Goal: Answer question/provide support: Share knowledge or assist other users

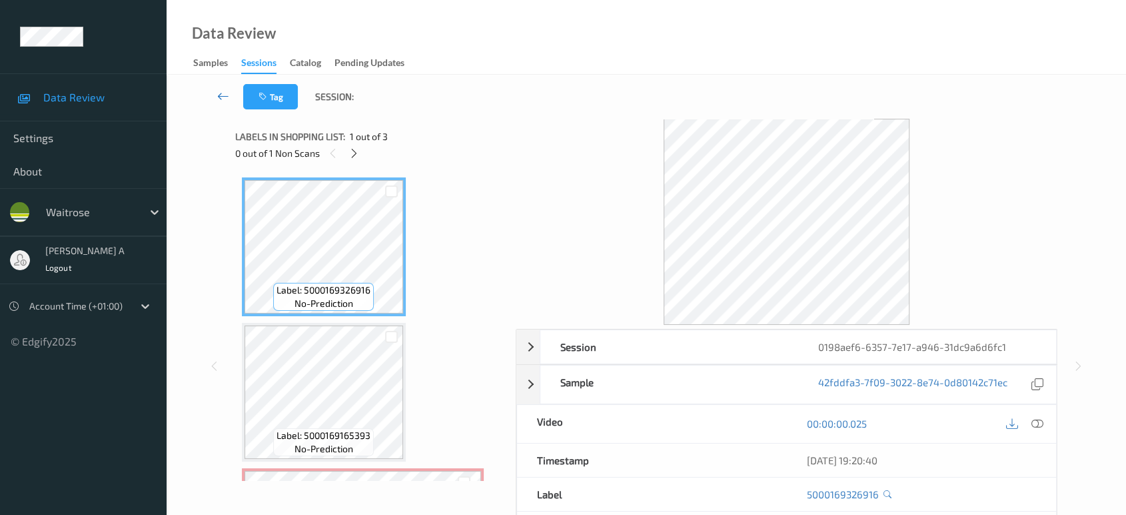
click at [228, 95] on icon at bounding box center [223, 95] width 12 height 13
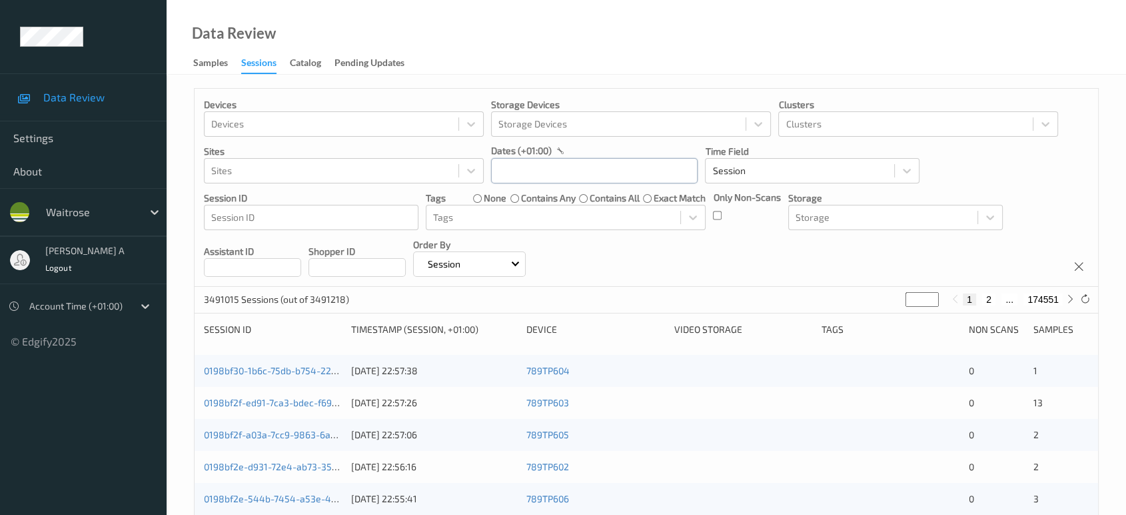
click at [565, 172] on input "text" at bounding box center [594, 170] width 207 height 25
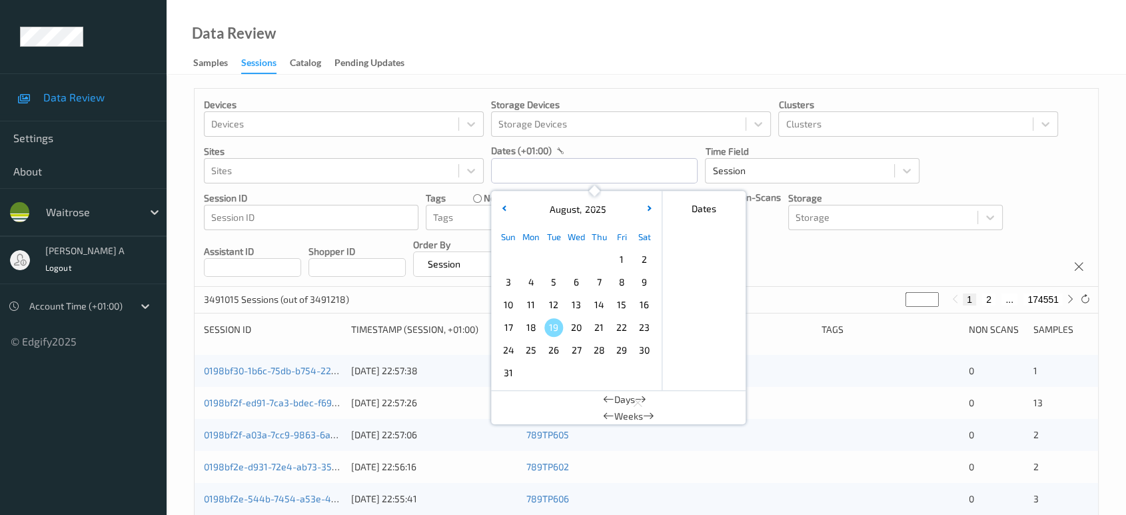
click at [624, 302] on span "15" at bounding box center [622, 304] width 19 height 19
click at [623, 305] on span "15" at bounding box center [622, 304] width 19 height 19
type input "[DATE] 00:00 -> [DATE] 23:59"
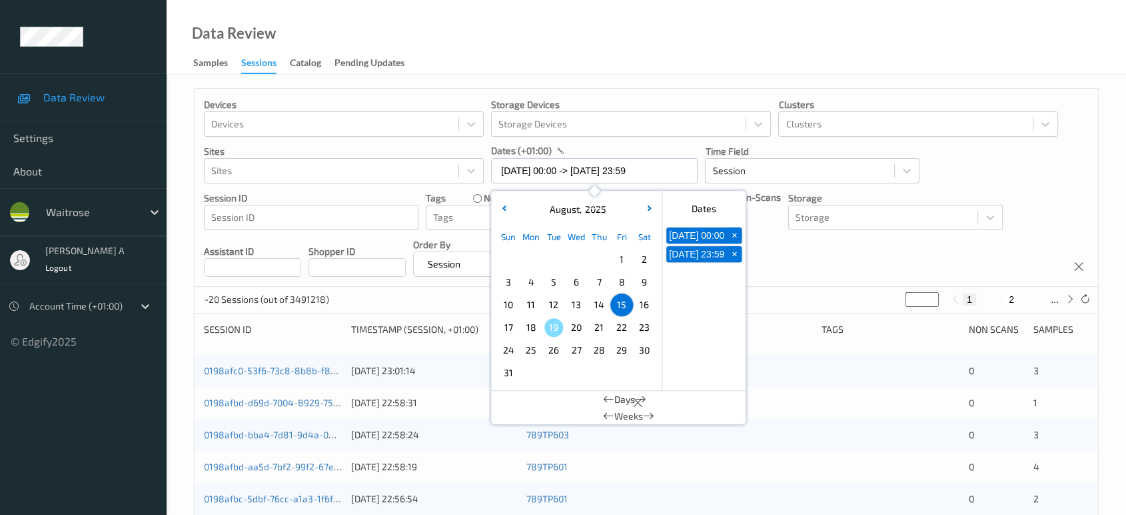
click at [790, 262] on div "Devices Devices Storage Devices Storage Devices Clusters Clusters Sites Sites d…" at bounding box center [647, 188] width 904 height 198
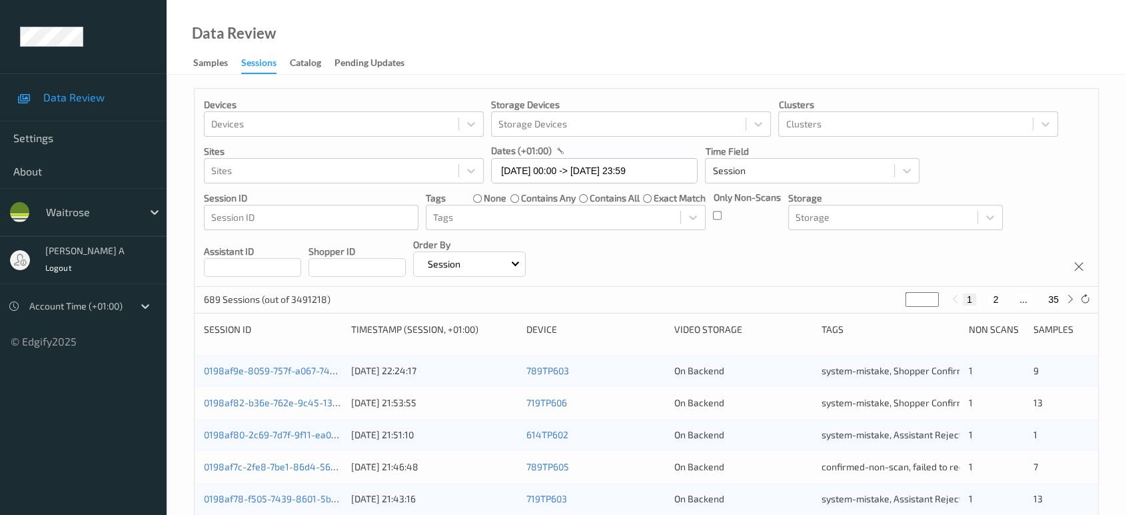
click at [998, 300] on button "2" at bounding box center [995, 299] width 13 height 12
type input "*"
click at [1008, 300] on button "3" at bounding box center [1008, 299] width 13 height 12
type input "*"
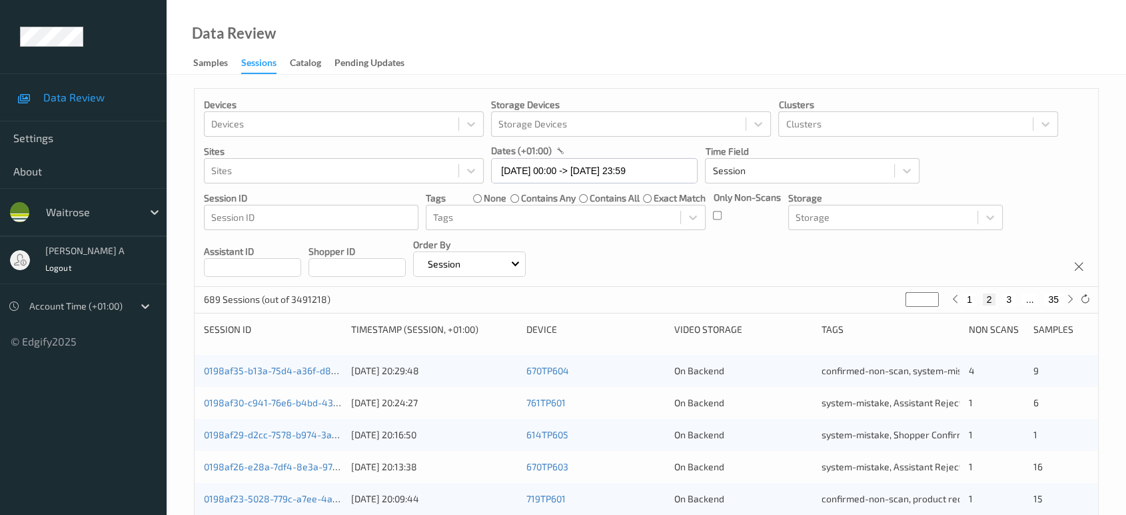
type input "*"
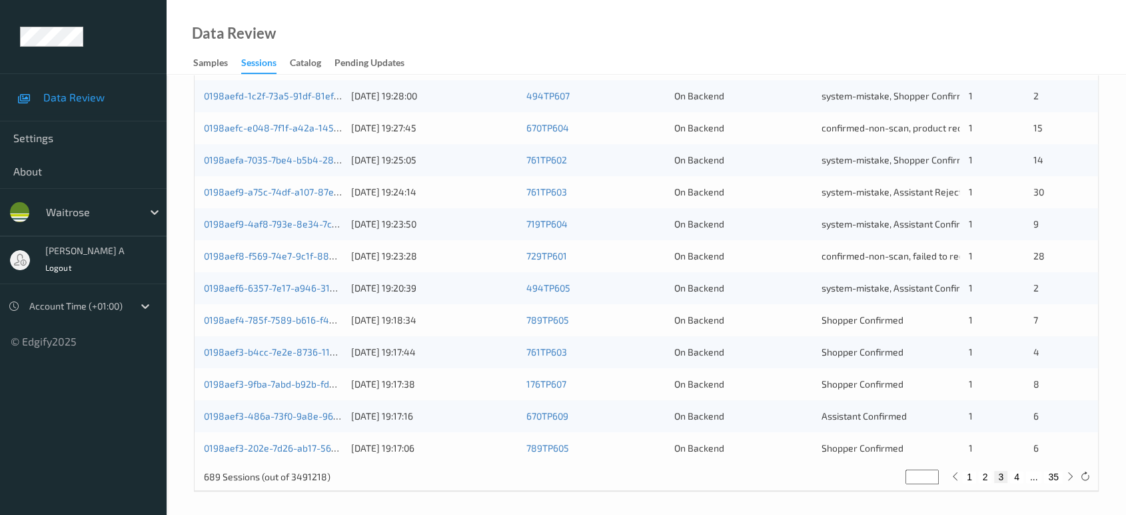
scroll to position [533, 0]
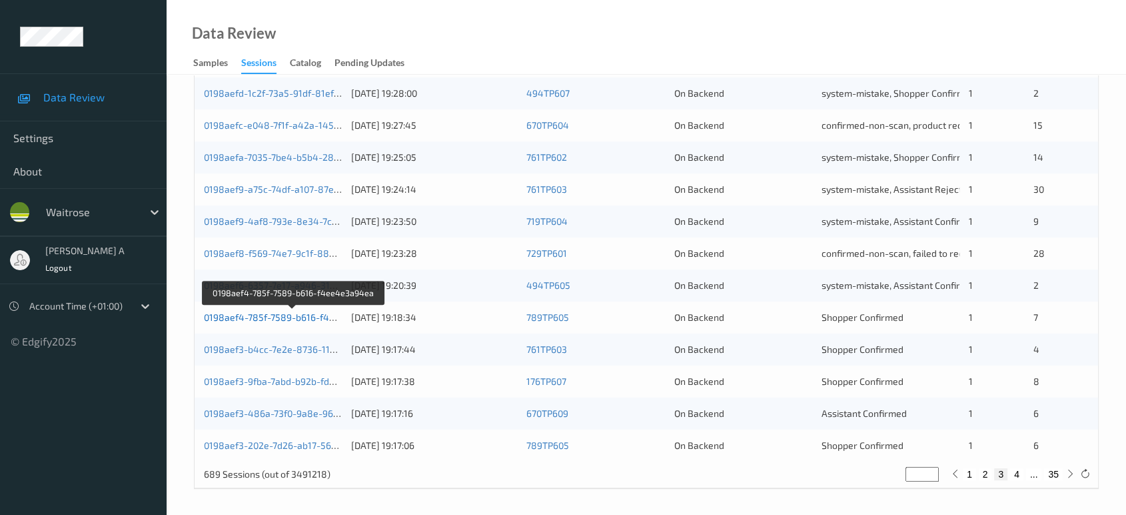
click at [298, 318] on link "0198aef4-785f-7589-b616-f4ee4e3a94ea" at bounding box center [294, 316] width 180 height 11
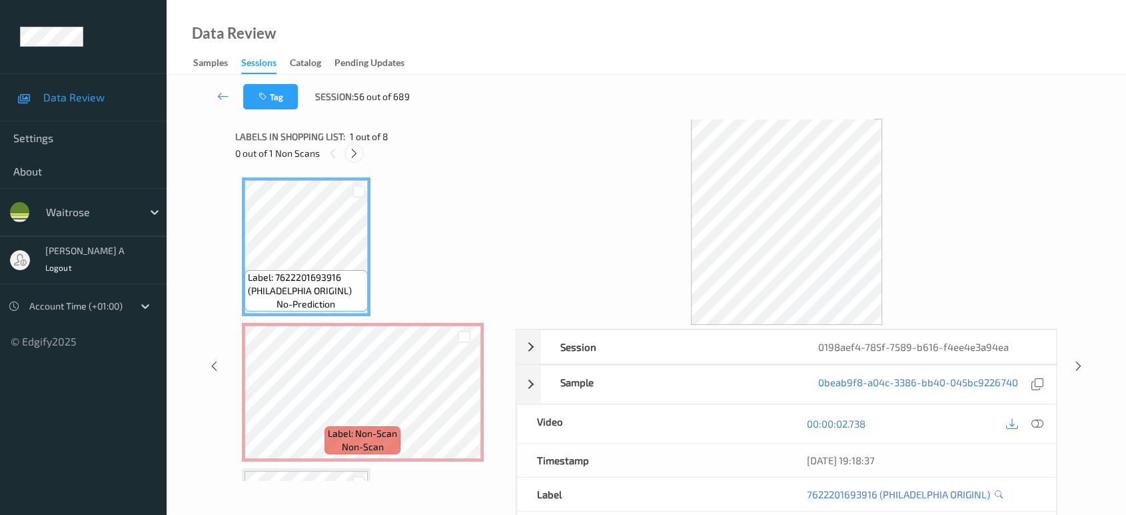
click at [355, 152] on icon at bounding box center [354, 153] width 11 height 12
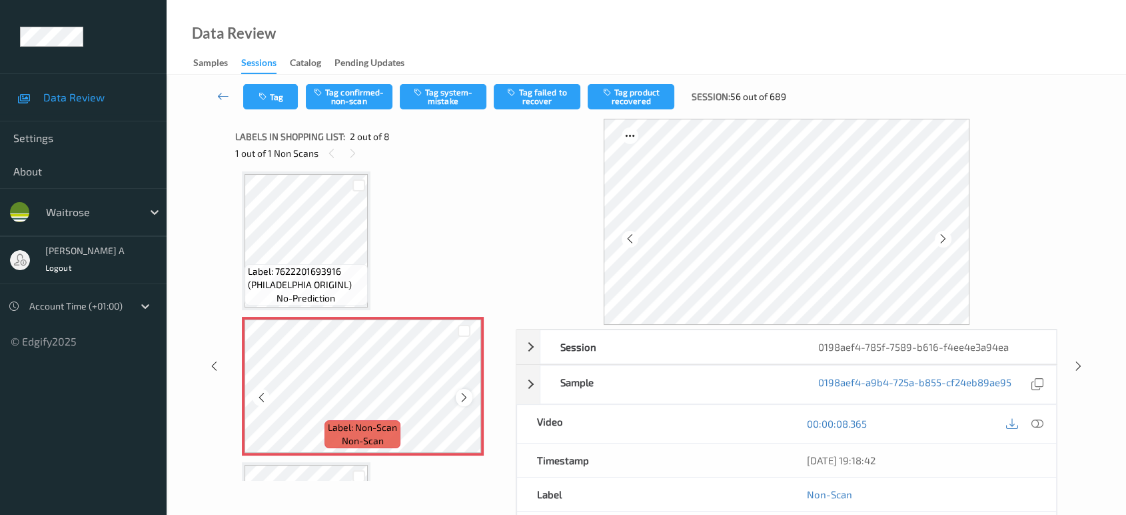
click at [460, 397] on icon at bounding box center [464, 397] width 11 height 12
drag, startPoint x: 1042, startPoint y: 423, endPoint x: 1005, endPoint y: 395, distance: 46.1
click at [1042, 423] on icon at bounding box center [1038, 423] width 12 height 12
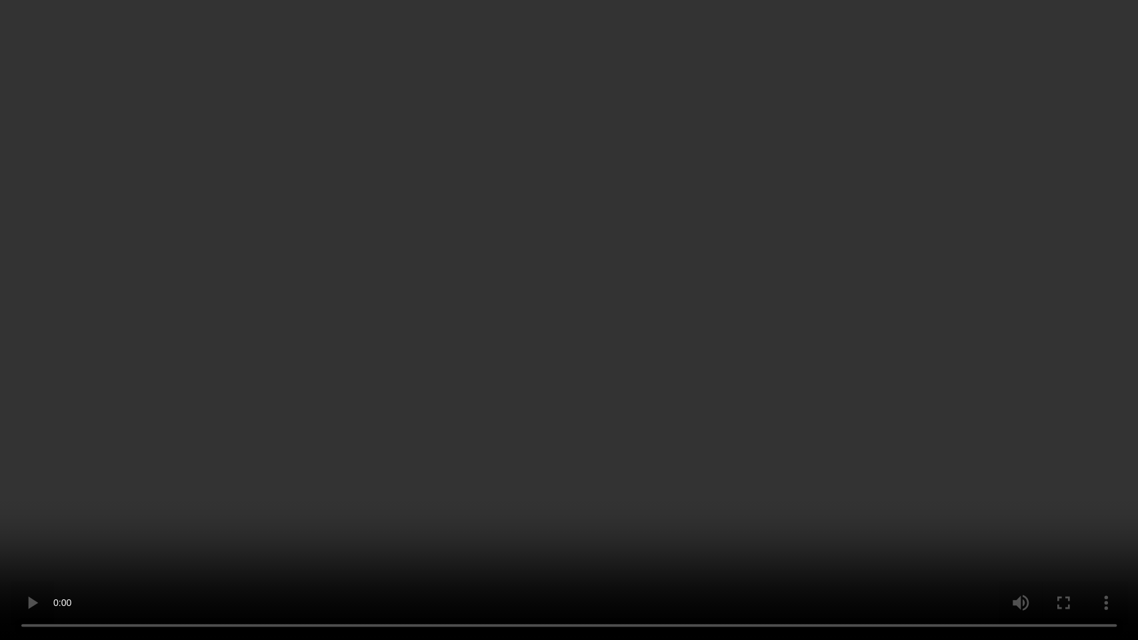
click at [237, 489] on video at bounding box center [569, 320] width 1138 height 640
click at [607, 367] on video at bounding box center [569, 320] width 1138 height 640
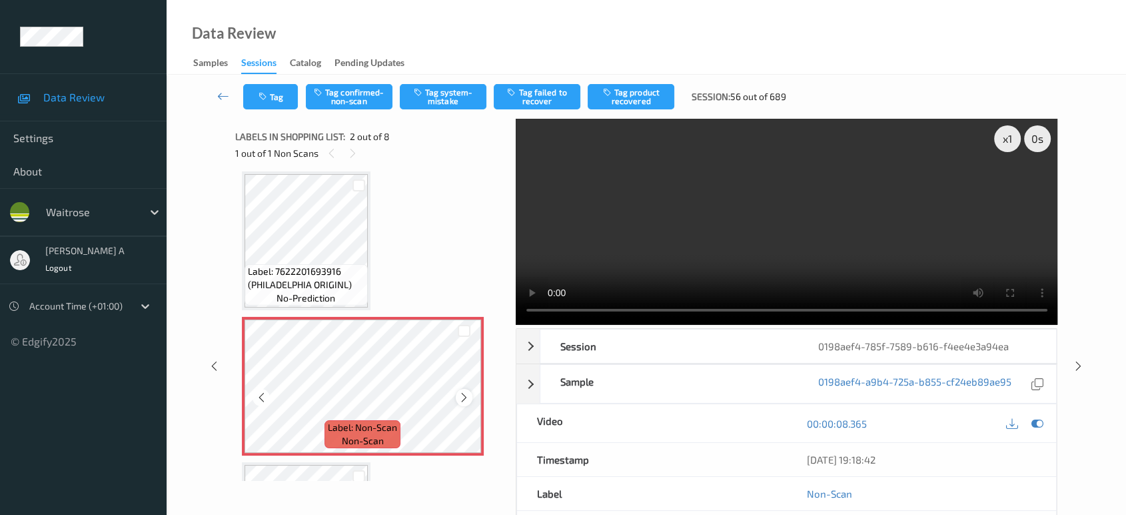
click at [461, 393] on icon at bounding box center [464, 397] width 11 height 12
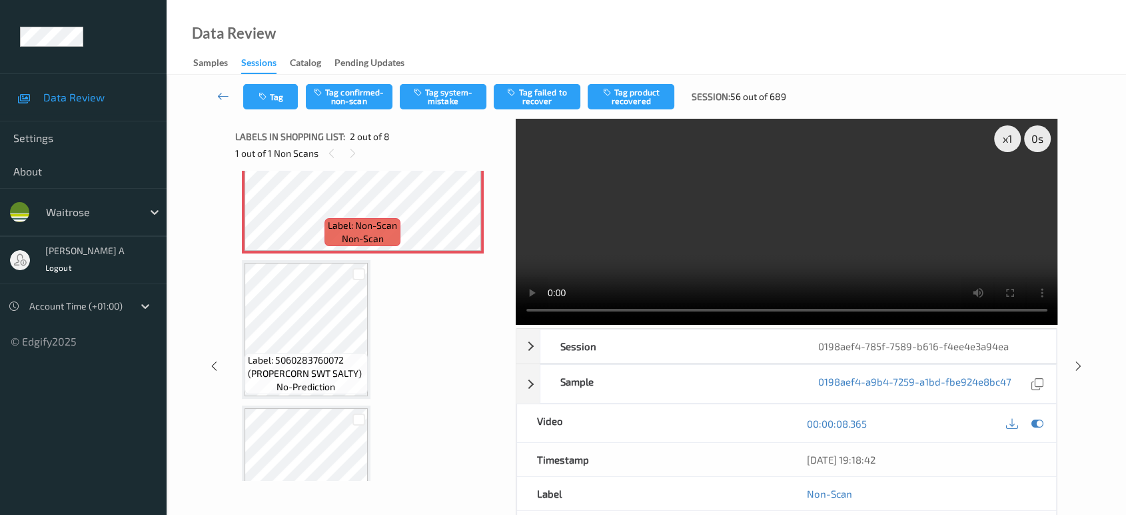
scroll to position [155, 0]
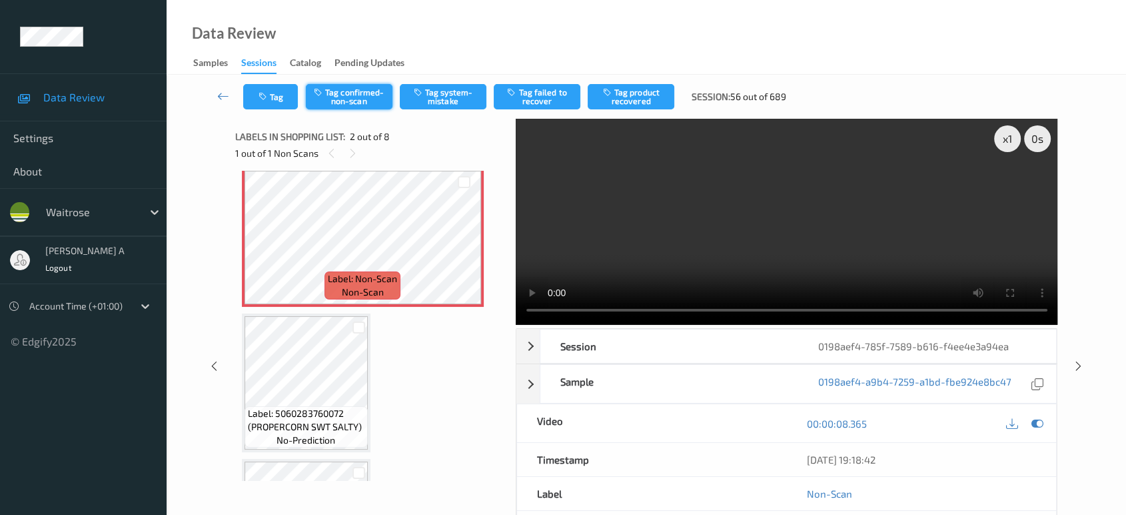
click at [371, 102] on button "Tag confirmed-non-scan" at bounding box center [349, 96] width 87 height 25
click at [634, 99] on button "Tag product recovered" at bounding box center [631, 96] width 87 height 25
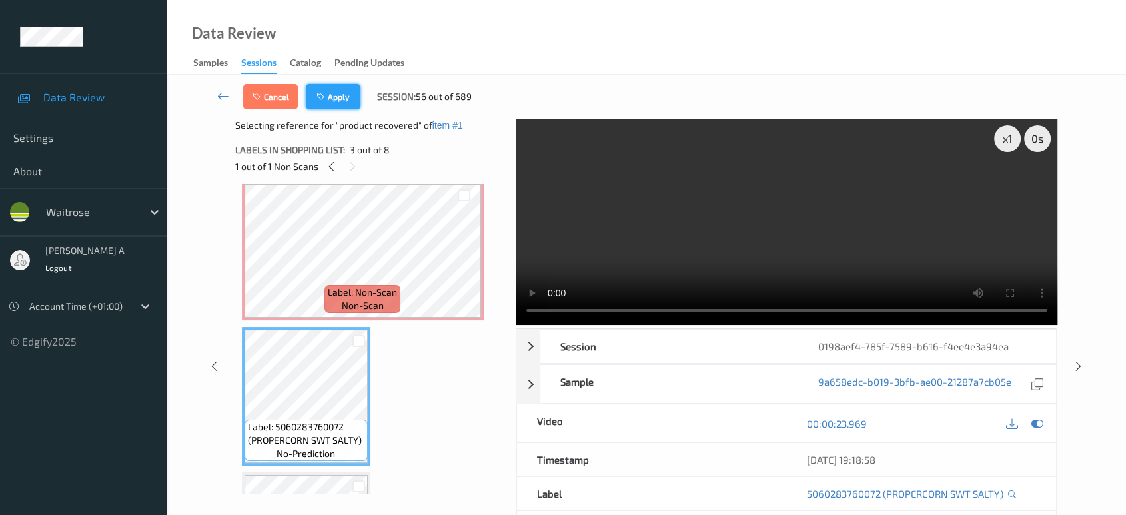
click at [347, 99] on button "Apply" at bounding box center [333, 96] width 55 height 25
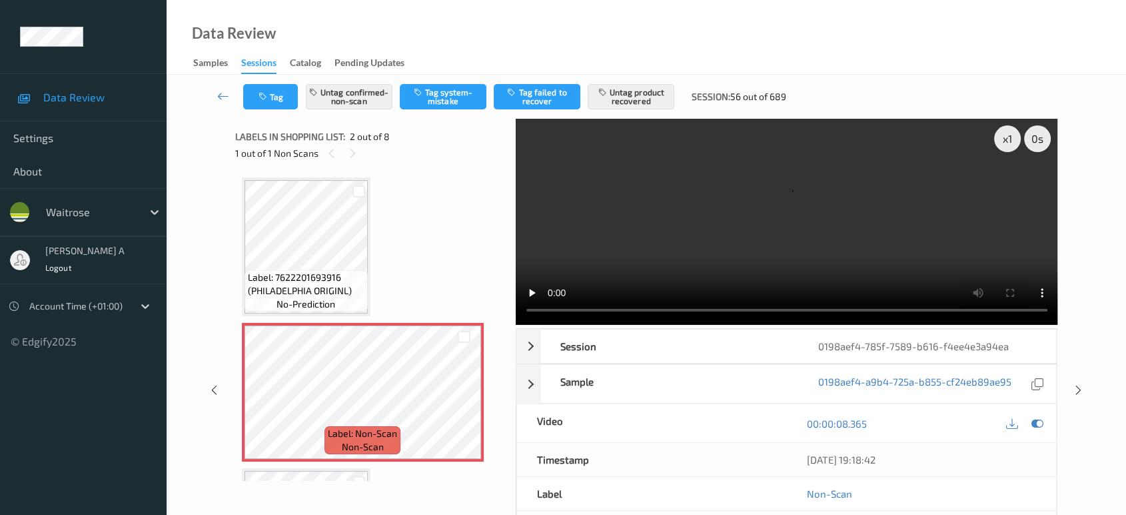
scroll to position [0, 0]
click at [1080, 384] on icon at bounding box center [1078, 390] width 11 height 12
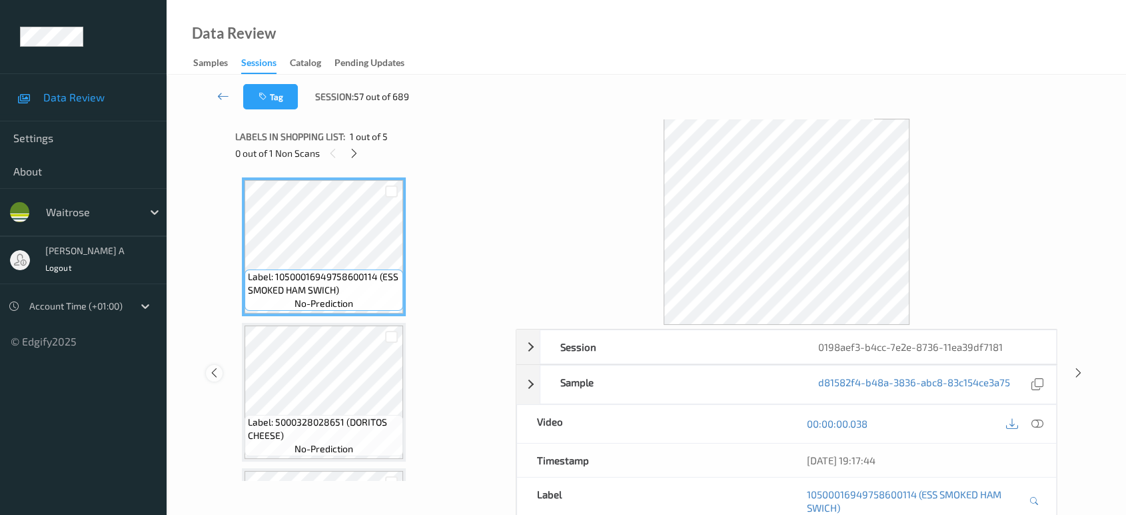
click at [216, 372] on icon at bounding box center [214, 373] width 11 height 12
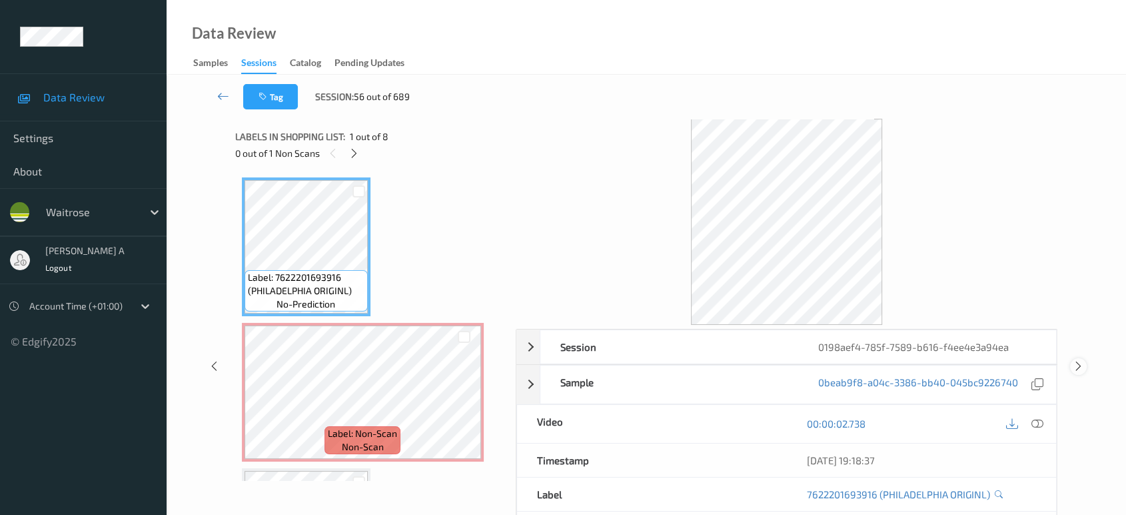
click at [1080, 366] on icon at bounding box center [1078, 366] width 11 height 12
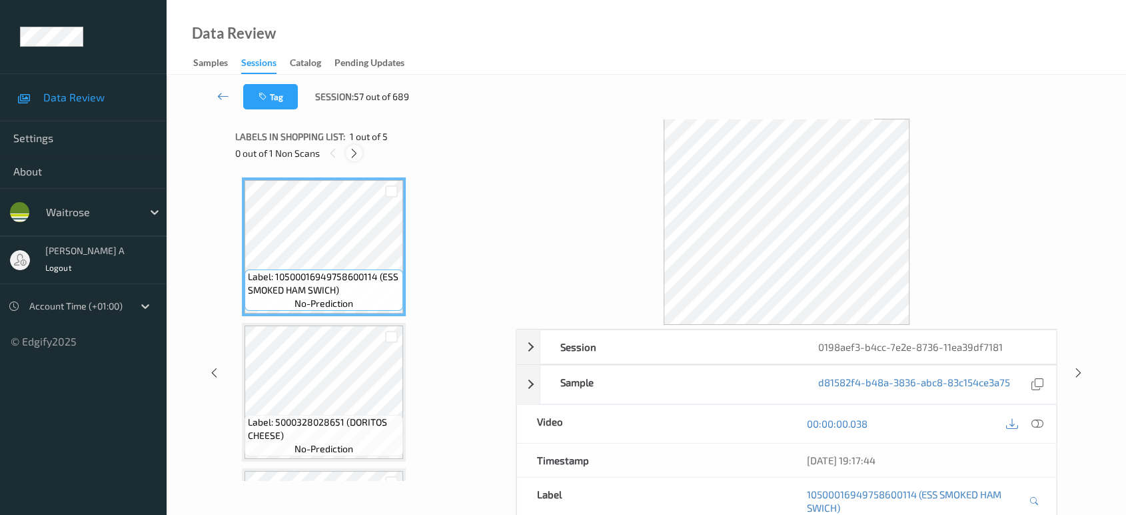
click at [351, 155] on icon at bounding box center [354, 153] width 11 height 12
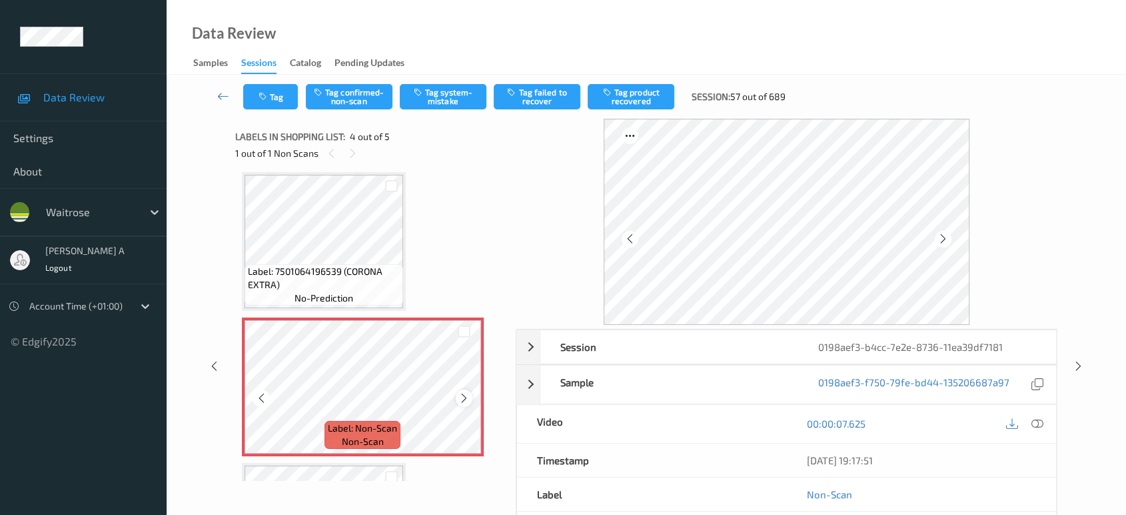
click at [465, 397] on icon at bounding box center [464, 398] width 11 height 12
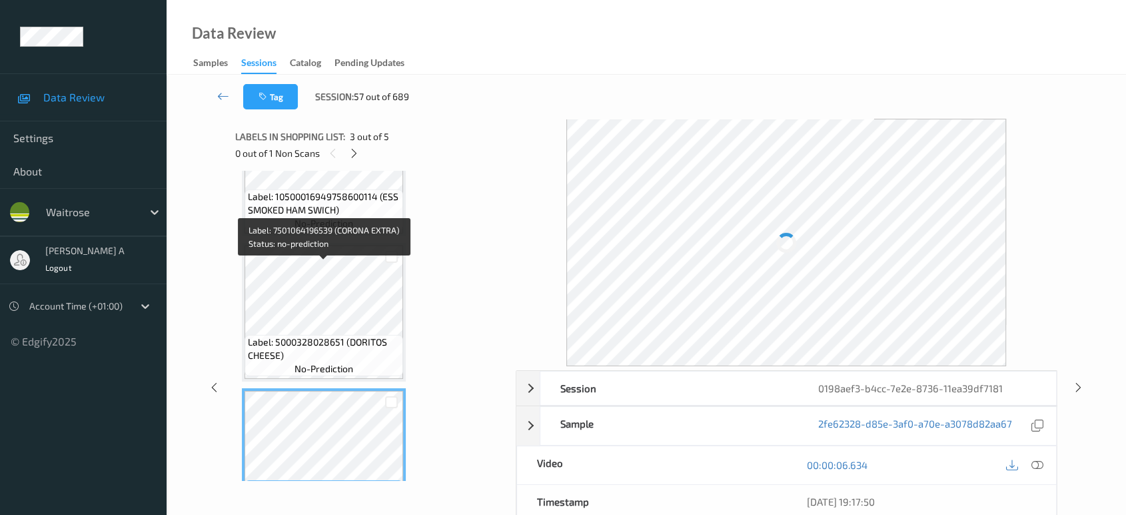
scroll to position [0, 0]
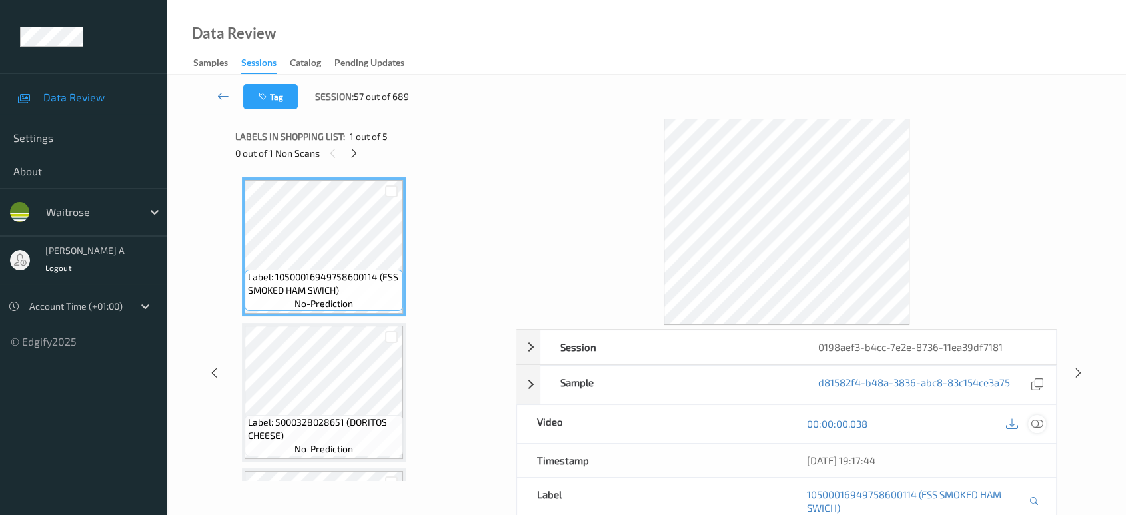
click at [1033, 419] on icon at bounding box center [1038, 423] width 12 height 12
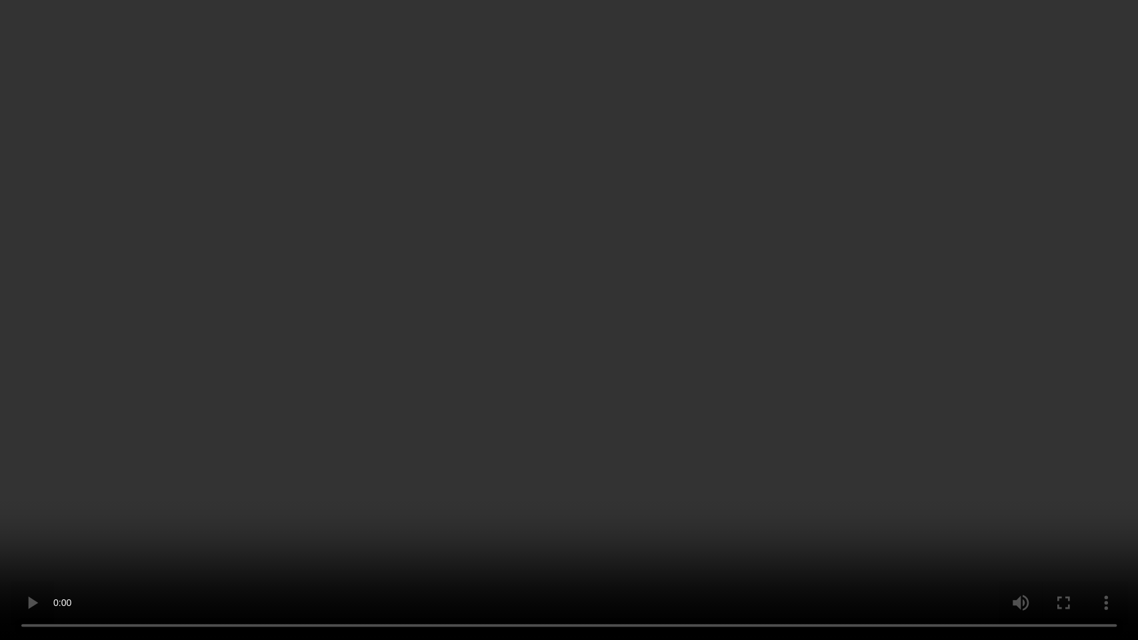
click at [639, 391] on video at bounding box center [569, 320] width 1138 height 640
click at [841, 295] on video at bounding box center [569, 320] width 1138 height 640
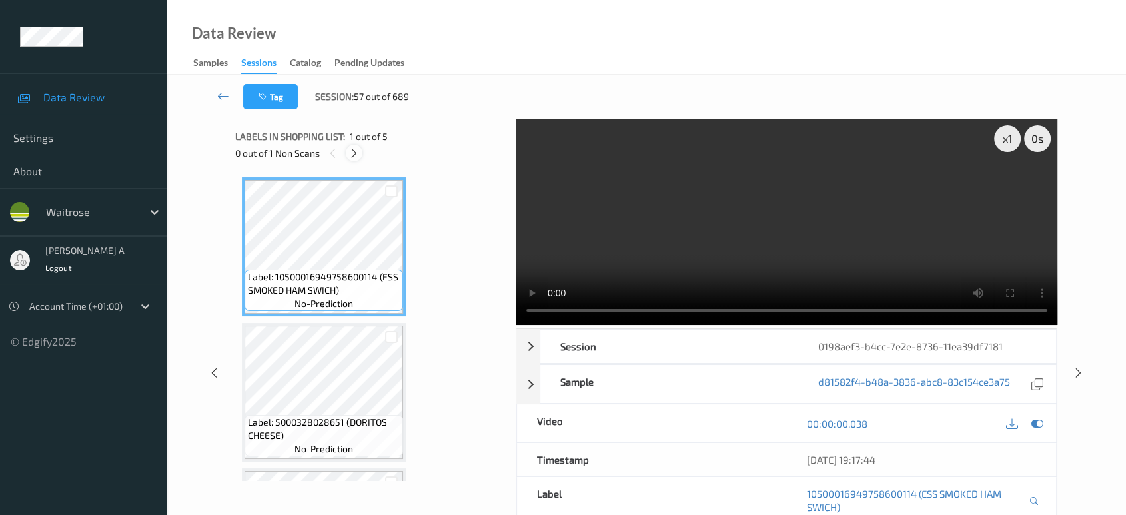
click at [357, 148] on icon at bounding box center [354, 153] width 11 height 12
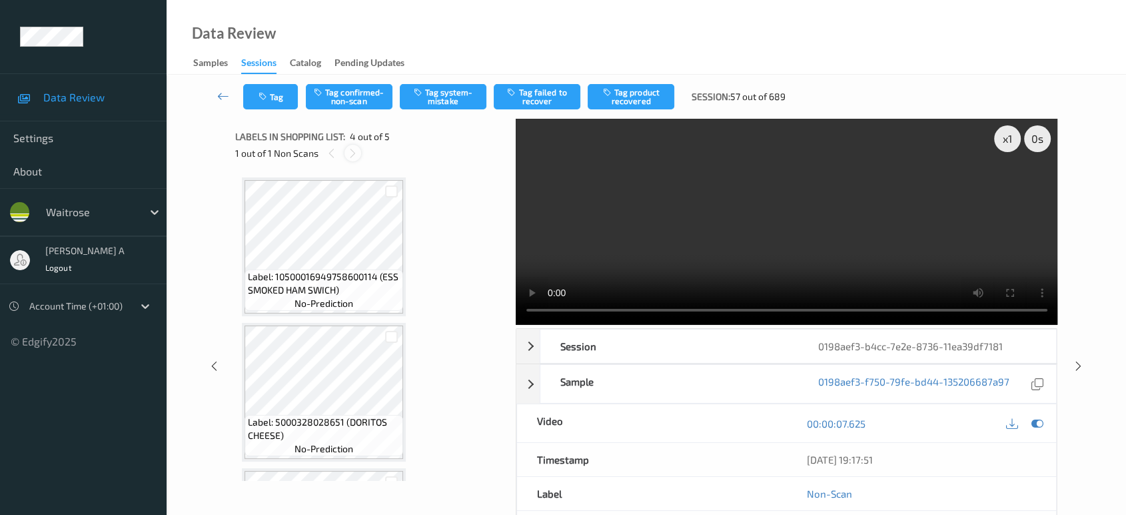
scroll to position [296, 0]
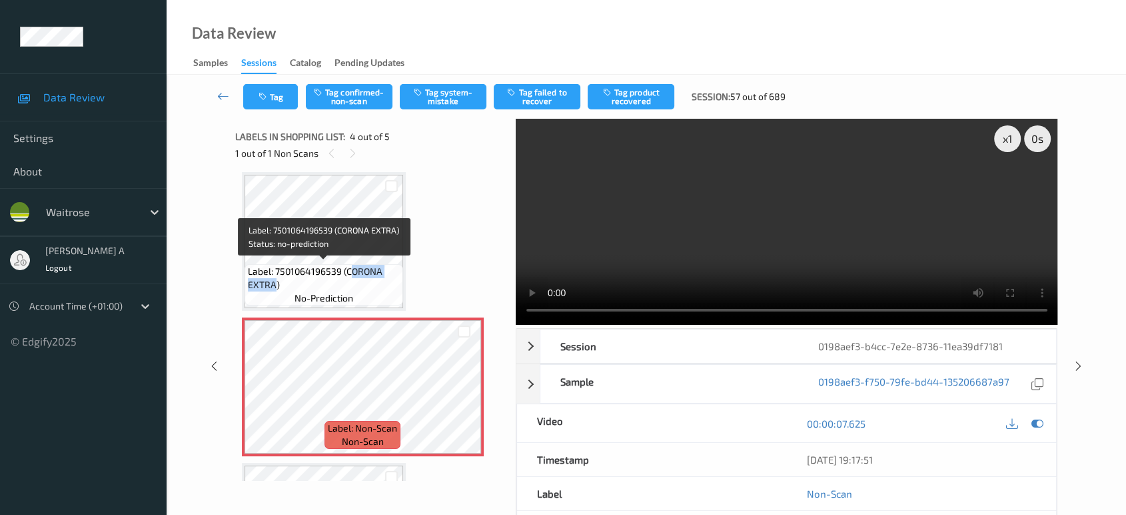
drag, startPoint x: 348, startPoint y: 267, endPoint x: 275, endPoint y: 283, distance: 75.0
click at [275, 283] on span "Label: 7501064196539 (CORONA EXTRA)" at bounding box center [324, 278] width 152 height 27
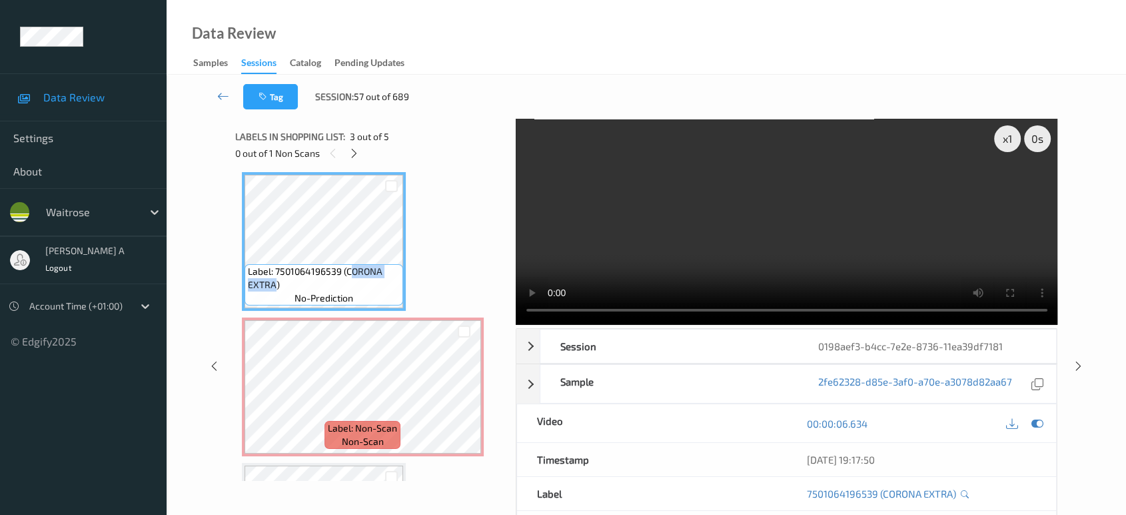
copy span "[PERSON_NAME] EXTRA"
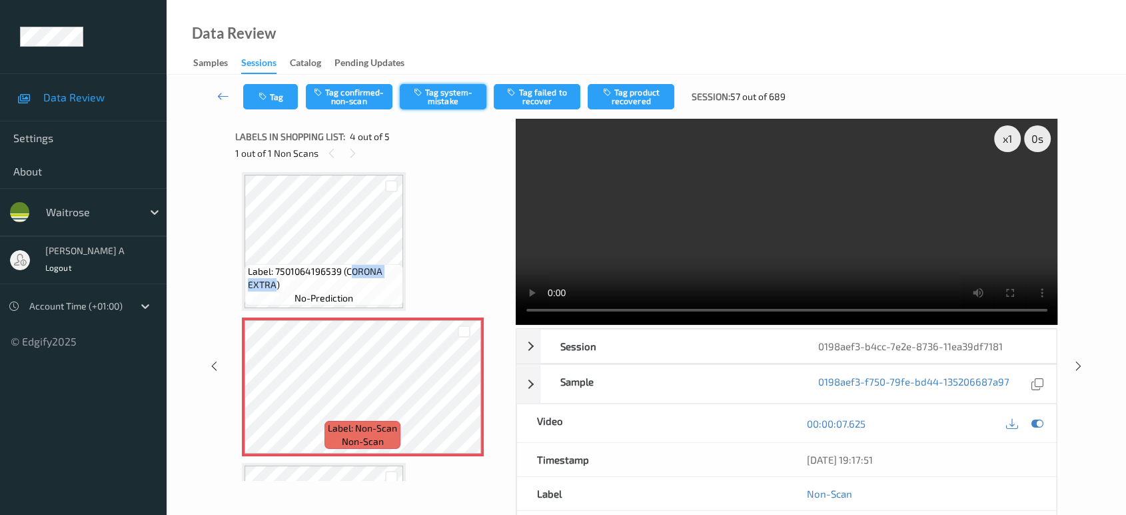
click at [434, 99] on button "Tag system-mistake" at bounding box center [443, 96] width 87 height 25
click at [272, 105] on button "Tag" at bounding box center [270, 96] width 55 height 25
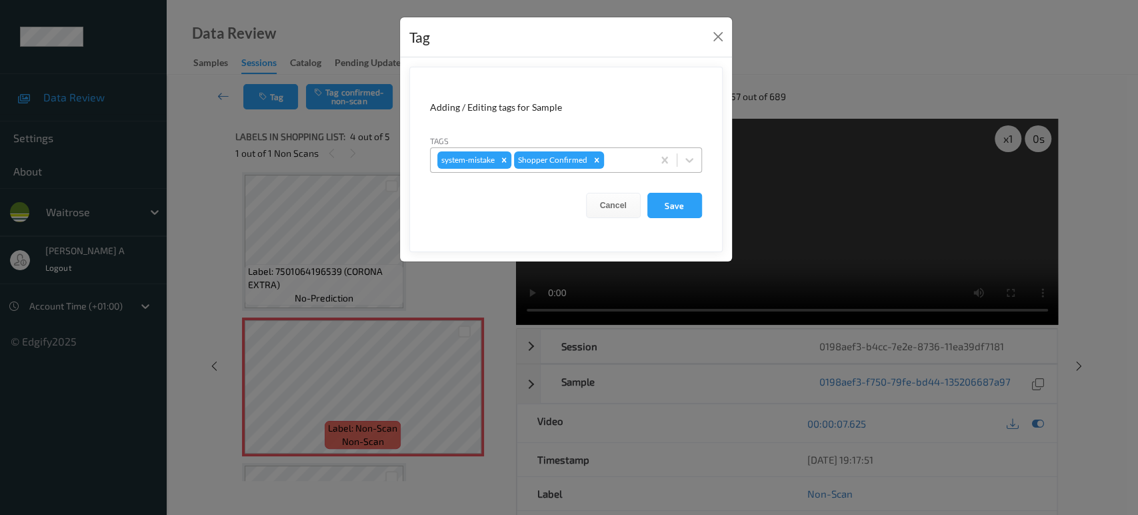
click at [623, 164] on div at bounding box center [626, 160] width 39 height 16
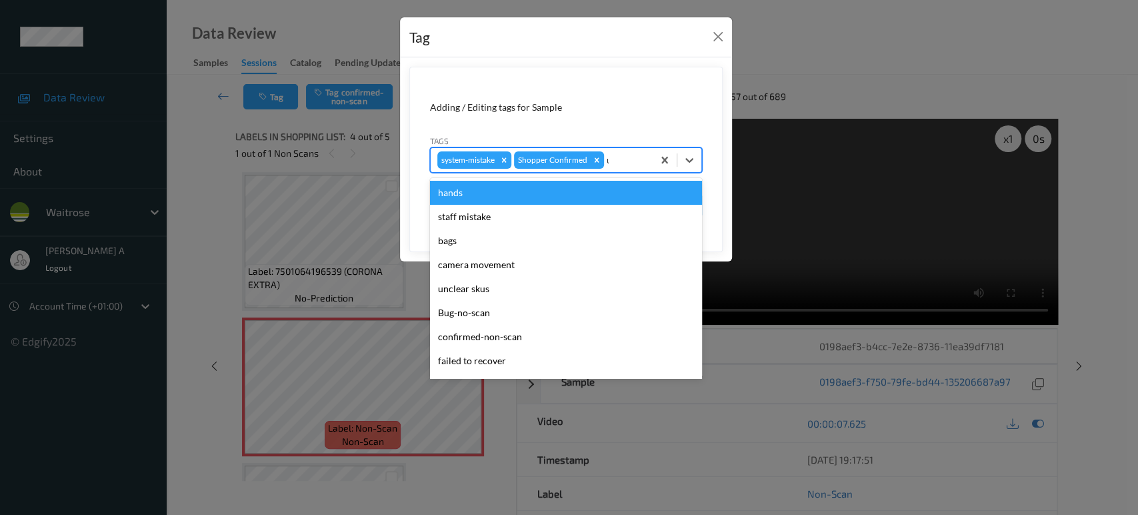
type input "un"
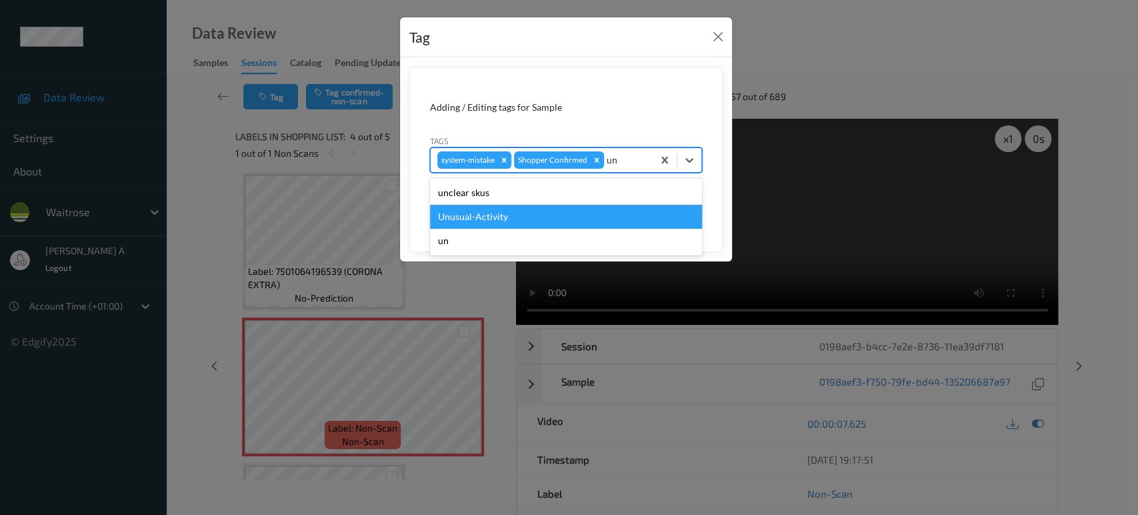
click at [539, 215] on div "Unusual-Activity" at bounding box center [566, 217] width 272 height 24
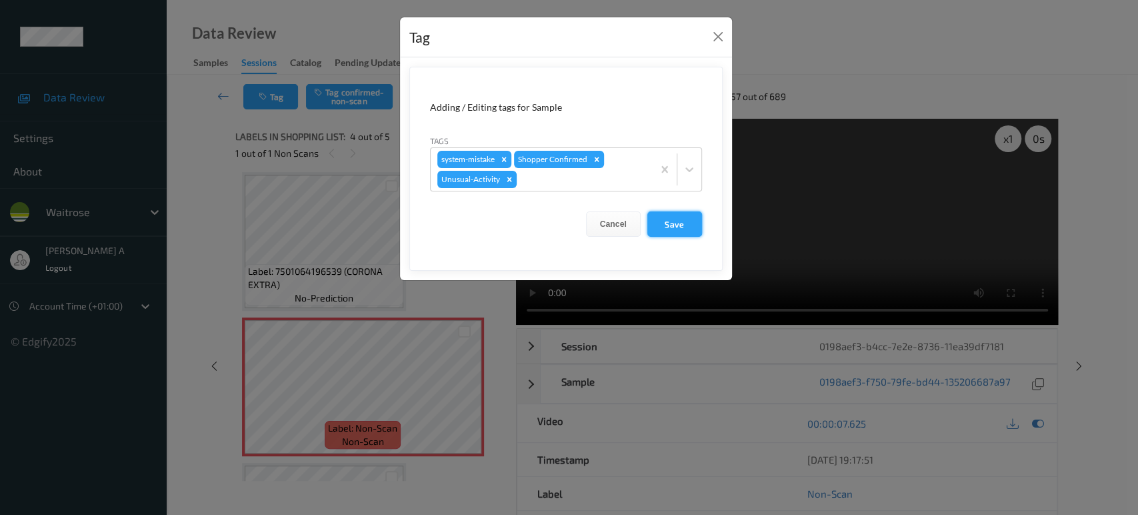
click at [700, 232] on button "Save" at bounding box center [674, 223] width 55 height 25
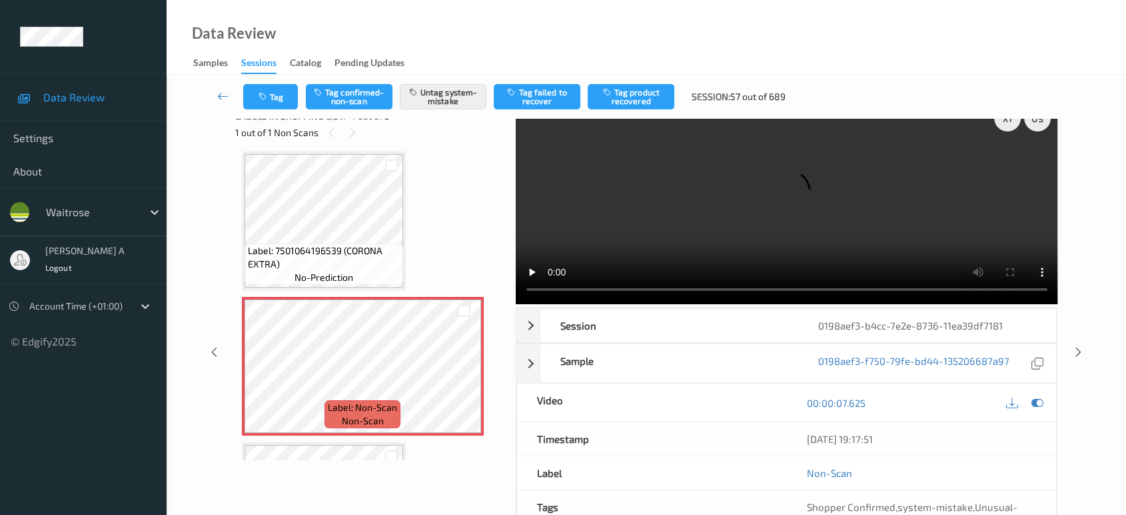
scroll to position [32, 0]
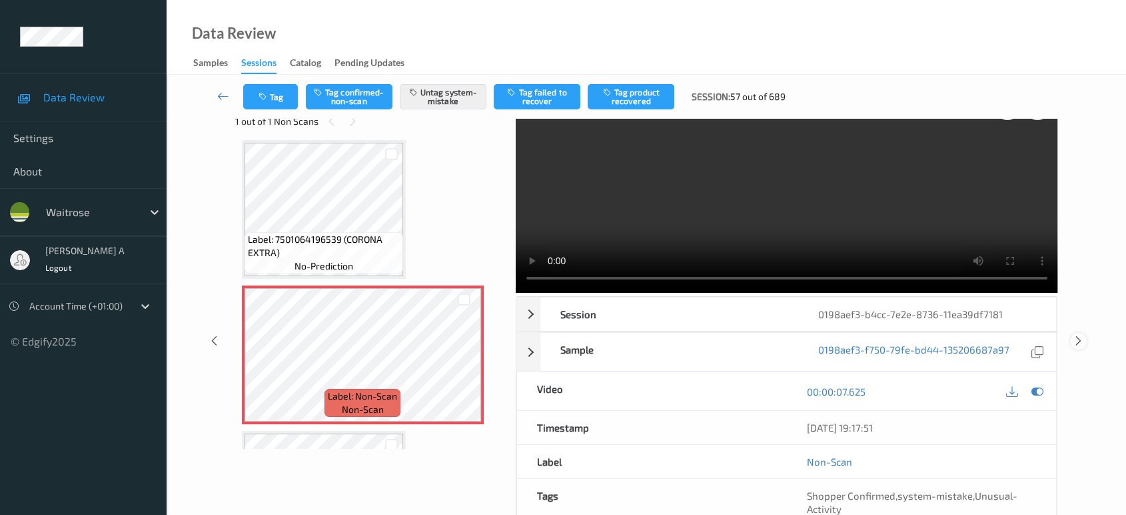
click at [1077, 335] on icon at bounding box center [1078, 341] width 11 height 12
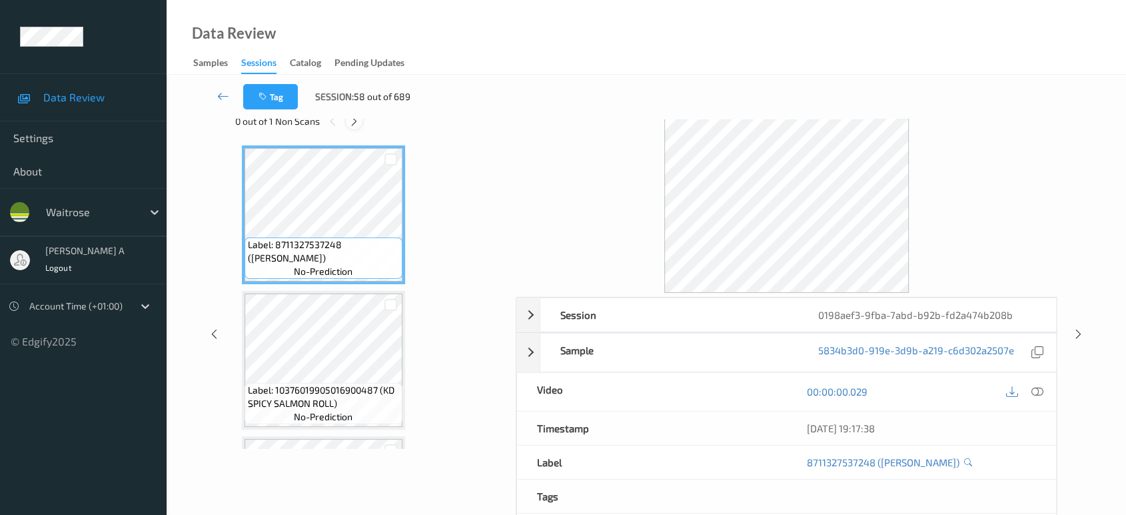
click at [354, 122] on icon at bounding box center [354, 121] width 11 height 12
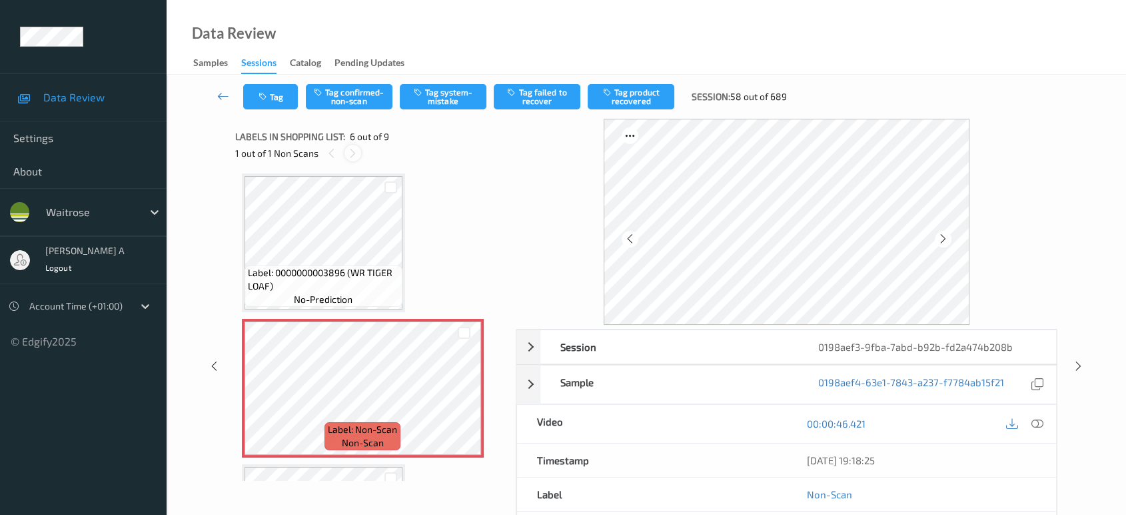
click at [352, 157] on icon at bounding box center [352, 153] width 11 height 12
click at [325, 157] on div at bounding box center [331, 153] width 17 height 17
click at [465, 395] on icon at bounding box center [464, 399] width 11 height 12
click at [1037, 423] on icon at bounding box center [1038, 423] width 12 height 12
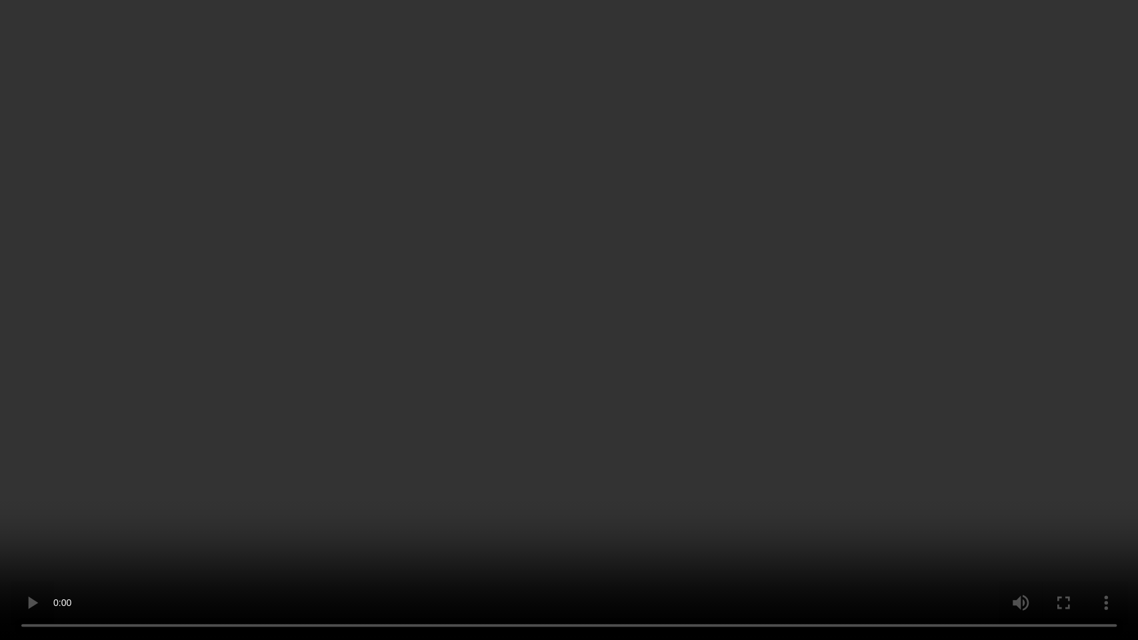
click at [805, 293] on video at bounding box center [569, 320] width 1138 height 640
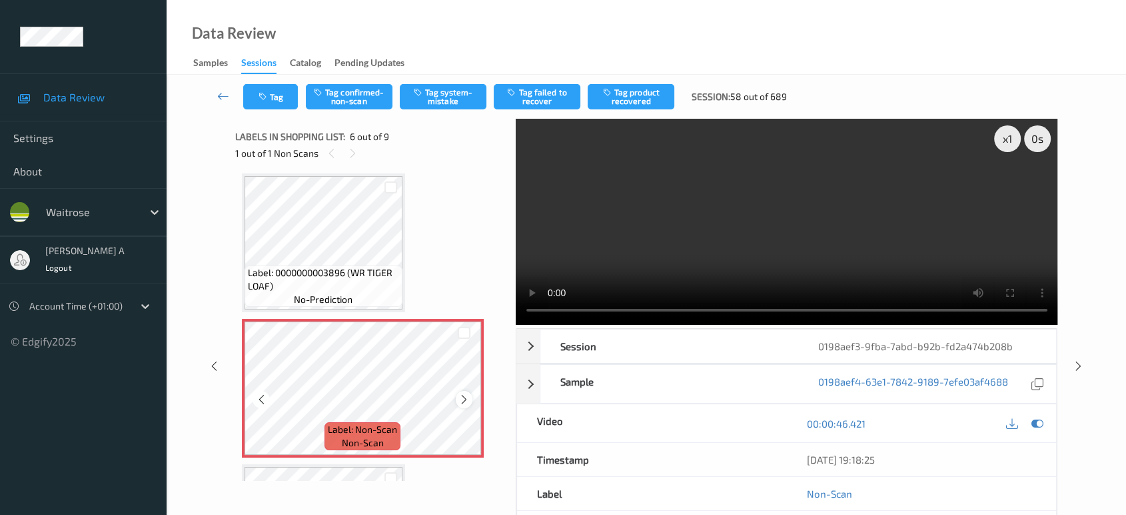
click at [463, 398] on icon at bounding box center [464, 399] width 11 height 12
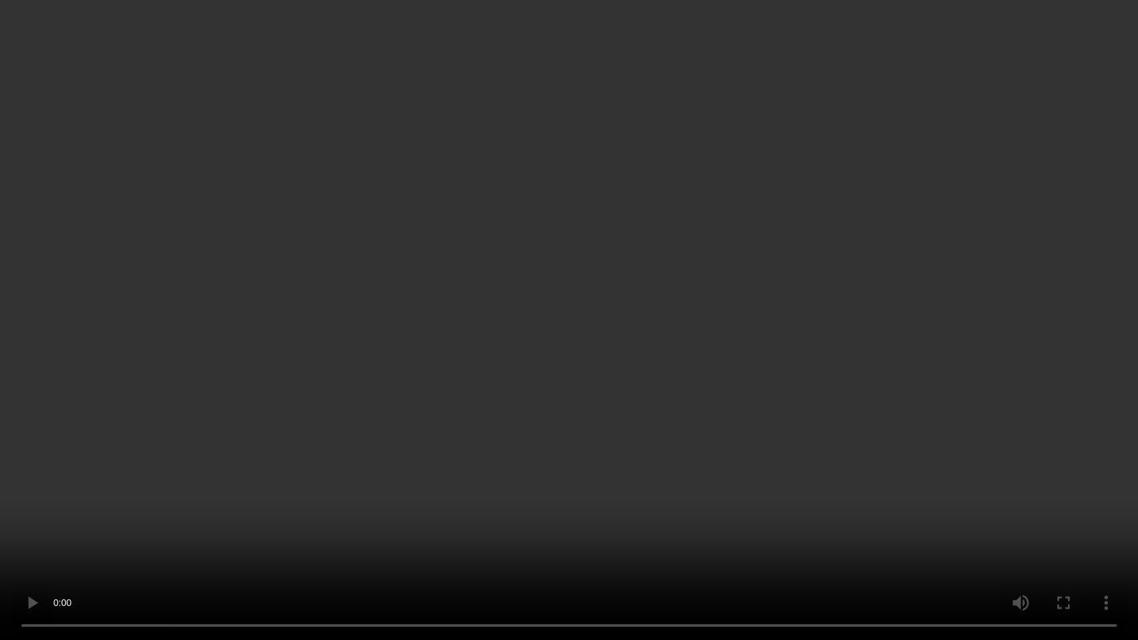
click at [545, 312] on video at bounding box center [569, 320] width 1138 height 640
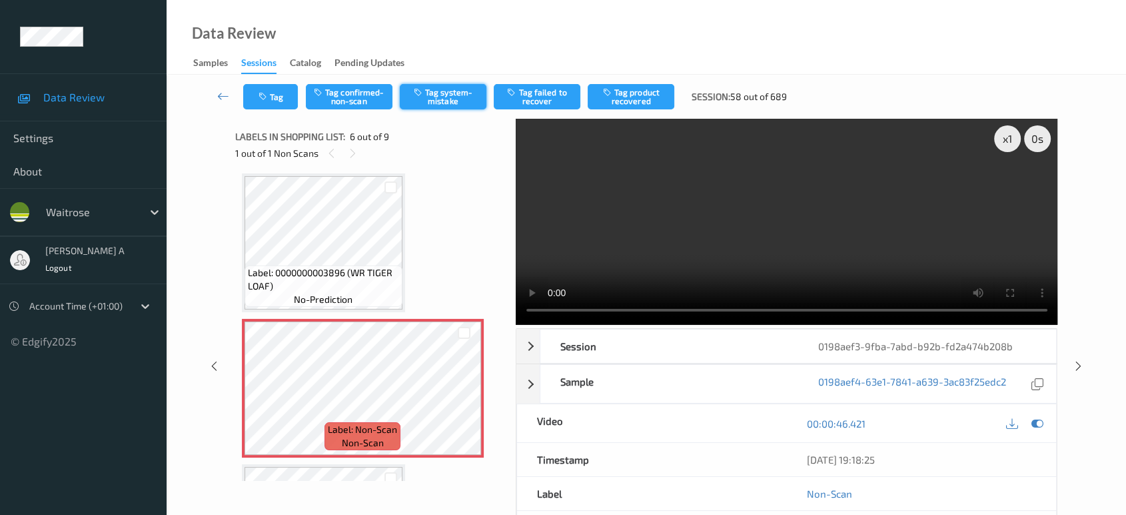
click at [441, 87] on button "Tag system-mistake" at bounding box center [443, 96] width 87 height 25
click at [268, 95] on icon "button" at bounding box center [264, 96] width 11 height 9
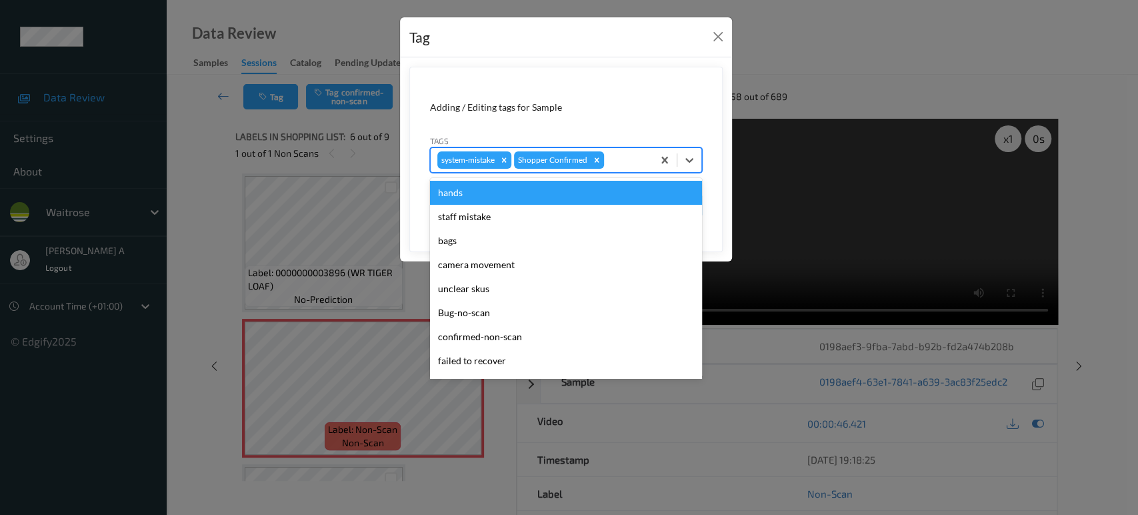
click at [611, 152] on div at bounding box center [626, 160] width 39 height 16
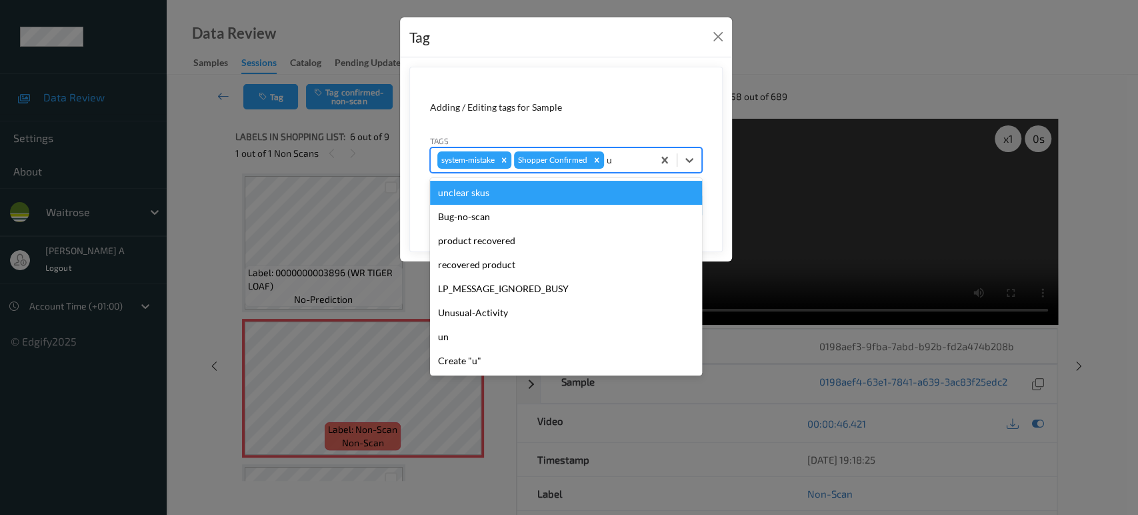
type input "un"
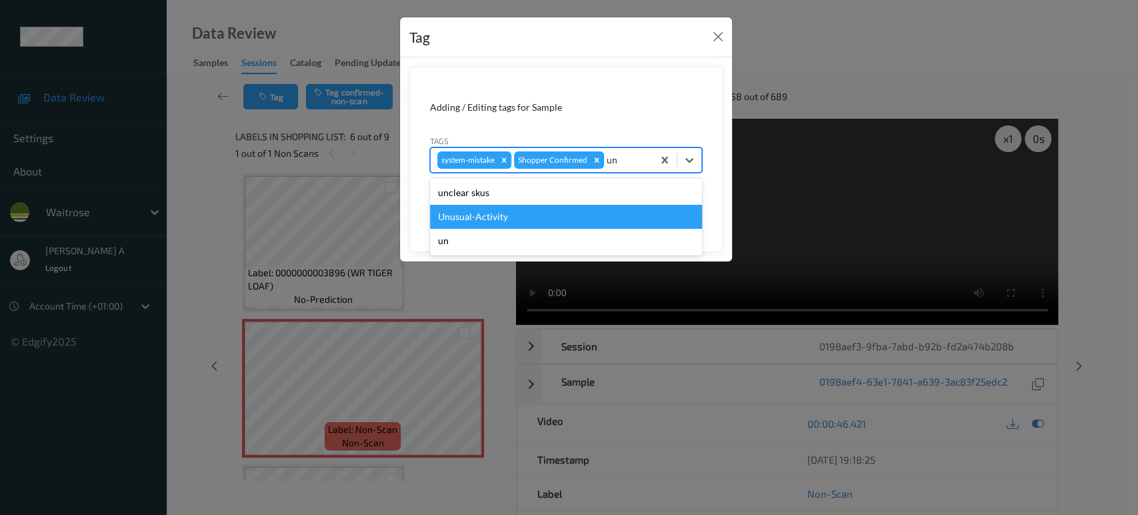
click at [558, 219] on div "Unusual-Activity" at bounding box center [566, 217] width 272 height 24
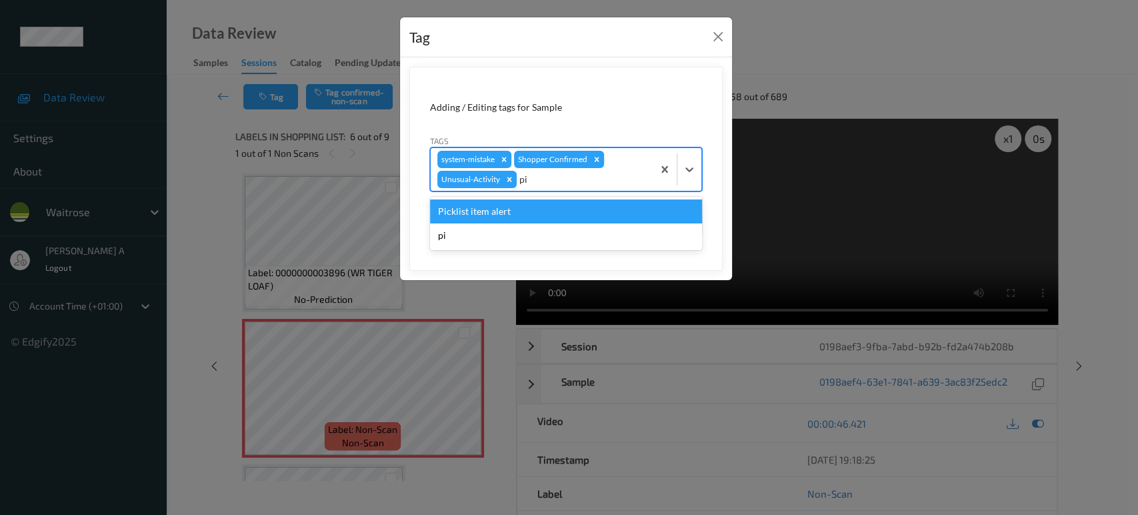
type input "pic"
click at [558, 219] on div "Picklist item alert" at bounding box center [566, 211] width 272 height 24
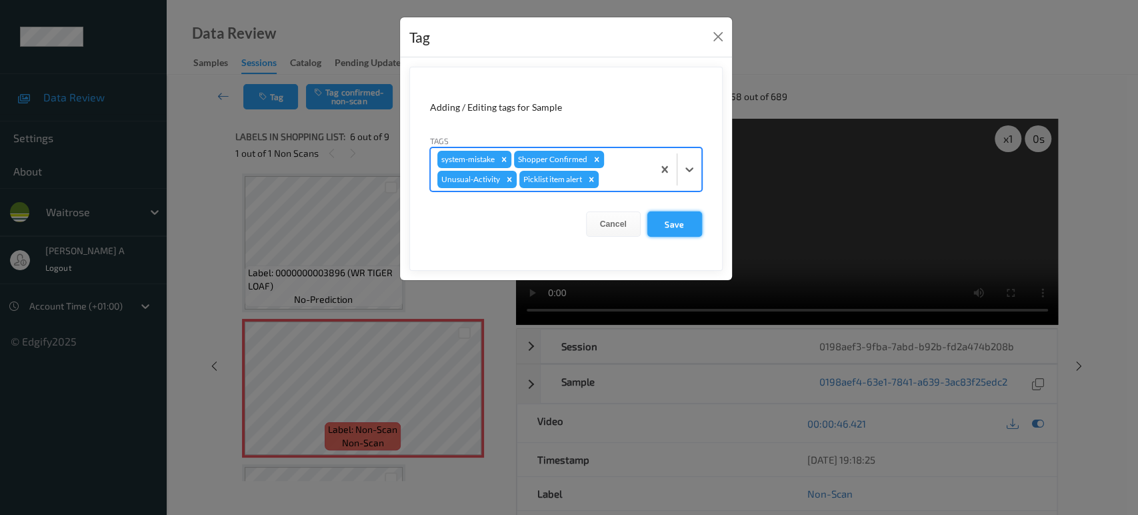
click at [685, 222] on button "Save" at bounding box center [674, 223] width 55 height 25
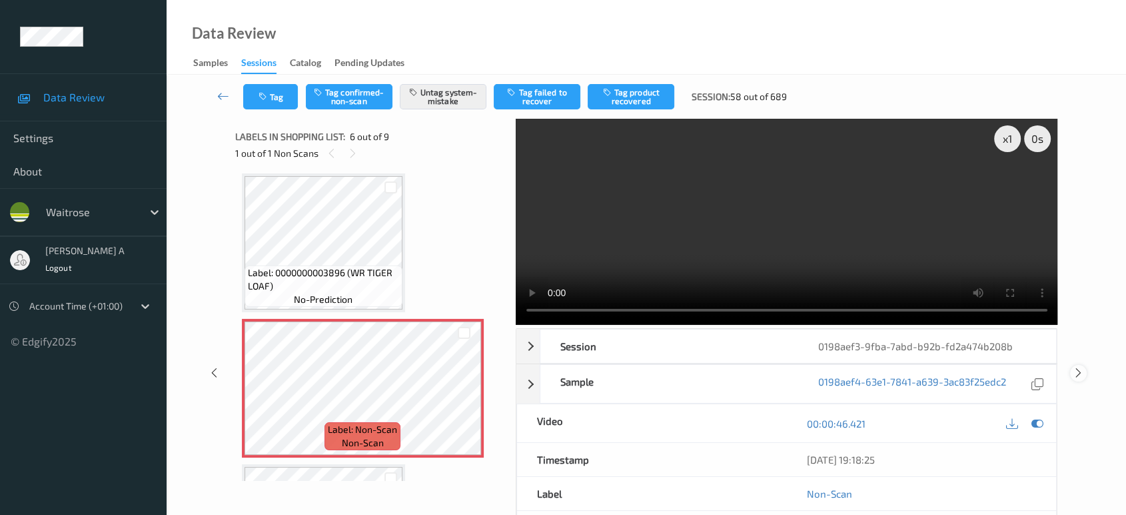
click at [1079, 375] on icon at bounding box center [1078, 373] width 11 height 12
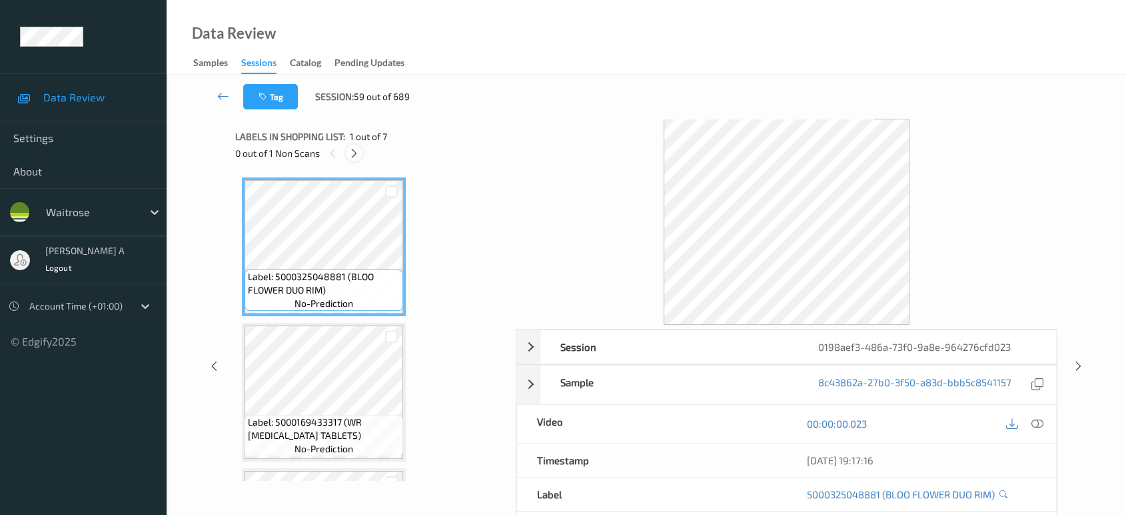
click at [357, 151] on icon at bounding box center [354, 153] width 11 height 12
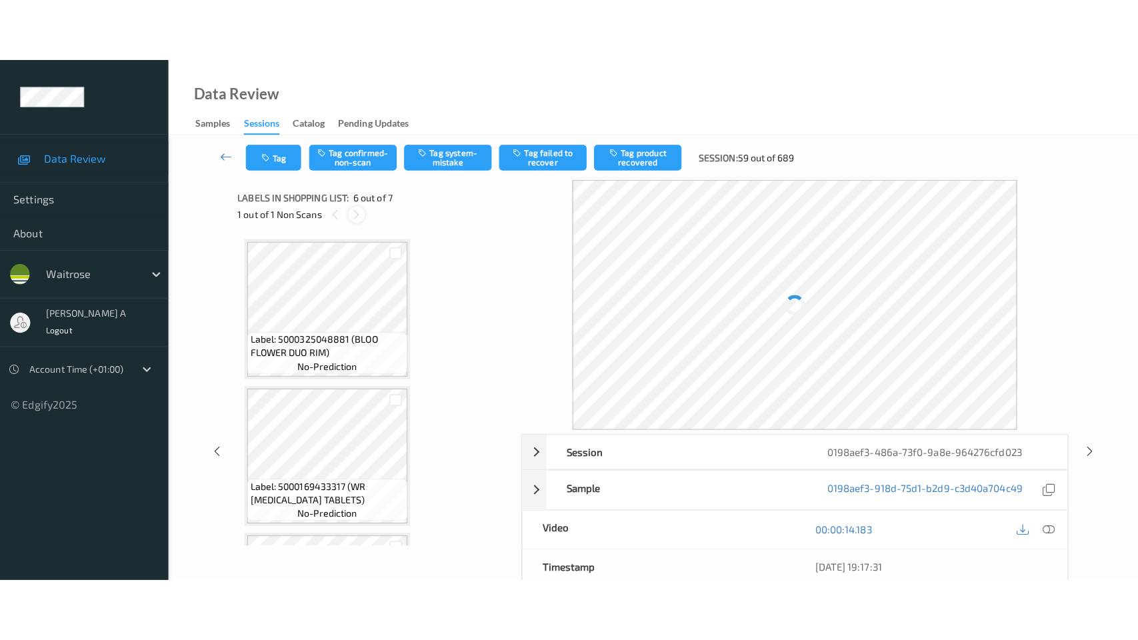
scroll to position [585, 0]
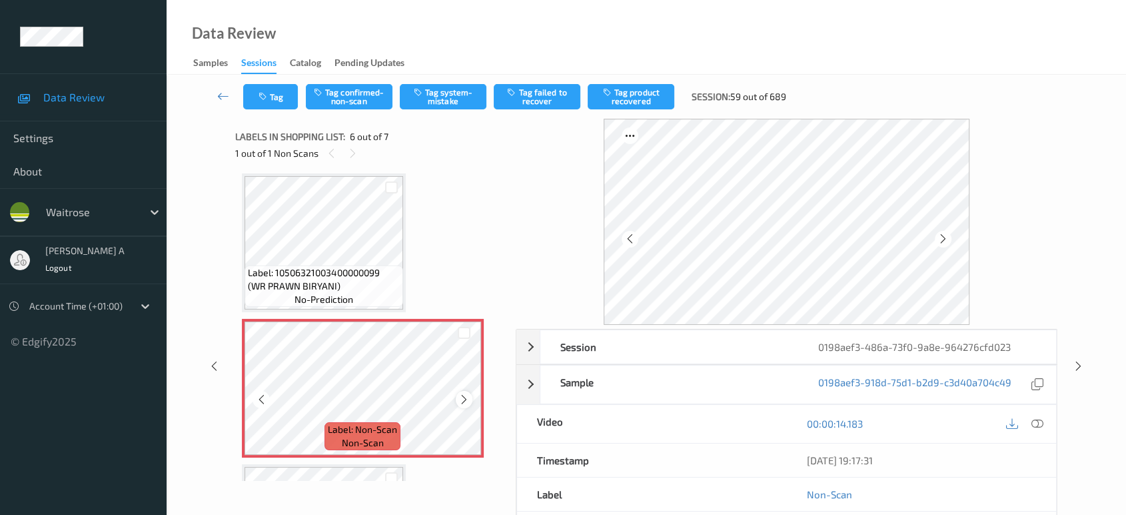
click at [464, 398] on icon at bounding box center [464, 399] width 11 height 12
click at [464, 397] on icon at bounding box center [464, 399] width 11 height 12
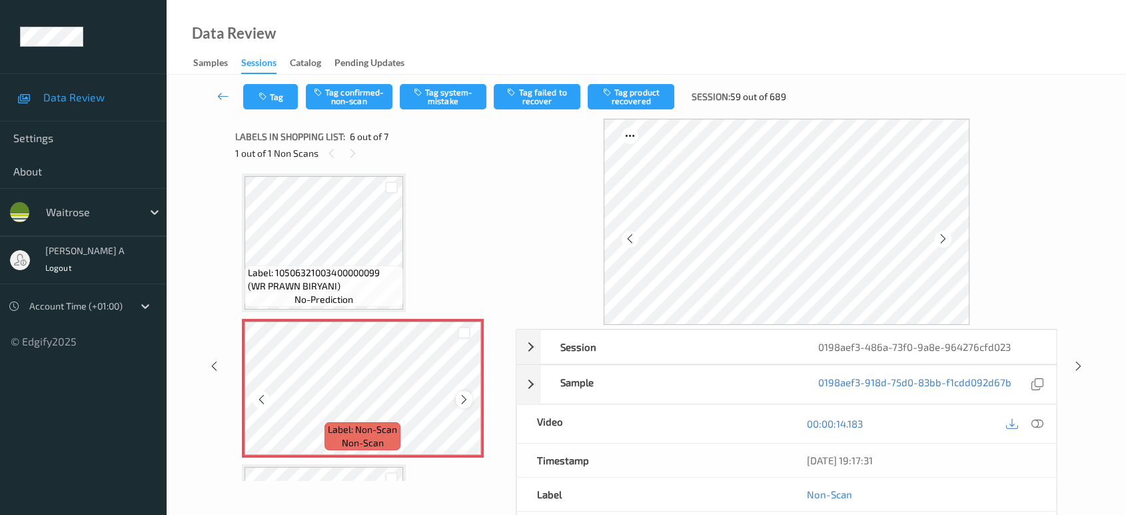
click at [463, 395] on icon at bounding box center [464, 399] width 11 height 12
click at [1038, 425] on icon at bounding box center [1038, 423] width 12 height 12
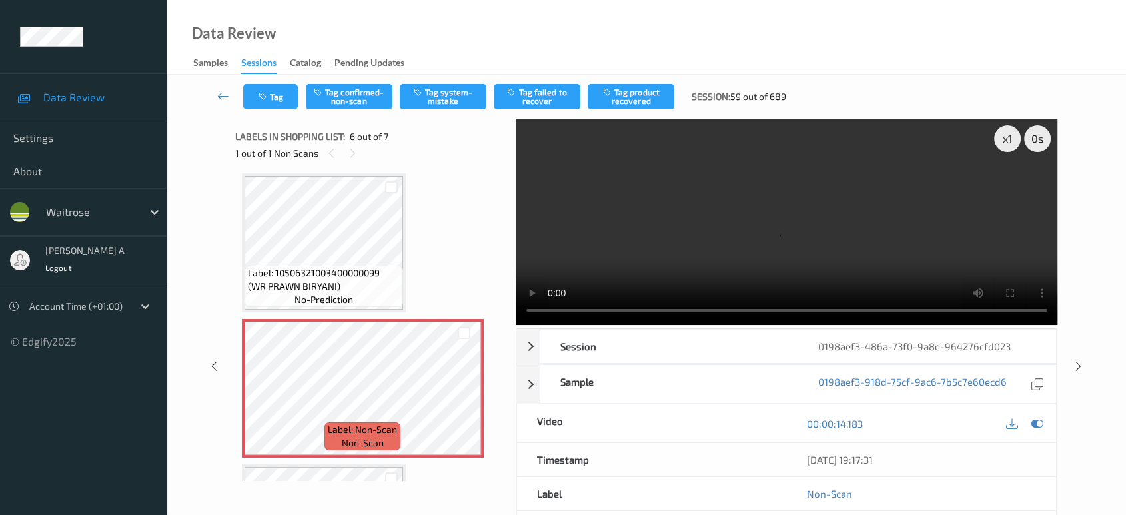
scroll to position [584, 0]
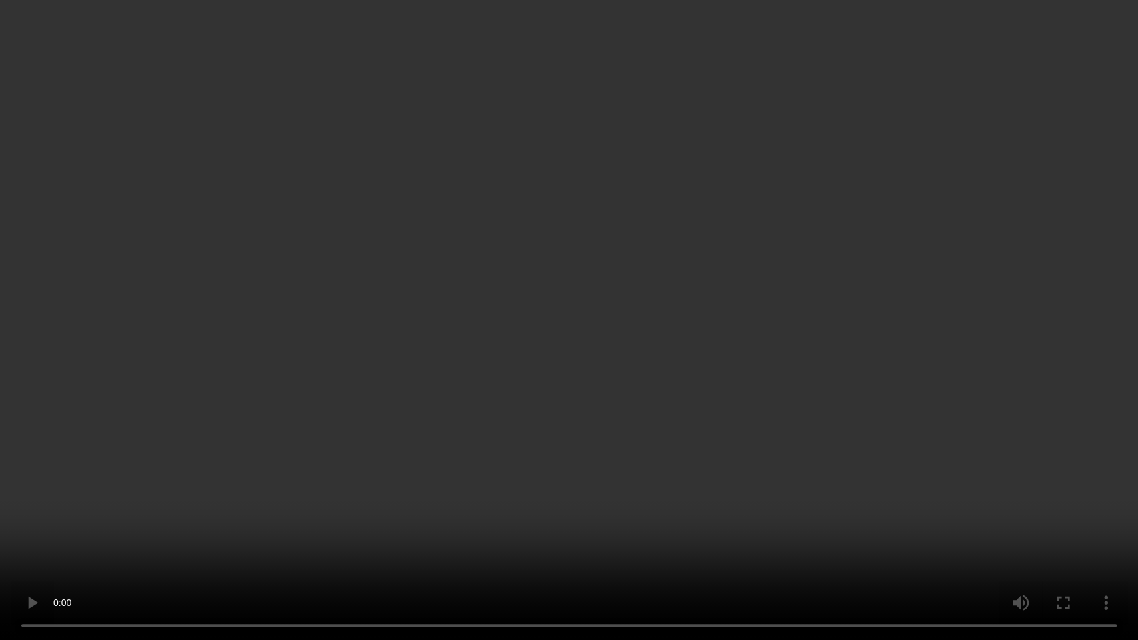
click at [533, 315] on video at bounding box center [569, 320] width 1138 height 640
click at [597, 440] on video at bounding box center [569, 320] width 1138 height 640
click at [846, 303] on video at bounding box center [569, 320] width 1138 height 640
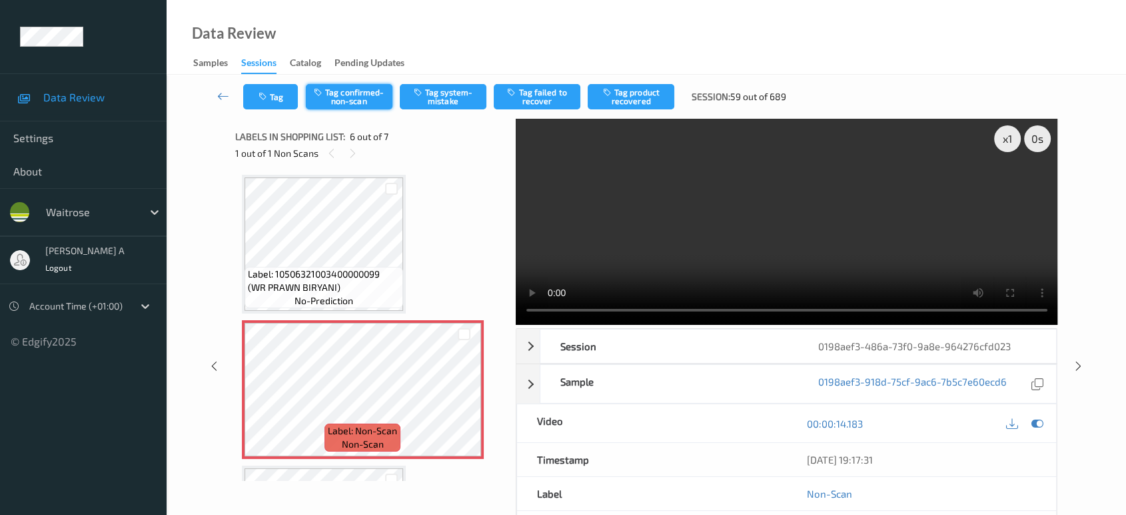
click at [355, 99] on button "Tag confirmed-non-scan" at bounding box center [349, 96] width 87 height 25
click at [624, 97] on button "Tag product recovered" at bounding box center [631, 96] width 87 height 25
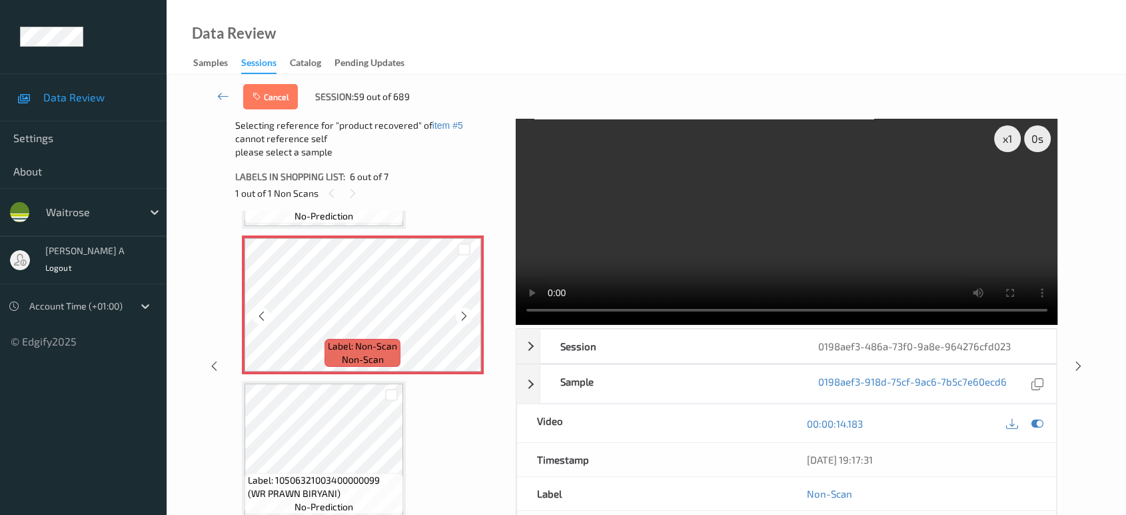
scroll to position [709, 0]
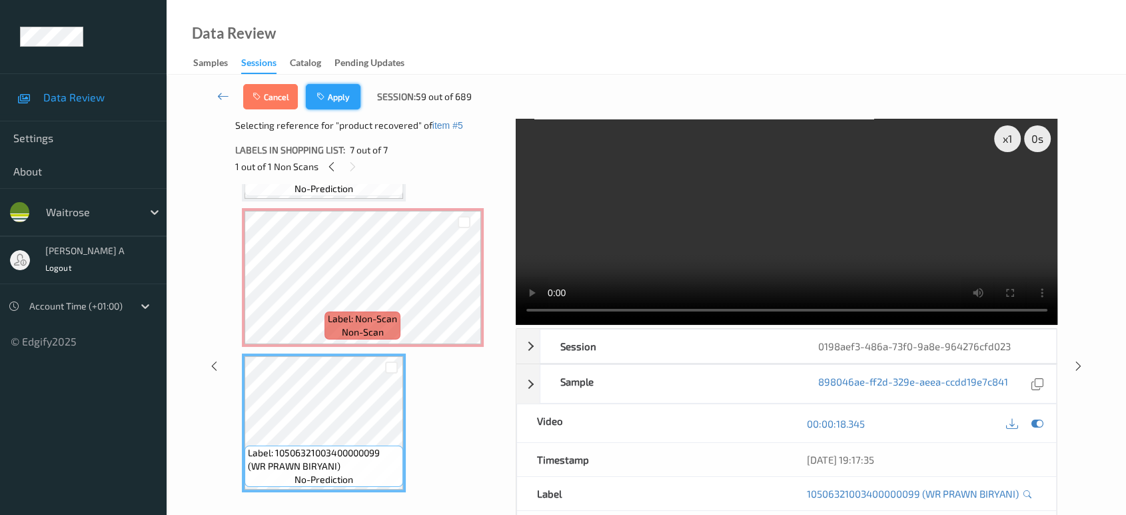
click at [323, 98] on icon "button" at bounding box center [322, 96] width 11 height 9
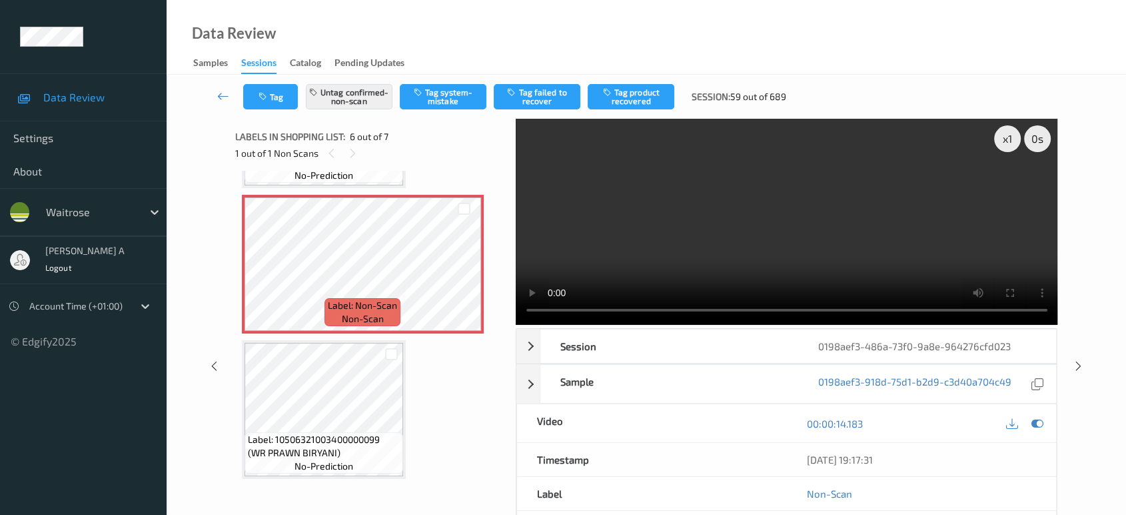
scroll to position [585, 0]
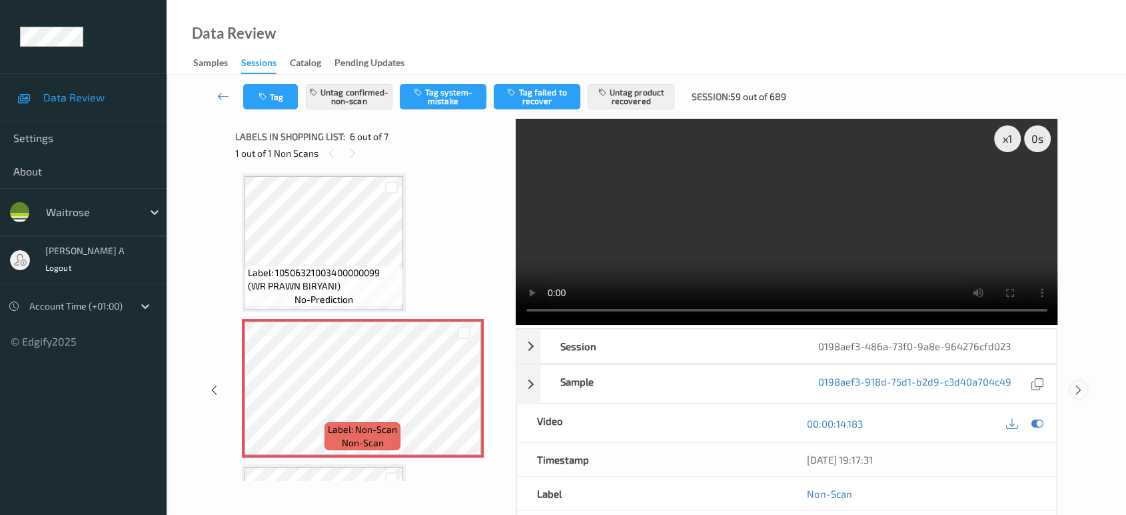
click at [1079, 386] on icon at bounding box center [1078, 390] width 11 height 12
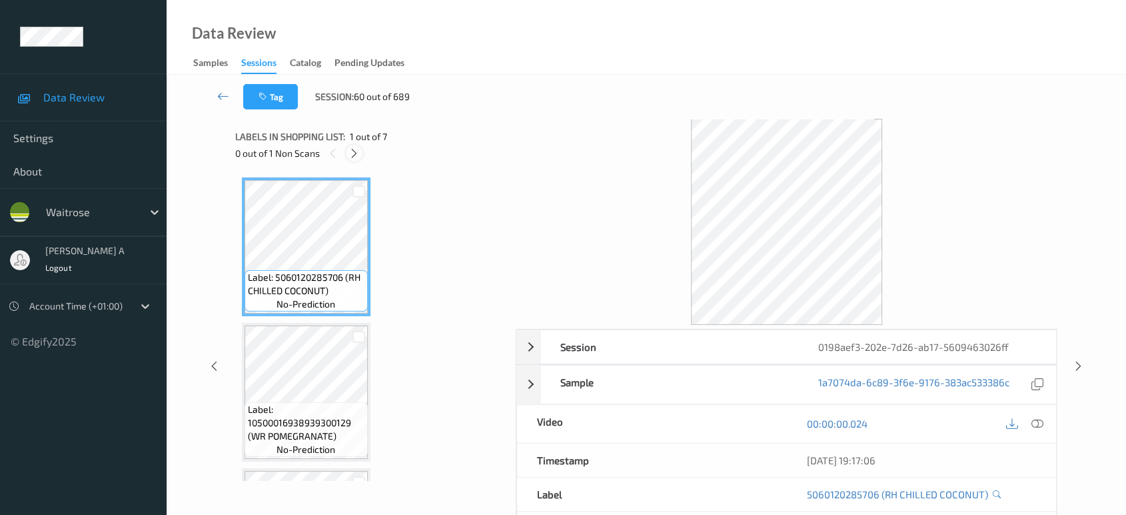
click at [354, 152] on icon at bounding box center [354, 153] width 11 height 12
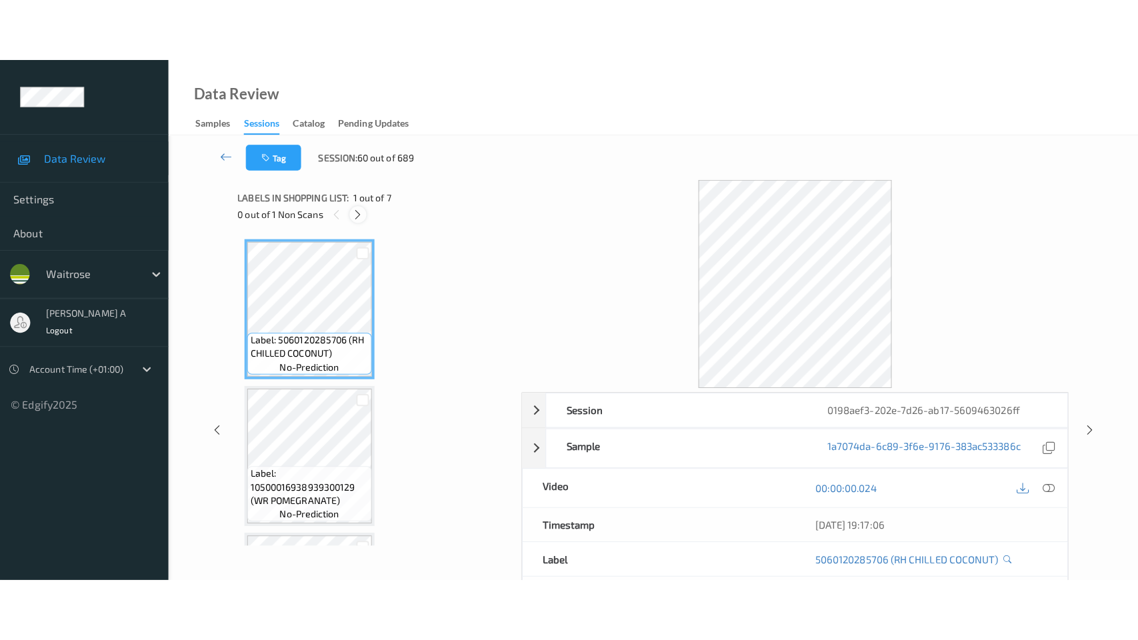
scroll to position [585, 0]
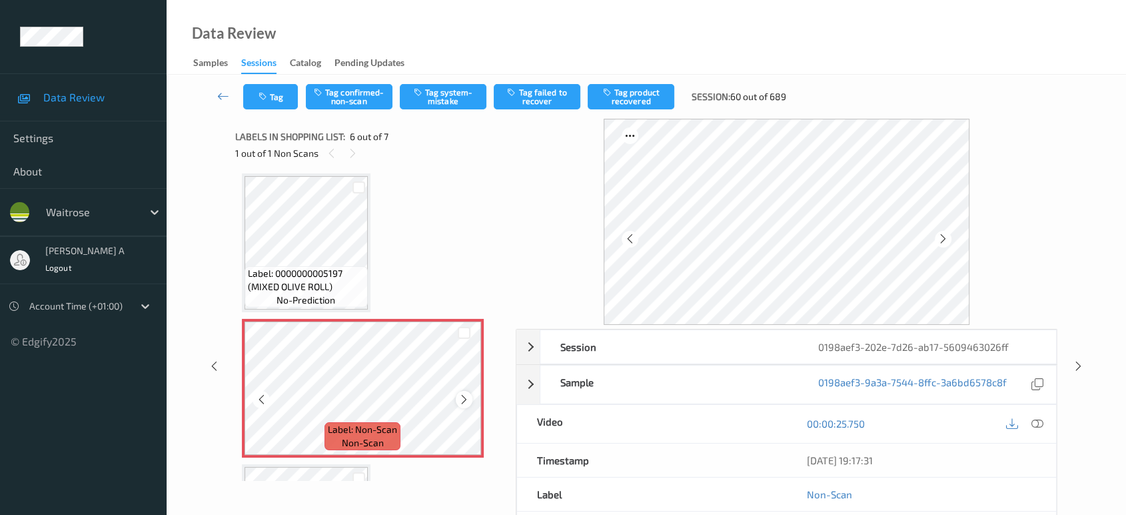
click at [465, 396] on icon at bounding box center [464, 399] width 11 height 12
click at [1035, 424] on icon at bounding box center [1038, 423] width 12 height 12
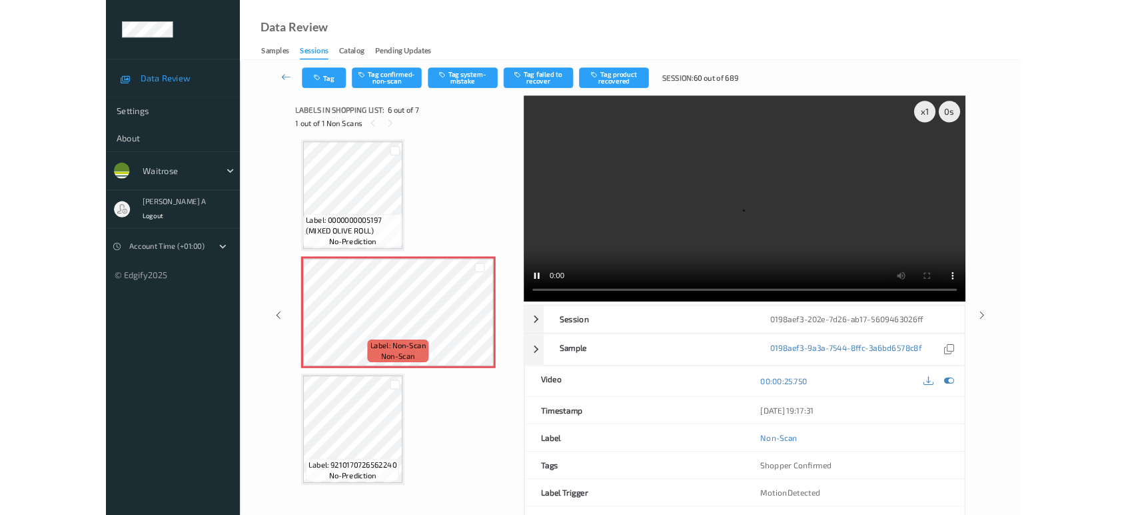
scroll to position [584, 0]
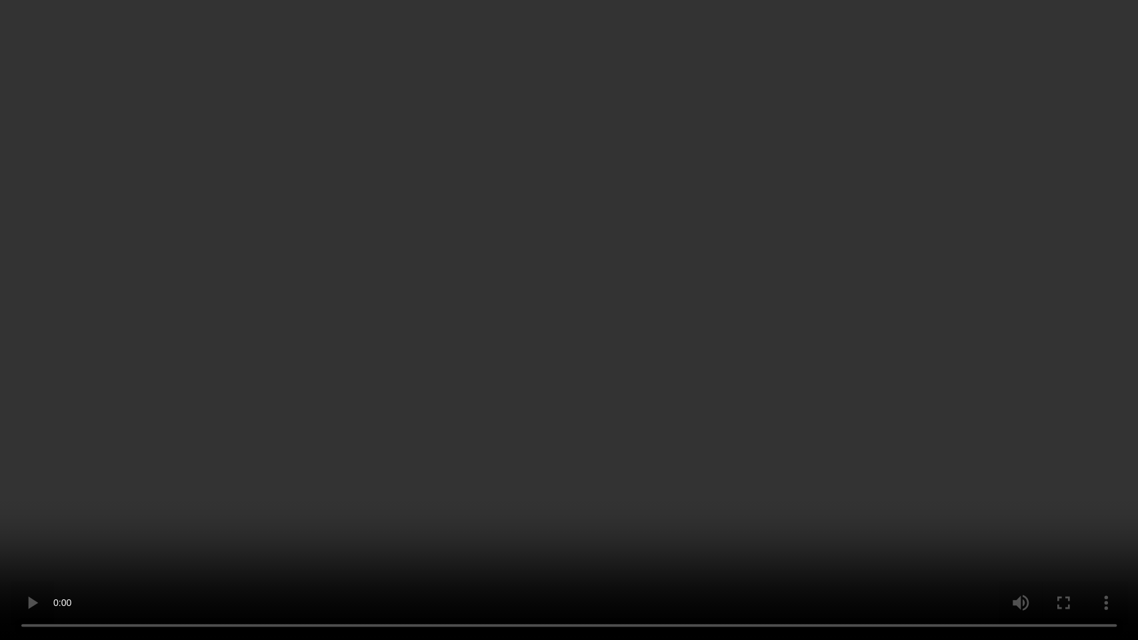
click at [557, 362] on video at bounding box center [569, 320] width 1138 height 640
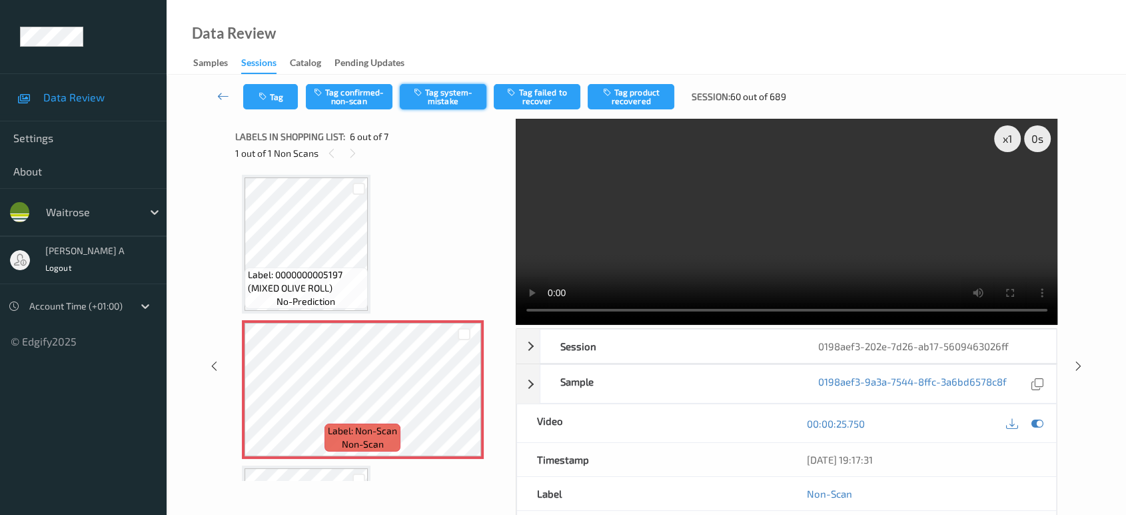
click at [425, 93] on icon "button" at bounding box center [419, 91] width 11 height 9
click at [273, 94] on button "Tag" at bounding box center [270, 96] width 55 height 25
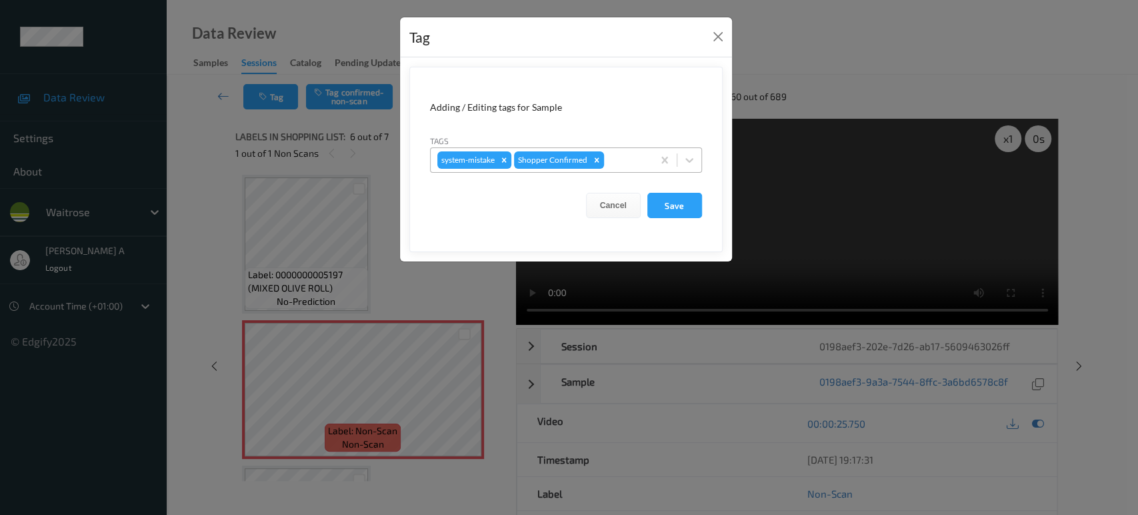
click at [616, 152] on div at bounding box center [626, 160] width 39 height 16
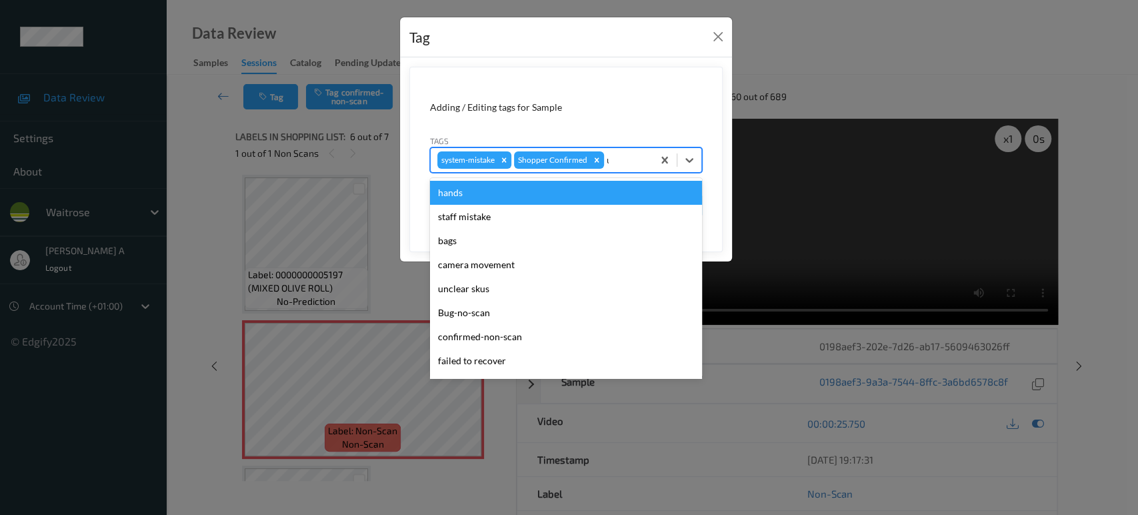
type input "un"
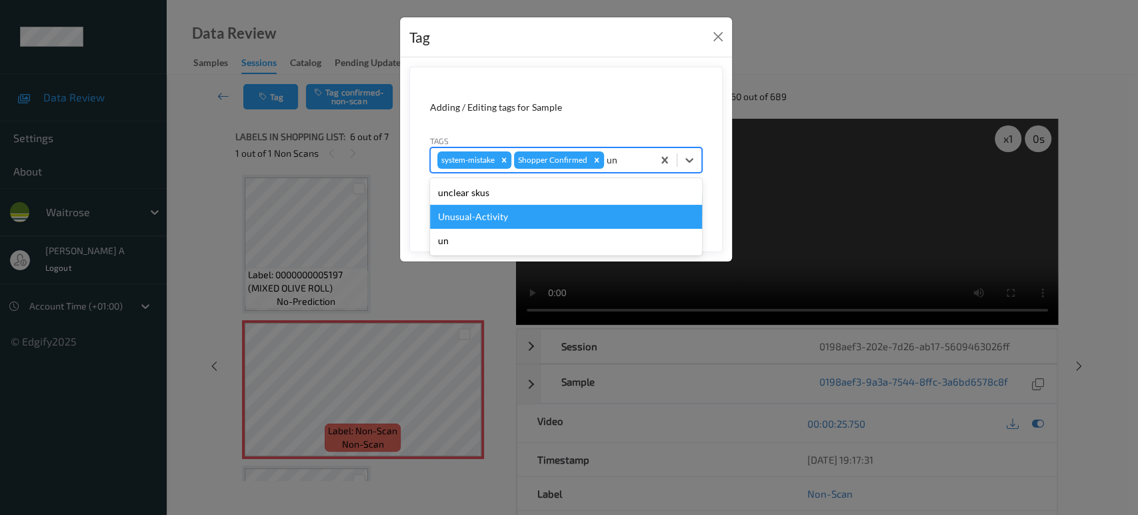
click at [575, 207] on div "Unusual-Activity" at bounding box center [566, 217] width 272 height 24
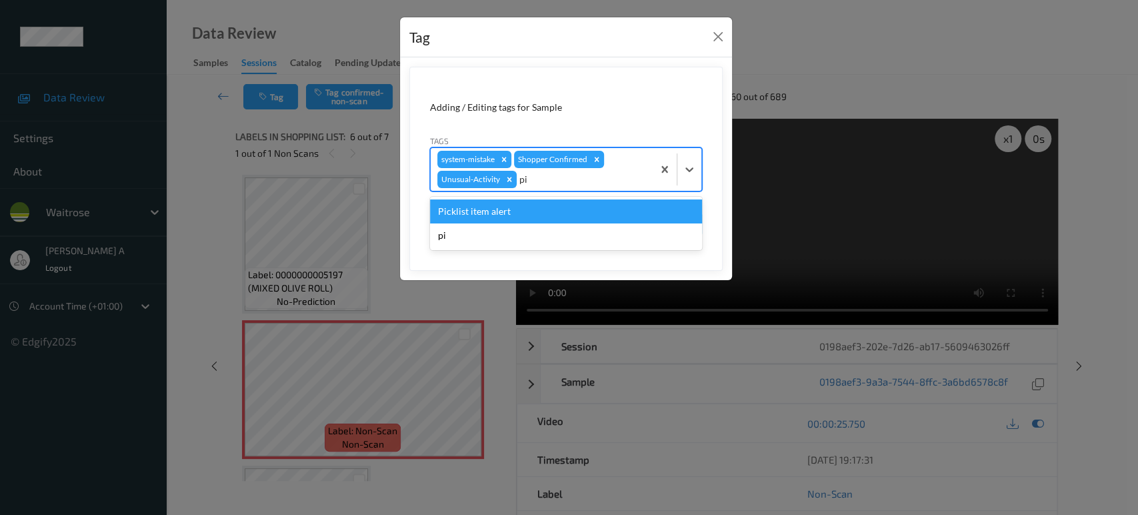
type input "pic"
click at [587, 205] on div "Picklist item alert" at bounding box center [566, 211] width 272 height 24
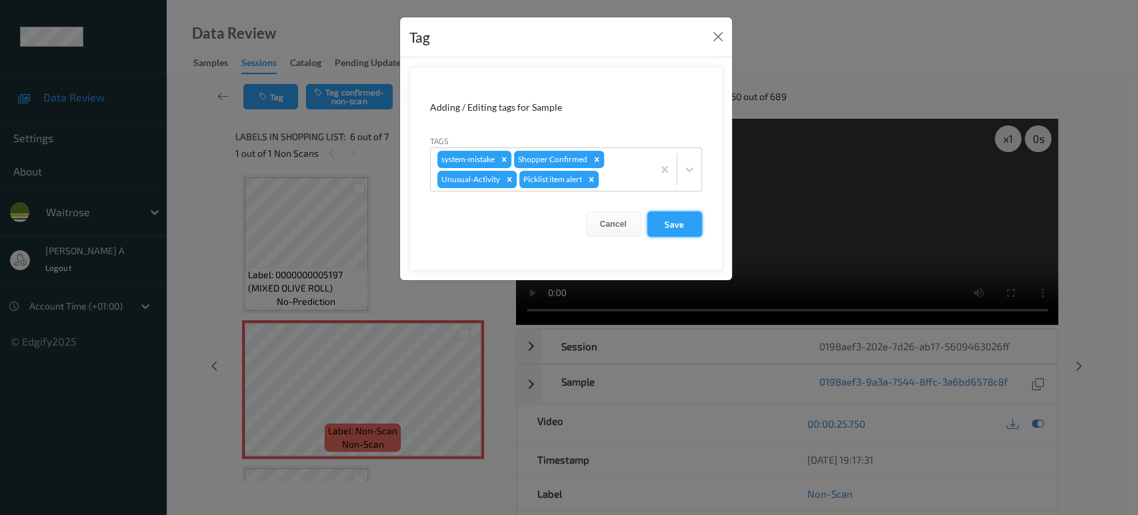
click at [666, 226] on button "Save" at bounding box center [674, 223] width 55 height 25
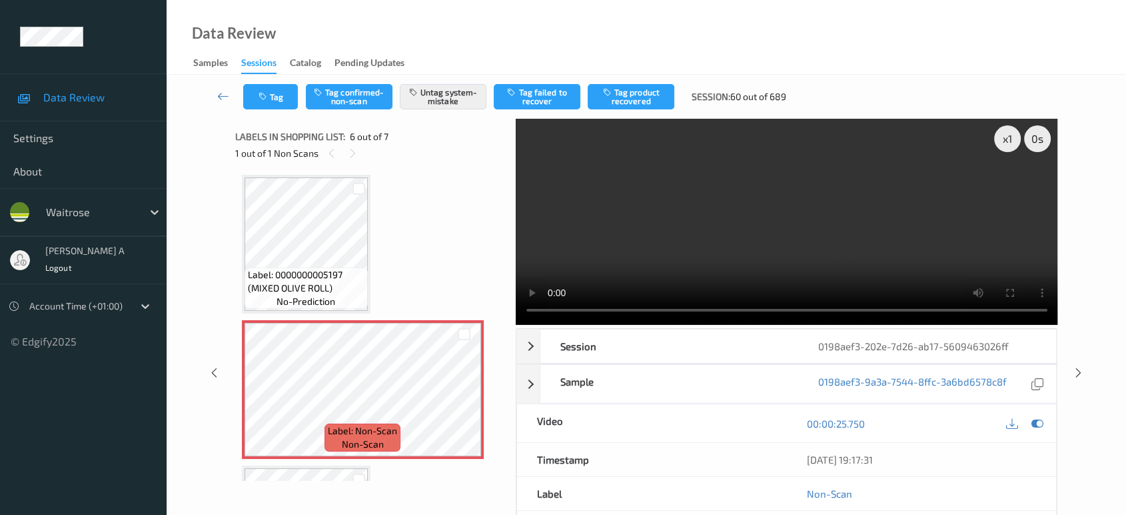
drag, startPoint x: 220, startPoint y: 95, endPoint x: 235, endPoint y: 9, distance: 87.9
click at [220, 95] on icon at bounding box center [223, 95] width 12 height 13
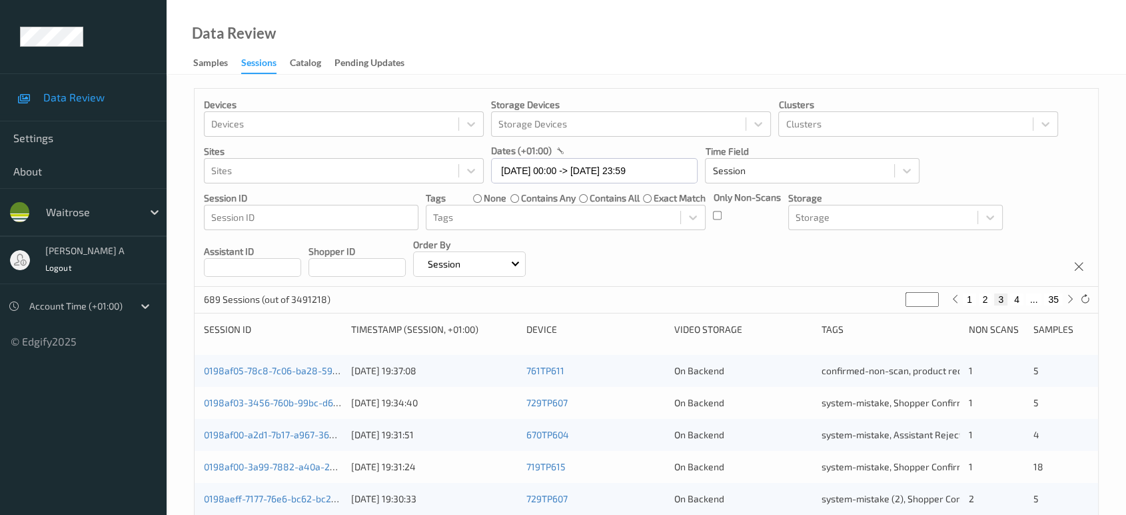
click at [1018, 297] on button "4" at bounding box center [1016, 299] width 13 height 12
type input "*"
click at [1018, 297] on button "5" at bounding box center [1022, 299] width 13 height 12
type input "*"
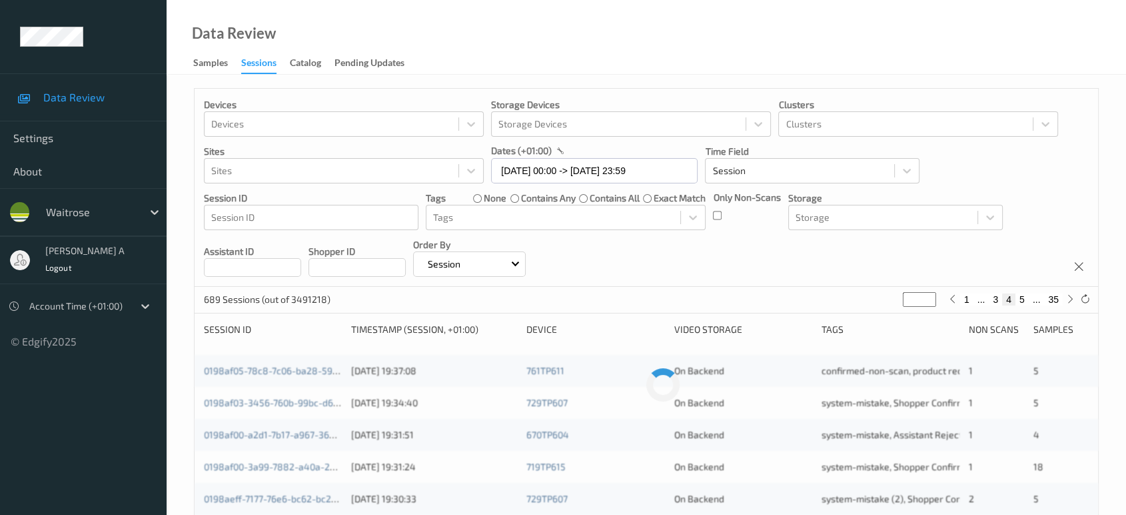
type input "*"
click at [1018, 297] on button "6" at bounding box center [1022, 299] width 13 height 12
type input "*"
click at [1018, 297] on button "7" at bounding box center [1022, 299] width 13 height 12
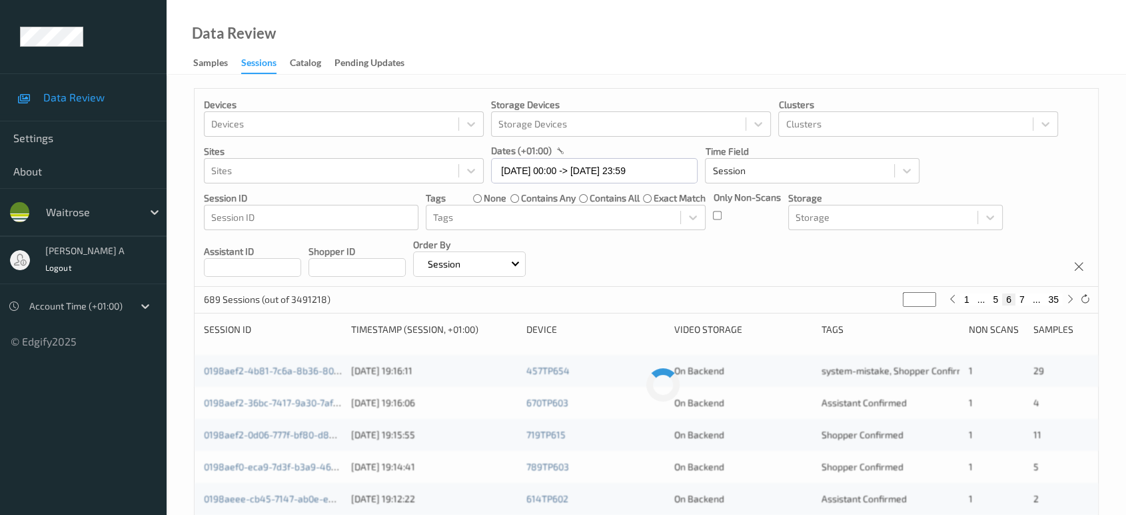
type input "*"
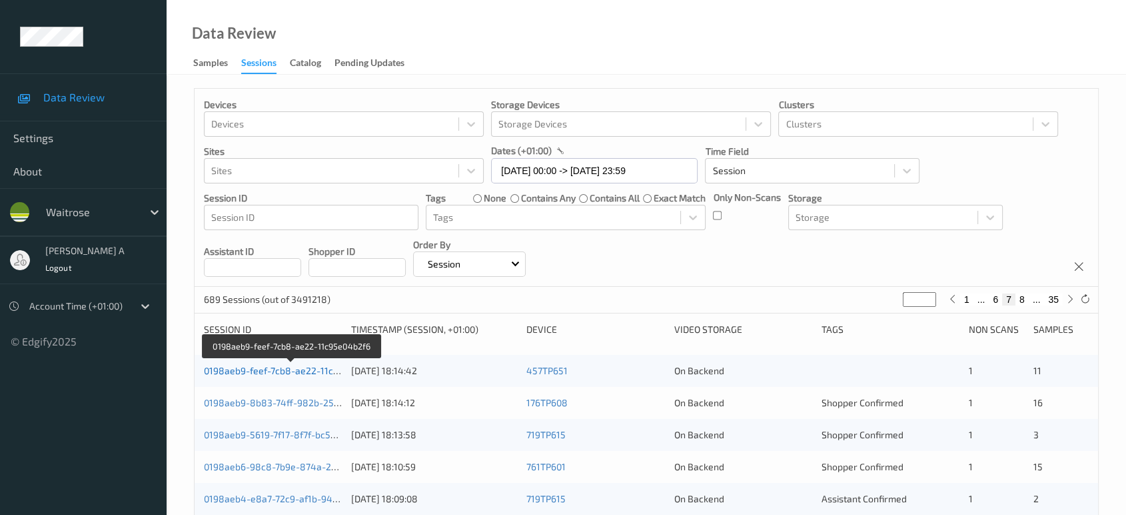
click at [305, 370] on link "0198aeb9-feef-7cb8-ae22-11c95e04b2f6" at bounding box center [292, 370] width 176 height 11
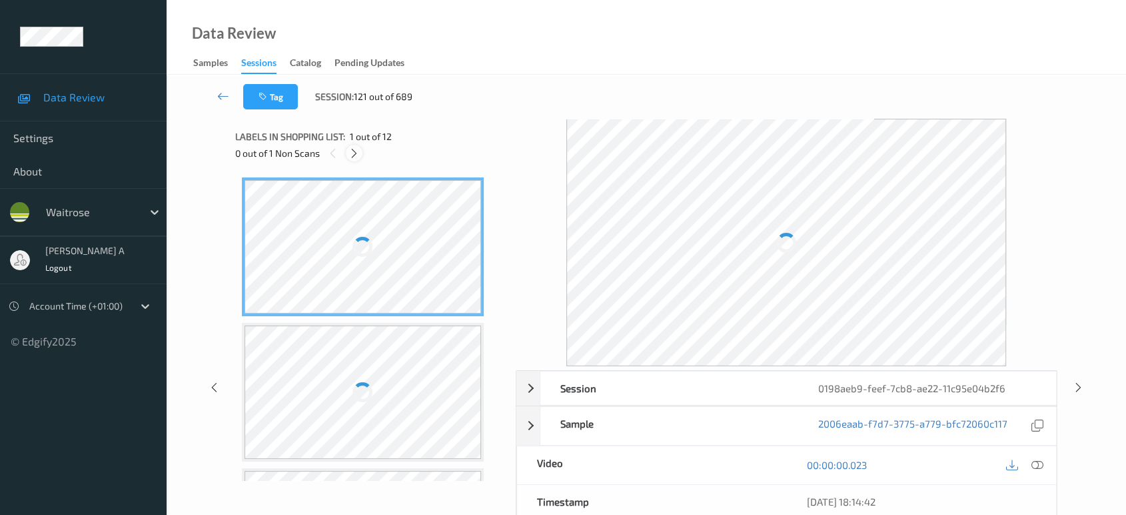
click at [356, 157] on icon at bounding box center [354, 153] width 11 height 12
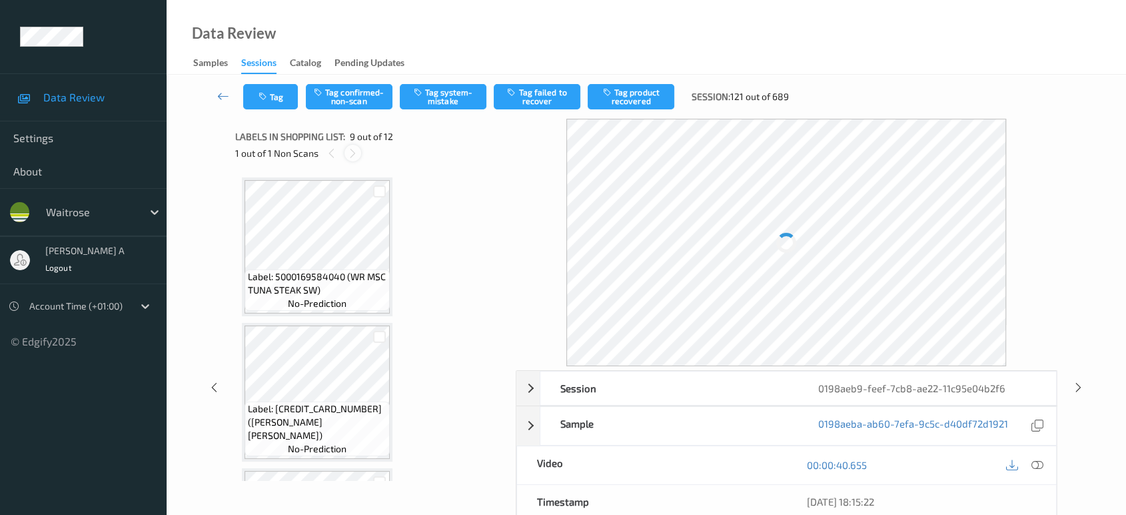
scroll to position [1019, 0]
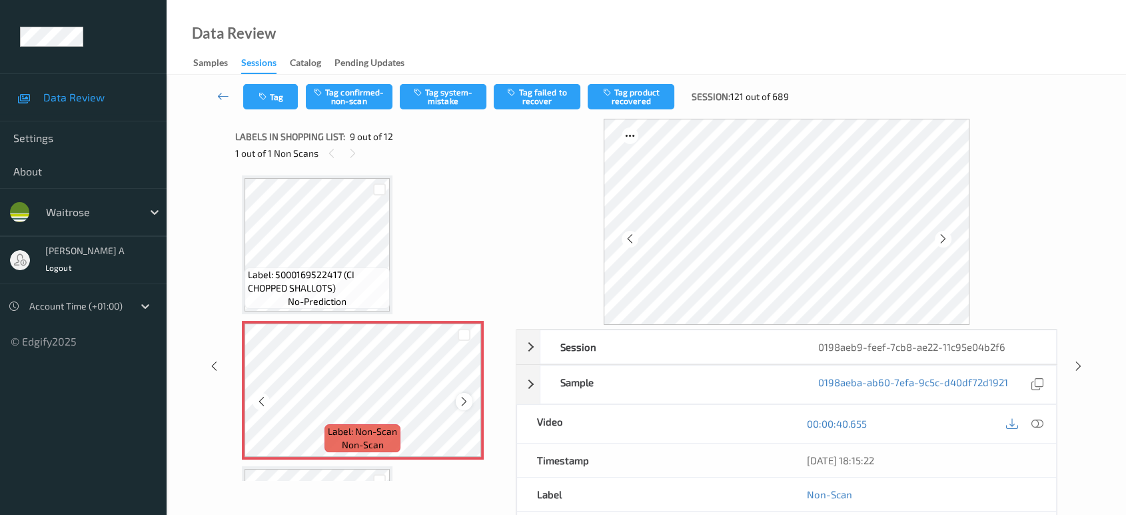
click at [461, 396] on icon at bounding box center [464, 401] width 11 height 12
click at [1036, 419] on icon at bounding box center [1038, 423] width 12 height 12
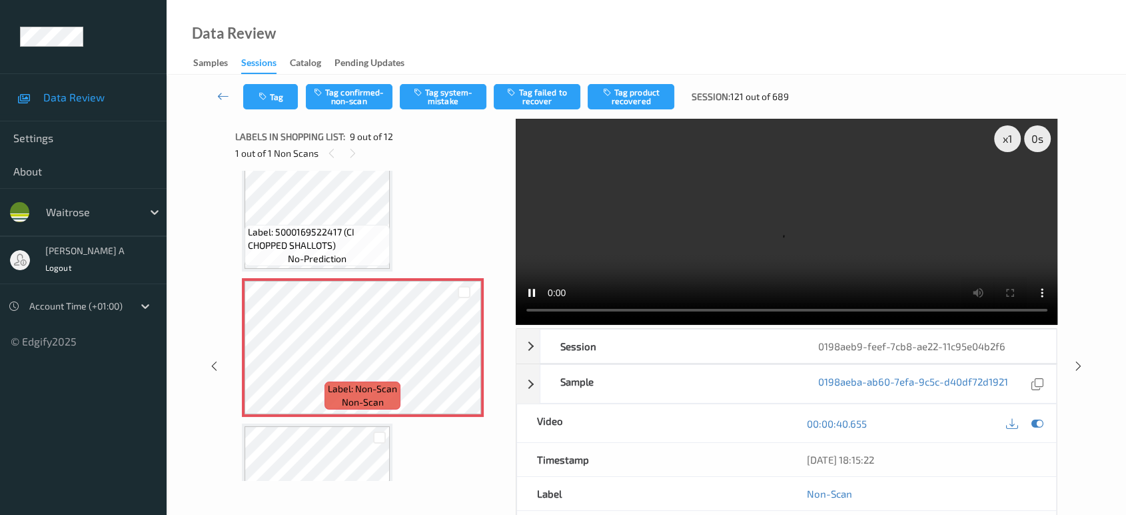
scroll to position [1110, 0]
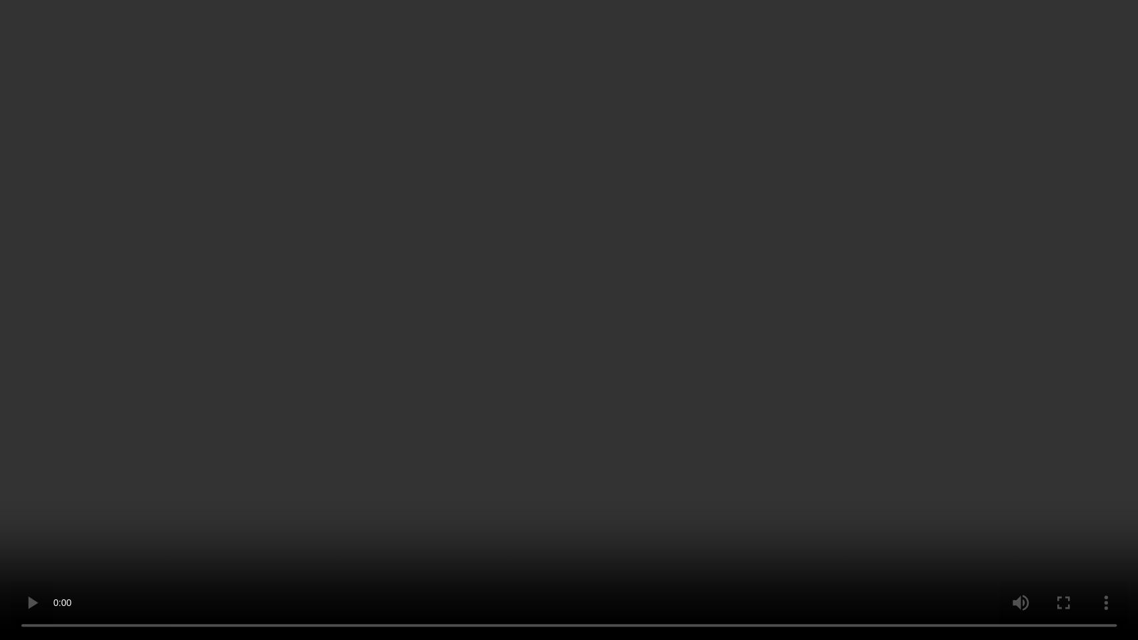
click at [127, 514] on video at bounding box center [569, 320] width 1138 height 640
click at [591, 461] on video at bounding box center [569, 320] width 1138 height 640
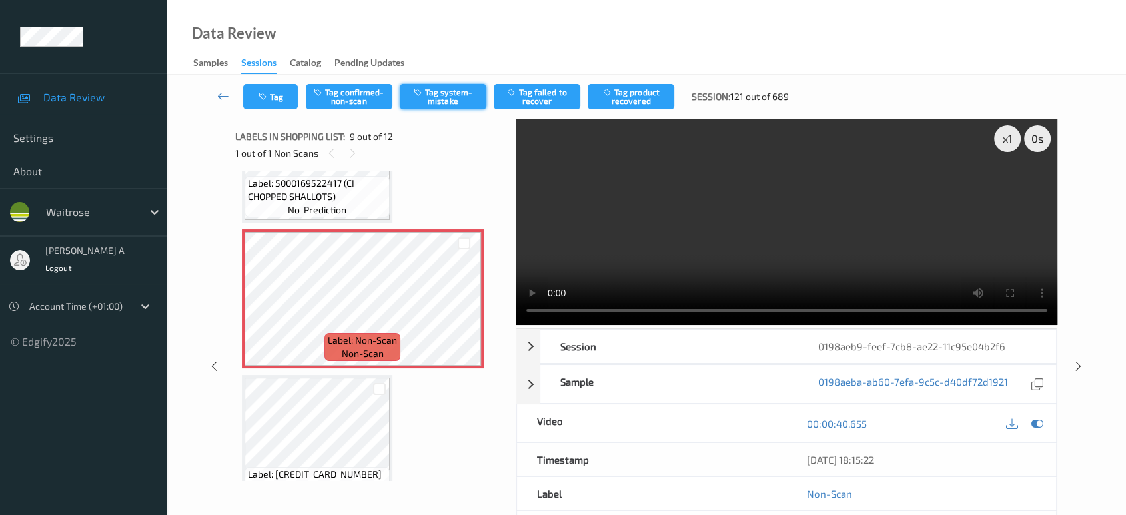
click at [444, 103] on button "Tag system-mistake" at bounding box center [443, 96] width 87 height 25
click at [269, 86] on button "Tag" at bounding box center [270, 96] width 55 height 25
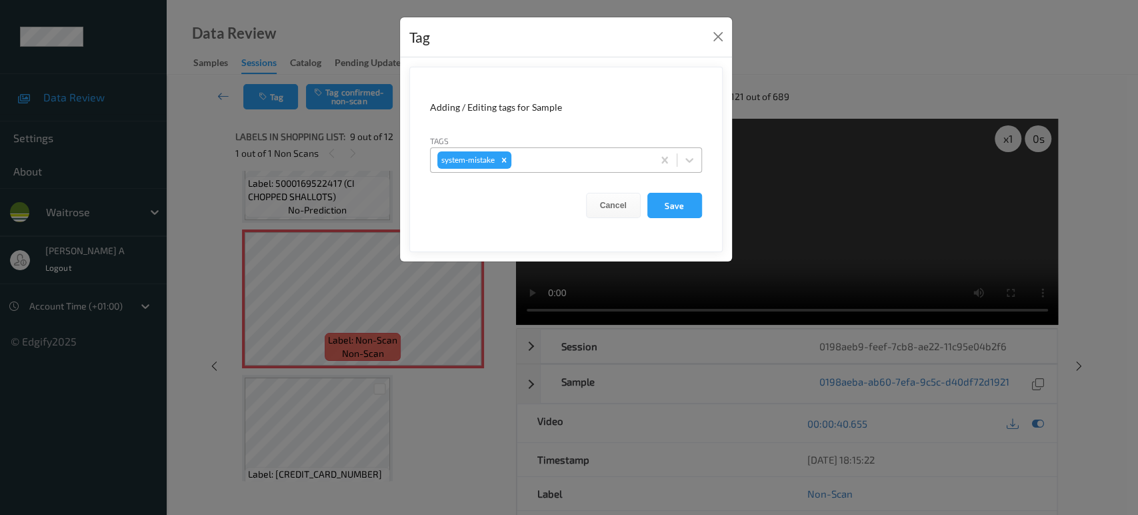
click at [595, 159] on div at bounding box center [580, 160] width 132 height 16
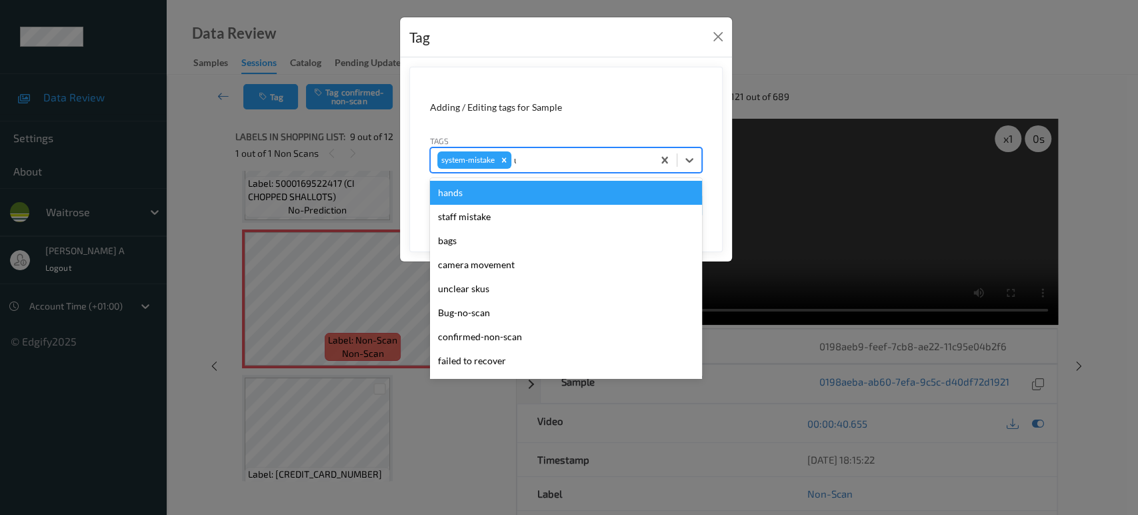
type input "un"
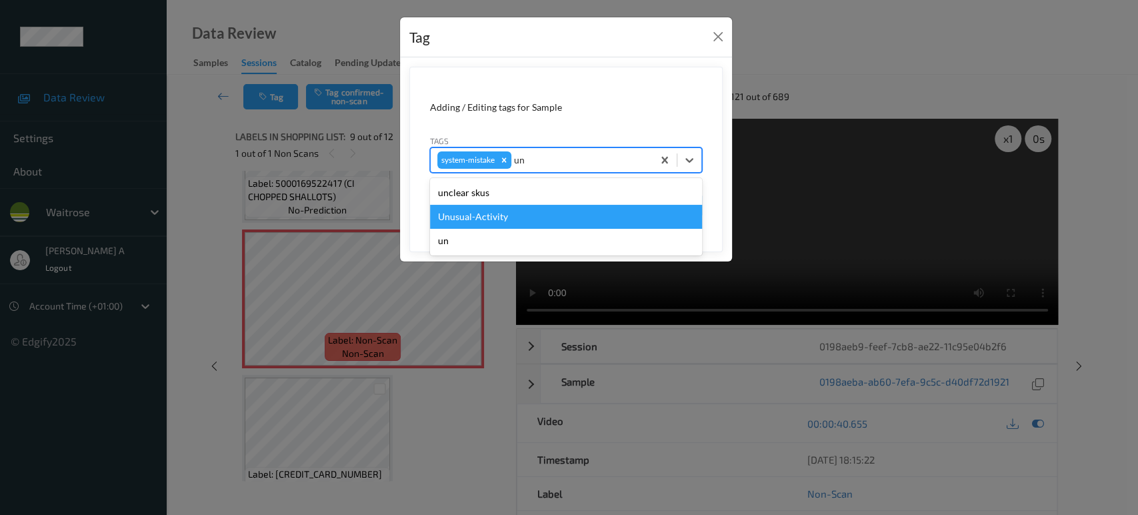
click at [519, 215] on div "Unusual-Activity" at bounding box center [566, 217] width 272 height 24
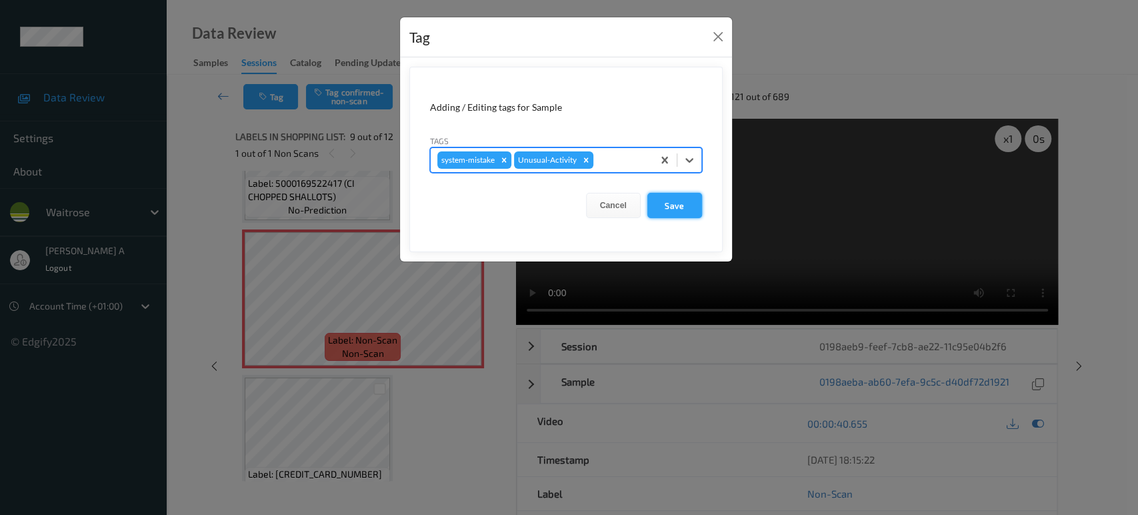
click at [676, 212] on button "Save" at bounding box center [674, 205] width 55 height 25
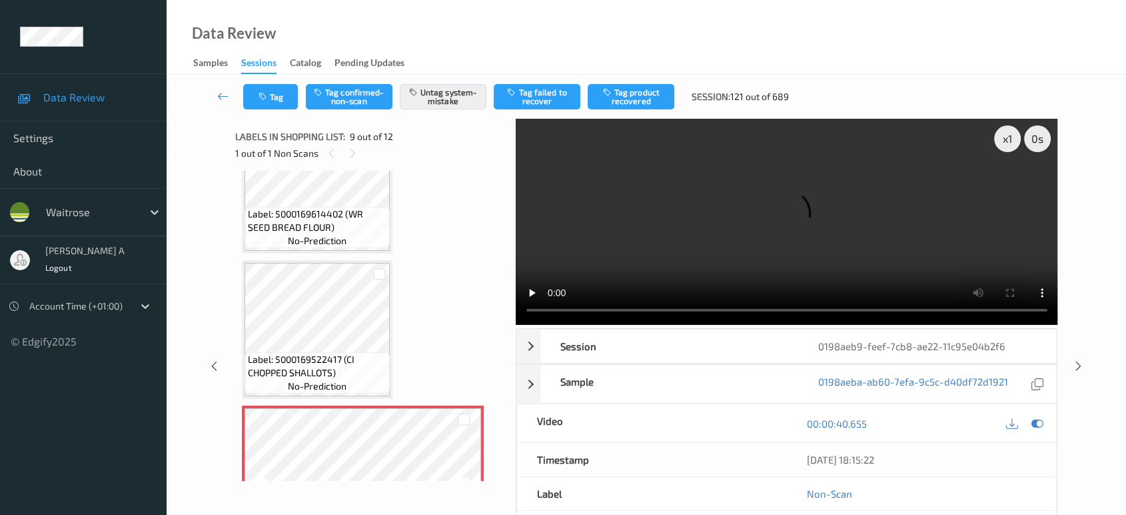
scroll to position [740, 0]
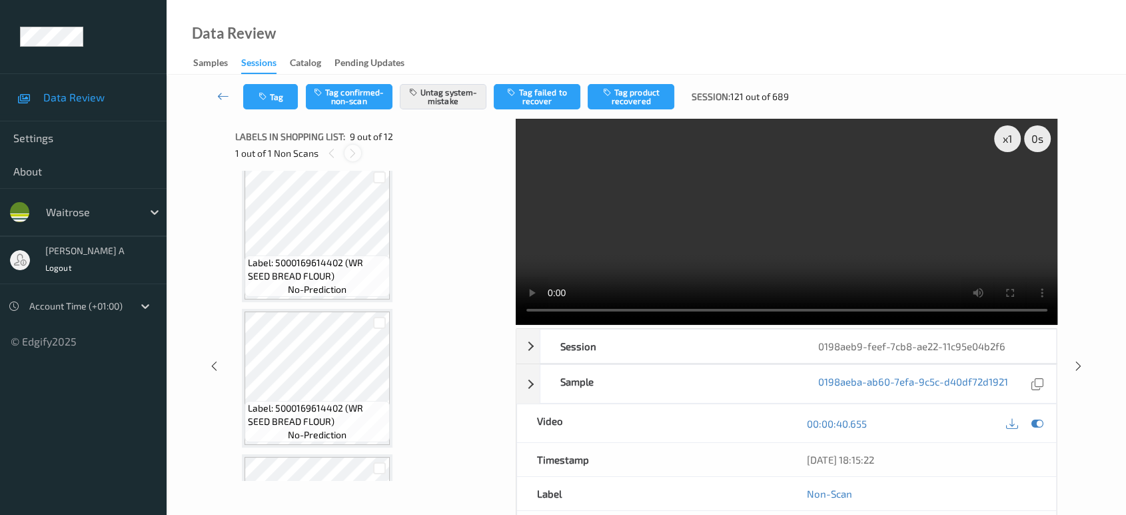
click at [350, 146] on div at bounding box center [353, 153] width 17 height 17
click at [337, 149] on div at bounding box center [331, 153] width 17 height 17
click at [349, 151] on icon at bounding box center [352, 153] width 11 height 12
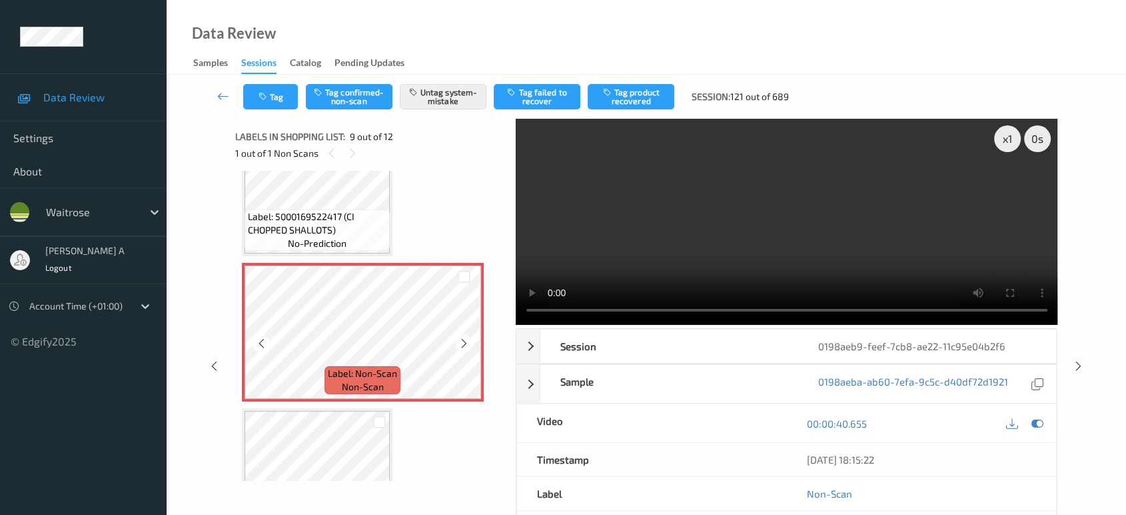
scroll to position [1110, 0]
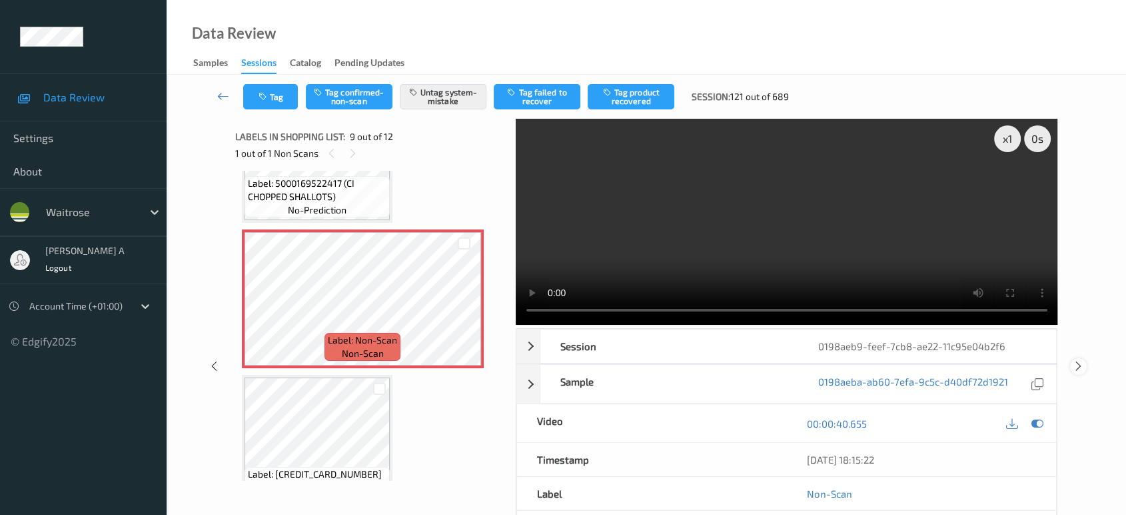
click at [1079, 369] on icon at bounding box center [1078, 366] width 11 height 12
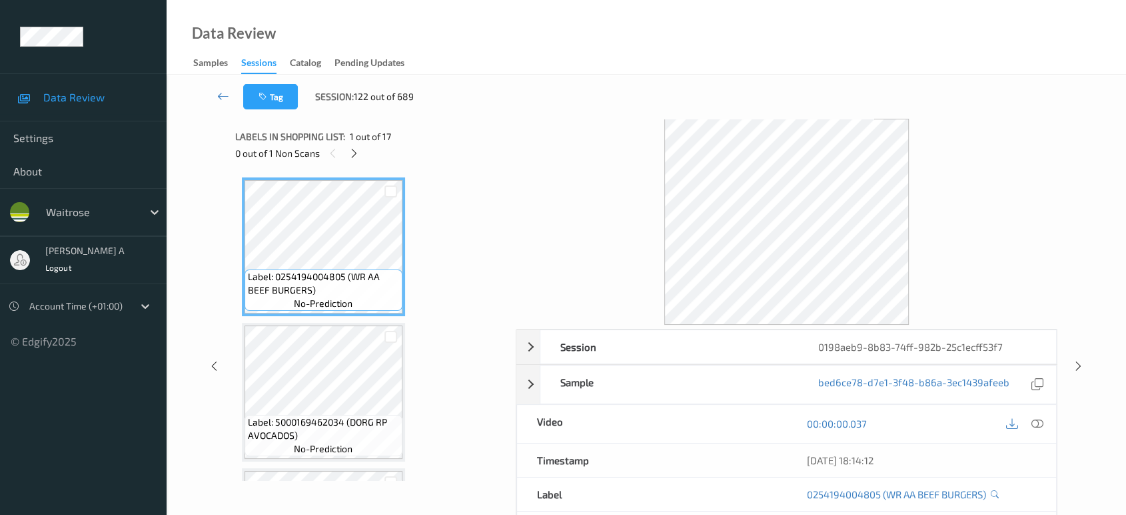
drag, startPoint x: 213, startPoint y: 365, endPoint x: 211, endPoint y: 301, distance: 64.7
click at [213, 365] on icon at bounding box center [214, 366] width 11 height 12
click at [1074, 366] on icon at bounding box center [1078, 366] width 11 height 12
click at [217, 366] on icon at bounding box center [214, 366] width 11 height 12
drag, startPoint x: 217, startPoint y: 366, endPoint x: 215, endPoint y: 356, distance: 10.1
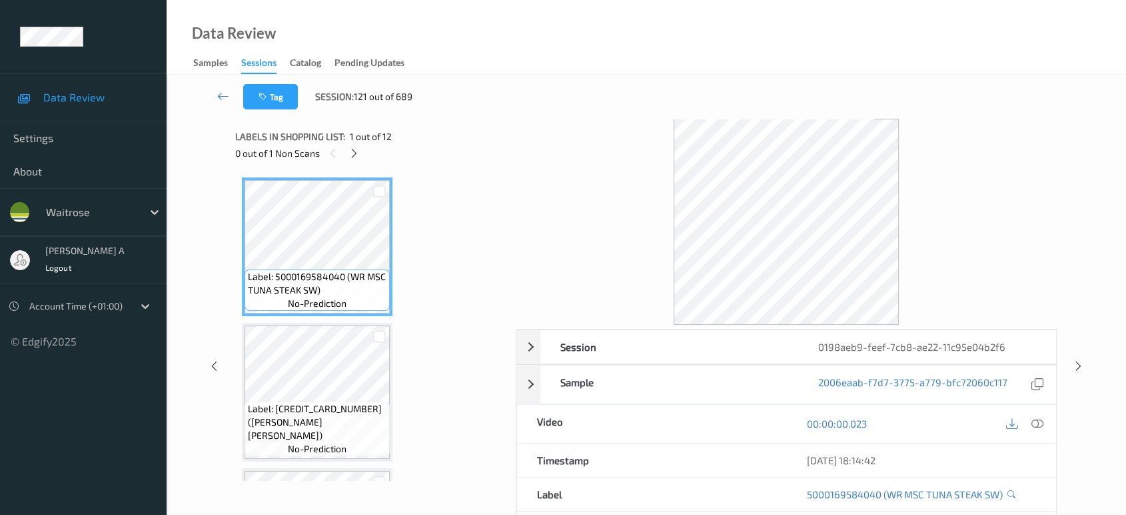
click at [216, 366] on icon at bounding box center [214, 366] width 11 height 12
click at [1076, 367] on icon at bounding box center [1078, 366] width 11 height 12
click at [357, 156] on icon at bounding box center [354, 153] width 11 height 12
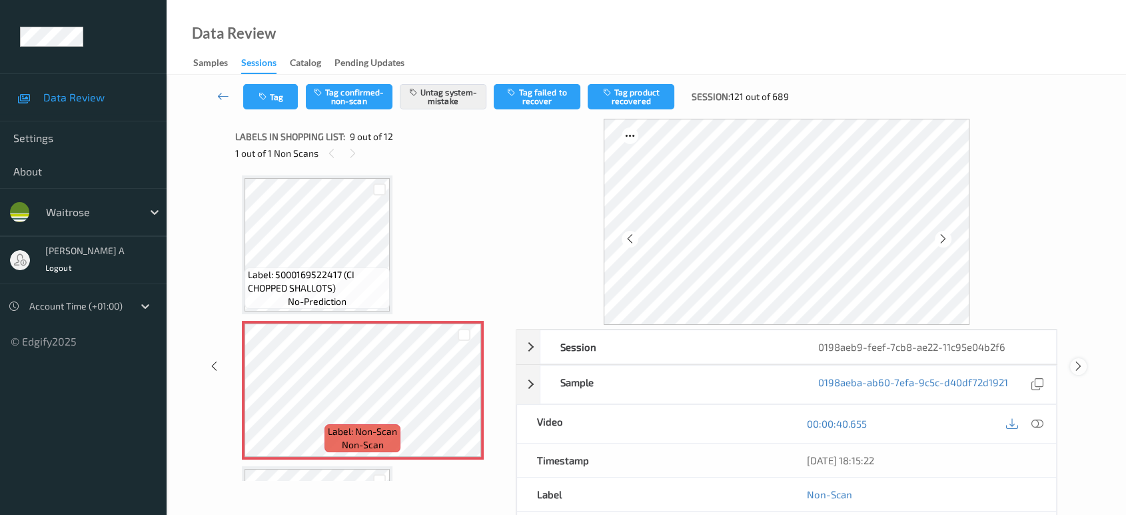
click at [1075, 367] on icon at bounding box center [1078, 366] width 11 height 12
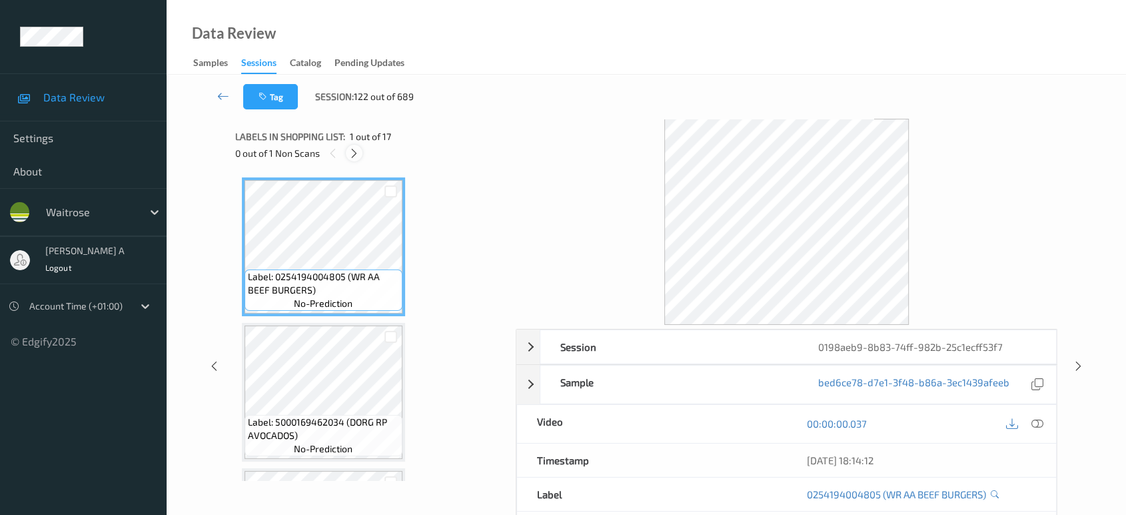
click at [352, 155] on icon at bounding box center [354, 153] width 11 height 12
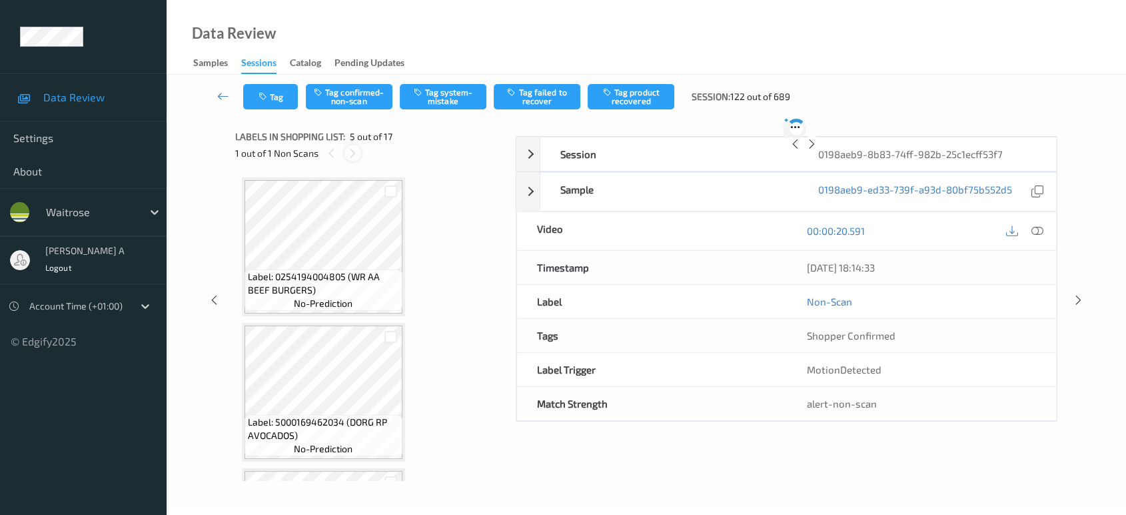
scroll to position [441, 0]
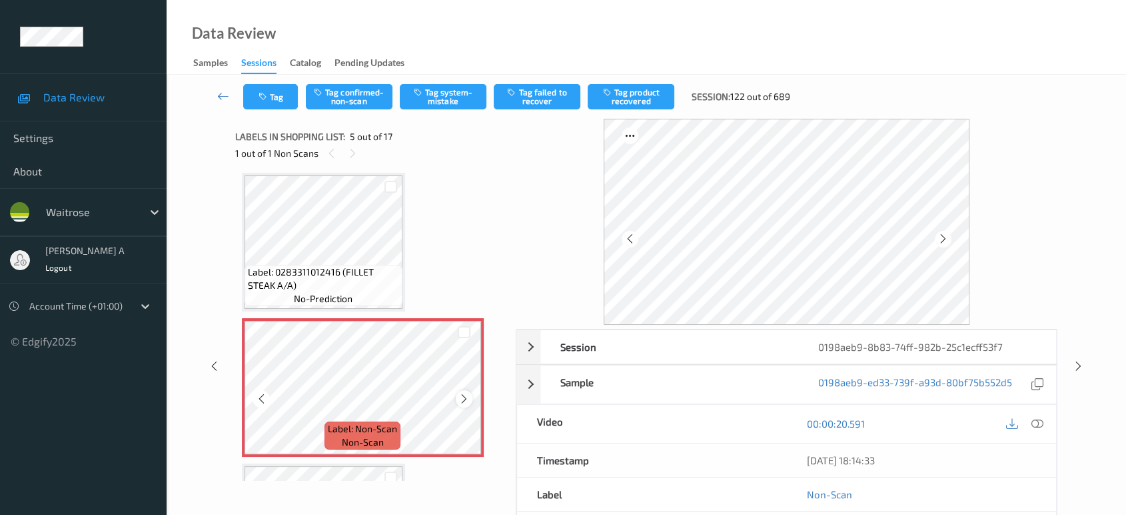
click at [460, 393] on icon at bounding box center [464, 399] width 11 height 12
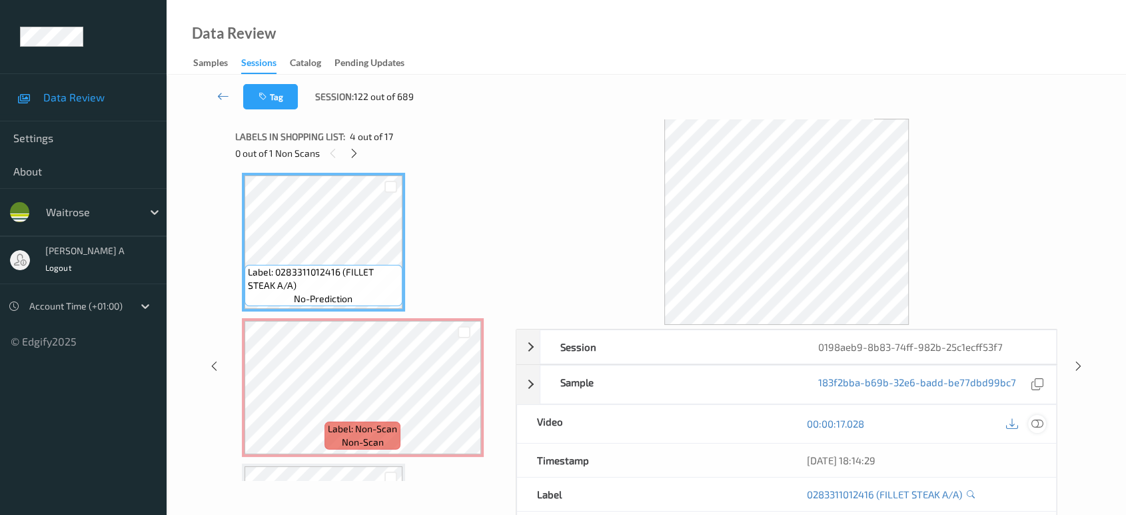
click at [1035, 422] on icon at bounding box center [1038, 423] width 12 height 12
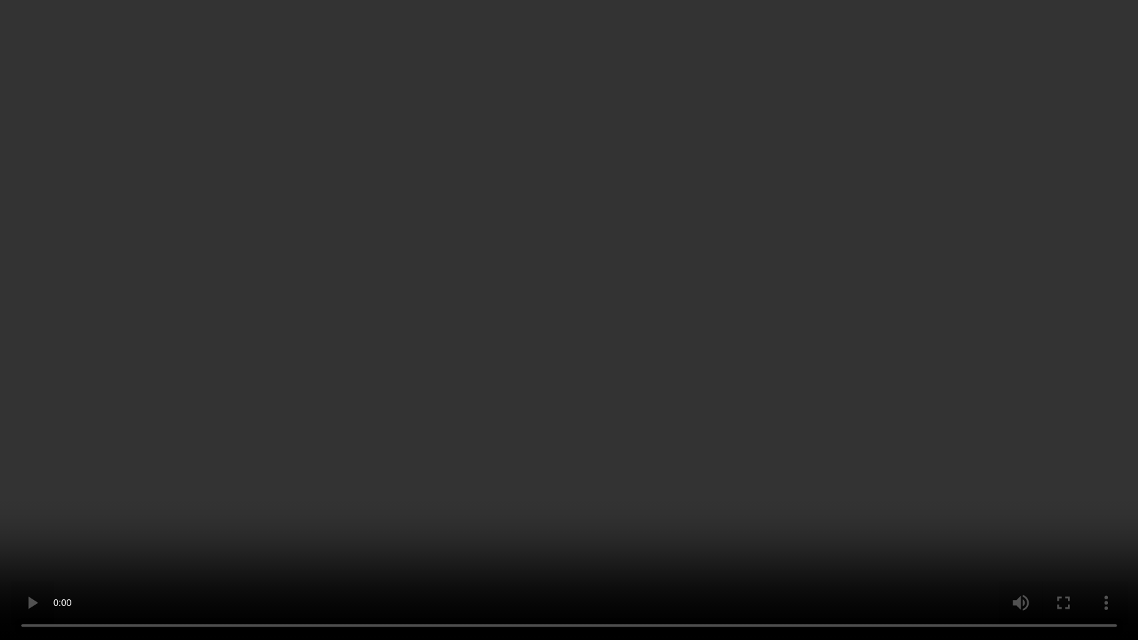
click at [617, 351] on video at bounding box center [569, 320] width 1138 height 640
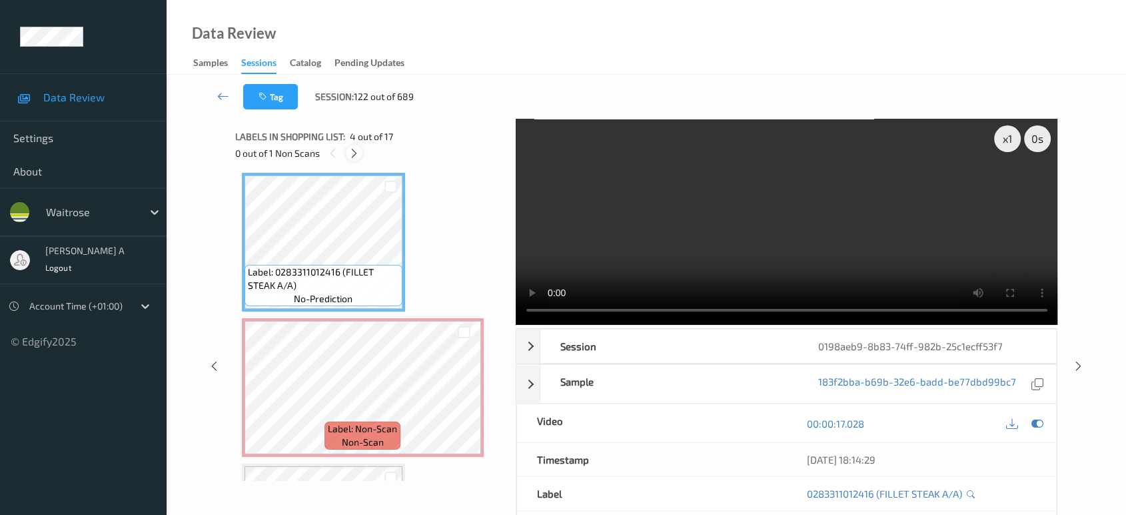
click at [353, 153] on icon at bounding box center [354, 153] width 11 height 12
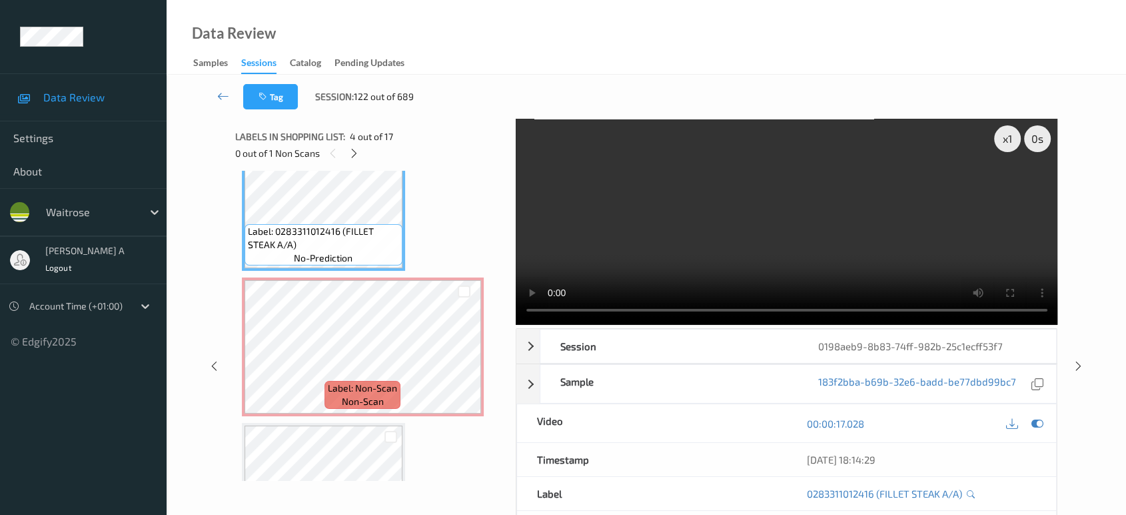
scroll to position [515, 0]
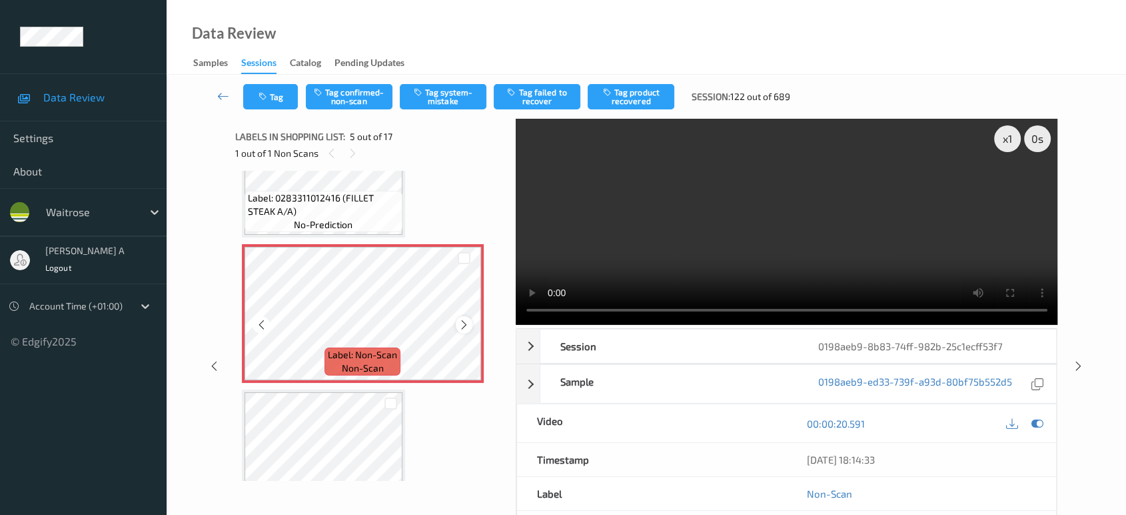
click at [471, 321] on div at bounding box center [464, 324] width 17 height 17
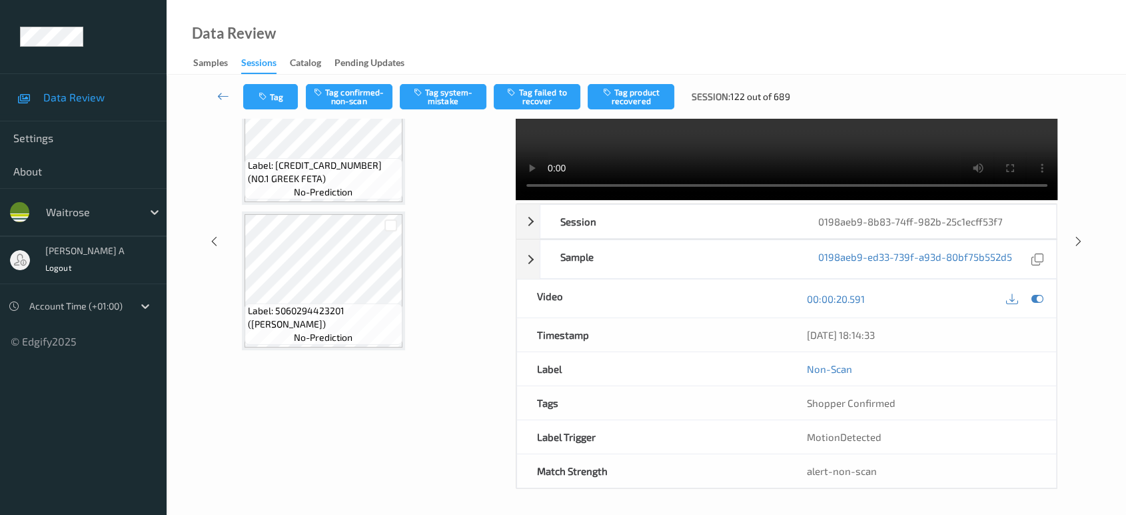
scroll to position [1860, 0]
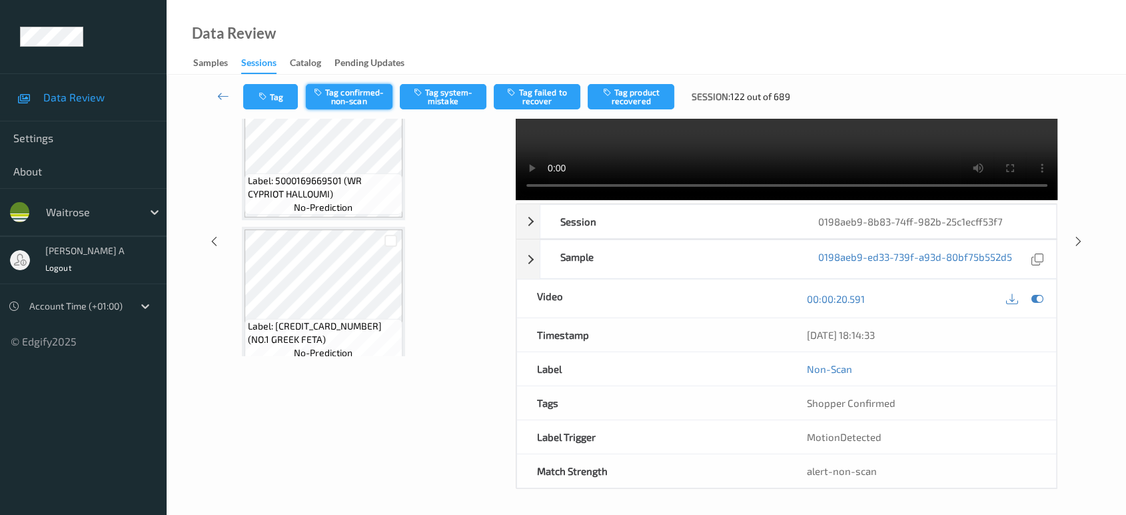
click at [375, 91] on button "Tag confirmed-non-scan" at bounding box center [349, 96] width 87 height 25
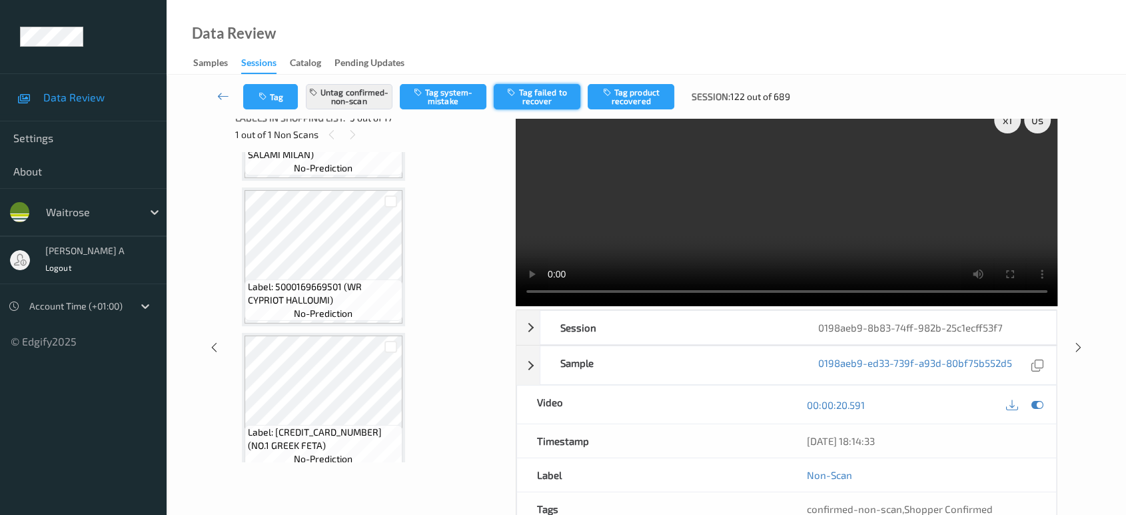
click at [518, 95] on icon "button" at bounding box center [512, 91] width 11 height 9
click at [1079, 355] on icon at bounding box center [1078, 354] width 11 height 12
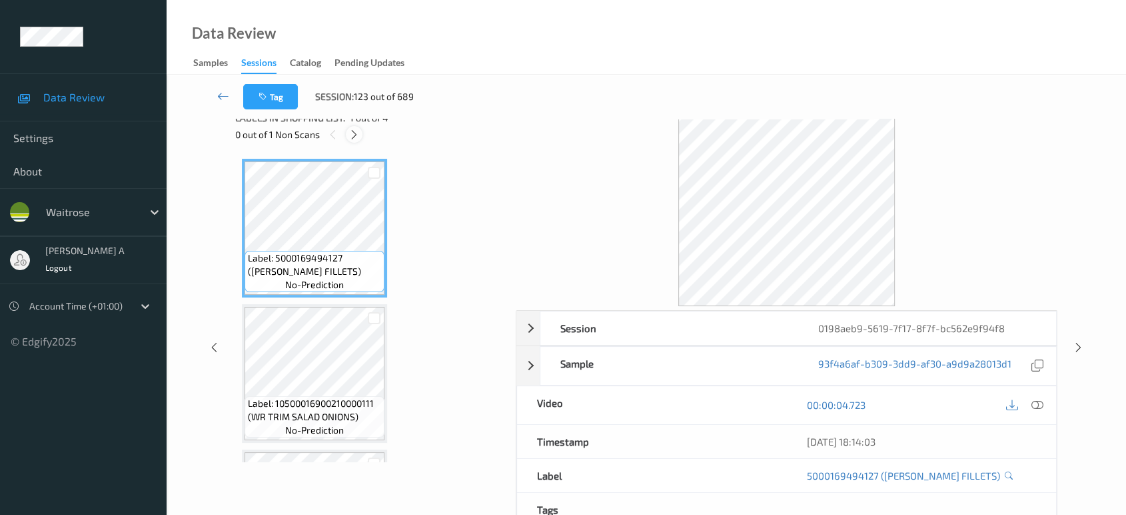
click at [359, 132] on icon at bounding box center [354, 135] width 11 height 12
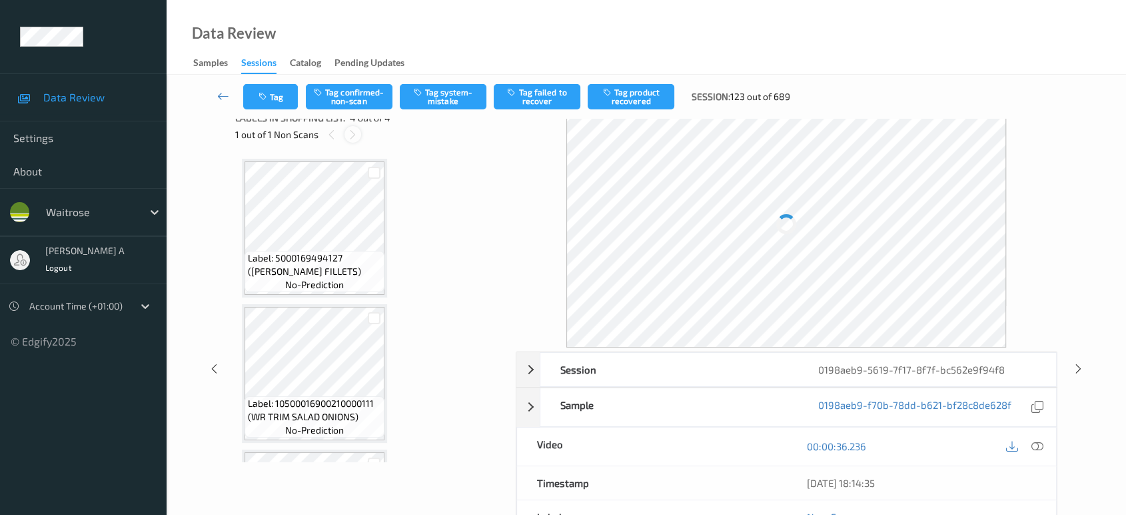
scroll to position [275, 0]
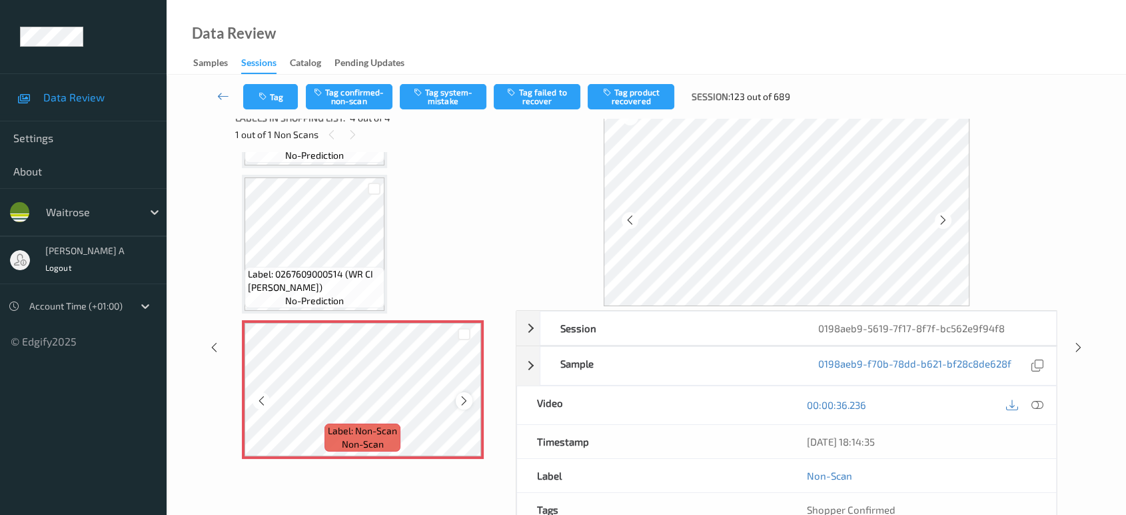
click at [465, 395] on icon at bounding box center [464, 401] width 11 height 12
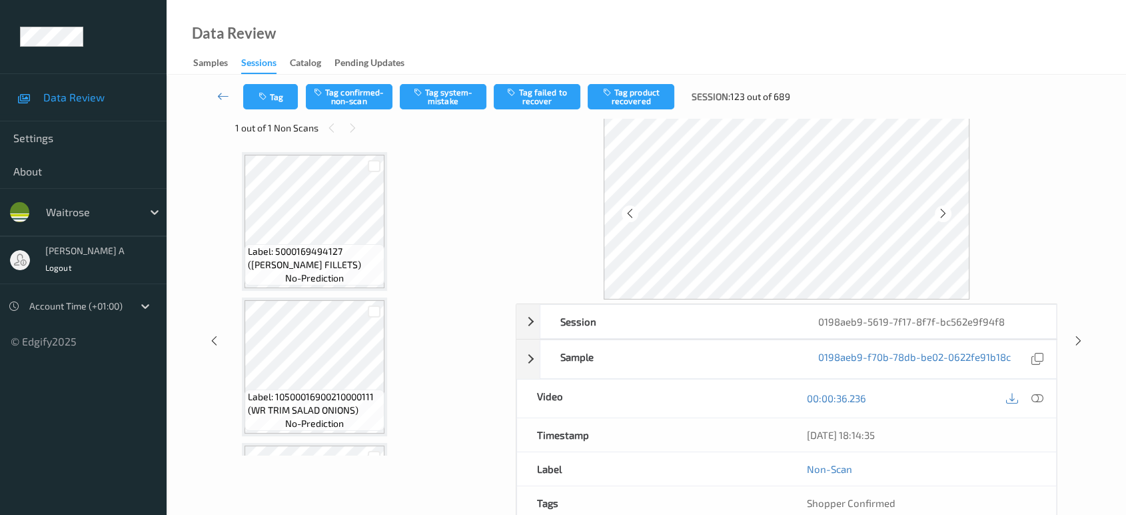
scroll to position [0, 0]
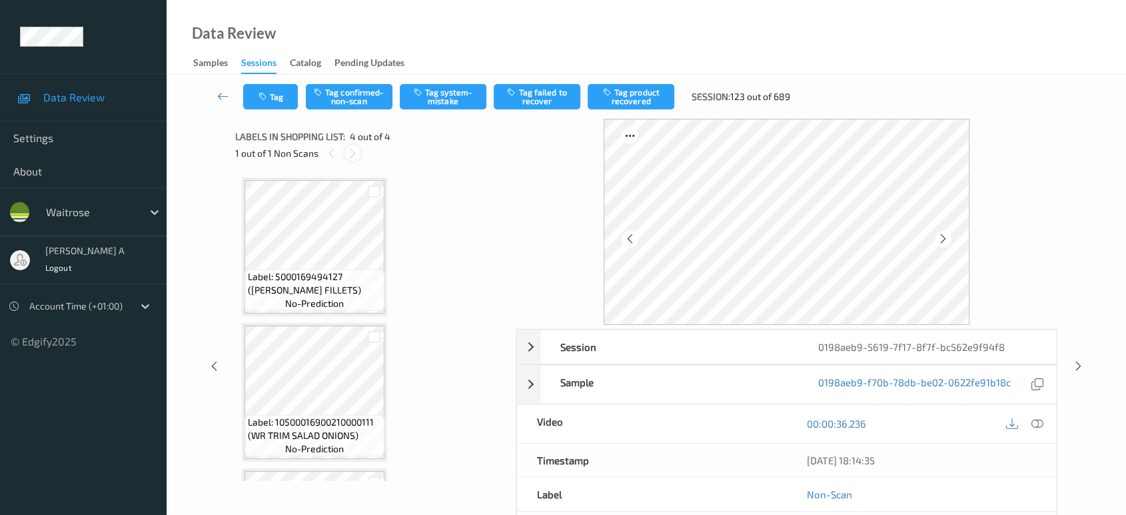
click at [345, 153] on div at bounding box center [353, 153] width 17 height 17
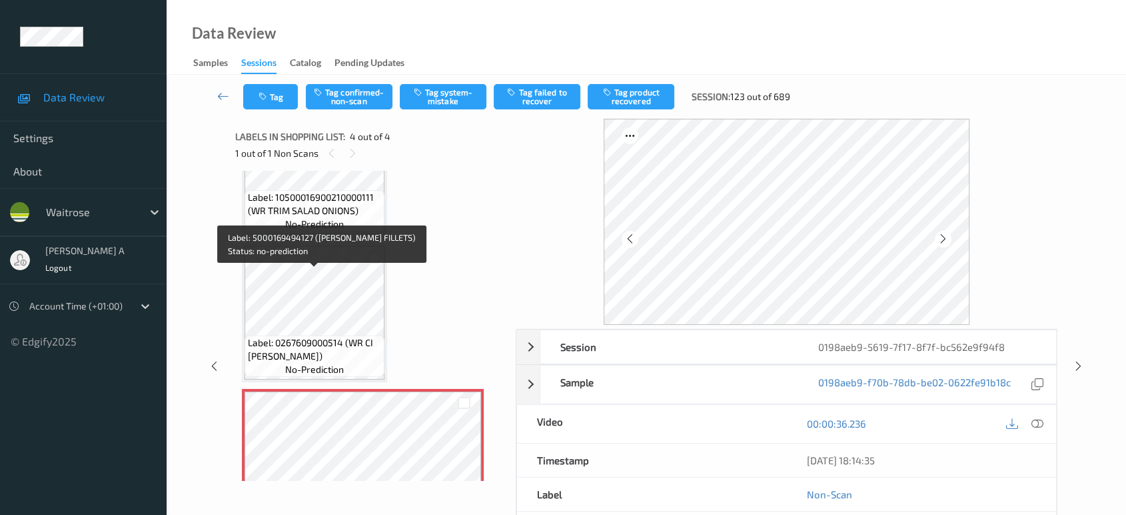
scroll to position [275, 0]
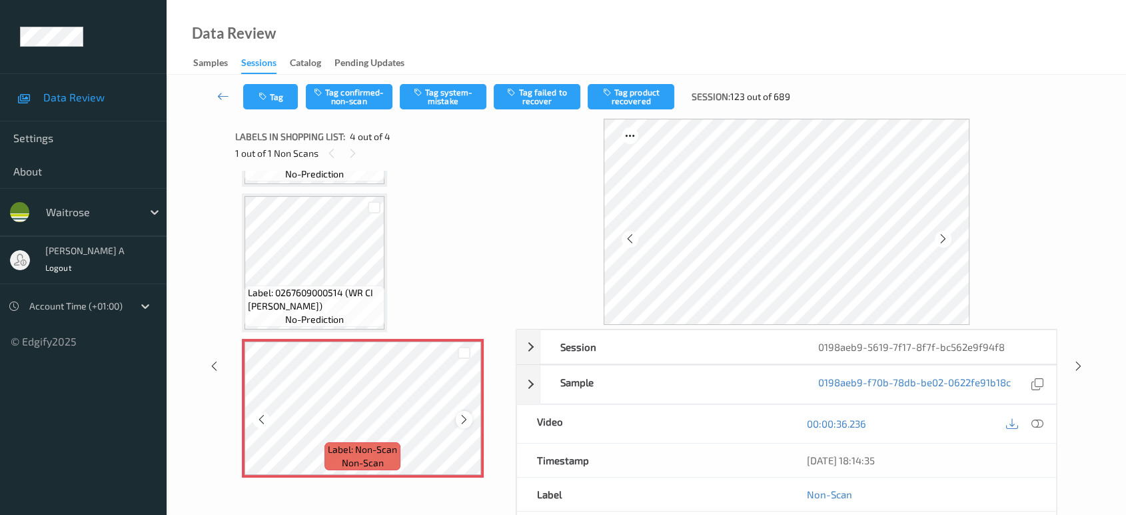
click at [463, 413] on icon at bounding box center [464, 419] width 11 height 12
click at [1036, 417] on icon at bounding box center [1038, 423] width 12 height 12
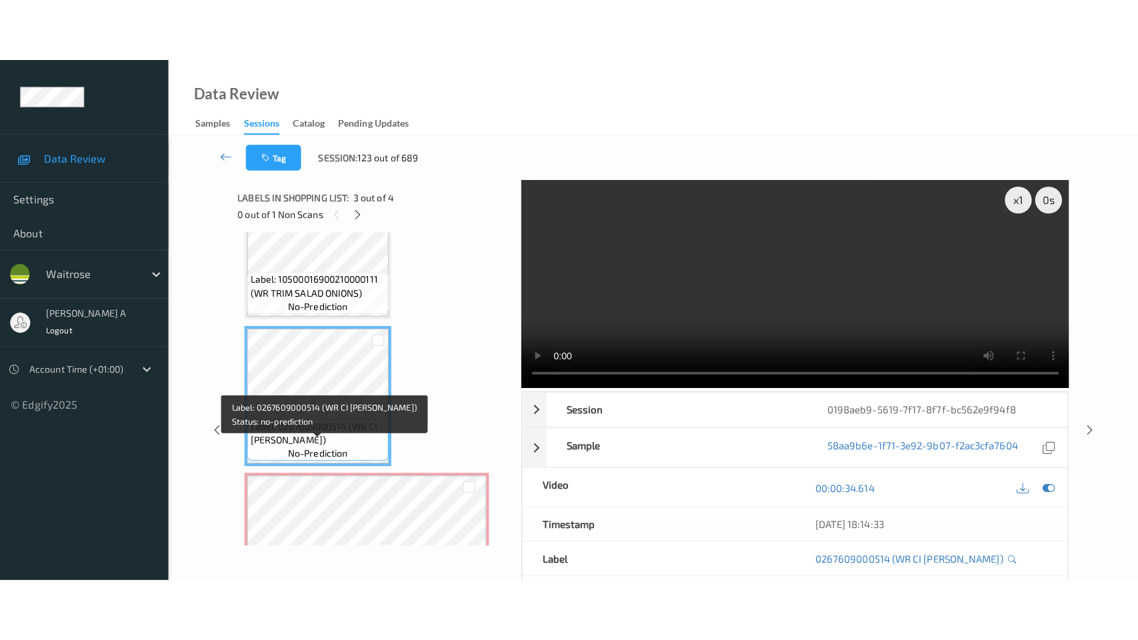
scroll to position [222, 0]
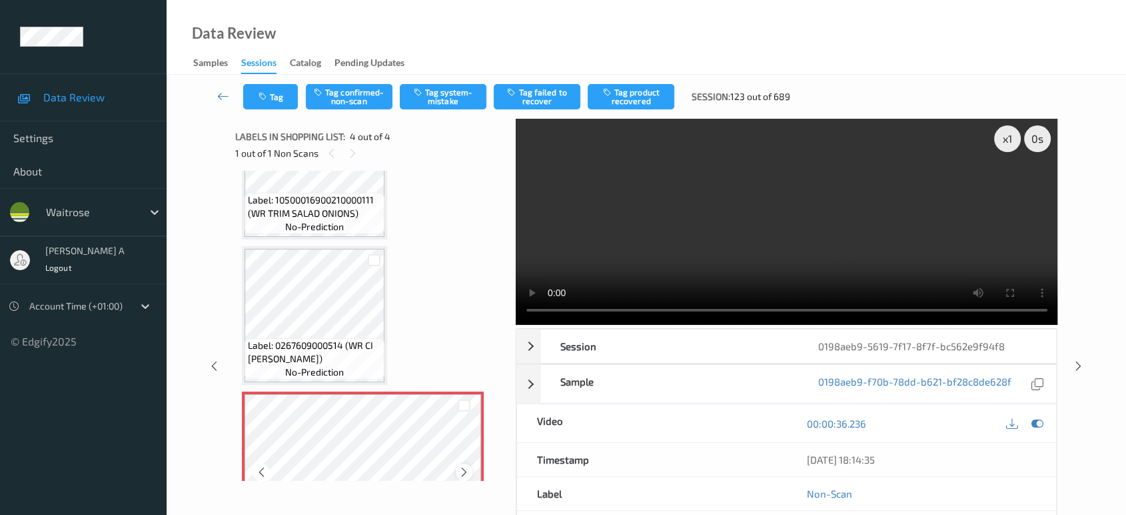
click at [459, 468] on icon at bounding box center [464, 472] width 11 height 12
click at [460, 468] on icon at bounding box center [464, 472] width 11 height 12
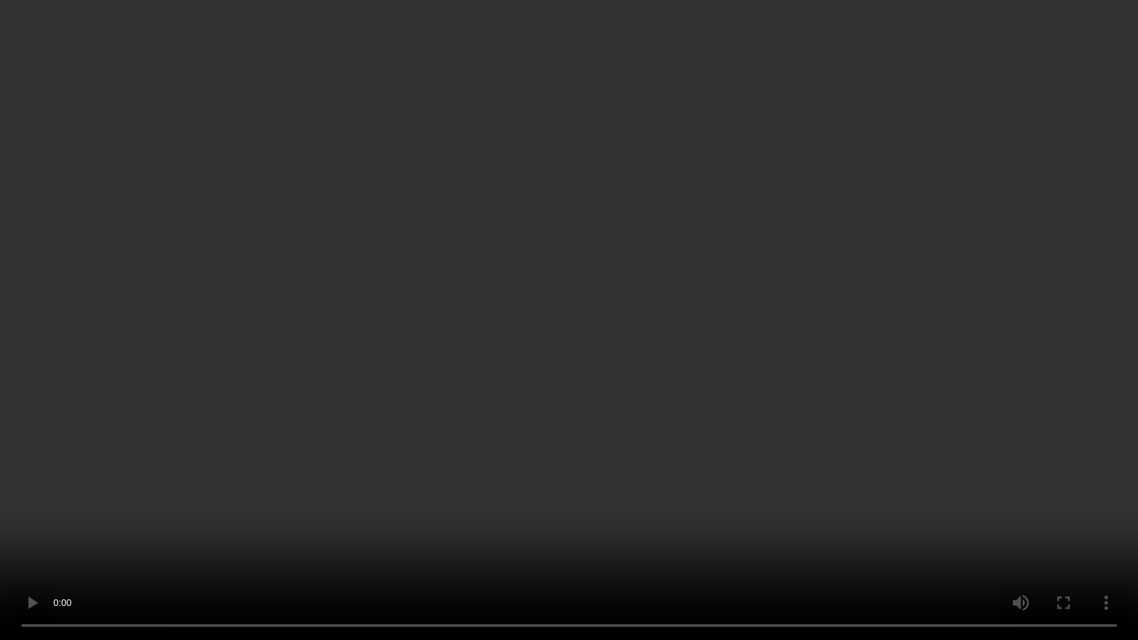
click at [486, 403] on video at bounding box center [569, 320] width 1138 height 640
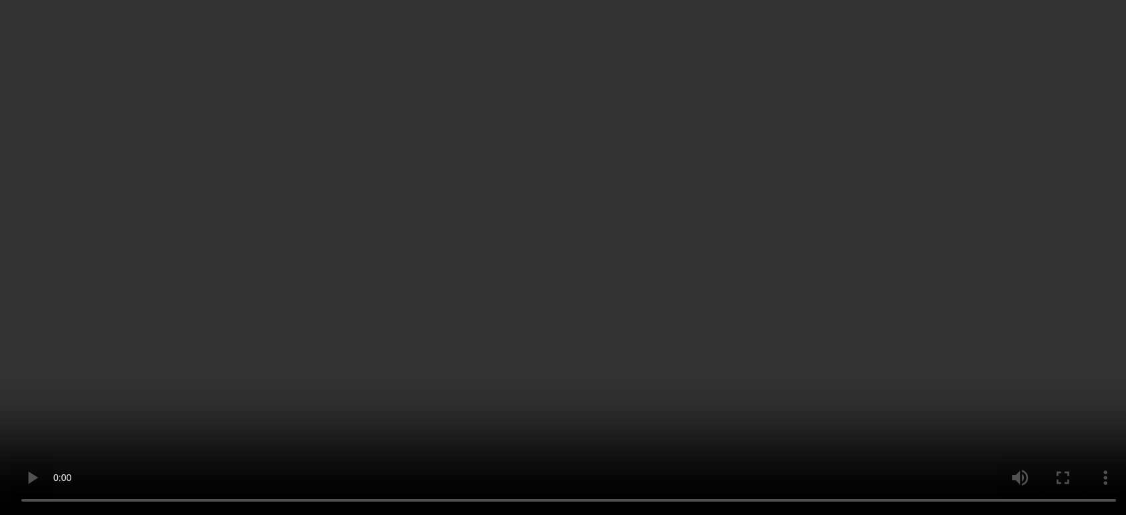
scroll to position [275, 0]
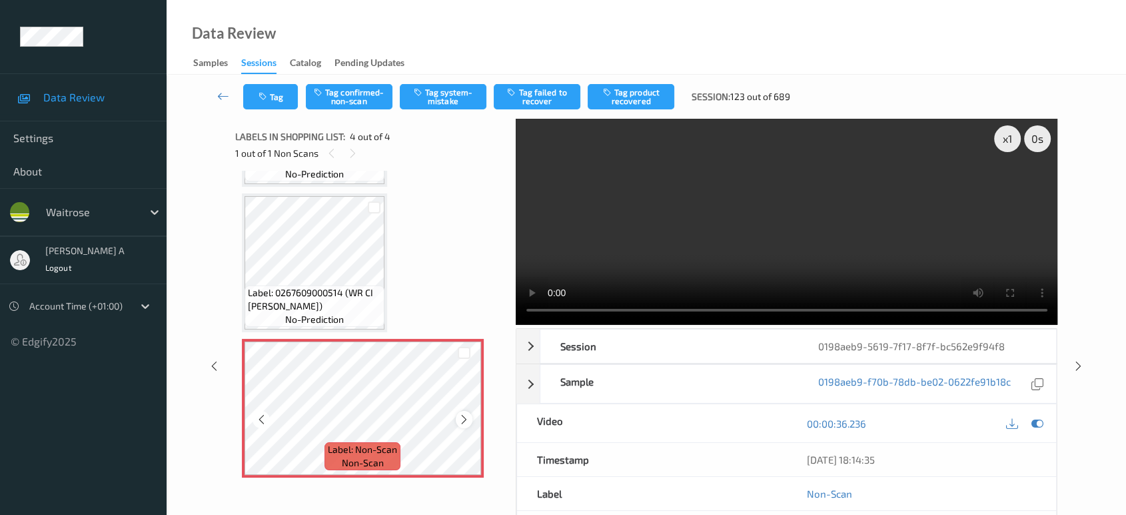
click at [469, 417] on icon at bounding box center [464, 419] width 11 height 12
click at [457, 92] on button "Tag system-mistake" at bounding box center [443, 96] width 87 height 25
click at [267, 99] on icon "button" at bounding box center [264, 96] width 11 height 9
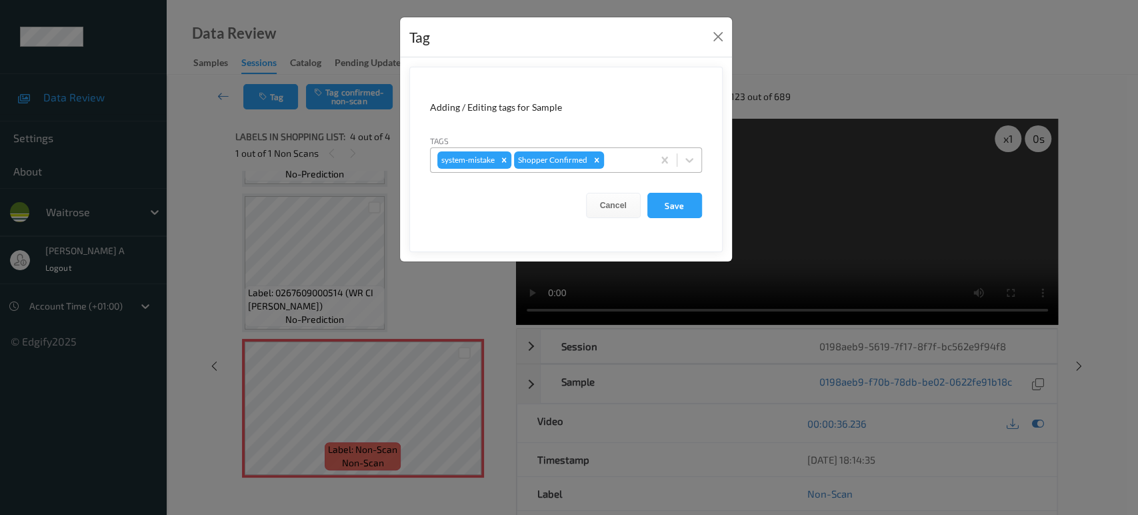
click at [627, 164] on div at bounding box center [626, 160] width 39 height 16
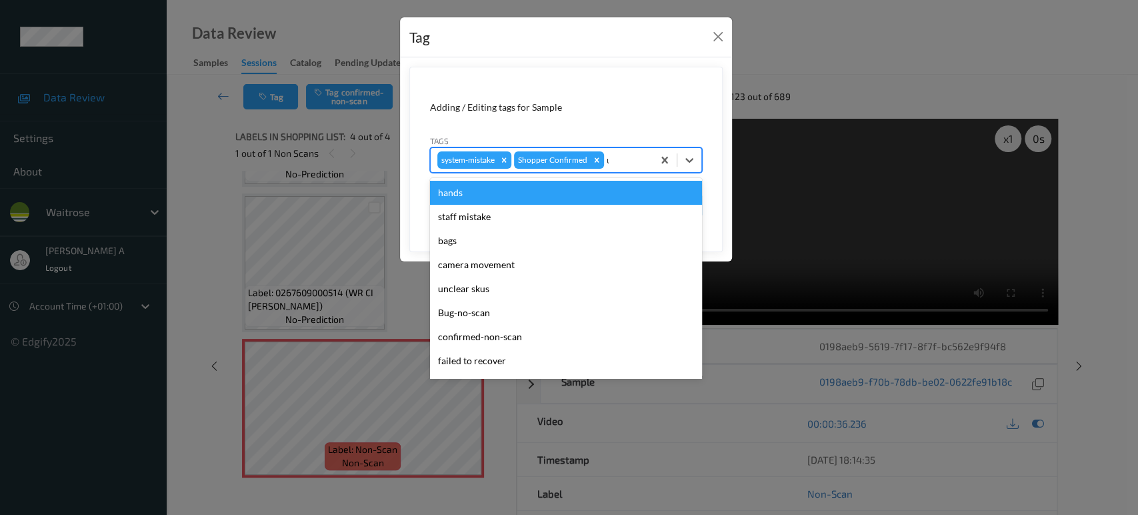
type input "un"
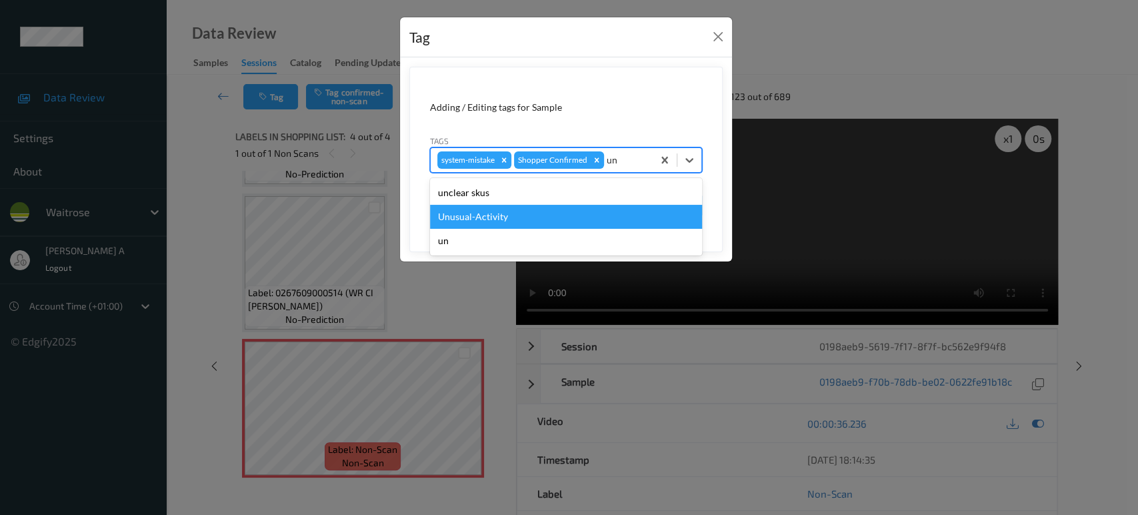
click at [583, 219] on div "Unusual-Activity" at bounding box center [566, 217] width 272 height 24
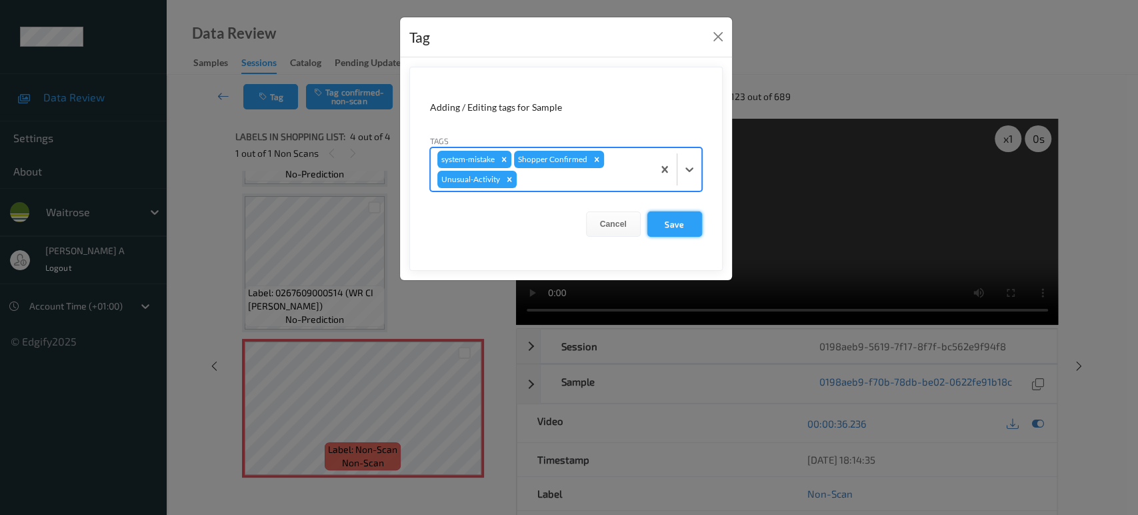
click at [663, 222] on button "Save" at bounding box center [674, 223] width 55 height 25
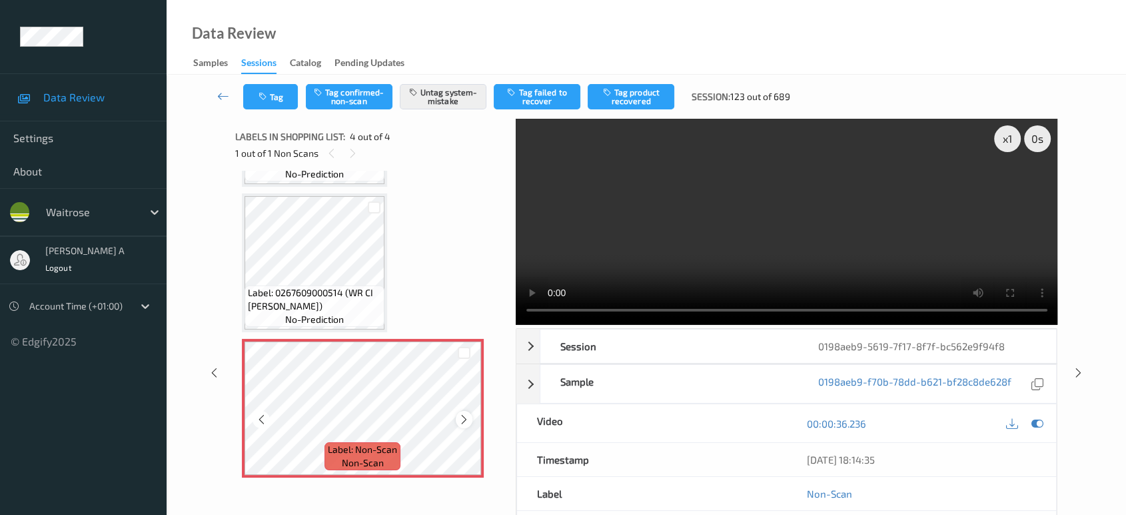
click at [469, 415] on icon at bounding box center [464, 419] width 11 height 12
click at [285, 101] on button "Tag" at bounding box center [270, 96] width 55 height 25
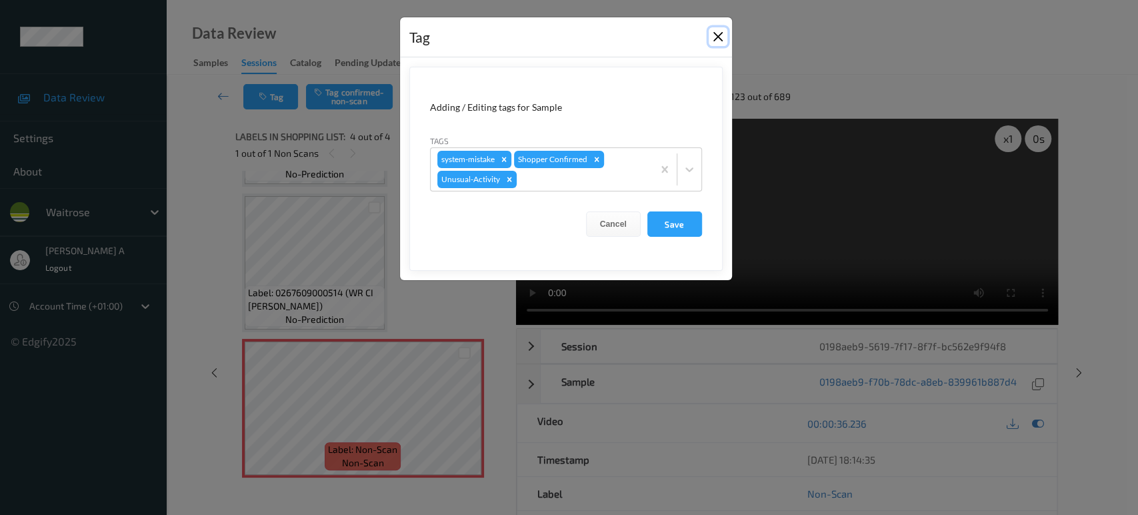
click at [714, 38] on button "Close" at bounding box center [717, 36] width 19 height 19
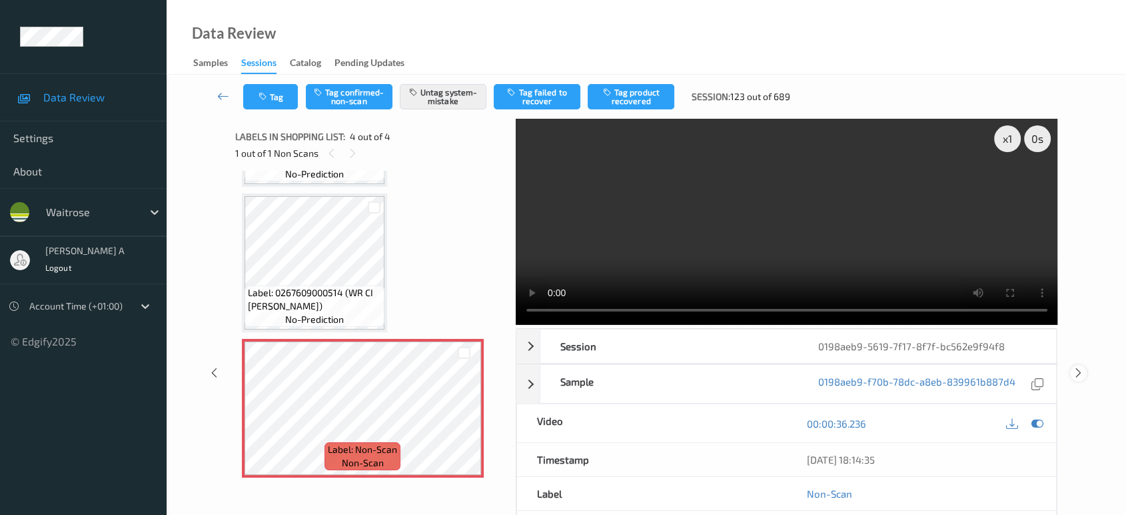
click at [1078, 368] on icon at bounding box center [1078, 373] width 11 height 12
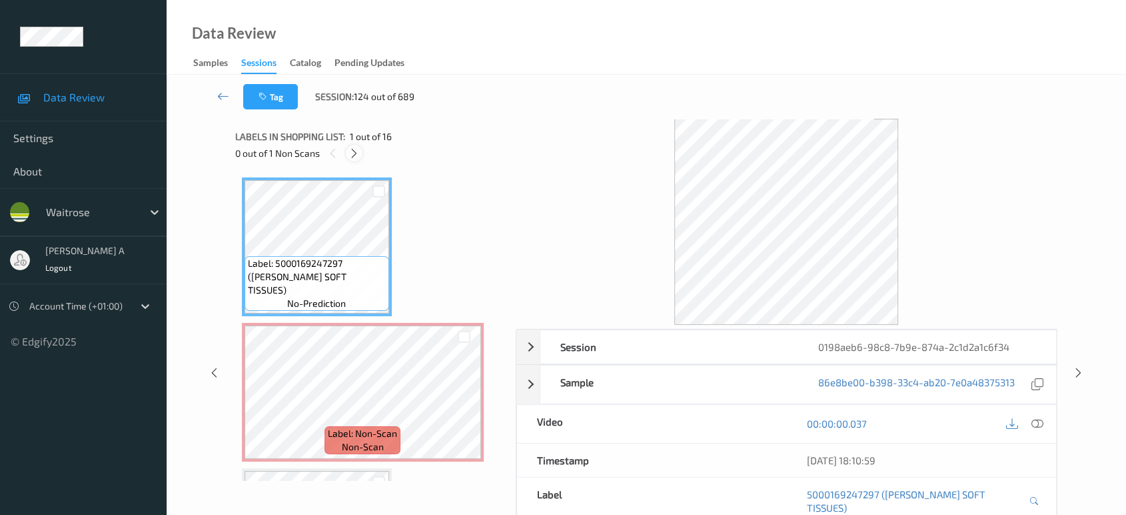
click at [355, 156] on icon at bounding box center [354, 153] width 11 height 12
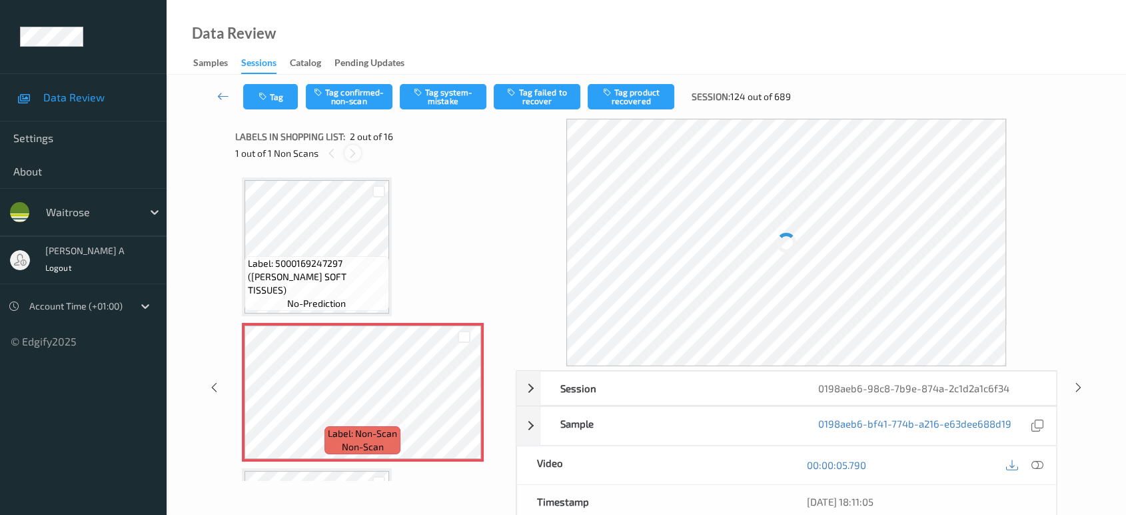
scroll to position [6, 0]
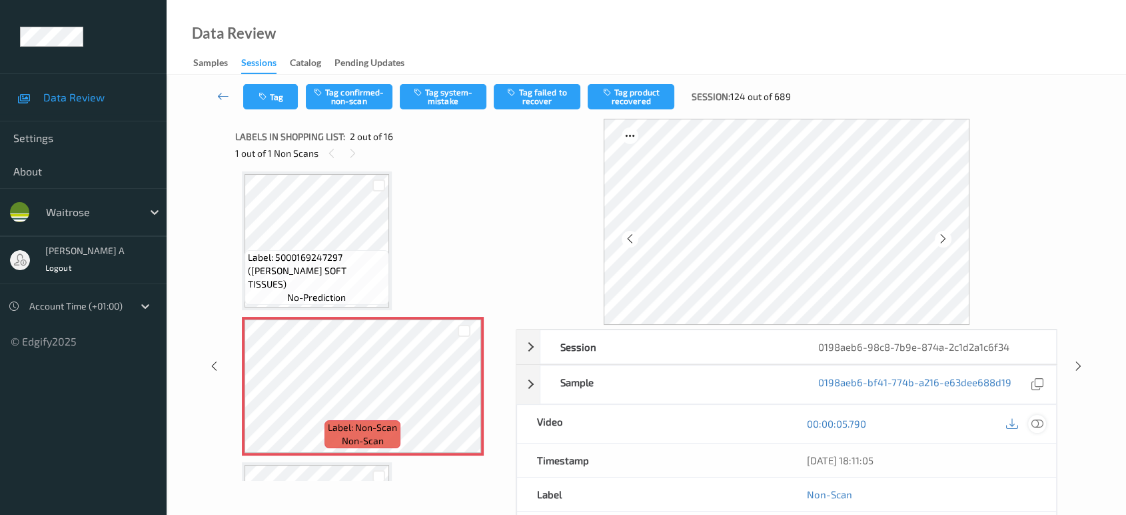
click at [1039, 423] on icon at bounding box center [1038, 423] width 12 height 12
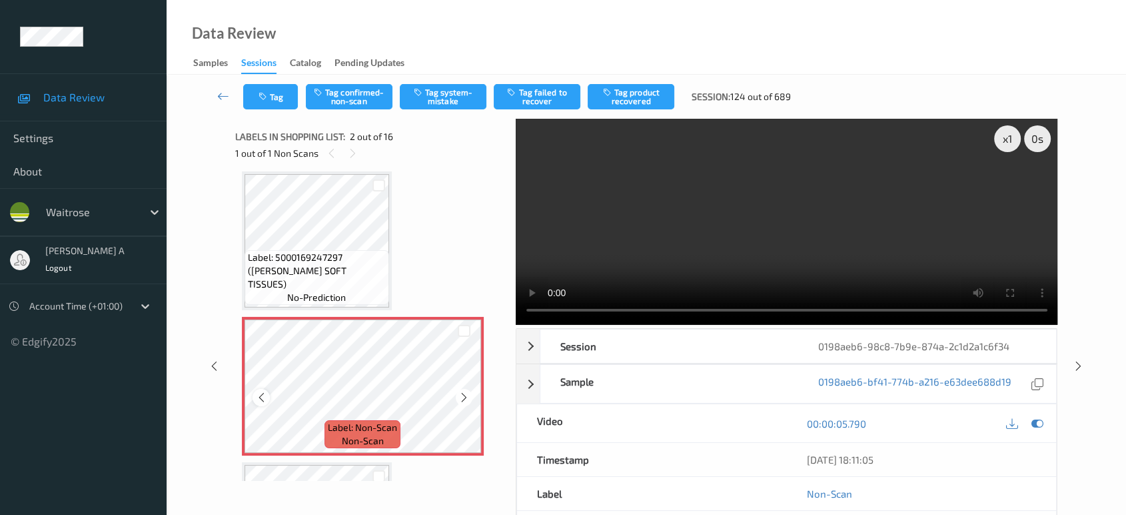
click at [261, 393] on icon at bounding box center [261, 397] width 11 height 12
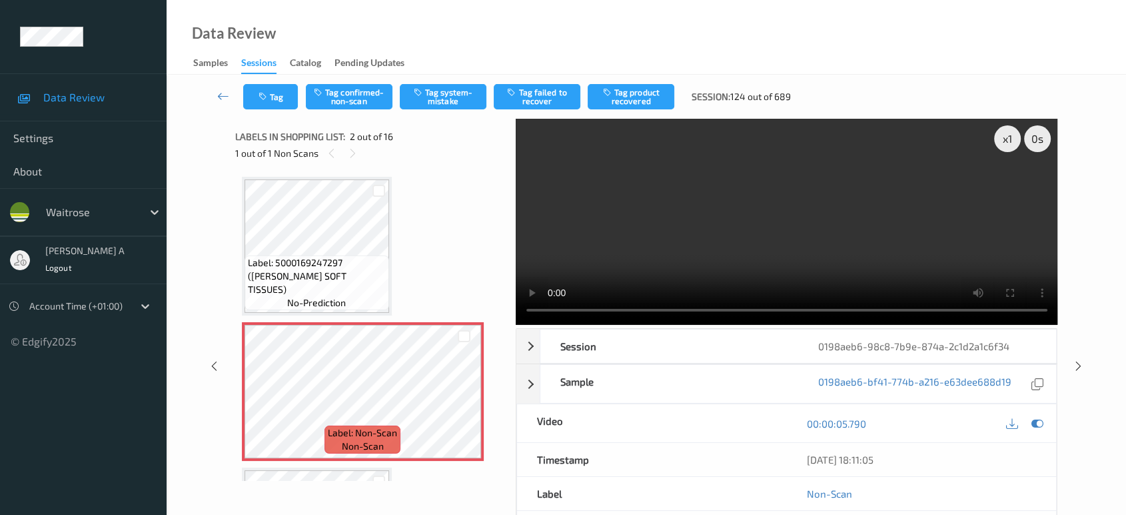
scroll to position [0, 0]
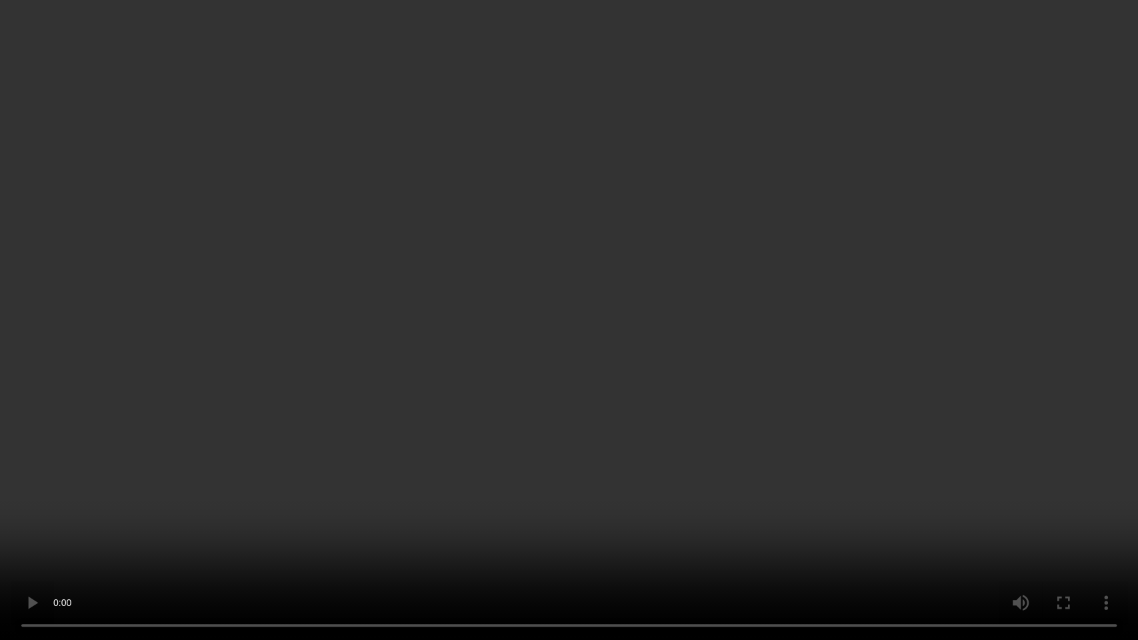
click at [605, 336] on video at bounding box center [569, 320] width 1138 height 640
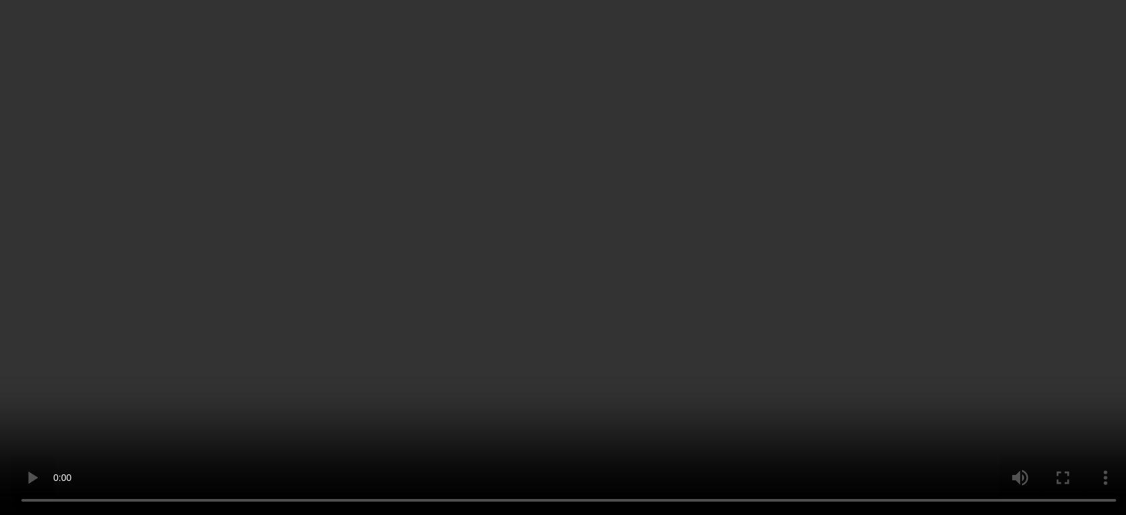
scroll to position [74, 0]
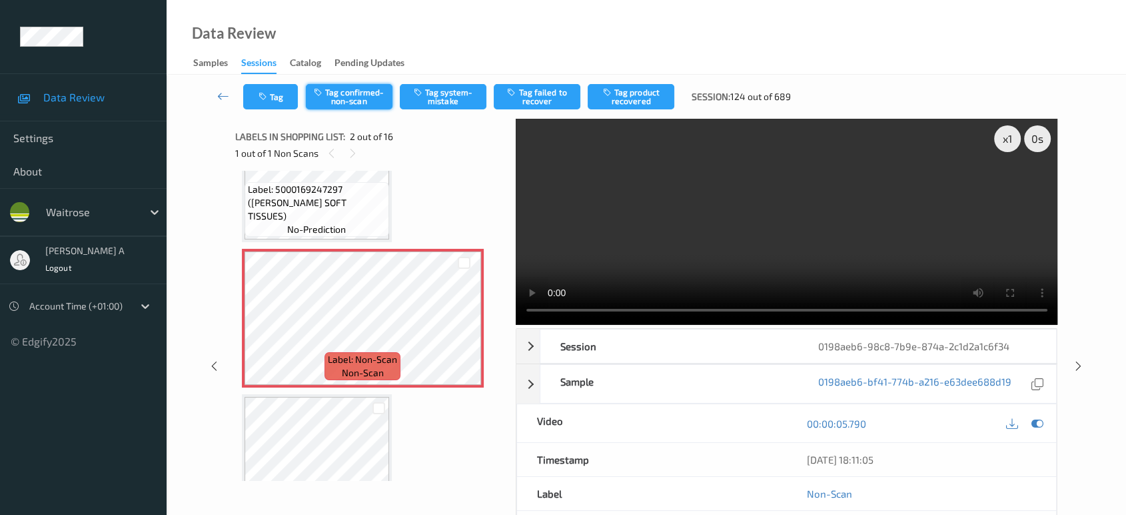
click at [345, 97] on button "Tag confirmed-non-scan" at bounding box center [349, 96] width 87 height 25
click at [627, 97] on button "Tag product recovered" at bounding box center [631, 96] width 87 height 25
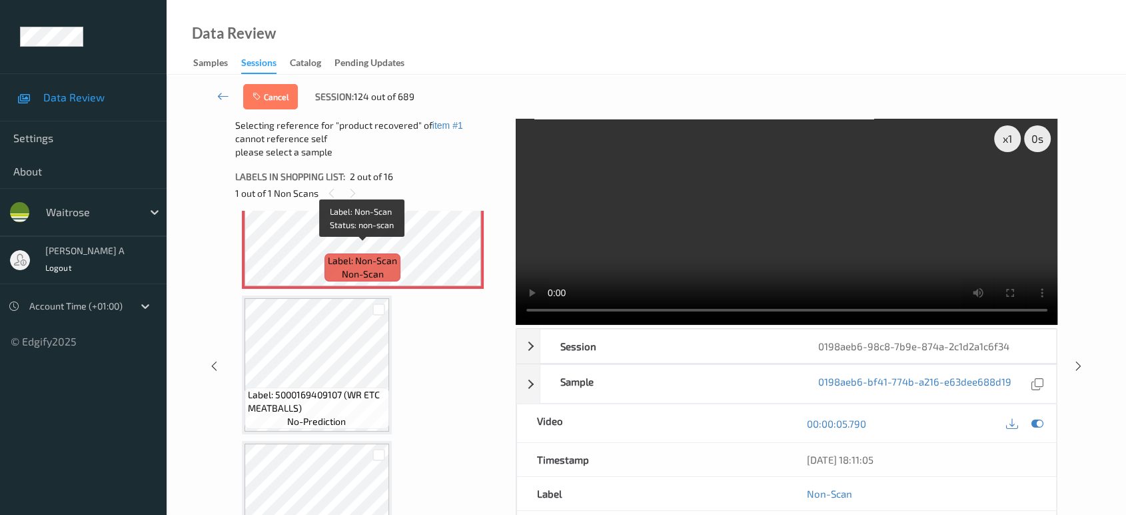
scroll to position [222, 0]
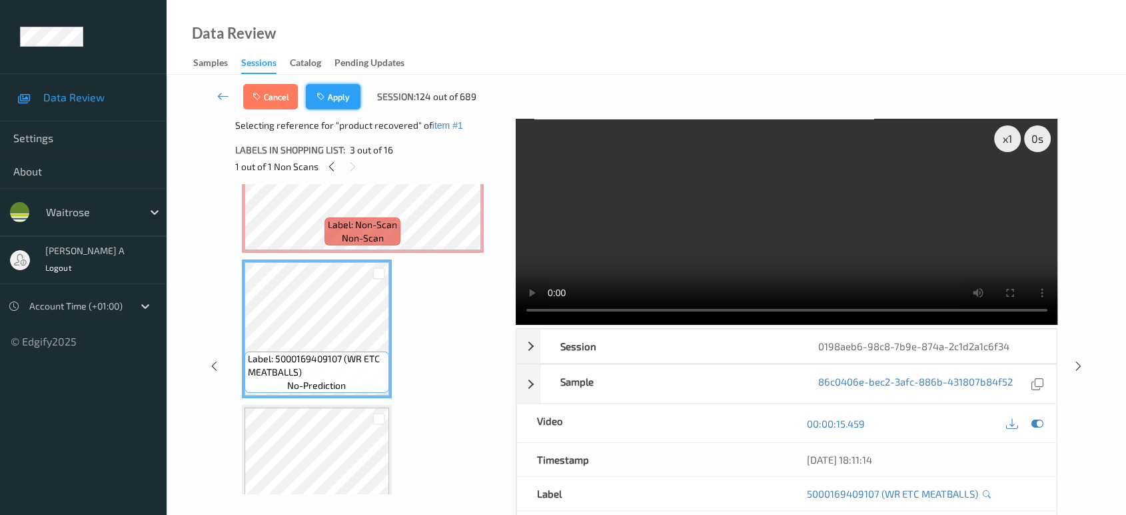
click at [342, 98] on button "Apply" at bounding box center [333, 96] width 55 height 25
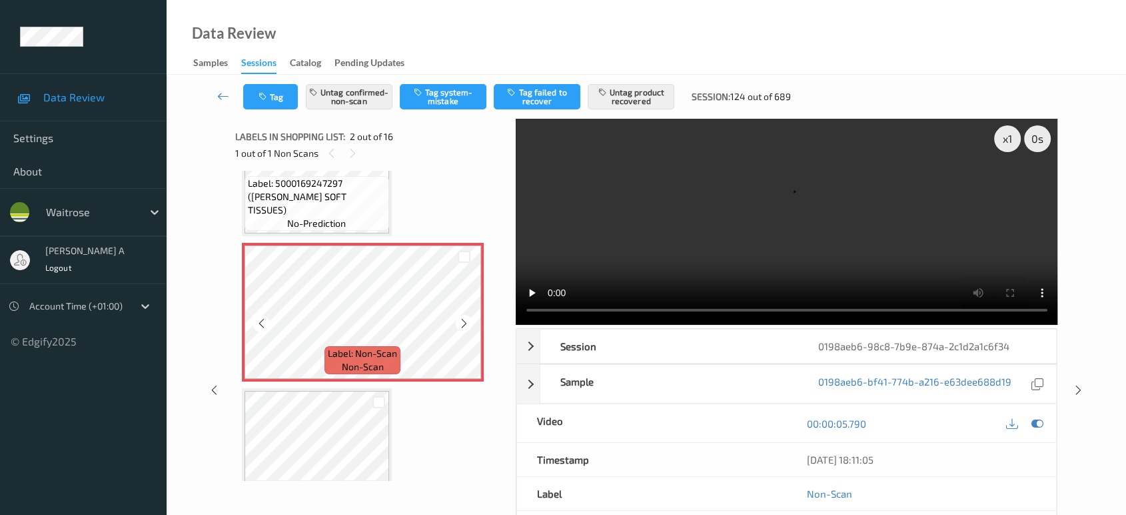
scroll to position [0, 0]
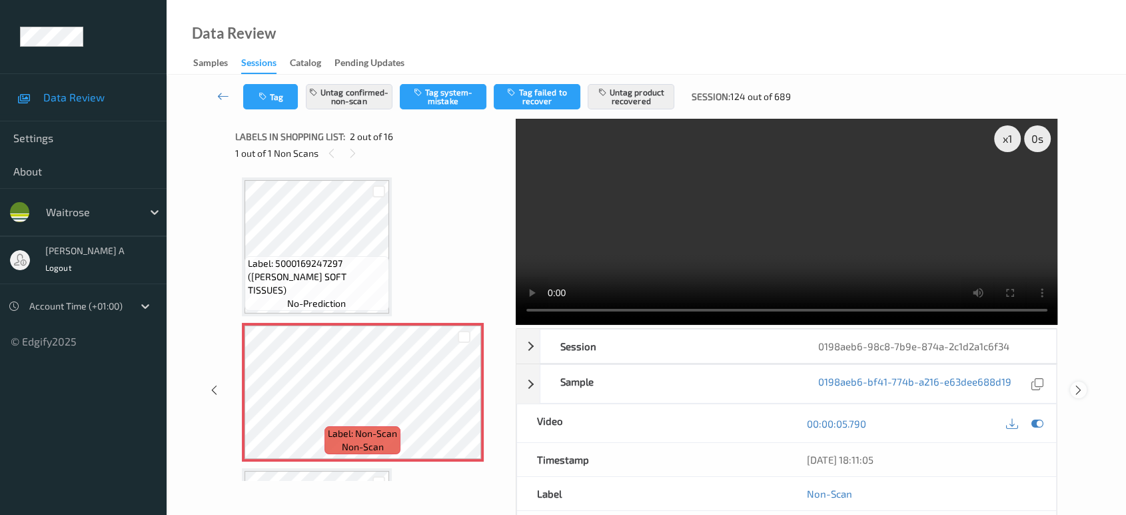
click at [1080, 384] on icon at bounding box center [1078, 390] width 11 height 12
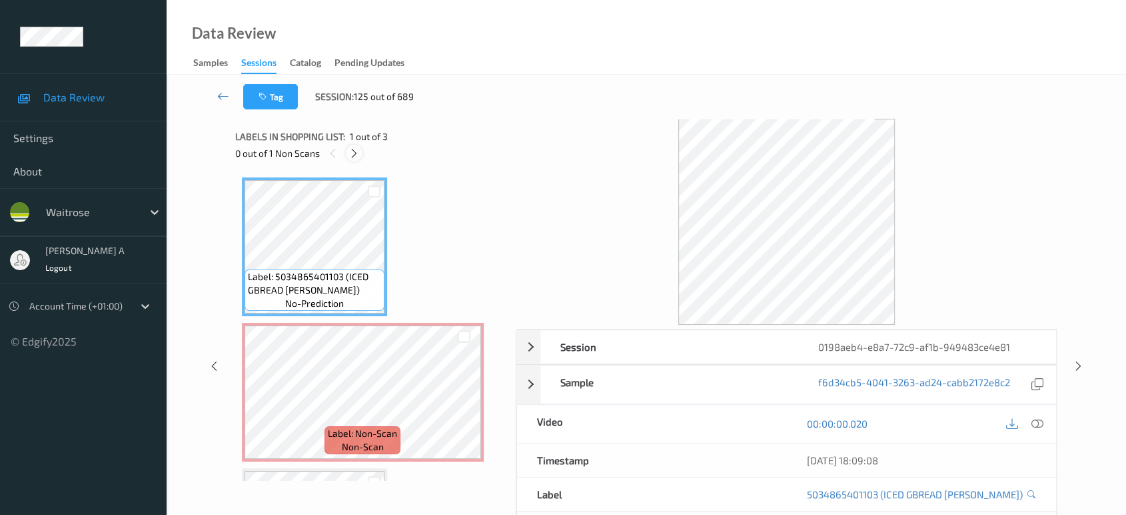
click at [355, 152] on icon at bounding box center [354, 153] width 11 height 12
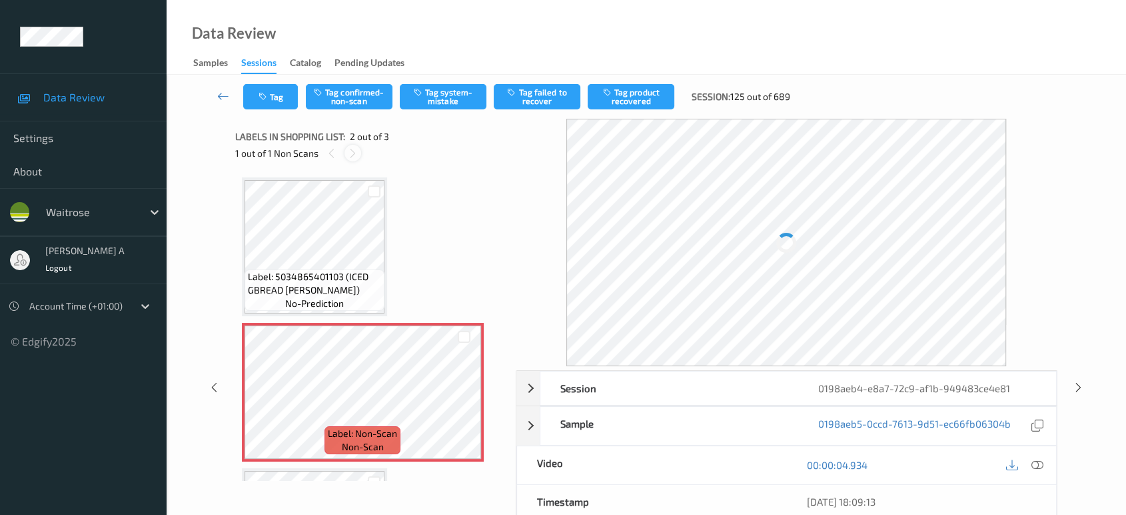
scroll to position [6, 0]
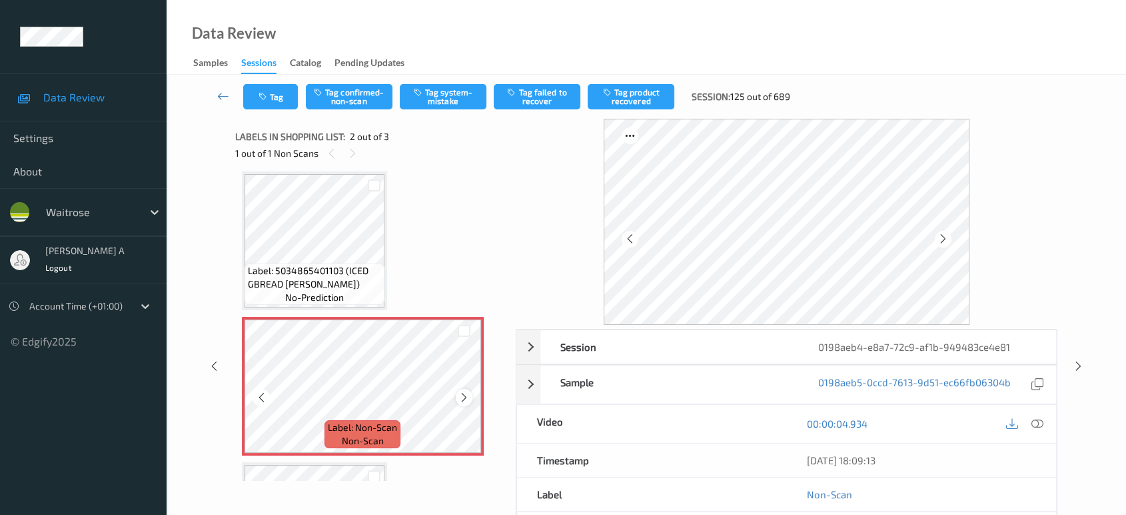
click at [461, 395] on icon at bounding box center [464, 397] width 11 height 12
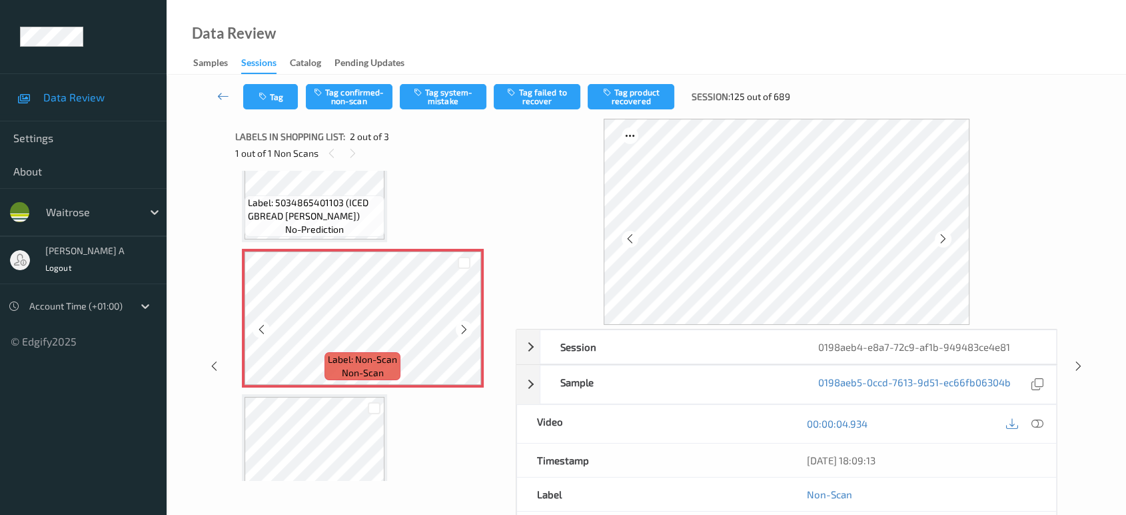
scroll to position [0, 0]
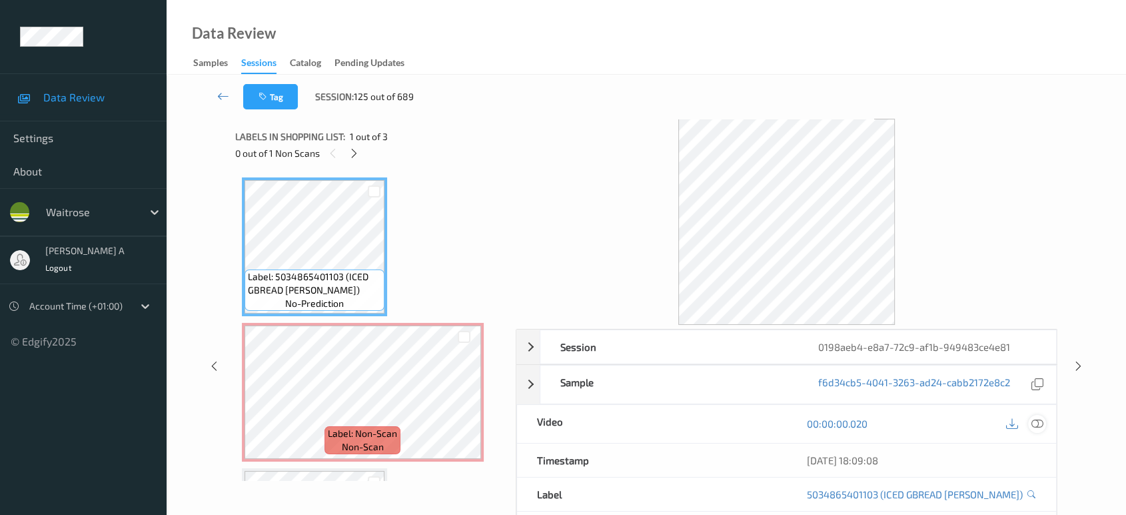
click at [1037, 421] on icon at bounding box center [1038, 423] width 12 height 12
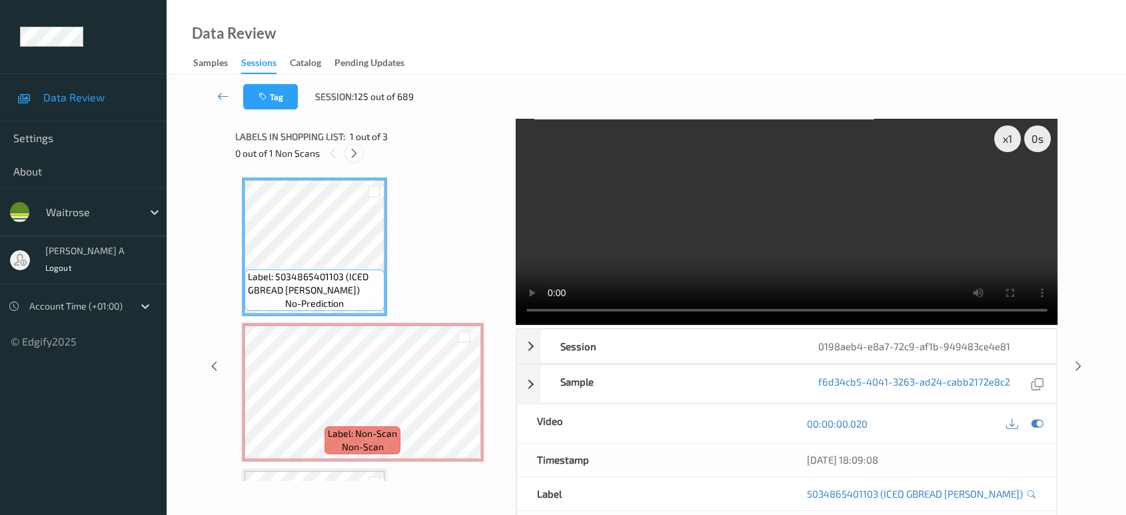
click at [355, 149] on icon at bounding box center [354, 153] width 11 height 12
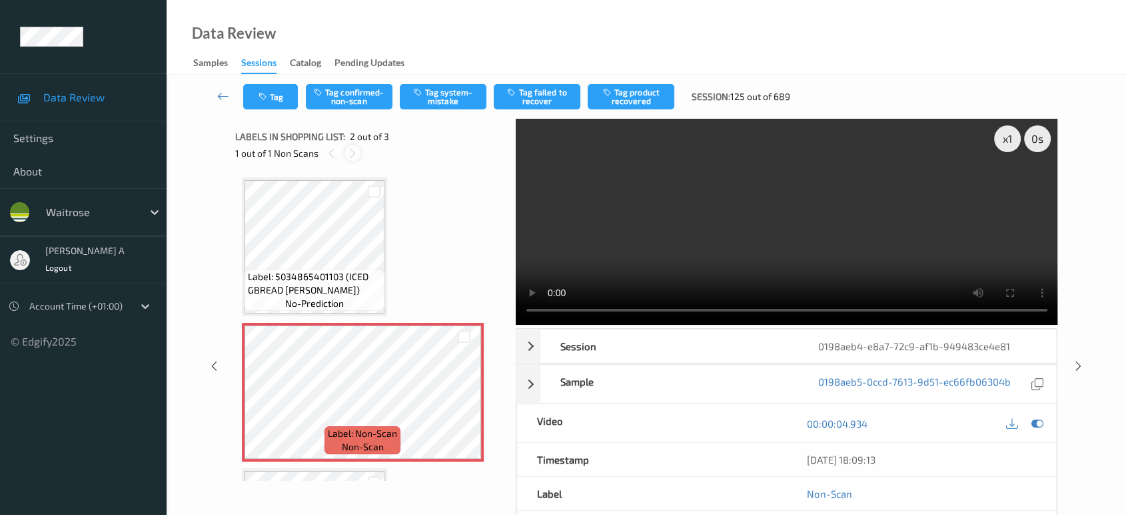
scroll to position [6, 0]
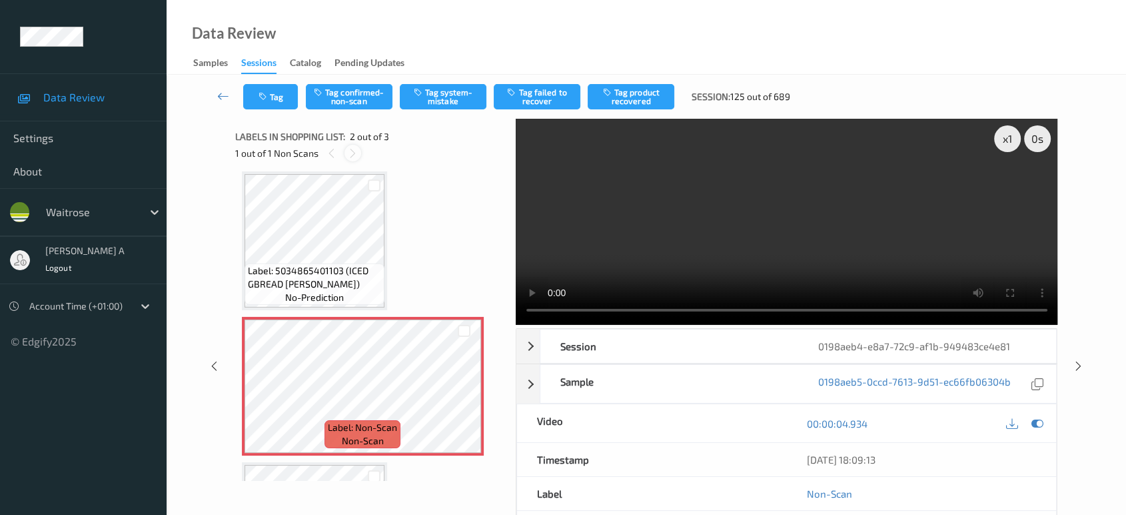
click at [355, 149] on icon at bounding box center [352, 153] width 11 height 12
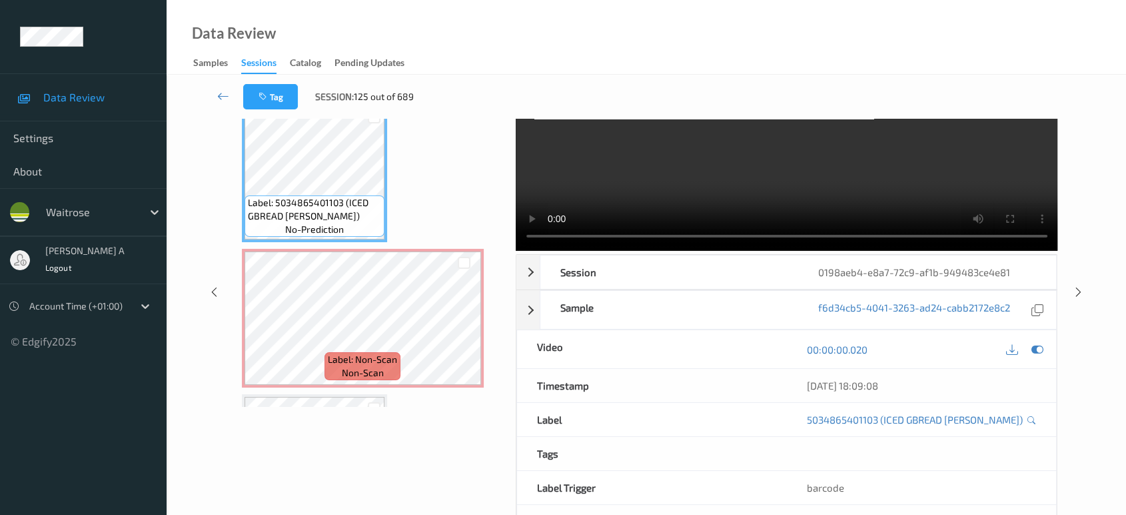
scroll to position [0, 0]
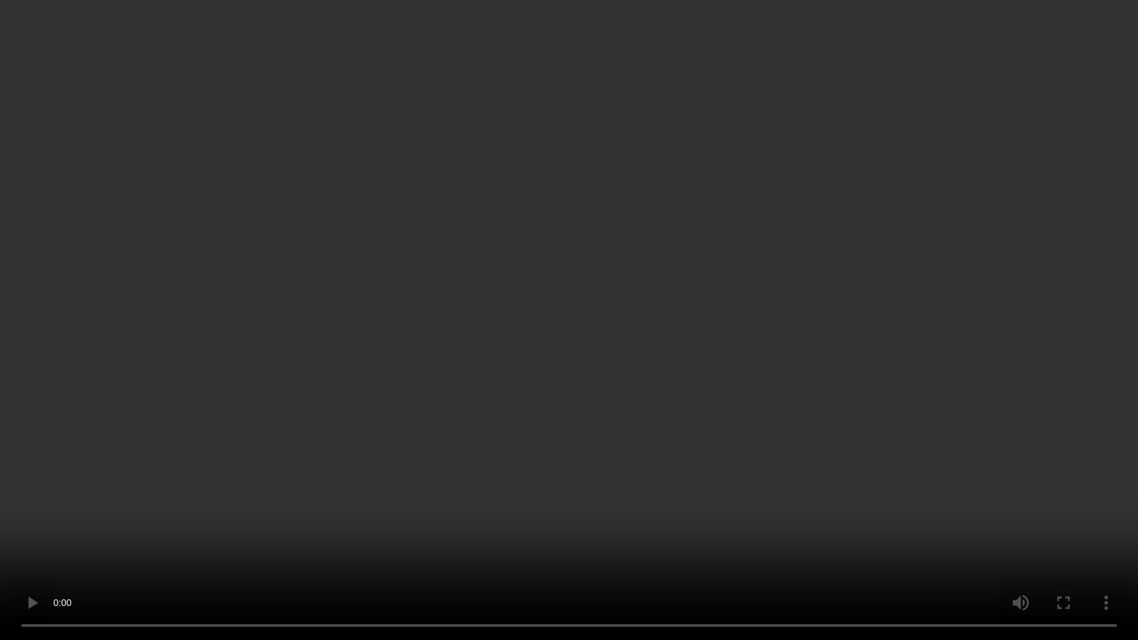
click at [461, 369] on video at bounding box center [569, 320] width 1138 height 640
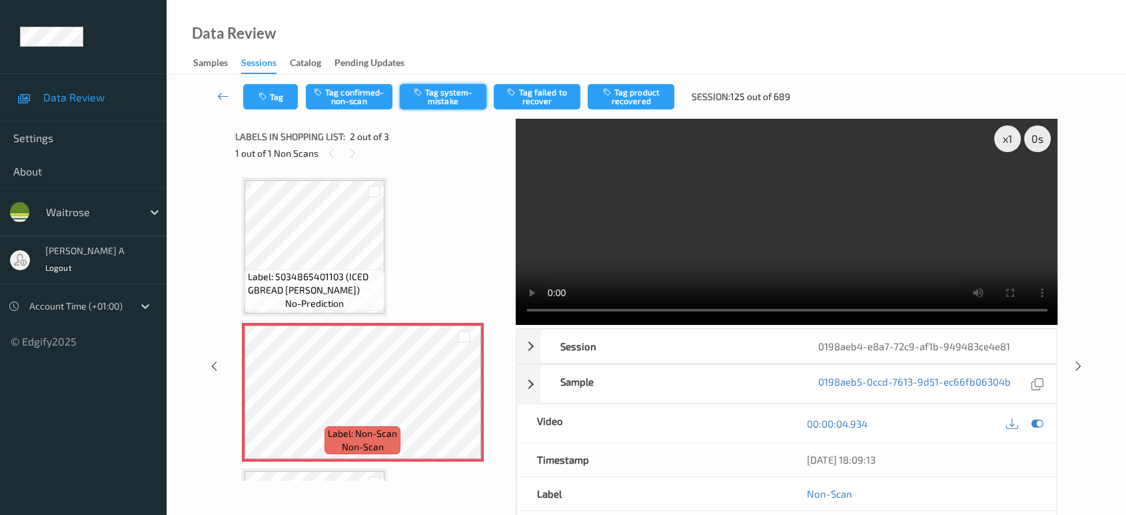
click at [421, 93] on icon "button" at bounding box center [419, 91] width 11 height 9
click at [270, 105] on button "Tag" at bounding box center [270, 96] width 55 height 25
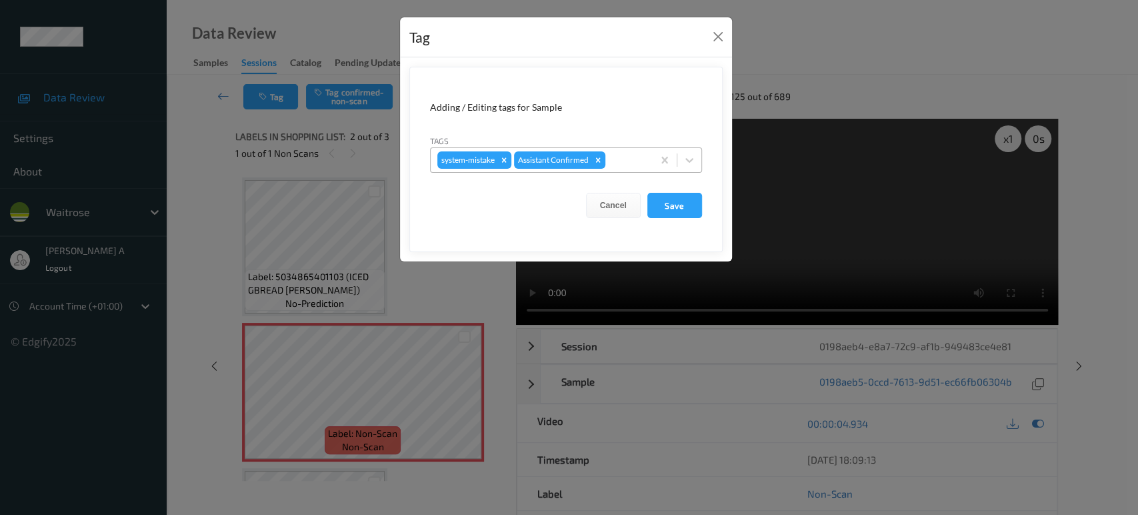
click at [629, 162] on div at bounding box center [627, 160] width 38 height 16
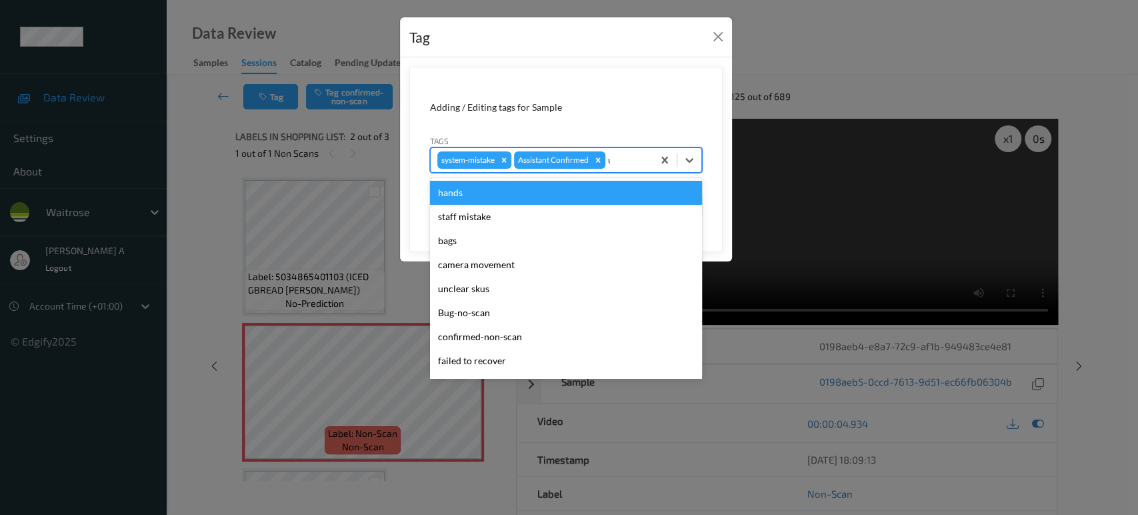
type input "un"
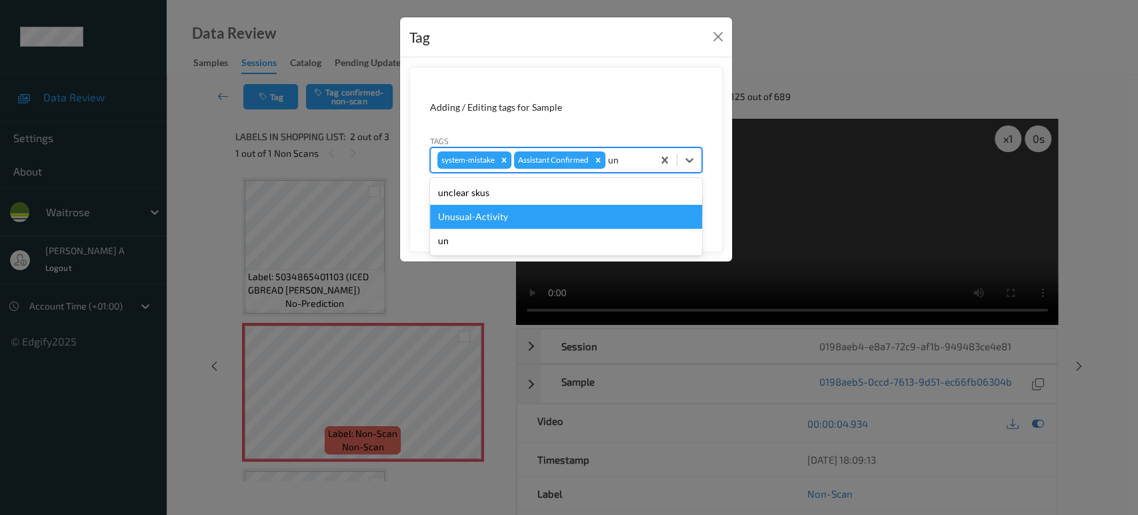
click at [576, 222] on div "Unusual-Activity" at bounding box center [566, 217] width 272 height 24
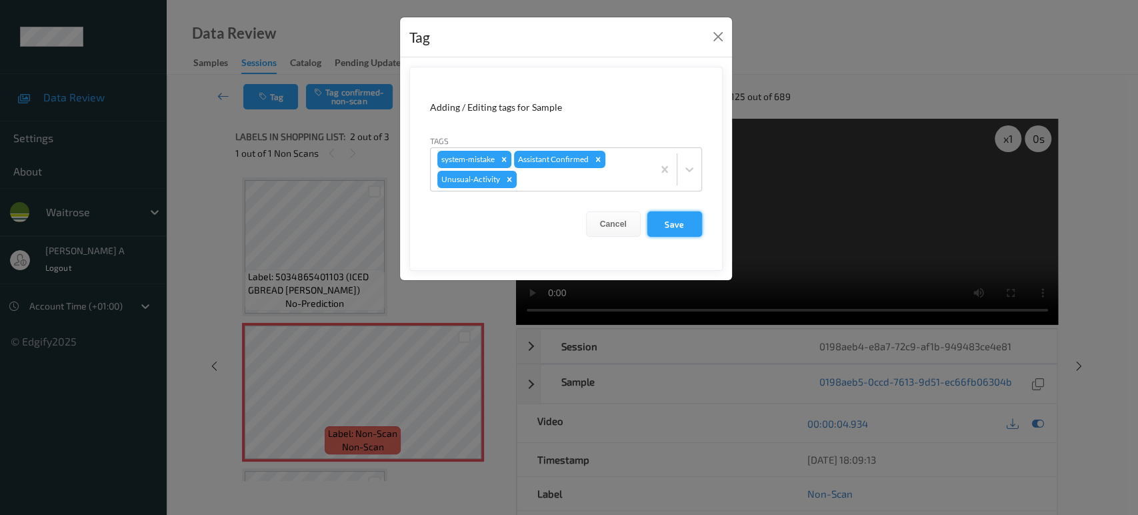
click at [673, 223] on button "Save" at bounding box center [674, 223] width 55 height 25
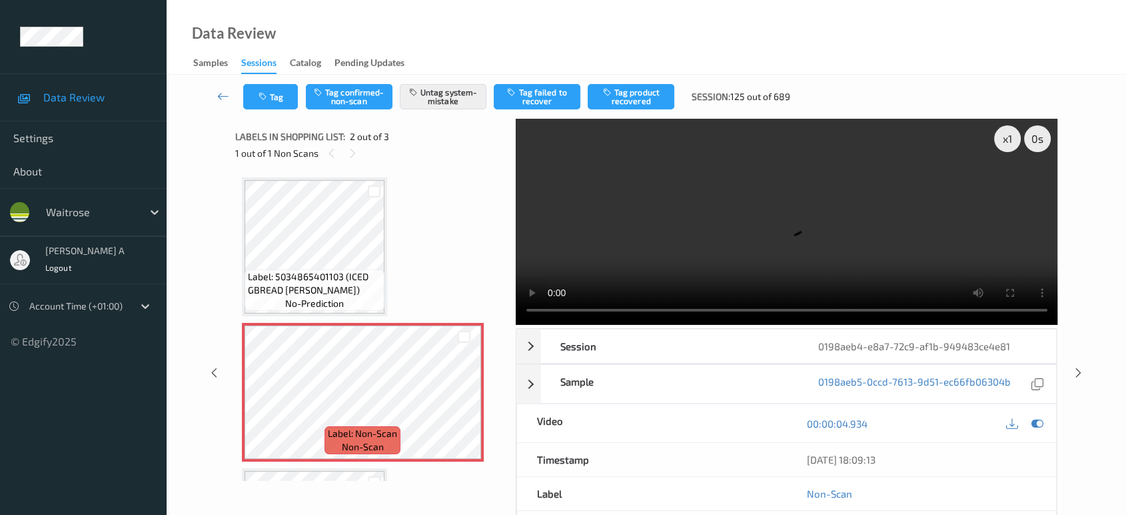
drag, startPoint x: 1077, startPoint y: 371, endPoint x: 1076, endPoint y: 363, distance: 8.7
click at [1077, 371] on icon at bounding box center [1078, 373] width 11 height 12
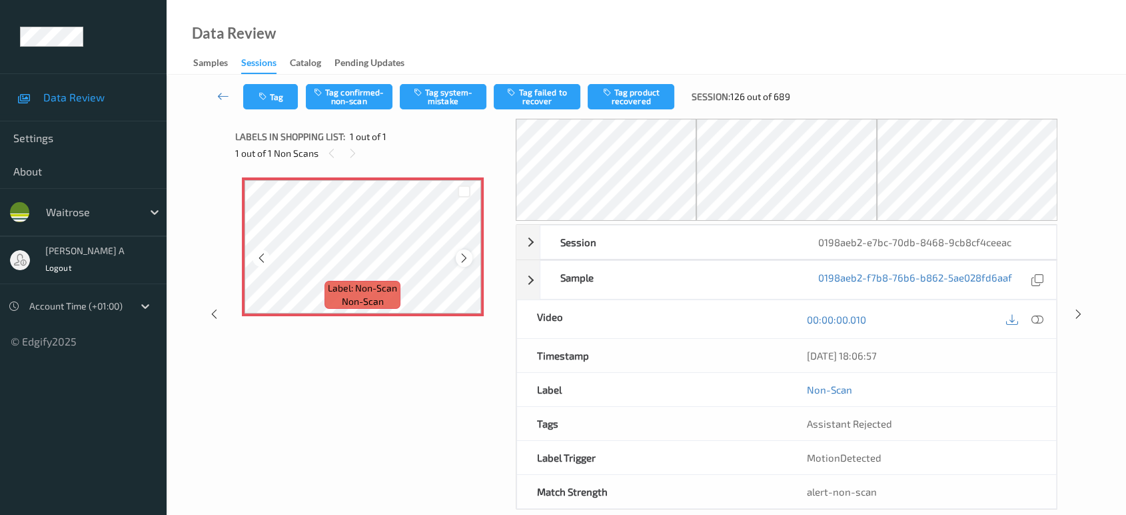
click at [465, 254] on icon at bounding box center [464, 258] width 11 height 12
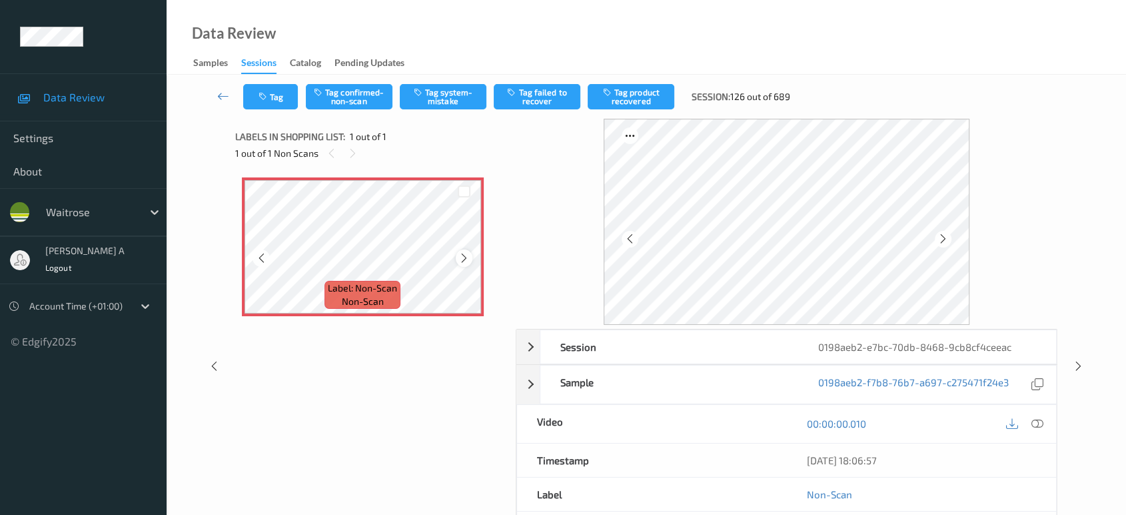
click at [463, 255] on icon at bounding box center [464, 258] width 11 height 12
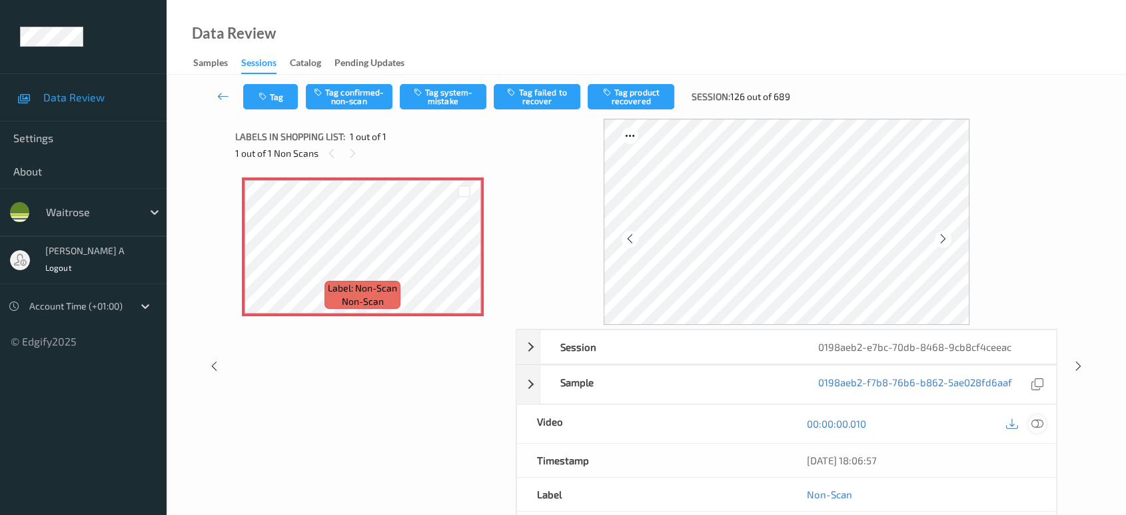
click at [1034, 419] on icon at bounding box center [1038, 423] width 12 height 12
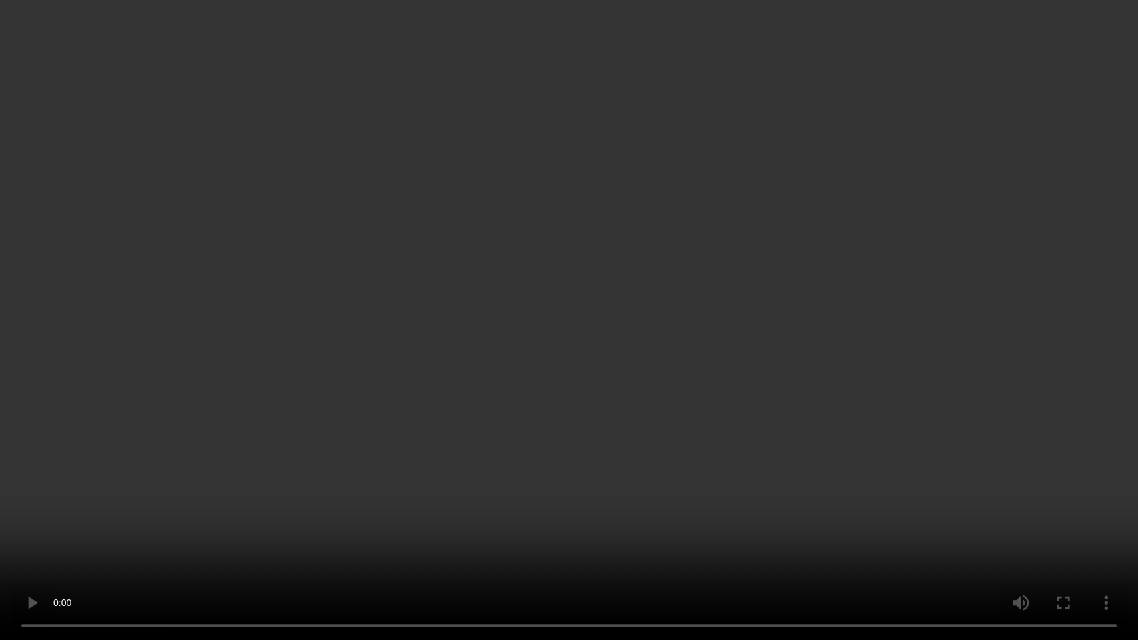
click at [579, 322] on video at bounding box center [569, 320] width 1138 height 640
click at [637, 306] on video at bounding box center [569, 320] width 1138 height 640
click at [675, 336] on video at bounding box center [569, 320] width 1138 height 640
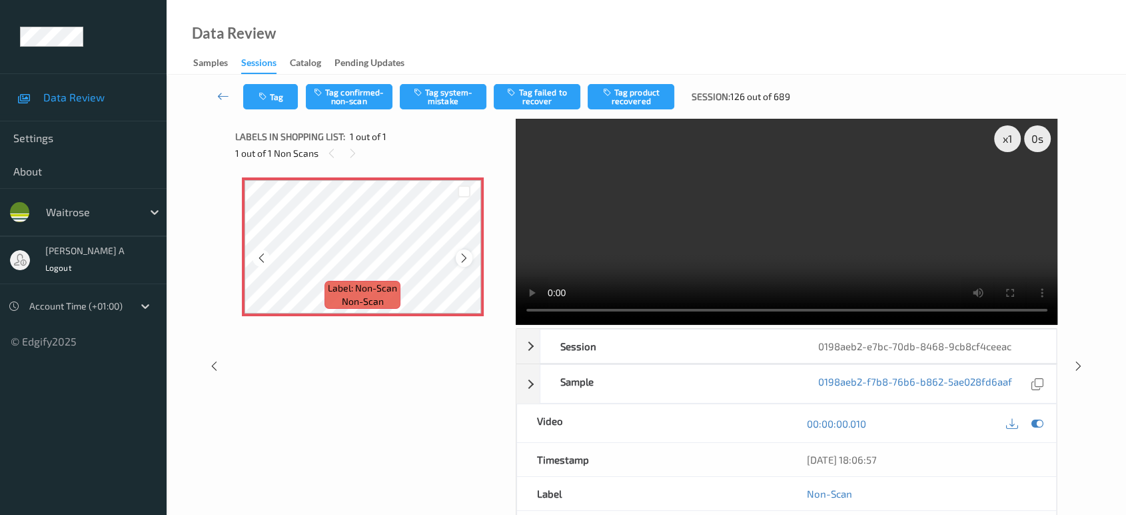
click at [461, 256] on icon at bounding box center [464, 258] width 11 height 12
click at [448, 91] on button "Tag system-mistake" at bounding box center [443, 96] width 87 height 25
click at [276, 101] on button "Tag" at bounding box center [270, 96] width 55 height 25
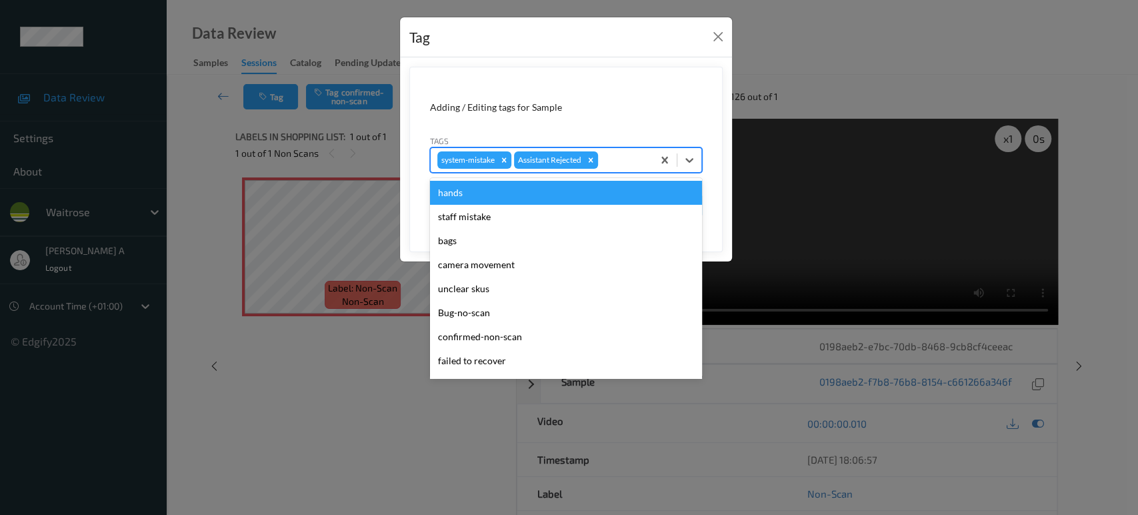
click at [621, 164] on div at bounding box center [623, 160] width 45 height 16
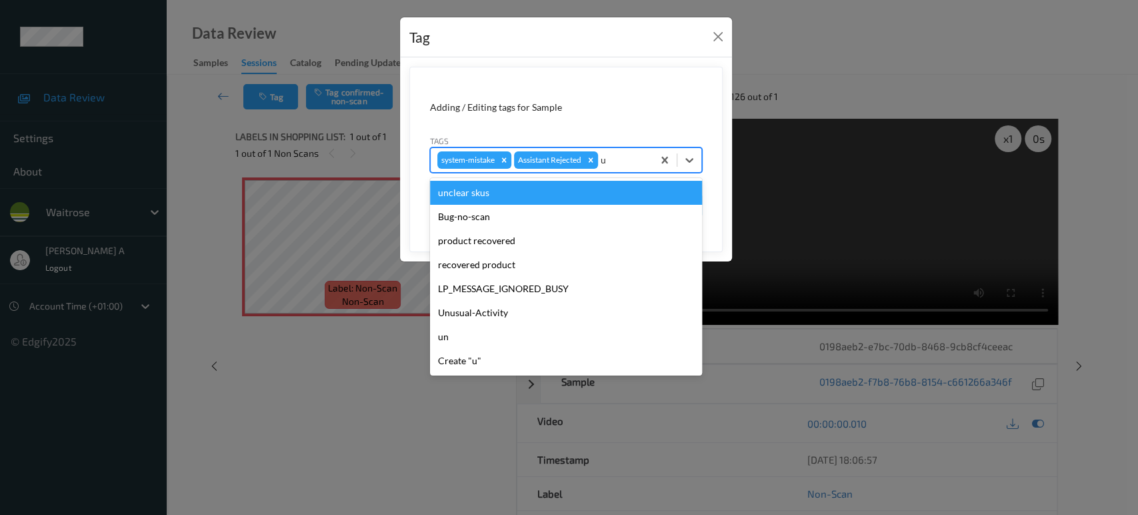
type input "un"
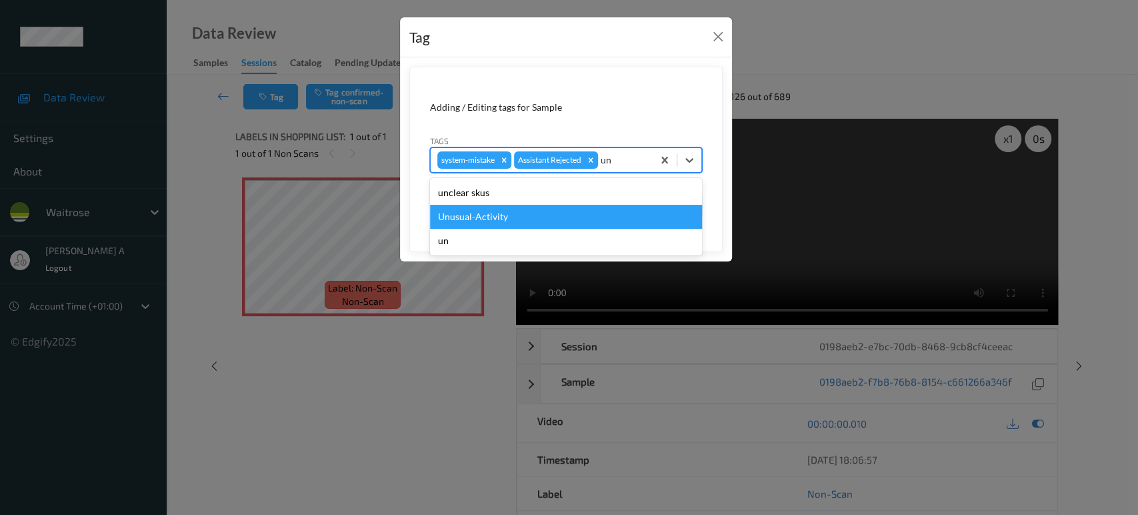
click at [549, 217] on div "Unusual-Activity" at bounding box center [566, 217] width 272 height 24
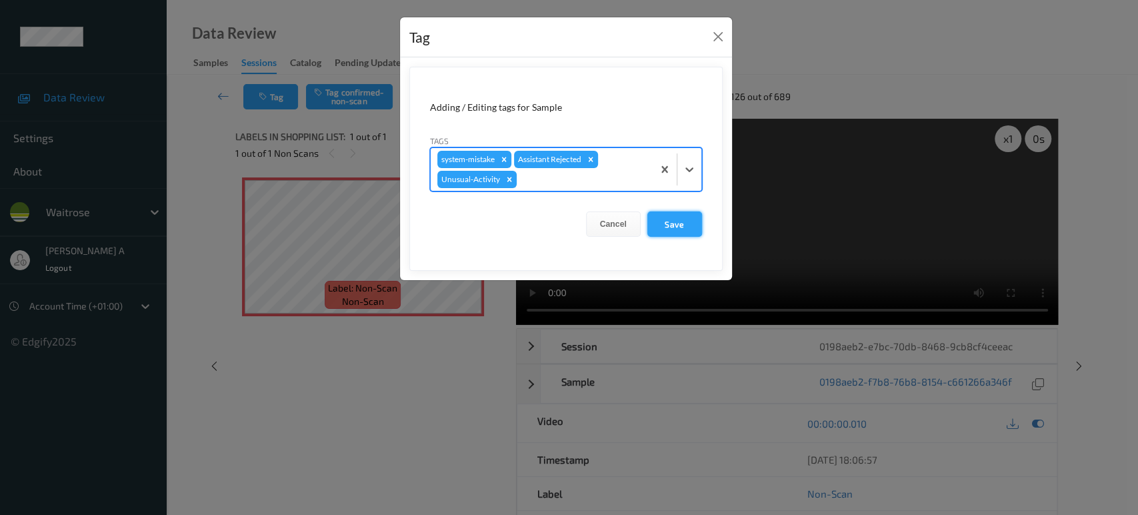
click at [692, 221] on button "Save" at bounding box center [674, 223] width 55 height 25
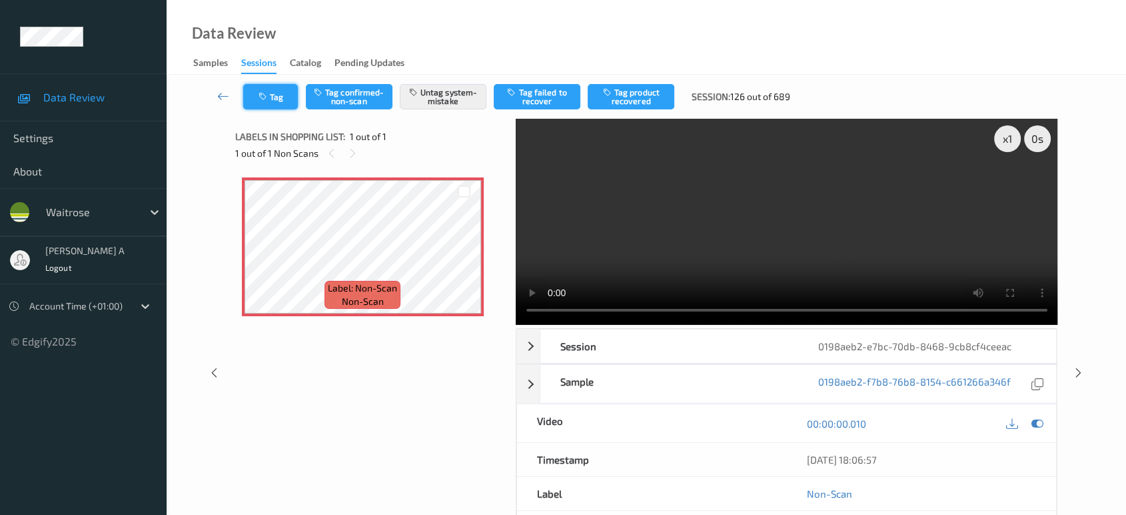
click at [256, 93] on button "Tag" at bounding box center [270, 96] width 55 height 25
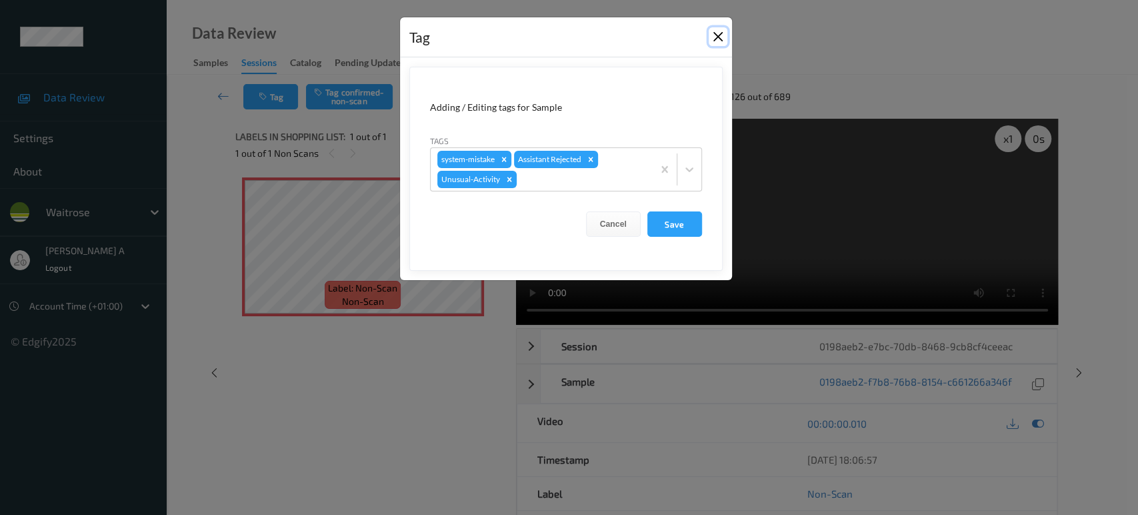
click at [720, 39] on button "Close" at bounding box center [717, 36] width 19 height 19
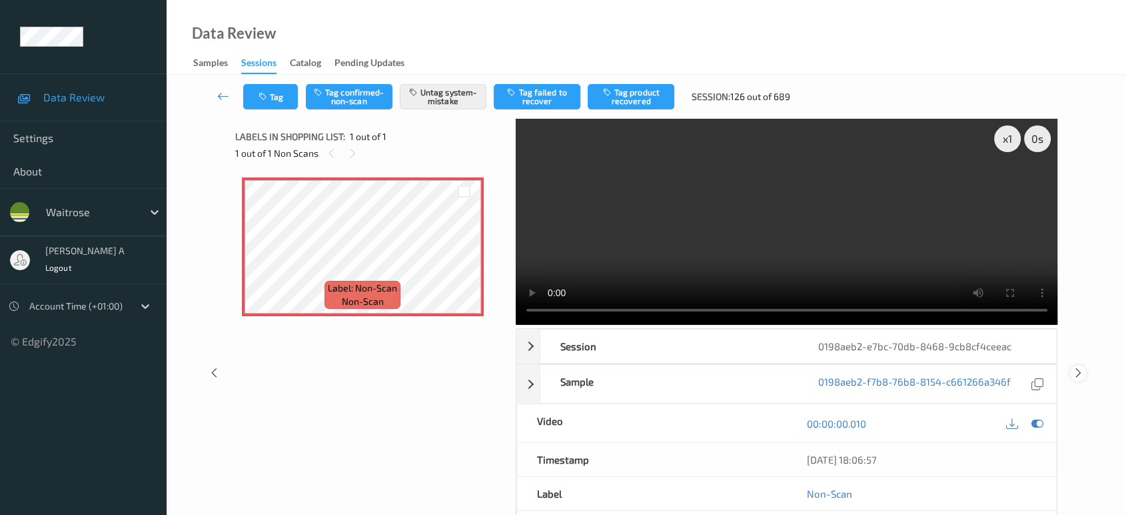
click at [1081, 369] on icon at bounding box center [1078, 373] width 11 height 12
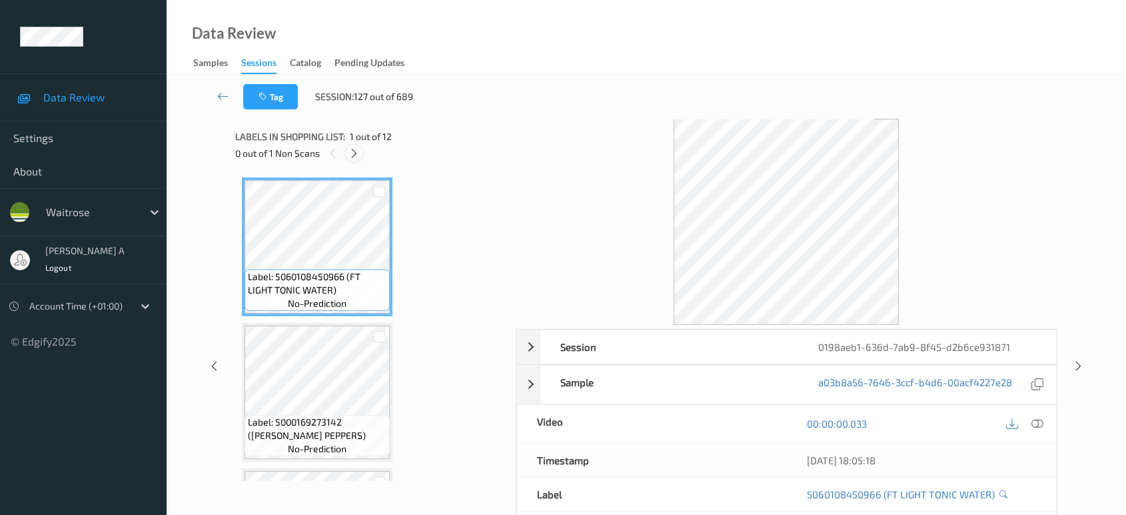
click at [352, 154] on icon at bounding box center [354, 153] width 11 height 12
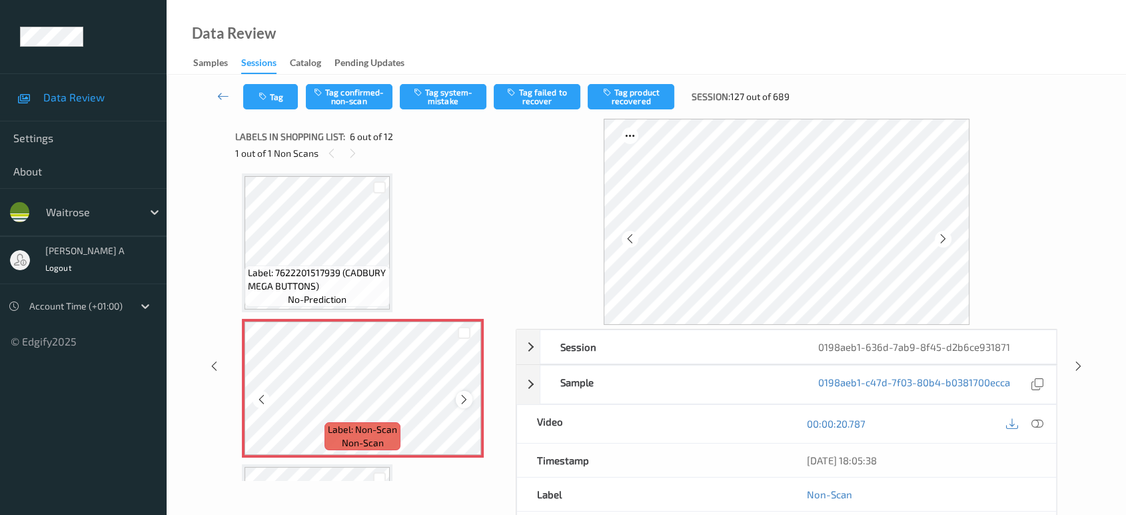
click at [462, 393] on icon at bounding box center [464, 399] width 11 height 12
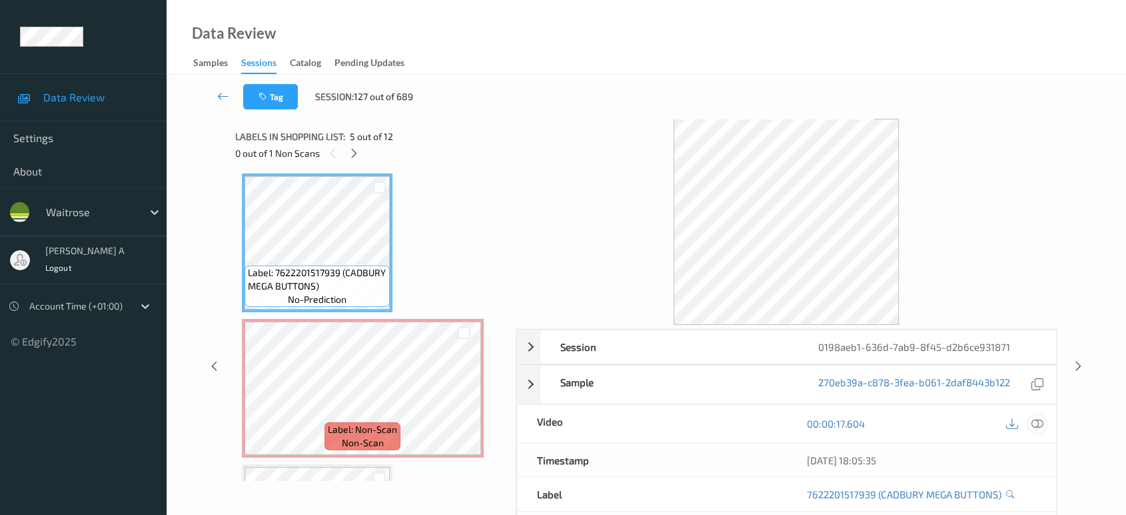
click at [1038, 420] on icon at bounding box center [1038, 423] width 12 height 12
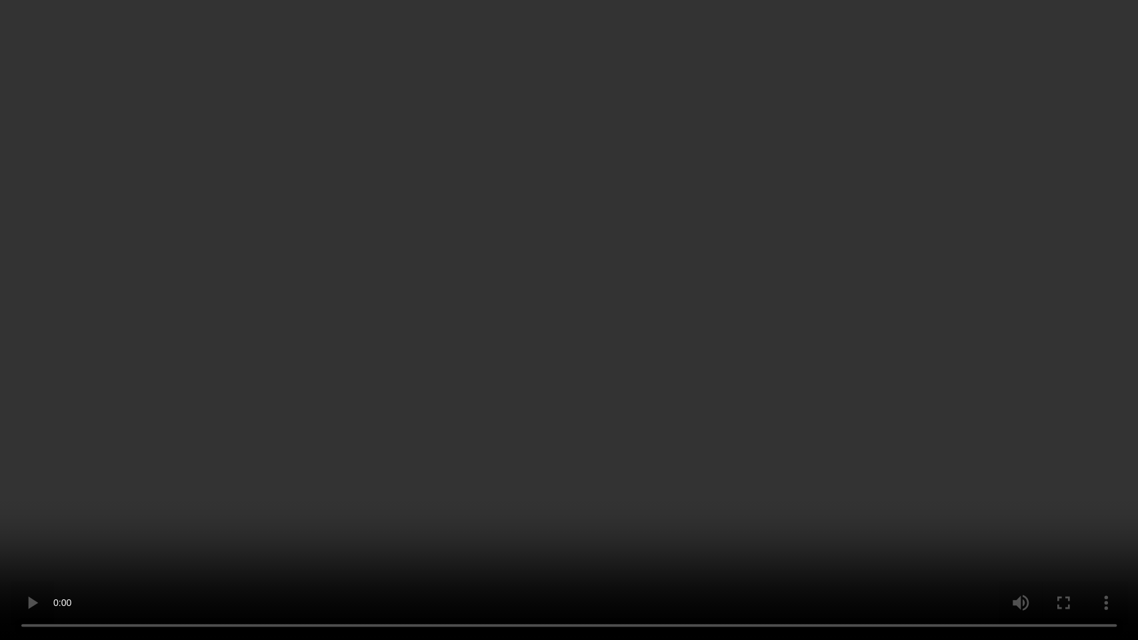
click at [727, 315] on video at bounding box center [569, 320] width 1138 height 640
click at [587, 60] on video at bounding box center [569, 320] width 1138 height 640
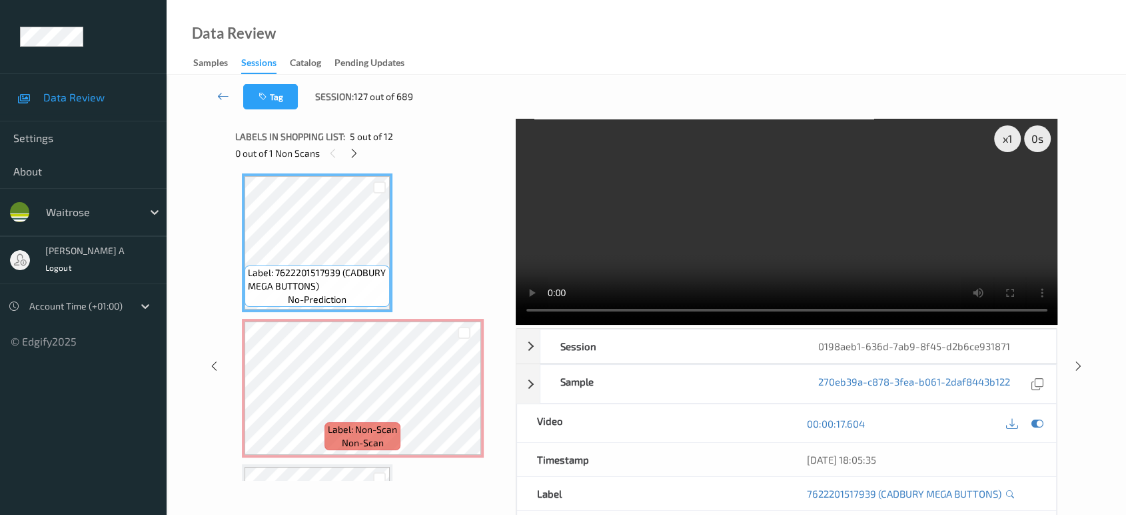
click at [730, 202] on video at bounding box center [787, 222] width 543 height 206
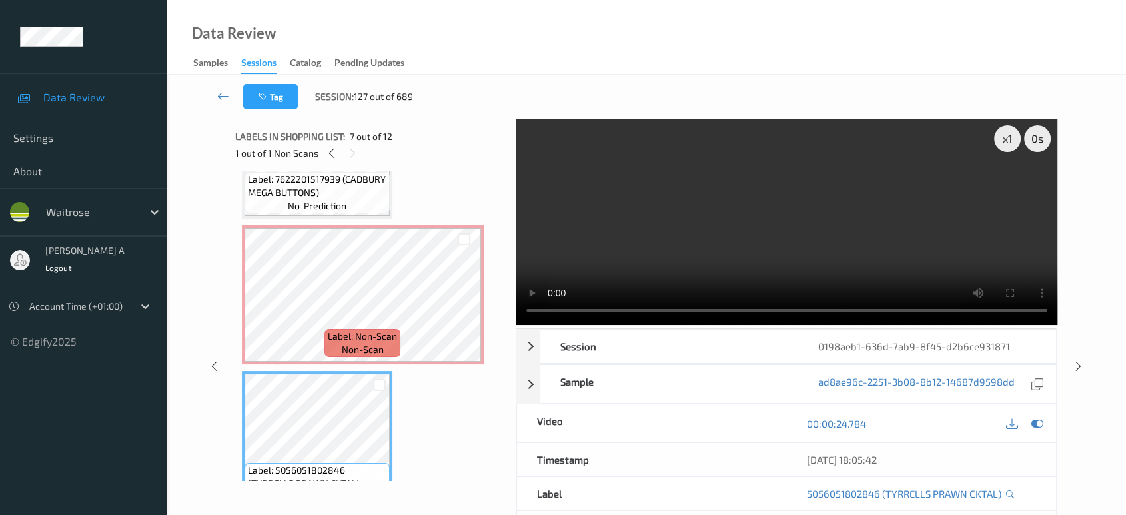
scroll to position [659, 0]
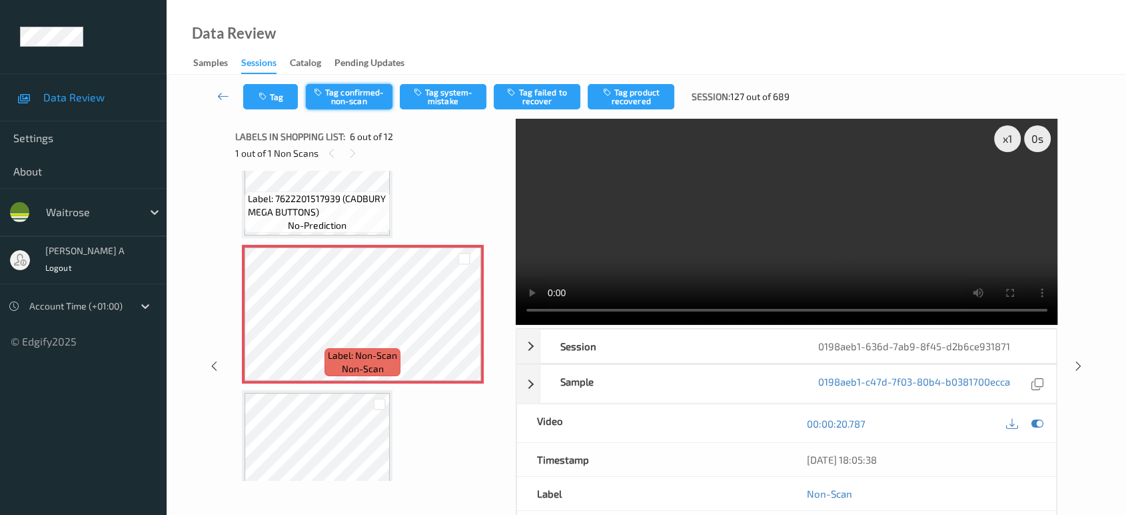
click at [362, 98] on button "Tag confirmed-non-scan" at bounding box center [349, 96] width 87 height 25
click at [639, 89] on button "Tag product recovered" at bounding box center [631, 96] width 87 height 25
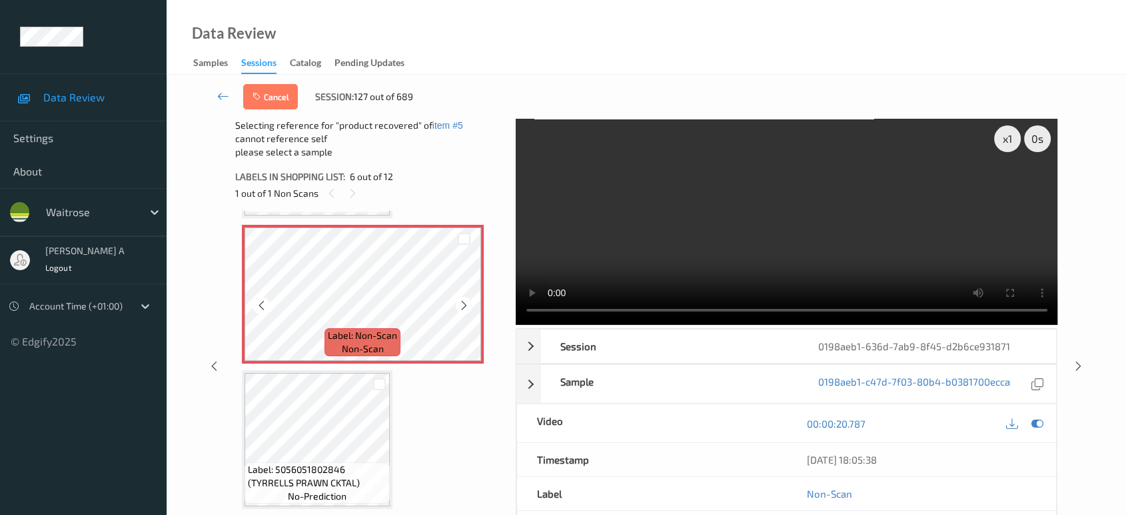
scroll to position [807, 0]
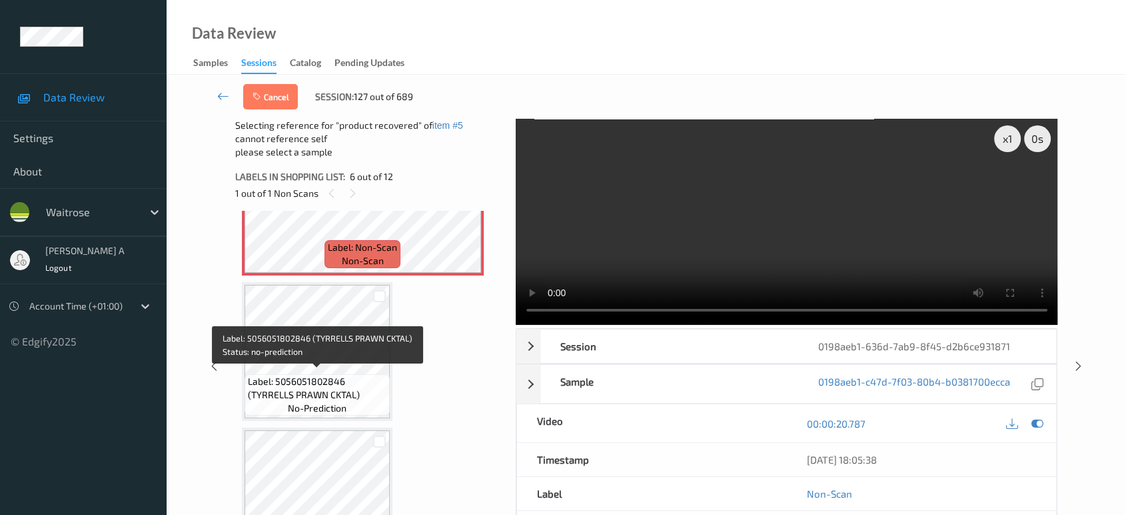
click at [323, 388] on span "Label: 5056051802846 (TYRRELLS PRAWN CKTAL)" at bounding box center [317, 388] width 139 height 27
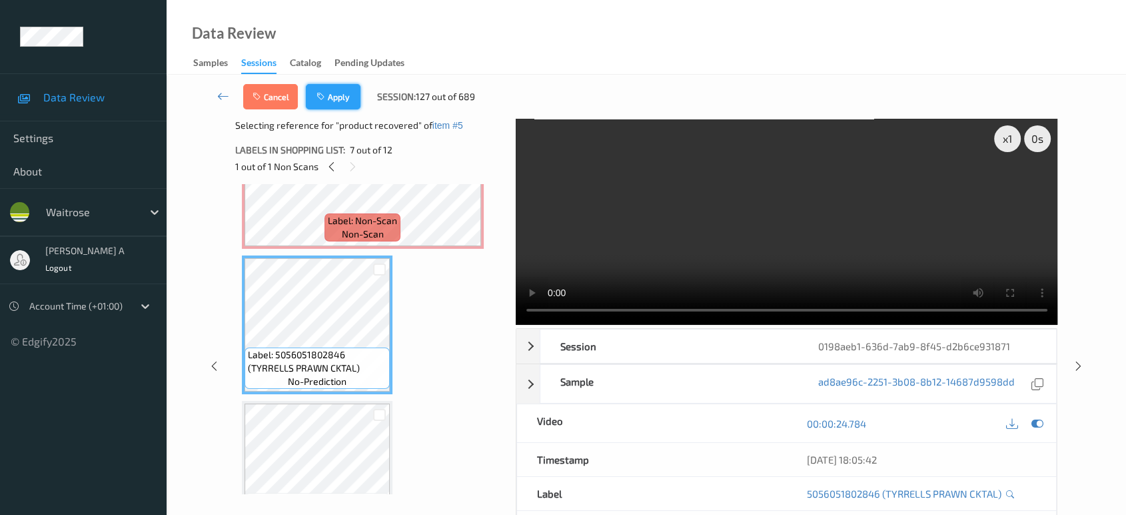
click at [333, 93] on button "Apply" at bounding box center [333, 96] width 55 height 25
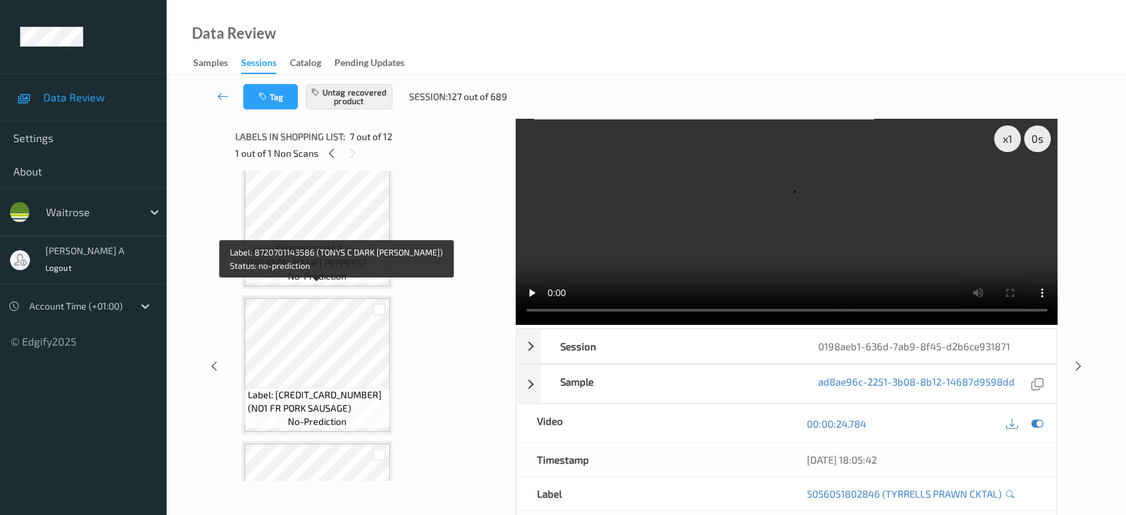
scroll to position [0, 0]
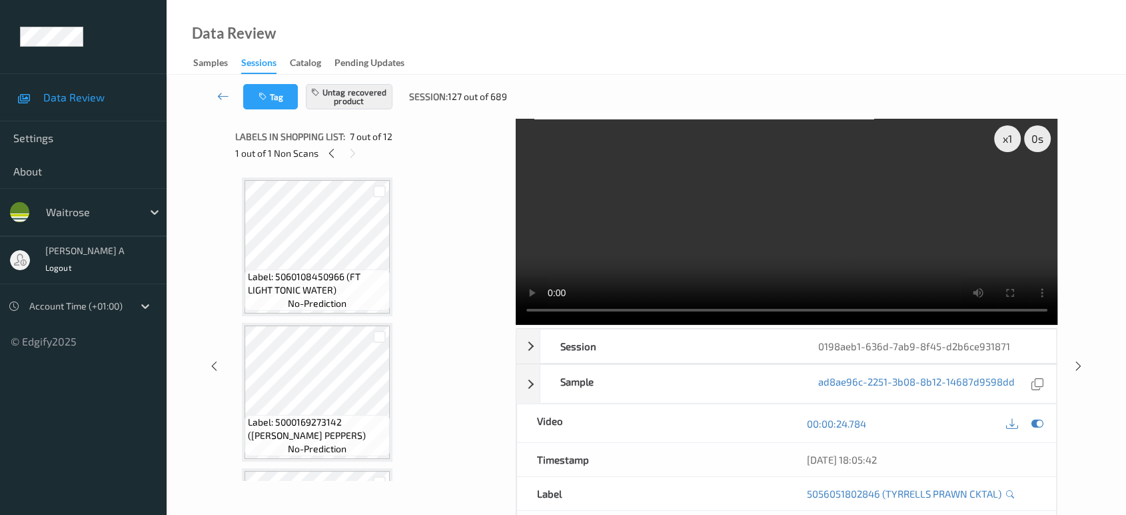
drag, startPoint x: 1078, startPoint y: 367, endPoint x: 1073, endPoint y: 355, distance: 13.5
click at [1078, 367] on icon at bounding box center [1078, 366] width 11 height 12
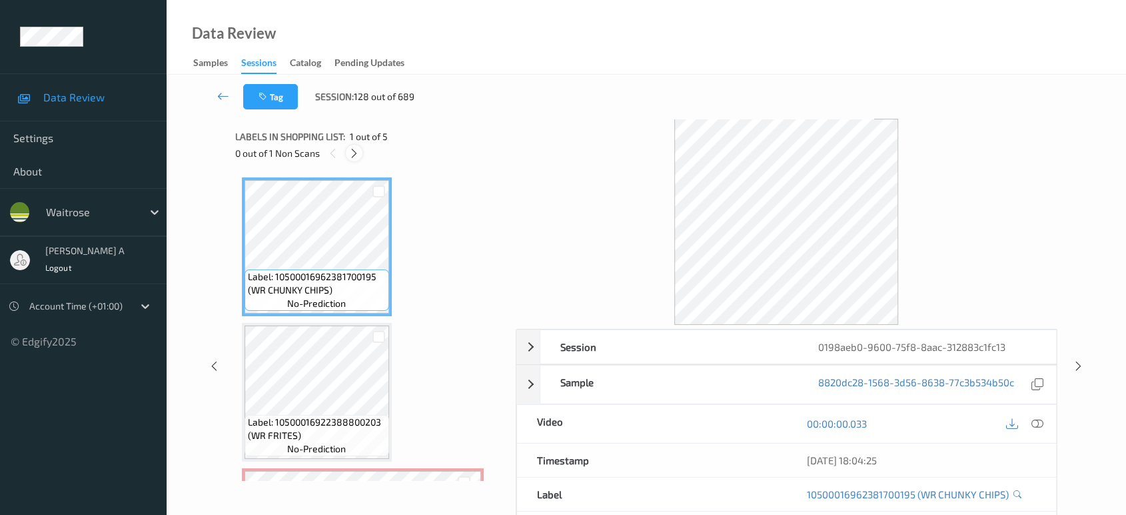
click at [355, 153] on icon at bounding box center [354, 153] width 11 height 12
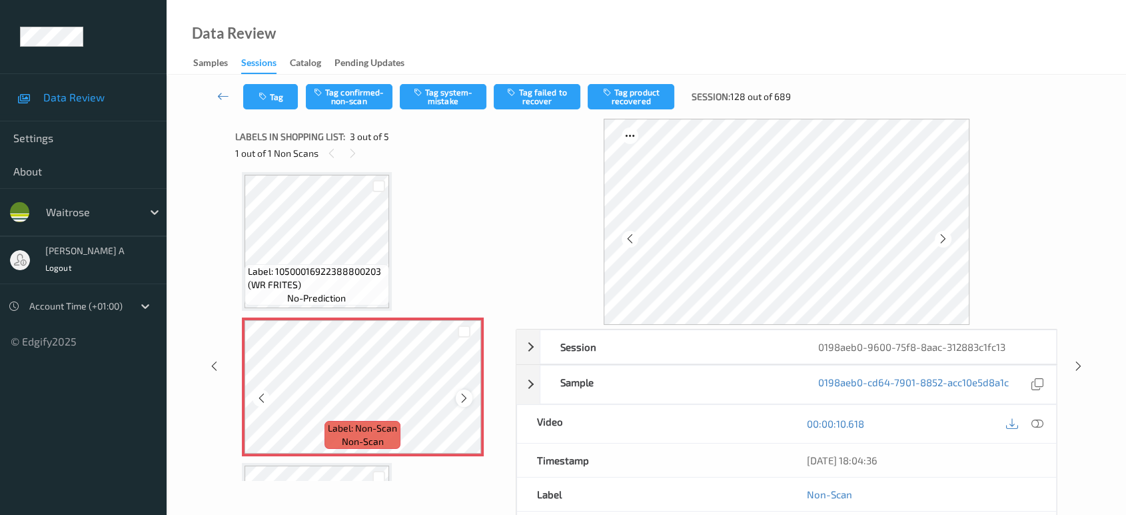
click at [466, 395] on icon at bounding box center [464, 398] width 11 height 12
click at [465, 394] on icon at bounding box center [464, 398] width 11 height 12
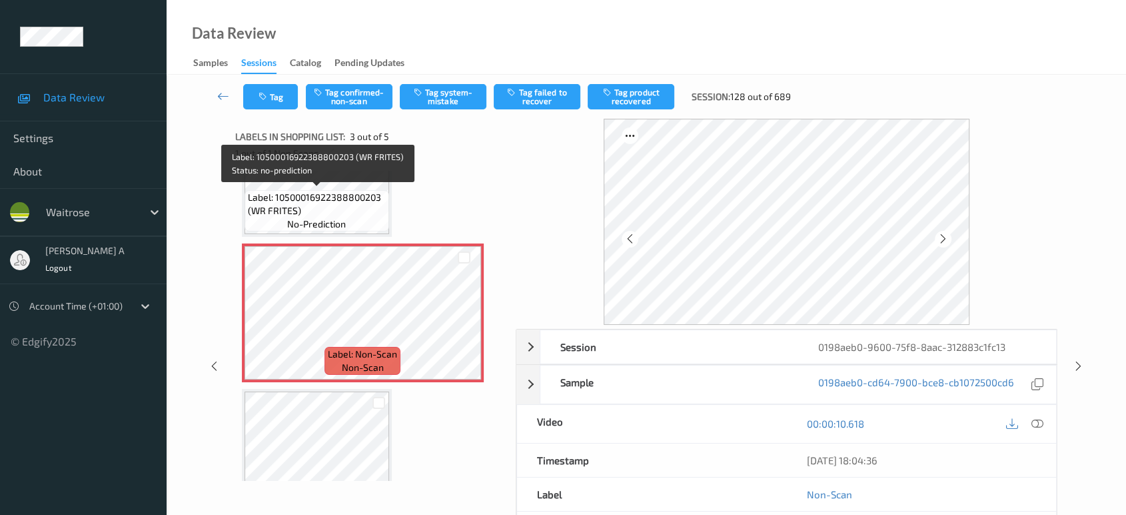
scroll to position [0, 0]
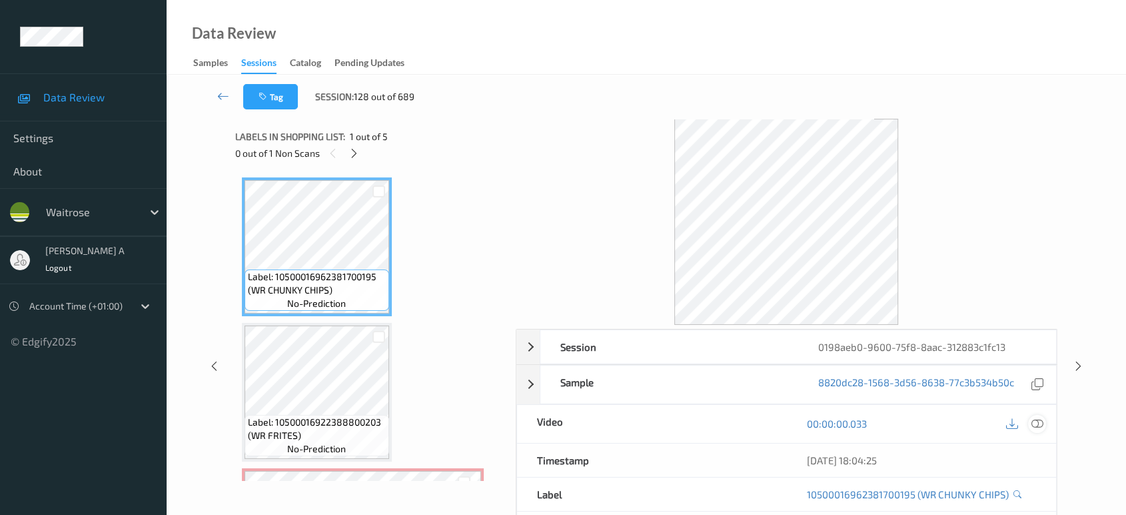
click at [1034, 425] on icon at bounding box center [1038, 423] width 12 height 12
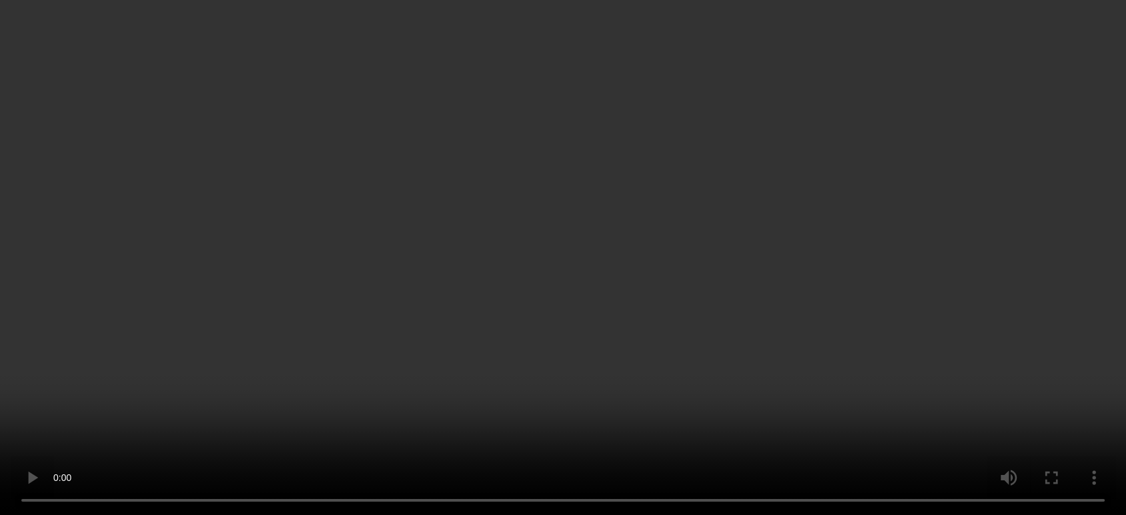
scroll to position [296, 0]
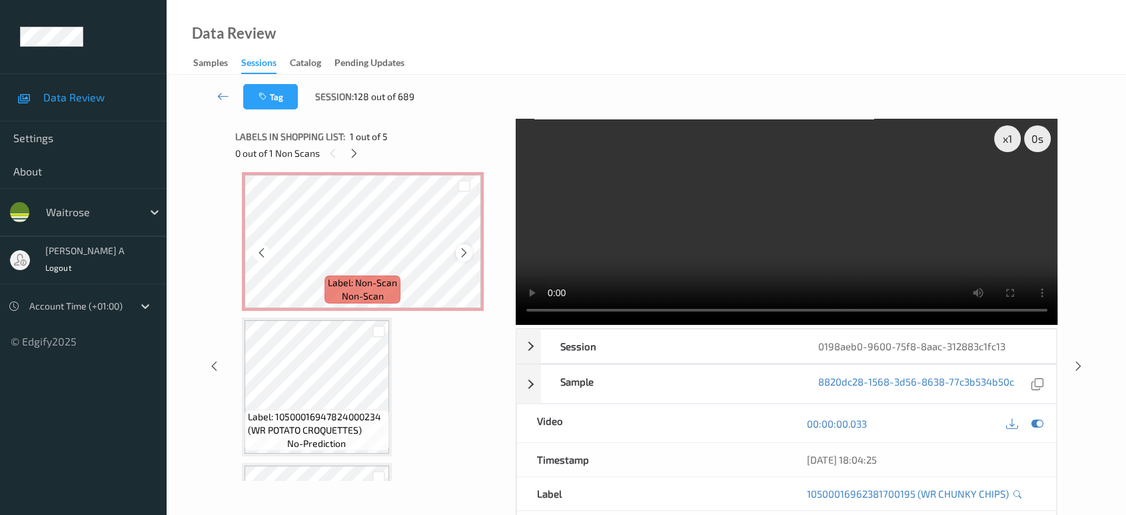
click at [467, 251] on icon at bounding box center [464, 253] width 11 height 12
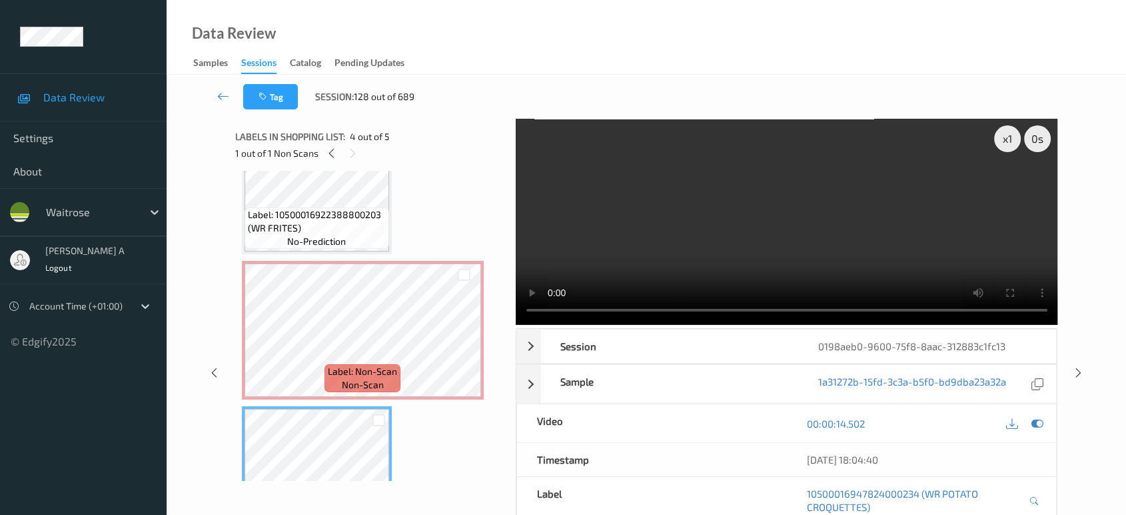
scroll to position [197, 0]
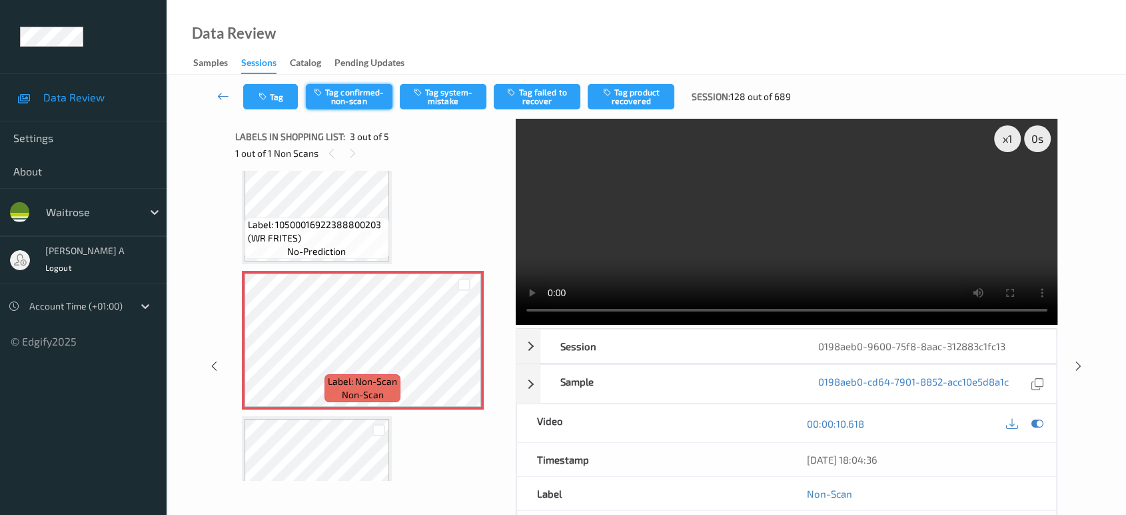
click at [371, 106] on button "Tag confirmed-non-scan" at bounding box center [349, 96] width 87 height 25
click at [537, 97] on button "Tag failed to recover" at bounding box center [537, 96] width 87 height 25
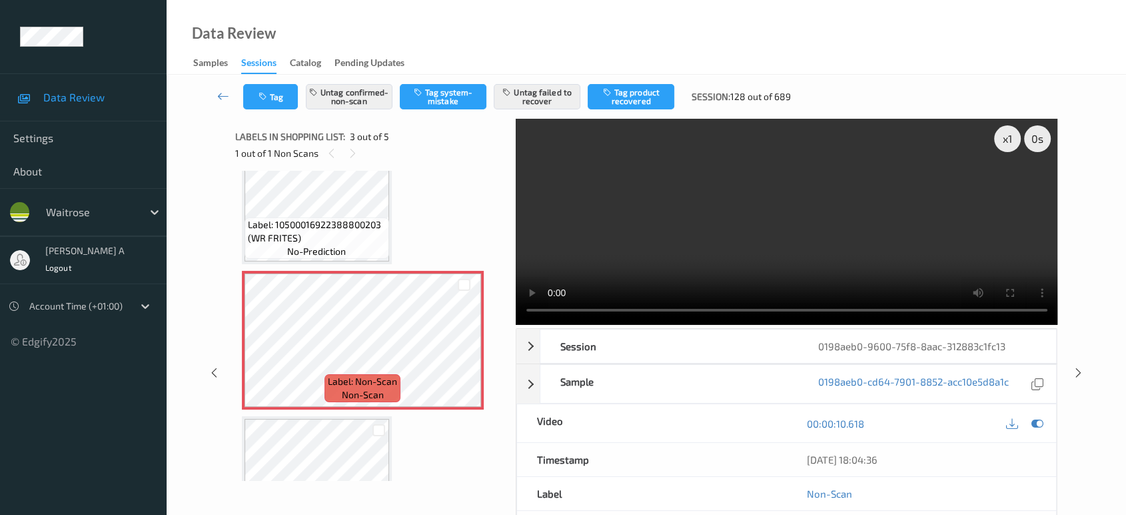
drag, startPoint x: 1080, startPoint y: 322, endPoint x: 1077, endPoint y: 312, distance: 10.3
click at [1080, 367] on icon at bounding box center [1078, 373] width 11 height 12
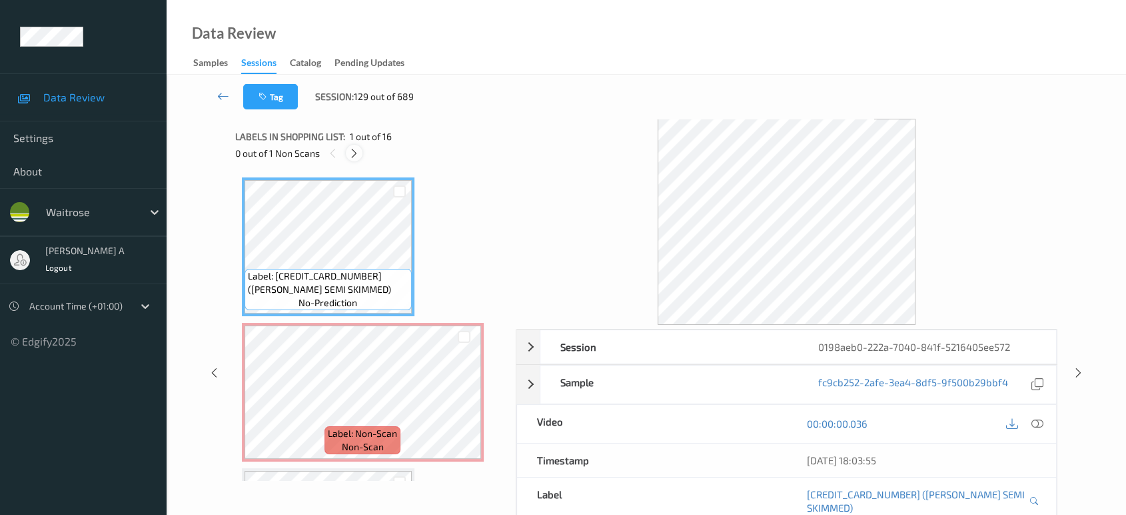
click at [352, 155] on icon at bounding box center [354, 153] width 11 height 12
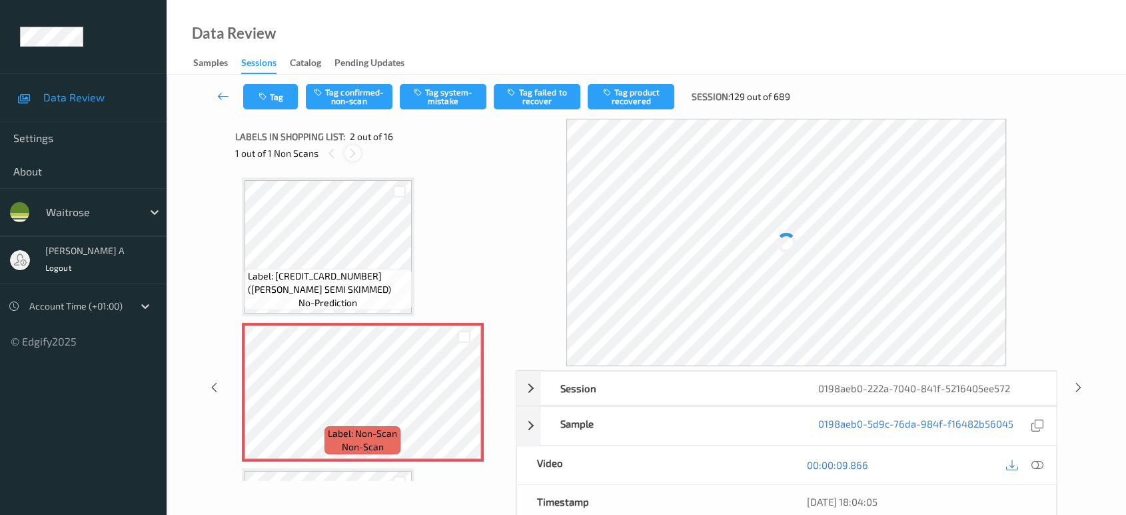
scroll to position [6, 0]
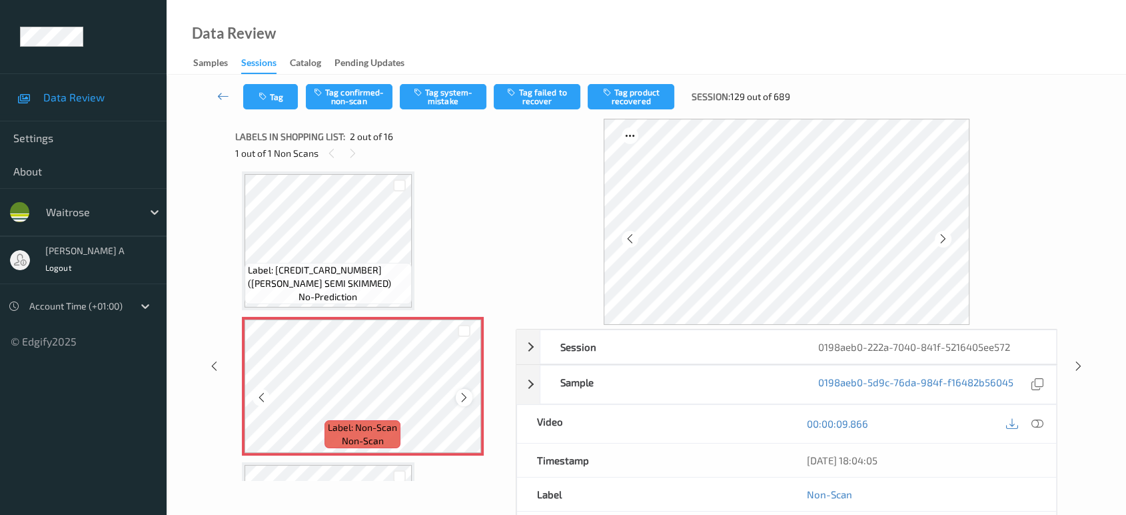
click at [463, 391] on icon at bounding box center [464, 397] width 11 height 12
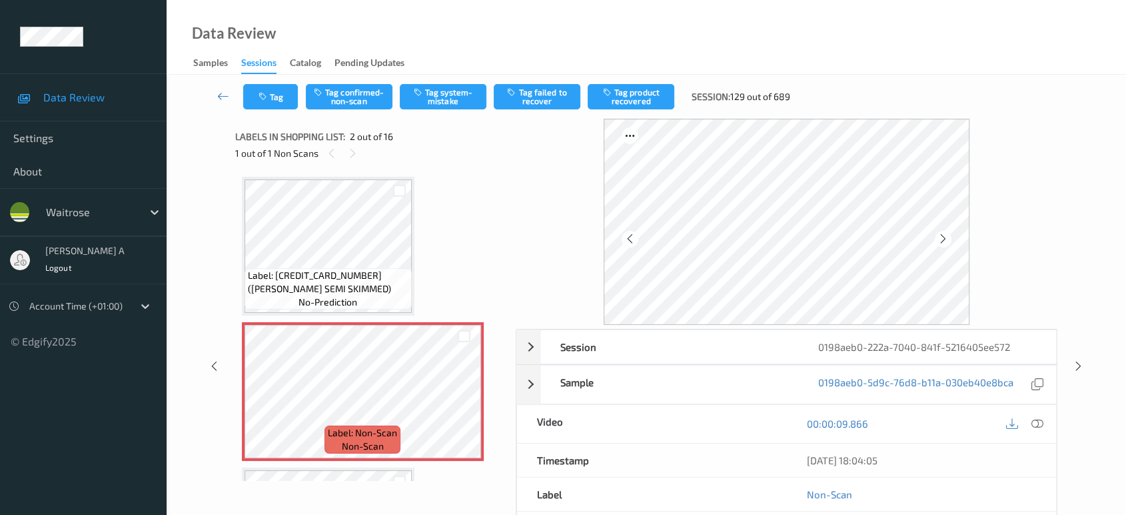
scroll to position [0, 0]
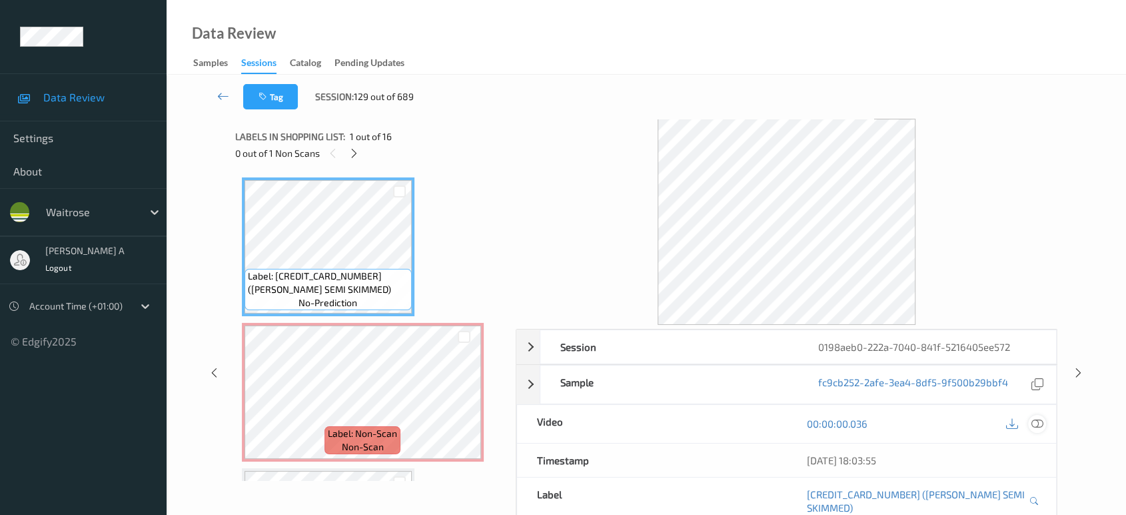
click at [1043, 424] on icon at bounding box center [1038, 423] width 12 height 12
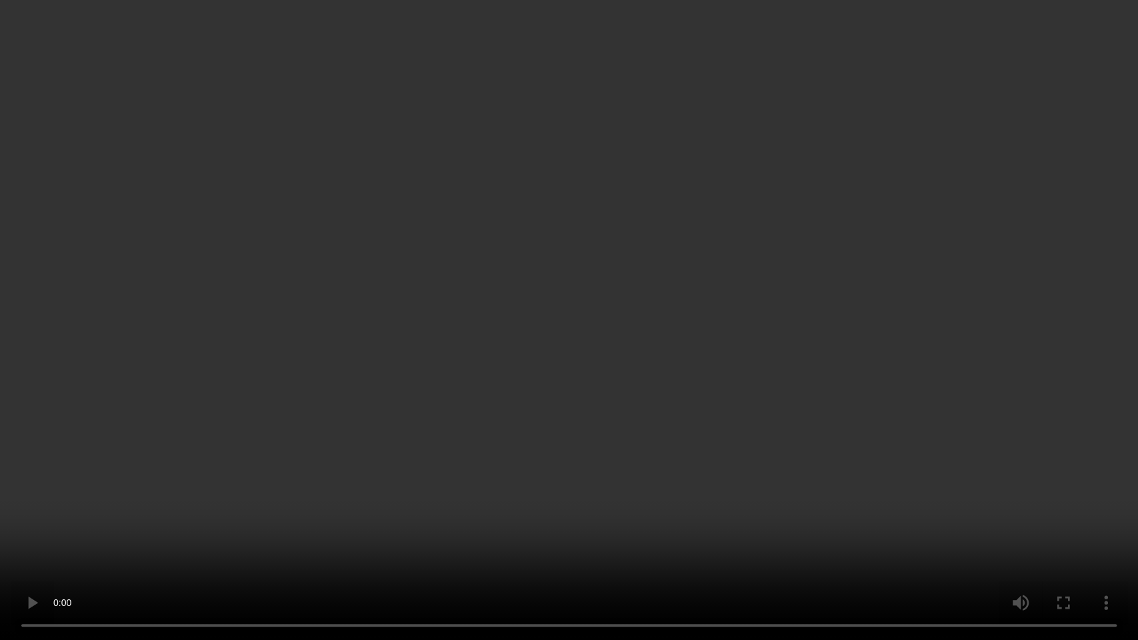
click at [481, 397] on video at bounding box center [569, 320] width 1138 height 640
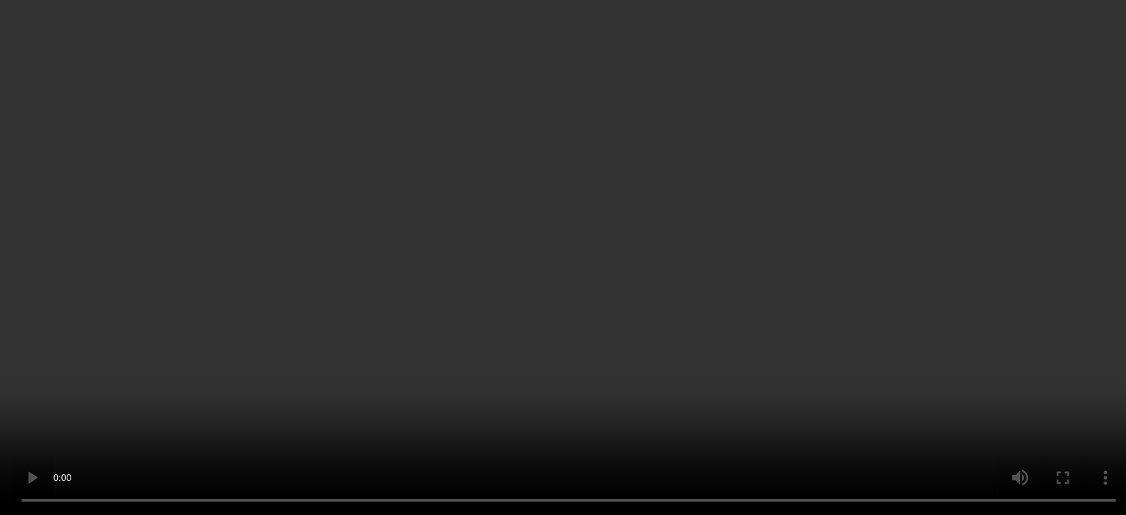
scroll to position [148, 0]
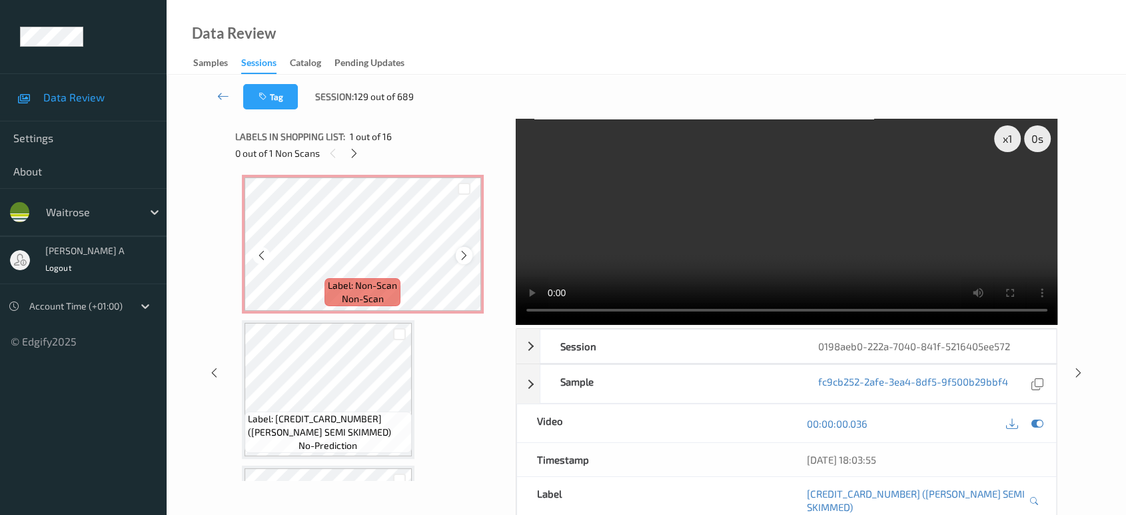
click at [464, 257] on icon at bounding box center [464, 255] width 11 height 12
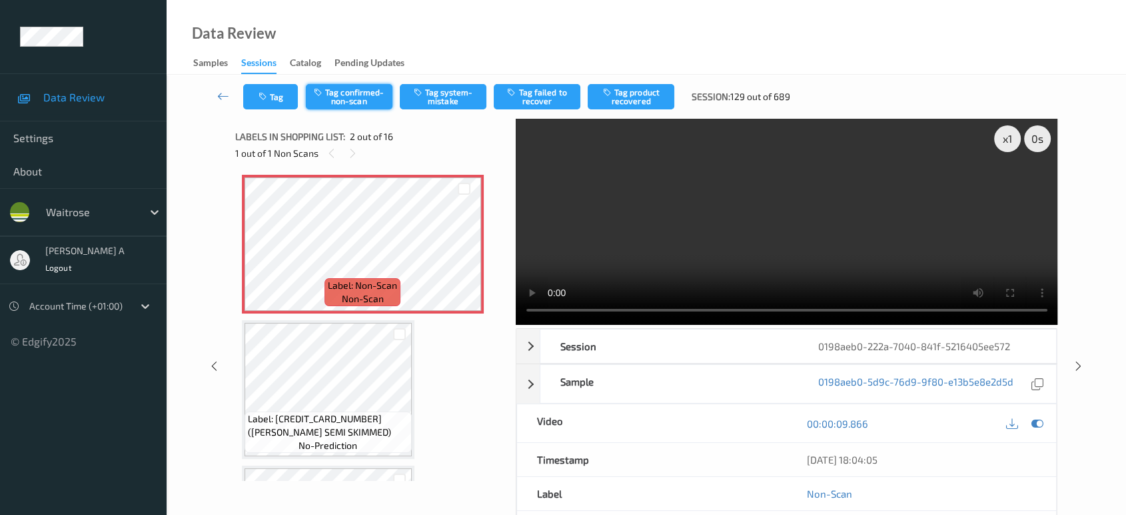
click at [347, 100] on button "Tag confirmed-non-scan" at bounding box center [349, 96] width 87 height 25
click at [651, 105] on button "Tag product recovered" at bounding box center [631, 96] width 87 height 25
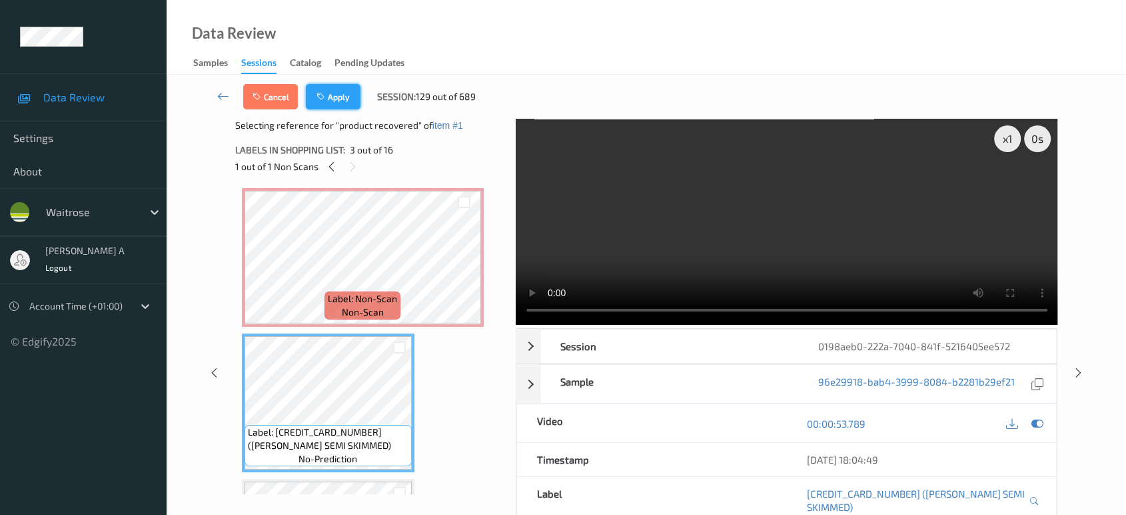
click at [332, 100] on button "Apply" at bounding box center [333, 96] width 55 height 25
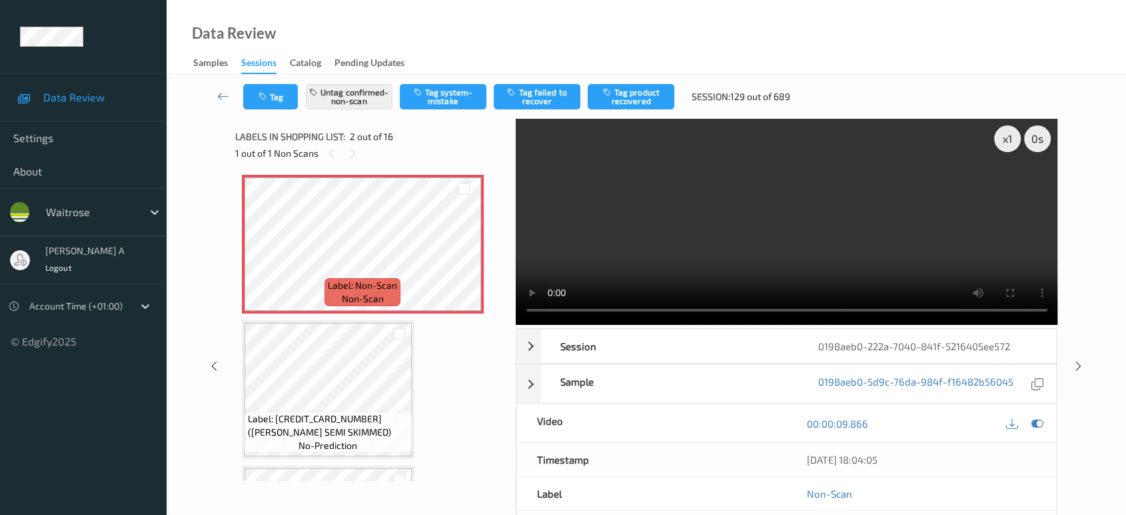
scroll to position [6, 0]
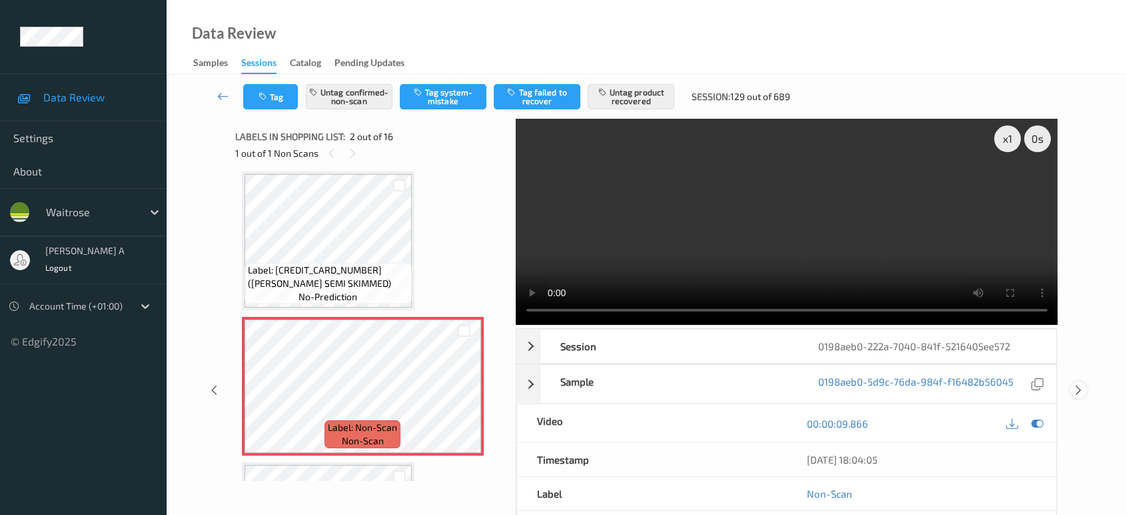
click at [1079, 384] on icon at bounding box center [1078, 390] width 11 height 12
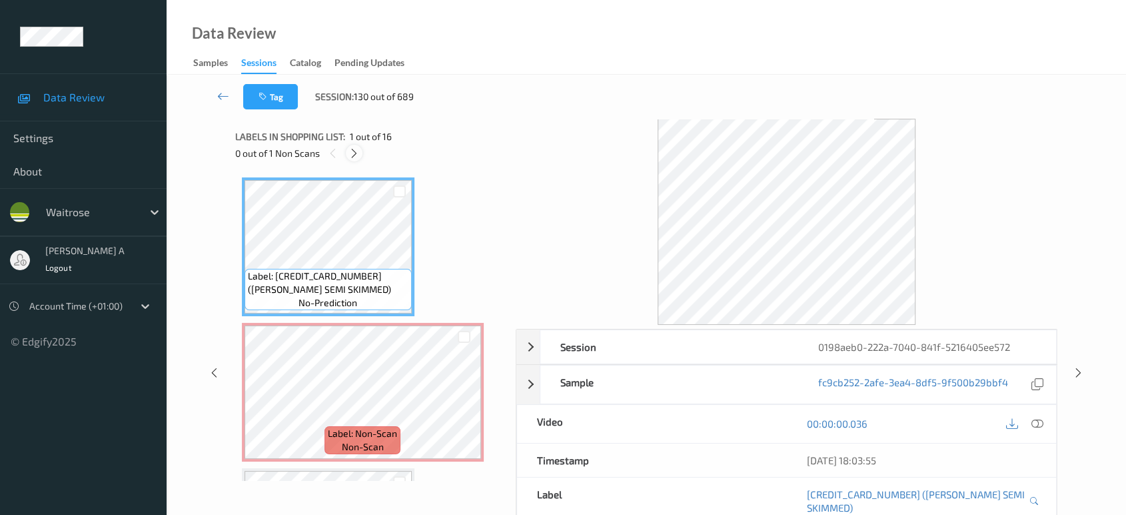
click at [357, 153] on icon at bounding box center [354, 153] width 11 height 12
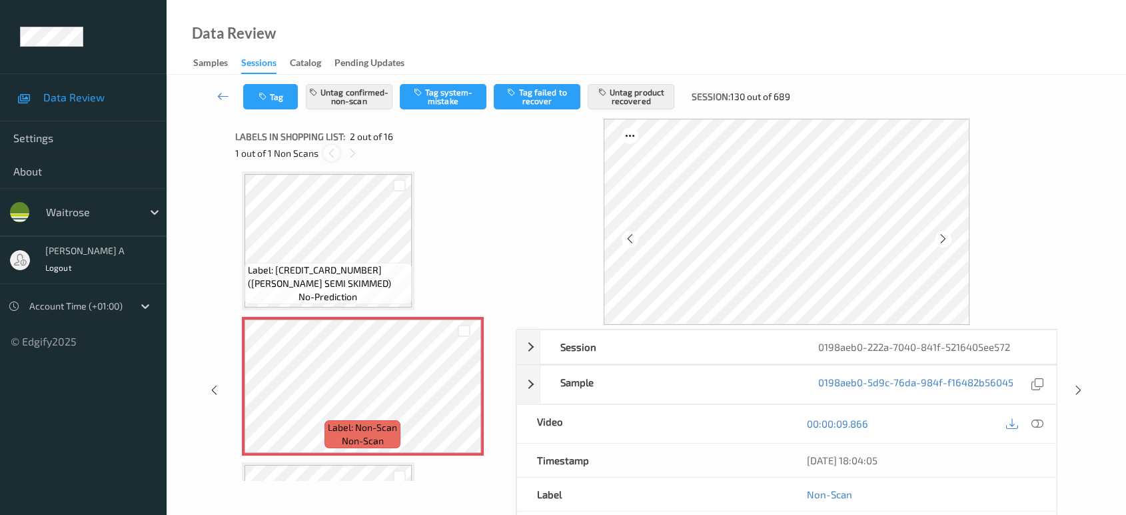
click at [332, 154] on icon at bounding box center [331, 153] width 11 height 12
click at [216, 387] on icon at bounding box center [214, 390] width 11 height 12
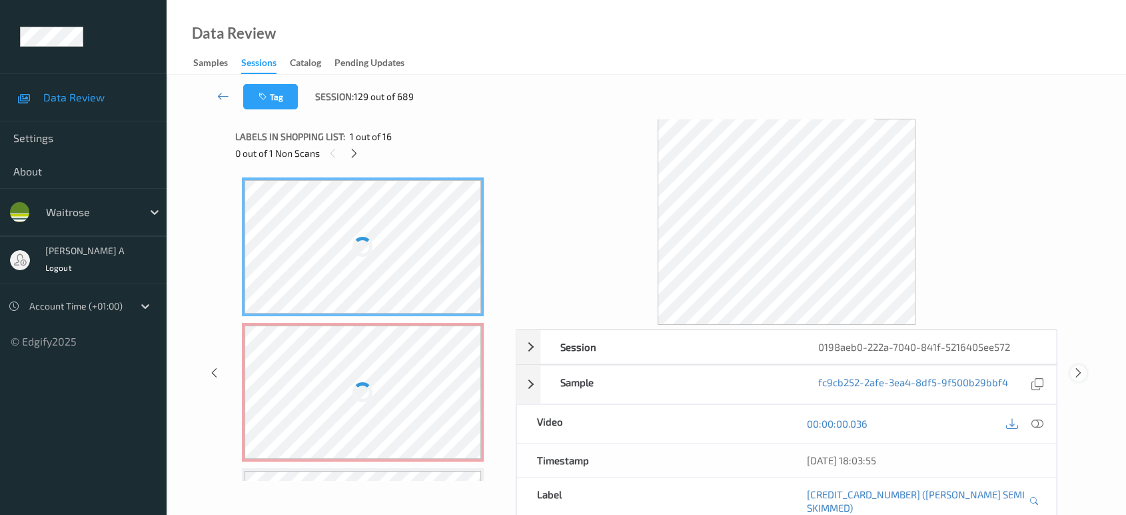
click at [1078, 367] on icon at bounding box center [1078, 373] width 11 height 12
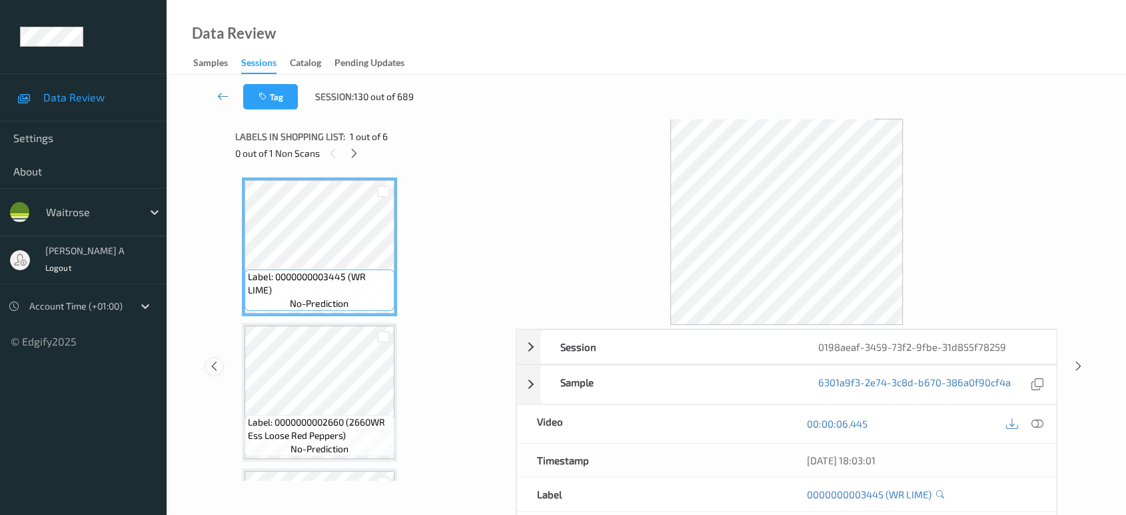
click at [210, 361] on icon at bounding box center [214, 366] width 11 height 12
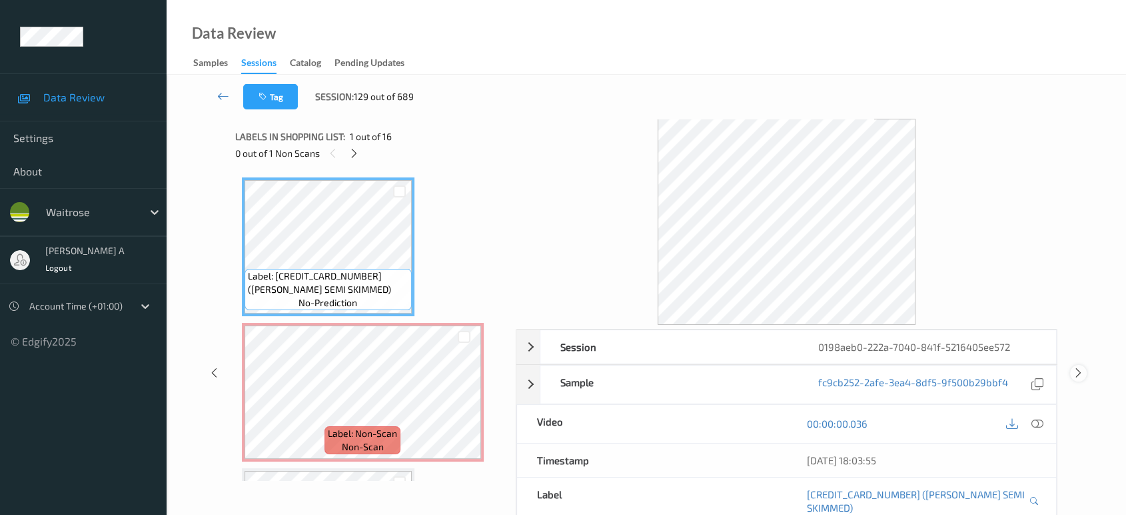
click at [1077, 367] on icon at bounding box center [1078, 373] width 11 height 12
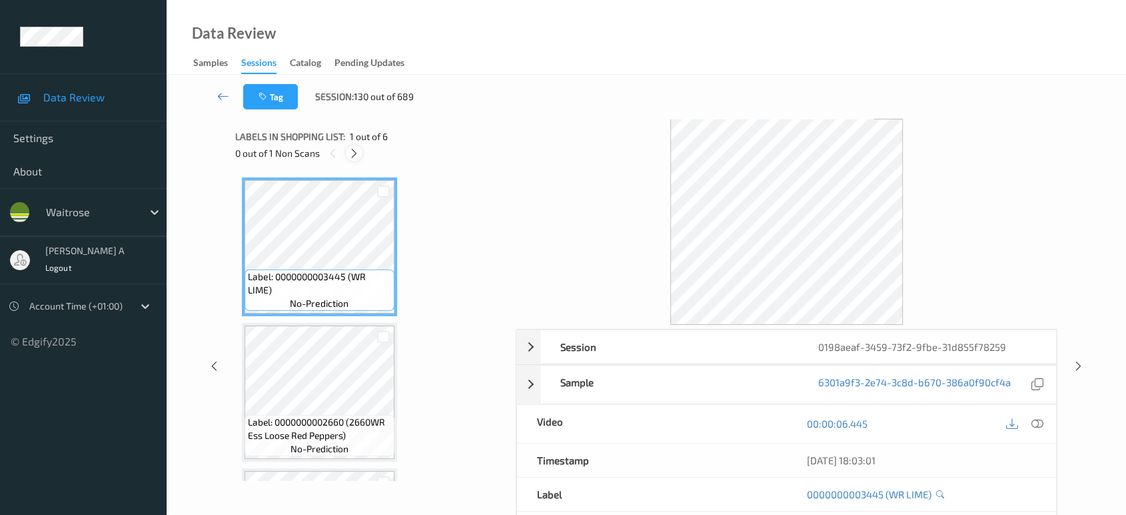
click at [359, 155] on icon at bounding box center [354, 153] width 11 height 12
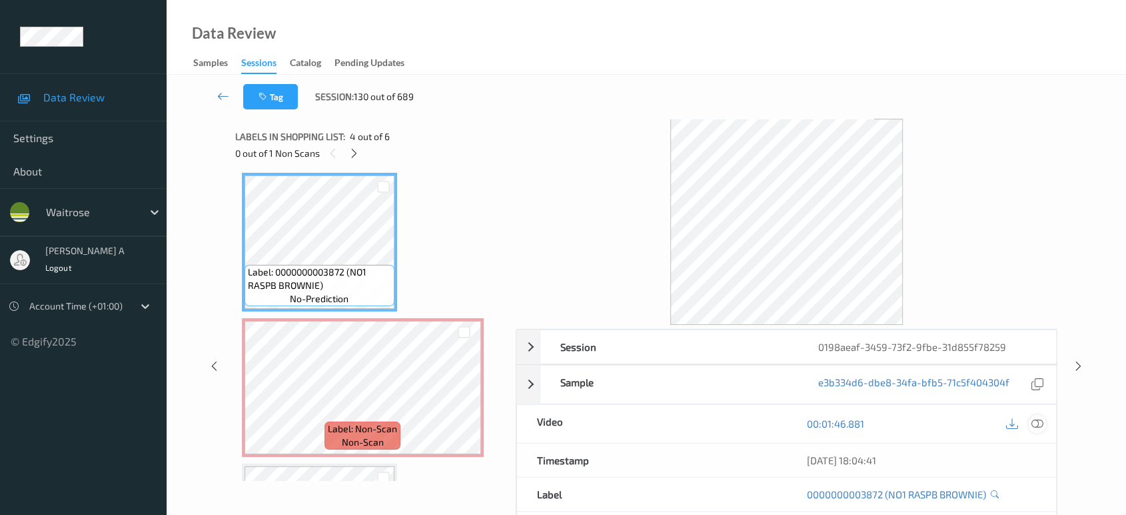
click at [1042, 425] on icon at bounding box center [1038, 423] width 12 height 12
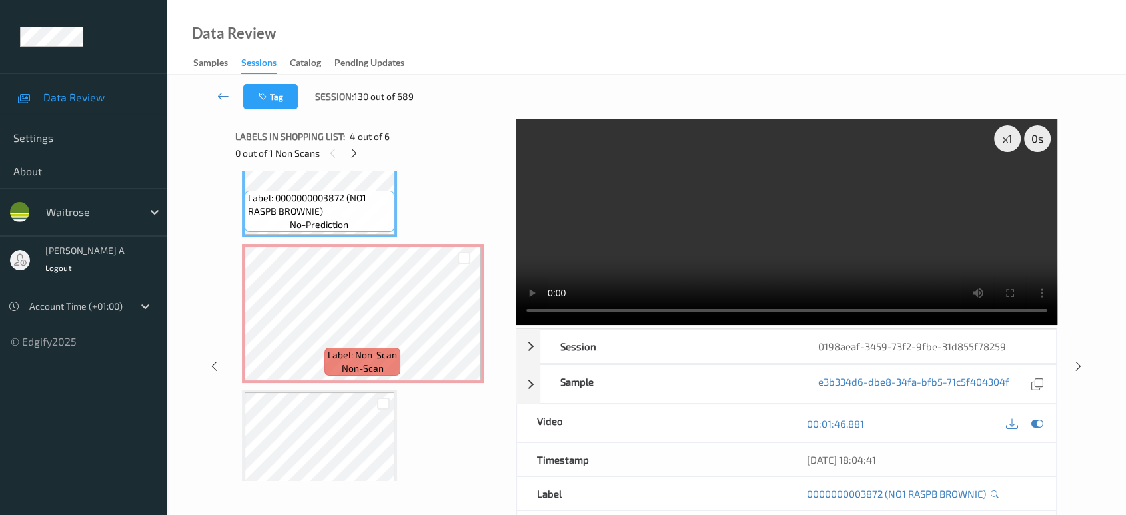
scroll to position [439, 0]
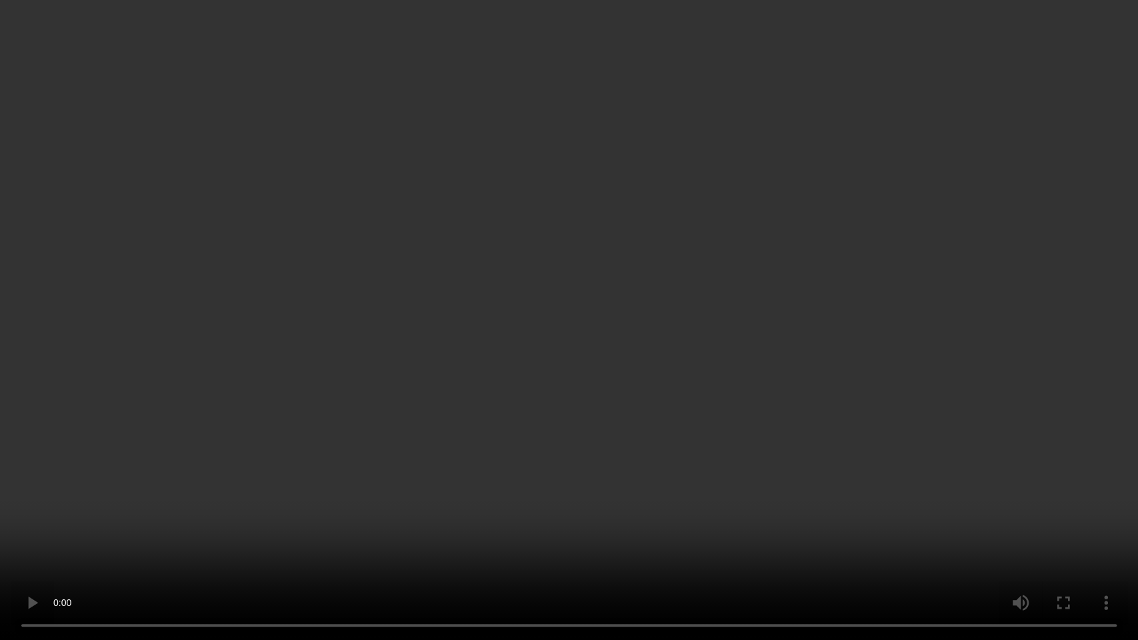
click at [725, 469] on video at bounding box center [569, 320] width 1138 height 640
click at [728, 405] on video at bounding box center [569, 320] width 1138 height 640
click at [627, 400] on video at bounding box center [569, 320] width 1138 height 640
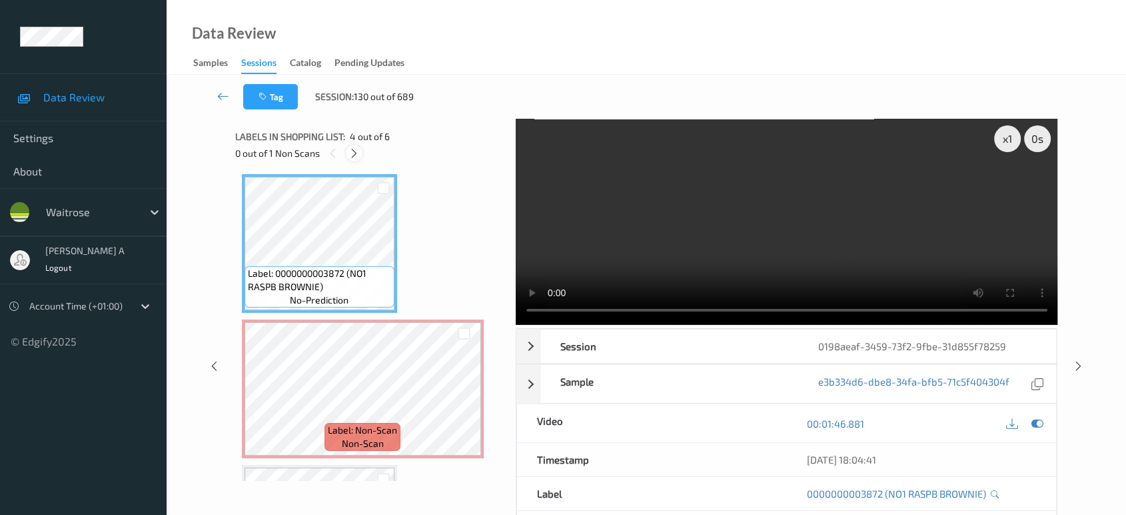
click at [357, 153] on icon at bounding box center [354, 153] width 11 height 12
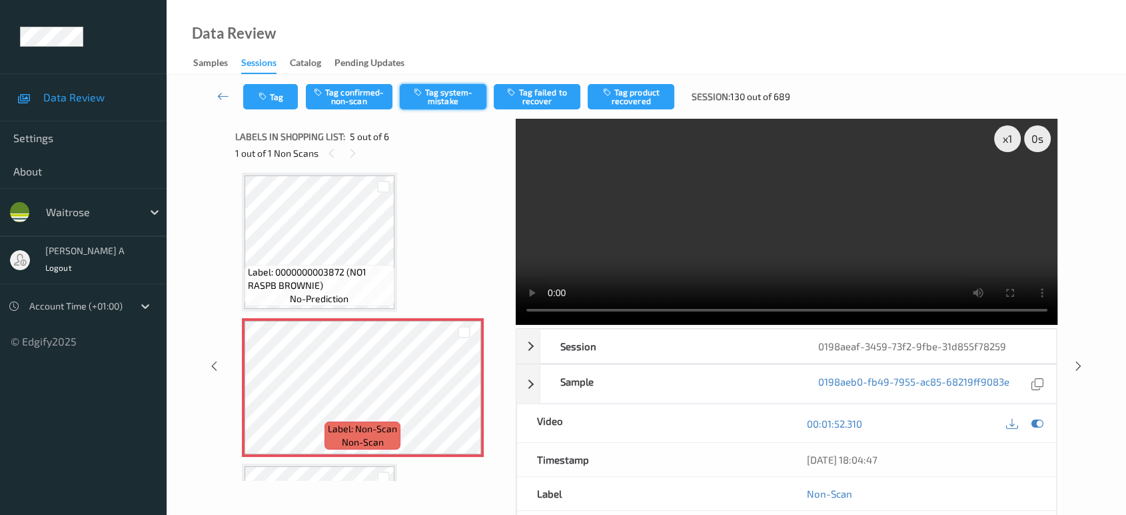
click at [457, 101] on button "Tag system-mistake" at bounding box center [443, 96] width 87 height 25
click at [276, 100] on button "Tag" at bounding box center [270, 96] width 55 height 25
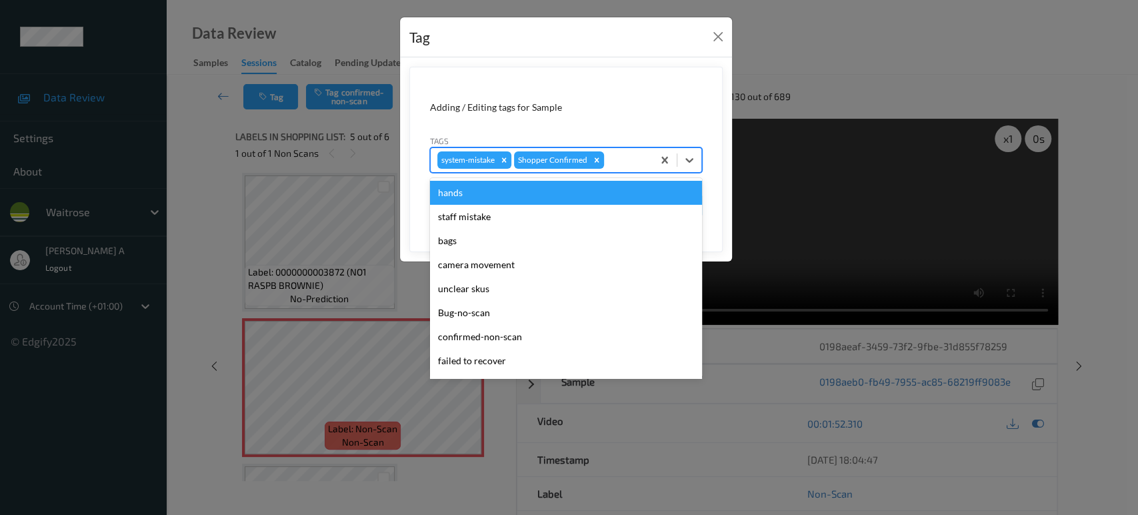
click at [621, 160] on div at bounding box center [626, 160] width 39 height 16
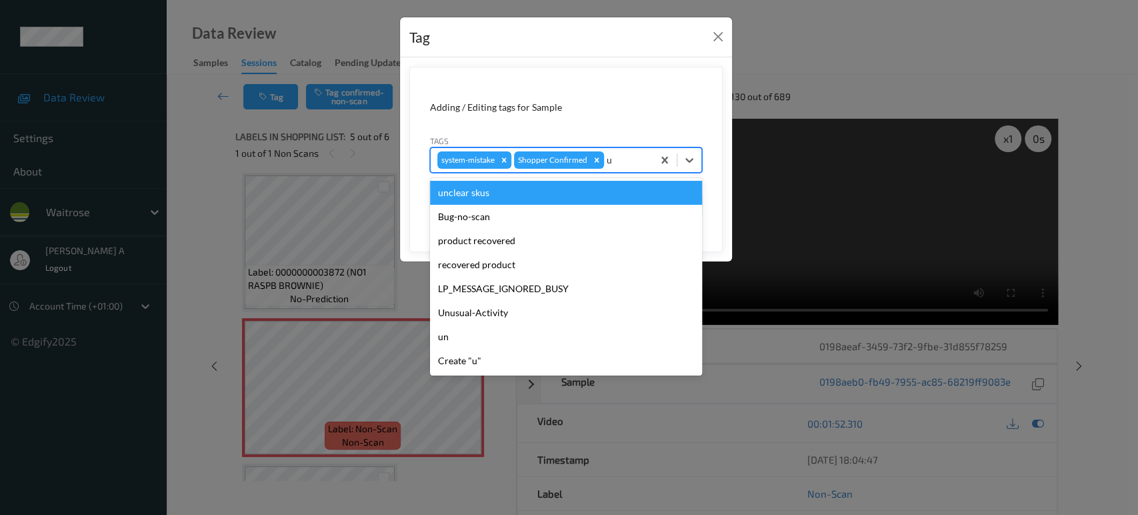
type input "un"
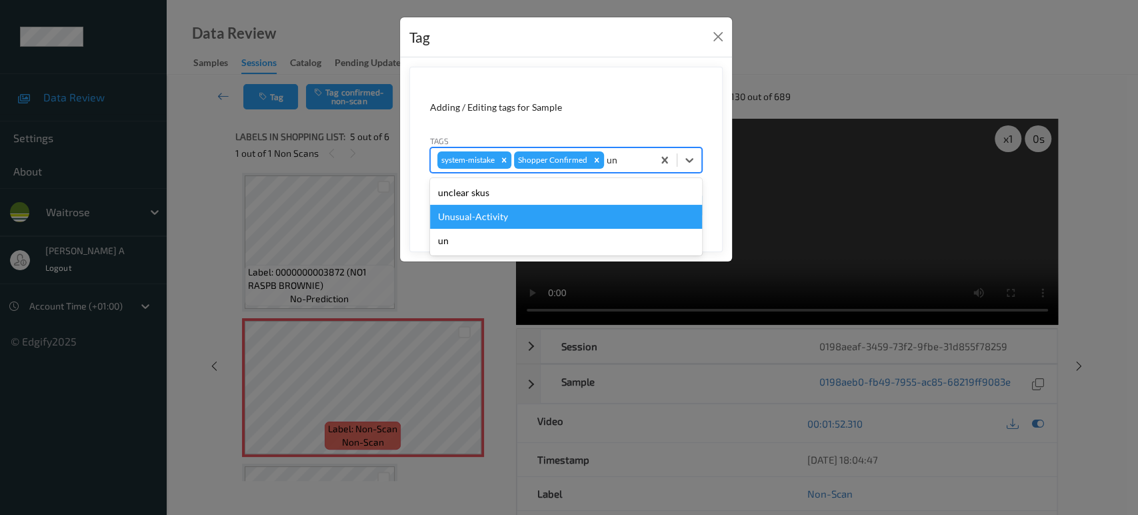
click at [541, 210] on div "Unusual-Activity" at bounding box center [566, 217] width 272 height 24
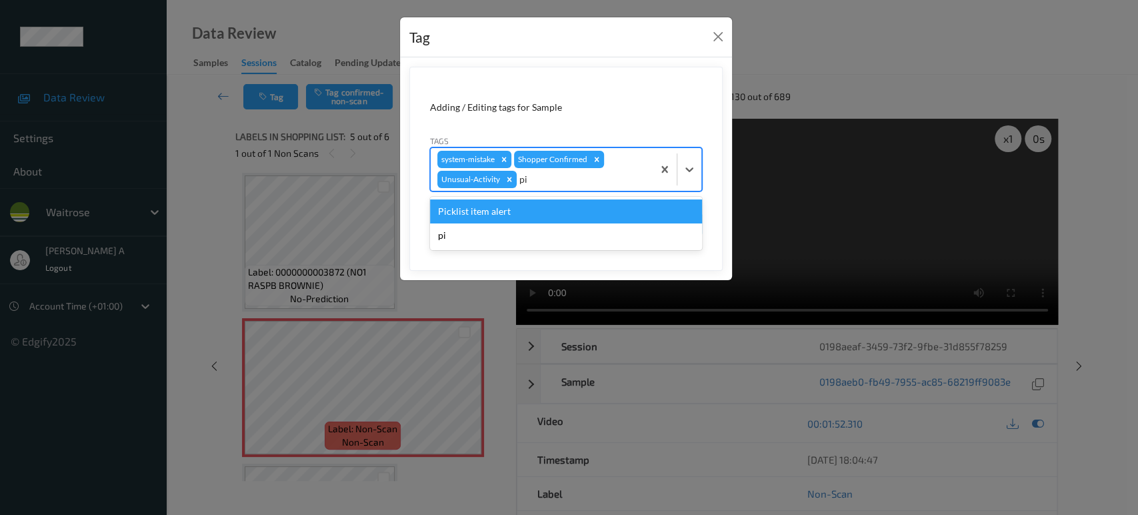
type input "pic"
click at [523, 213] on div "Picklist item alert" at bounding box center [566, 211] width 272 height 24
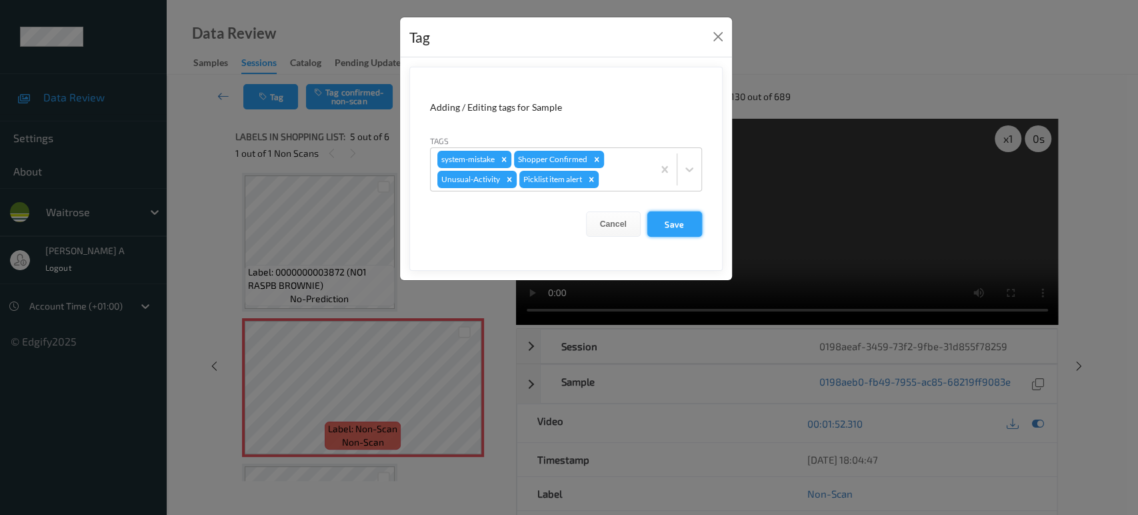
click at [686, 221] on button "Save" at bounding box center [674, 223] width 55 height 25
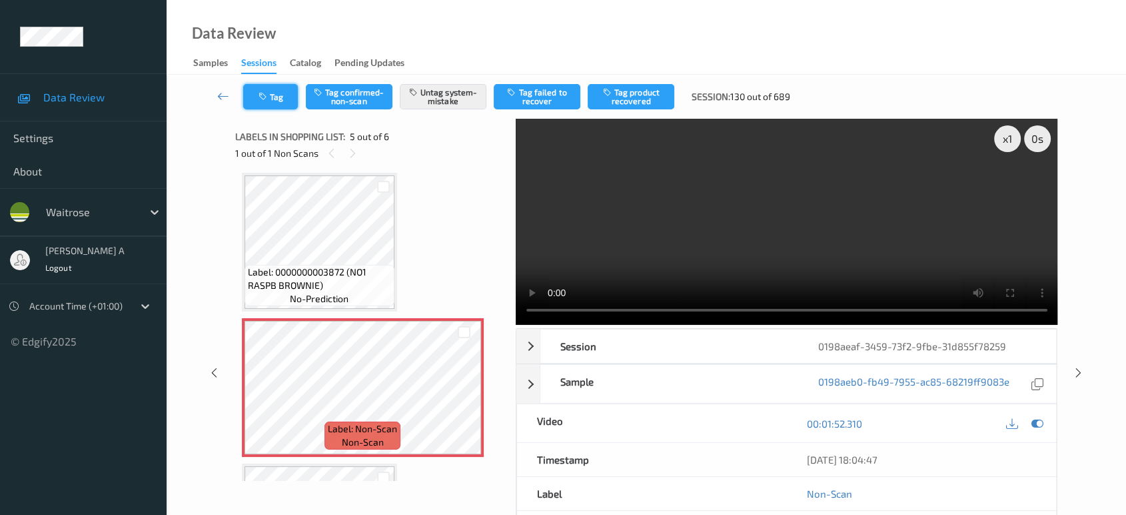
click at [281, 92] on button "Tag" at bounding box center [270, 96] width 55 height 25
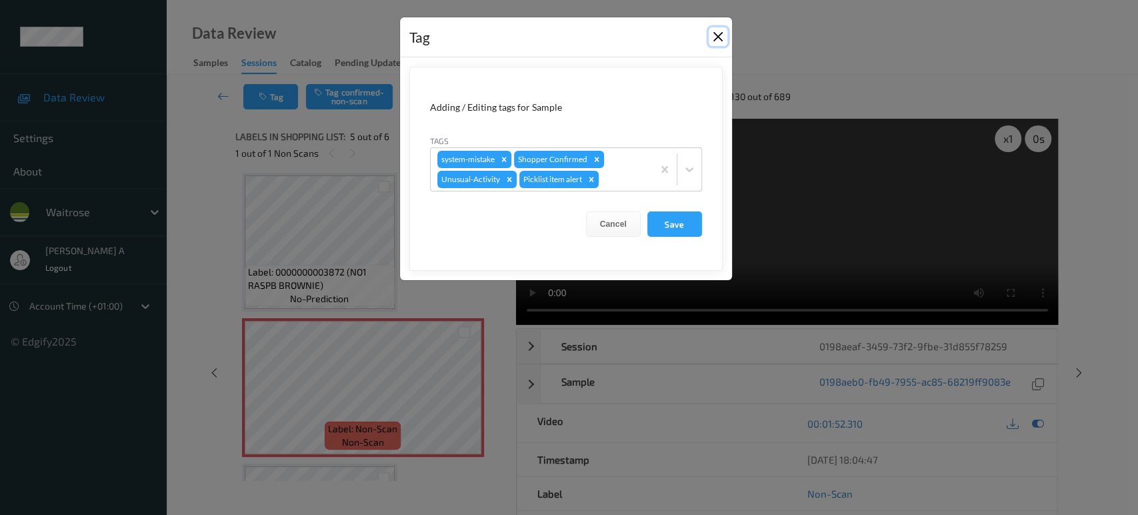
click at [718, 40] on button "Close" at bounding box center [717, 36] width 19 height 19
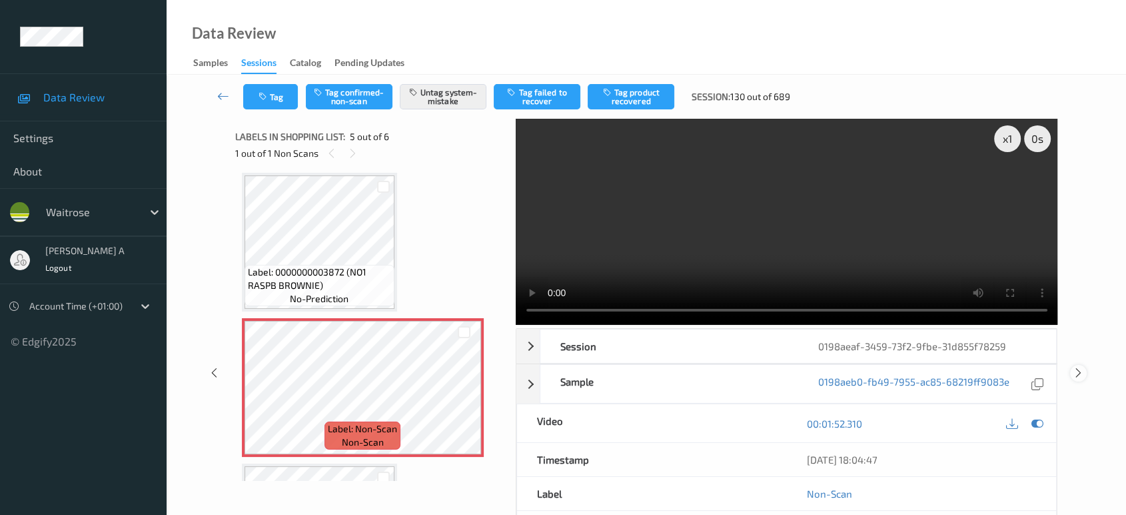
click at [1078, 369] on icon at bounding box center [1078, 373] width 11 height 12
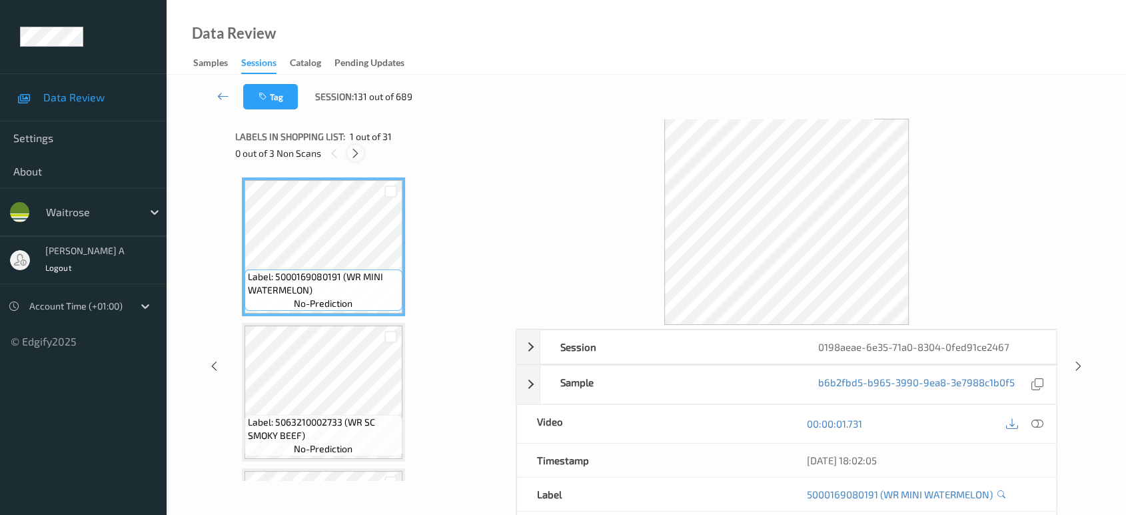
click at [353, 153] on icon at bounding box center [355, 153] width 11 height 12
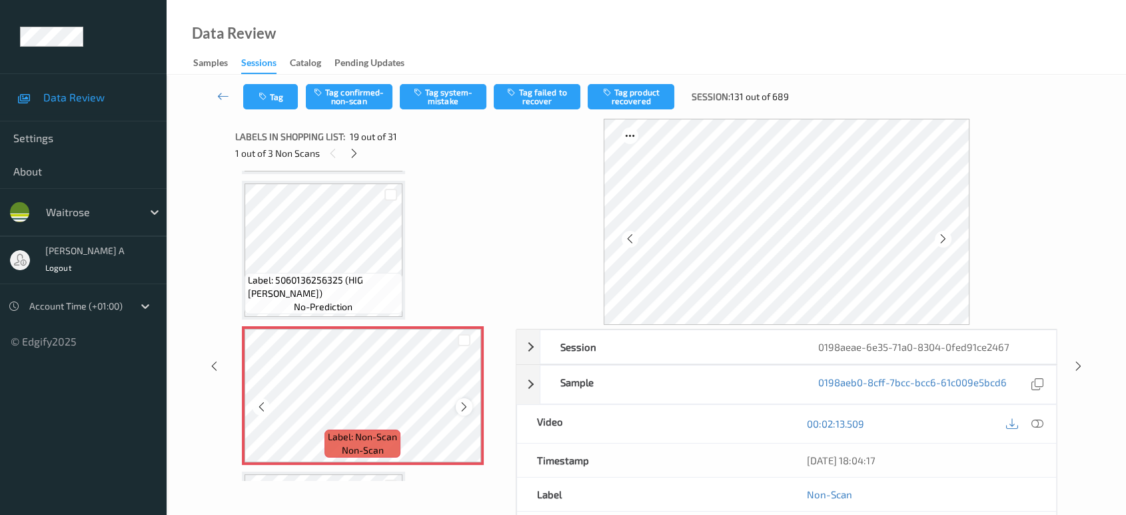
click at [462, 401] on icon at bounding box center [464, 407] width 11 height 12
click at [1035, 421] on icon at bounding box center [1038, 423] width 12 height 12
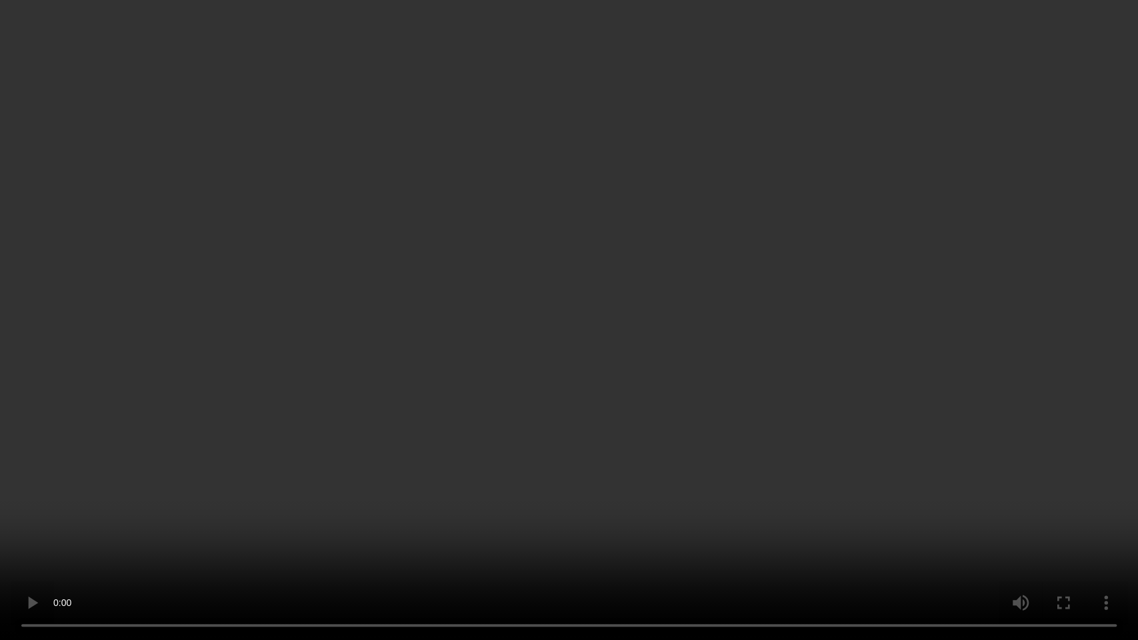
click at [507, 363] on video at bounding box center [569, 320] width 1138 height 640
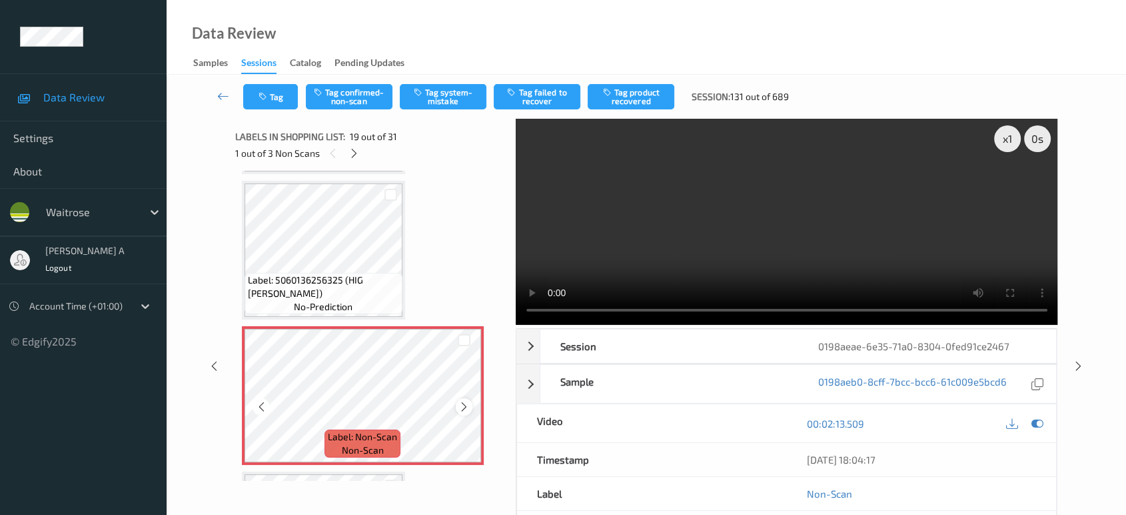
click at [466, 401] on icon at bounding box center [464, 407] width 11 height 12
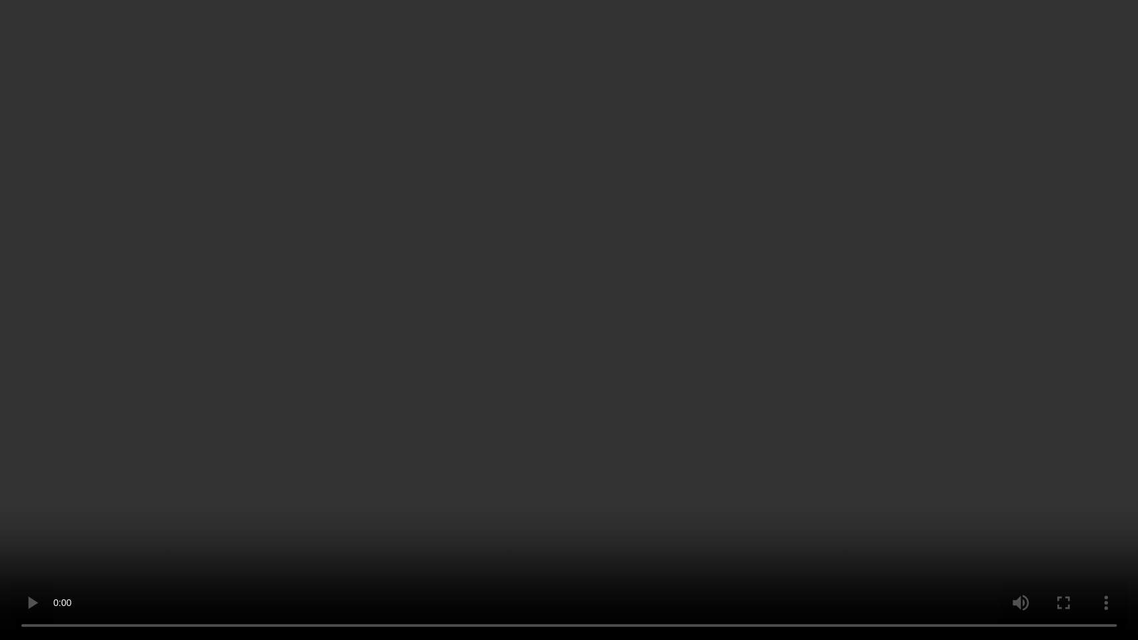
click at [263, 375] on video at bounding box center [569, 320] width 1138 height 640
click at [527, 407] on video at bounding box center [569, 320] width 1138 height 640
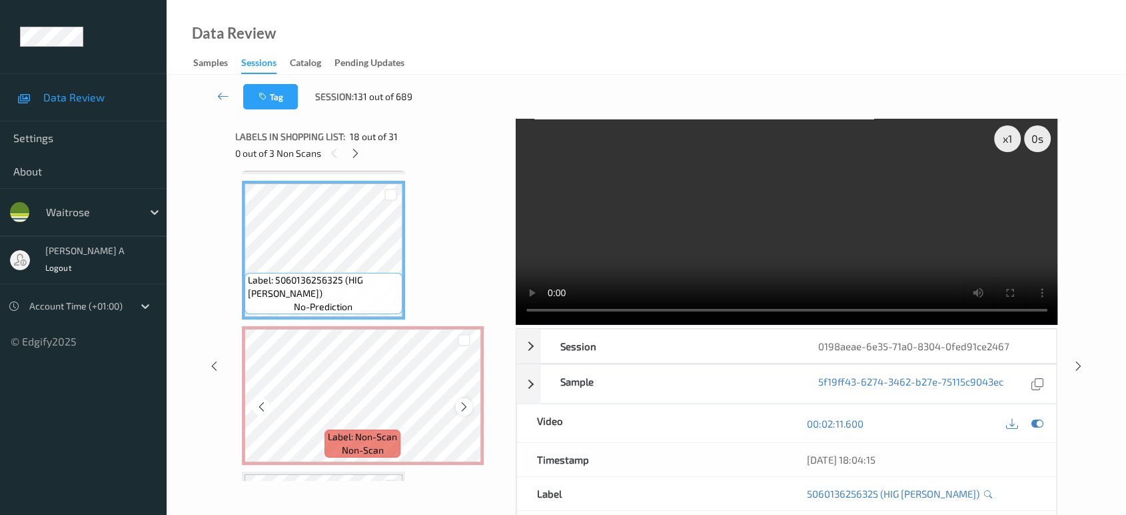
click at [462, 401] on icon at bounding box center [464, 407] width 11 height 12
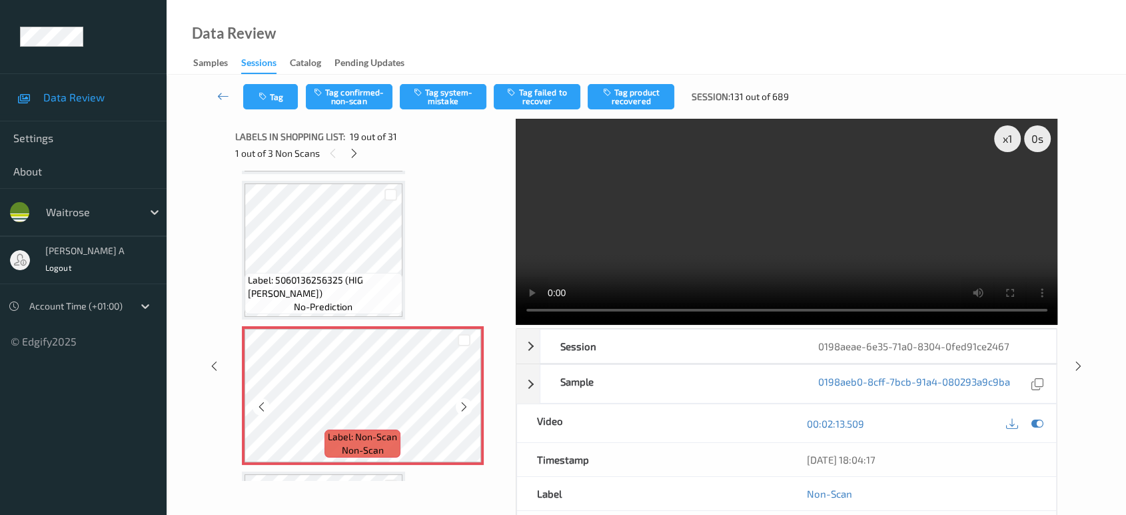
click at [462, 401] on icon at bounding box center [464, 407] width 11 height 12
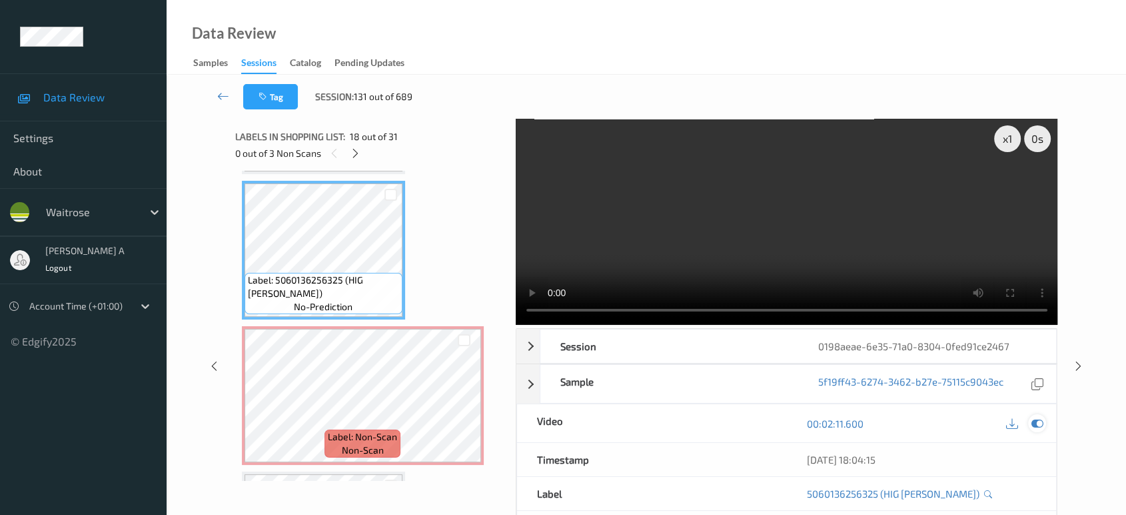
click at [1039, 425] on icon at bounding box center [1038, 423] width 12 height 12
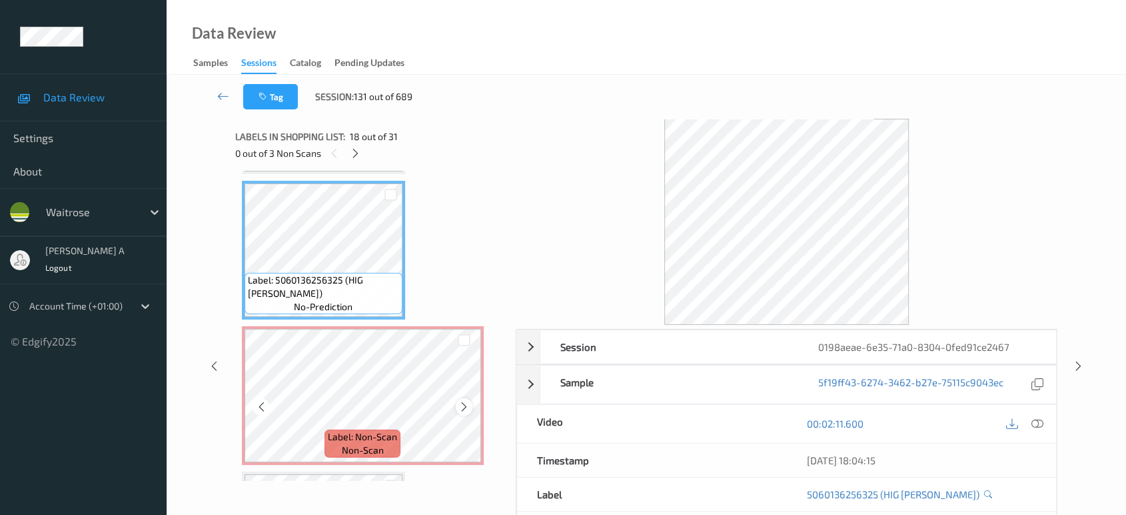
click at [461, 401] on icon at bounding box center [464, 407] width 11 height 12
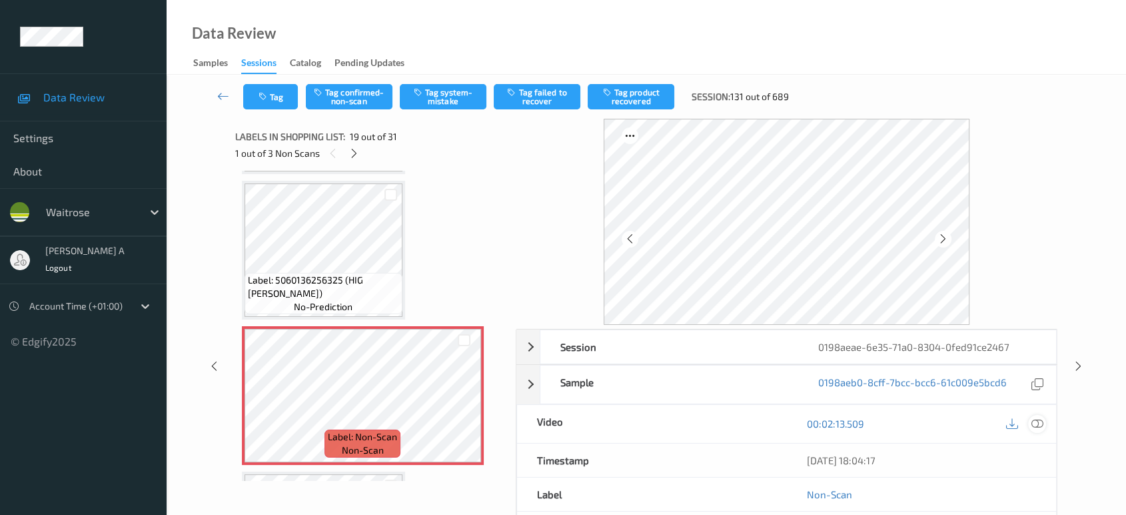
click at [1034, 423] on icon at bounding box center [1038, 423] width 12 height 12
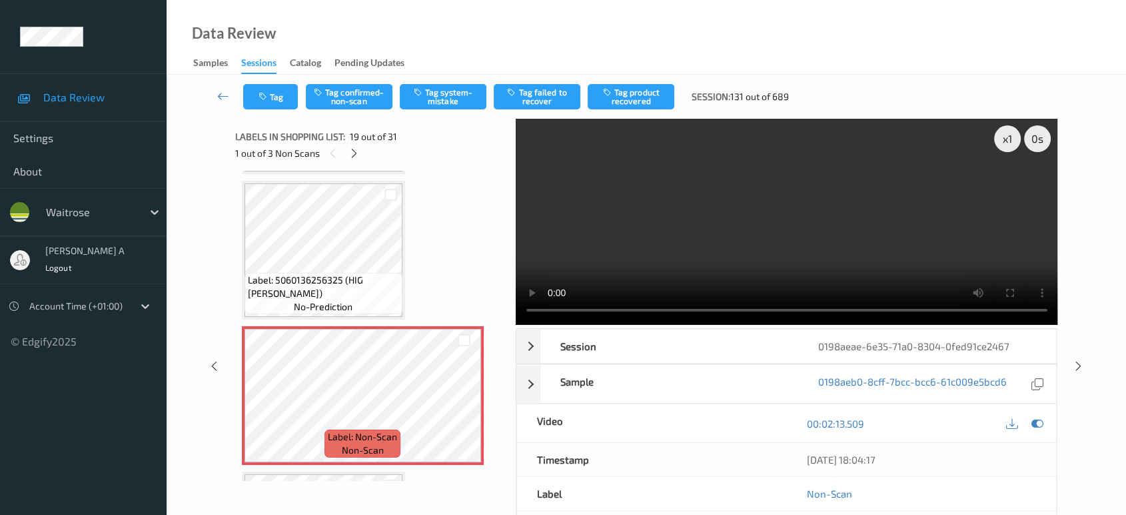
click at [528, 191] on video at bounding box center [787, 222] width 543 height 206
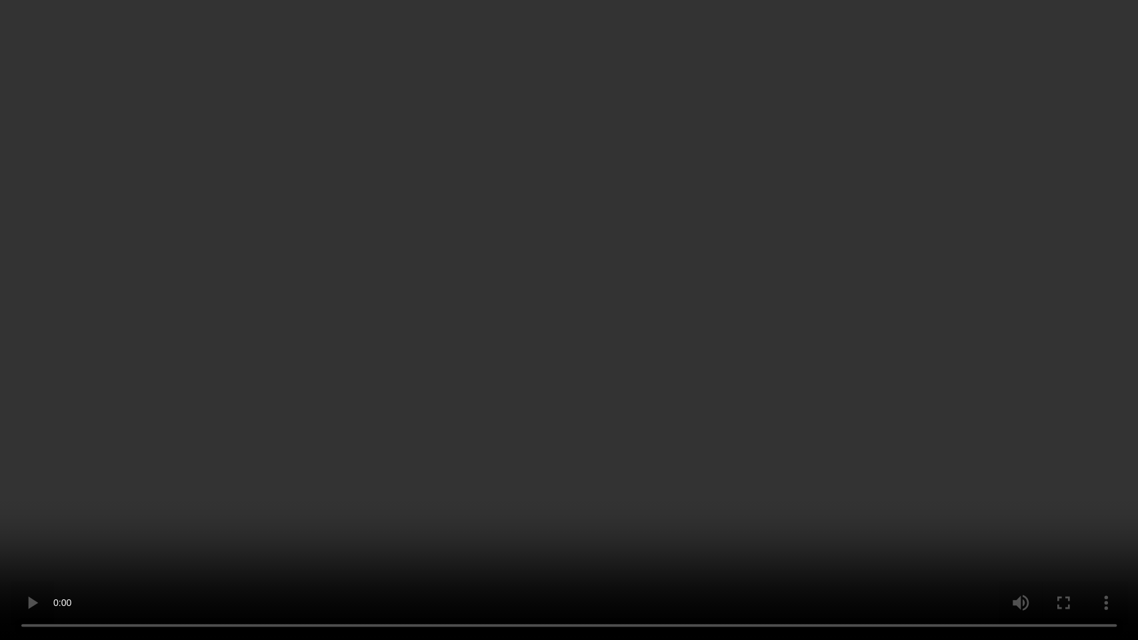
click at [628, 298] on video at bounding box center [569, 320] width 1138 height 640
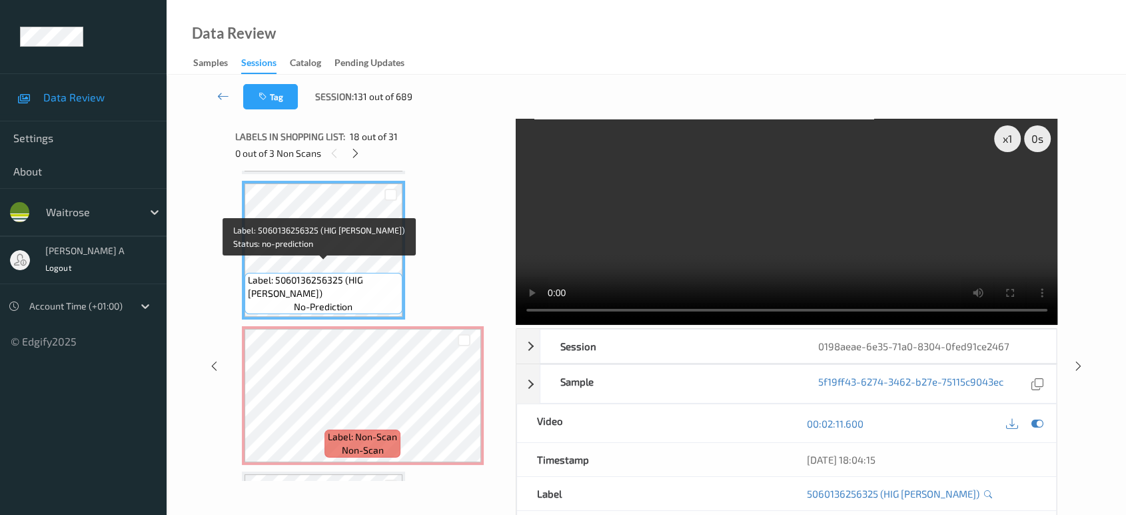
drag, startPoint x: 349, startPoint y: 264, endPoint x: 306, endPoint y: 279, distance: 45.3
click at [306, 279] on span "Label: 5060136256325 (HIG [PERSON_NAME])" at bounding box center [323, 286] width 151 height 27
copy span "HIG [PERSON_NAME]"
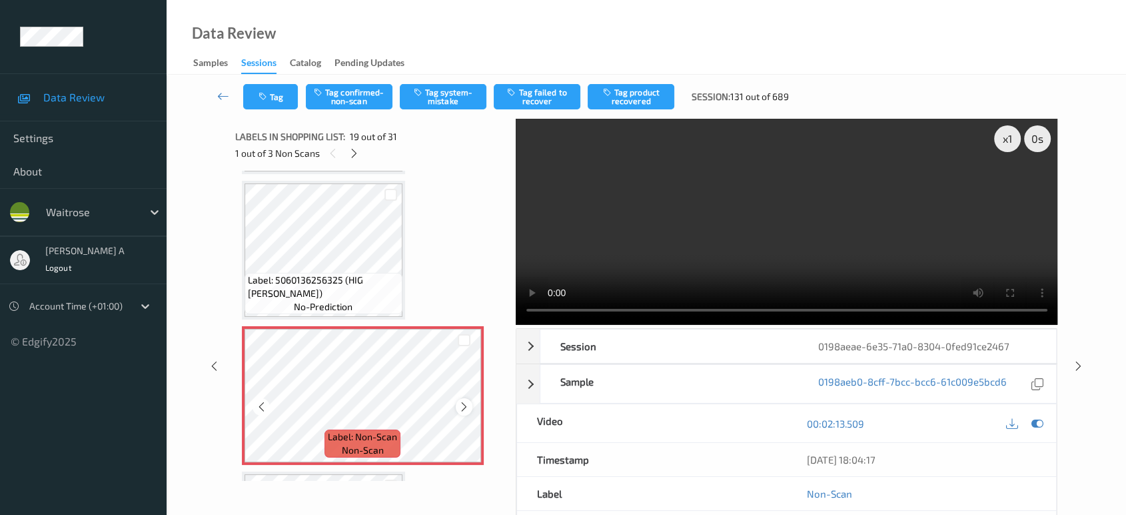
click at [466, 401] on icon at bounding box center [464, 407] width 11 height 12
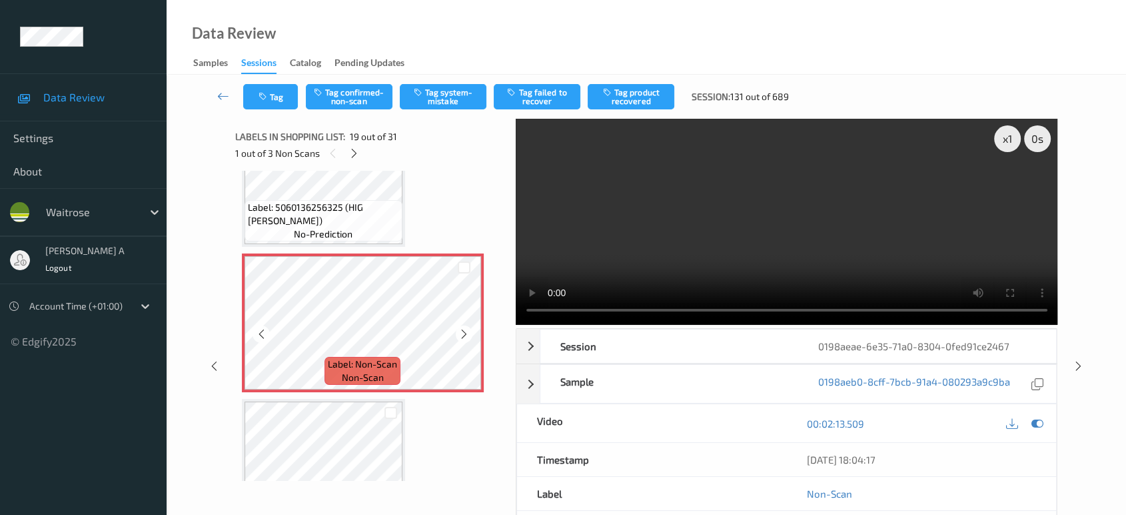
scroll to position [2541, 0]
click at [449, 92] on button "Tag system-mistake" at bounding box center [443, 96] width 87 height 25
click at [257, 105] on button "Tag" at bounding box center [270, 96] width 55 height 25
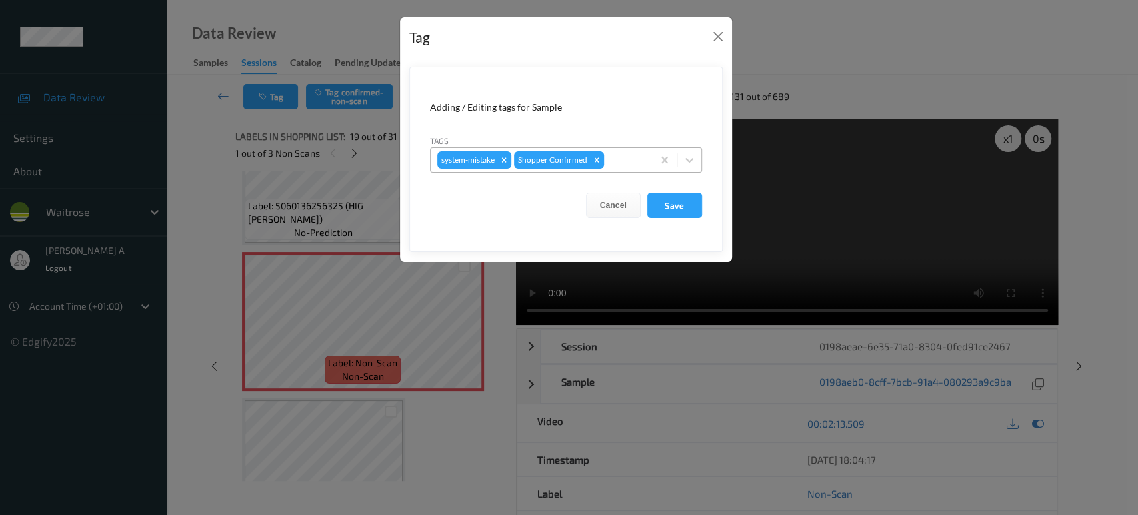
click at [624, 159] on div at bounding box center [626, 160] width 39 height 16
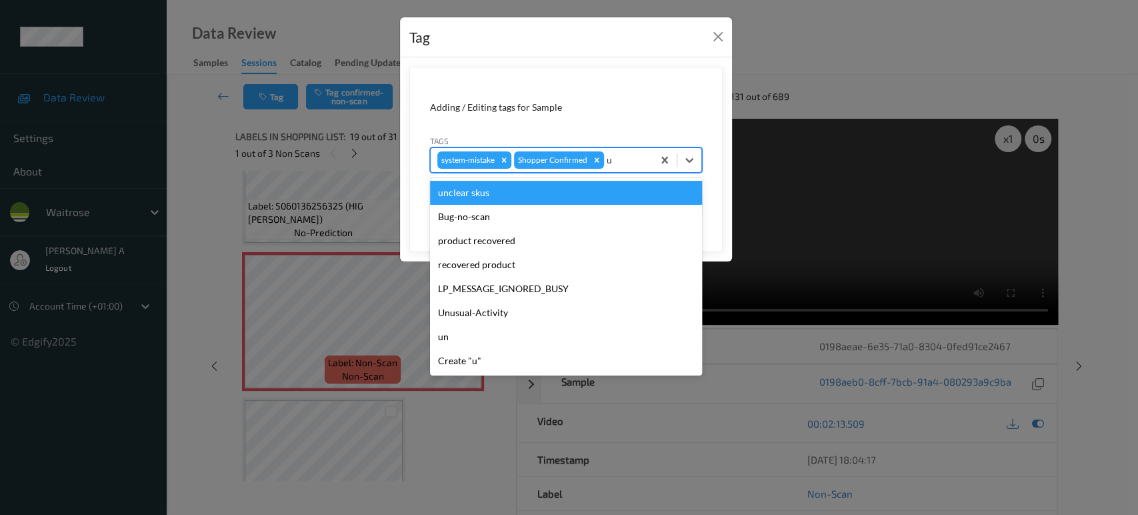
type input "un"
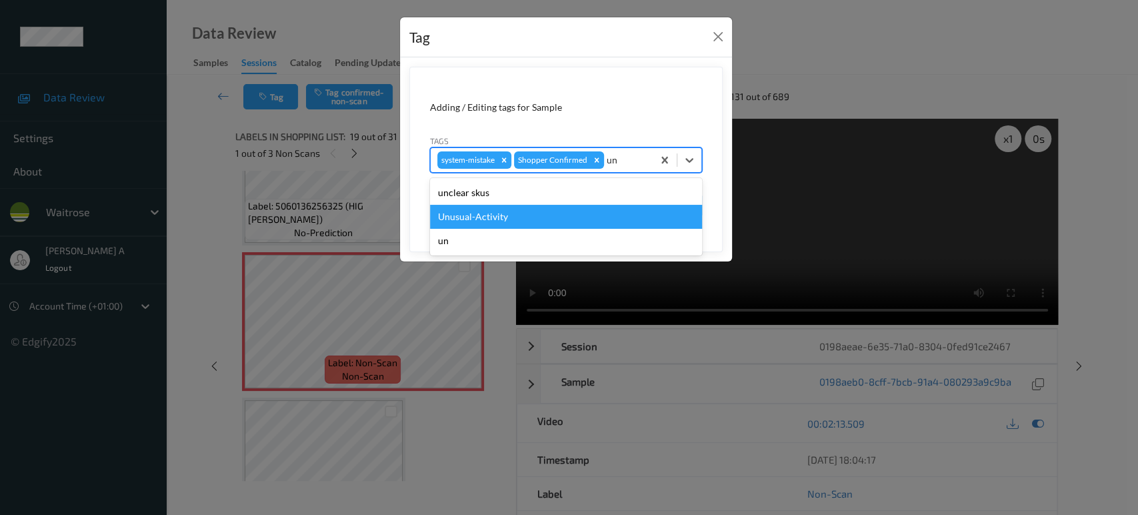
click at [569, 211] on div "Unusual-Activity" at bounding box center [566, 217] width 272 height 24
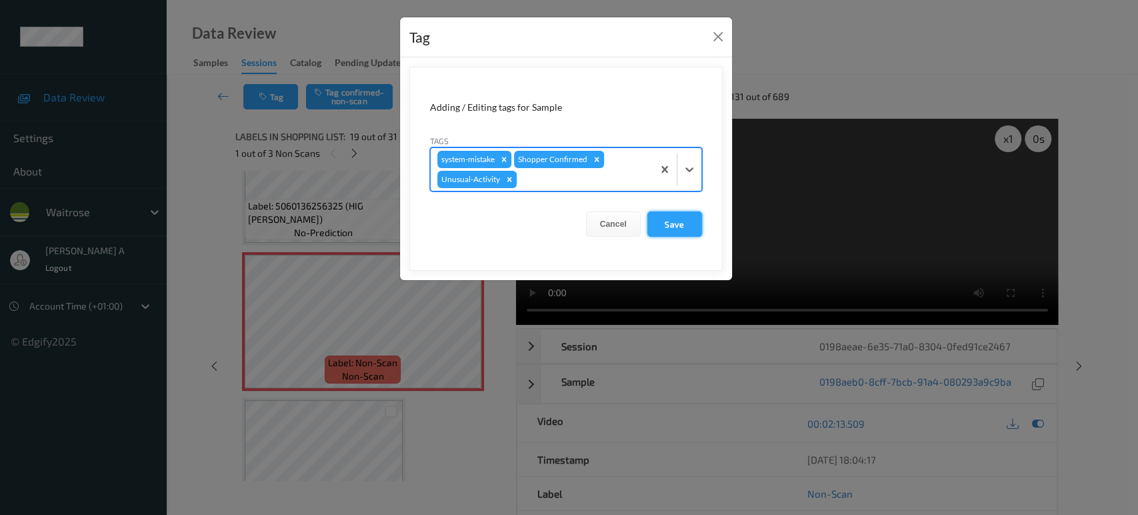
click at [677, 221] on button "Save" at bounding box center [674, 223] width 55 height 25
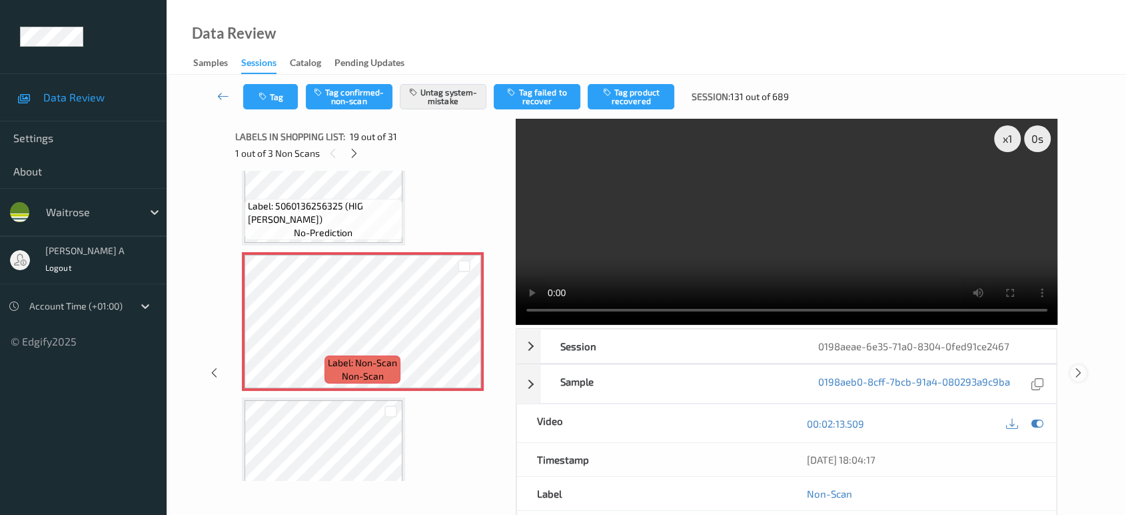
click at [1075, 367] on icon at bounding box center [1078, 373] width 11 height 12
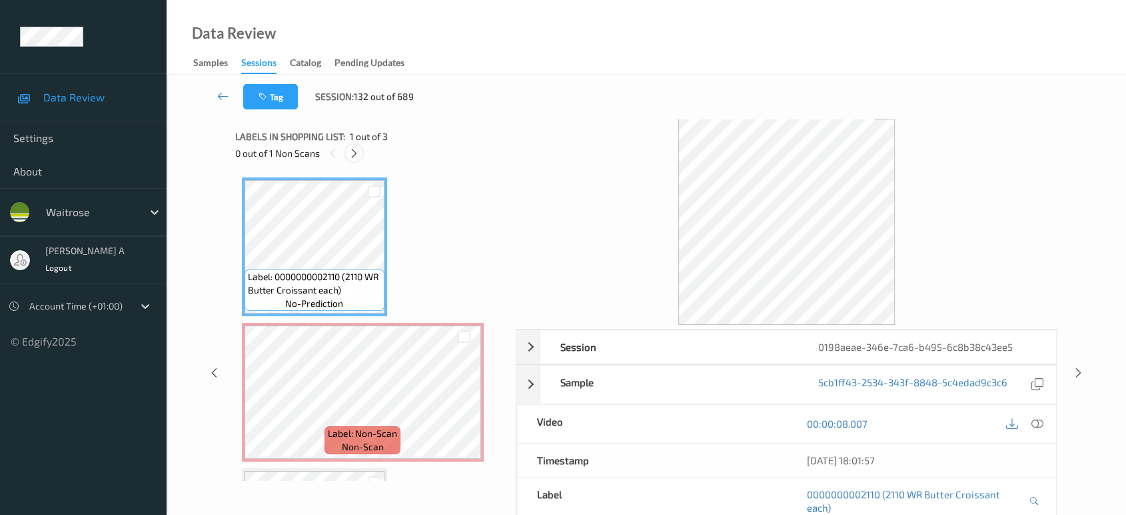
click at [351, 149] on icon at bounding box center [354, 153] width 11 height 12
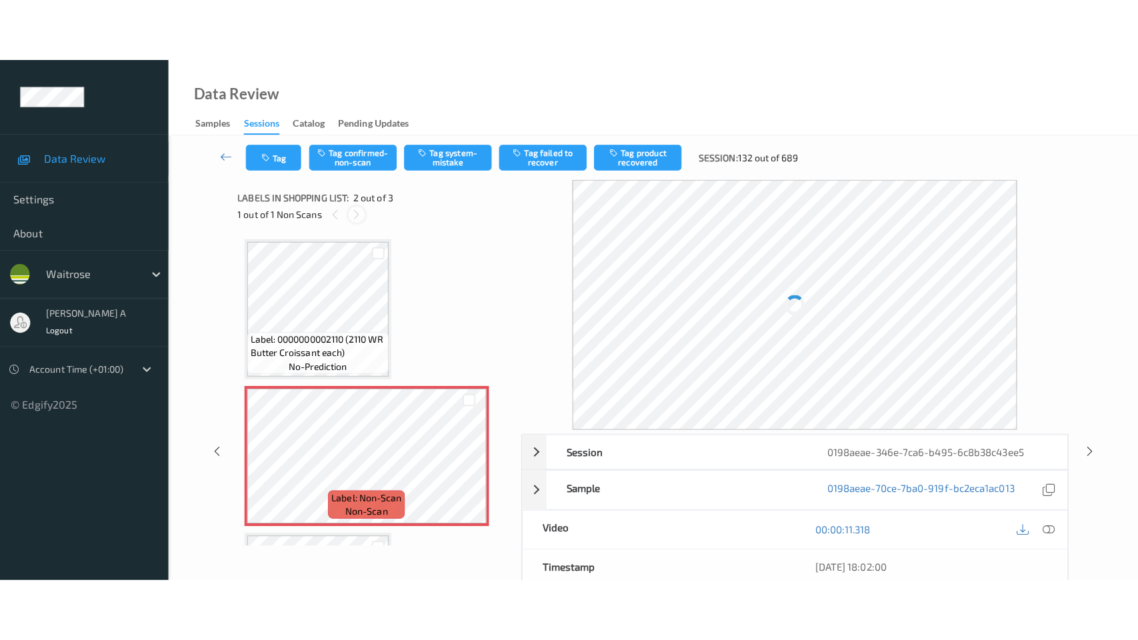
scroll to position [6, 0]
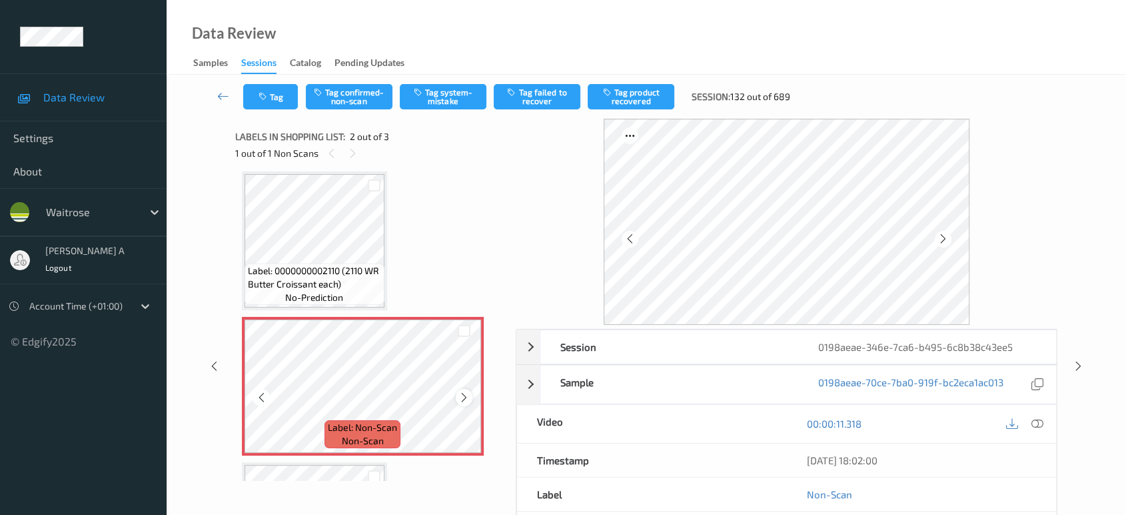
click at [465, 394] on icon at bounding box center [464, 397] width 11 height 12
click at [1034, 427] on icon at bounding box center [1038, 423] width 12 height 12
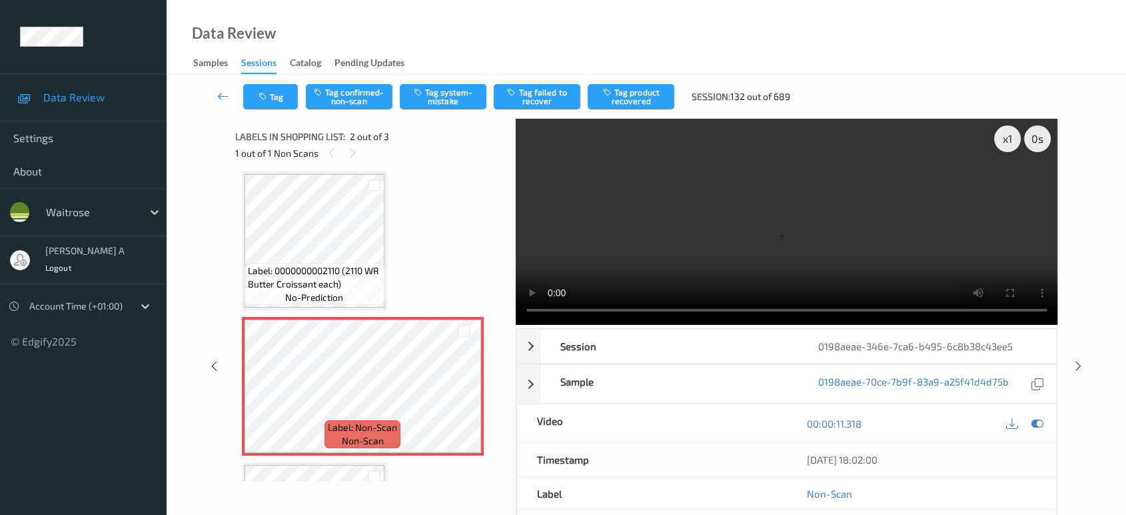
scroll to position [5, 0]
click at [467, 400] on icon at bounding box center [464, 398] width 11 height 12
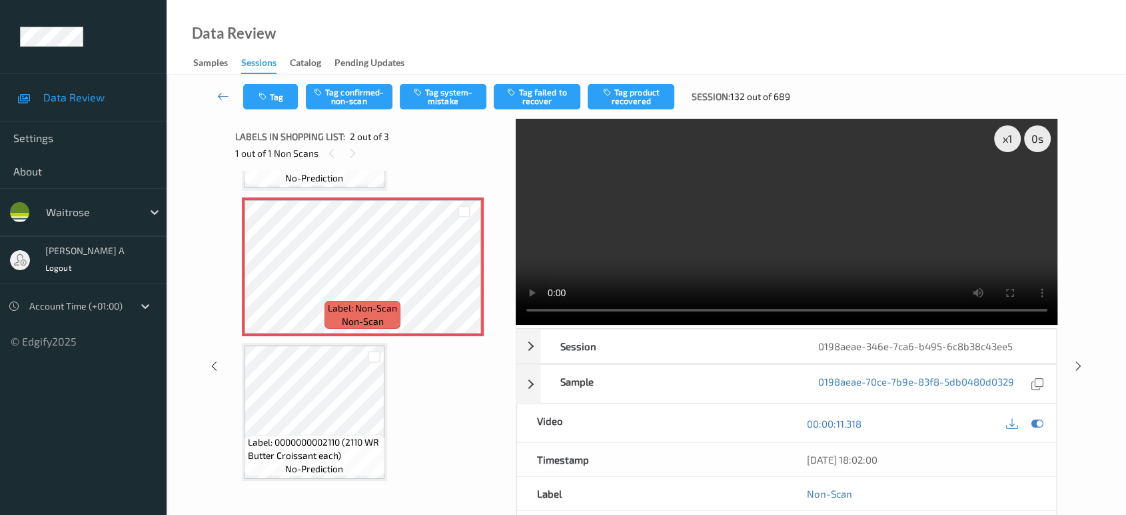
scroll to position [130, 0]
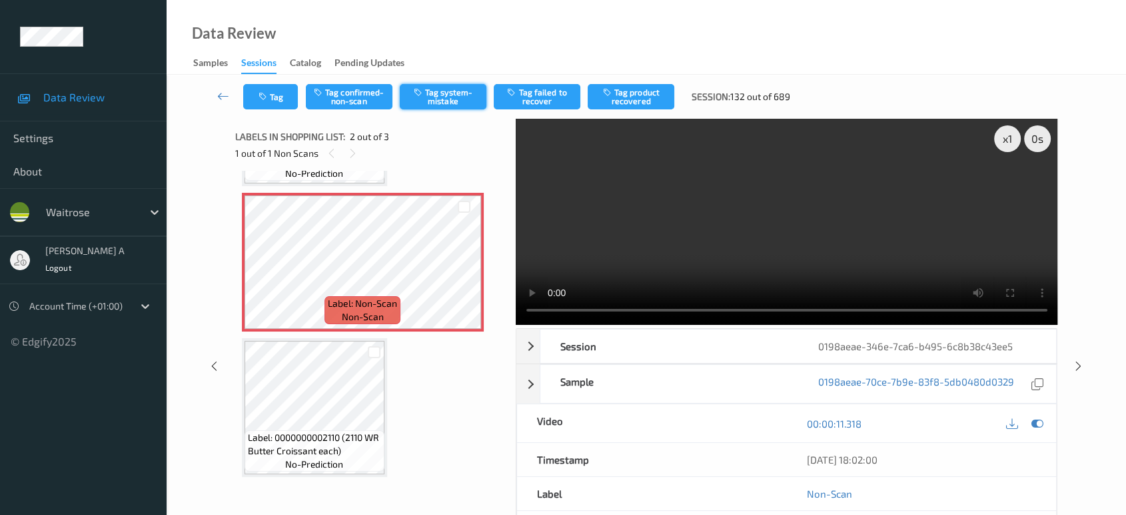
click at [439, 103] on button "Tag system-mistake" at bounding box center [443, 96] width 87 height 25
click at [274, 100] on button "Tag" at bounding box center [270, 96] width 55 height 25
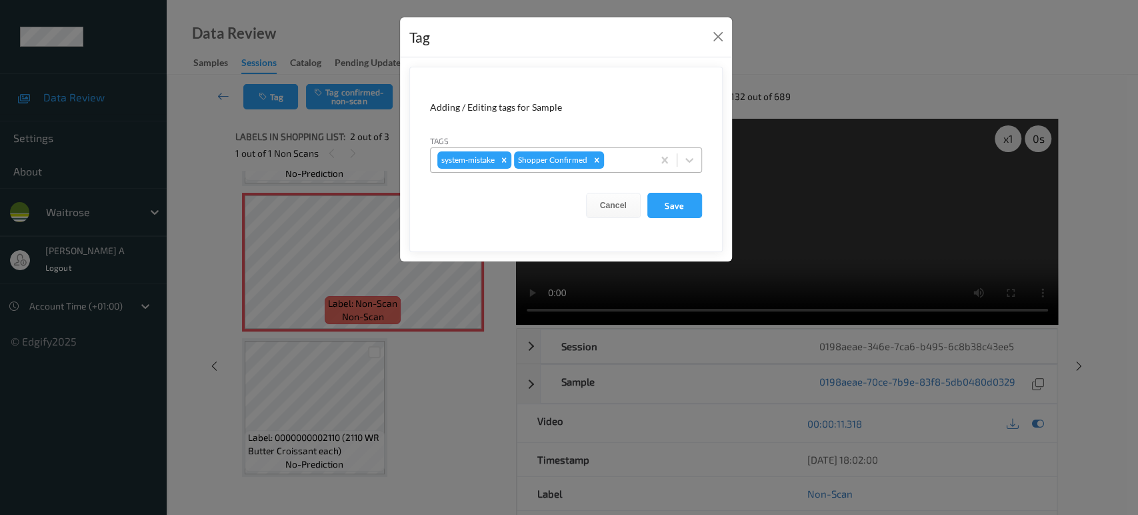
click at [613, 159] on div at bounding box center [626, 160] width 39 height 16
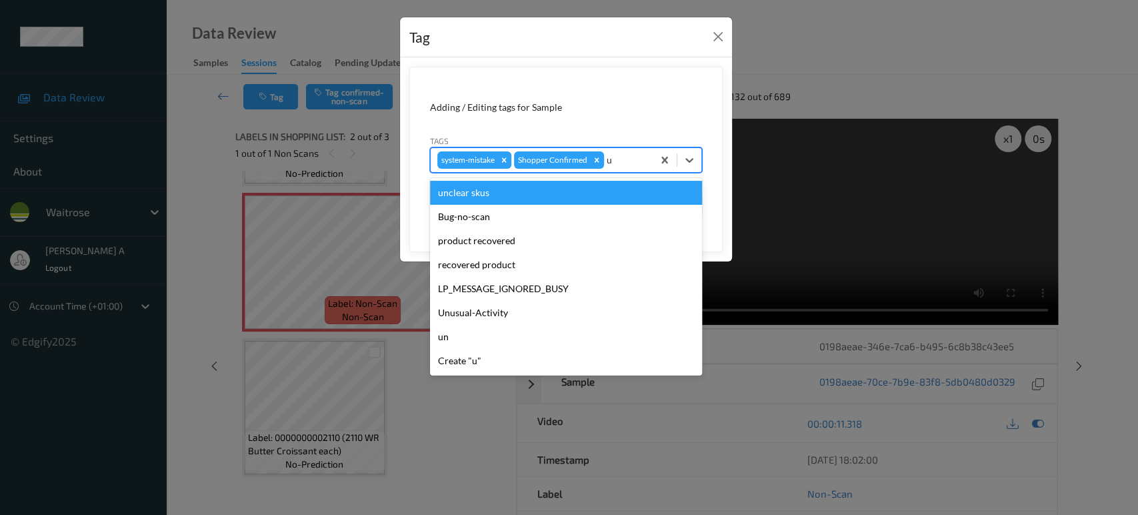
type input "un"
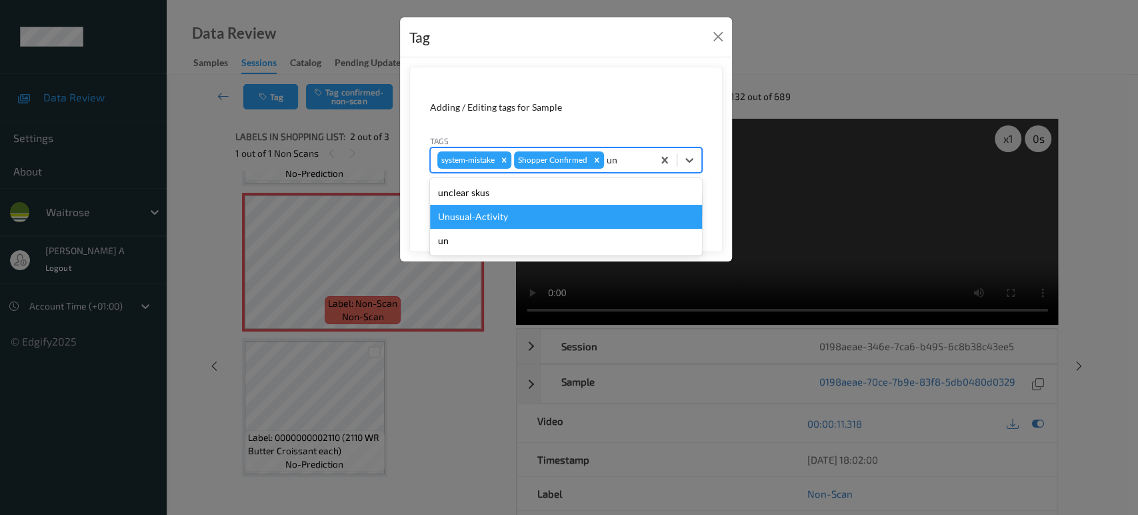
click at [575, 215] on div "Unusual-Activity" at bounding box center [566, 217] width 272 height 24
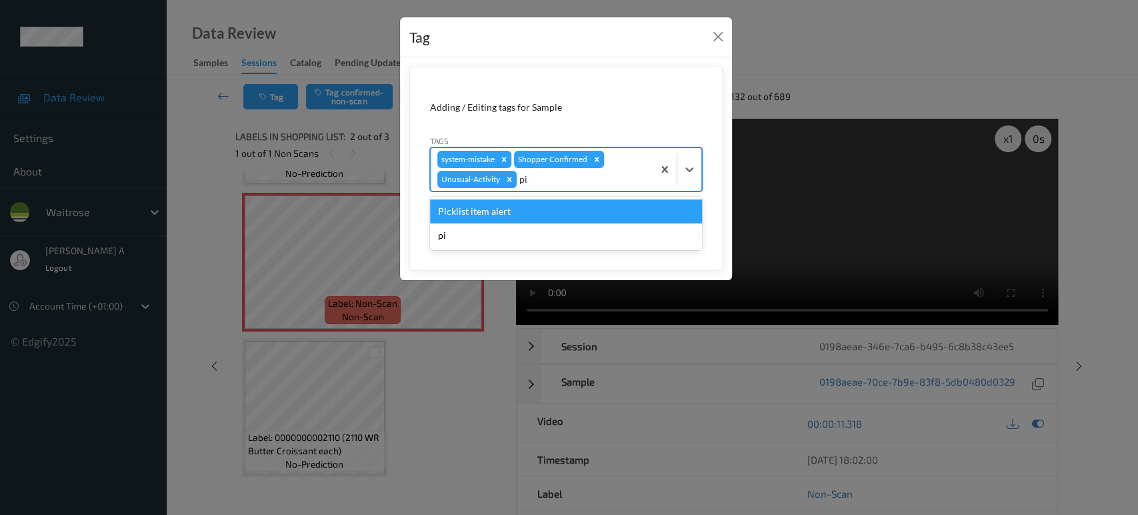
type input "pic"
click at [555, 207] on div "Picklist item alert" at bounding box center [566, 211] width 272 height 24
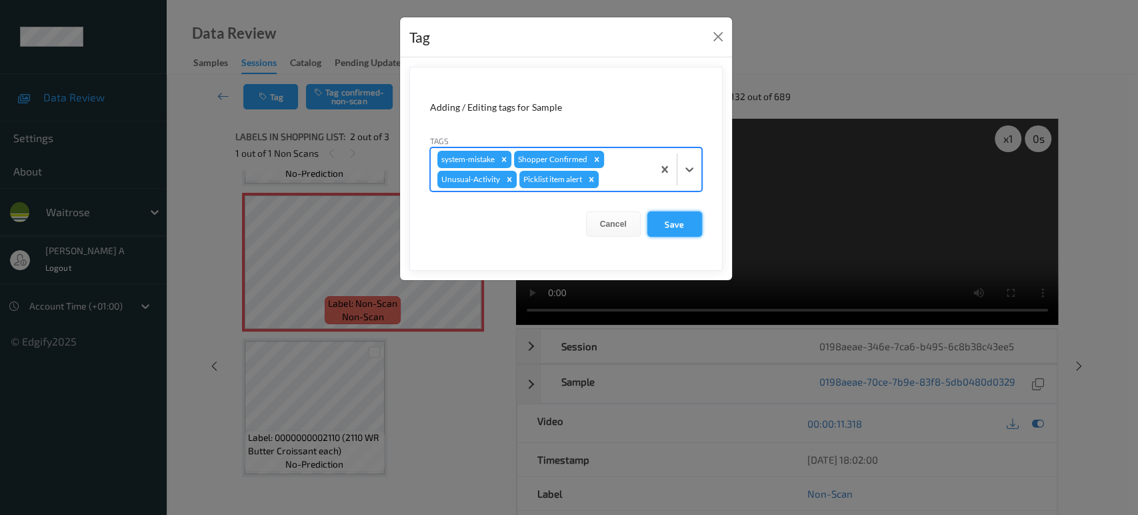
click at [654, 225] on button "Save" at bounding box center [674, 223] width 55 height 25
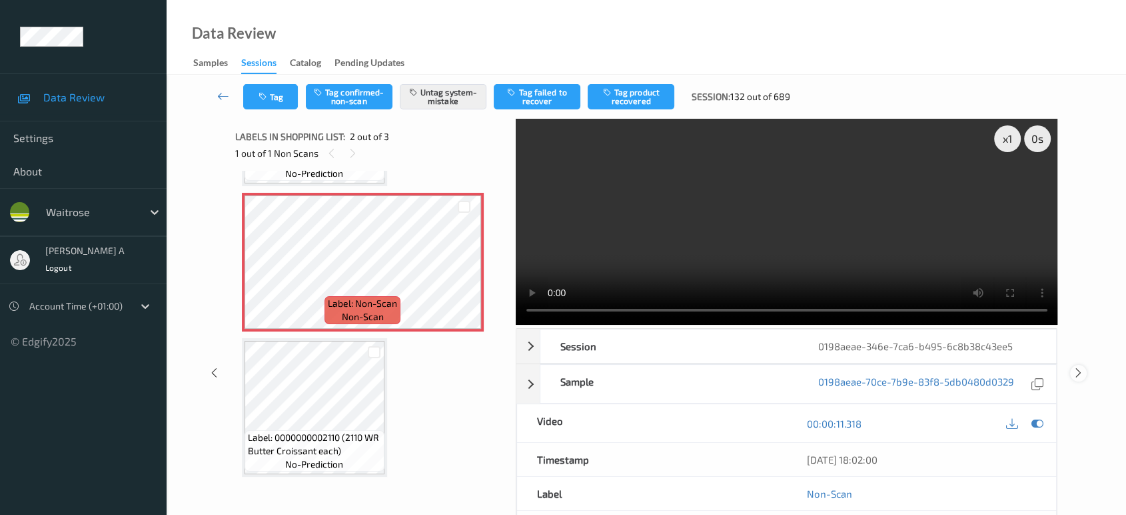
click at [1080, 367] on icon at bounding box center [1078, 373] width 11 height 12
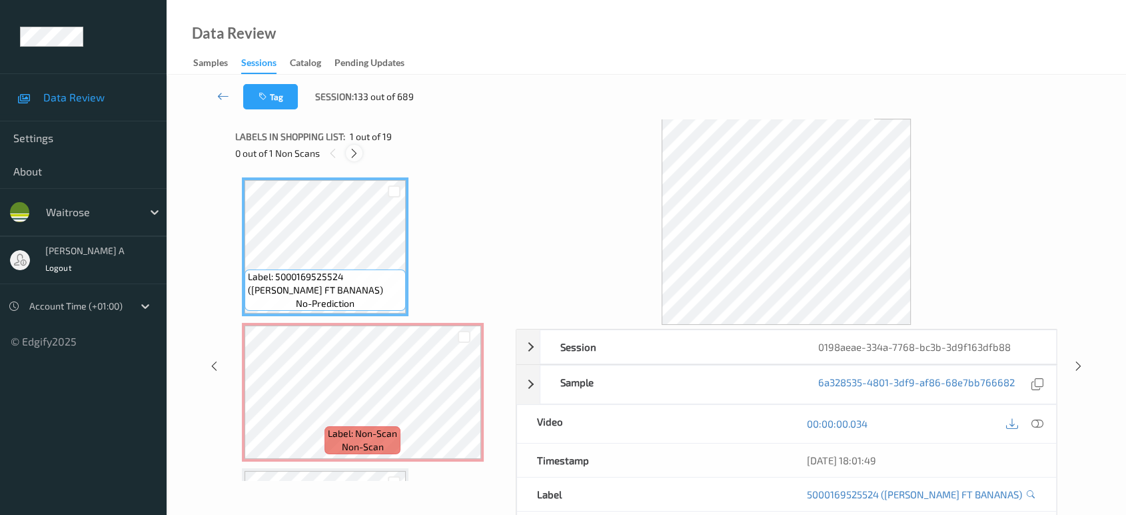
click at [359, 154] on icon at bounding box center [354, 153] width 11 height 12
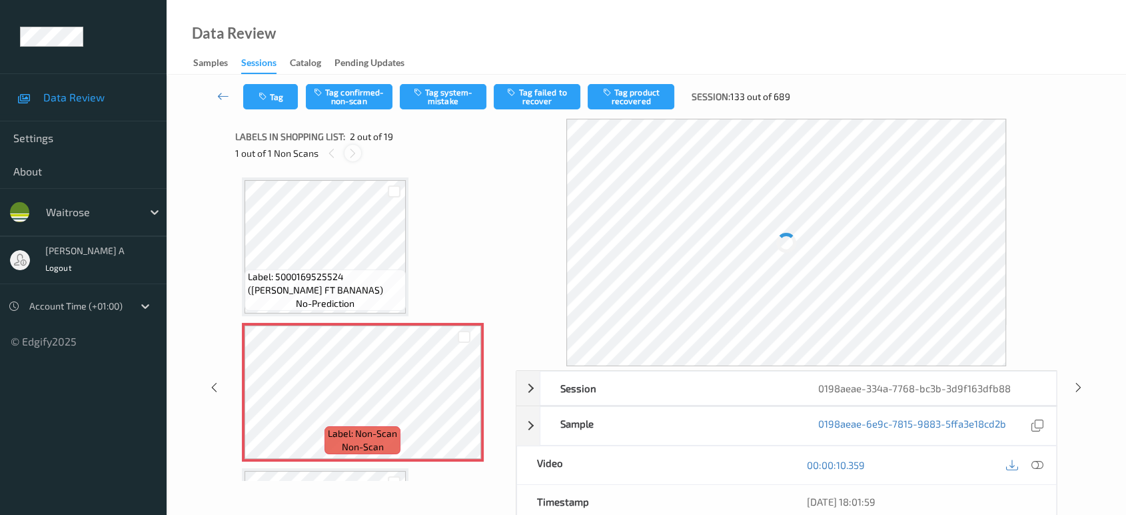
scroll to position [6, 0]
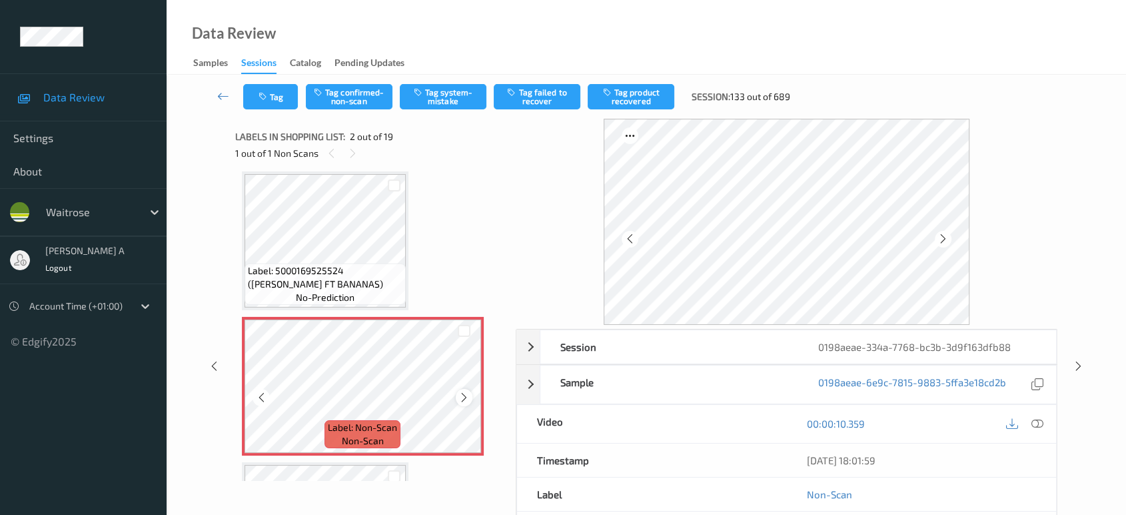
click at [466, 392] on icon at bounding box center [464, 397] width 11 height 12
click at [1032, 424] on icon at bounding box center [1038, 423] width 12 height 12
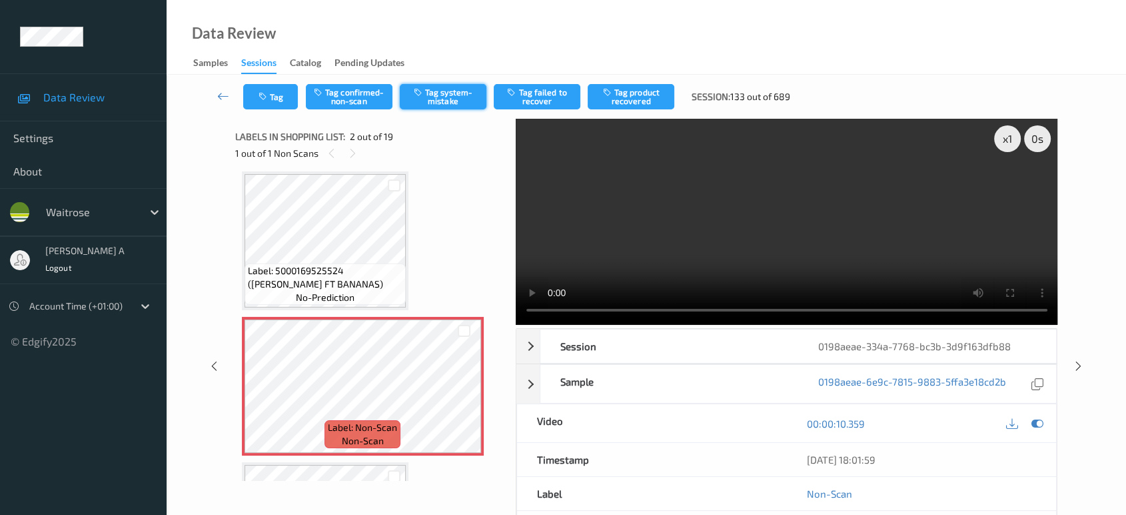
click at [453, 88] on button "Tag system-mistake" at bounding box center [443, 96] width 87 height 25
click at [290, 94] on button "Tag" at bounding box center [270, 96] width 55 height 25
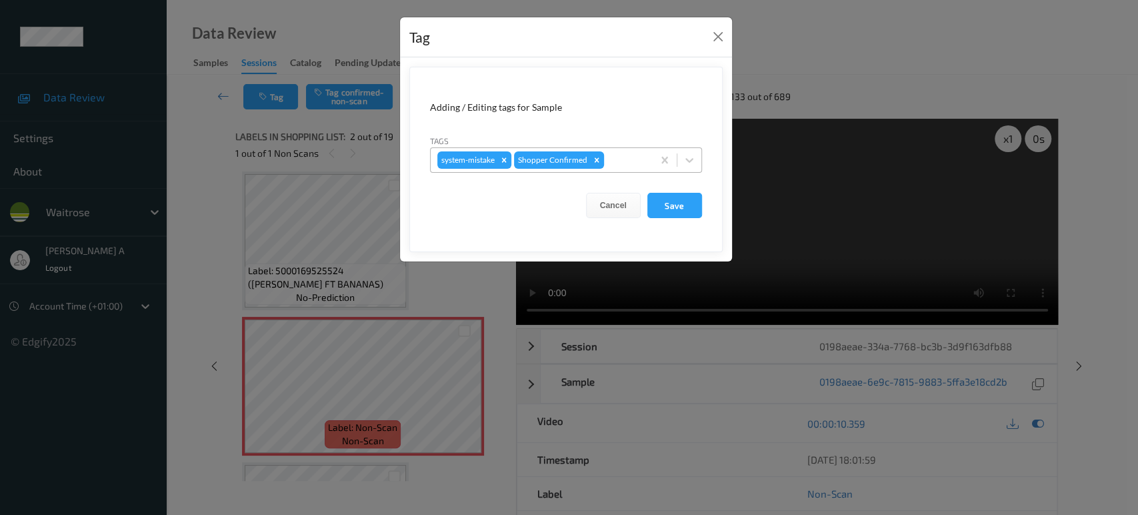
click at [629, 151] on div "system-mistake Shopper Confirmed" at bounding box center [542, 160] width 222 height 23
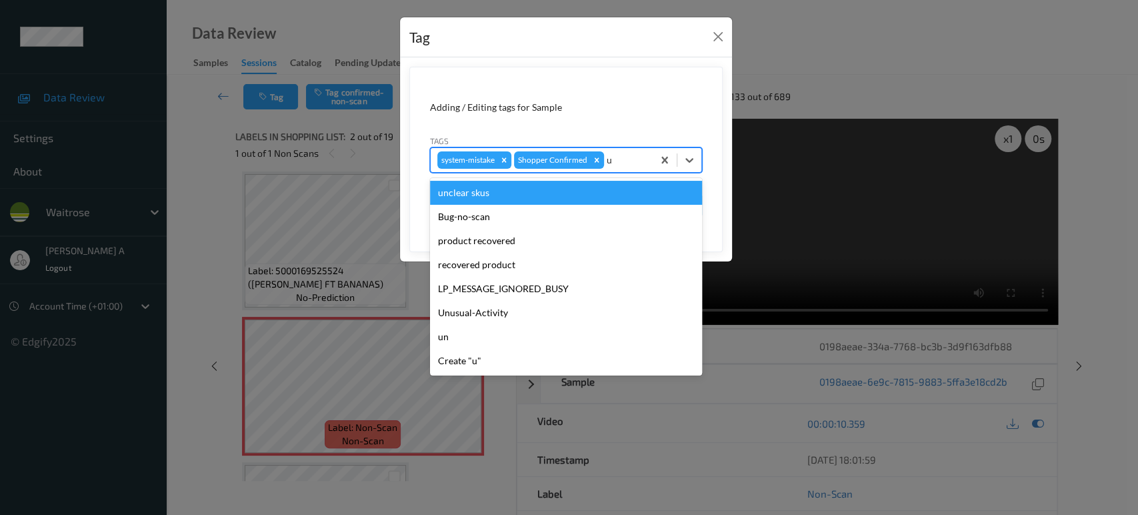
type input "un"
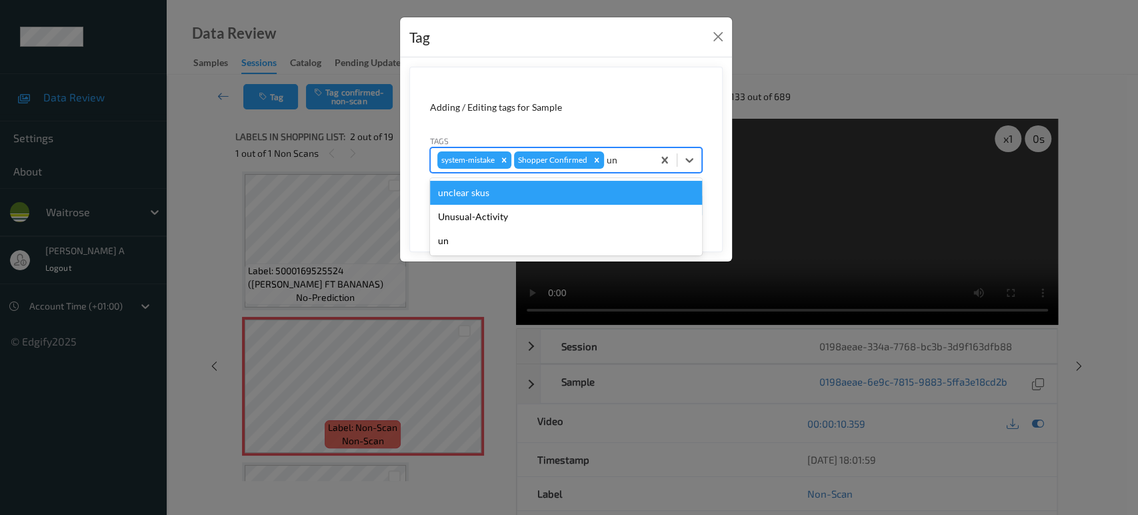
click at [599, 200] on div "unclear skus" at bounding box center [566, 193] width 272 height 24
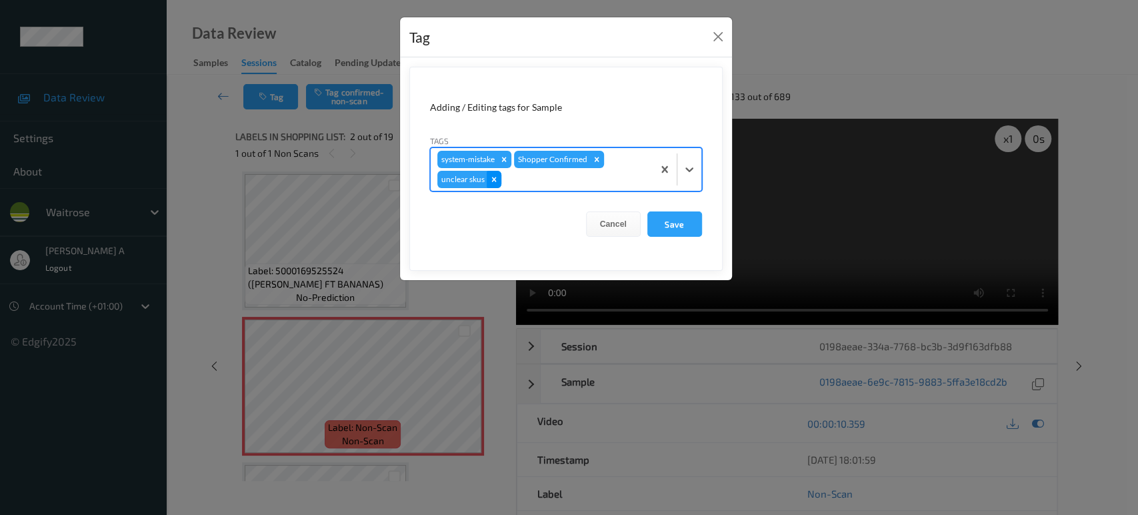
click at [492, 177] on icon "Remove unclear skus" at bounding box center [493, 179] width 9 height 9
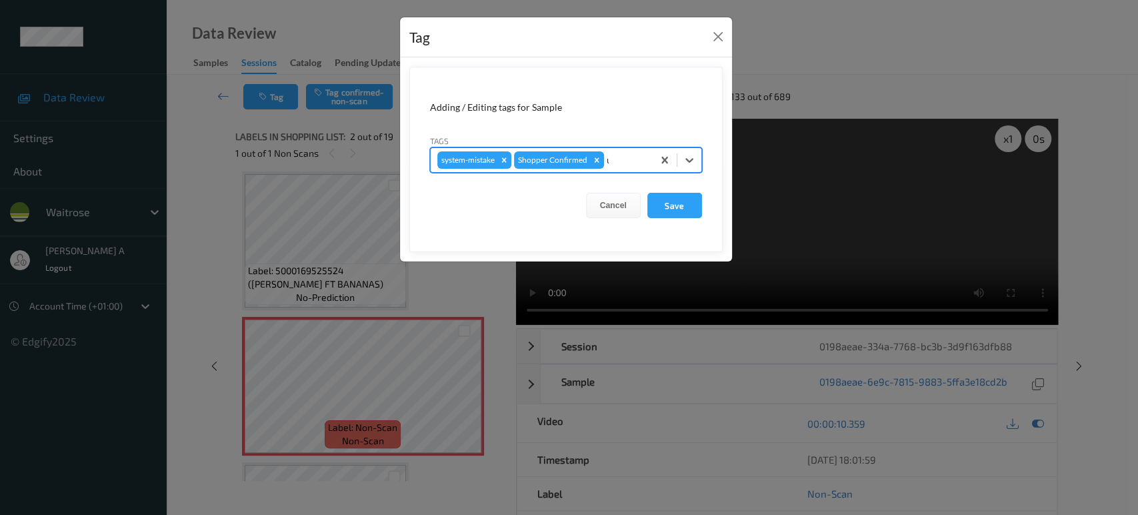
type input "un"
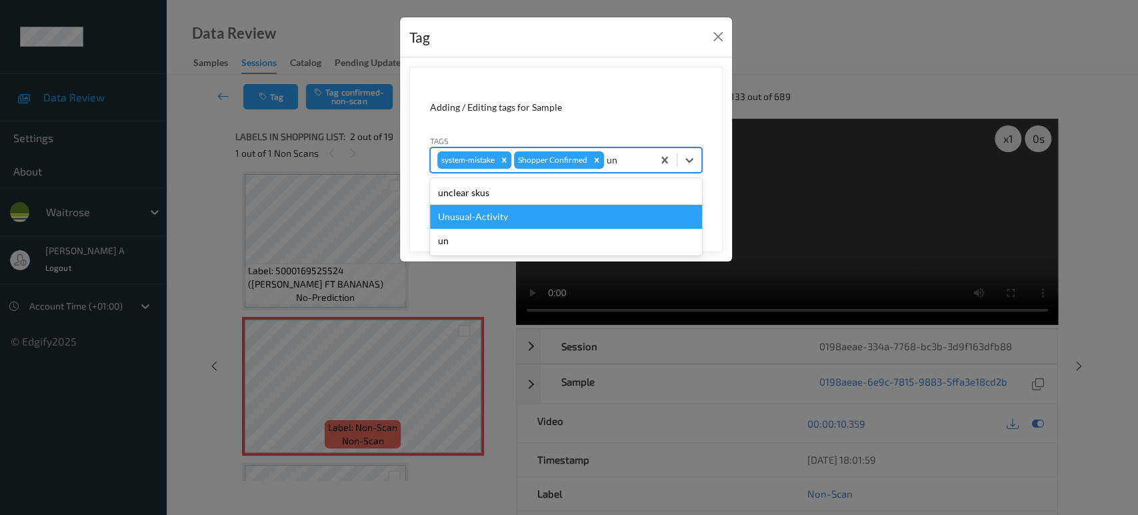
click at [546, 221] on div "Unusual-Activity" at bounding box center [566, 217] width 272 height 24
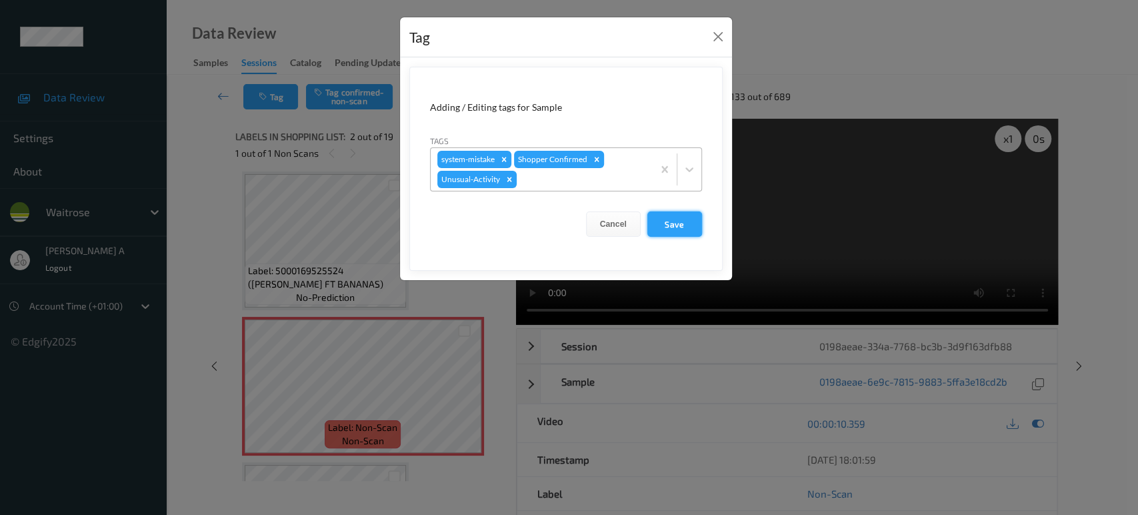
click at [677, 228] on button "Save" at bounding box center [674, 223] width 55 height 25
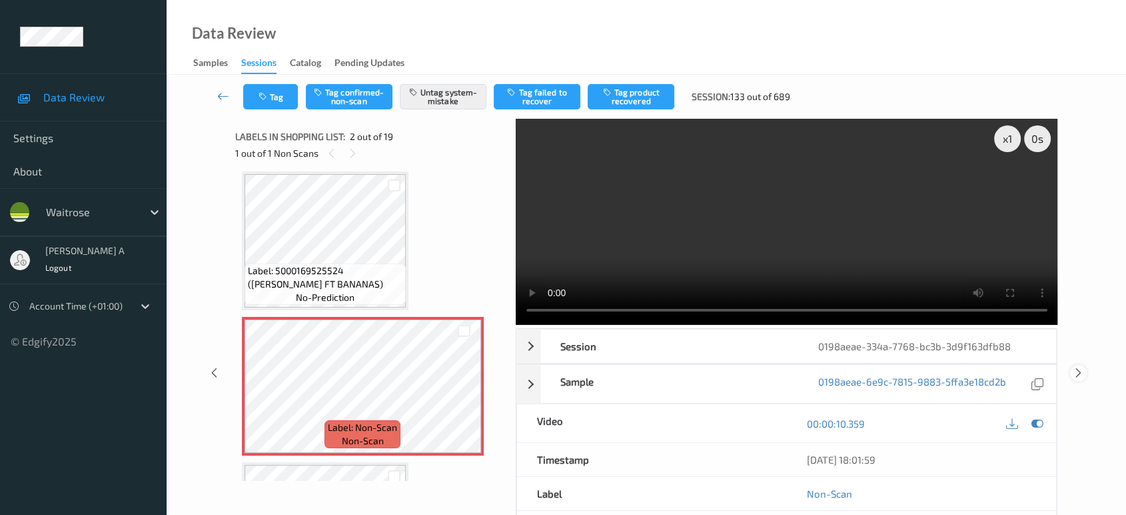
click at [1073, 367] on icon at bounding box center [1078, 373] width 11 height 12
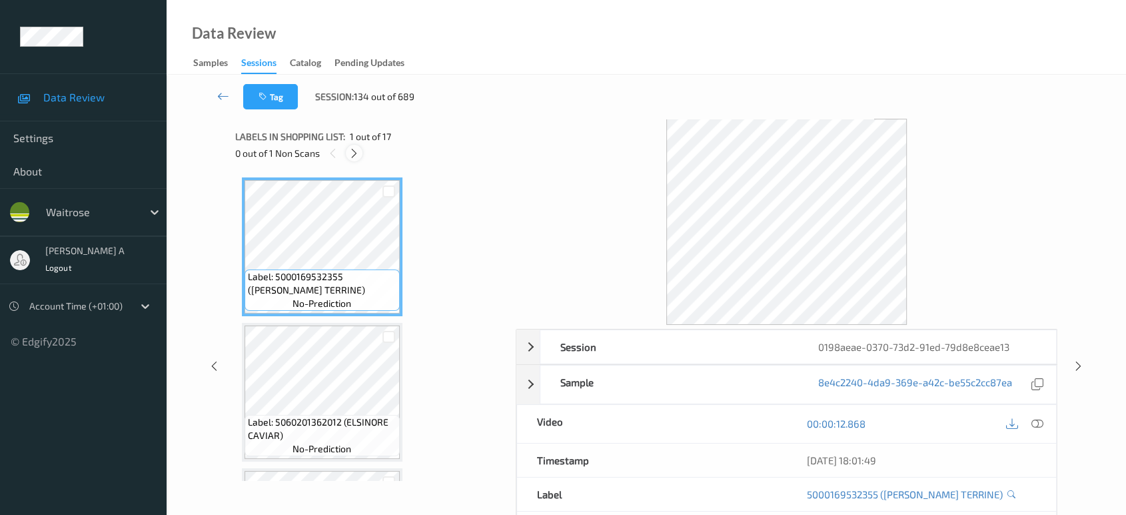
click at [357, 153] on icon at bounding box center [354, 153] width 11 height 12
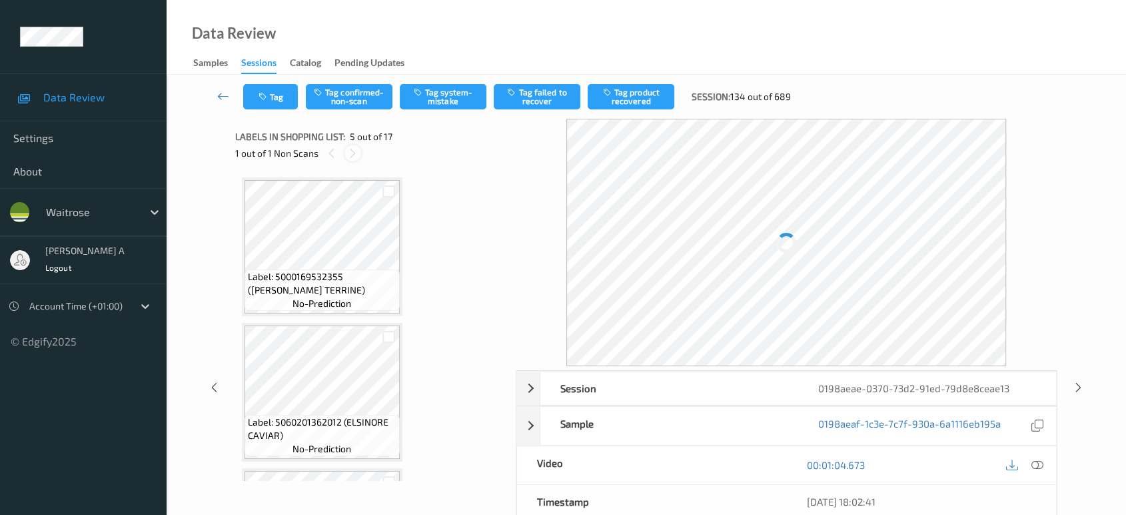
scroll to position [441, 0]
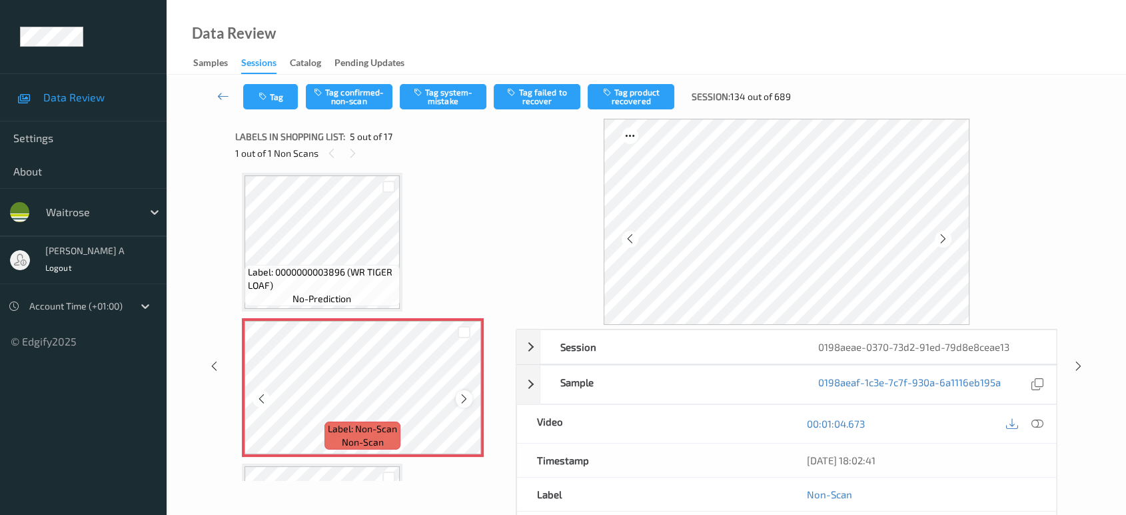
click at [464, 397] on icon at bounding box center [464, 399] width 11 height 12
click at [1041, 421] on icon at bounding box center [1038, 423] width 12 height 12
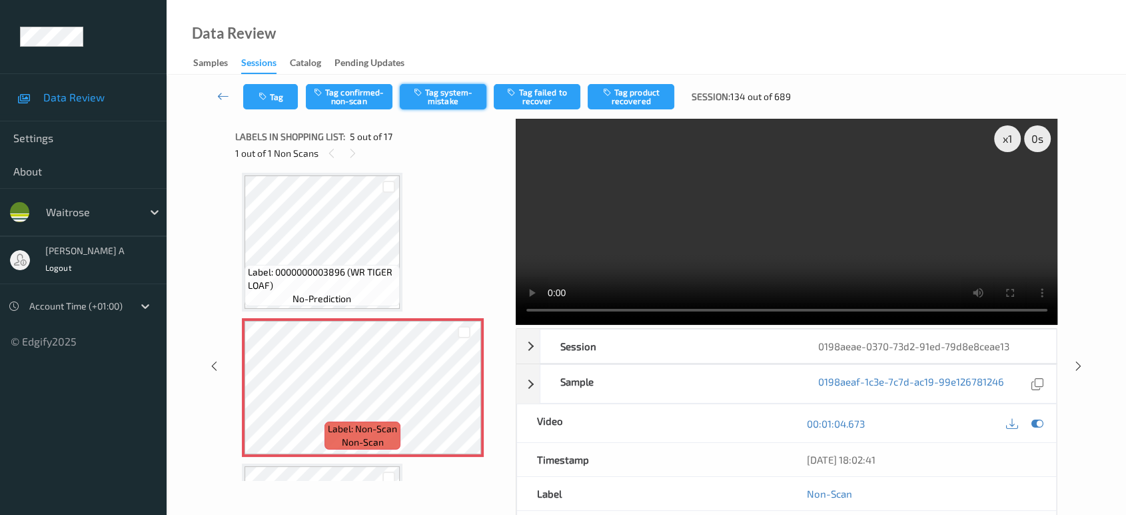
click at [433, 97] on button "Tag system-mistake" at bounding box center [443, 96] width 87 height 25
click at [272, 105] on button "Tag" at bounding box center [270, 96] width 55 height 25
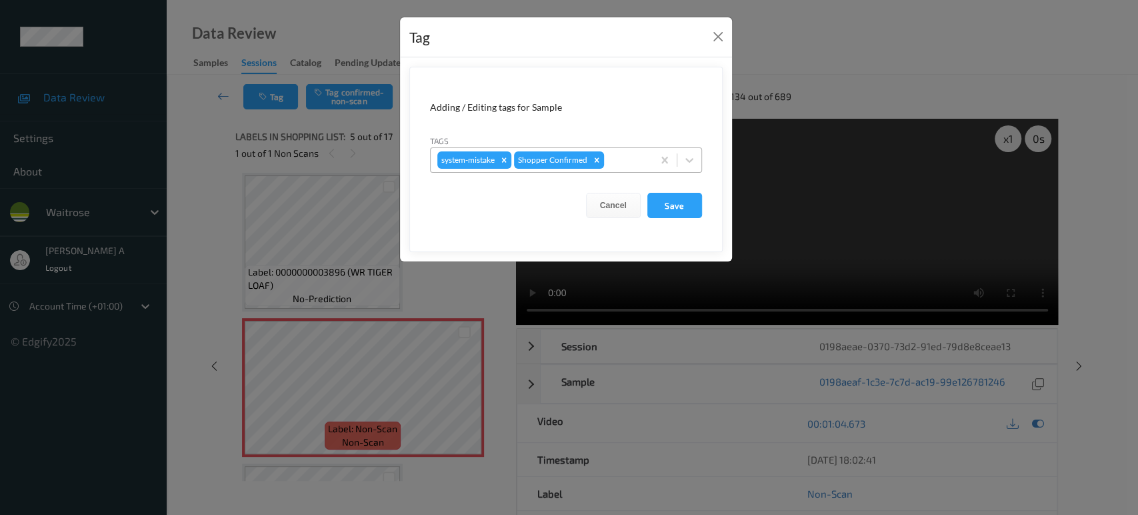
click at [639, 161] on div at bounding box center [626, 160] width 39 height 16
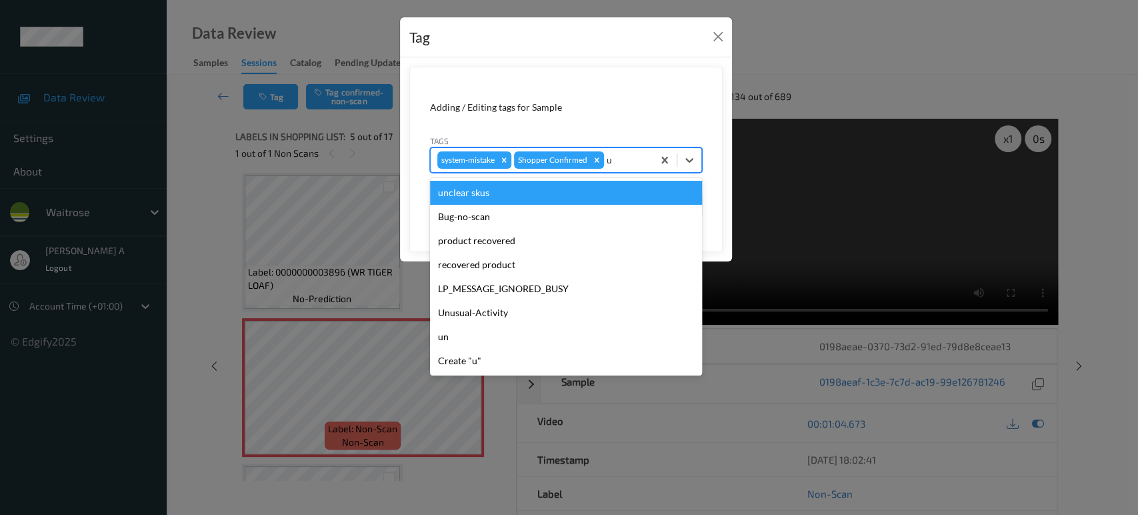
type input "un"
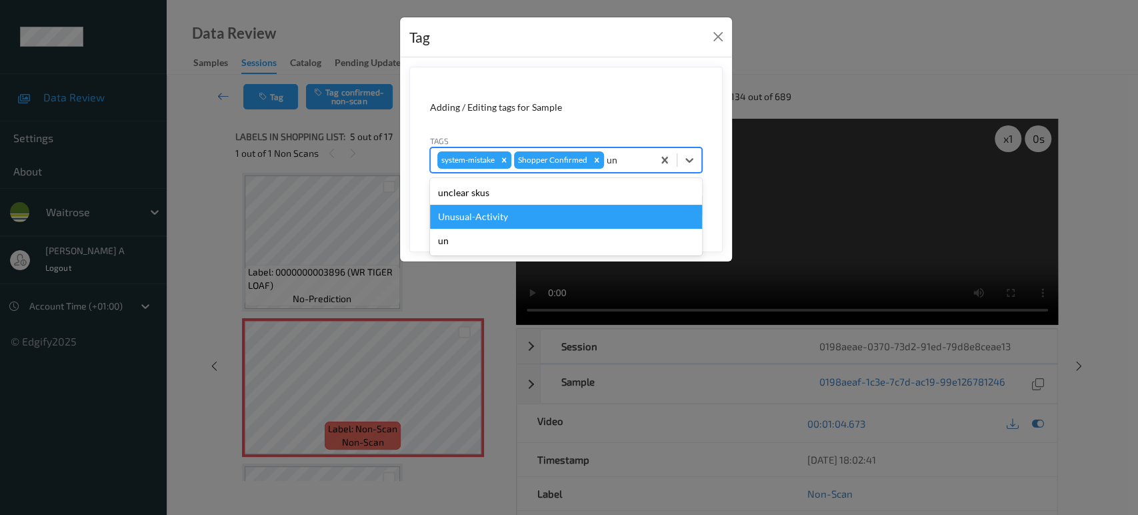
click at [569, 215] on div "Unusual-Activity" at bounding box center [566, 217] width 272 height 24
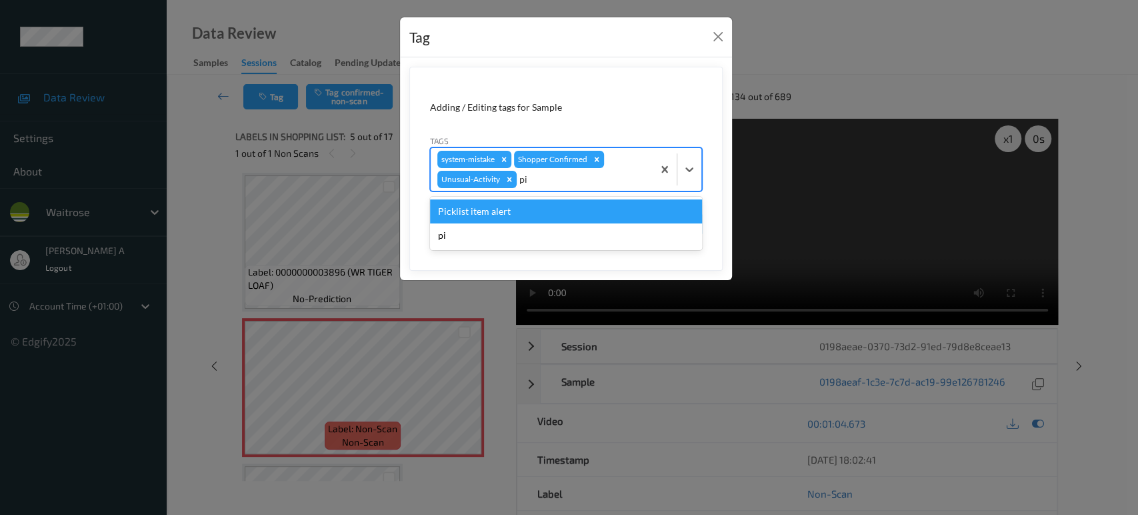
type input "pic"
click at [555, 207] on div "Picklist item alert" at bounding box center [566, 211] width 272 height 24
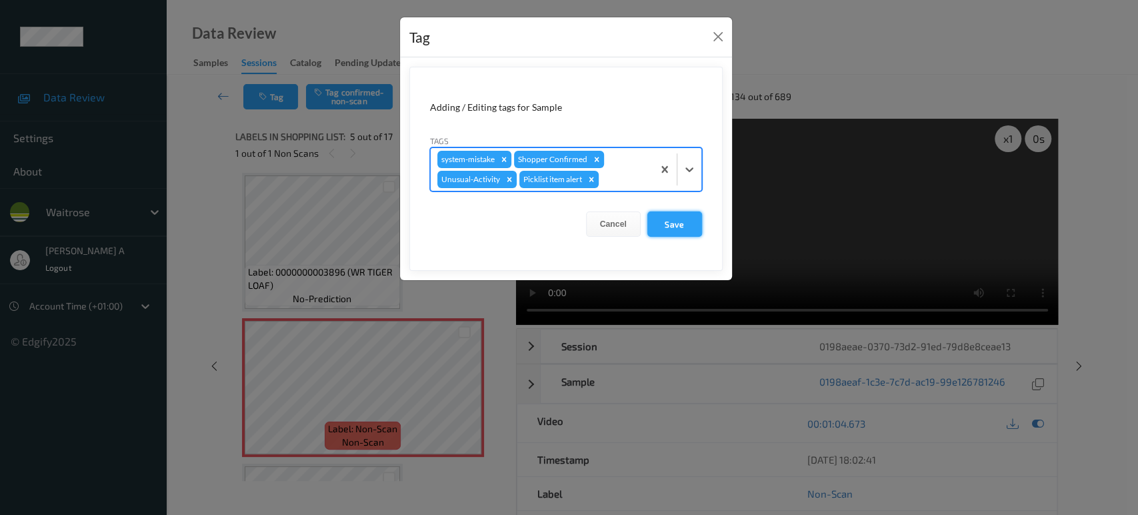
click at [689, 223] on button "Save" at bounding box center [674, 223] width 55 height 25
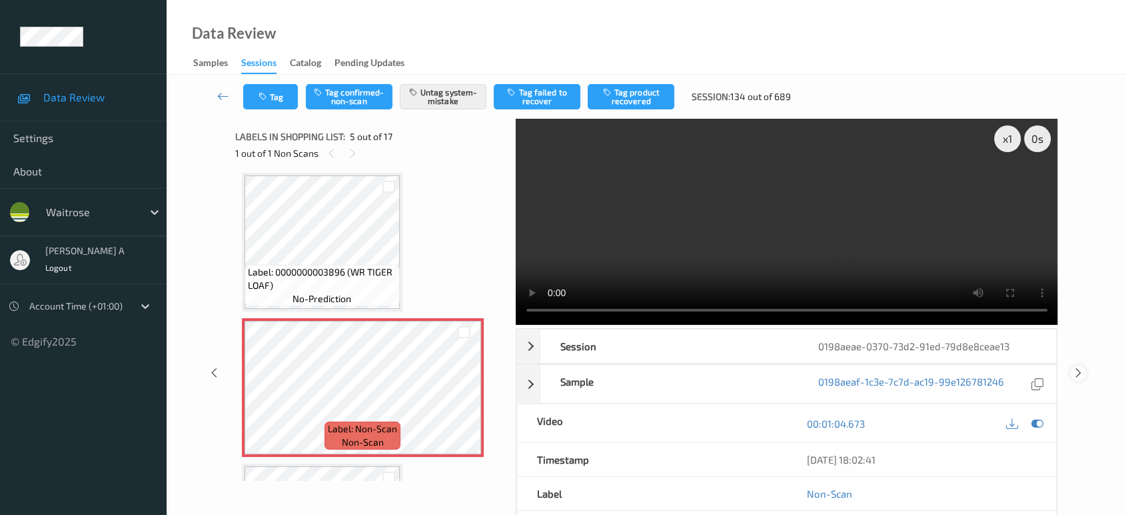
click at [1079, 367] on icon at bounding box center [1078, 373] width 11 height 12
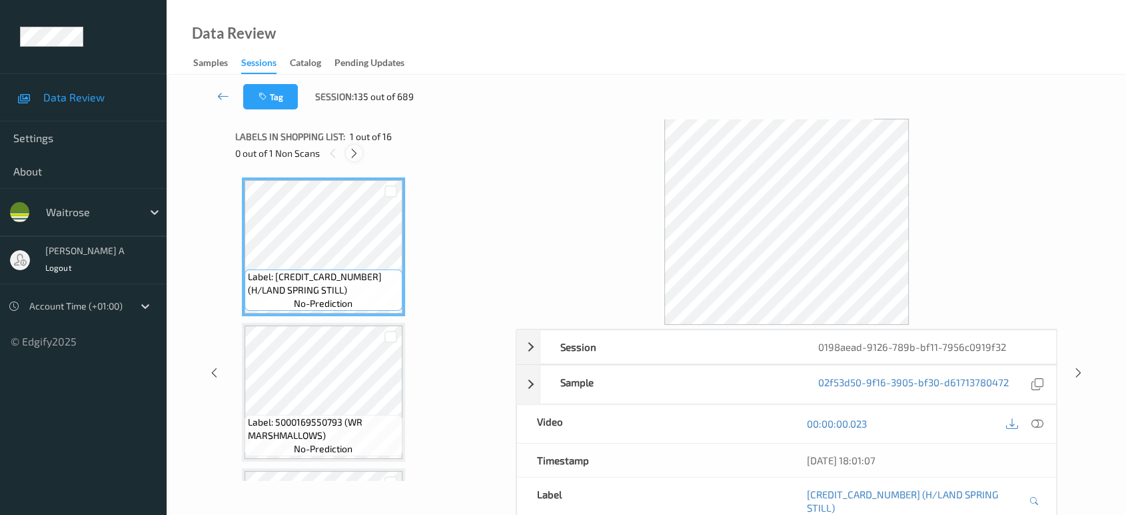
click at [353, 155] on icon at bounding box center [354, 153] width 11 height 12
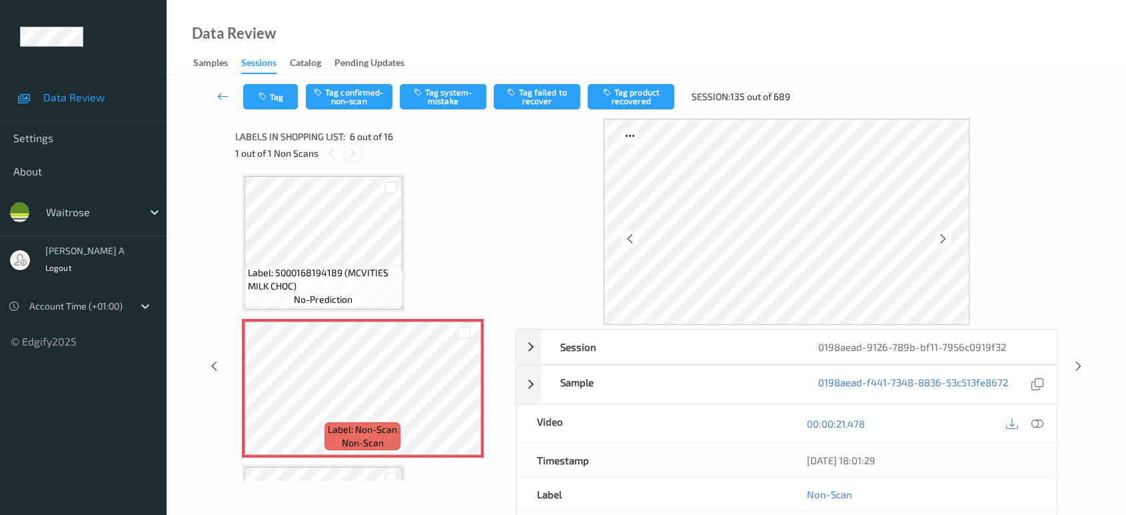
click at [359, 154] on div at bounding box center [353, 153] width 17 height 17
click at [214, 369] on icon at bounding box center [214, 366] width 11 height 12
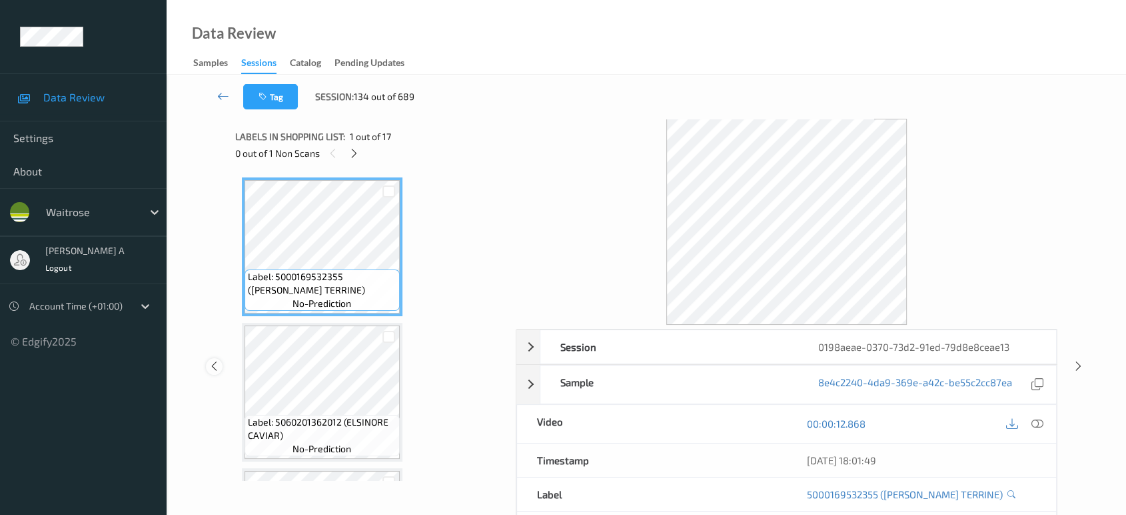
click at [214, 369] on icon at bounding box center [214, 366] width 11 height 12
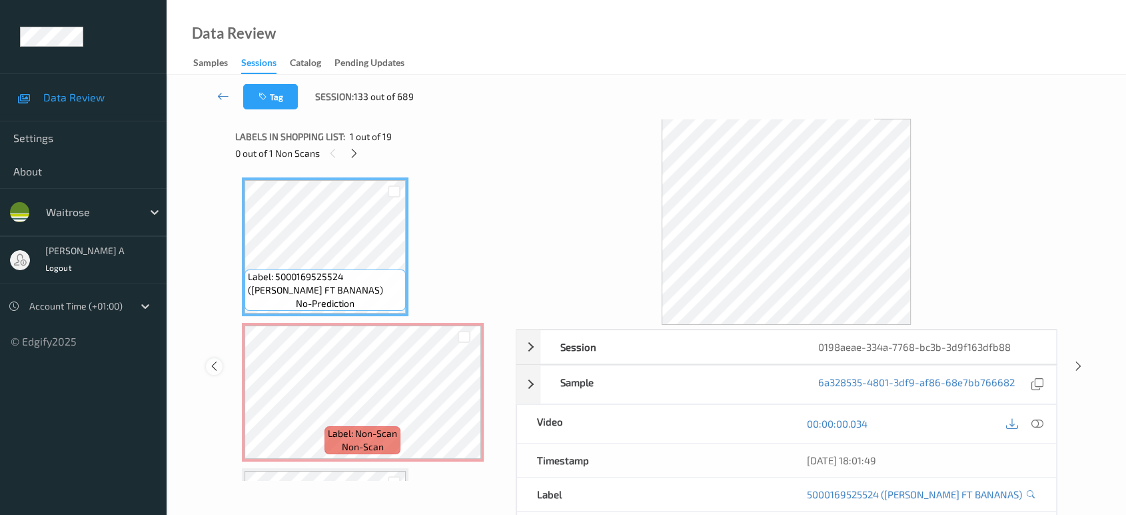
click at [214, 369] on icon at bounding box center [214, 366] width 11 height 12
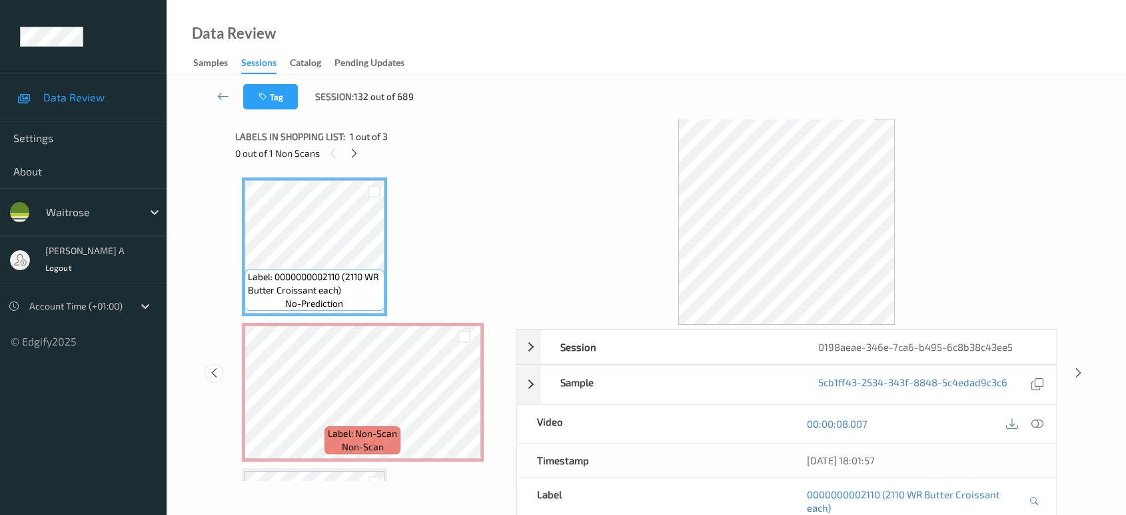
click at [214, 369] on icon at bounding box center [214, 373] width 11 height 12
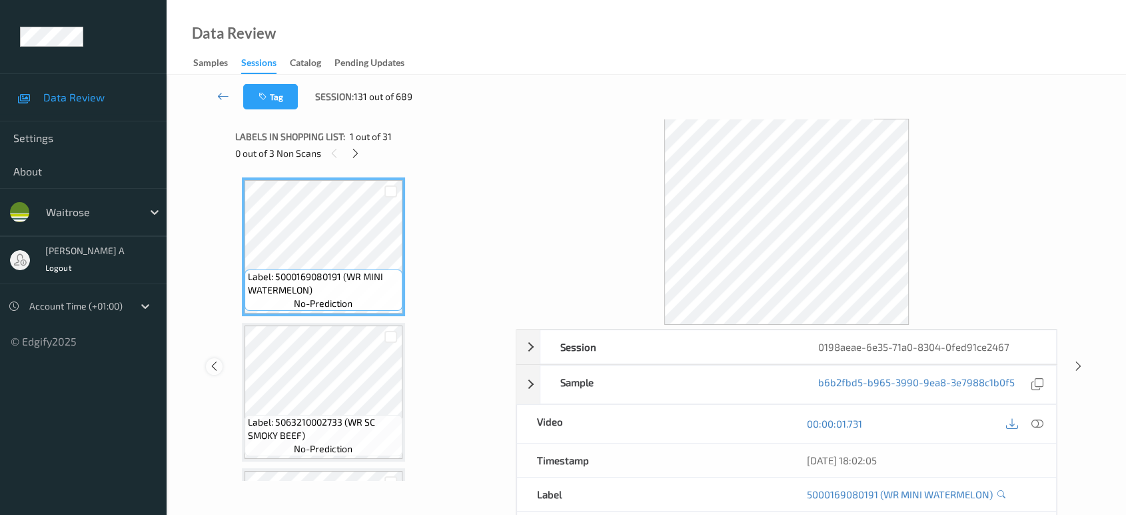
click at [214, 369] on icon at bounding box center [214, 366] width 11 height 12
click at [357, 153] on icon at bounding box center [354, 153] width 11 height 12
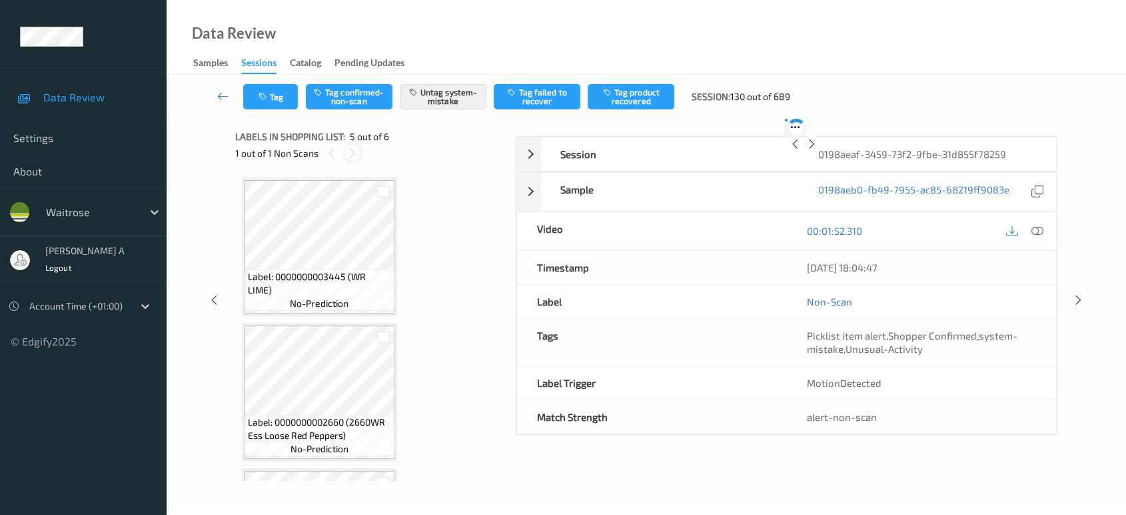
scroll to position [441, 0]
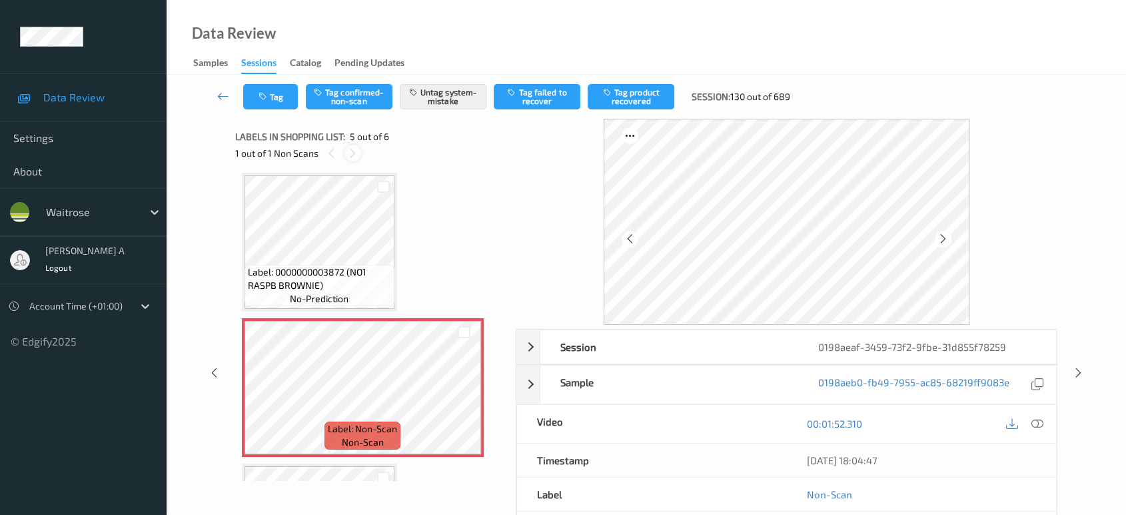
click at [357, 153] on icon at bounding box center [352, 153] width 11 height 12
click at [1079, 374] on icon at bounding box center [1078, 373] width 11 height 12
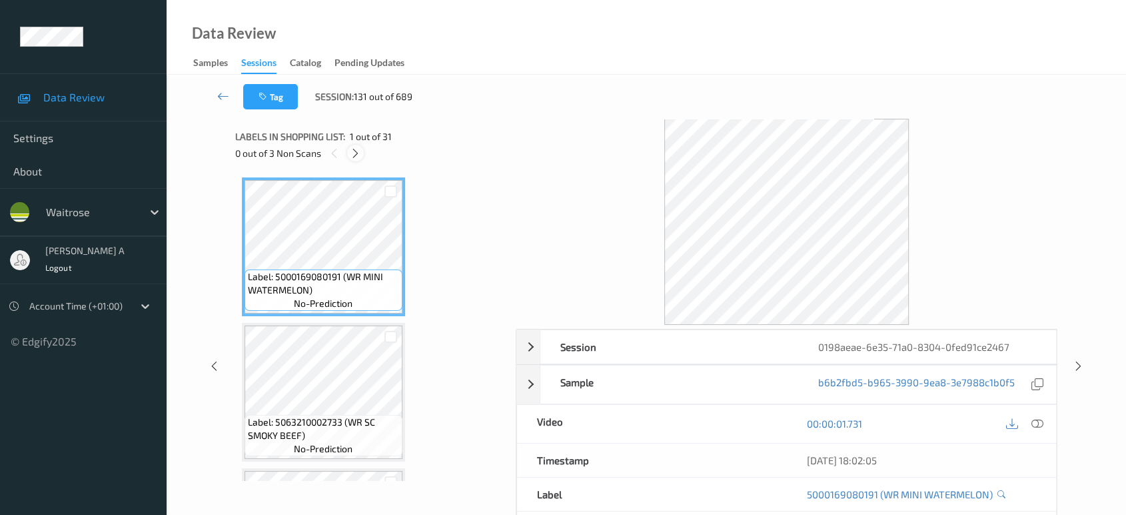
click at [356, 153] on icon at bounding box center [355, 153] width 11 height 12
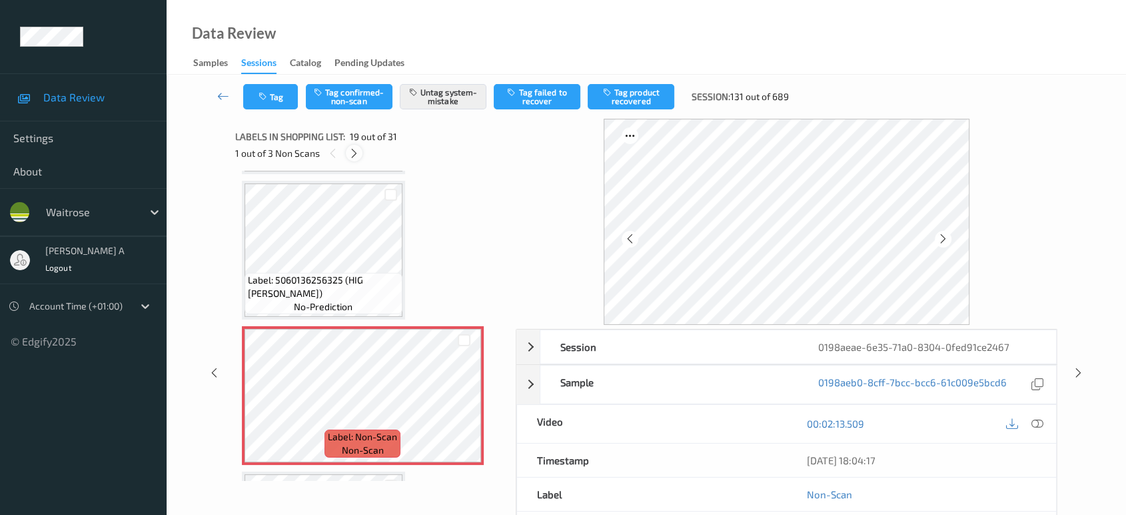
click at [356, 153] on icon at bounding box center [354, 153] width 11 height 12
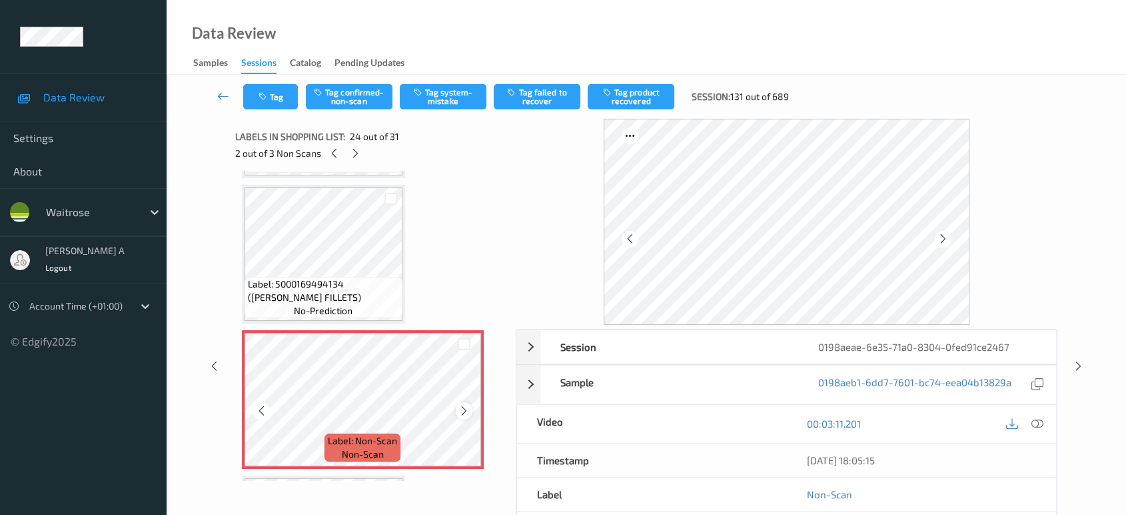
click at [468, 405] on icon at bounding box center [464, 411] width 11 height 12
click at [460, 403] on div at bounding box center [464, 410] width 17 height 17
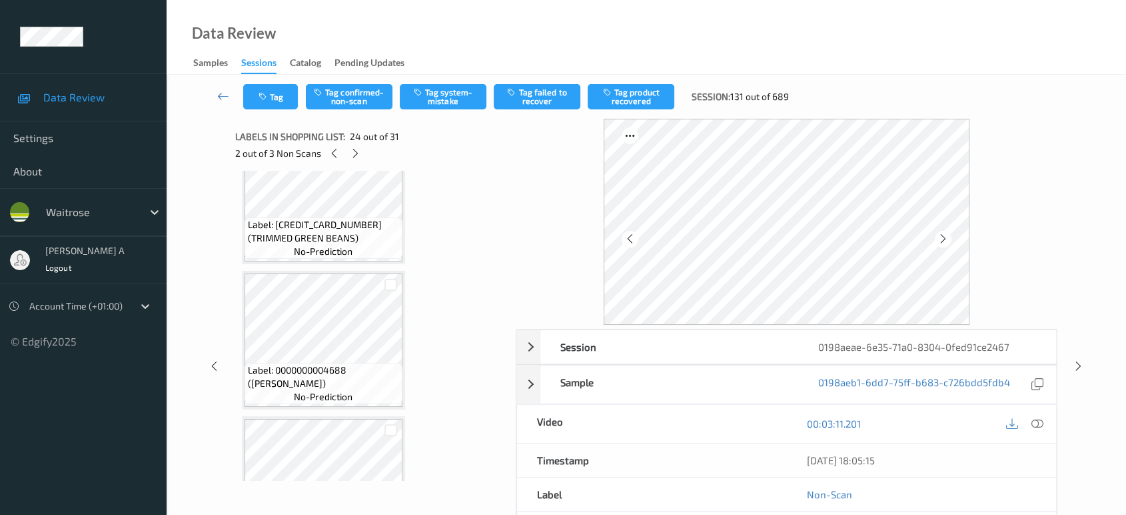
scroll to position [2967, 0]
click at [1034, 423] on icon at bounding box center [1038, 423] width 12 height 12
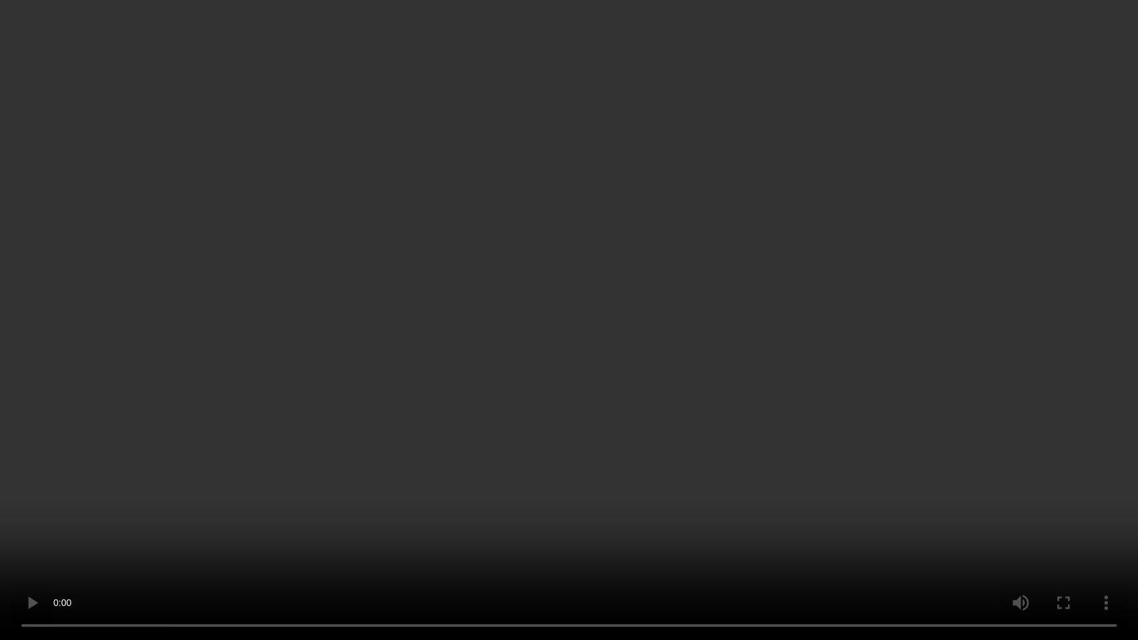
click at [656, 352] on video at bounding box center [569, 320] width 1138 height 640
click at [683, 331] on video at bounding box center [569, 320] width 1138 height 640
click at [811, 342] on video at bounding box center [569, 320] width 1138 height 640
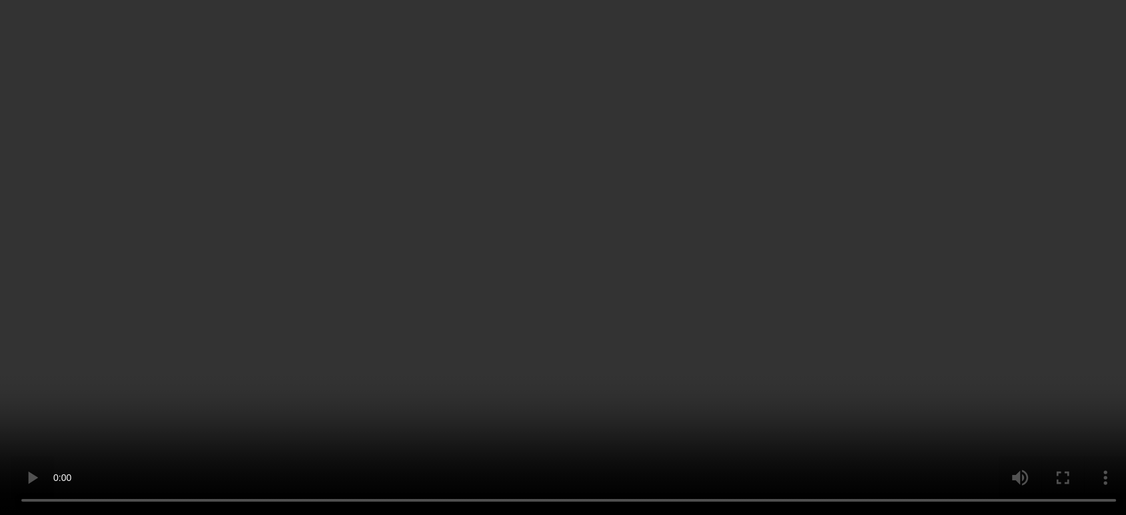
scroll to position [3263, 0]
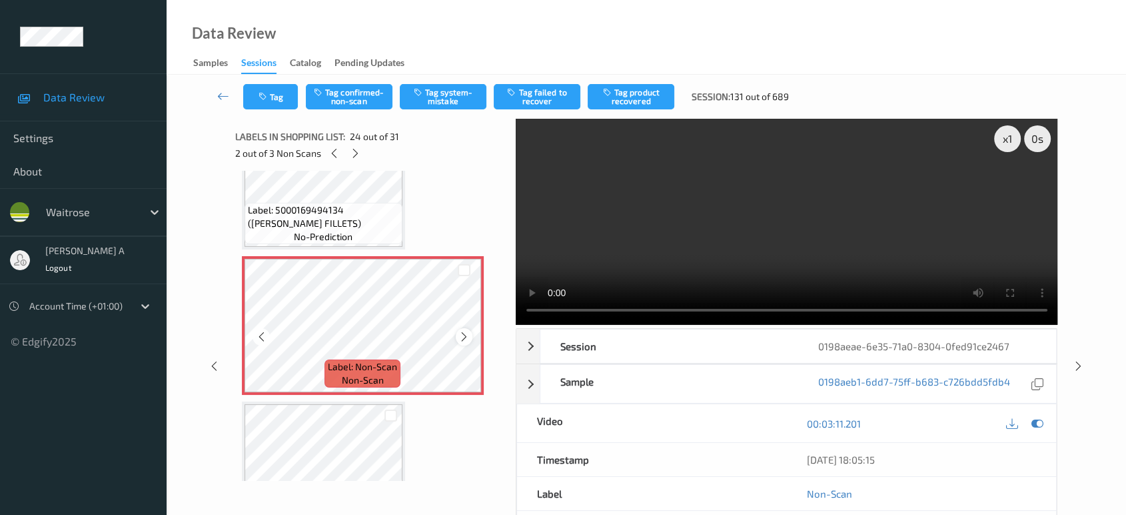
click at [463, 331] on icon at bounding box center [464, 337] width 11 height 12
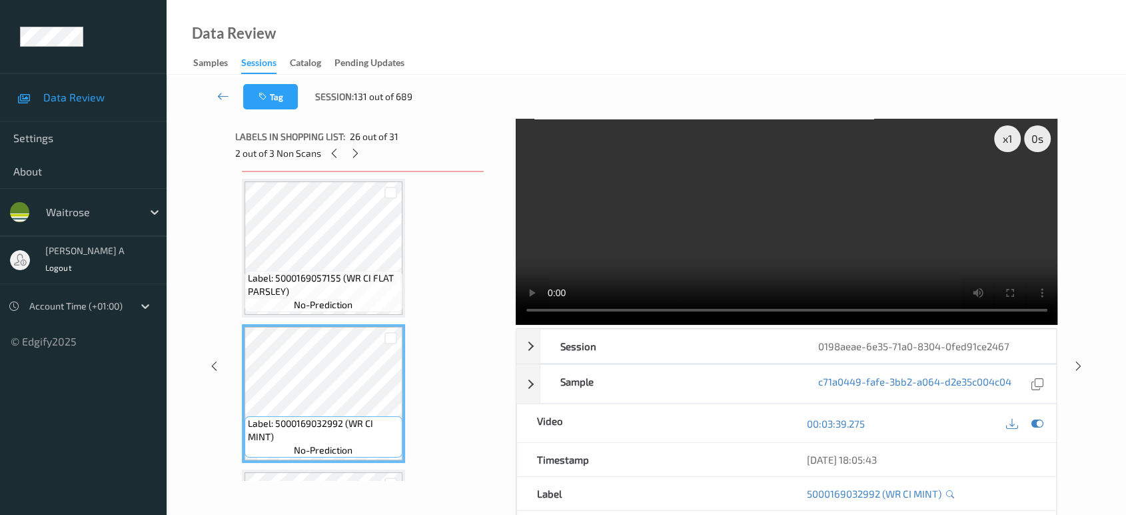
scroll to position [3338, 0]
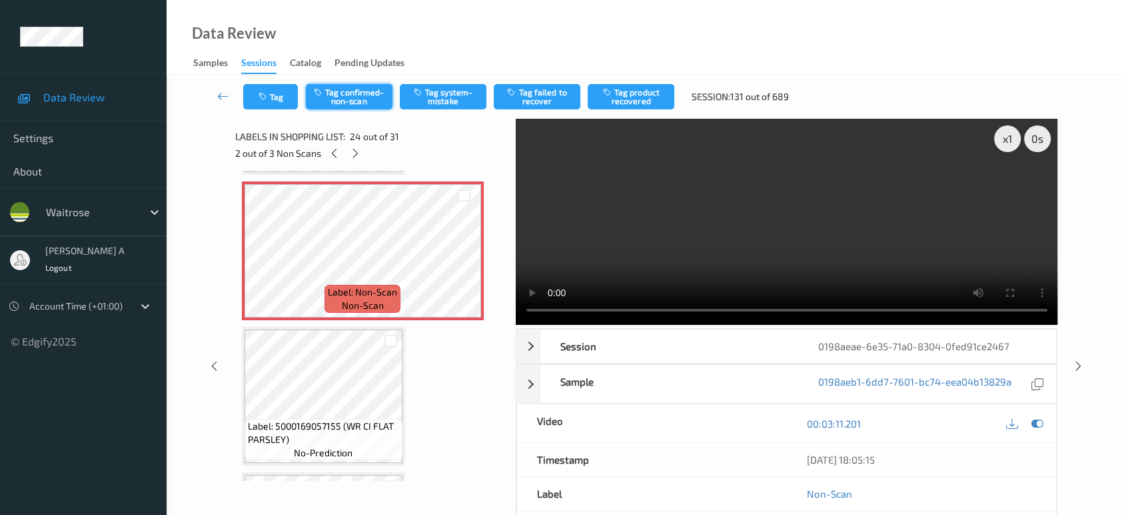
click at [366, 99] on button "Tag confirmed-non-scan" at bounding box center [349, 96] width 87 height 25
click at [645, 101] on button "Tag product recovered" at bounding box center [631, 96] width 87 height 25
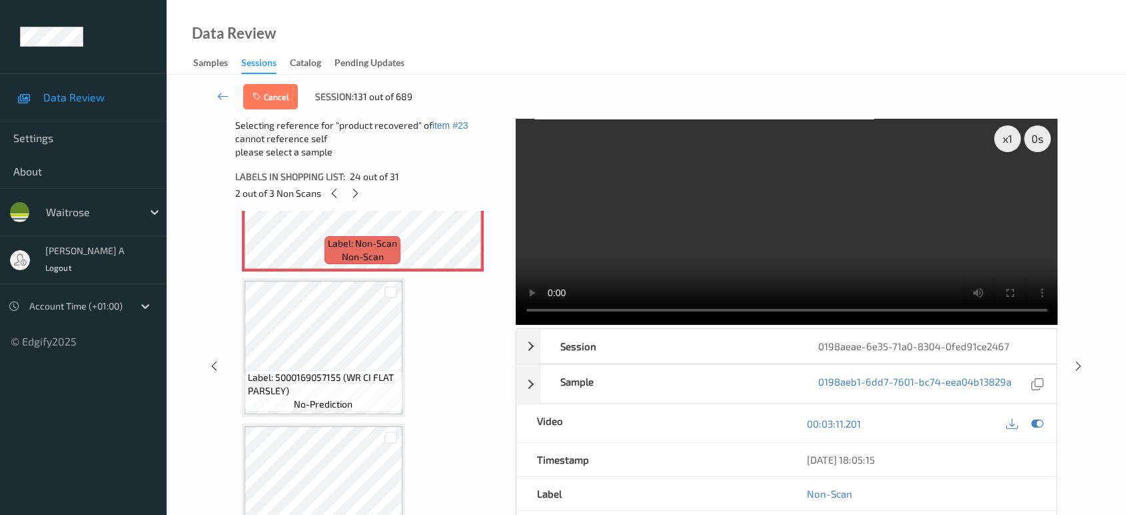
scroll to position [3486, 0]
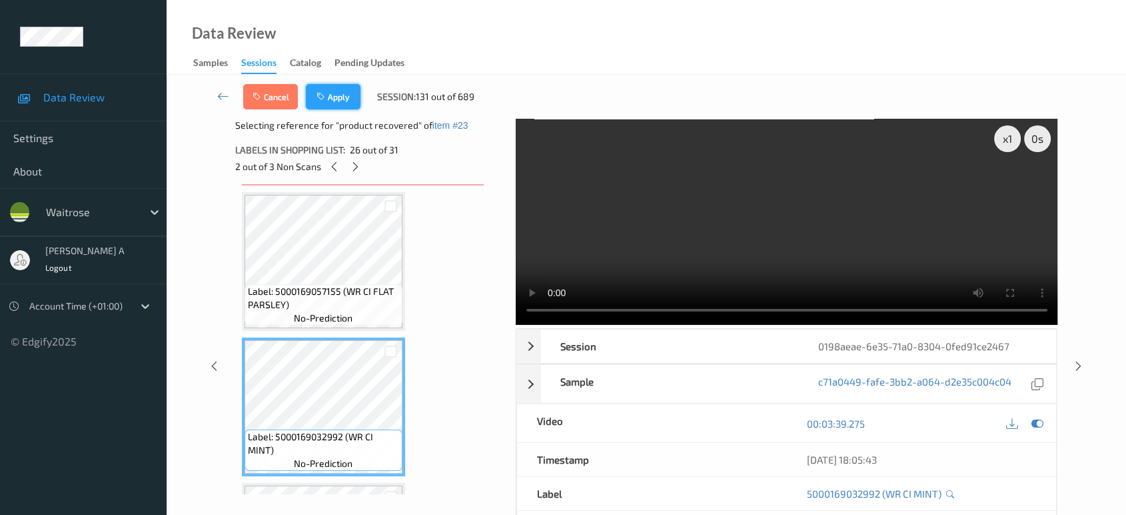
click at [342, 106] on button "Apply" at bounding box center [333, 96] width 55 height 25
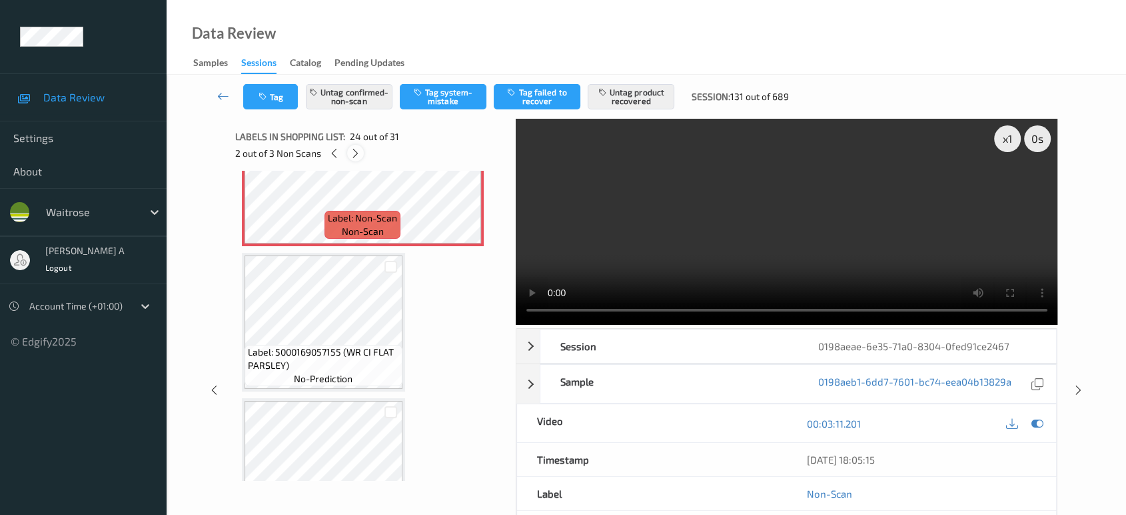
click at [359, 151] on icon at bounding box center [355, 153] width 11 height 12
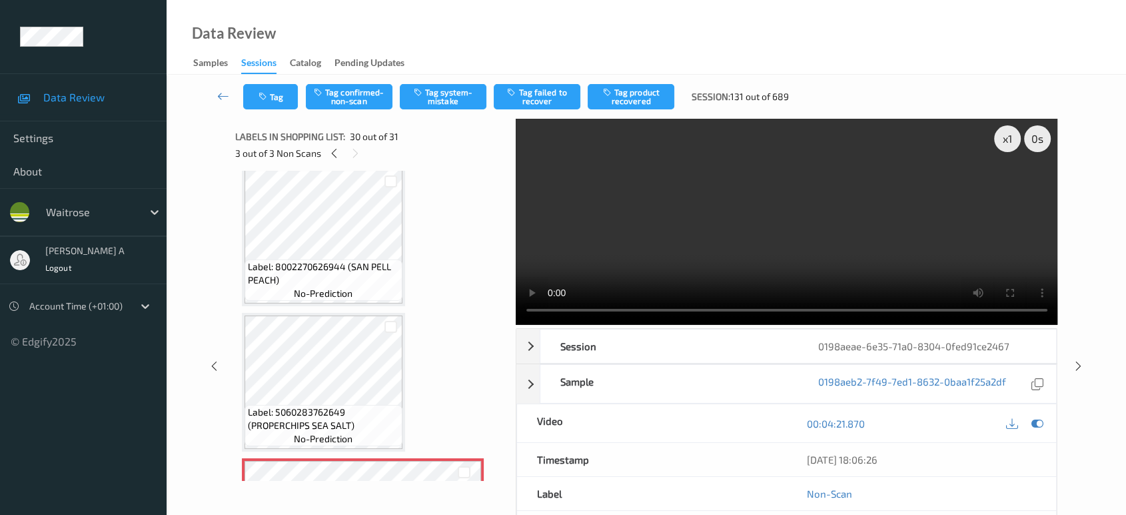
scroll to position [3836, 0]
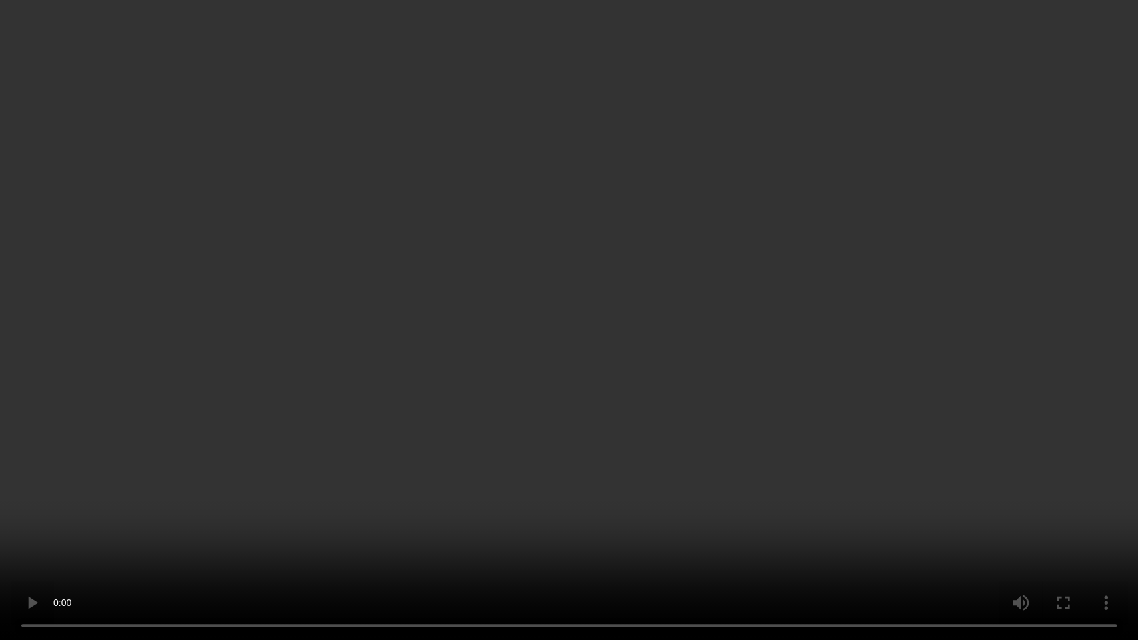
click at [629, 342] on video at bounding box center [569, 320] width 1138 height 640
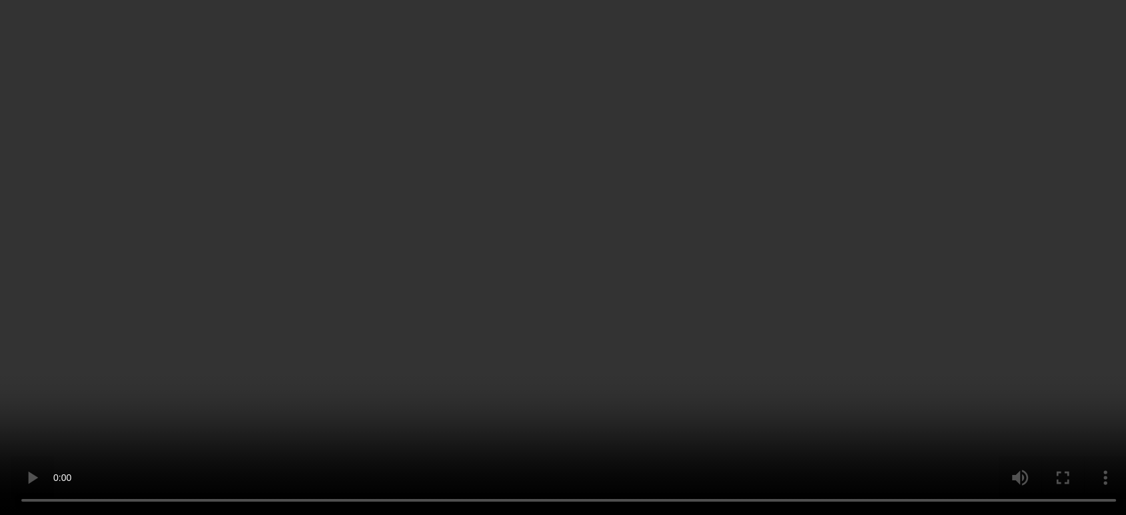
scroll to position [4034, 0]
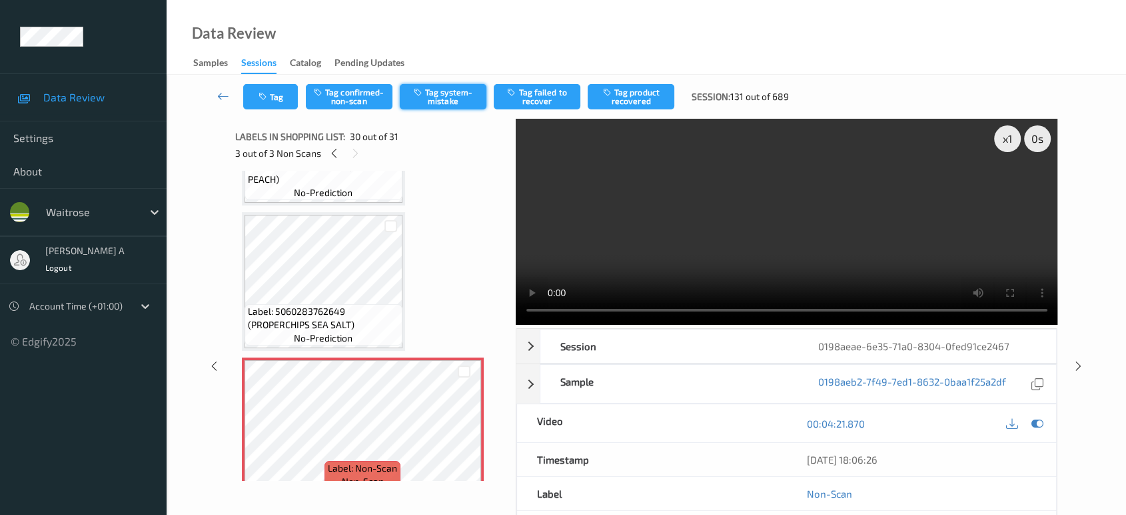
click at [437, 90] on button "Tag system-mistake" at bounding box center [443, 96] width 87 height 25
click at [263, 86] on button "Tag" at bounding box center [270, 96] width 55 height 25
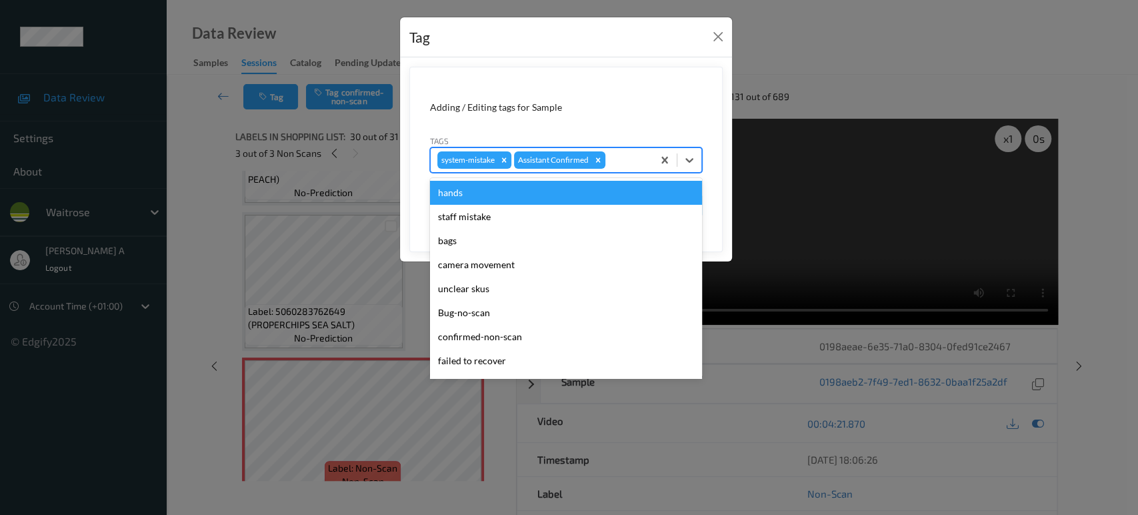
click at [633, 168] on div "system-mistake Assistant Confirmed" at bounding box center [542, 160] width 222 height 23
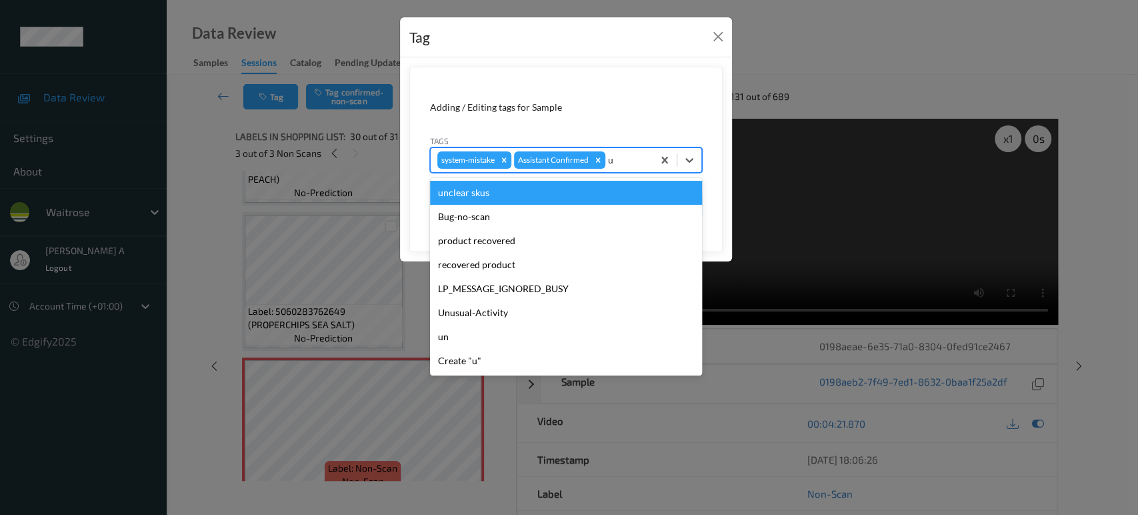
type input "un"
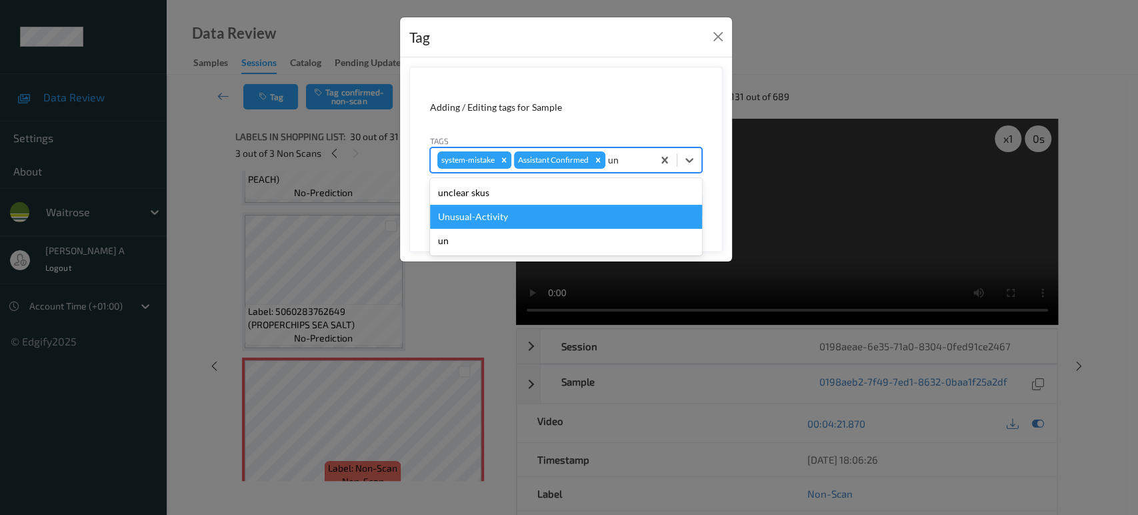
click at [570, 221] on div "Unusual-Activity" at bounding box center [566, 217] width 272 height 24
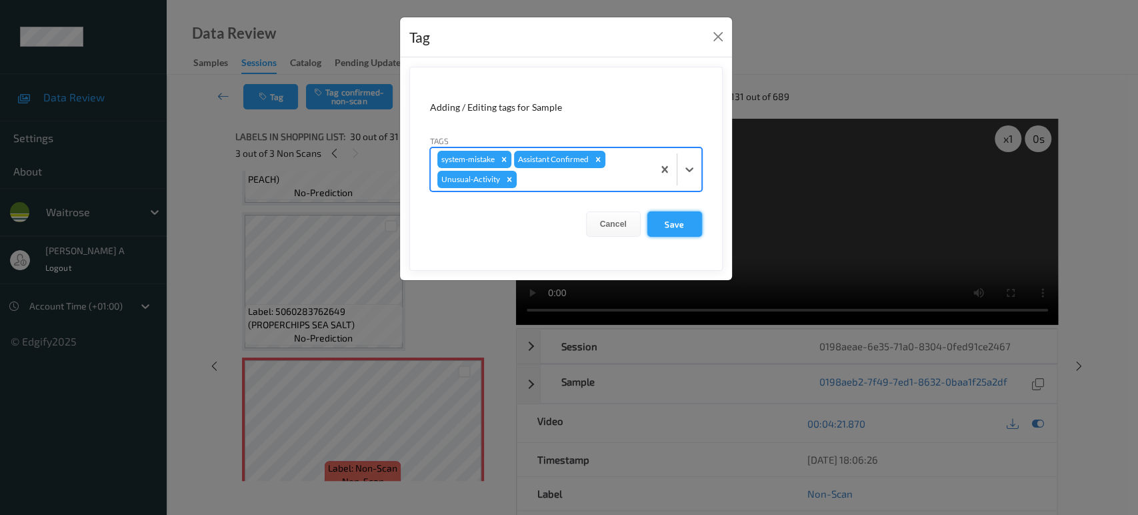
click at [688, 233] on button "Save" at bounding box center [674, 223] width 55 height 25
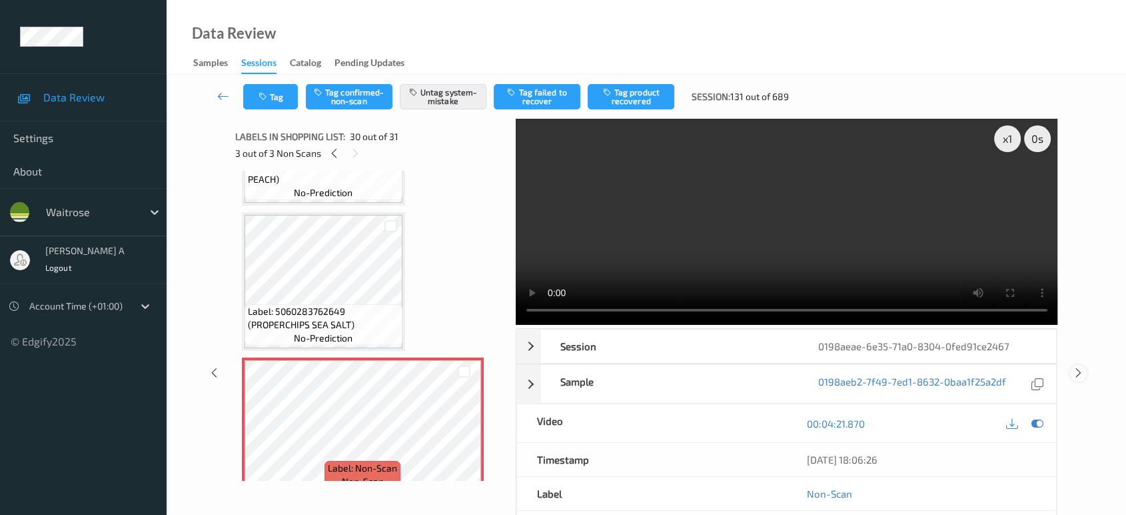
click at [1078, 369] on icon at bounding box center [1078, 373] width 11 height 12
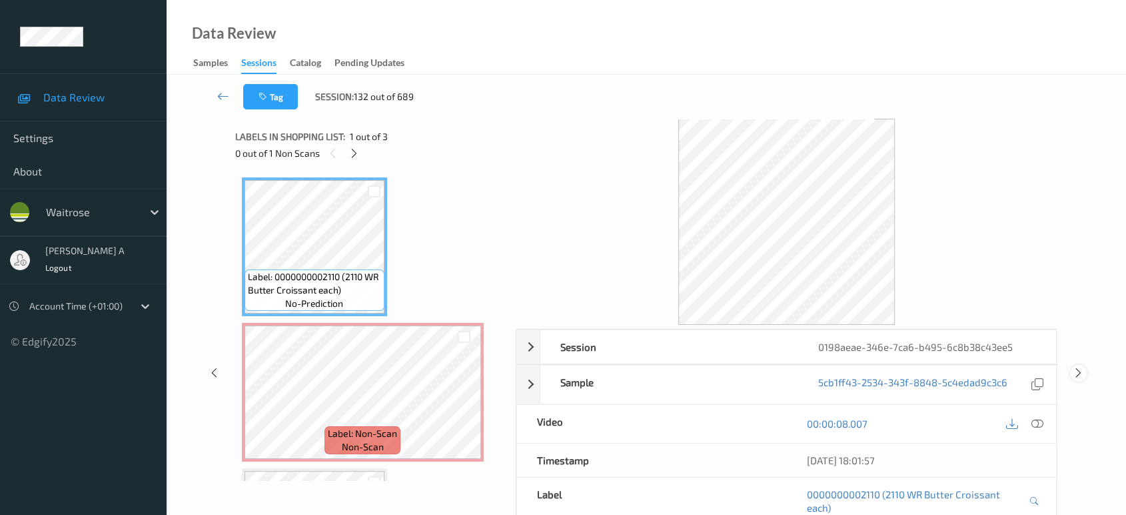
click at [1079, 372] on icon at bounding box center [1078, 373] width 11 height 12
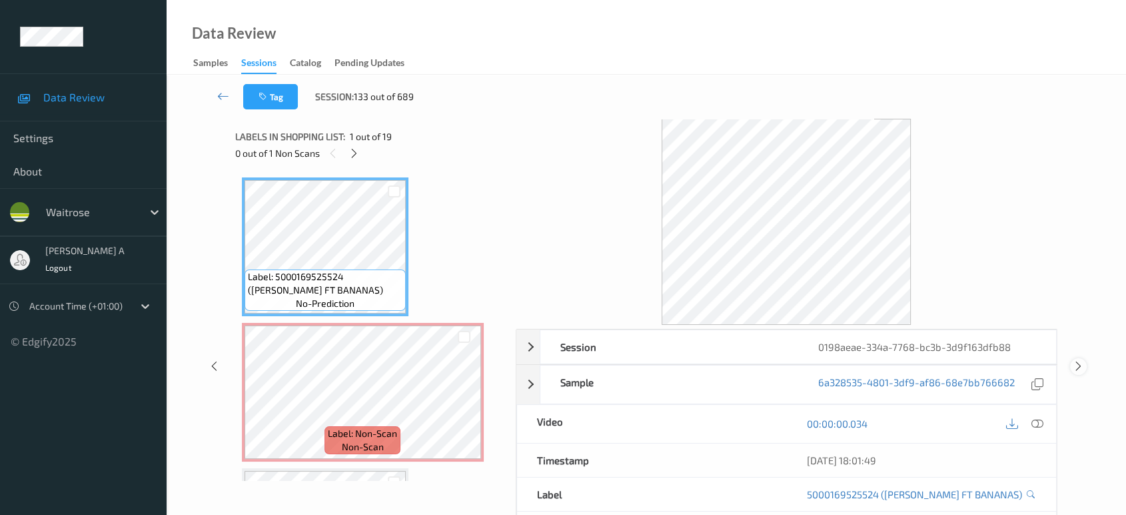
click at [1082, 366] on icon at bounding box center [1078, 366] width 11 height 12
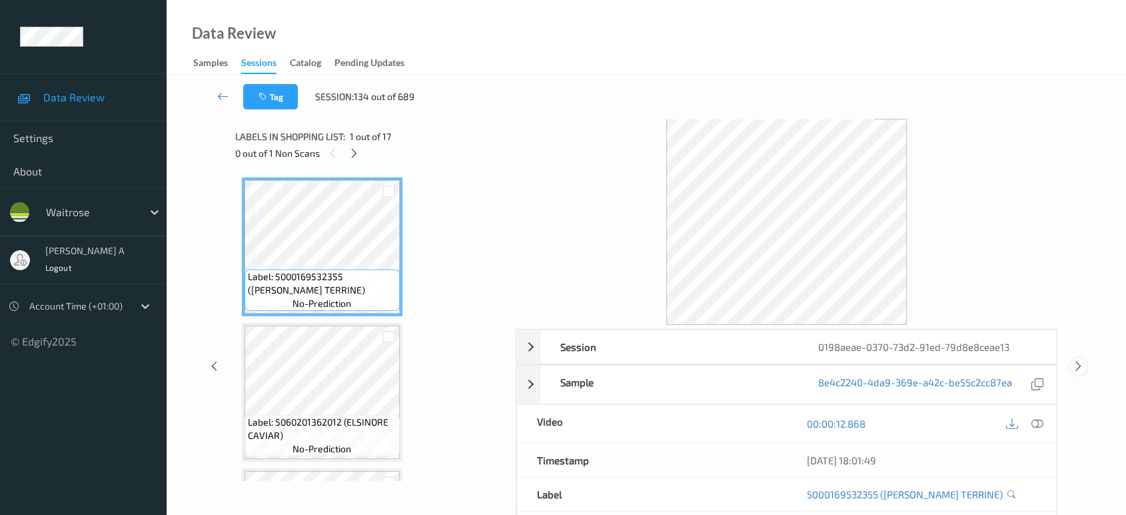
click at [1082, 366] on icon at bounding box center [1078, 366] width 11 height 12
click at [357, 161] on div at bounding box center [354, 153] width 17 height 17
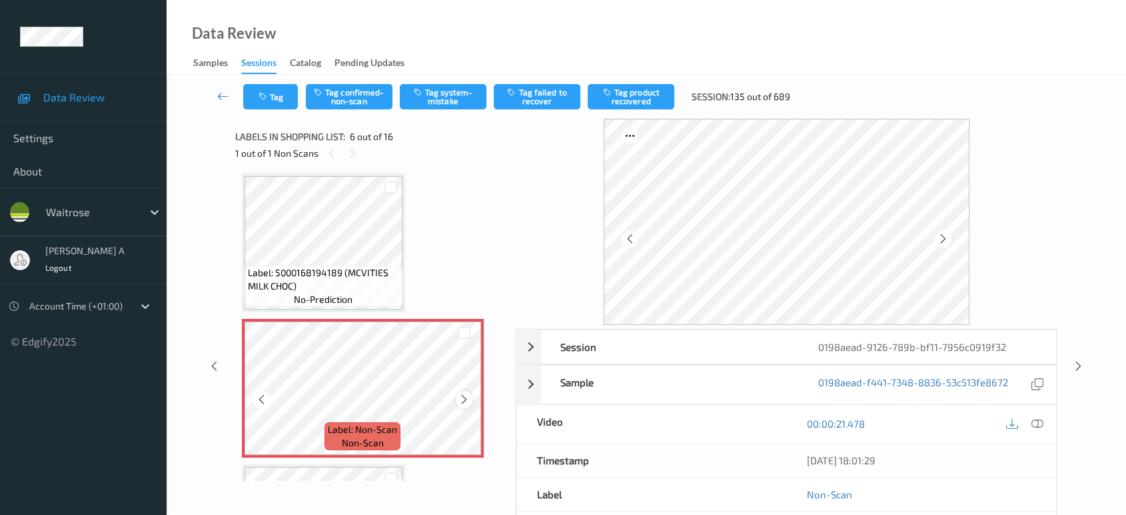
click at [463, 394] on icon at bounding box center [464, 399] width 11 height 12
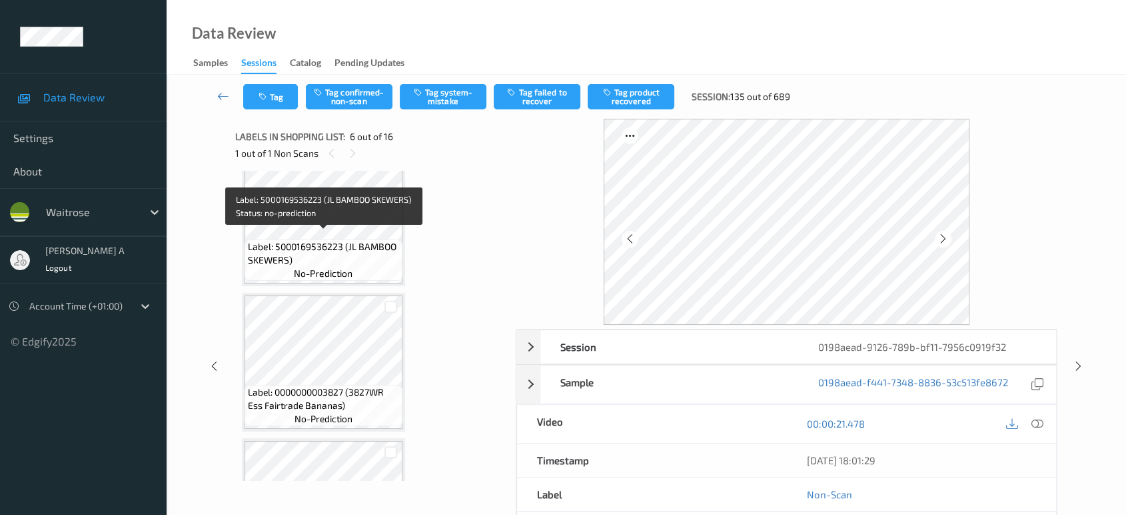
scroll to position [1770, 0]
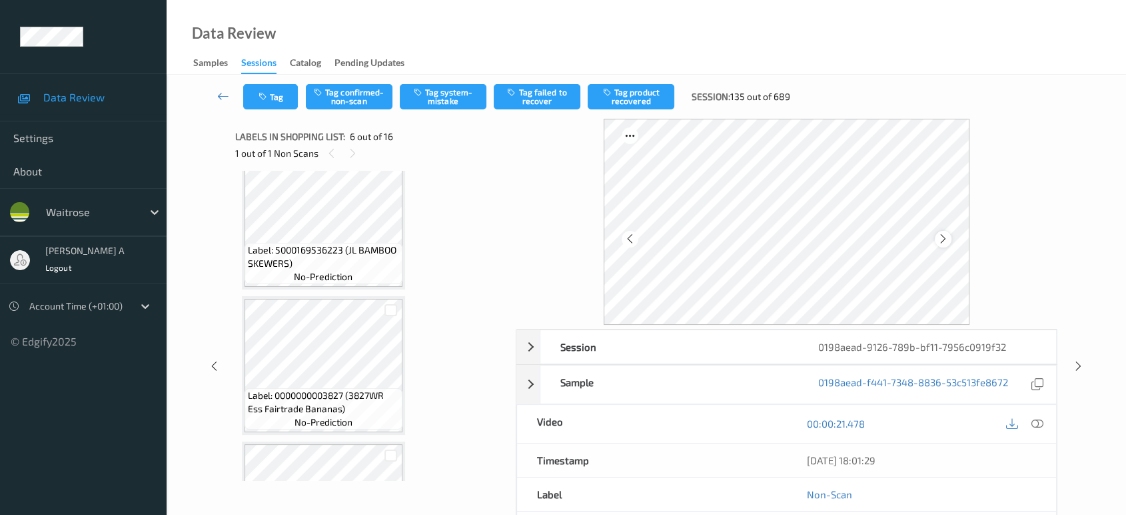
click at [940, 239] on icon at bounding box center [943, 239] width 11 height 12
click at [1034, 417] on icon at bounding box center [1038, 423] width 12 height 12
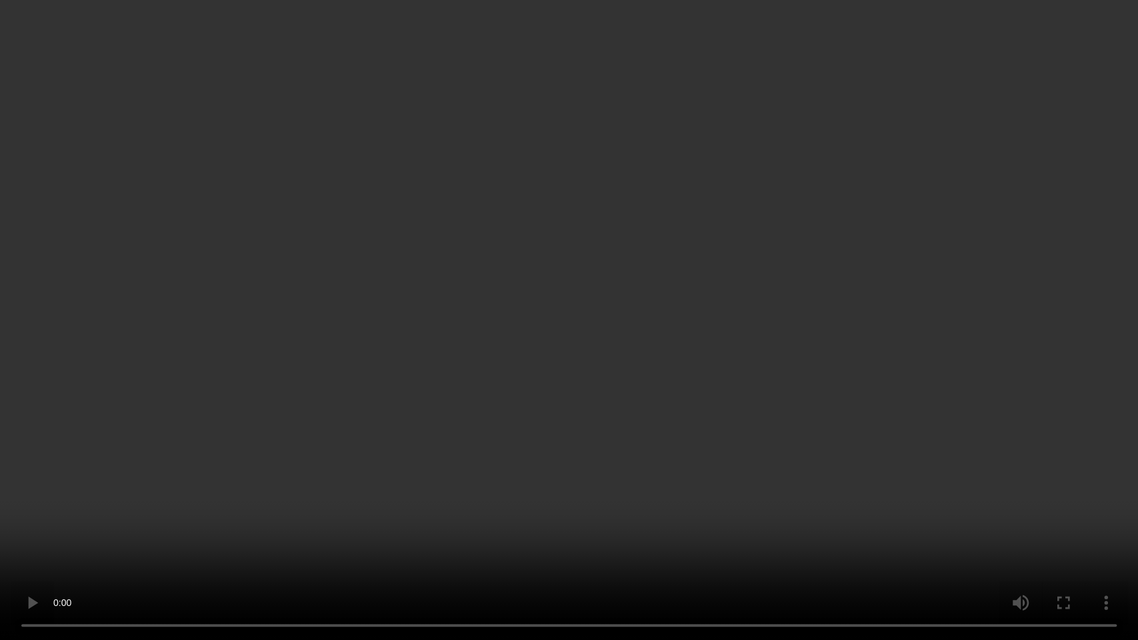
click at [553, 299] on video at bounding box center [569, 320] width 1138 height 640
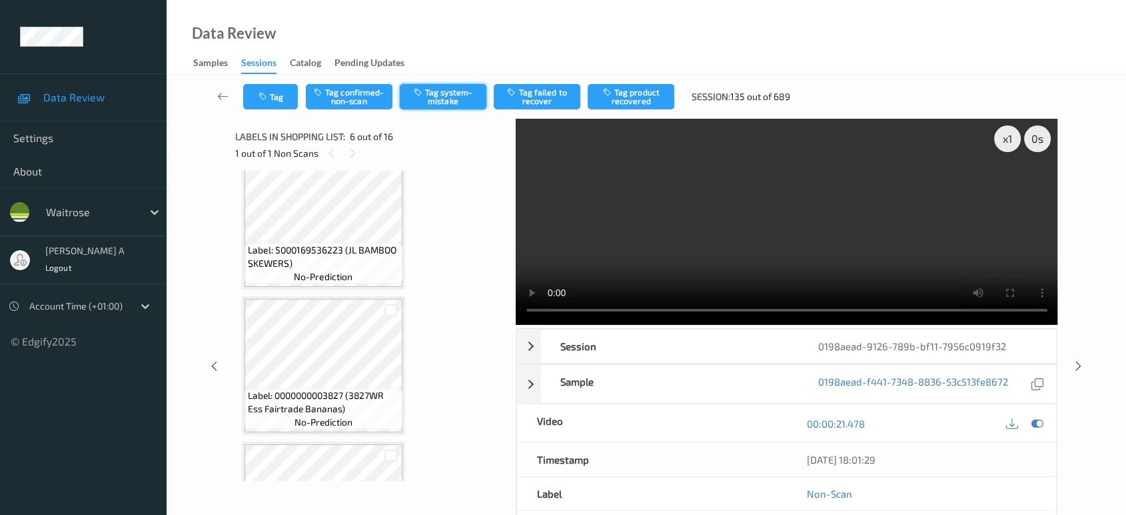
click at [438, 105] on button "Tag system-mistake" at bounding box center [443, 96] width 87 height 25
click at [276, 93] on button "Tag" at bounding box center [270, 96] width 55 height 25
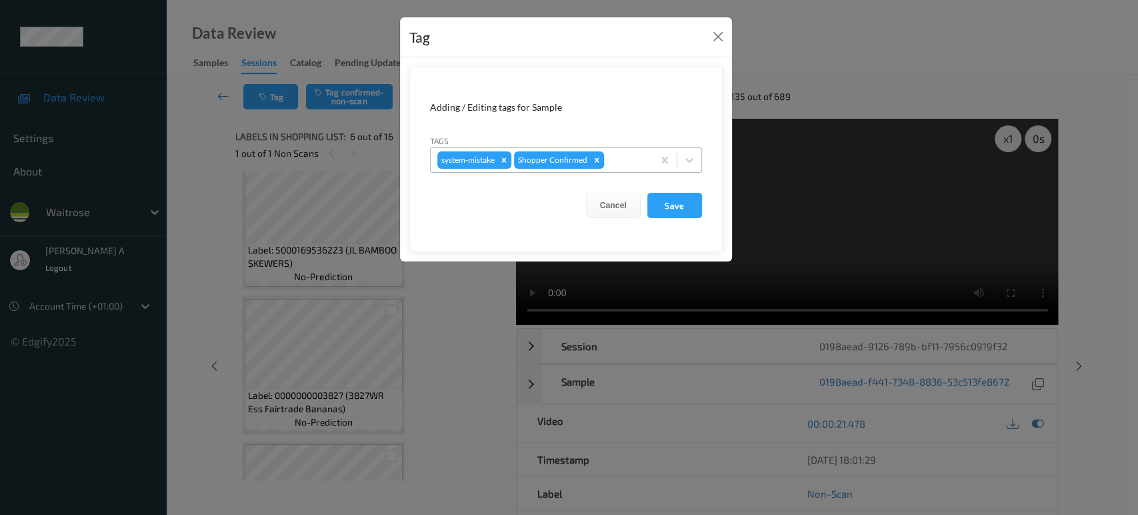
click at [624, 153] on div at bounding box center [626, 160] width 39 height 16
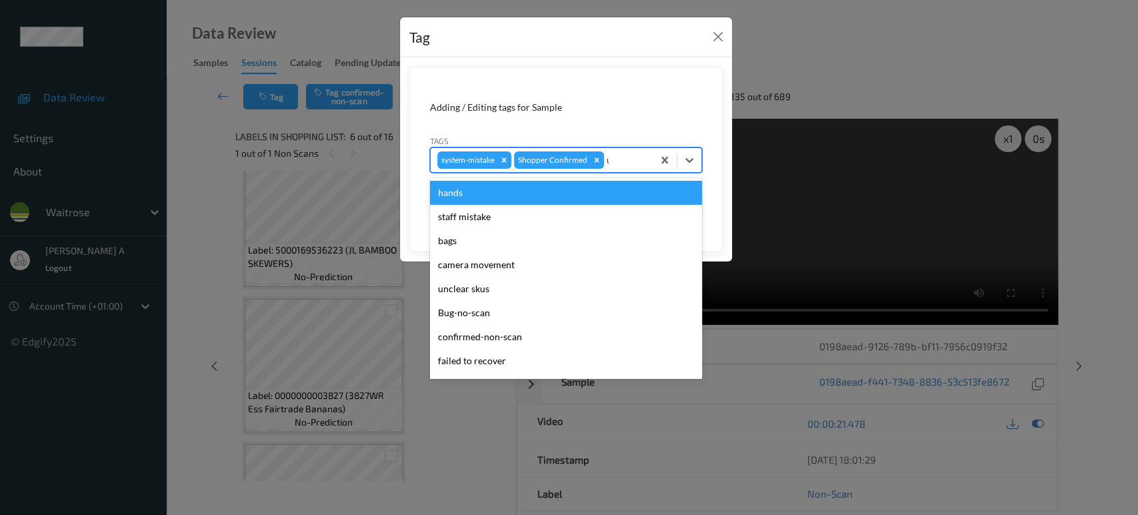
type input "un"
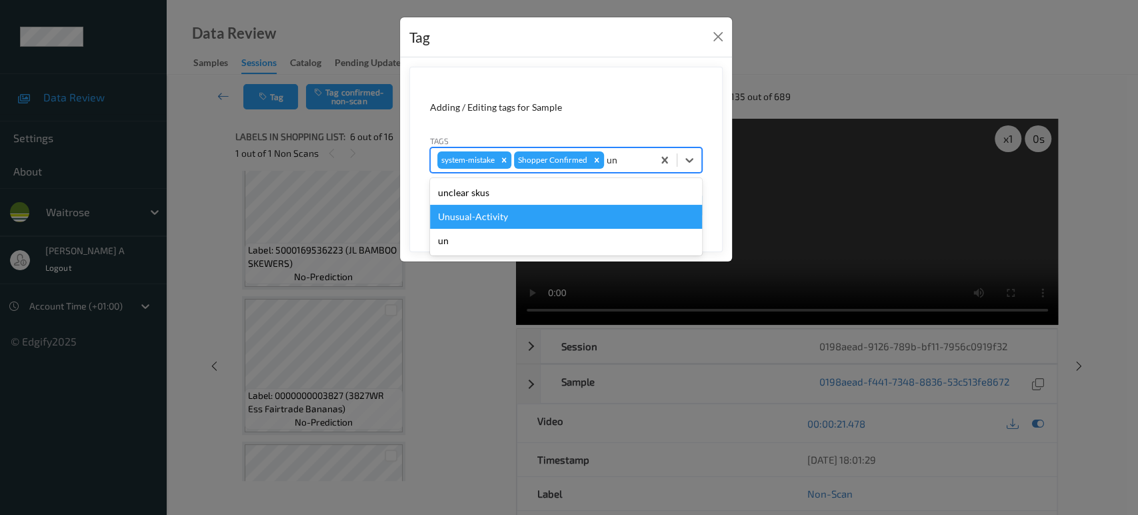
click at [557, 218] on div "Unusual-Activity" at bounding box center [566, 217] width 272 height 24
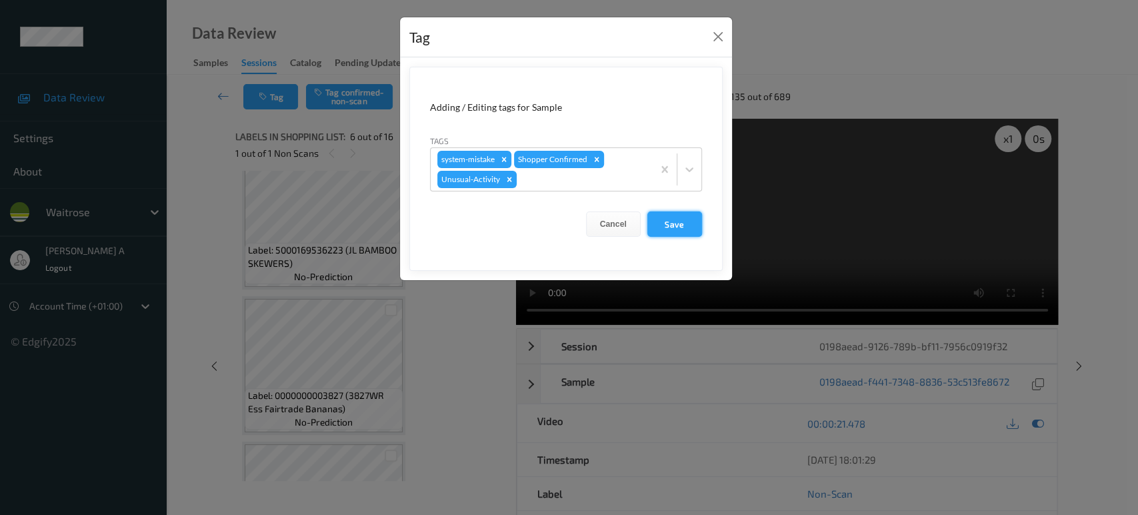
click at [676, 226] on button "Save" at bounding box center [674, 223] width 55 height 25
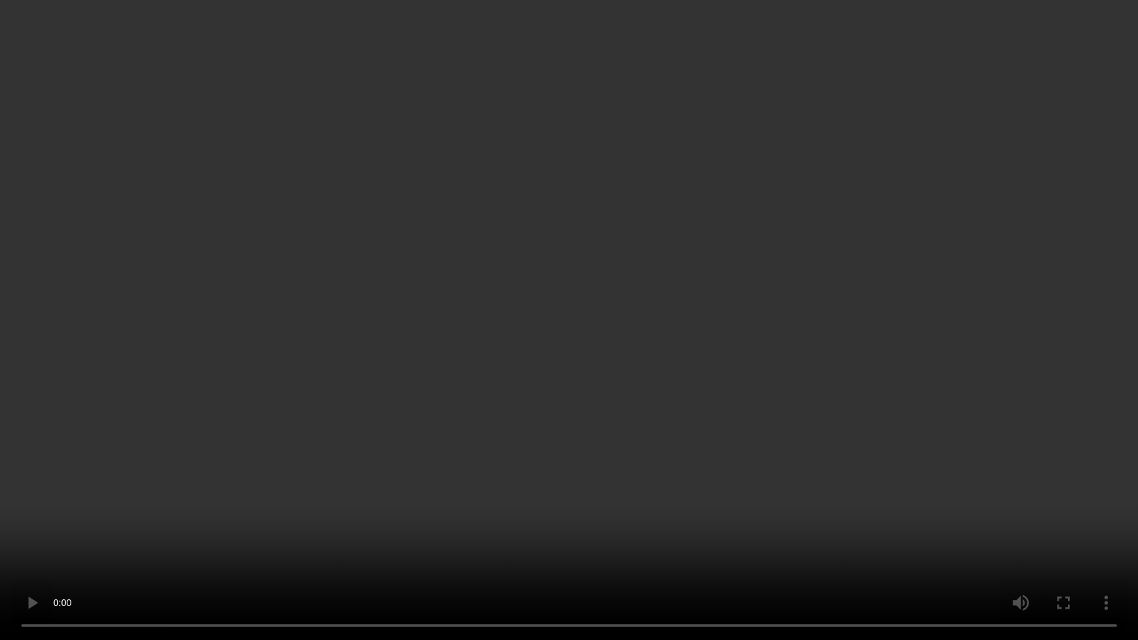
click at [663, 331] on video at bounding box center [569, 320] width 1138 height 640
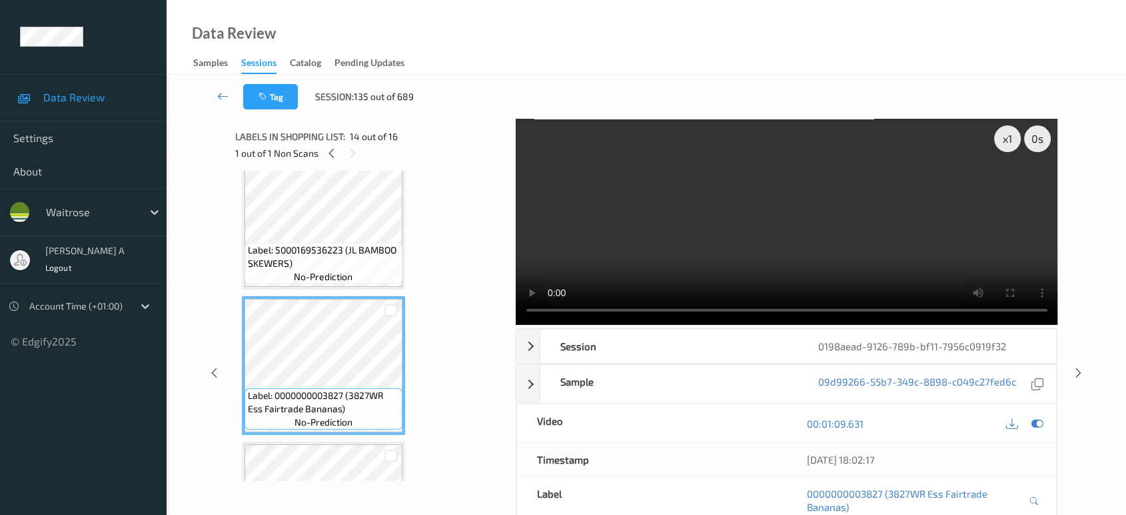
click at [786, 251] on video at bounding box center [787, 222] width 543 height 206
click at [1077, 375] on icon at bounding box center [1078, 373] width 11 height 12
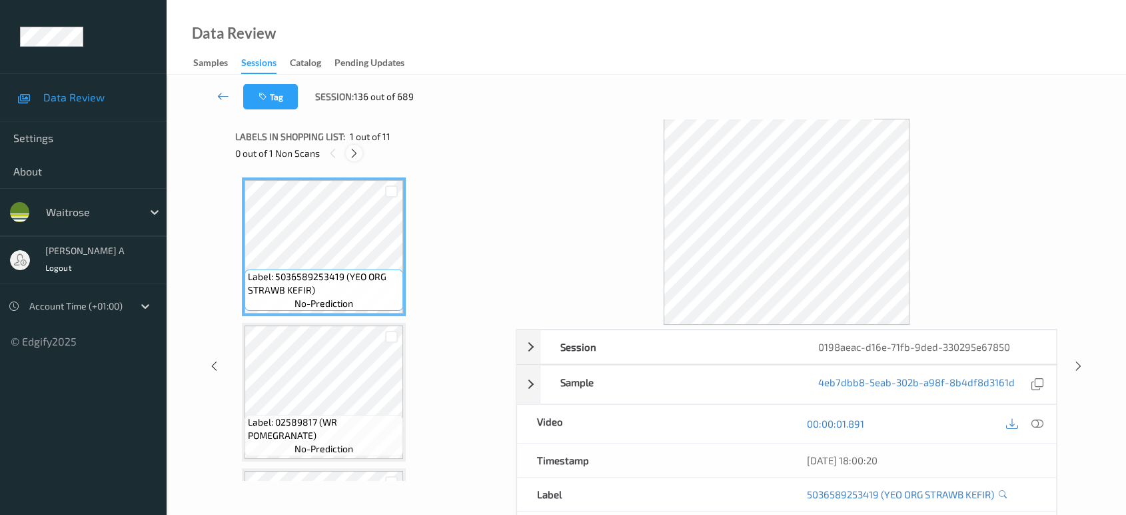
click at [355, 155] on icon at bounding box center [354, 153] width 11 height 12
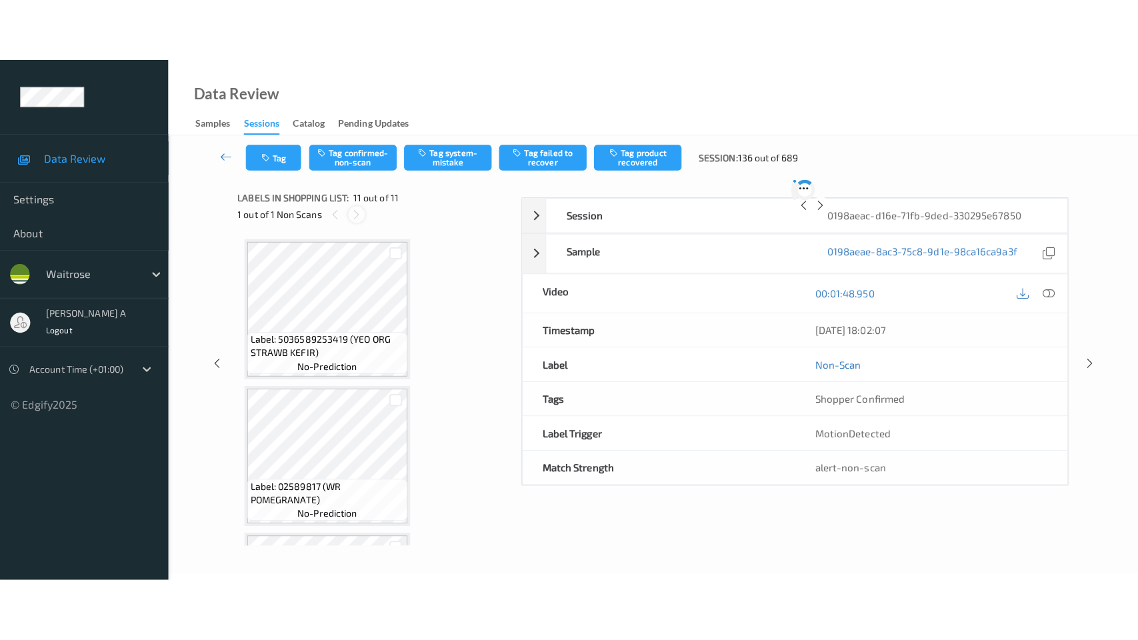
scroll to position [1288, 0]
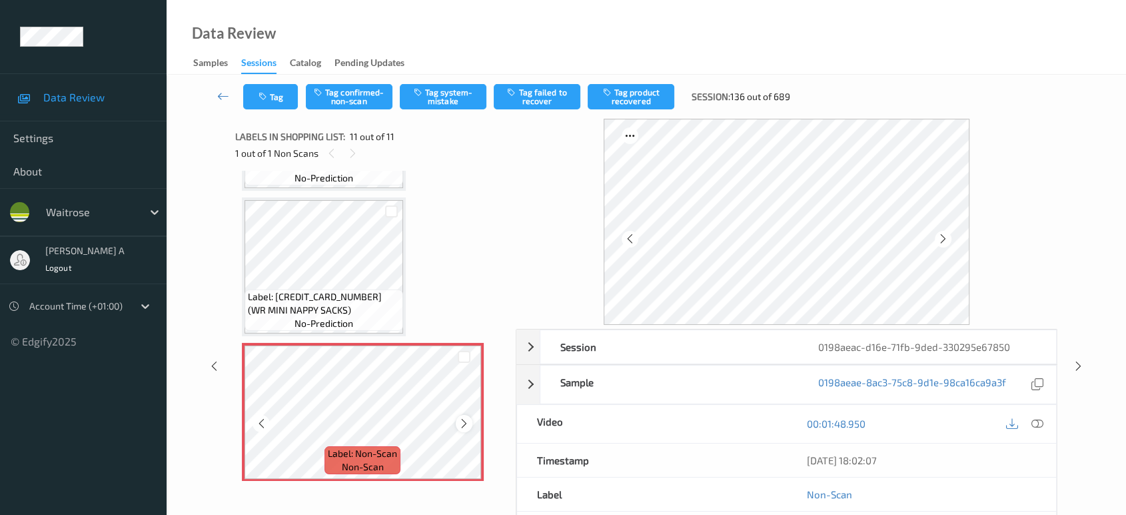
click at [462, 418] on icon at bounding box center [464, 423] width 11 height 12
click at [1036, 429] on icon at bounding box center [1038, 423] width 12 height 12
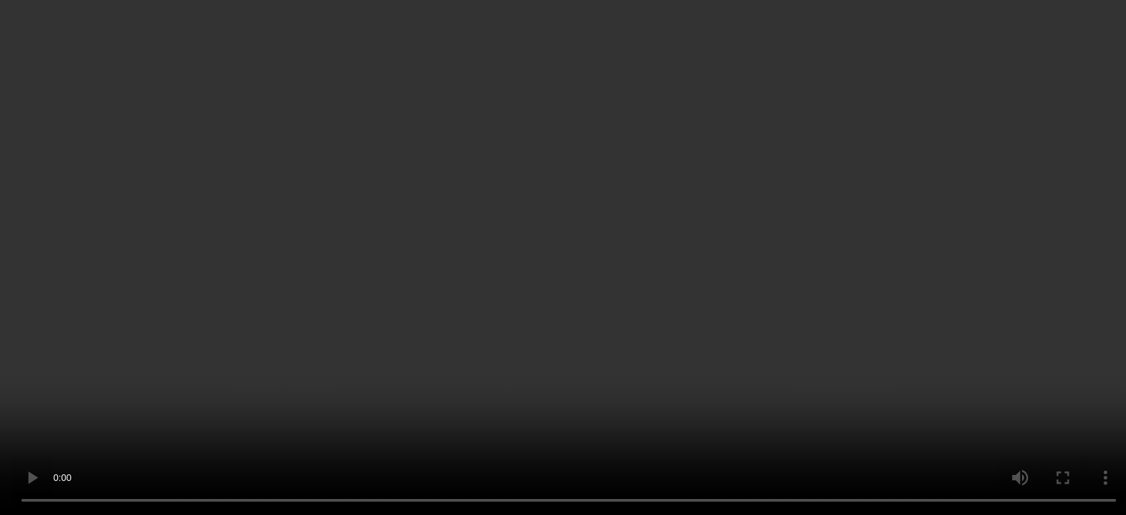
scroll to position [940, 0]
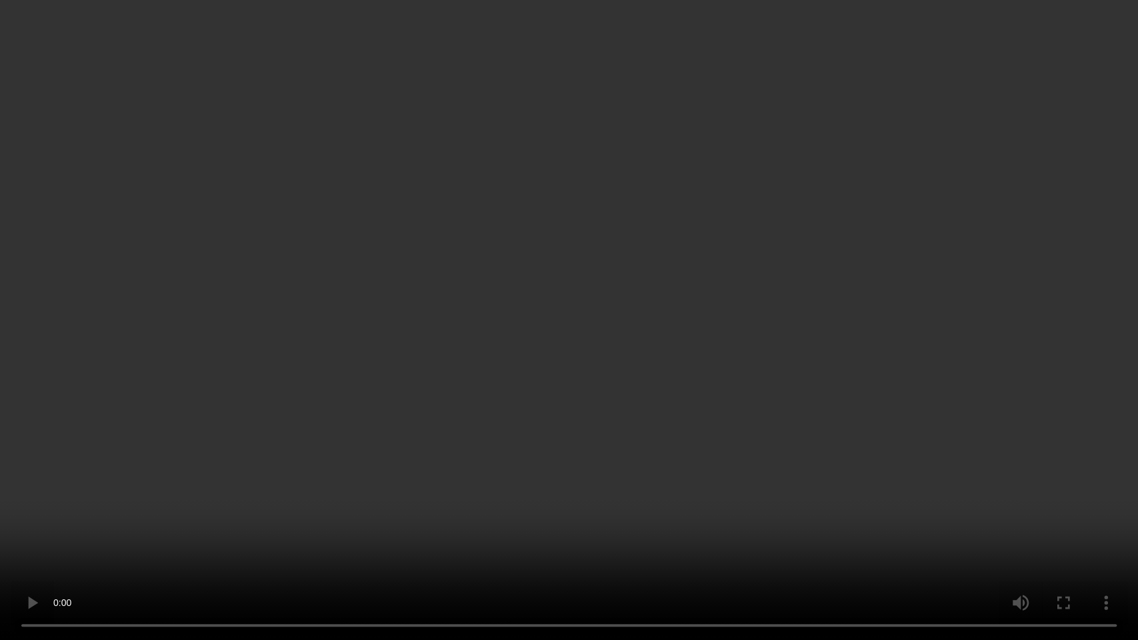
click at [565, 336] on video at bounding box center [569, 320] width 1138 height 640
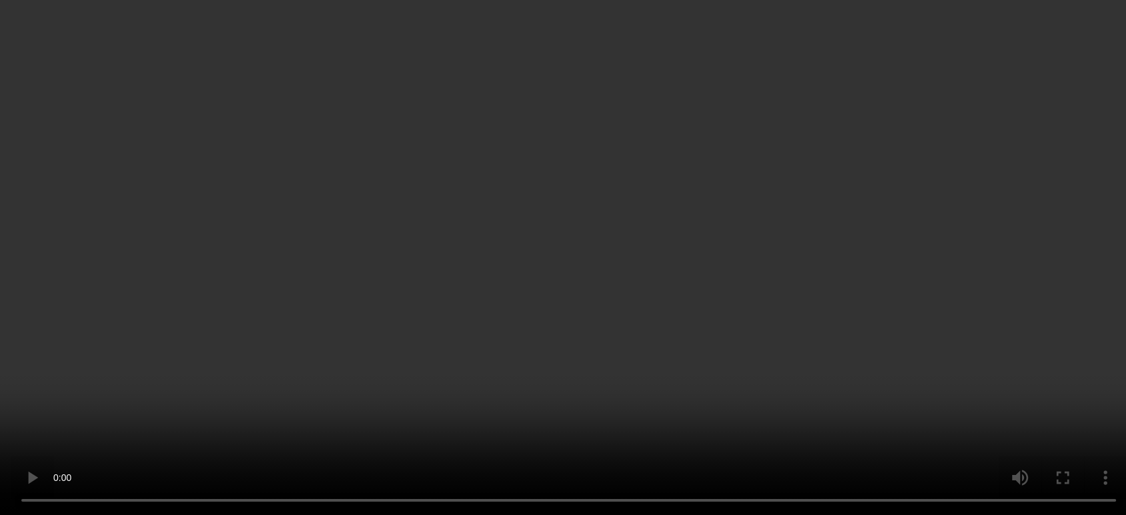
scroll to position [1288, 0]
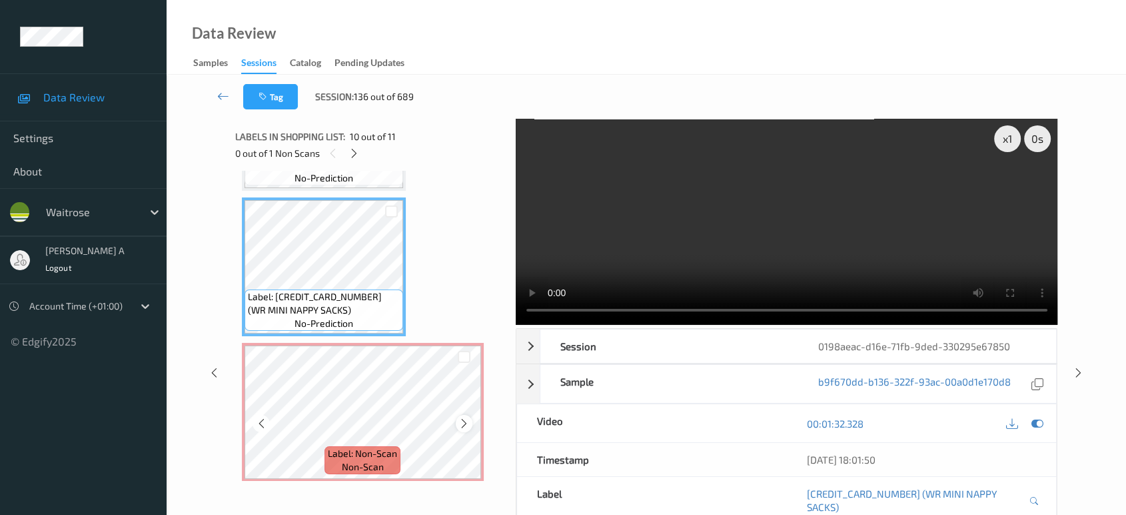
click at [467, 417] on icon at bounding box center [464, 423] width 11 height 12
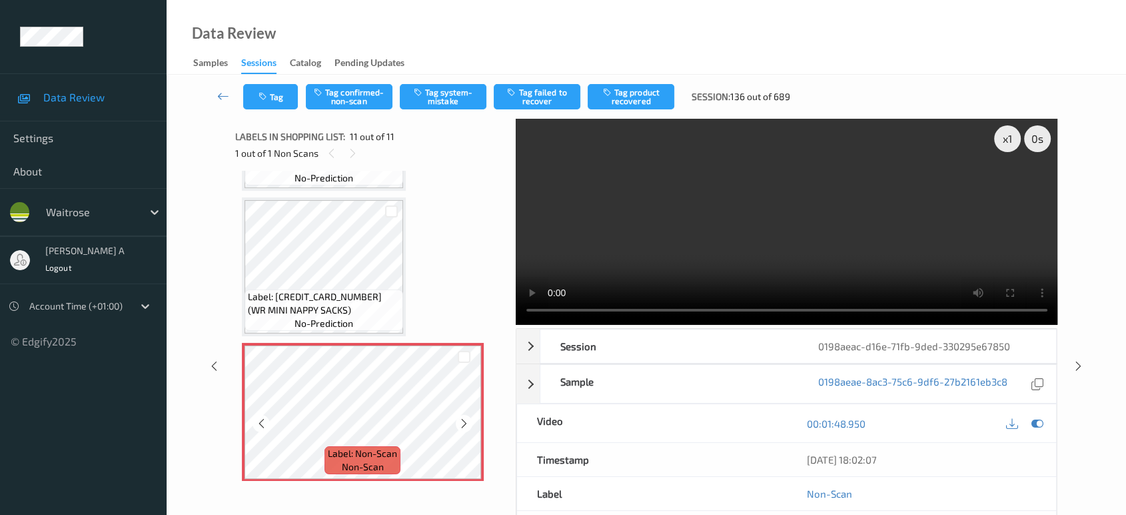
click at [467, 417] on icon at bounding box center [464, 423] width 11 height 12
click at [458, 98] on button "Tag system-mistake" at bounding box center [443, 96] width 87 height 25
click at [273, 95] on button "Tag" at bounding box center [270, 96] width 55 height 25
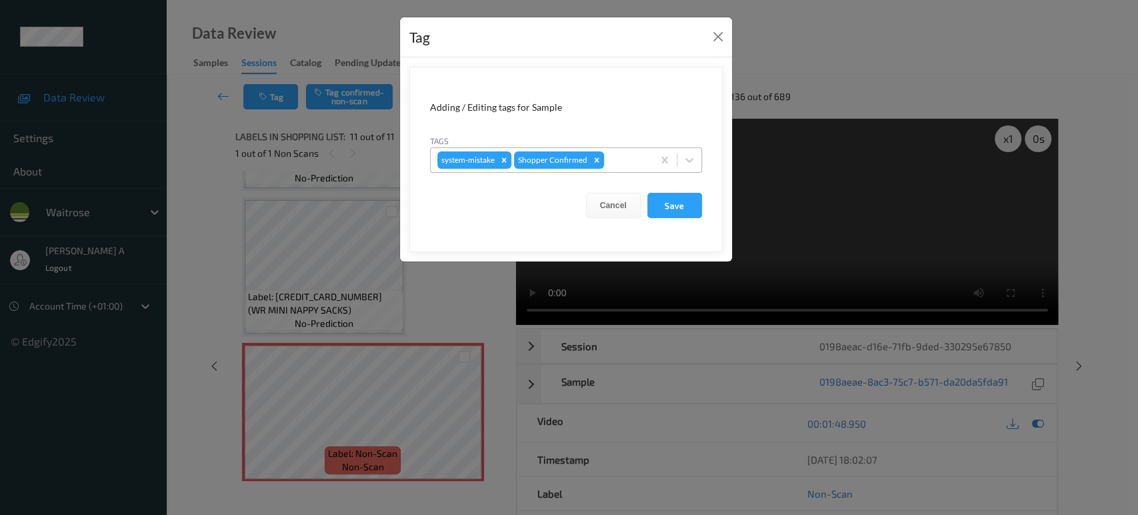
click at [621, 164] on div at bounding box center [626, 160] width 39 height 16
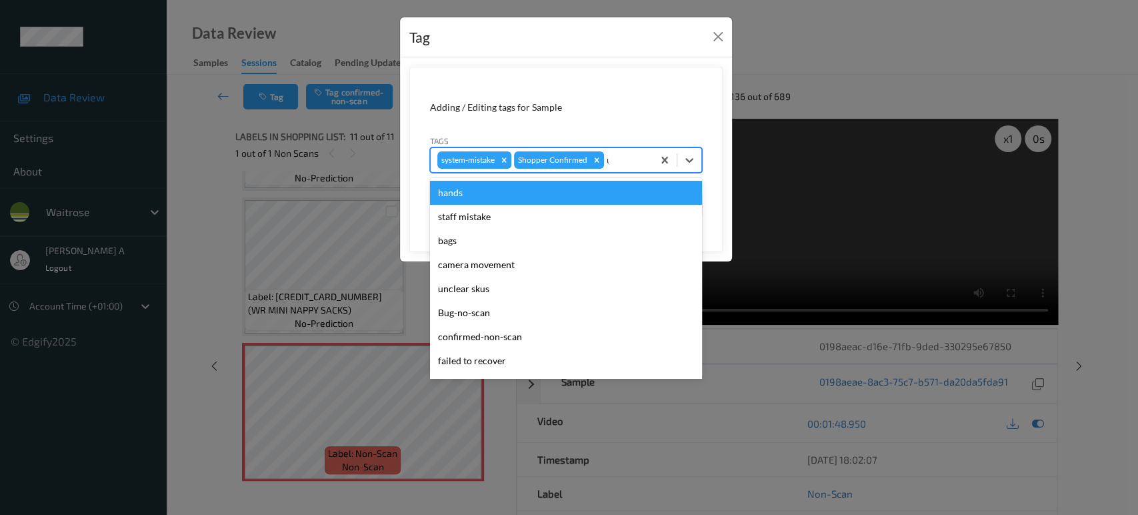
type input "un"
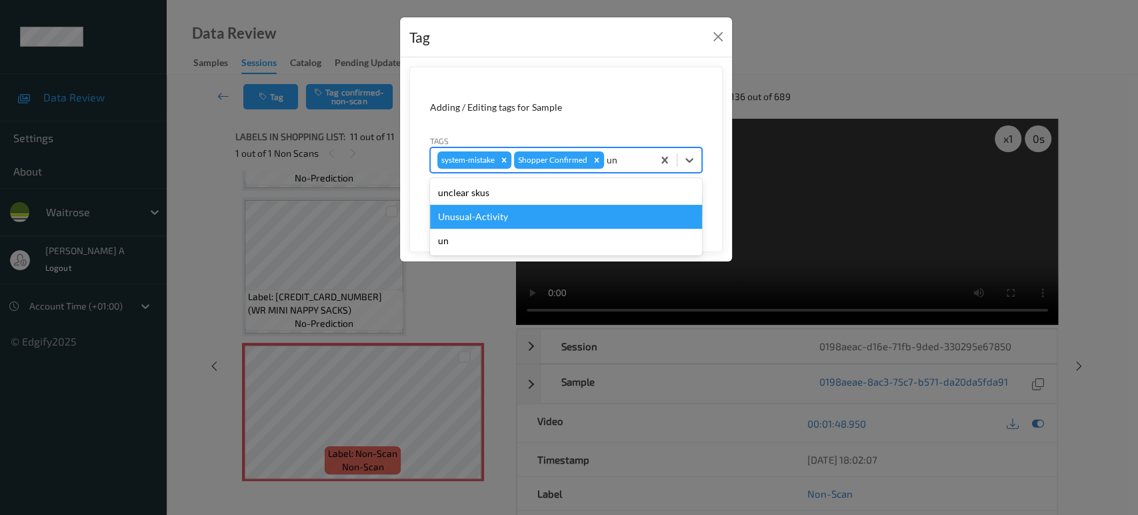
click at [551, 209] on div "Unusual-Activity" at bounding box center [566, 217] width 272 height 24
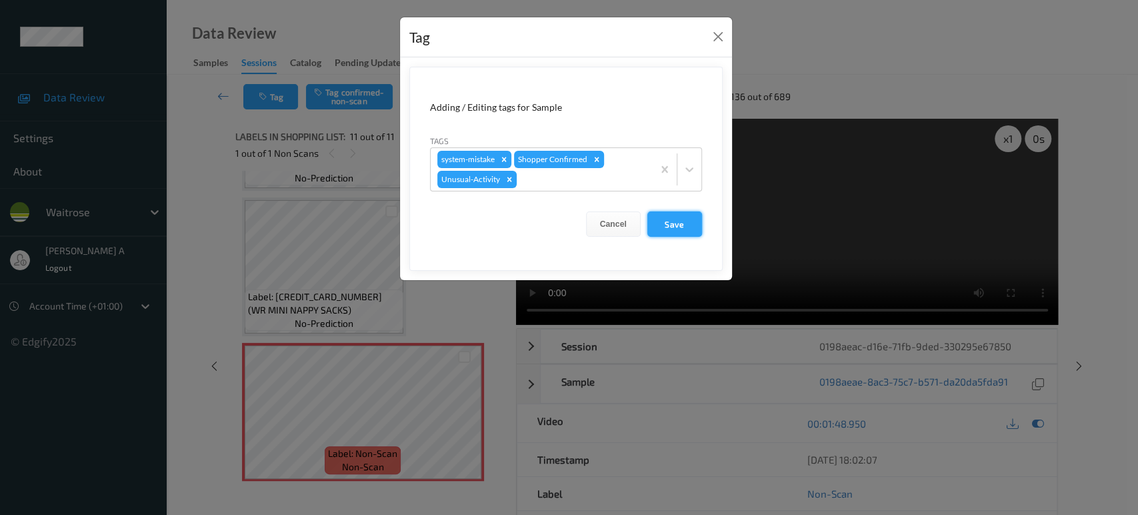
click at [665, 231] on button "Save" at bounding box center [674, 223] width 55 height 25
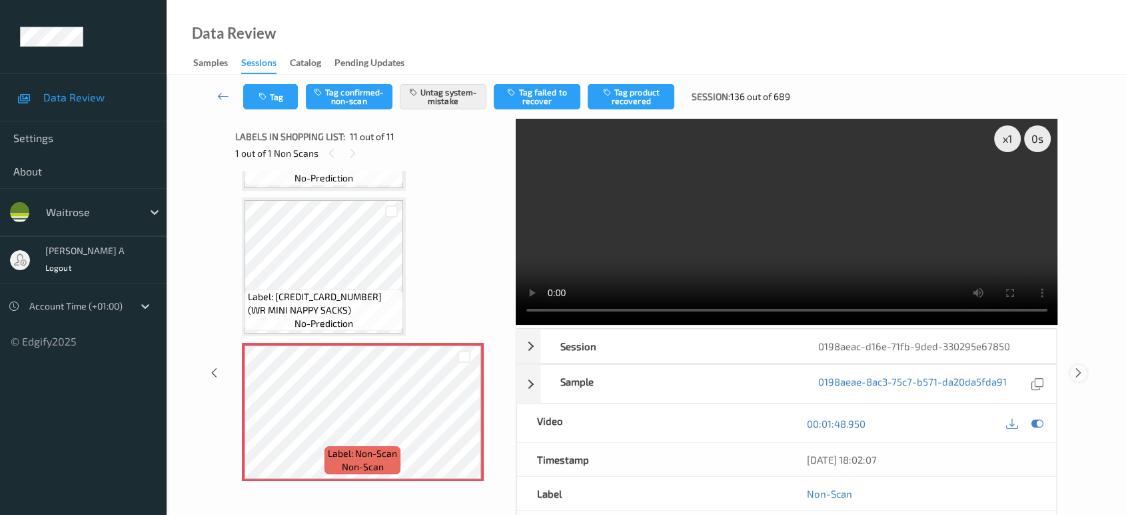
click at [1078, 367] on icon at bounding box center [1078, 373] width 11 height 12
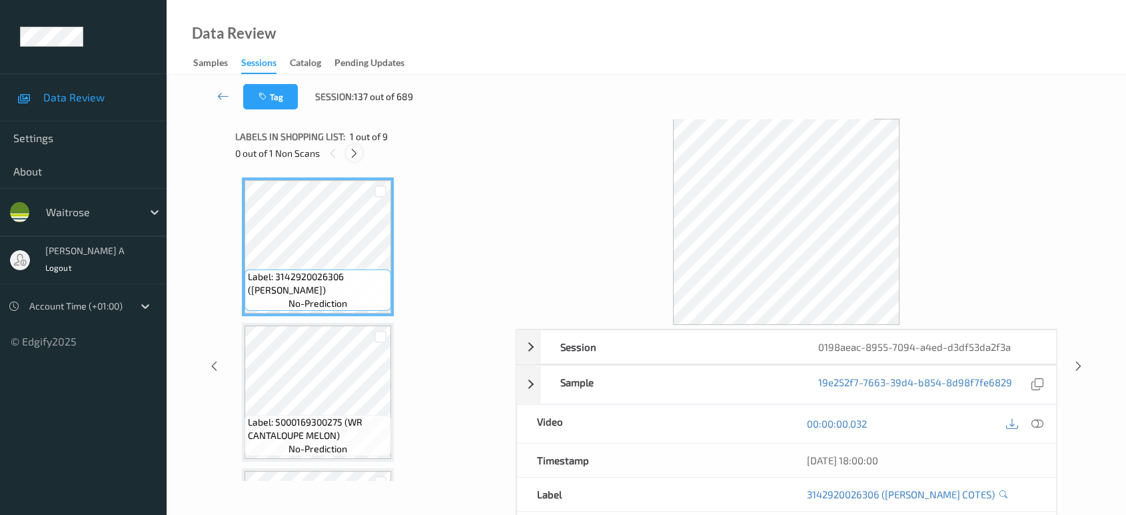
click at [361, 155] on div at bounding box center [354, 153] width 17 height 17
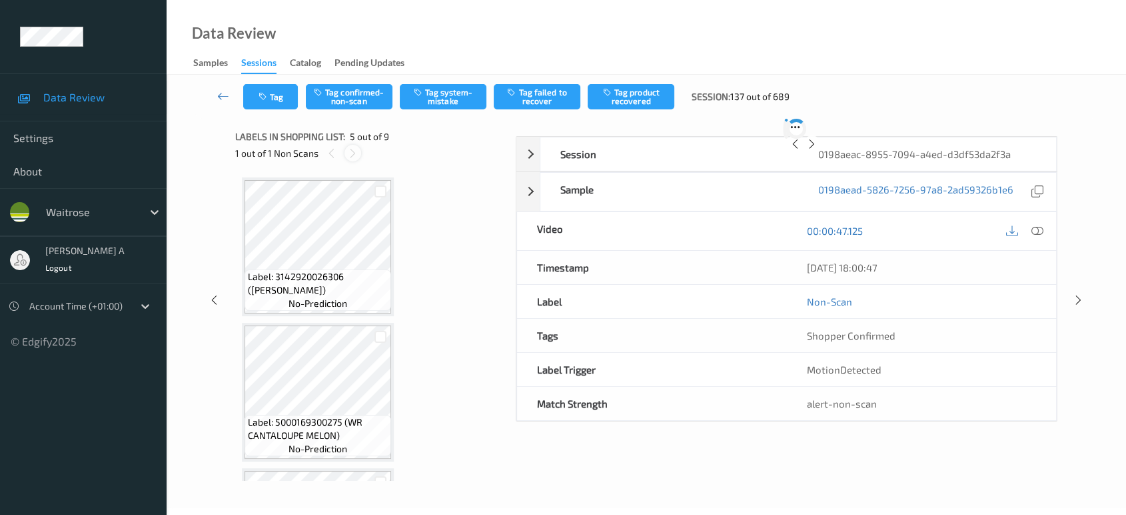
scroll to position [441, 0]
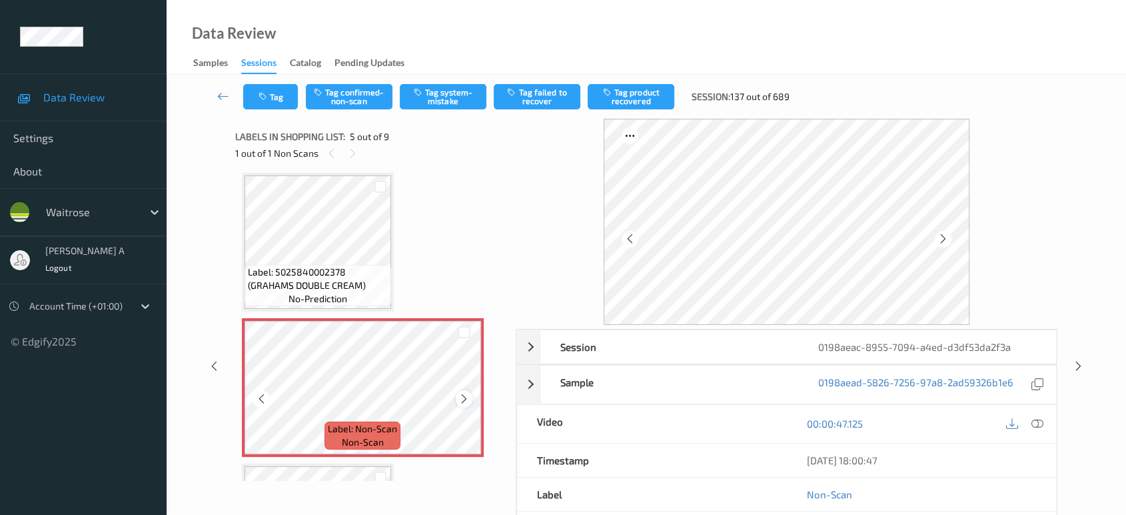
click at [461, 399] on icon at bounding box center [464, 399] width 11 height 12
click at [1034, 420] on icon at bounding box center [1038, 423] width 12 height 12
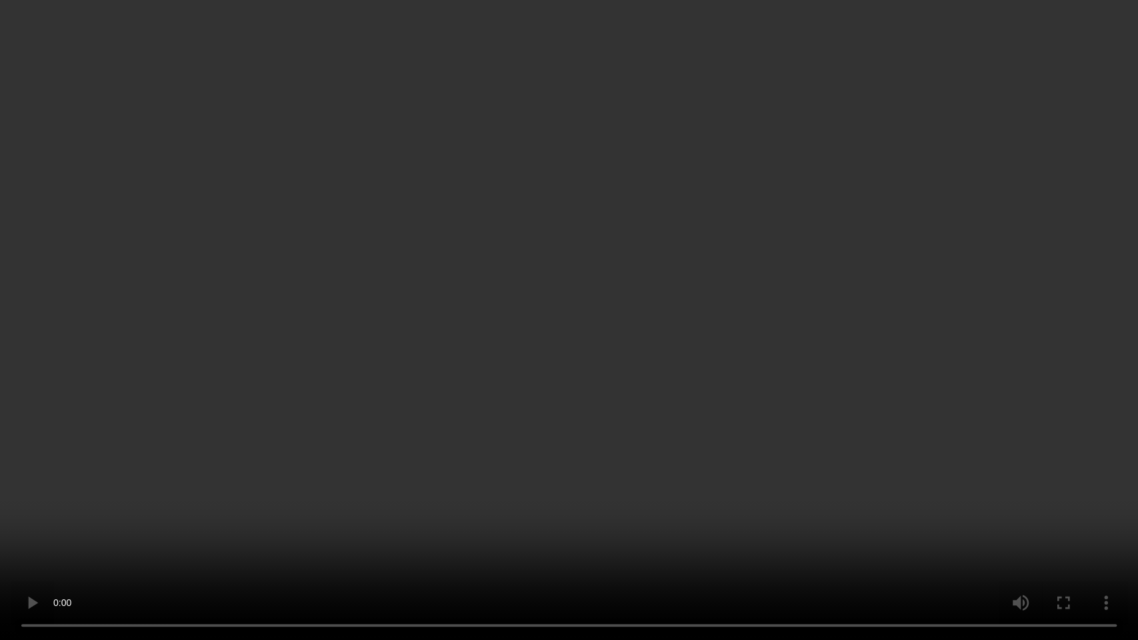
click at [471, 436] on video at bounding box center [569, 320] width 1138 height 640
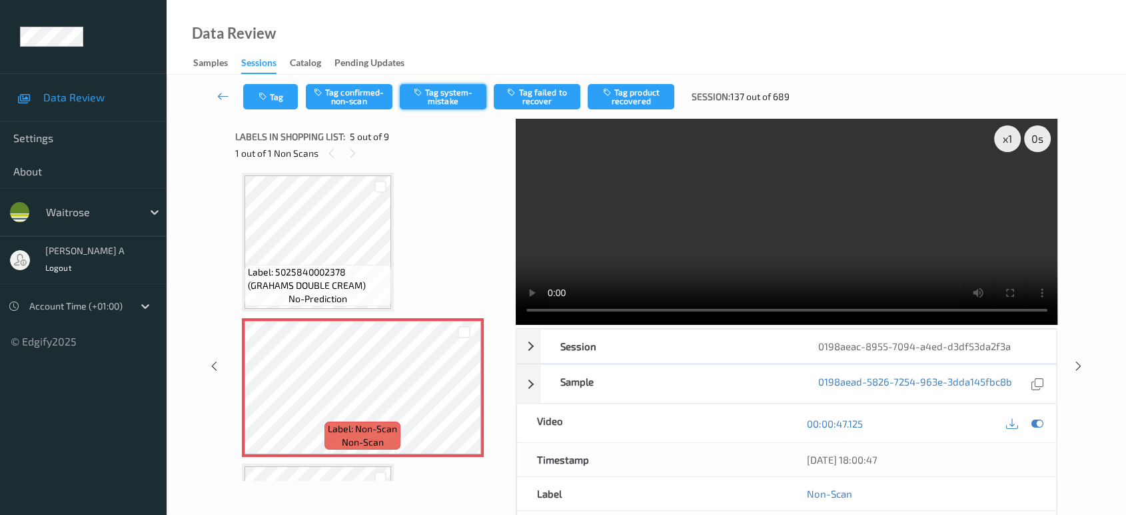
click at [467, 97] on button "Tag system-mistake" at bounding box center [443, 96] width 87 height 25
click at [260, 102] on button "Tag" at bounding box center [270, 96] width 55 height 25
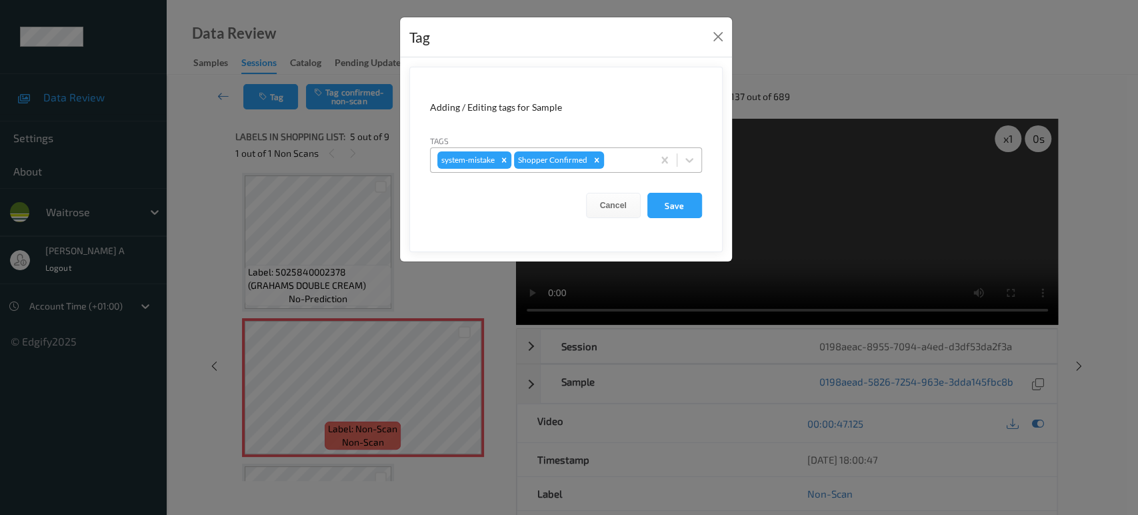
click at [622, 162] on div at bounding box center [626, 160] width 39 height 16
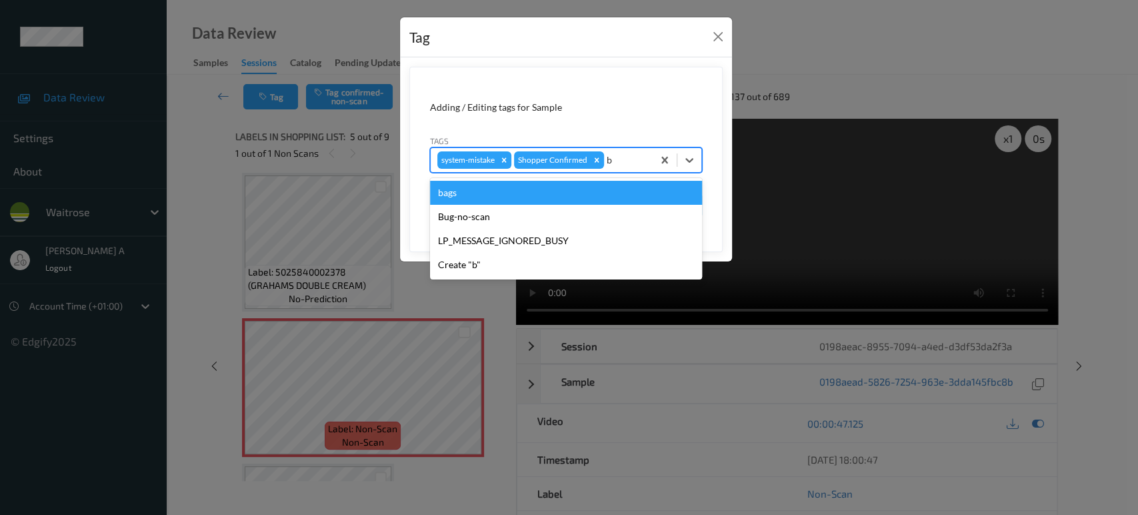
type input "ba"
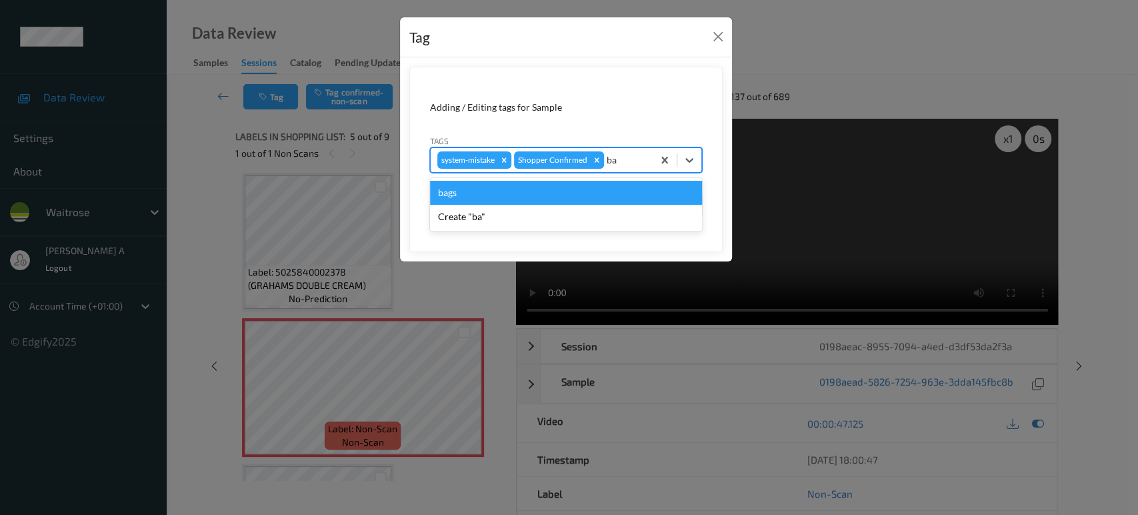
click at [591, 188] on div "bags" at bounding box center [566, 193] width 272 height 24
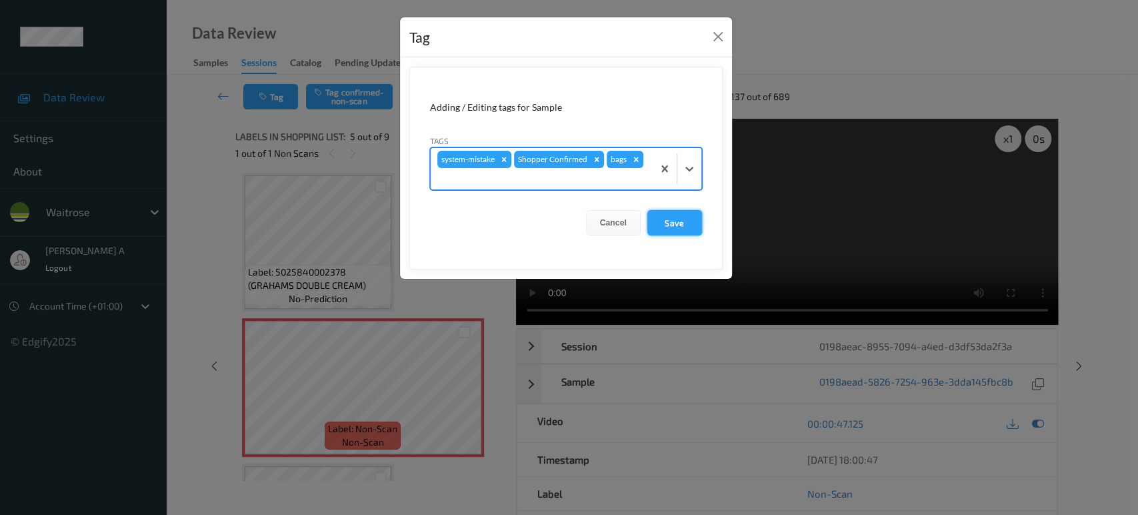
click at [672, 217] on button "Save" at bounding box center [674, 222] width 55 height 25
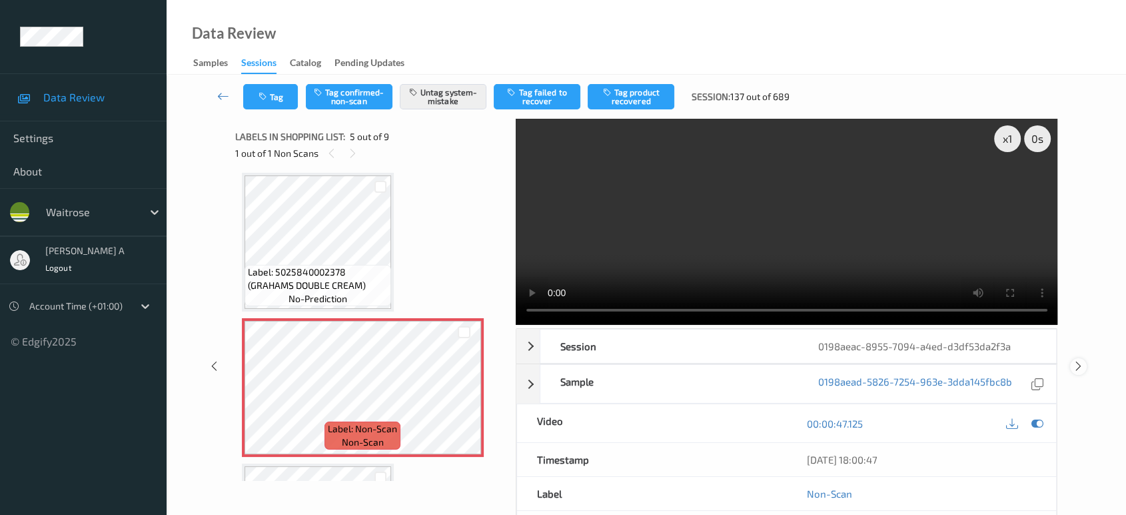
click at [1076, 360] on icon at bounding box center [1078, 366] width 11 height 12
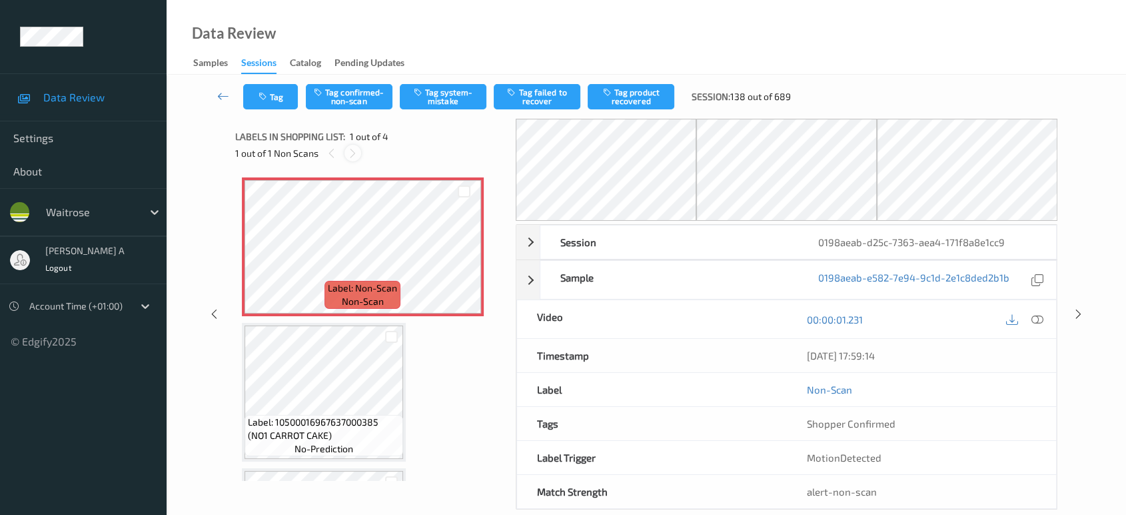
click at [357, 145] on div at bounding box center [353, 153] width 17 height 17
click at [460, 258] on icon at bounding box center [464, 258] width 11 height 12
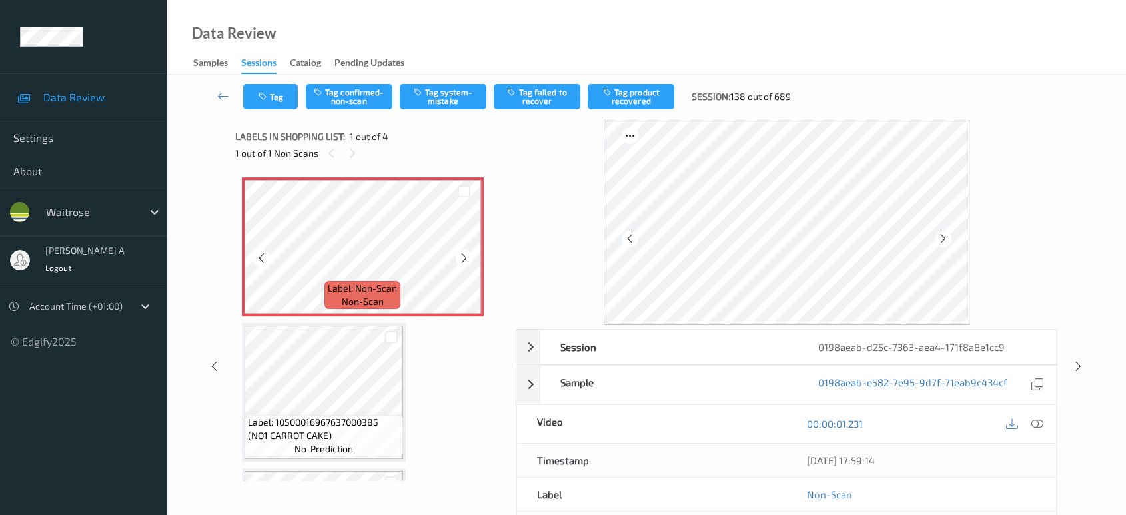
click at [460, 258] on icon at bounding box center [464, 258] width 11 height 12
click at [1042, 421] on icon at bounding box center [1038, 423] width 12 height 12
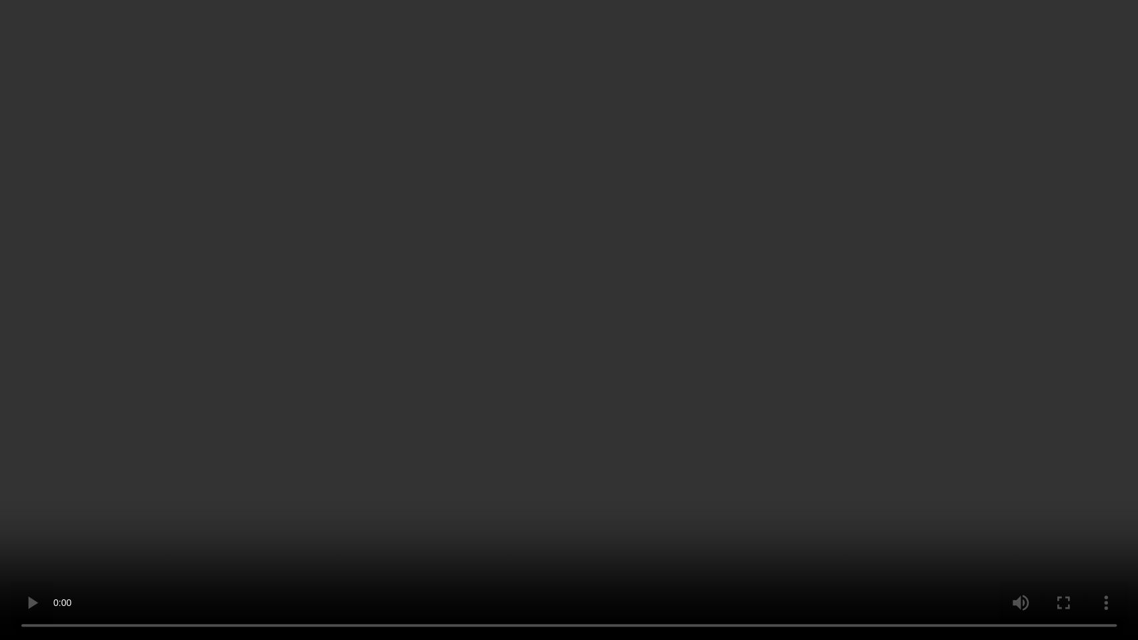
click at [698, 347] on video at bounding box center [569, 320] width 1138 height 640
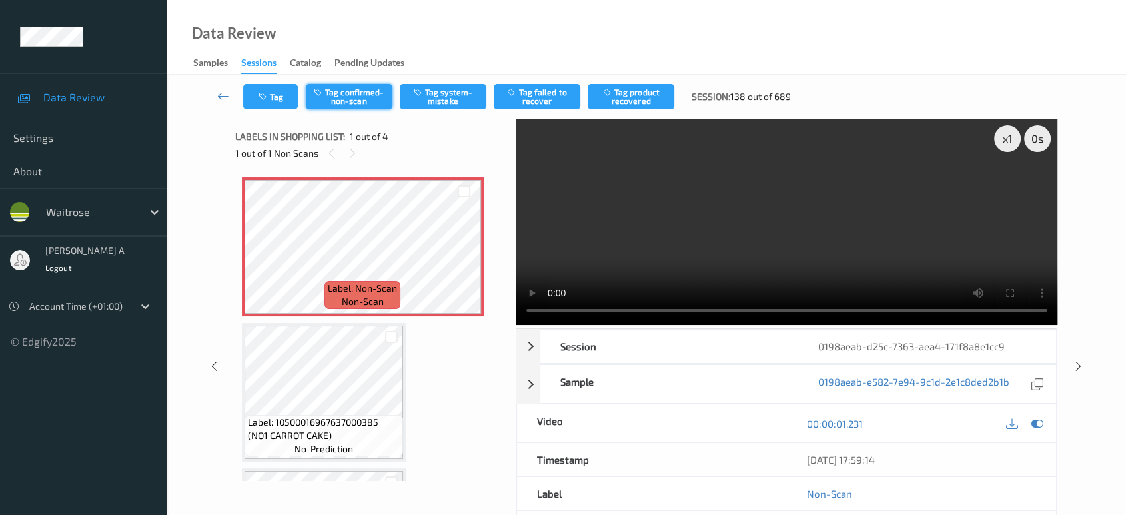
click at [366, 99] on button "Tag confirmed-non-scan" at bounding box center [349, 96] width 87 height 25
click at [650, 99] on button "Tag product recovered" at bounding box center [631, 96] width 87 height 25
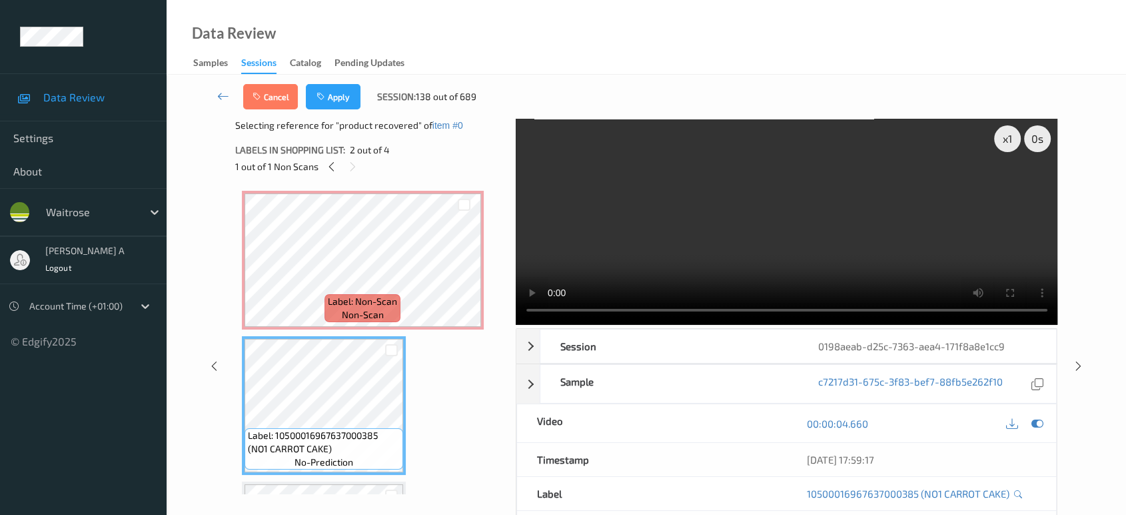
scroll to position [74, 0]
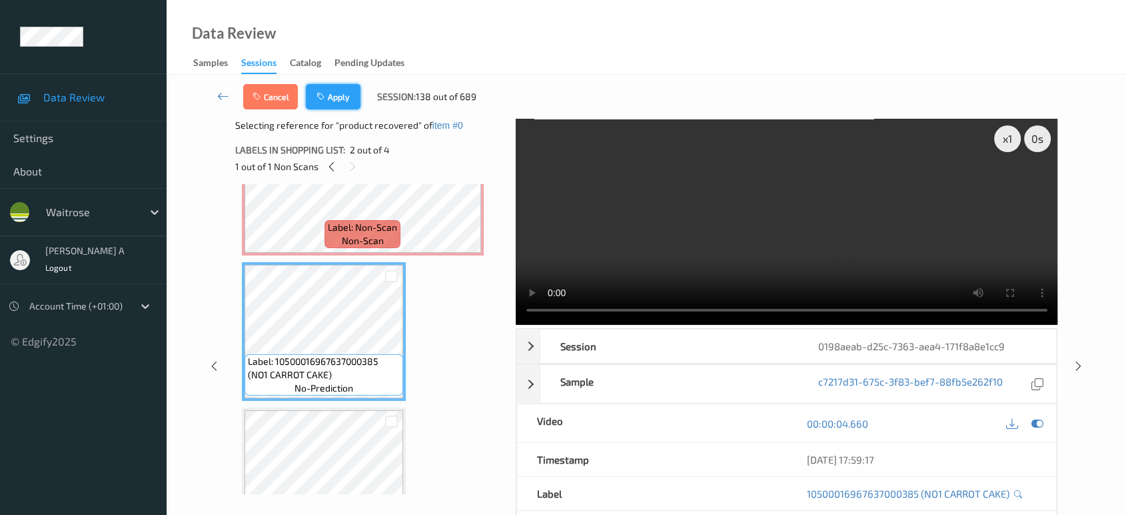
click at [344, 97] on button "Apply" at bounding box center [333, 96] width 55 height 25
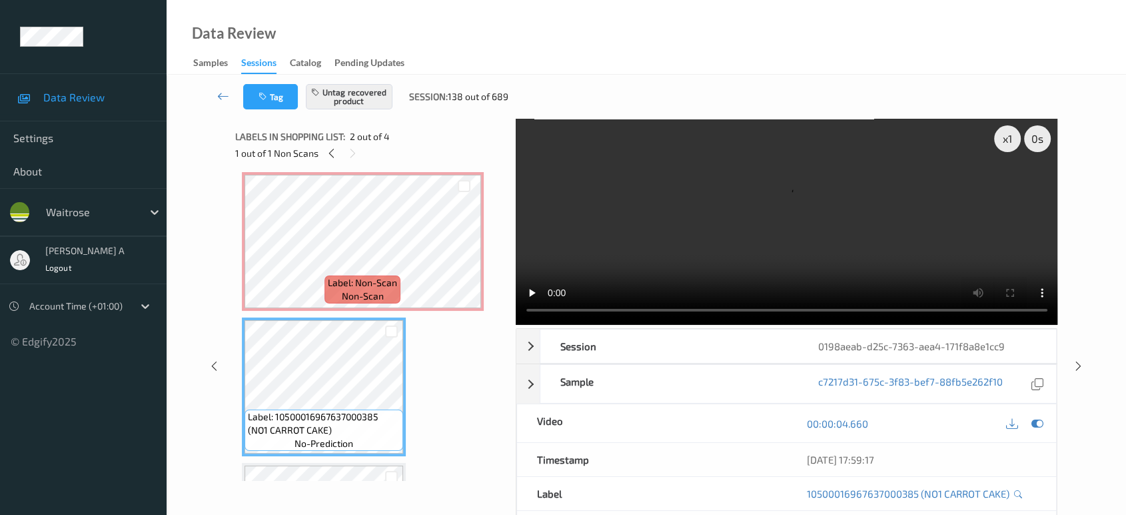
scroll to position [0, 0]
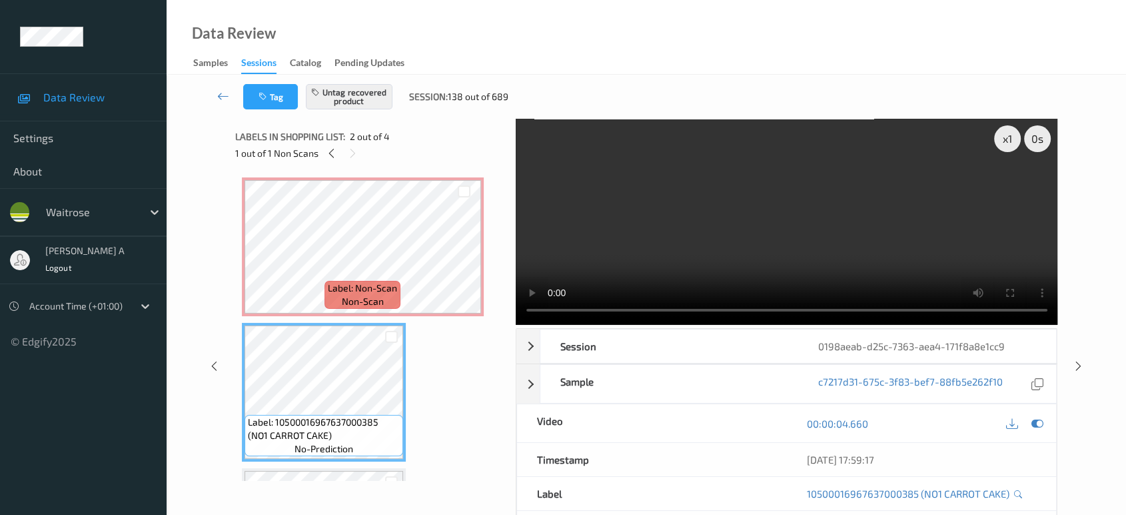
click at [1078, 364] on icon at bounding box center [1078, 366] width 11 height 12
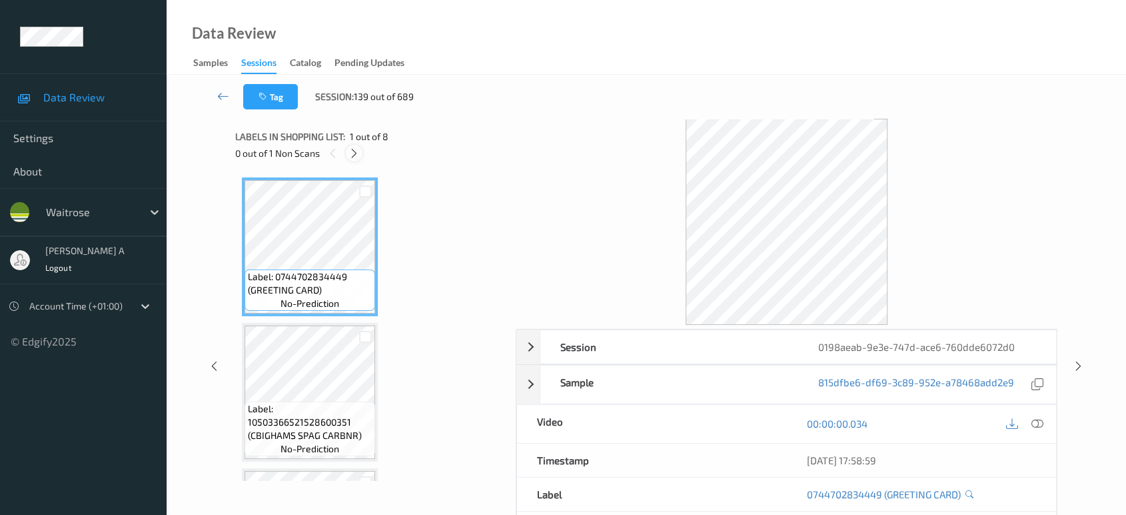
click at [357, 150] on icon at bounding box center [354, 153] width 11 height 12
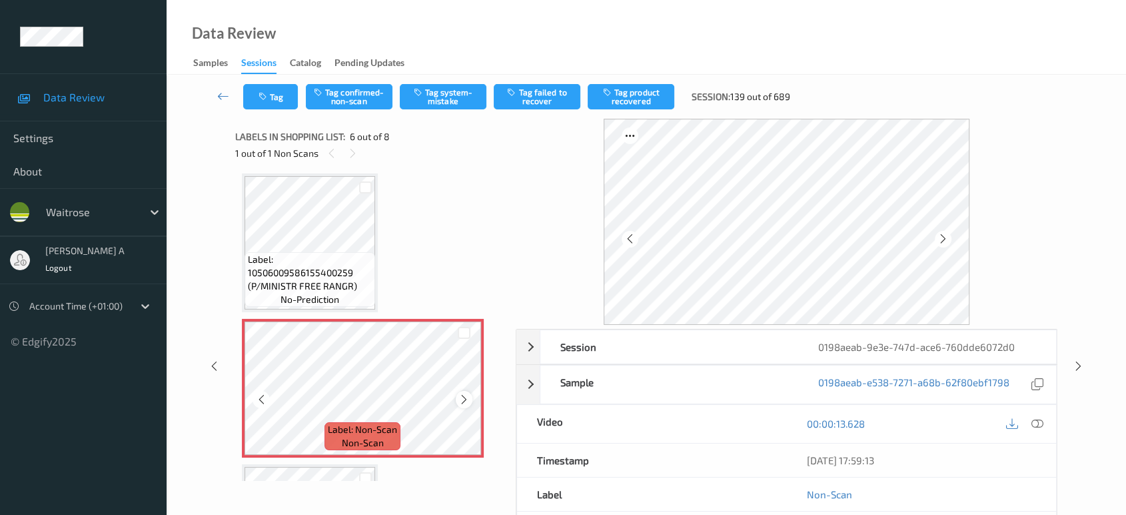
click at [467, 393] on icon at bounding box center [464, 399] width 11 height 12
click at [1044, 422] on div at bounding box center [1037, 424] width 18 height 18
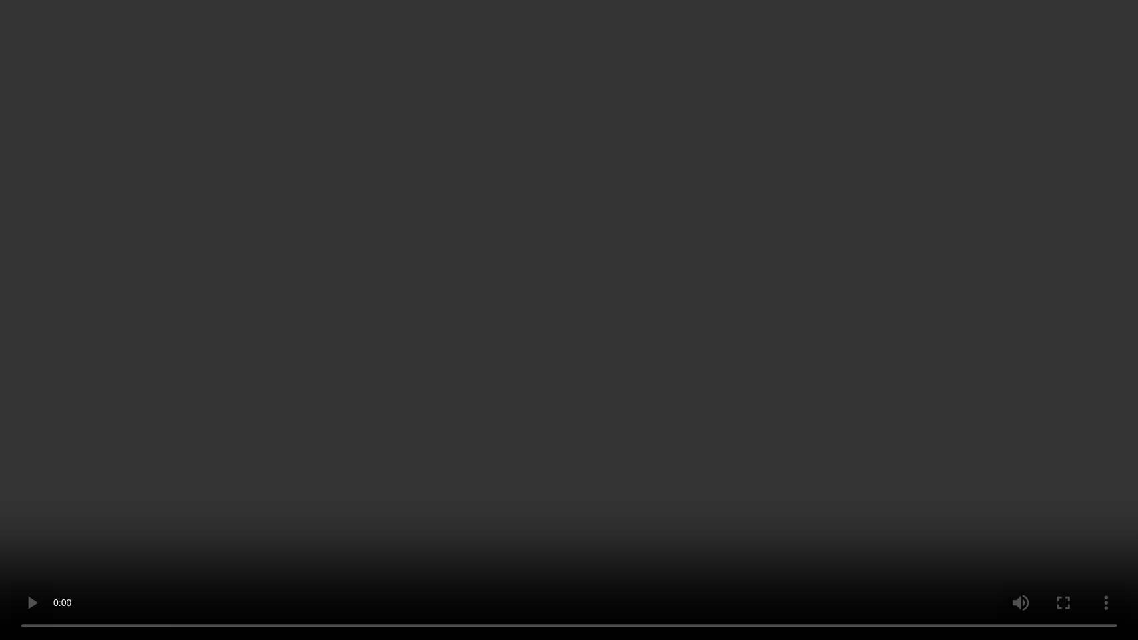
click at [688, 276] on video at bounding box center [569, 320] width 1138 height 640
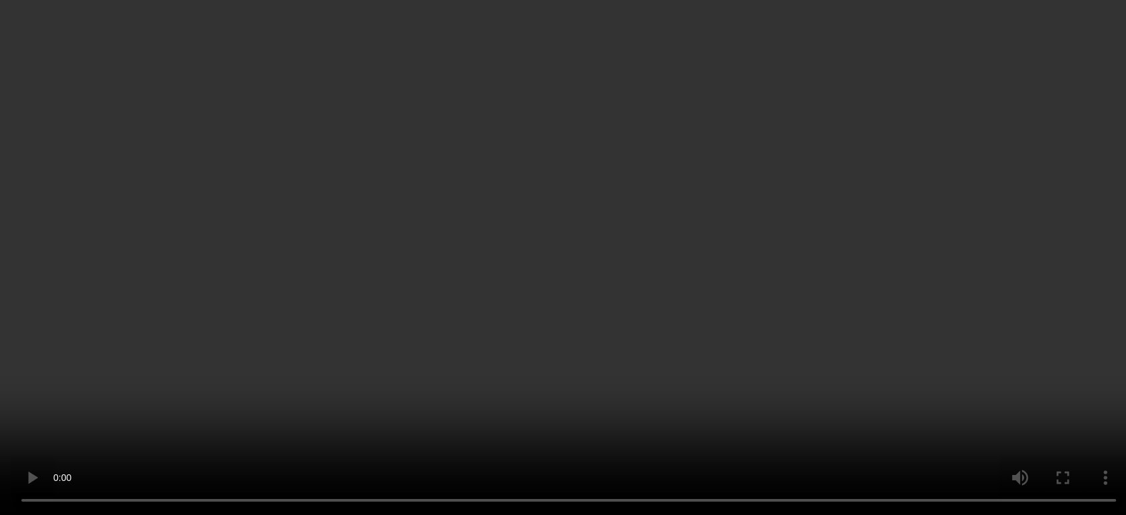
scroll to position [659, 0]
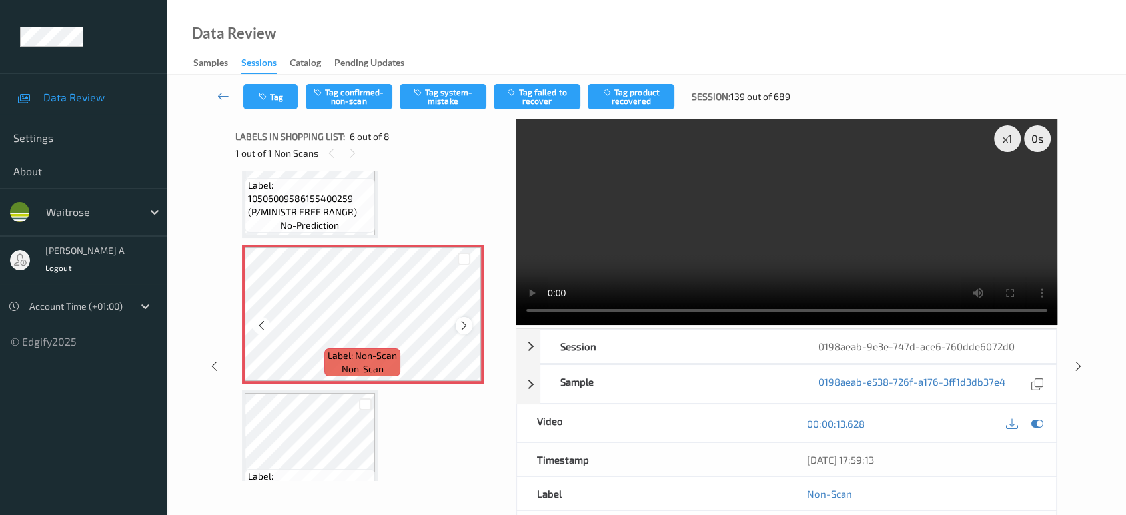
click at [465, 324] on icon at bounding box center [464, 325] width 11 height 12
click at [358, 105] on button "Tag confirmed-non-scan" at bounding box center [349, 96] width 87 height 25
click at [642, 97] on button "Tag product recovered" at bounding box center [631, 96] width 87 height 25
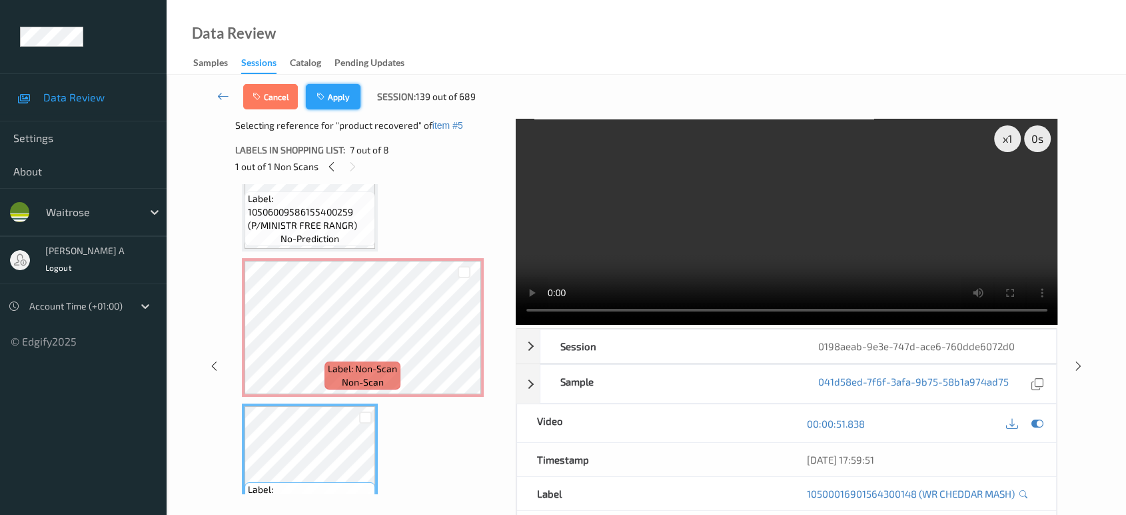
click at [337, 103] on button "Apply" at bounding box center [333, 96] width 55 height 25
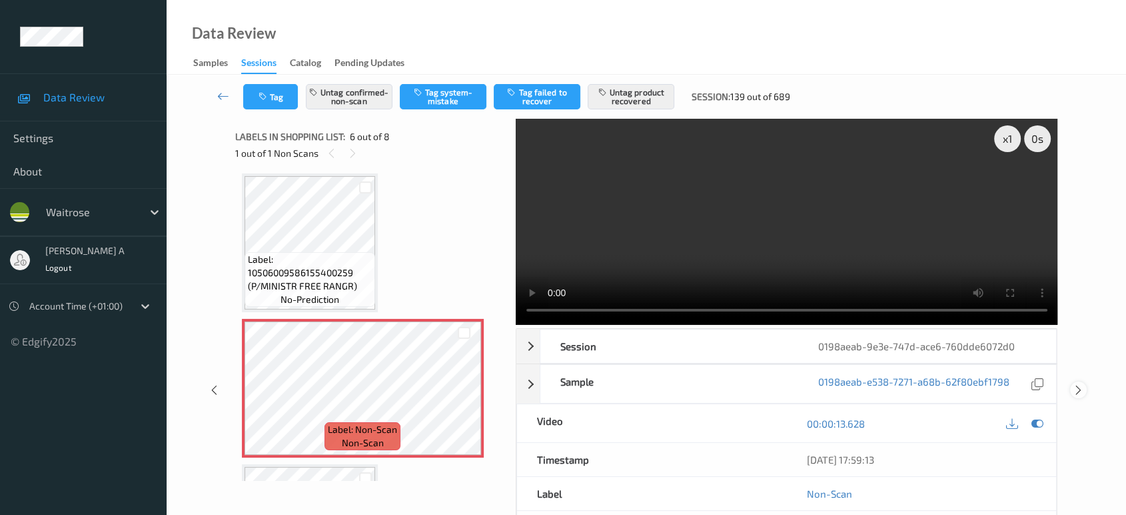
click at [1080, 384] on icon at bounding box center [1078, 390] width 11 height 12
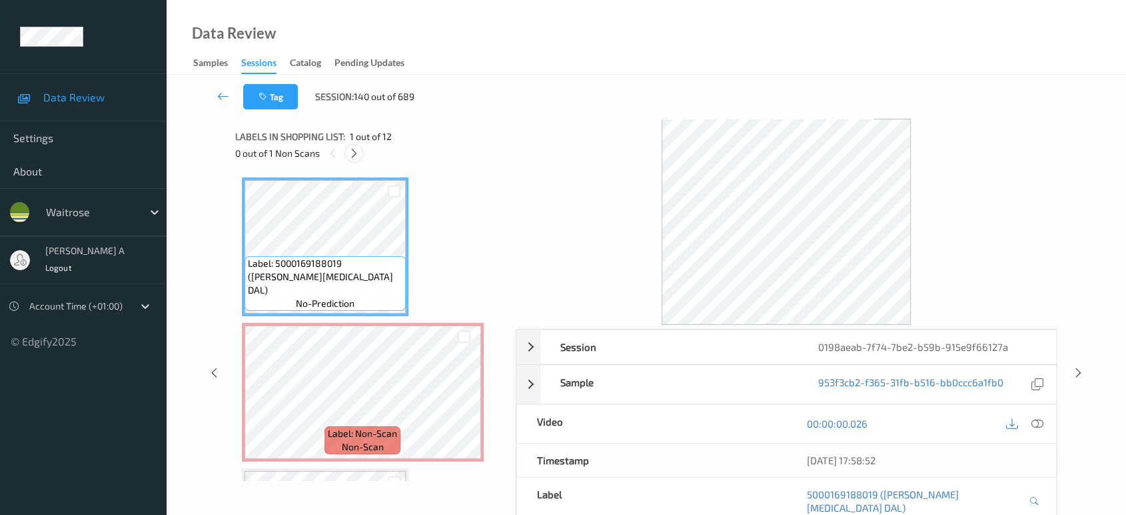
click at [352, 154] on icon at bounding box center [354, 153] width 11 height 12
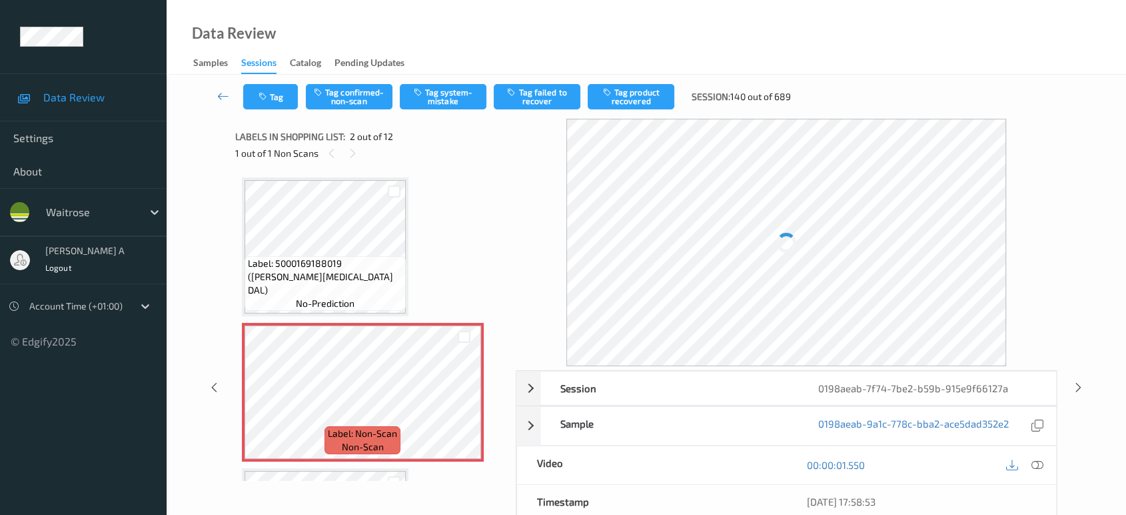
scroll to position [6, 0]
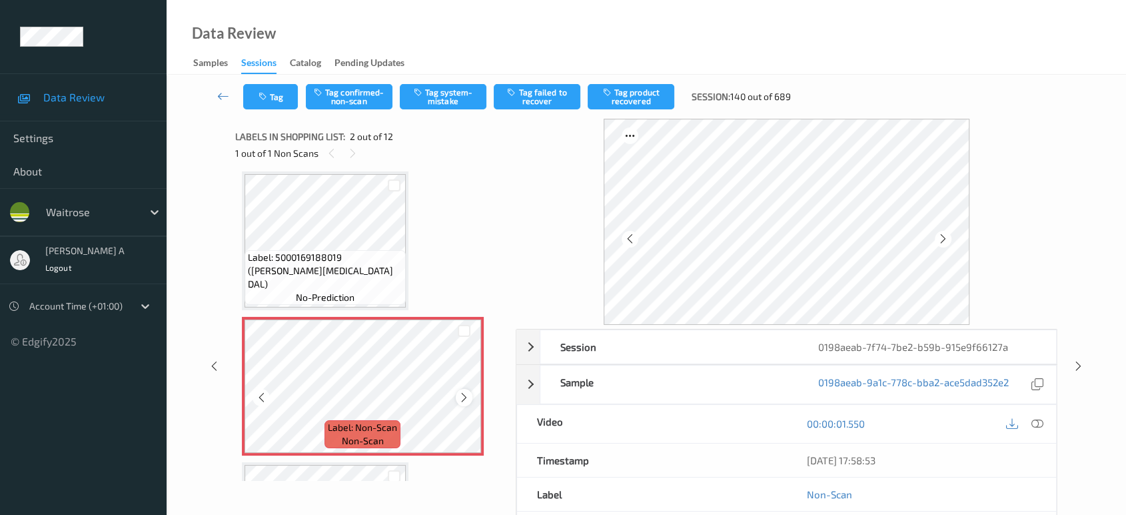
click at [469, 393] on icon at bounding box center [464, 397] width 11 height 12
drag, startPoint x: 1033, startPoint y: 421, endPoint x: 1017, endPoint y: 415, distance: 17.3
click at [1033, 421] on icon at bounding box center [1038, 423] width 12 height 12
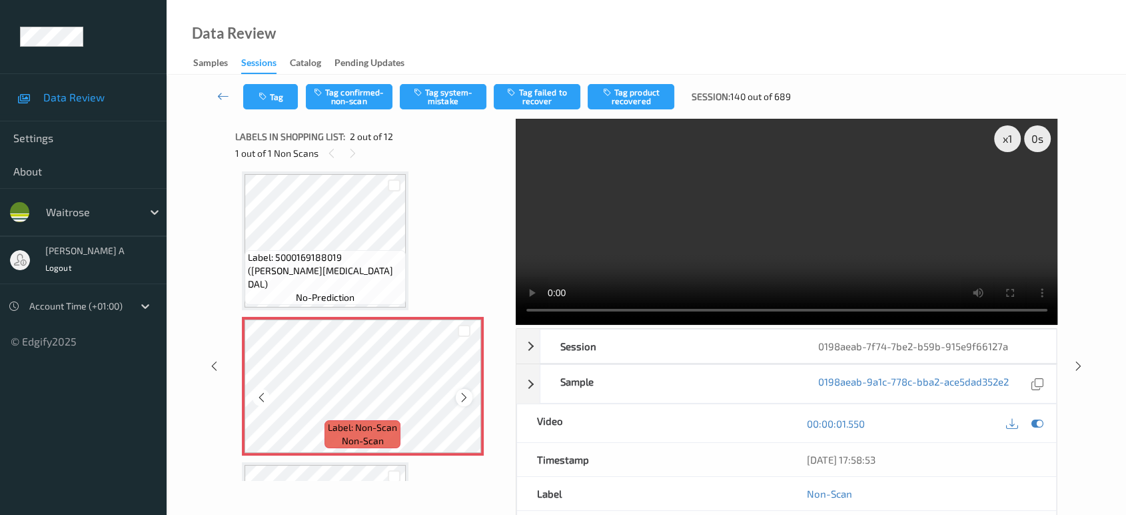
click at [459, 401] on icon at bounding box center [464, 397] width 11 height 12
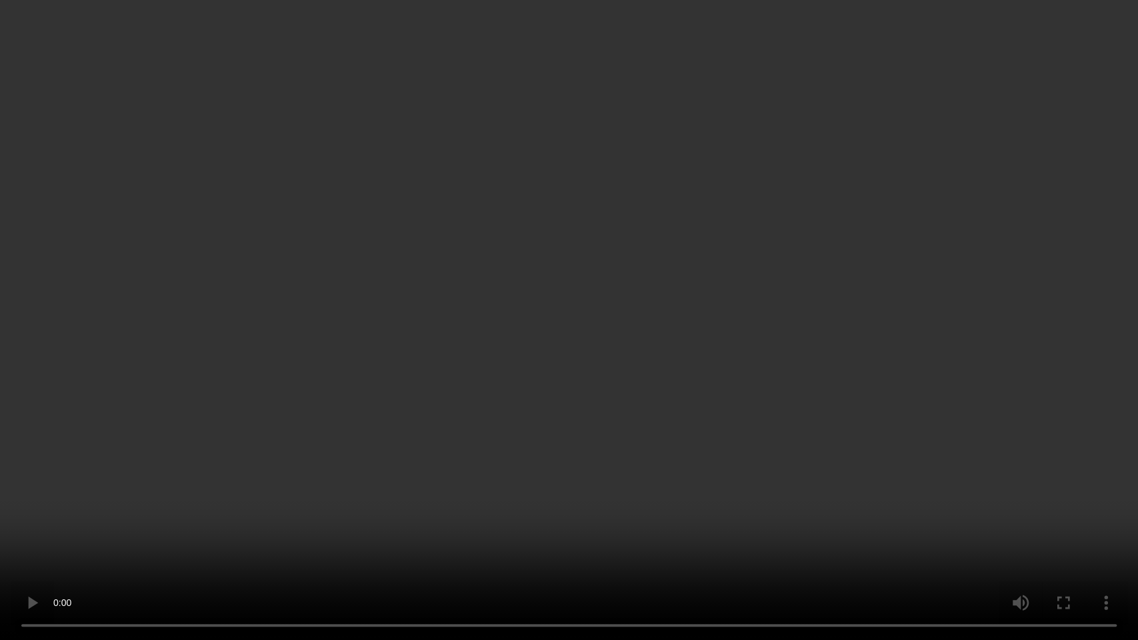
click at [605, 374] on video at bounding box center [569, 320] width 1138 height 640
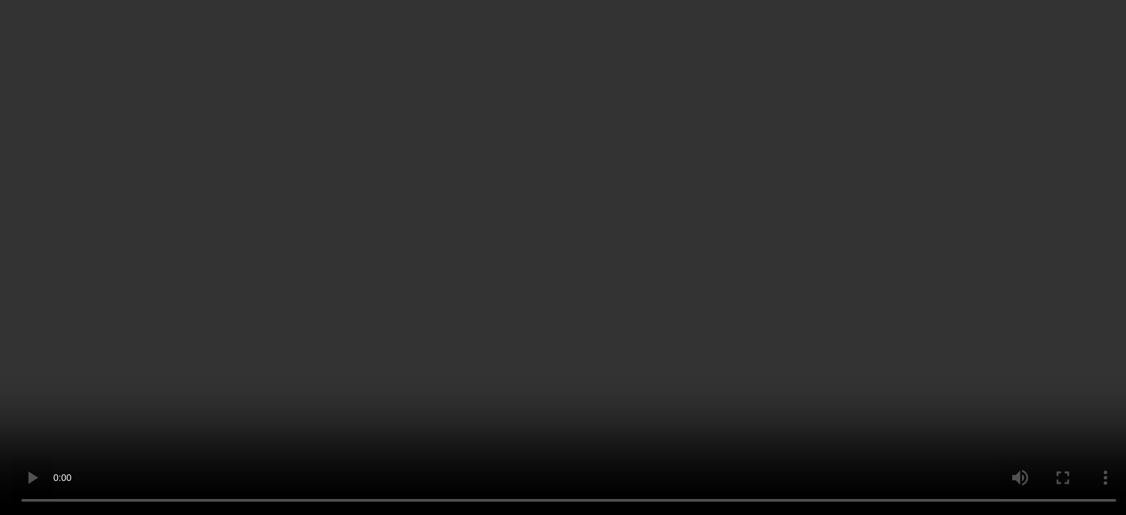
scroll to position [74, 0]
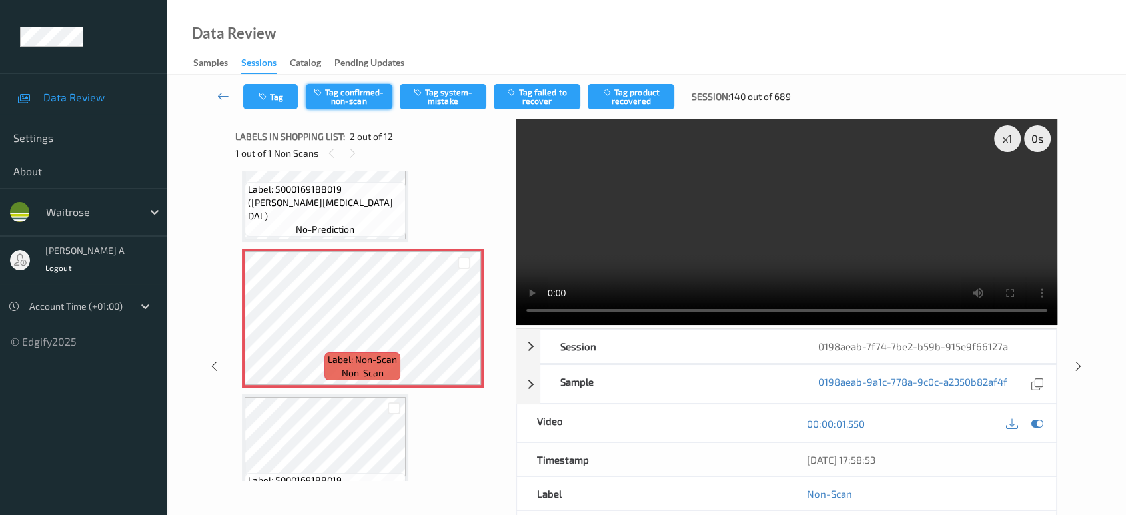
click at [325, 96] on icon "button" at bounding box center [319, 91] width 11 height 9
click at [349, 105] on button "Untag confirmed-non-scan" at bounding box center [349, 96] width 87 height 25
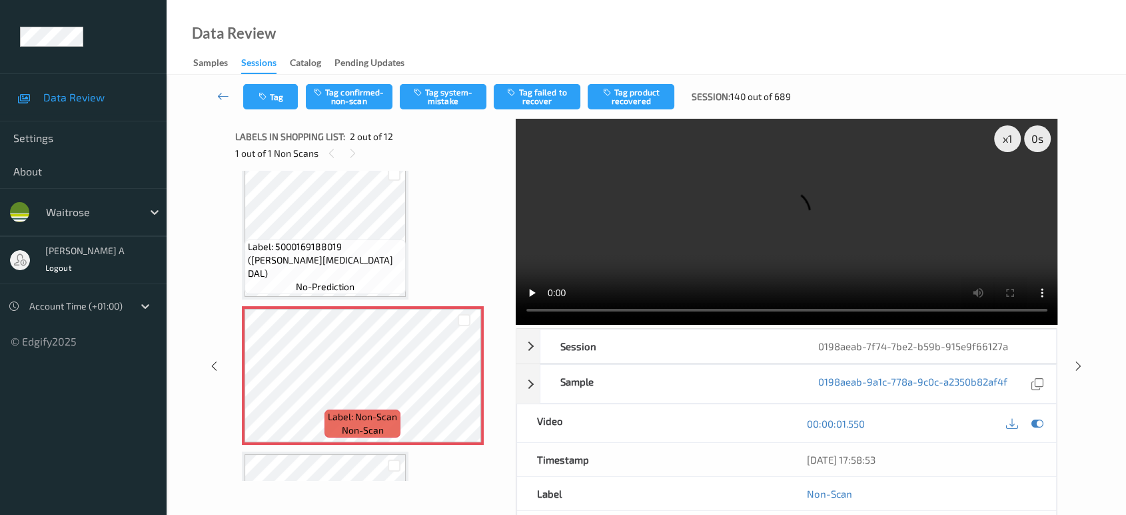
scroll to position [0, 0]
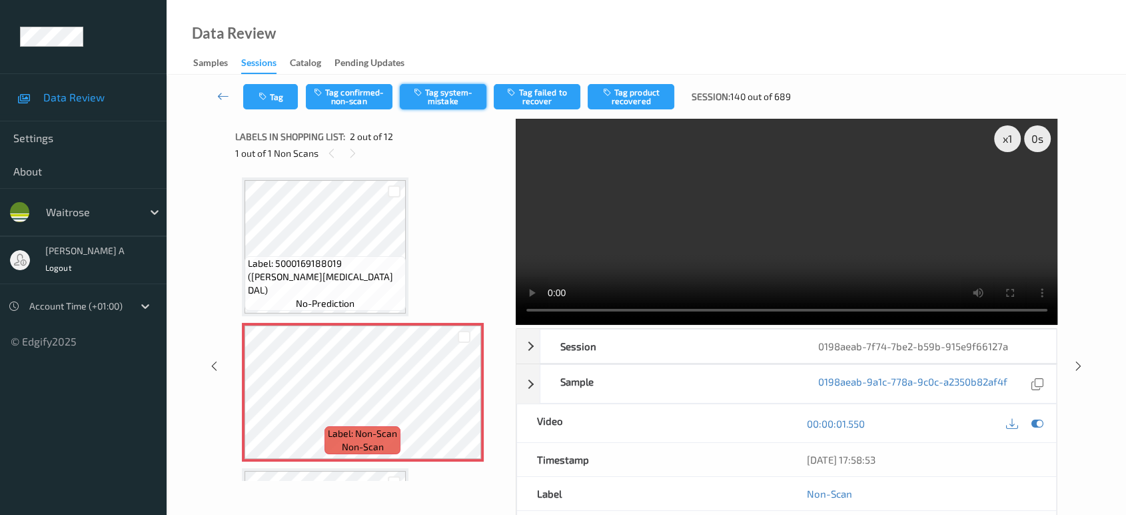
click at [431, 106] on button "Tag system-mistake" at bounding box center [443, 96] width 87 height 25
click at [281, 107] on button "Tag" at bounding box center [270, 96] width 55 height 25
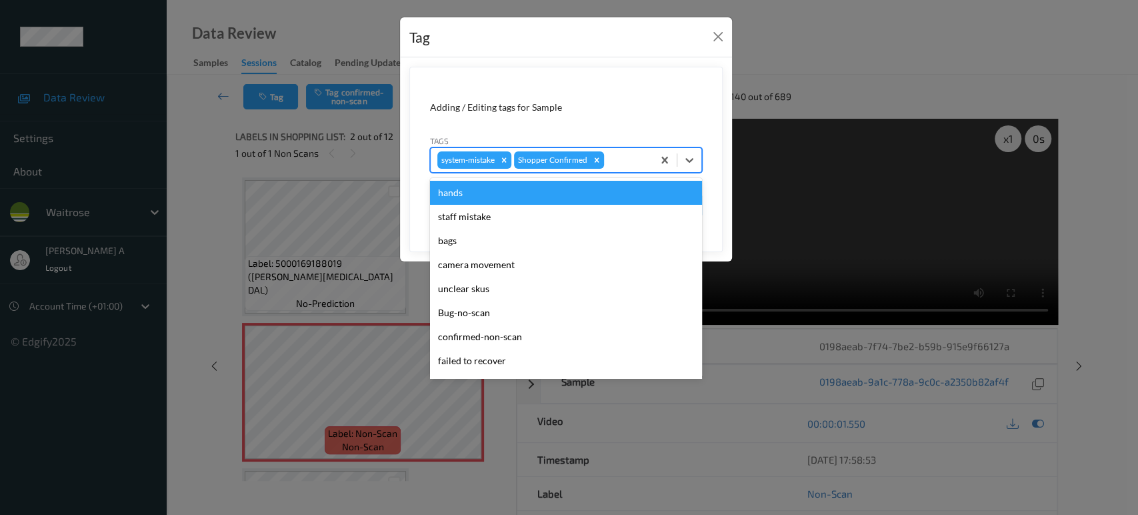
click at [611, 157] on div at bounding box center [626, 160] width 39 height 16
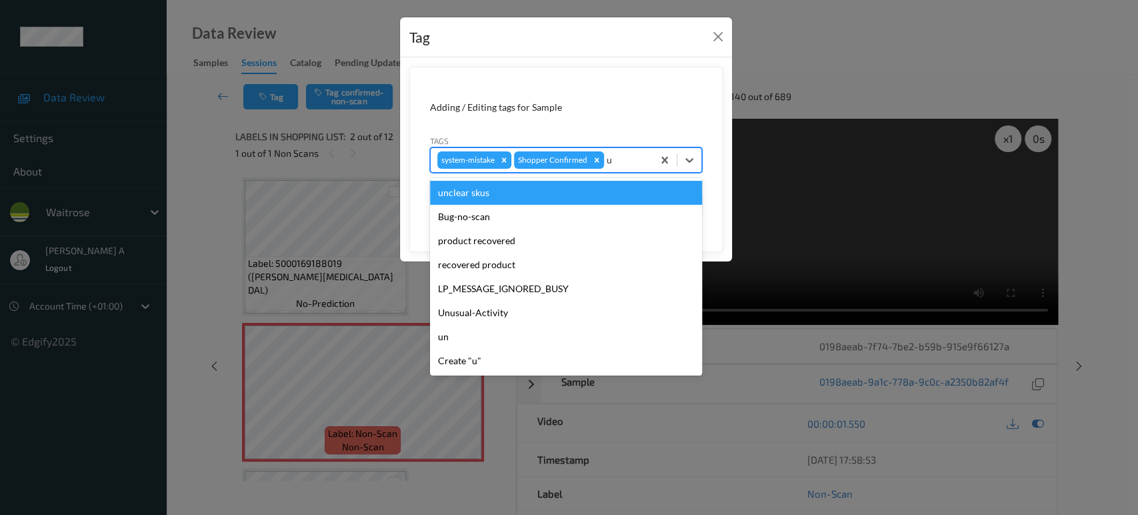
type input "un"
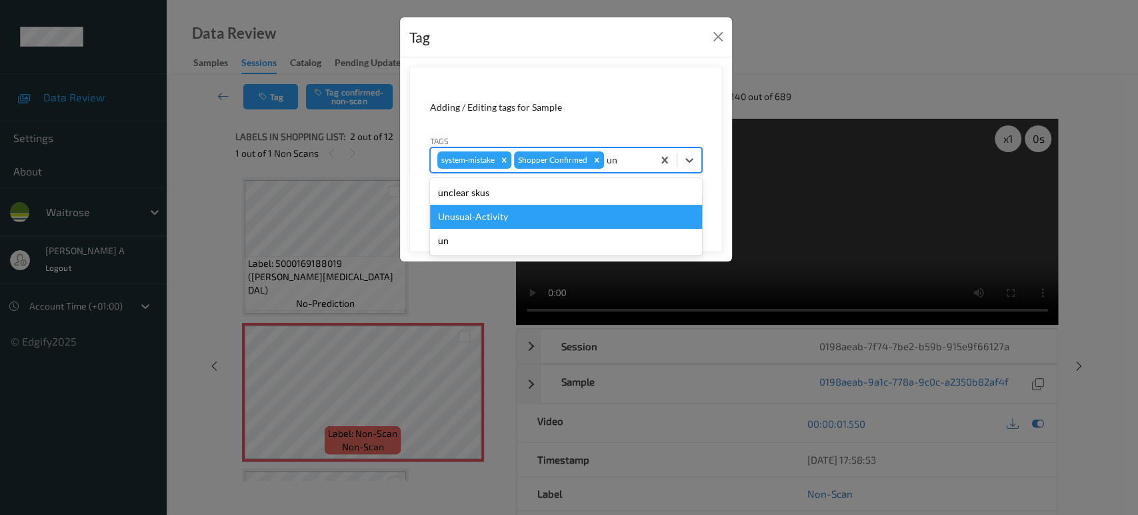
click at [517, 215] on div "Unusual-Activity" at bounding box center [566, 217] width 272 height 24
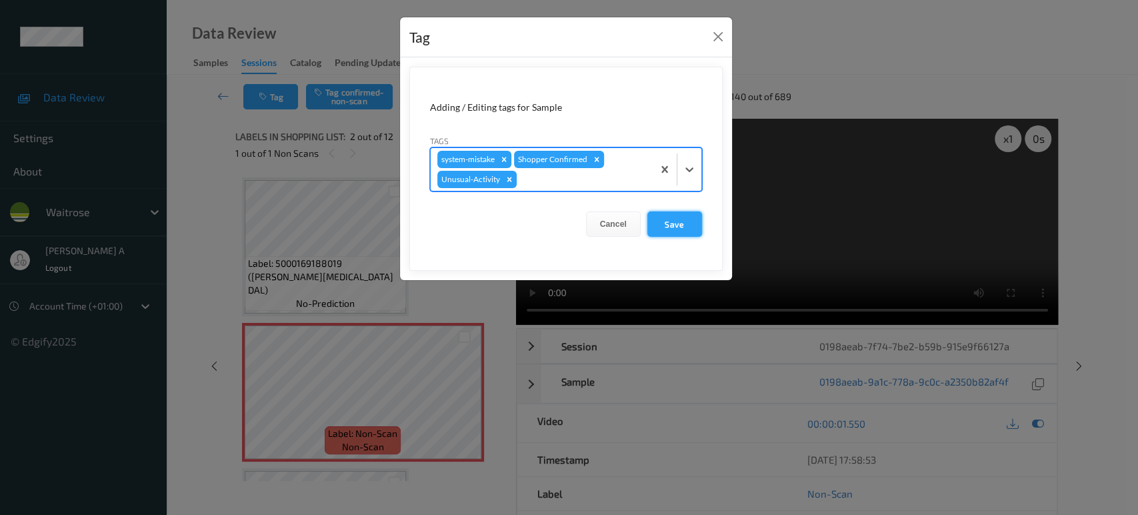
click at [663, 229] on button "Save" at bounding box center [674, 223] width 55 height 25
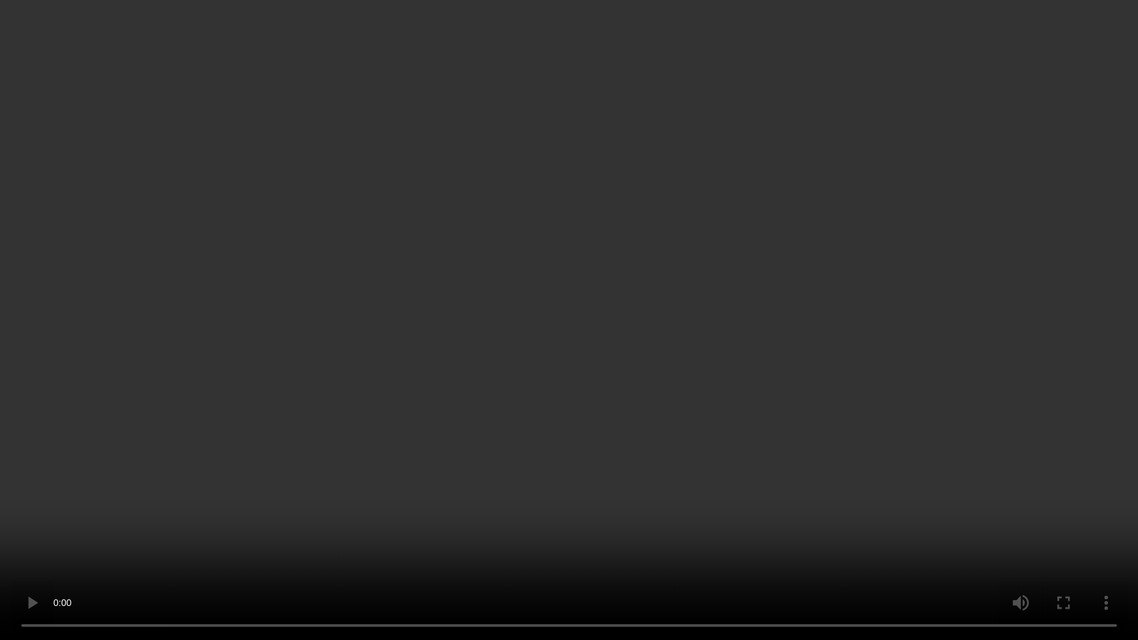
click at [517, 437] on video at bounding box center [569, 320] width 1138 height 640
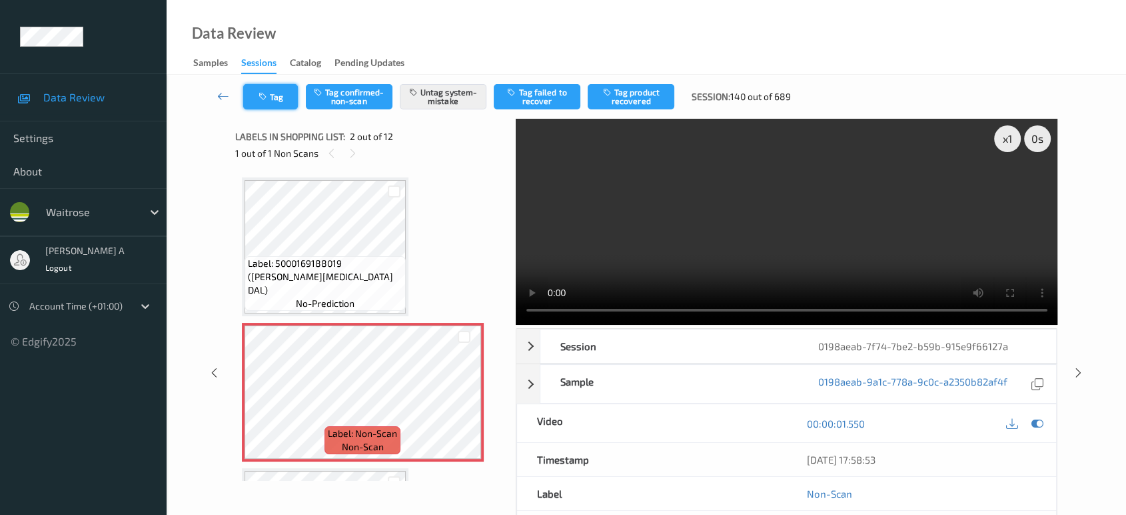
click at [261, 97] on icon "button" at bounding box center [264, 96] width 11 height 9
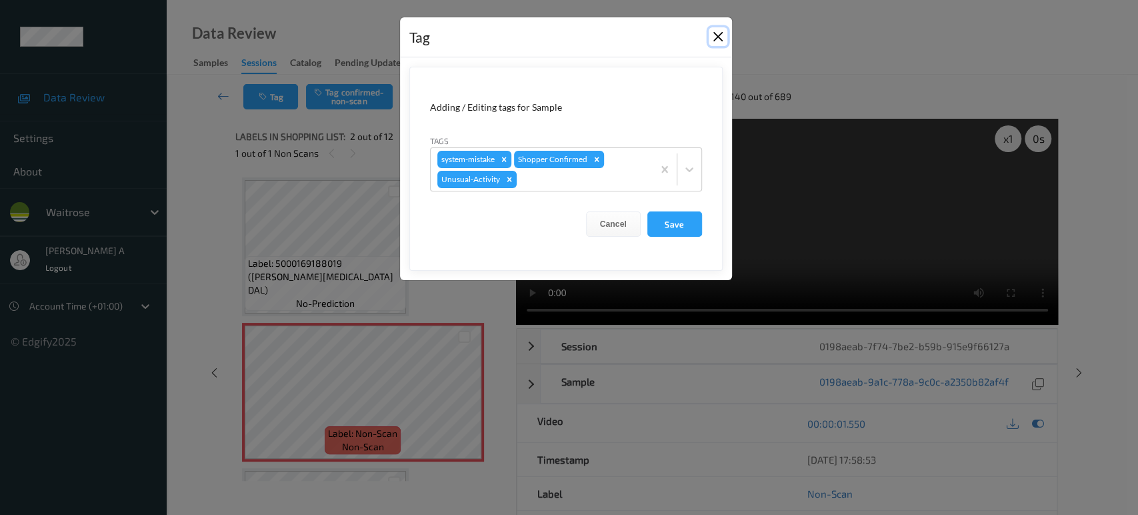
click at [713, 41] on button "Close" at bounding box center [717, 36] width 19 height 19
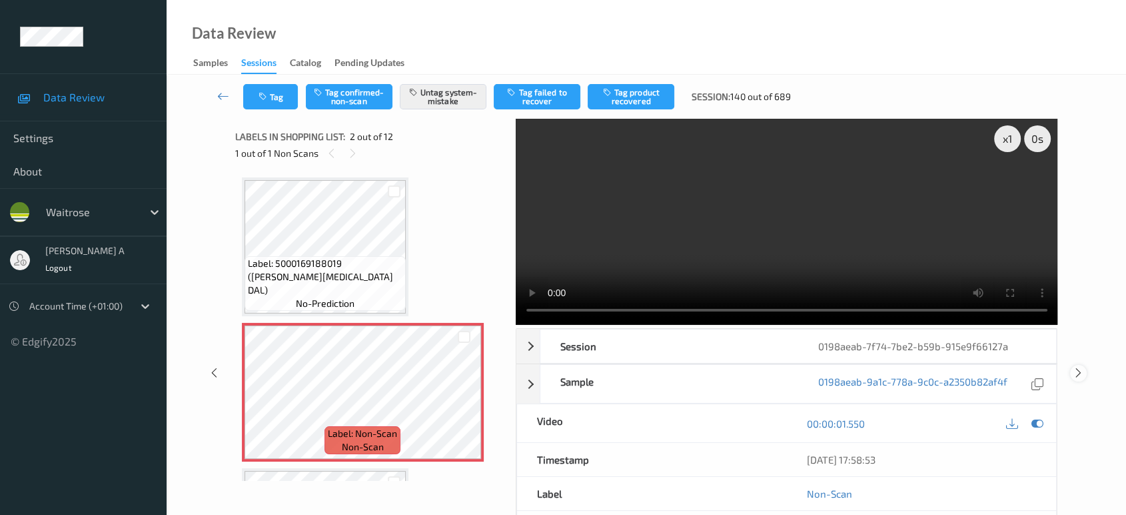
click at [1077, 373] on icon at bounding box center [1078, 373] width 11 height 12
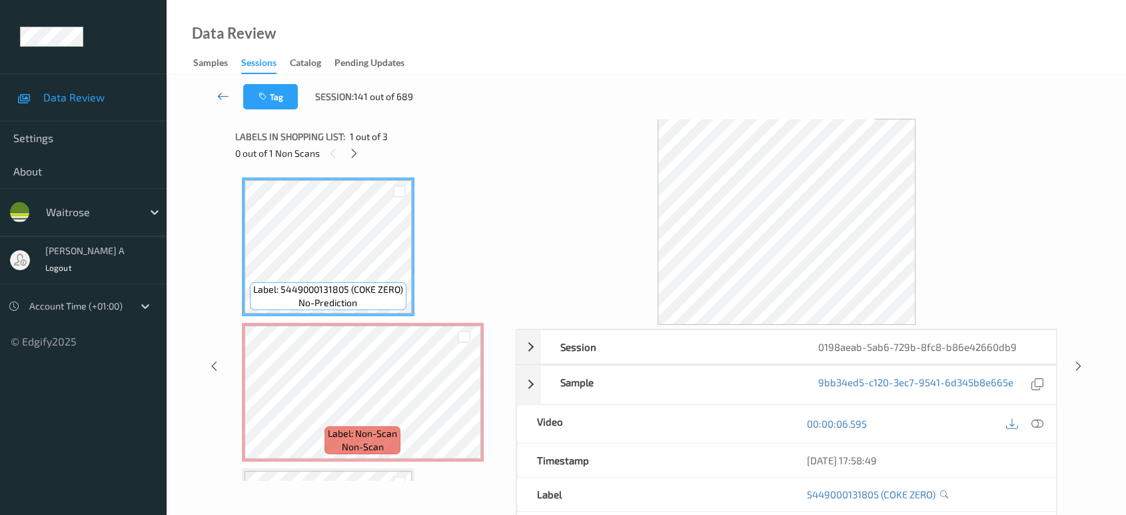
click at [222, 89] on icon at bounding box center [223, 95] width 12 height 13
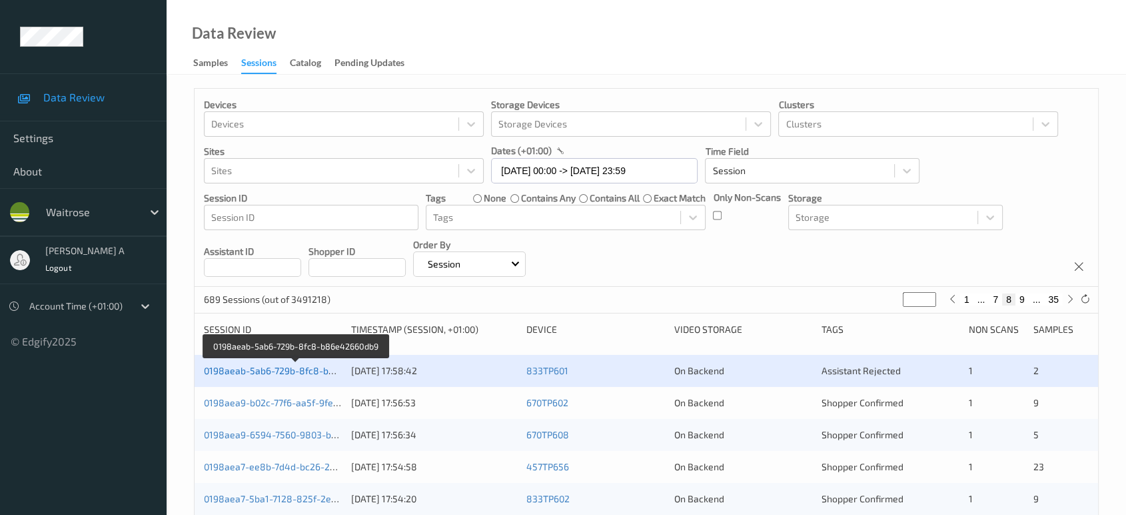
click at [292, 373] on link "0198aeab-5ab6-729b-8fc8-b86e42660db9" at bounding box center [296, 370] width 185 height 11
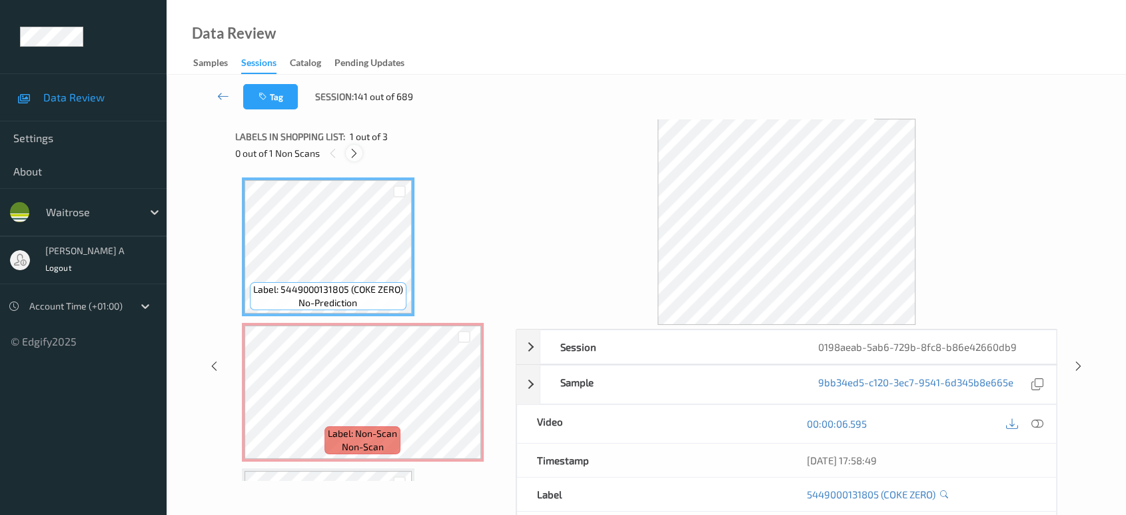
click at [362, 152] on div at bounding box center [354, 153] width 17 height 17
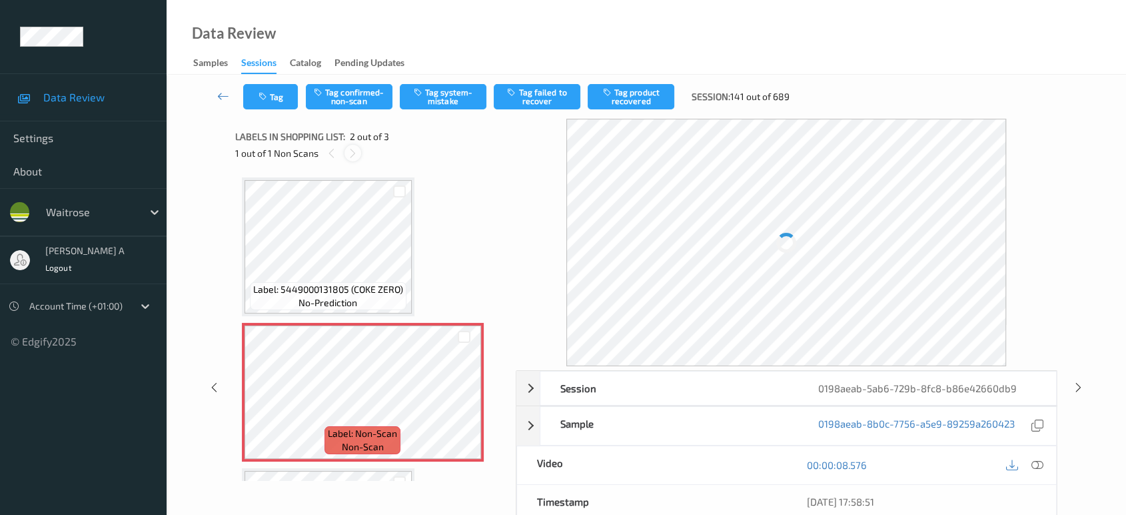
scroll to position [6, 0]
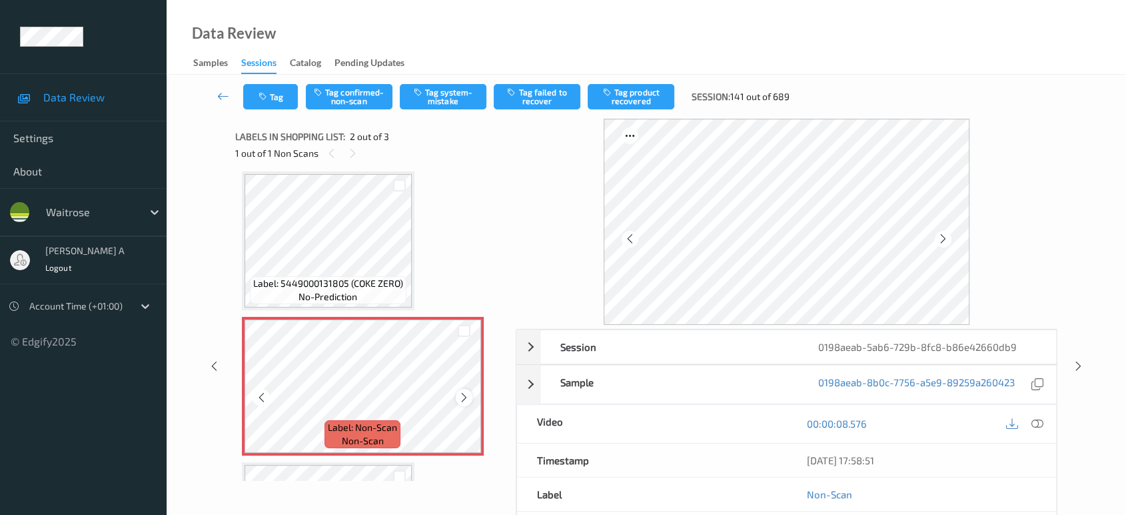
click at [464, 391] on icon at bounding box center [464, 397] width 11 height 12
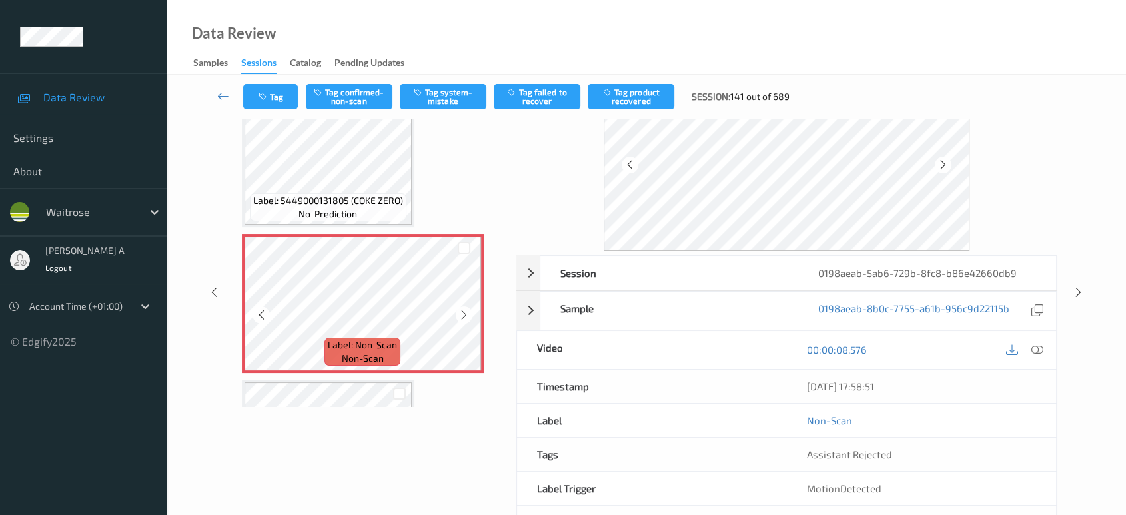
scroll to position [0, 0]
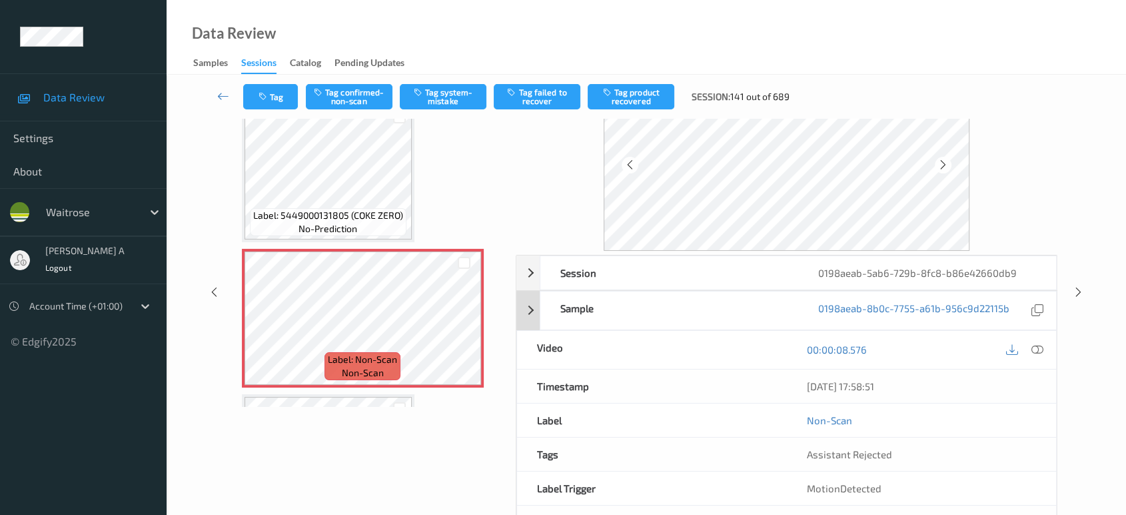
drag, startPoint x: 1040, startPoint y: 345, endPoint x: 896, endPoint y: 277, distance: 159.8
click at [1040, 347] on icon at bounding box center [1038, 349] width 12 height 12
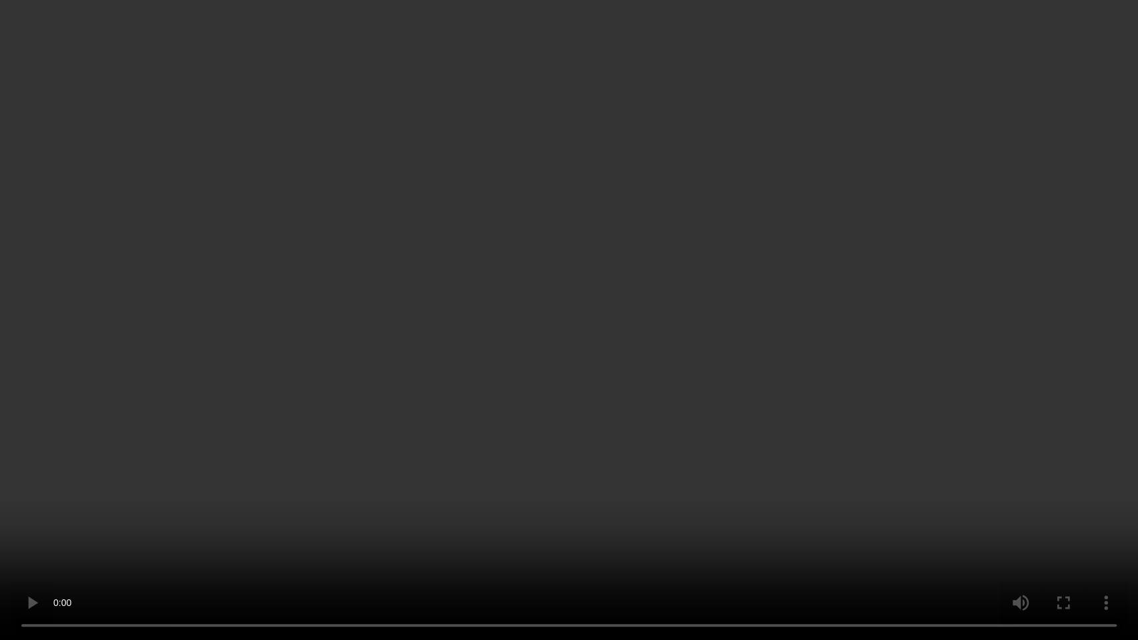
click at [533, 307] on video at bounding box center [569, 320] width 1138 height 640
click at [243, 345] on video at bounding box center [569, 320] width 1138 height 640
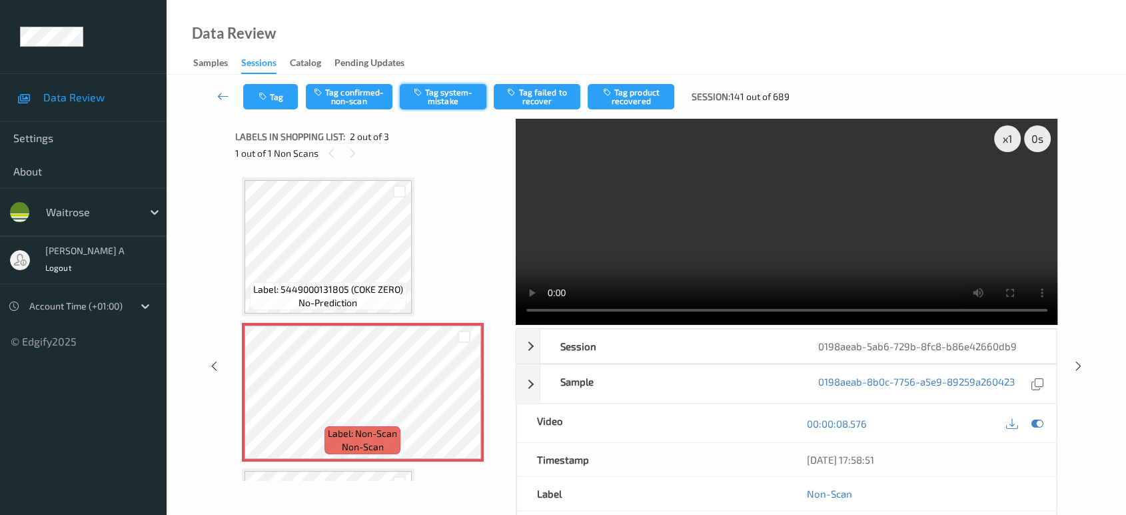
click at [433, 93] on button "Tag system-mistake" at bounding box center [443, 96] width 87 height 25
click at [279, 95] on button "Tag" at bounding box center [270, 96] width 55 height 25
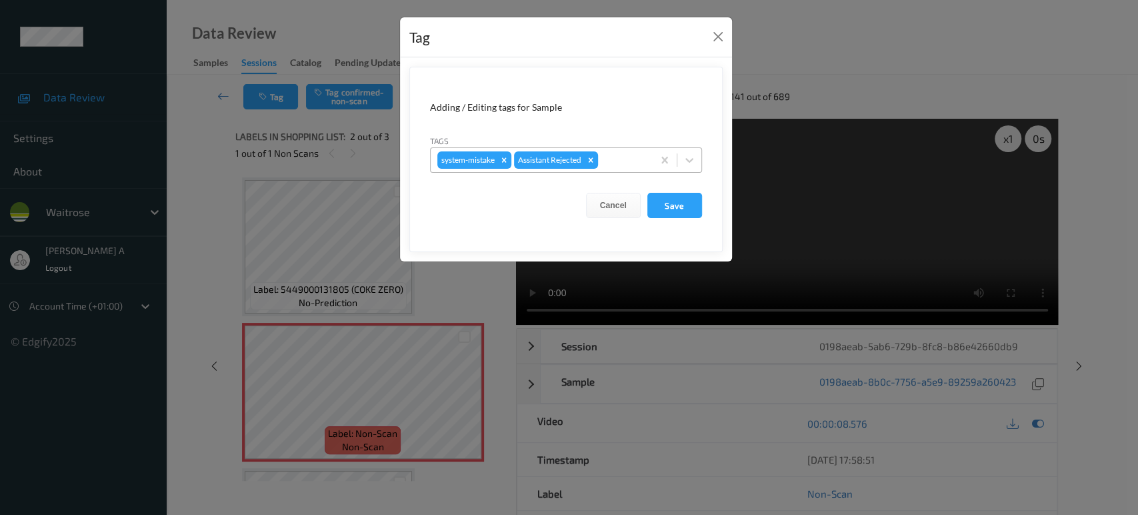
click at [625, 154] on div at bounding box center [623, 160] width 45 height 16
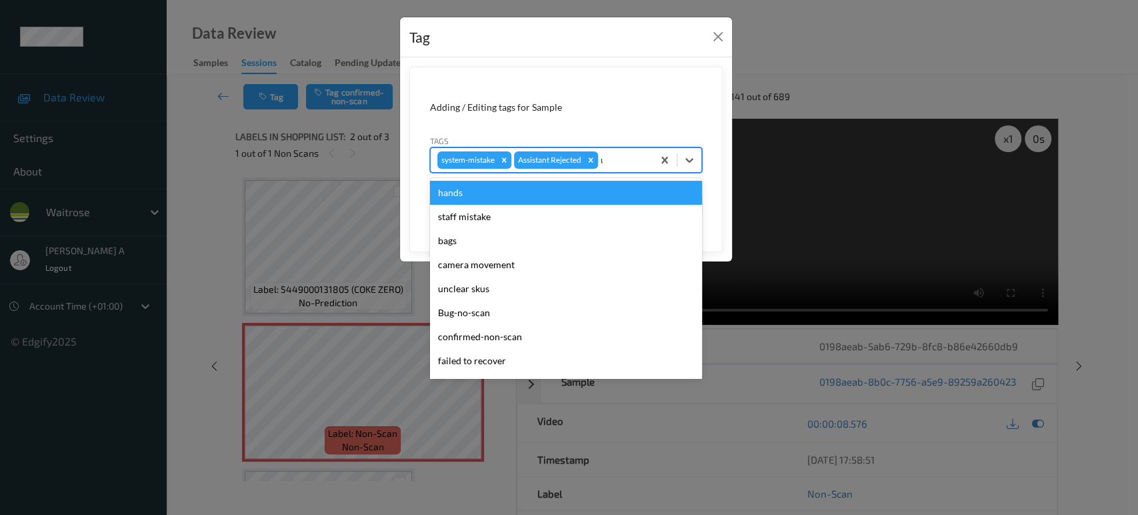
type input "un"
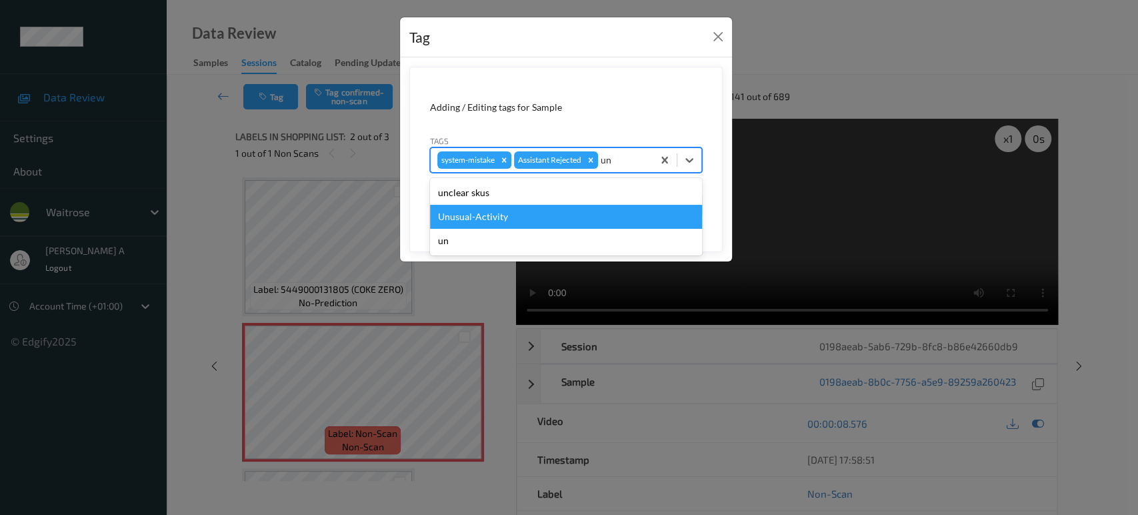
click at [534, 222] on div "Unusual-Activity" at bounding box center [566, 217] width 272 height 24
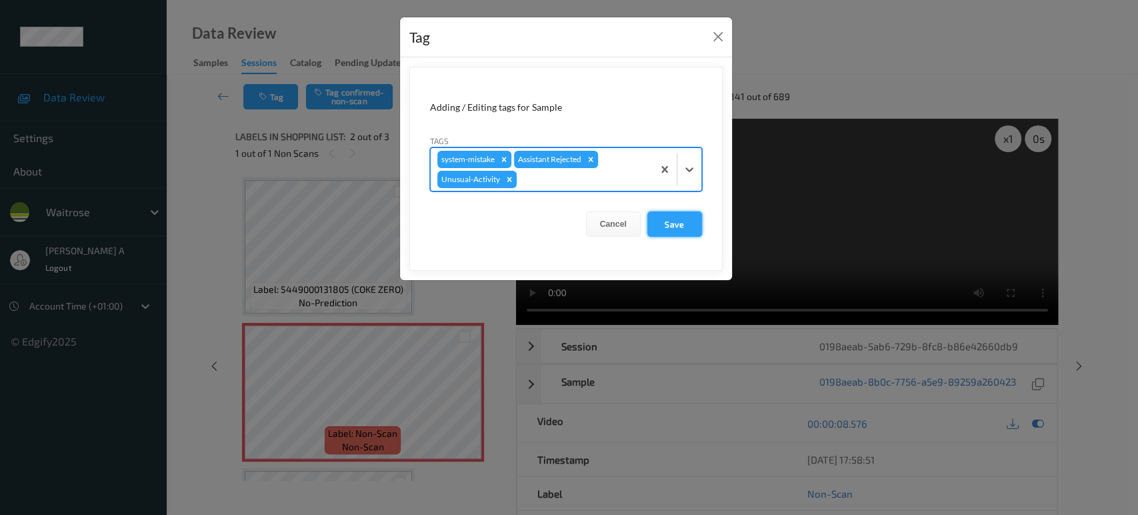
click at [668, 217] on button "Save" at bounding box center [674, 223] width 55 height 25
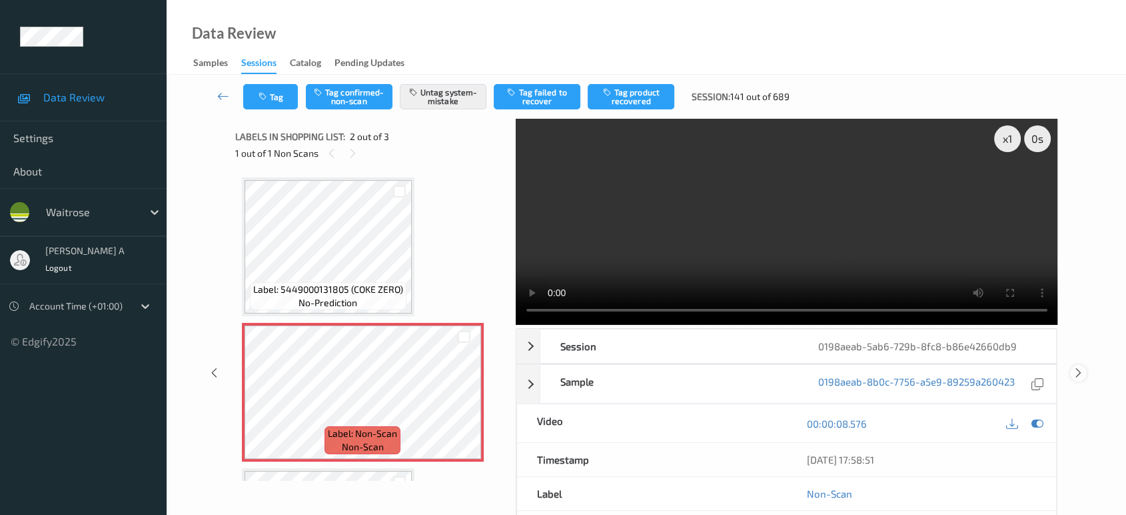
click at [1082, 367] on icon at bounding box center [1078, 373] width 11 height 12
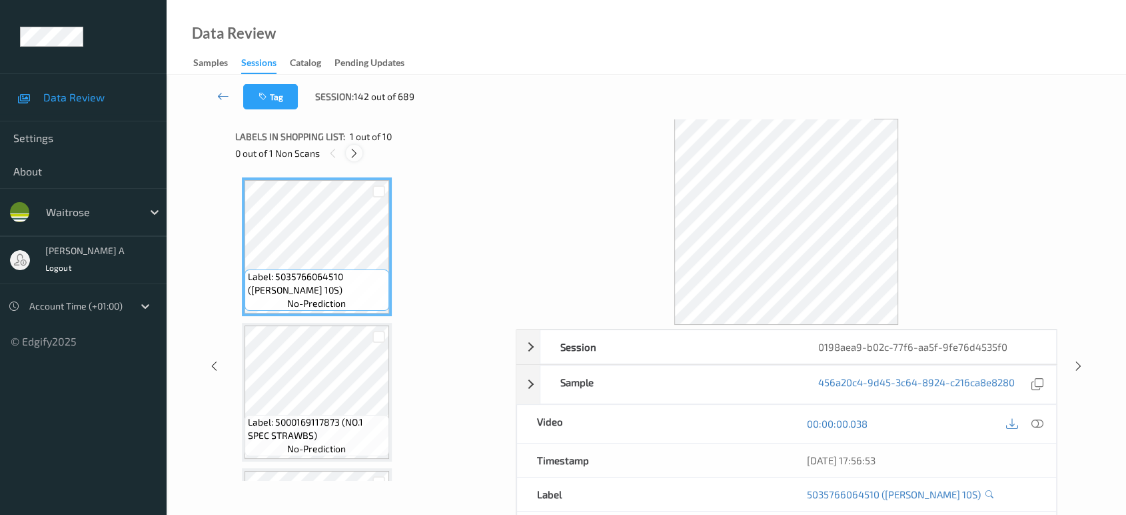
click at [354, 153] on icon at bounding box center [354, 153] width 11 height 12
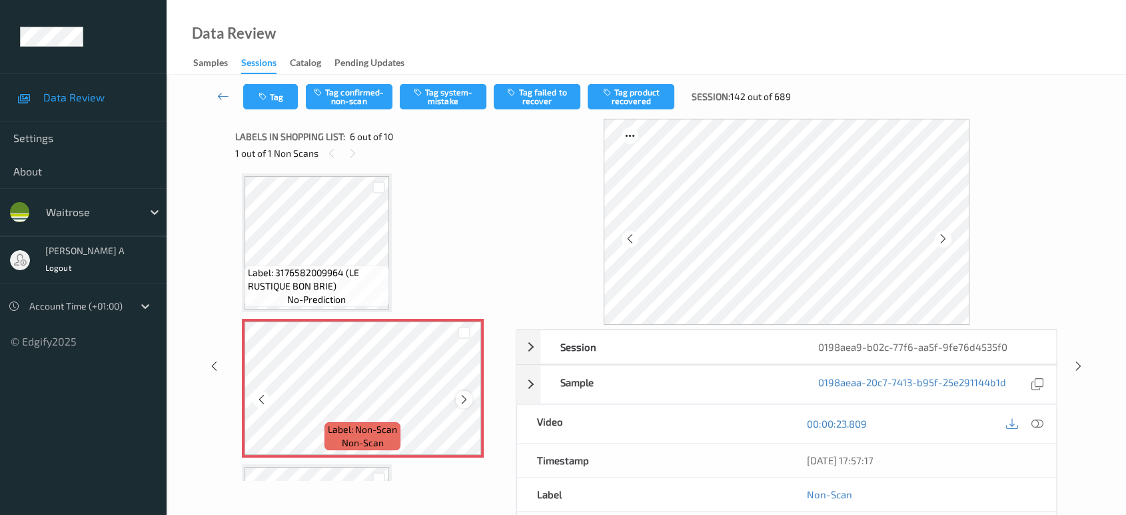
click at [469, 397] on icon at bounding box center [464, 399] width 11 height 12
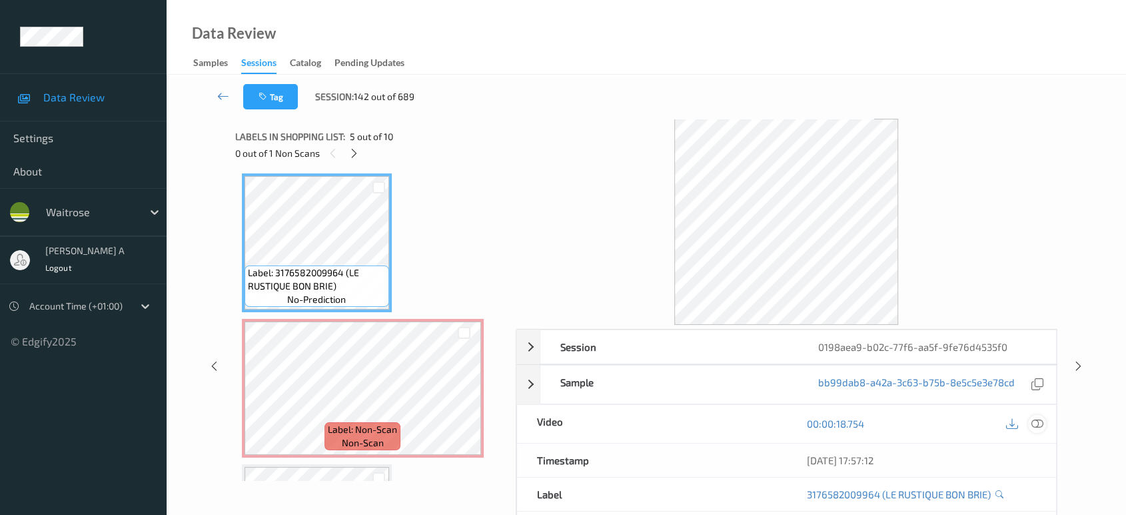
click at [1040, 420] on icon at bounding box center [1038, 423] width 12 height 12
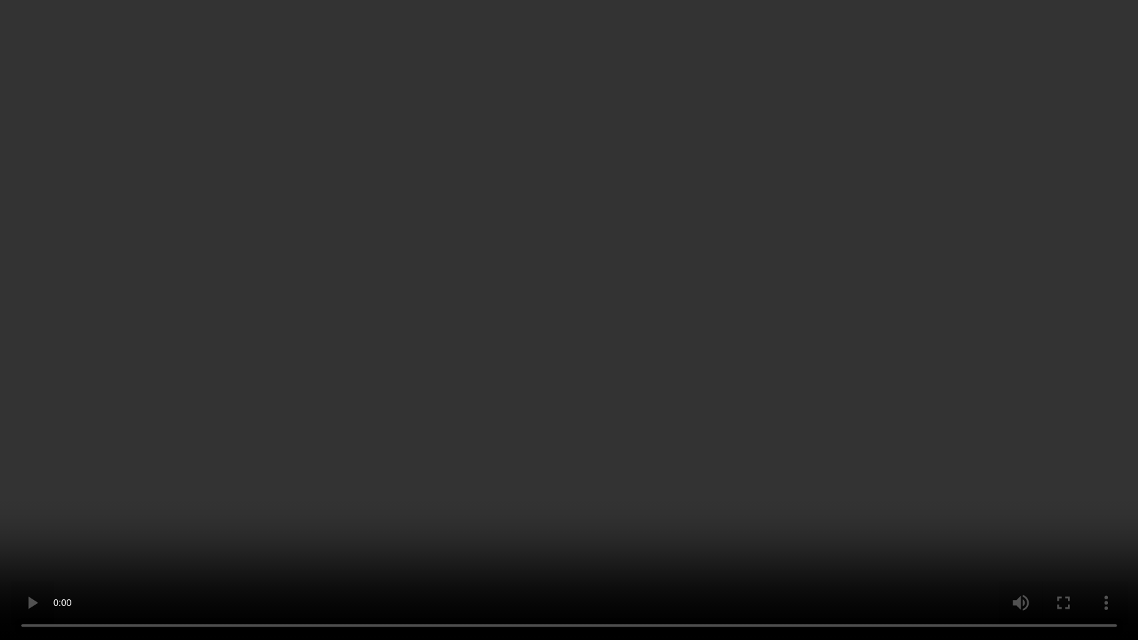
click at [636, 349] on video at bounding box center [569, 320] width 1138 height 640
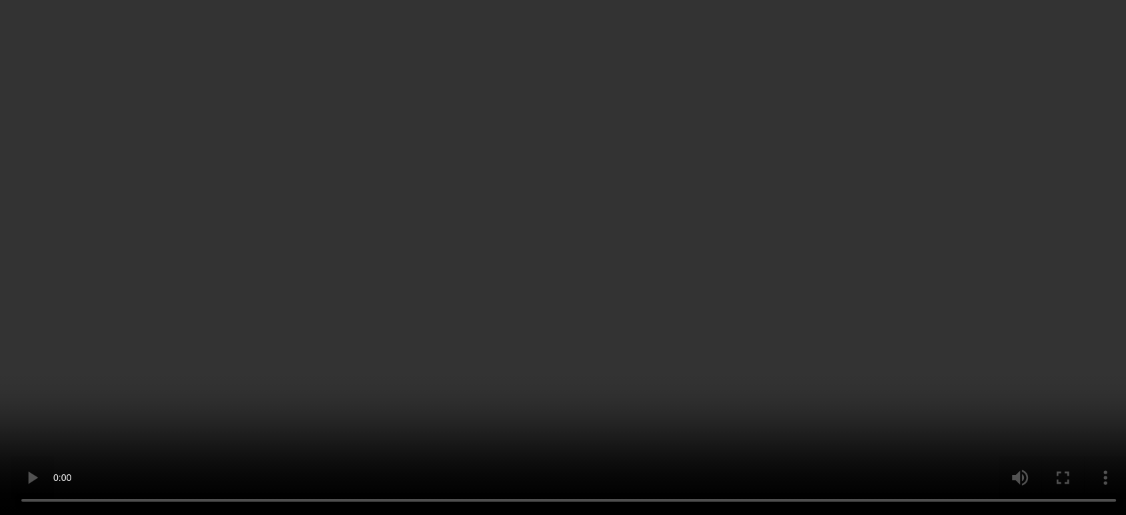
scroll to position [0, 0]
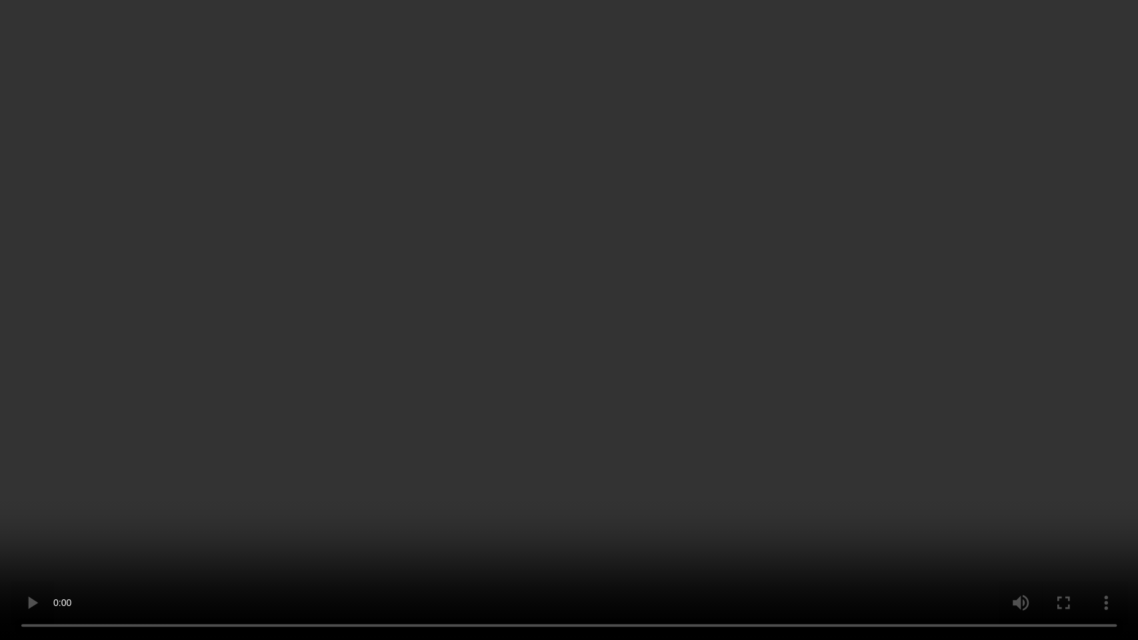
click at [648, 404] on video at bounding box center [569, 320] width 1138 height 640
click at [740, 360] on video at bounding box center [569, 320] width 1138 height 640
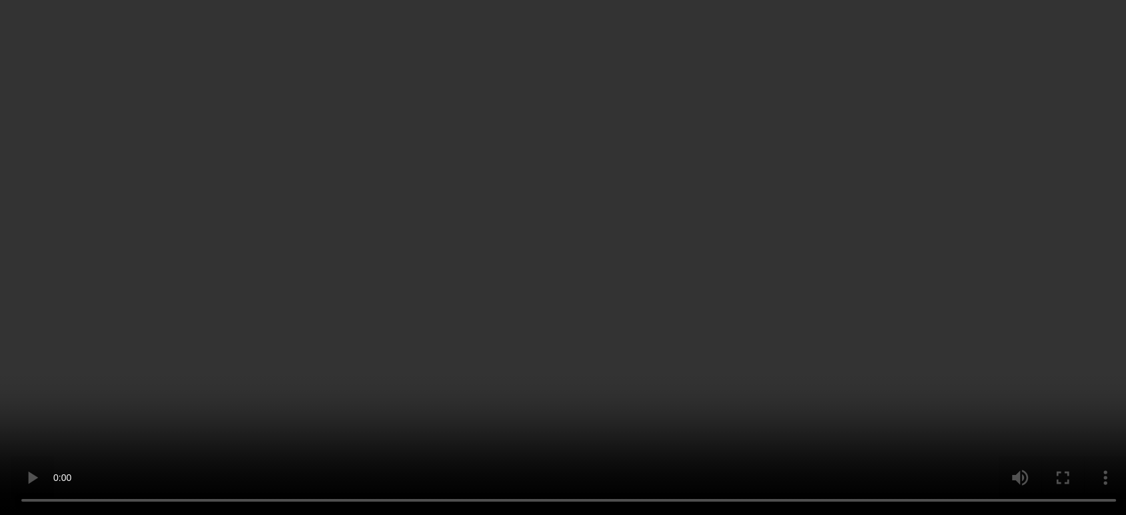
scroll to position [592, 0]
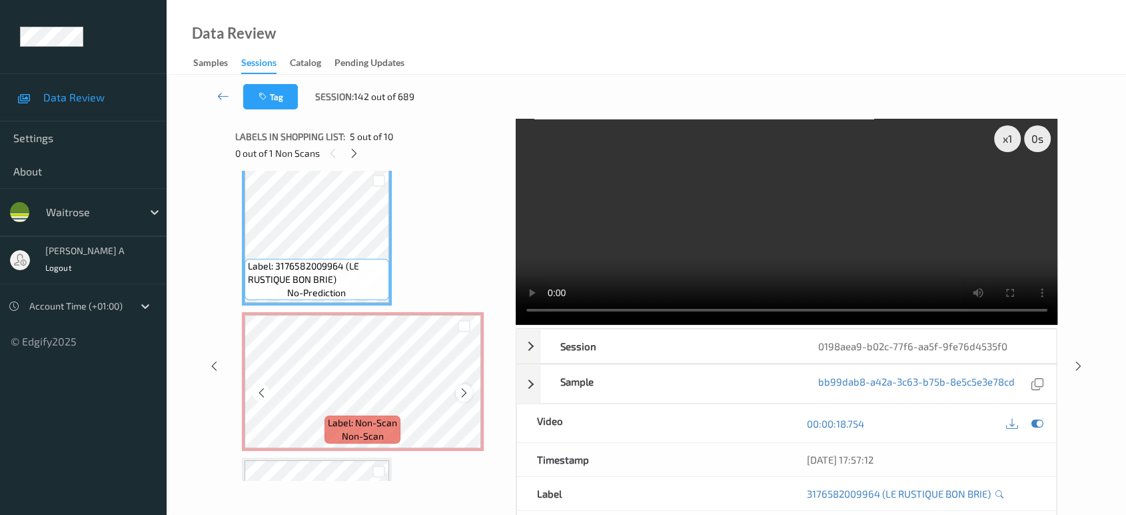
click at [464, 389] on icon at bounding box center [464, 393] width 11 height 12
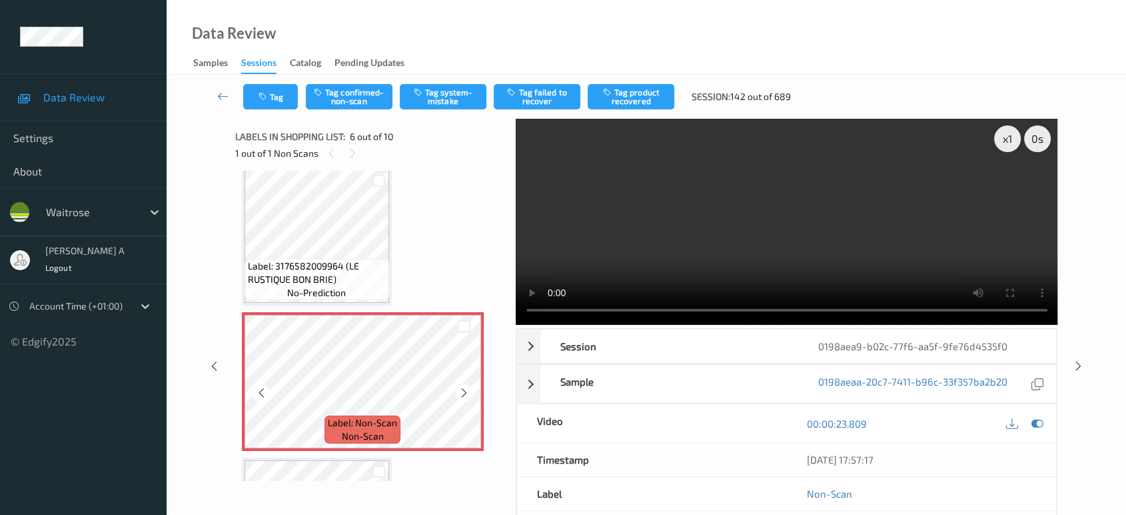
click at [464, 389] on icon at bounding box center [464, 393] width 11 height 12
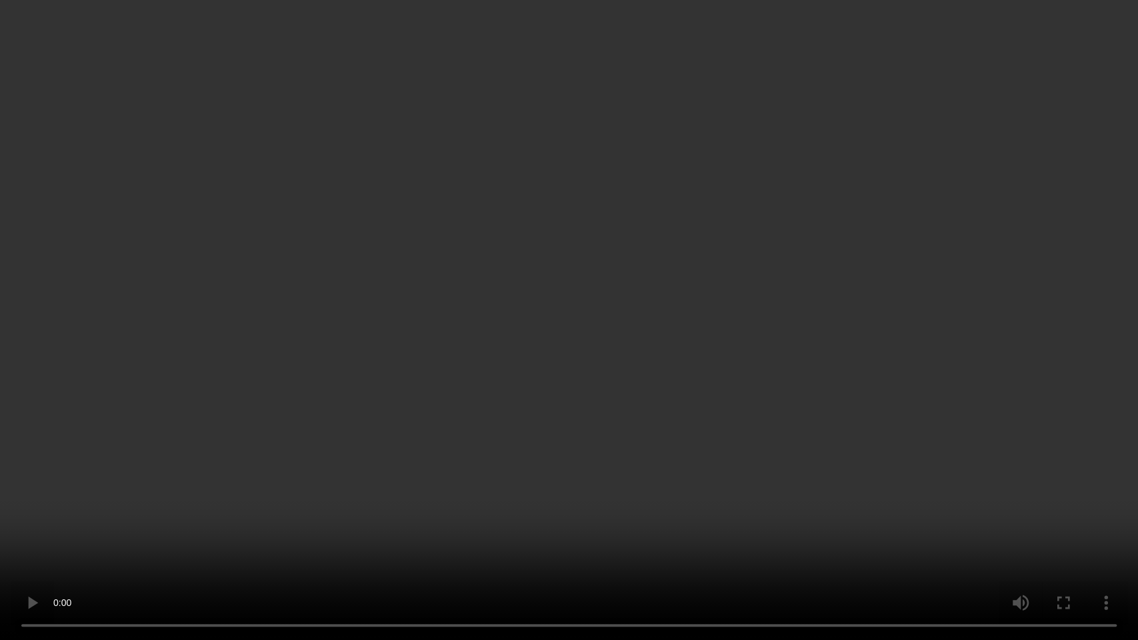
click at [539, 294] on video at bounding box center [569, 320] width 1138 height 640
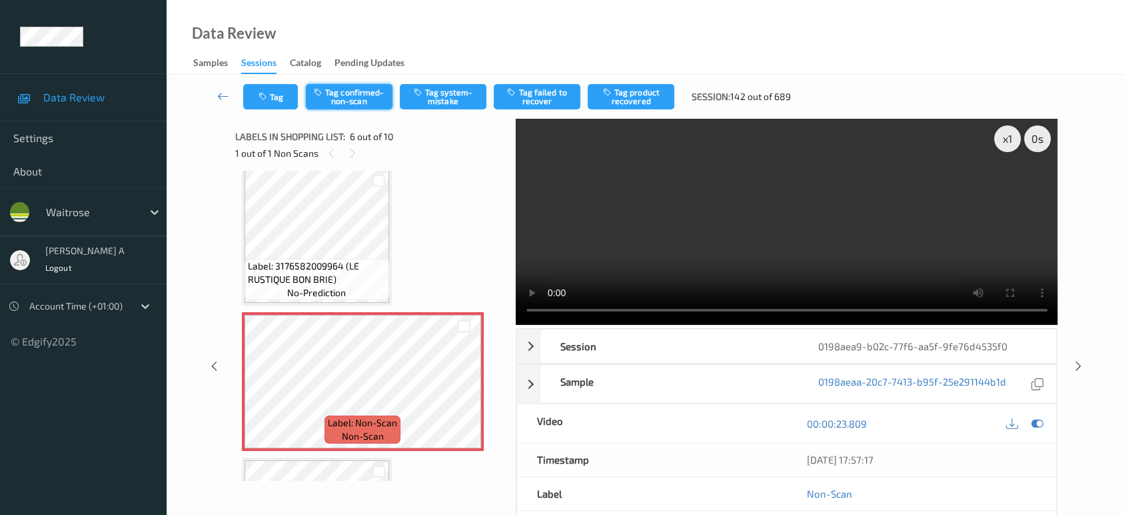
click at [328, 98] on button "Tag confirmed-non-scan" at bounding box center [349, 96] width 87 height 25
click at [533, 100] on button "Tag failed to recover" at bounding box center [537, 96] width 87 height 25
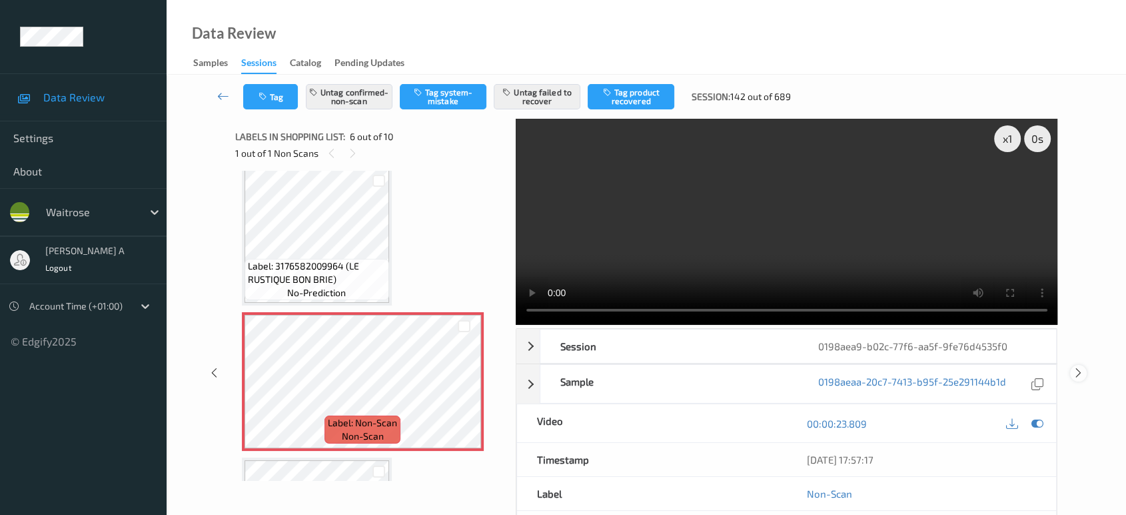
click at [1078, 367] on icon at bounding box center [1078, 373] width 11 height 12
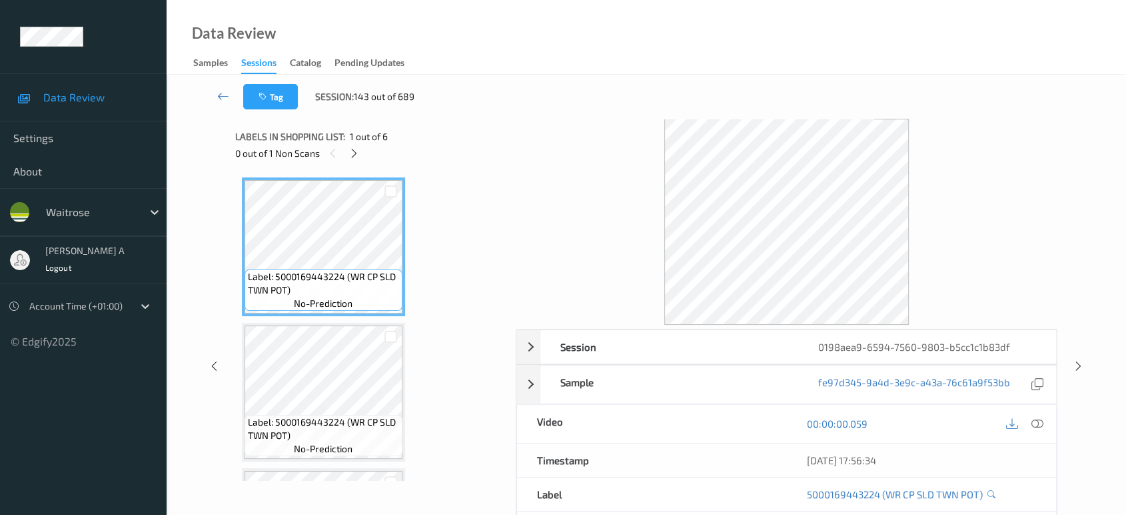
click at [215, 364] on icon at bounding box center [214, 366] width 11 height 12
click at [1080, 364] on icon at bounding box center [1078, 366] width 11 height 12
click at [353, 149] on icon at bounding box center [354, 153] width 11 height 12
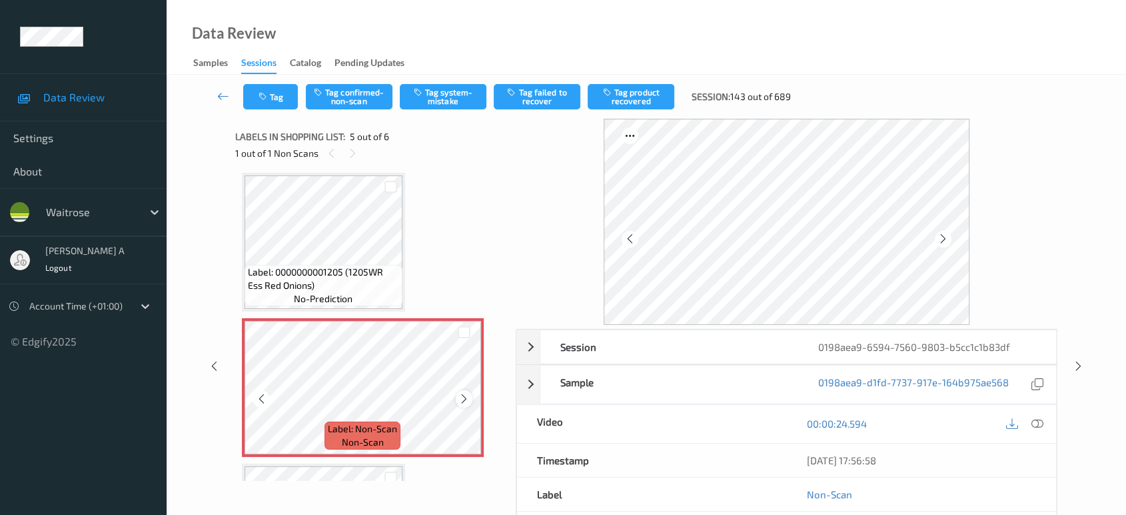
click at [459, 398] on icon at bounding box center [464, 399] width 11 height 12
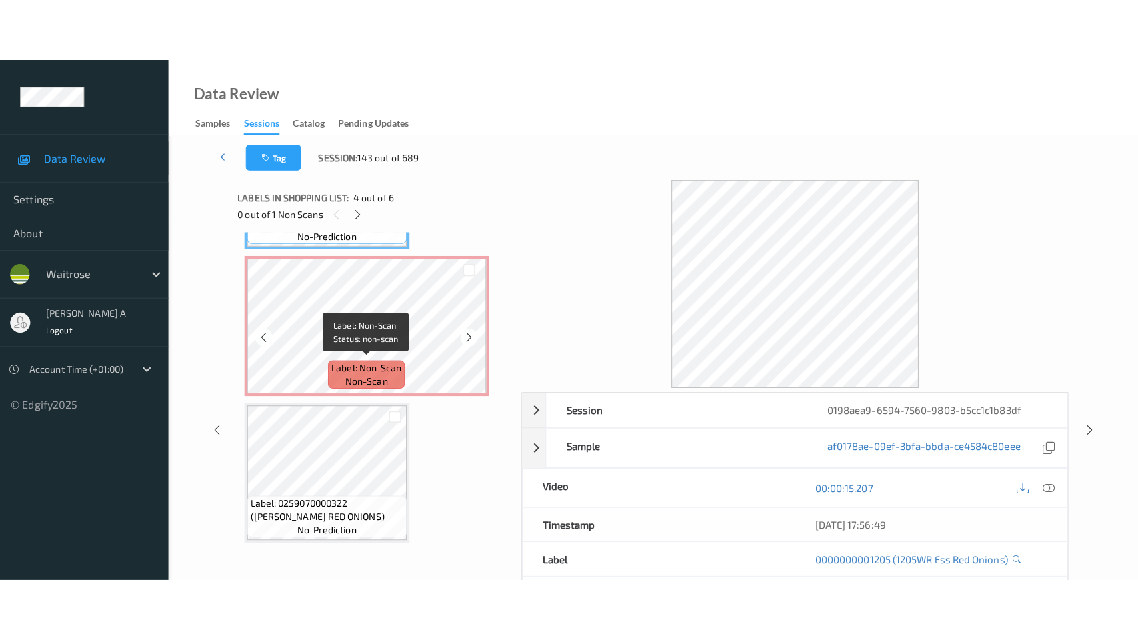
scroll to position [491, 0]
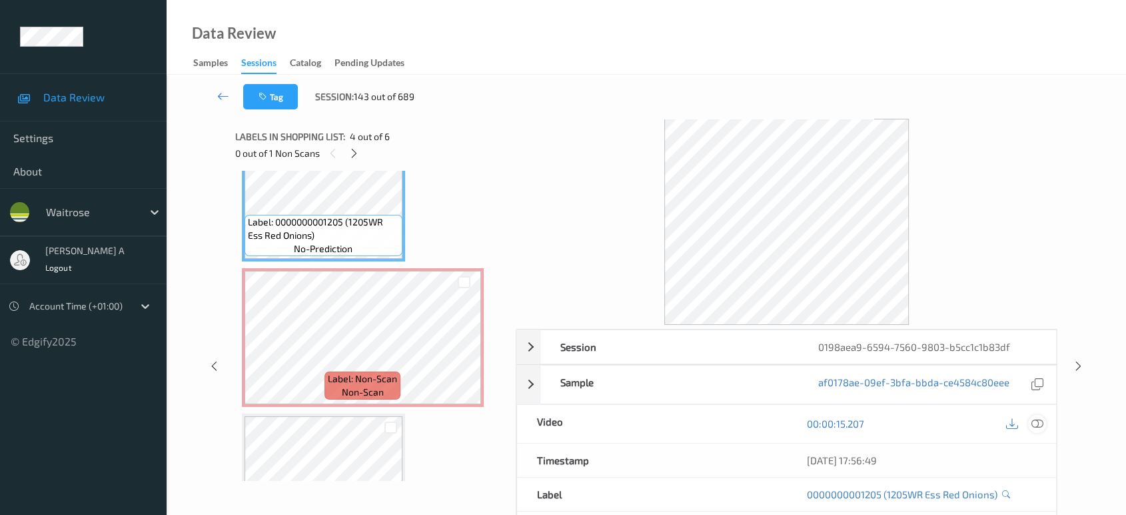
click at [1034, 422] on icon at bounding box center [1038, 423] width 12 height 12
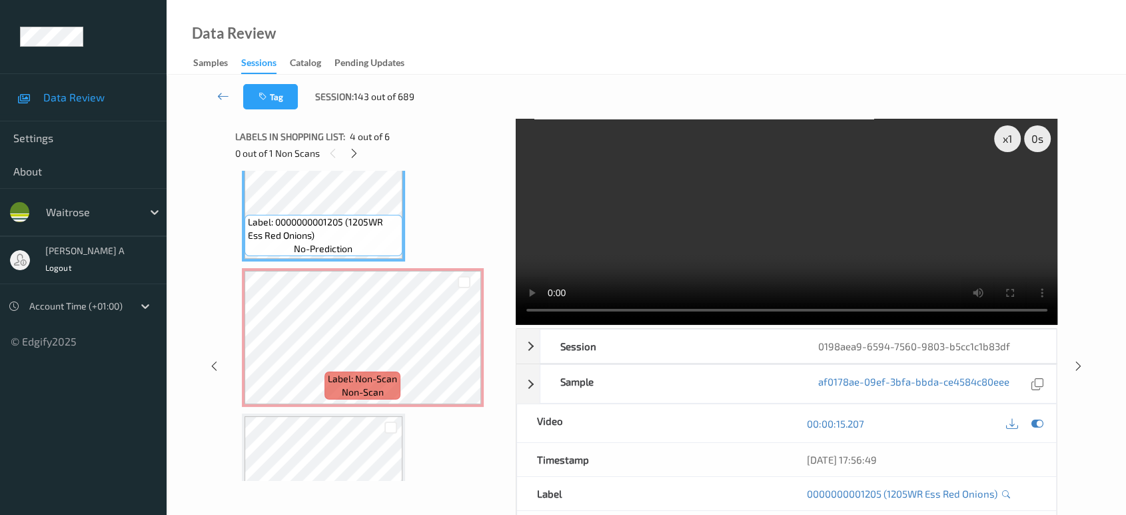
scroll to position [439, 0]
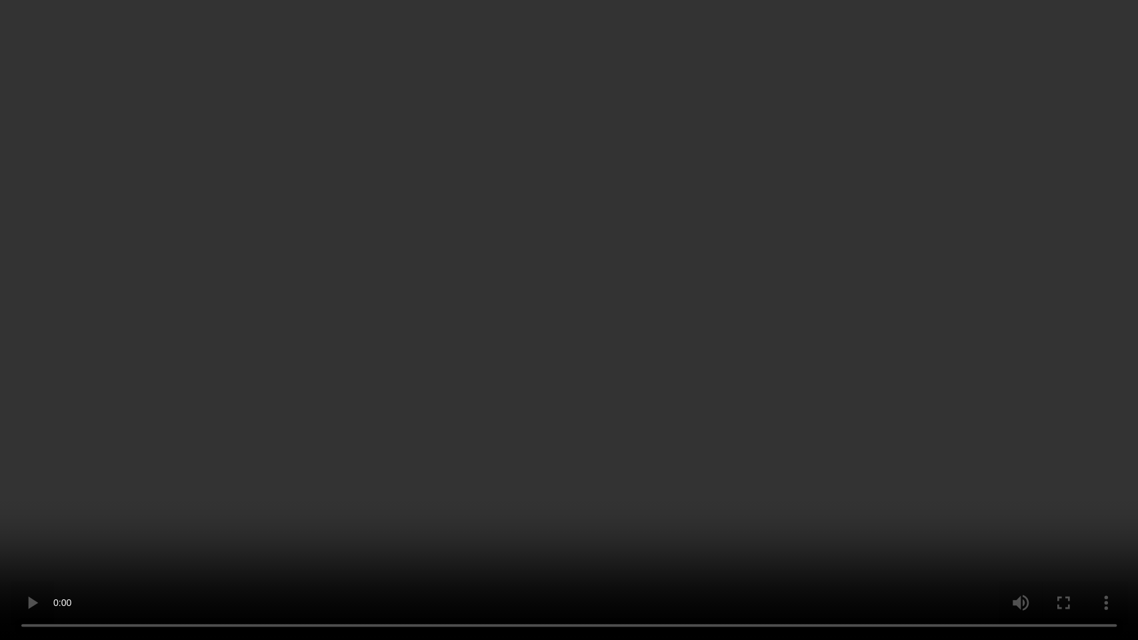
click at [181, 456] on video at bounding box center [569, 320] width 1138 height 640
click at [605, 437] on video at bounding box center [569, 320] width 1138 height 640
click at [724, 449] on video at bounding box center [569, 320] width 1138 height 640
click at [741, 363] on video at bounding box center [569, 320] width 1138 height 640
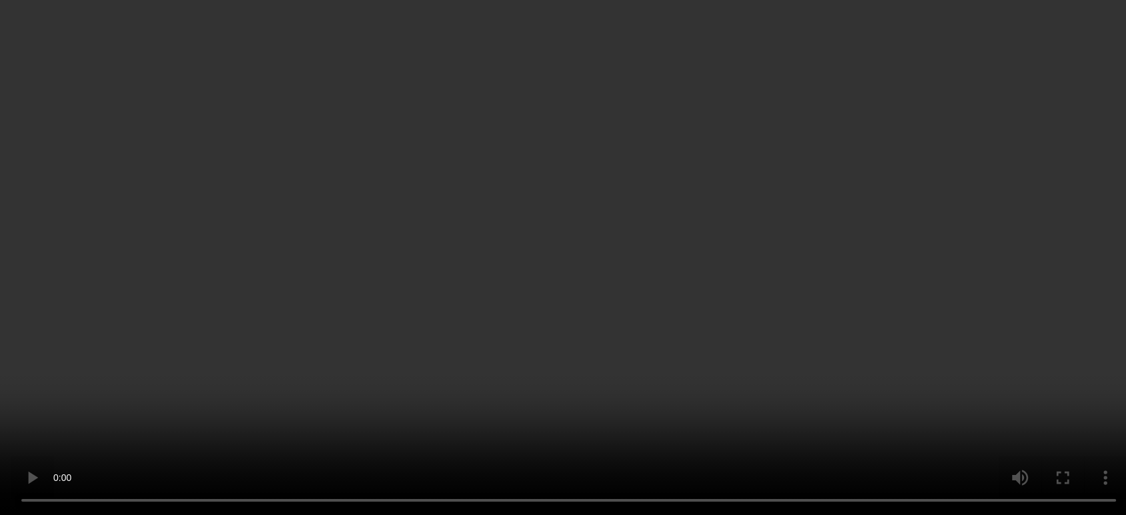
scroll to position [416, 0]
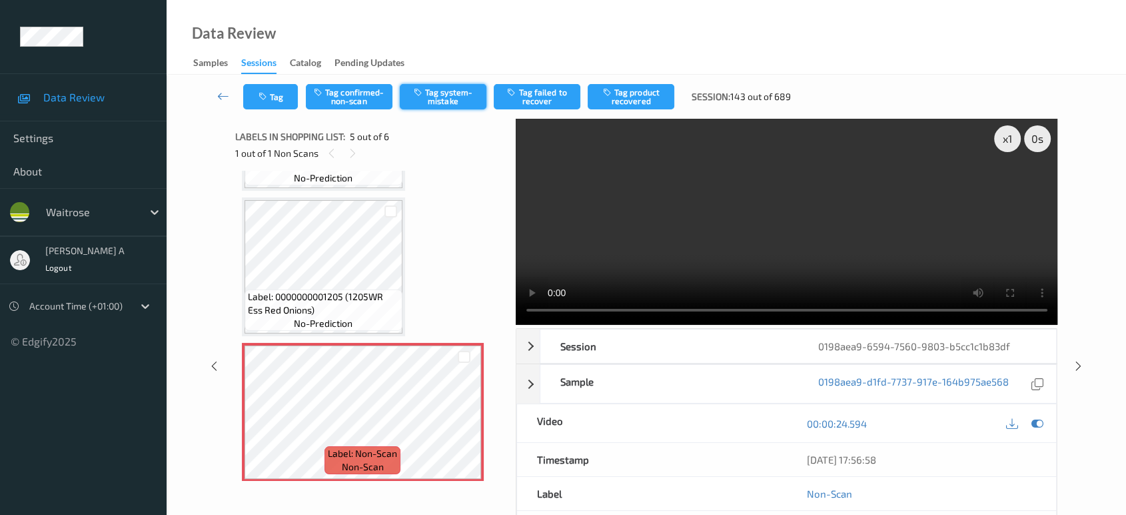
click at [443, 97] on button "Tag system-mistake" at bounding box center [443, 96] width 87 height 25
click at [456, 104] on button "Tag system-mistake" at bounding box center [443, 96] width 87 height 25
click at [286, 96] on button "Tag" at bounding box center [270, 96] width 55 height 25
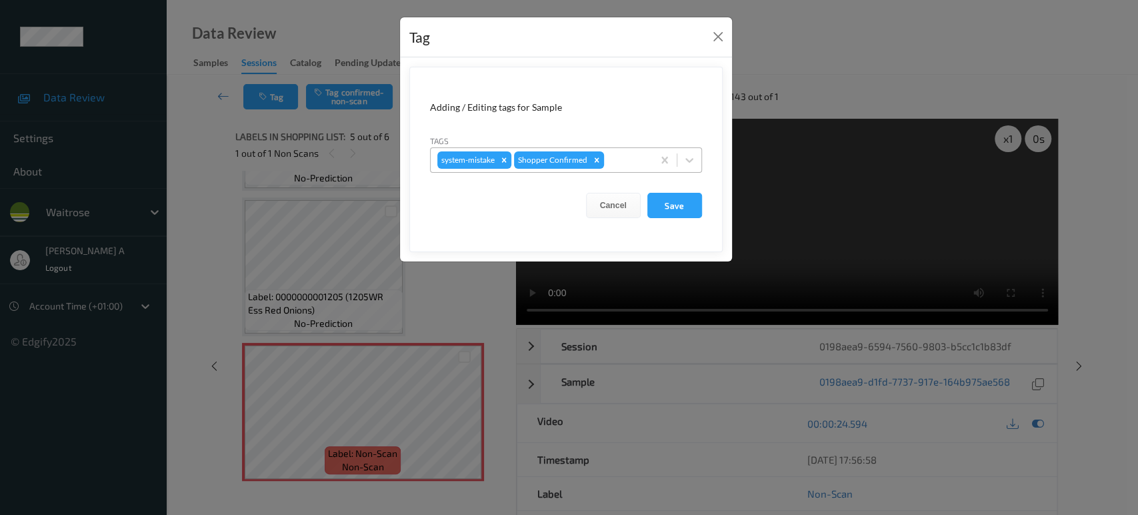
click at [617, 155] on div at bounding box center [626, 160] width 39 height 16
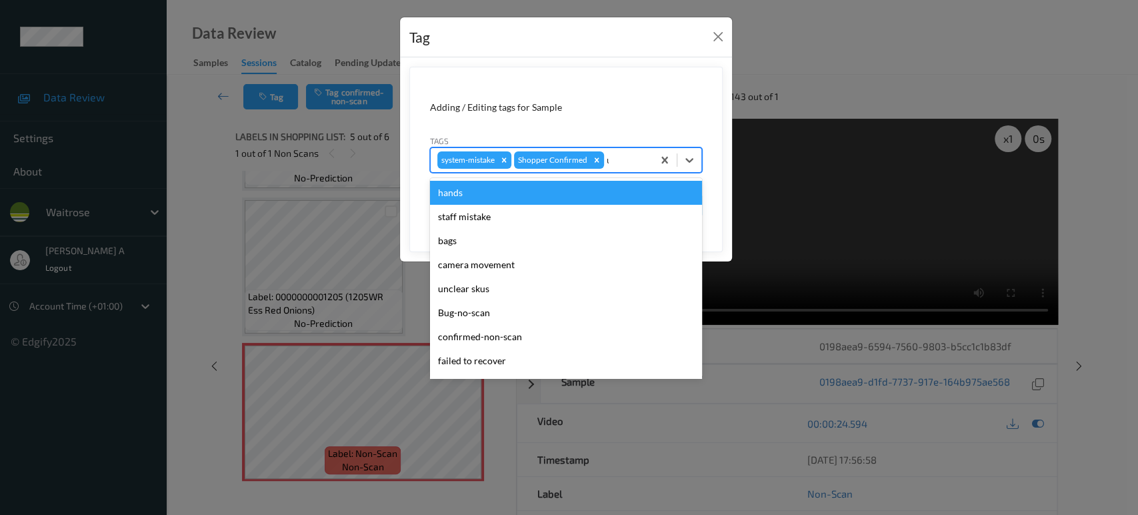
type input "un"
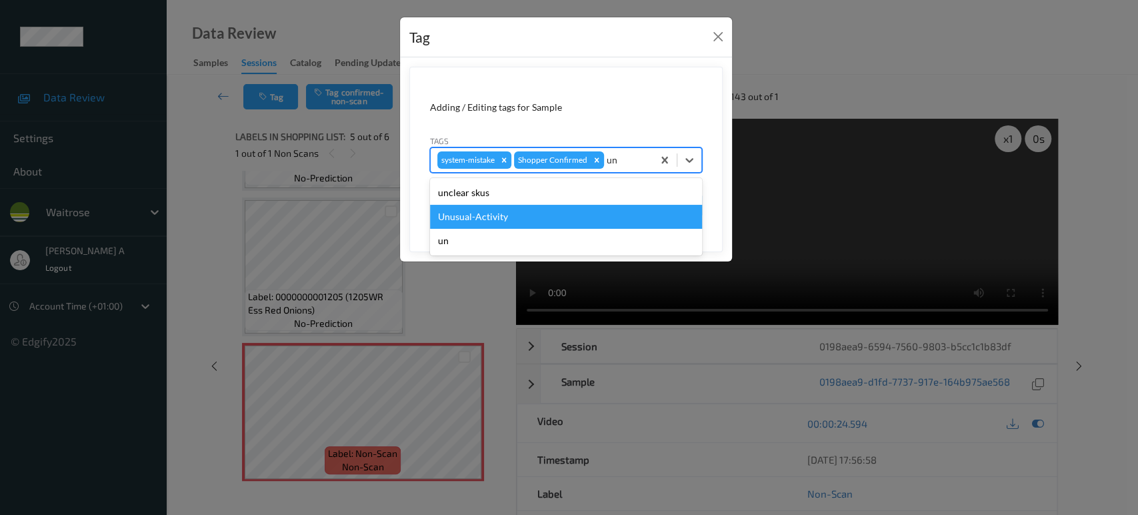
click at [539, 218] on div "Unusual-Activity" at bounding box center [566, 217] width 272 height 24
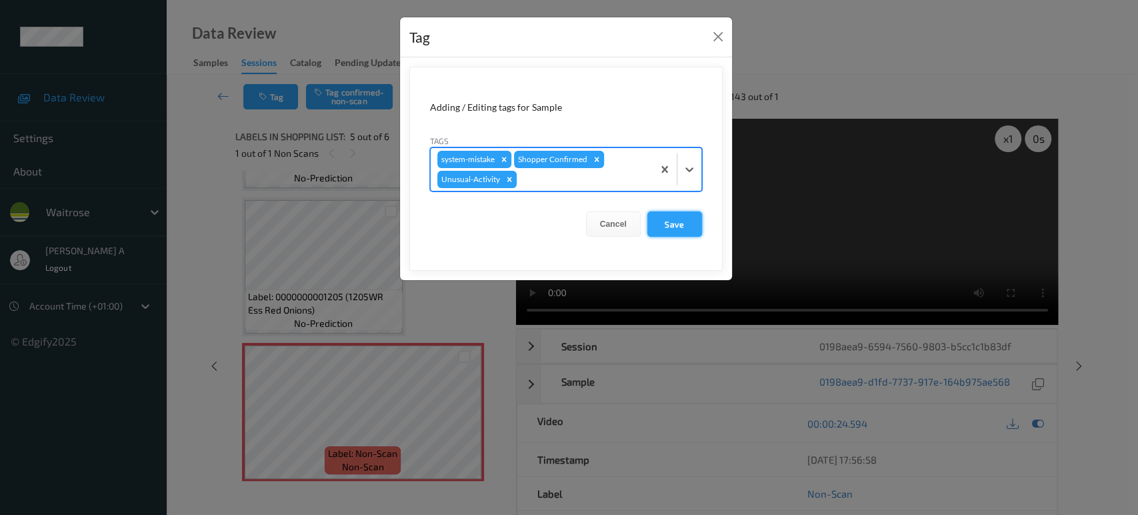
click at [686, 232] on button "Save" at bounding box center [674, 223] width 55 height 25
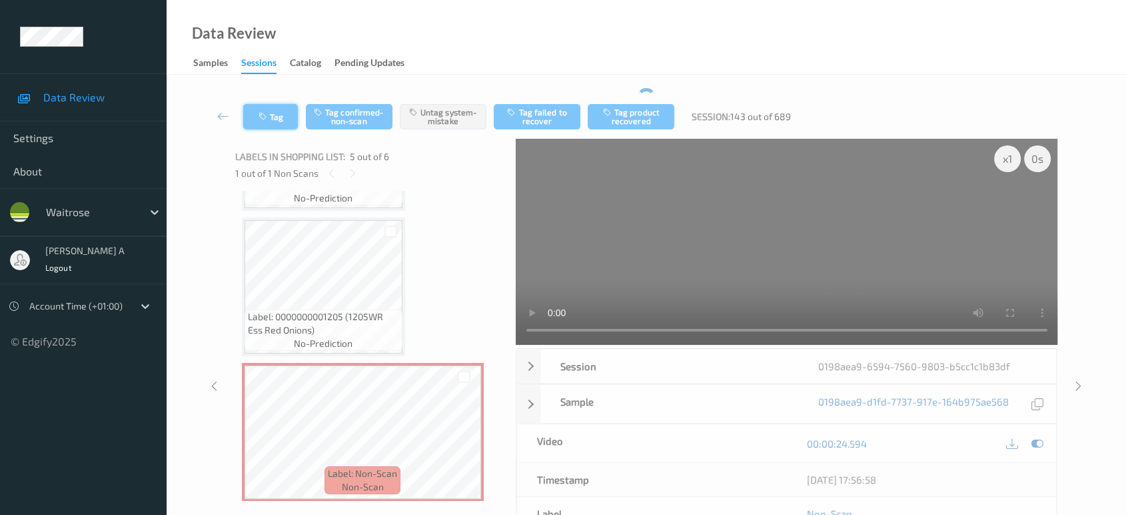
click at [277, 114] on button "Tag" at bounding box center [270, 116] width 55 height 25
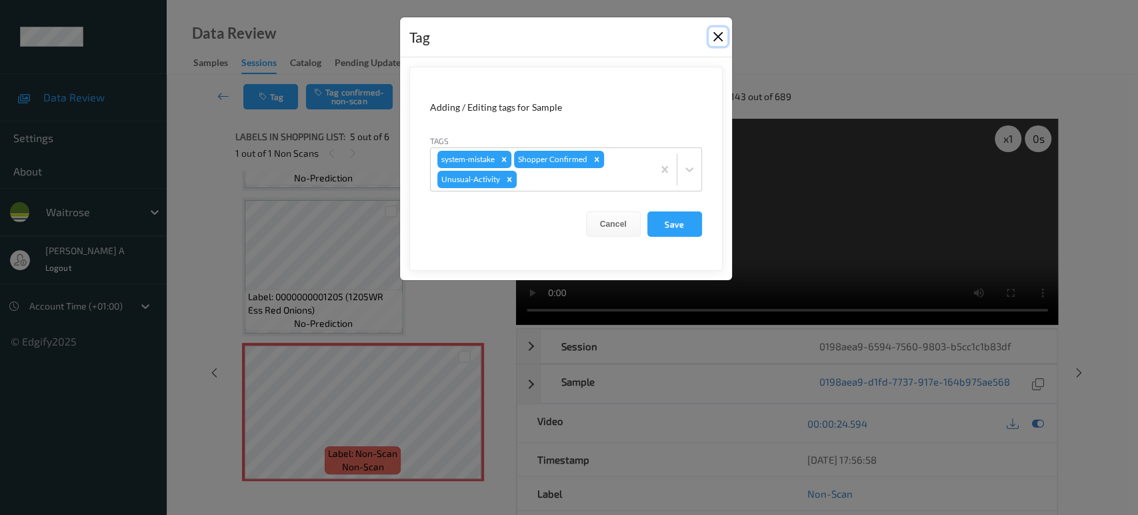
click at [718, 42] on button "Close" at bounding box center [717, 36] width 19 height 19
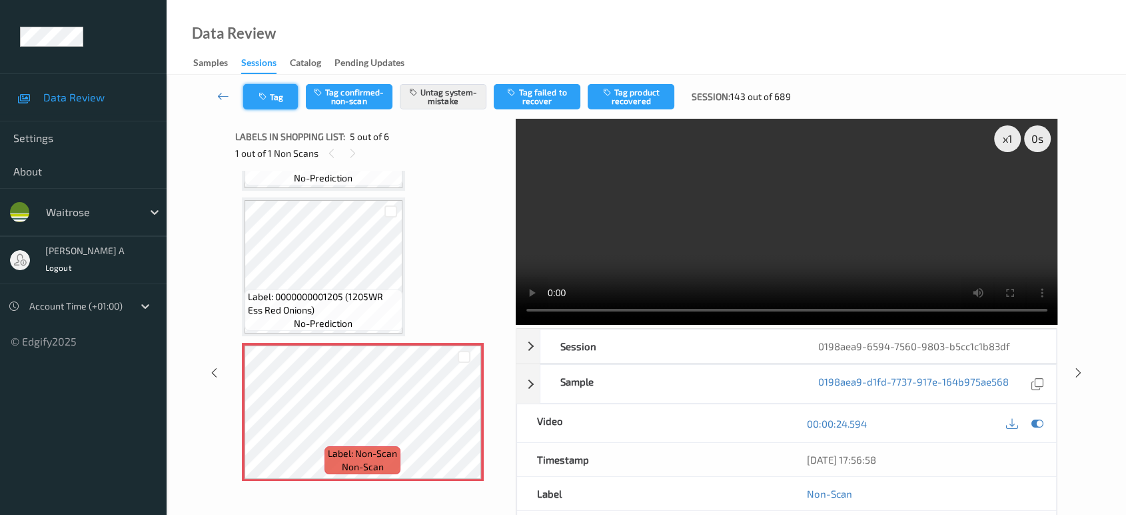
click at [259, 89] on button "Tag" at bounding box center [270, 96] width 55 height 25
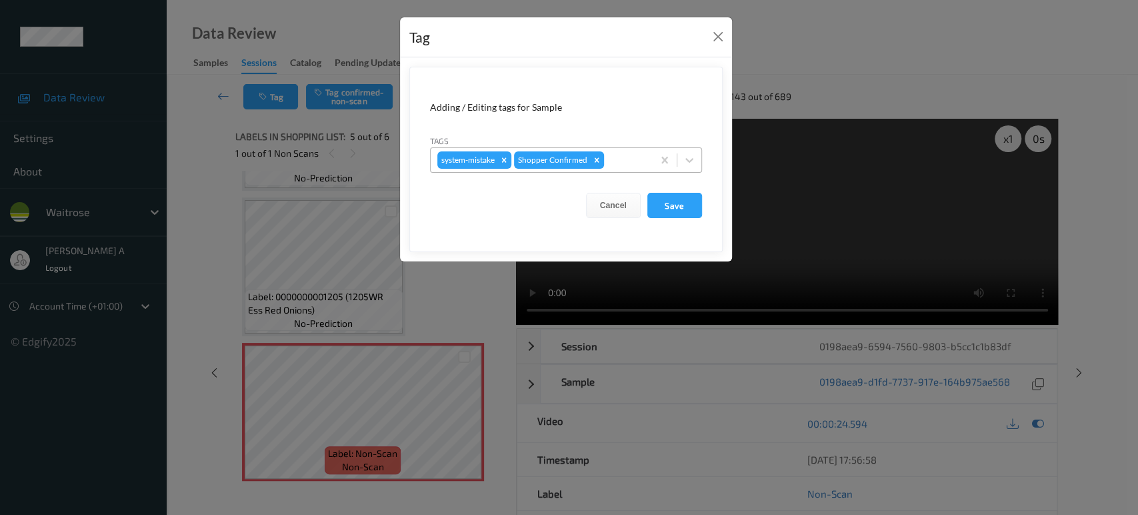
click at [629, 155] on div at bounding box center [626, 160] width 39 height 16
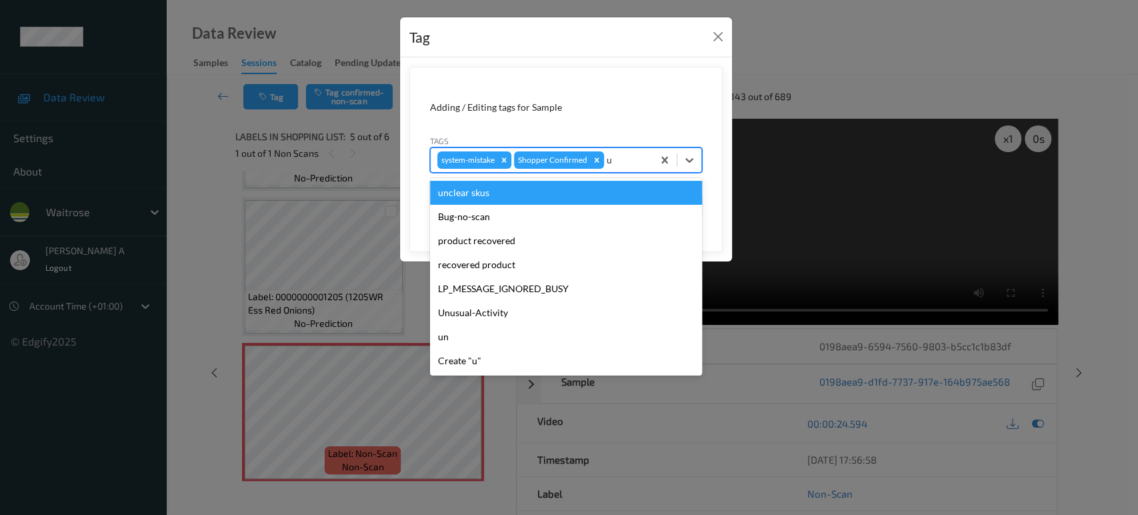
type input "un"
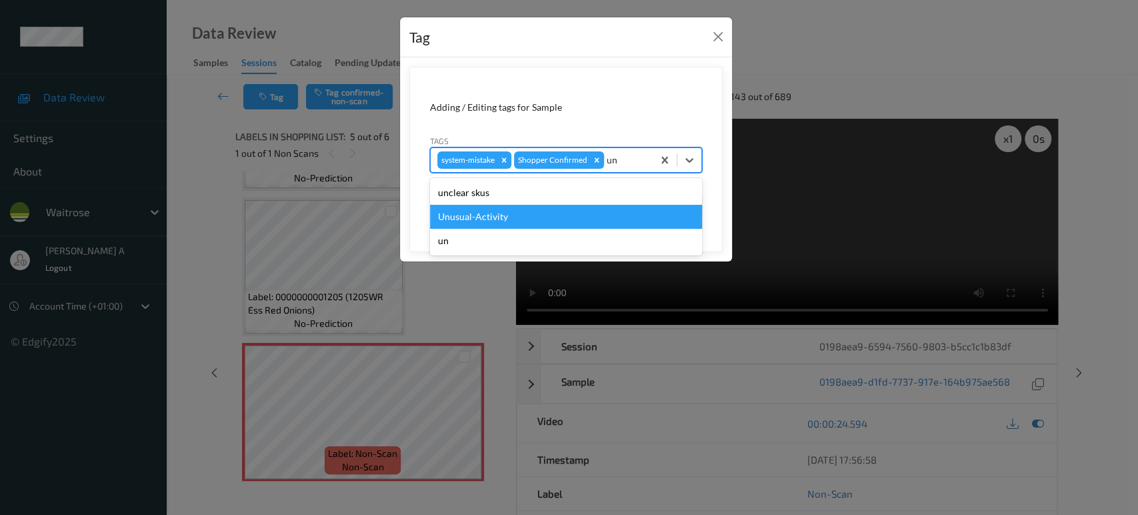
click at [526, 214] on div "Unusual-Activity" at bounding box center [566, 217] width 272 height 24
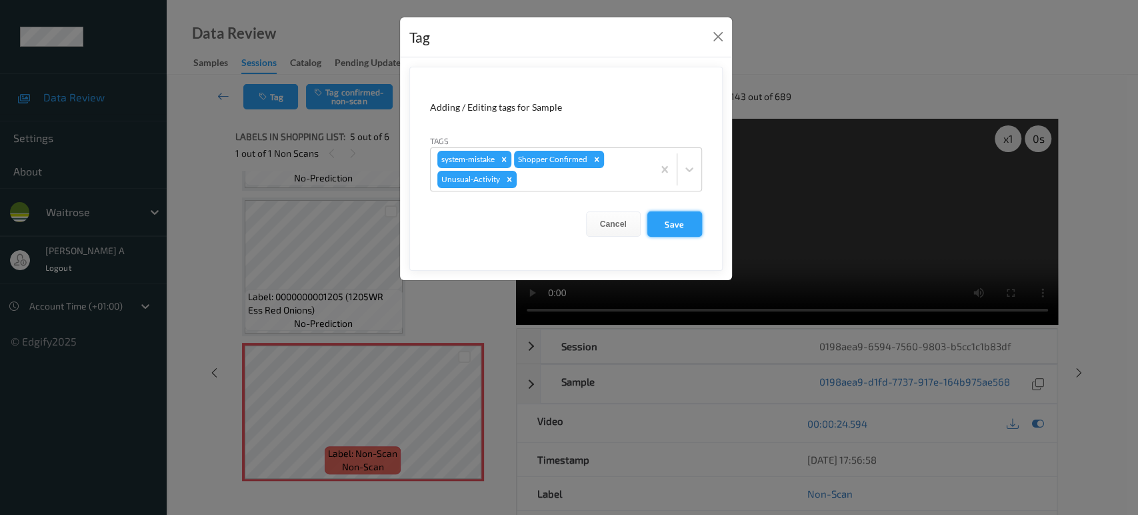
click at [676, 226] on button "Save" at bounding box center [674, 223] width 55 height 25
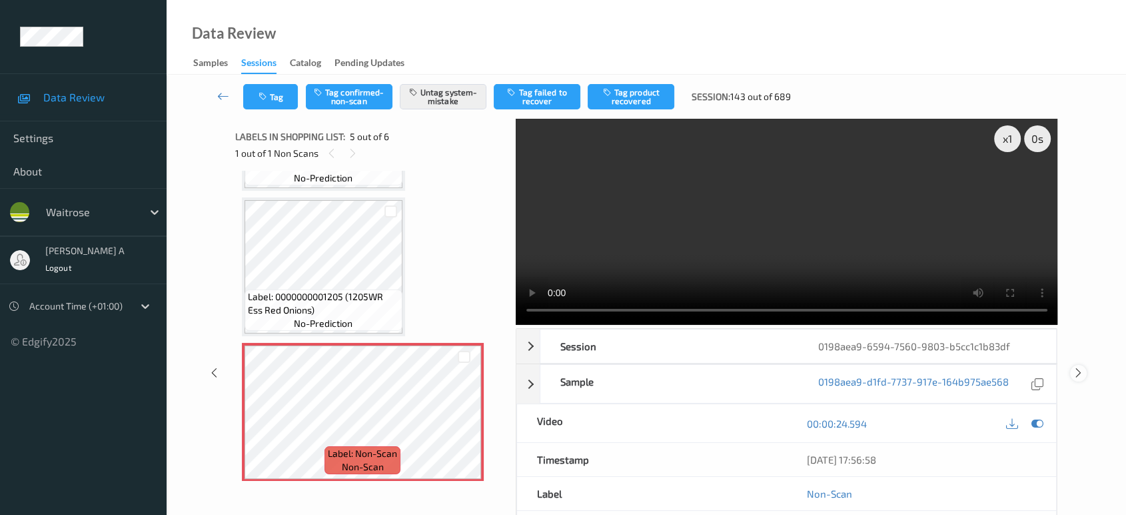
click at [1074, 367] on icon at bounding box center [1078, 373] width 11 height 12
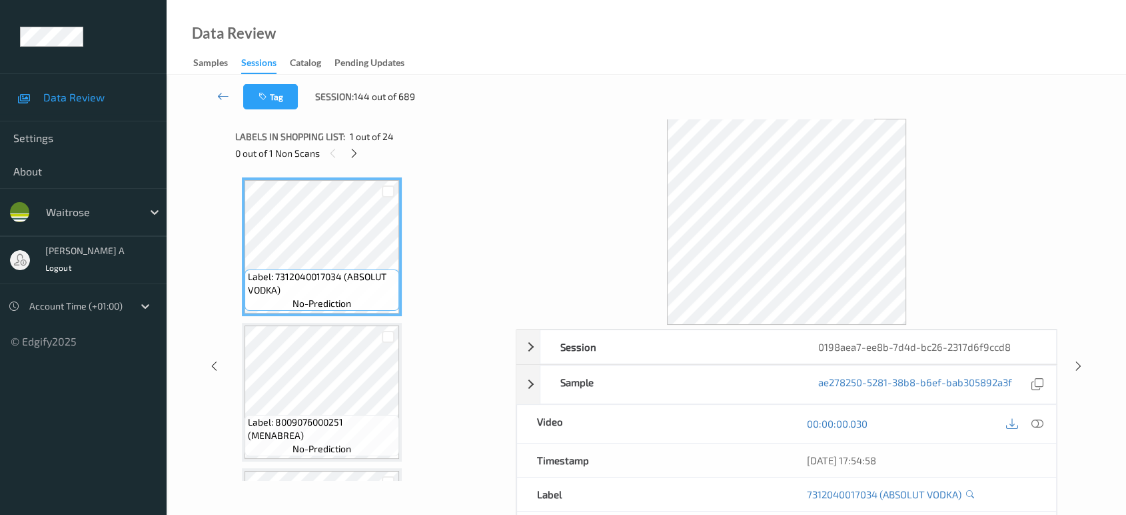
click at [443, 41] on div "Data Review Samples Sessions Catalog Pending Updates" at bounding box center [647, 37] width 960 height 75
click at [350, 155] on icon at bounding box center [354, 153] width 11 height 12
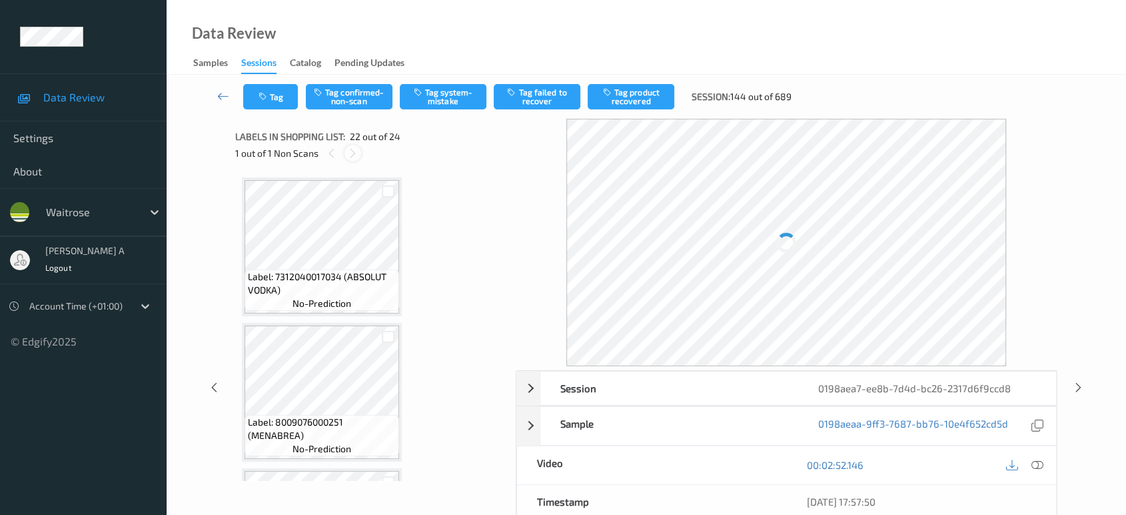
scroll to position [2901, 0]
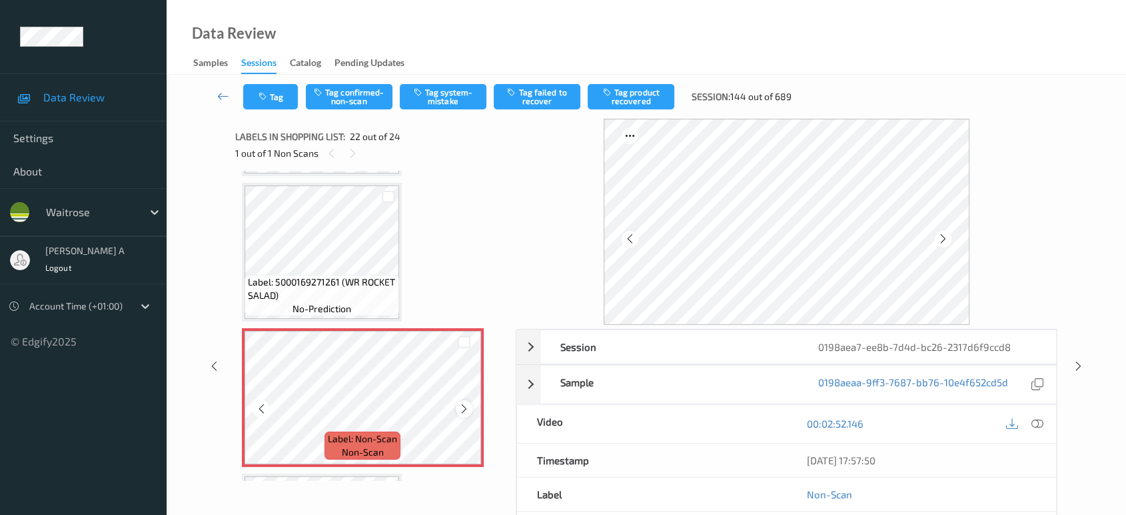
click at [461, 403] on icon at bounding box center [464, 409] width 11 height 12
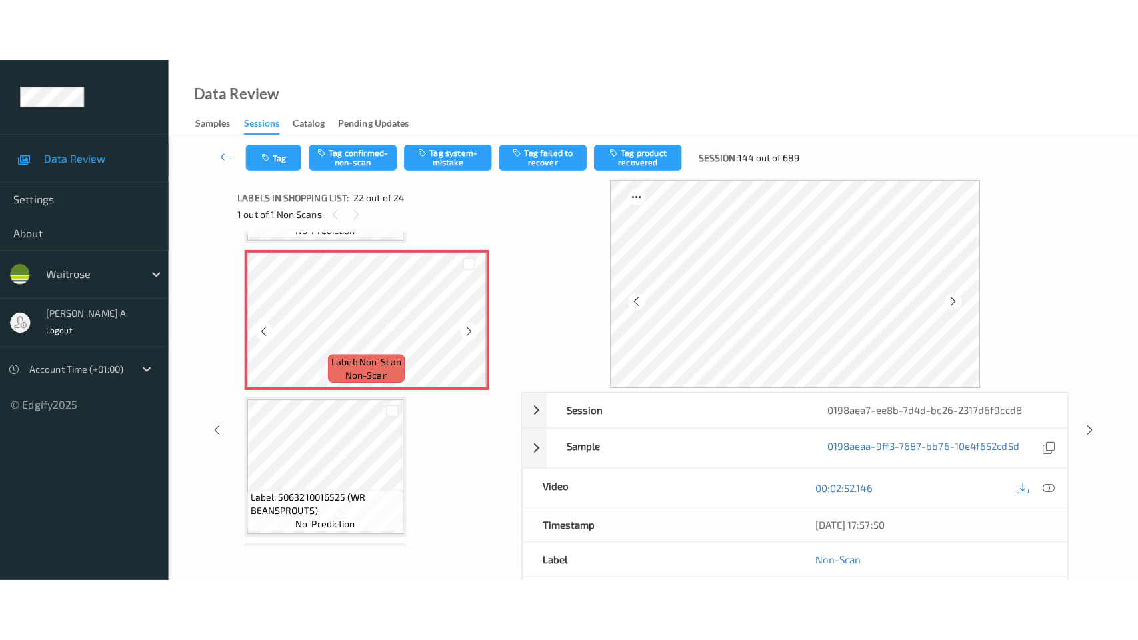
scroll to position [3049, 0]
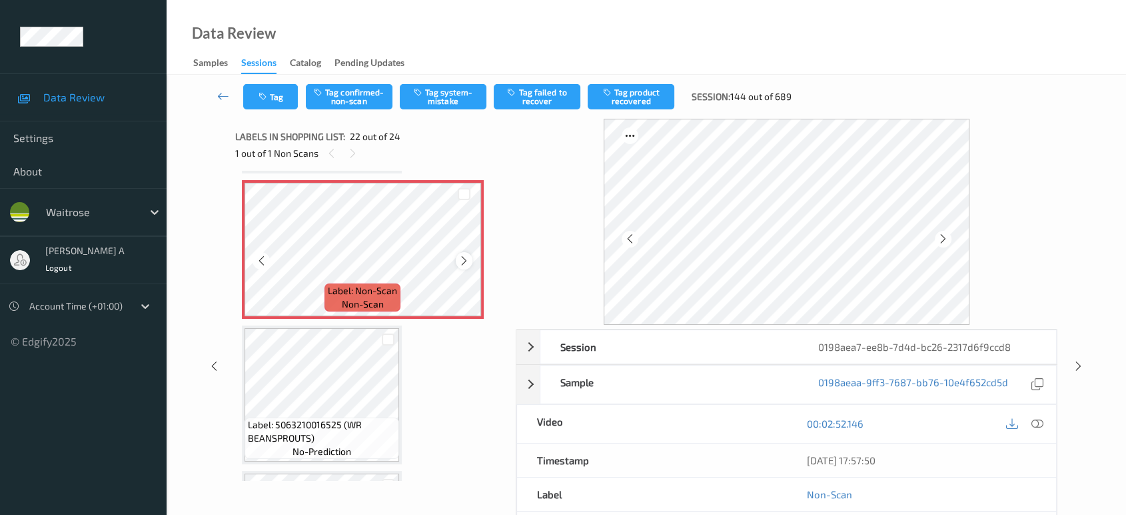
click at [467, 255] on icon at bounding box center [464, 261] width 11 height 12
click at [1037, 421] on icon at bounding box center [1038, 423] width 12 height 12
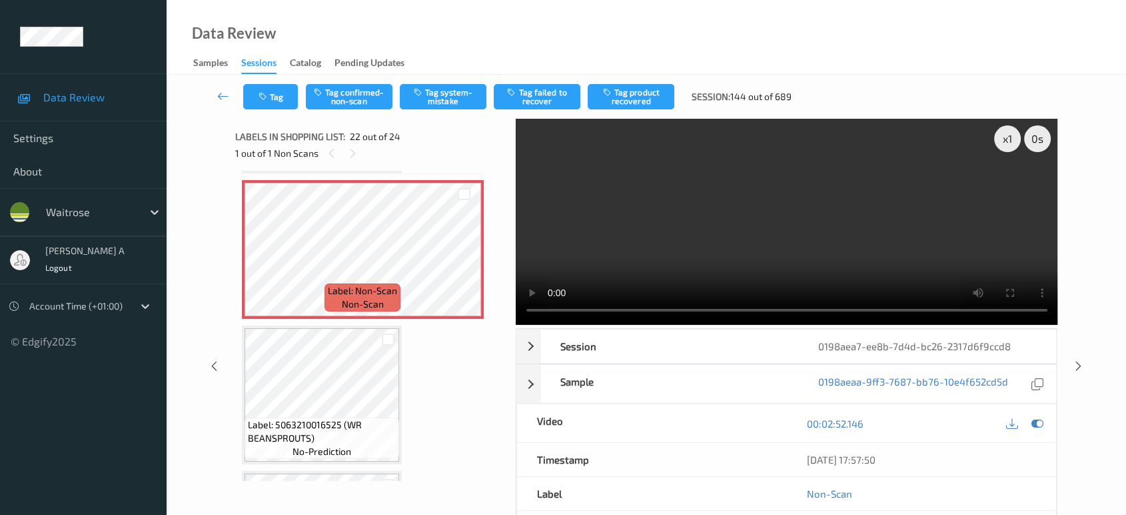
scroll to position [3044, 0]
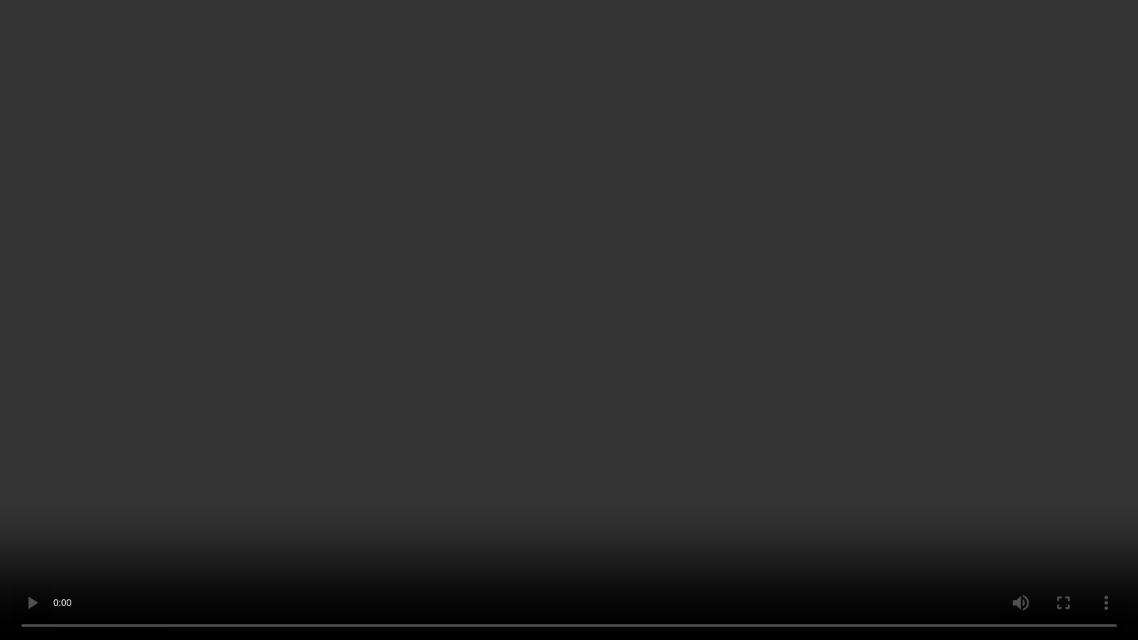
click at [172, 514] on video at bounding box center [569, 320] width 1138 height 640
click at [703, 228] on video at bounding box center [569, 320] width 1138 height 640
click at [514, 413] on video at bounding box center [569, 320] width 1138 height 640
click at [540, 260] on video at bounding box center [569, 320] width 1138 height 640
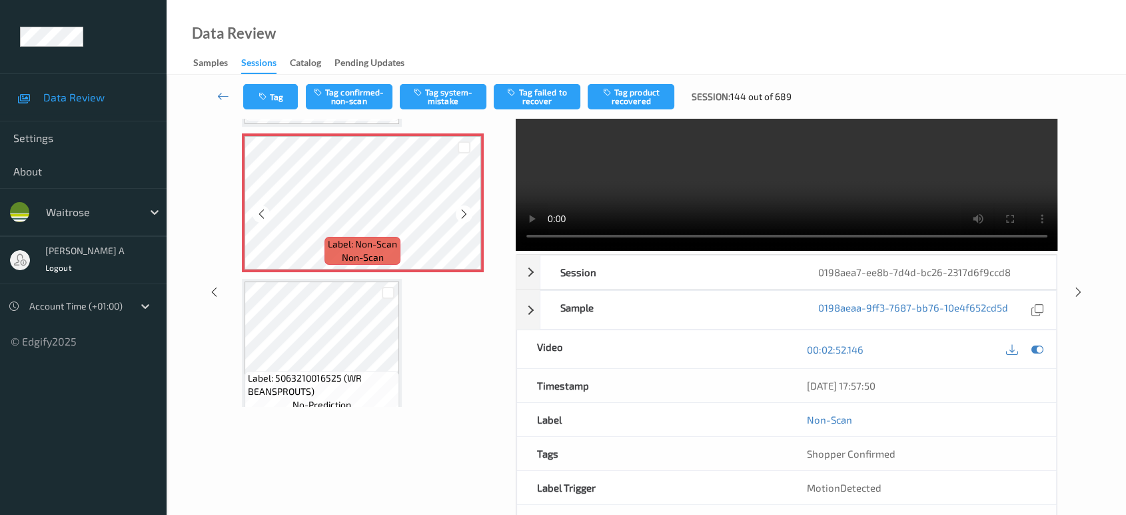
scroll to position [3021, 0]
click at [345, 95] on button "Tag confirmed-non-scan" at bounding box center [349, 96] width 87 height 25
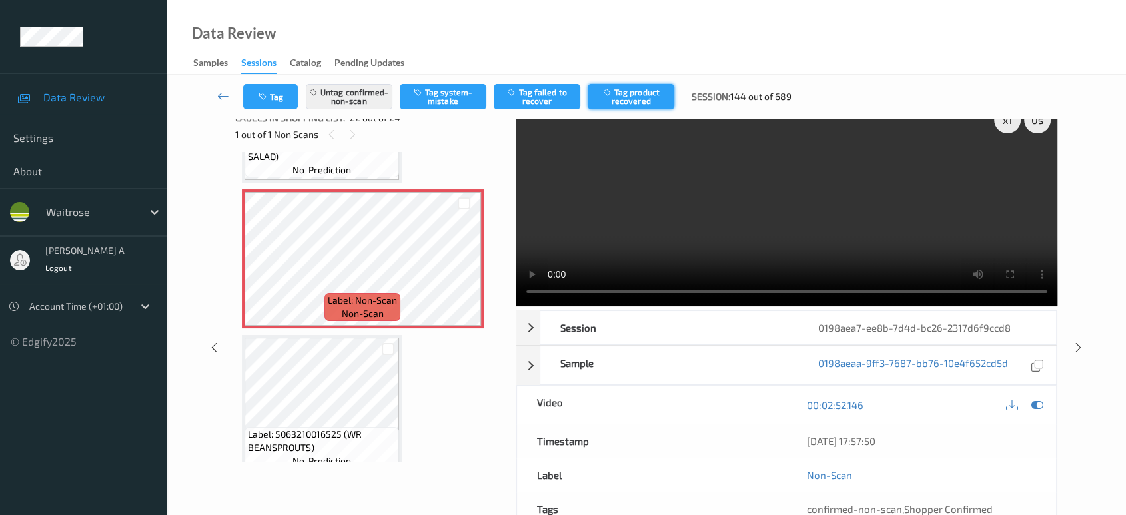
click at [615, 95] on button "Tag product recovered" at bounding box center [631, 96] width 87 height 25
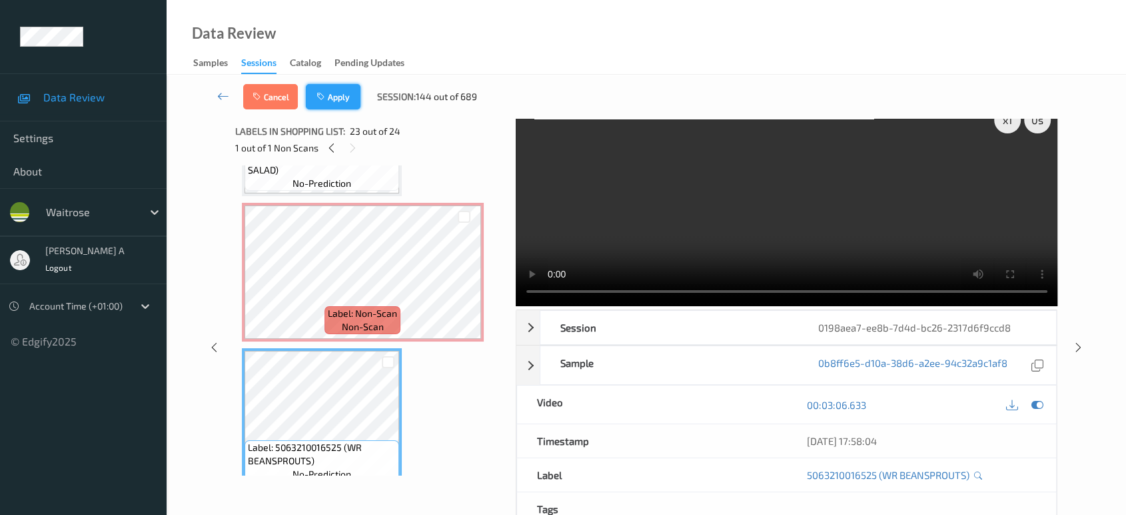
click at [320, 105] on button "Apply" at bounding box center [333, 96] width 55 height 25
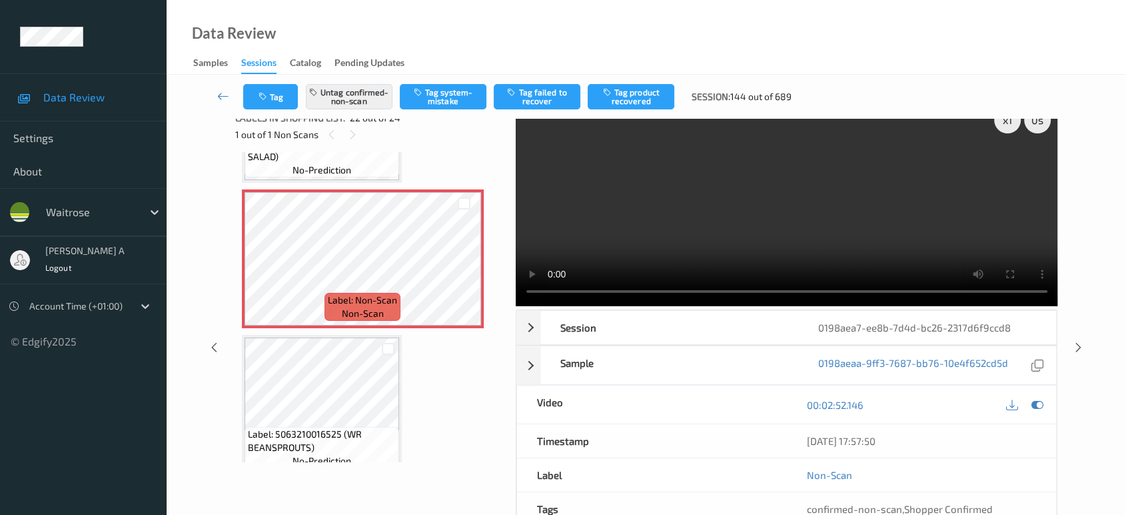
scroll to position [2901, 0]
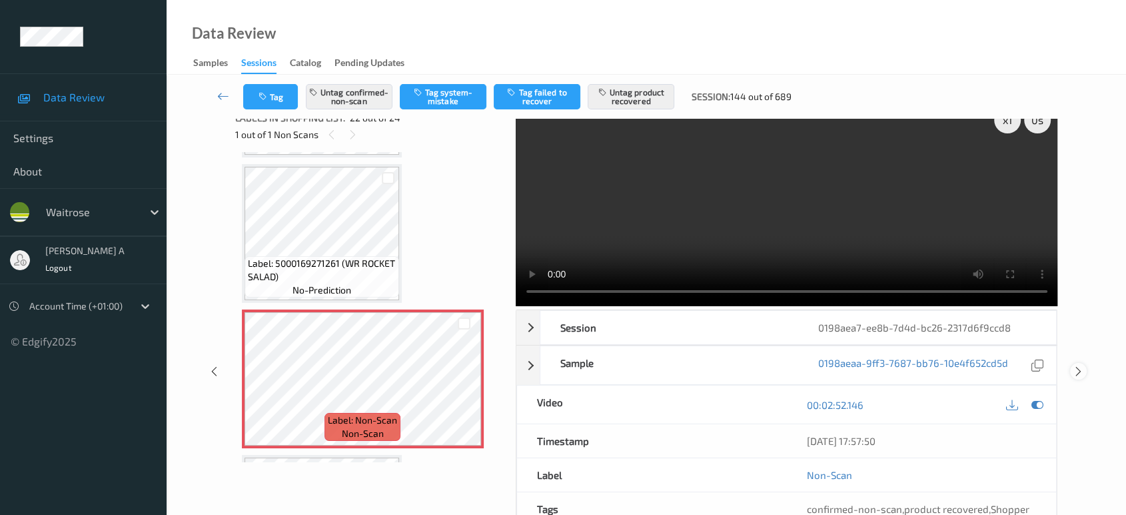
click at [1084, 363] on div at bounding box center [1078, 371] width 17 height 17
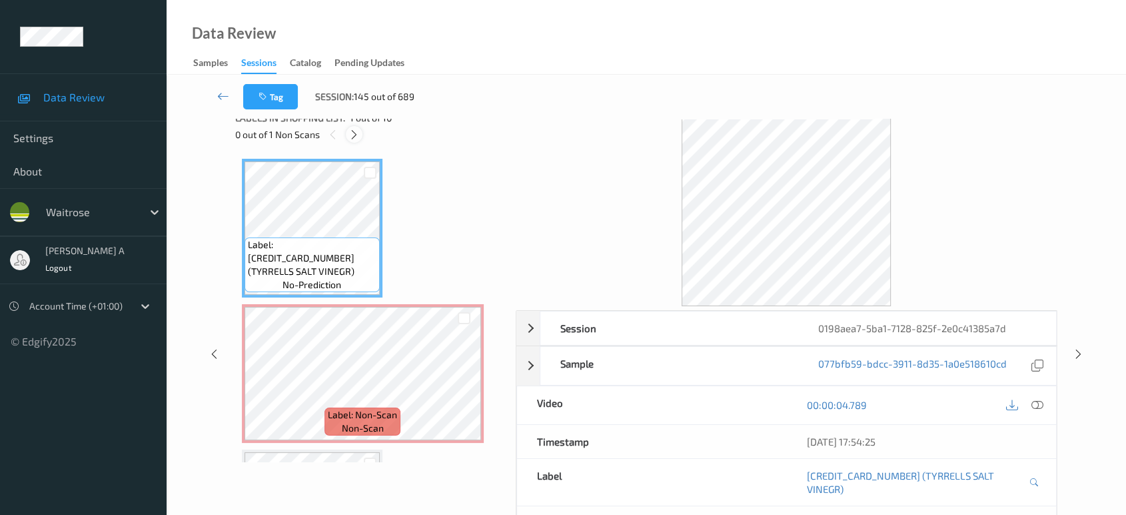
click at [352, 133] on icon at bounding box center [354, 135] width 11 height 12
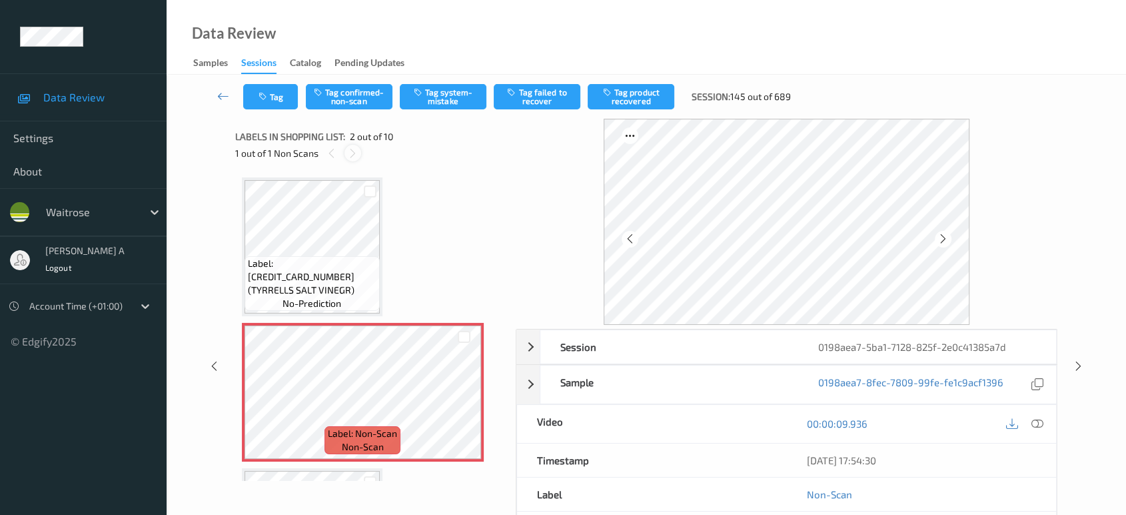
click at [359, 149] on div at bounding box center [353, 153] width 17 height 17
click at [469, 401] on icon at bounding box center [464, 403] width 11 height 12
click at [466, 397] on icon at bounding box center [464, 403] width 11 height 12
click at [465, 397] on icon at bounding box center [464, 403] width 11 height 12
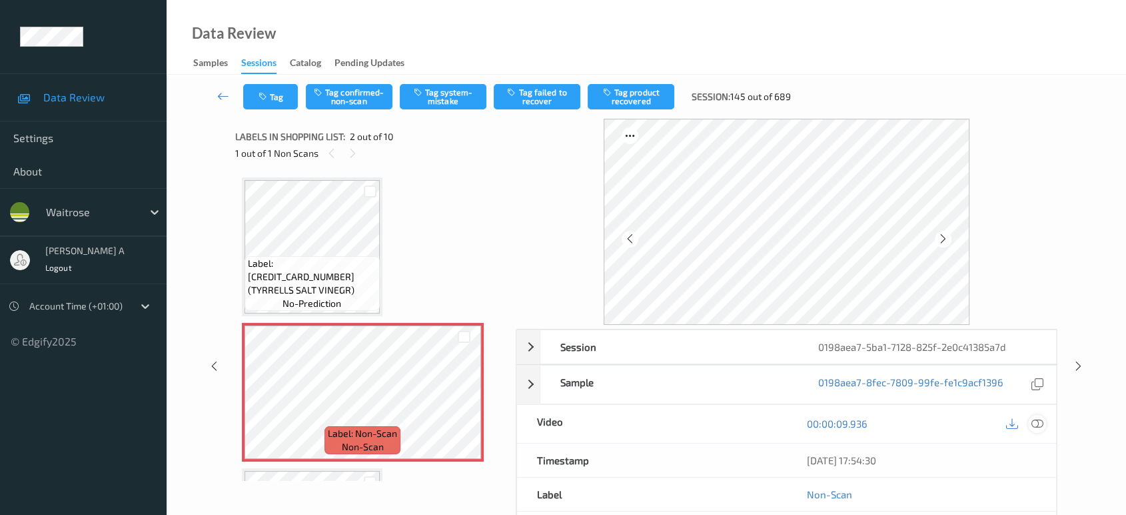
click at [1038, 419] on icon at bounding box center [1038, 423] width 12 height 12
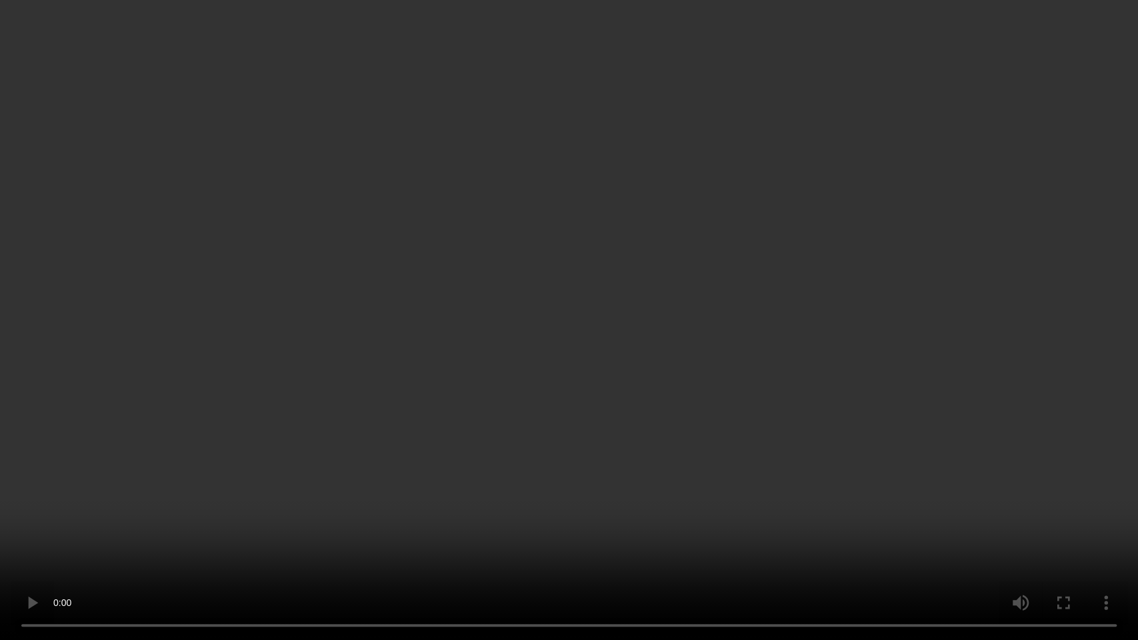
click at [655, 425] on video at bounding box center [569, 320] width 1138 height 640
click at [569, 297] on video at bounding box center [569, 320] width 1138 height 640
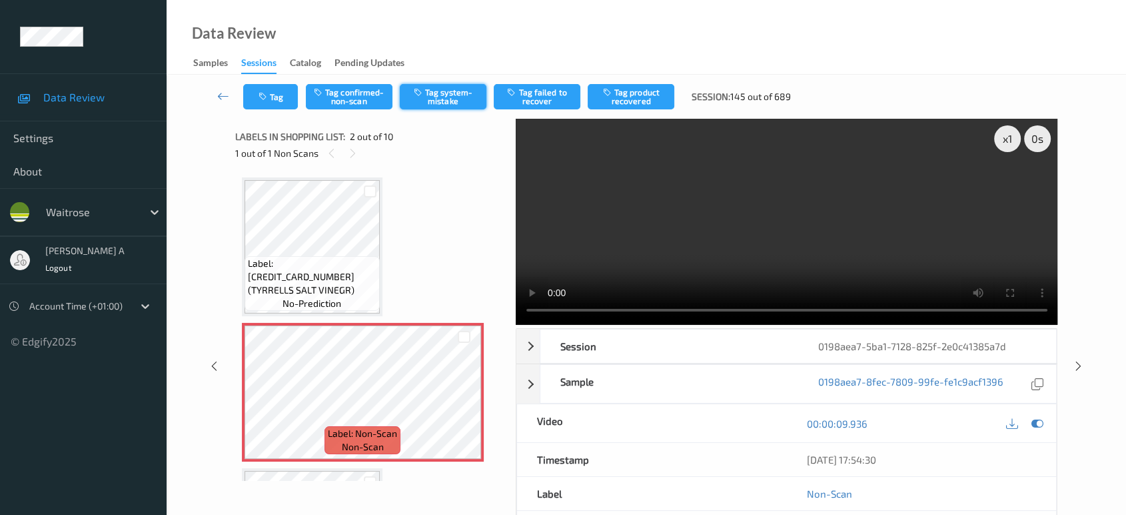
click at [431, 102] on button "Tag system-mistake" at bounding box center [443, 96] width 87 height 25
click at [272, 107] on button "Tag" at bounding box center [270, 96] width 55 height 25
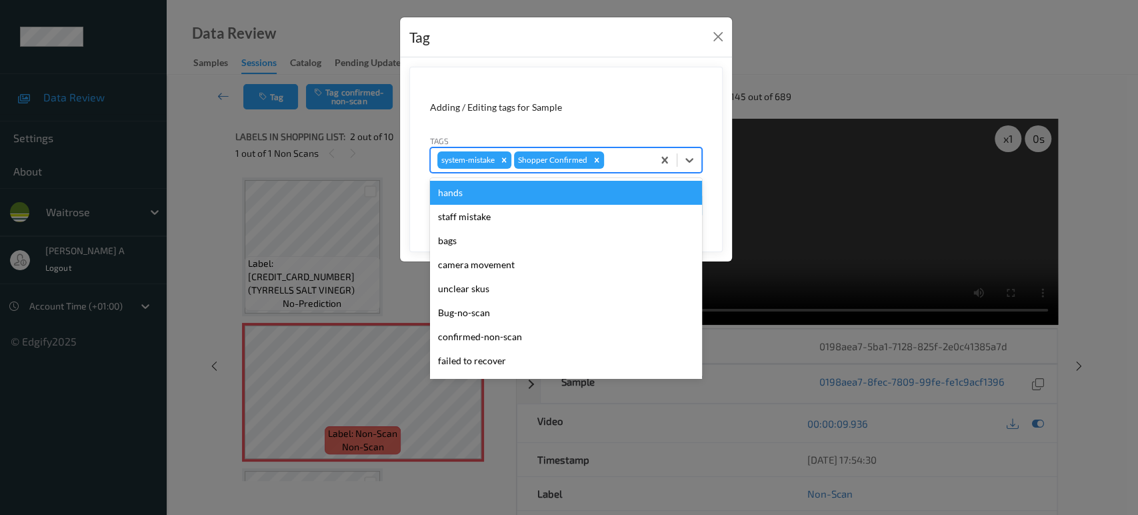
click at [613, 153] on div at bounding box center [626, 160] width 39 height 16
type input "un"
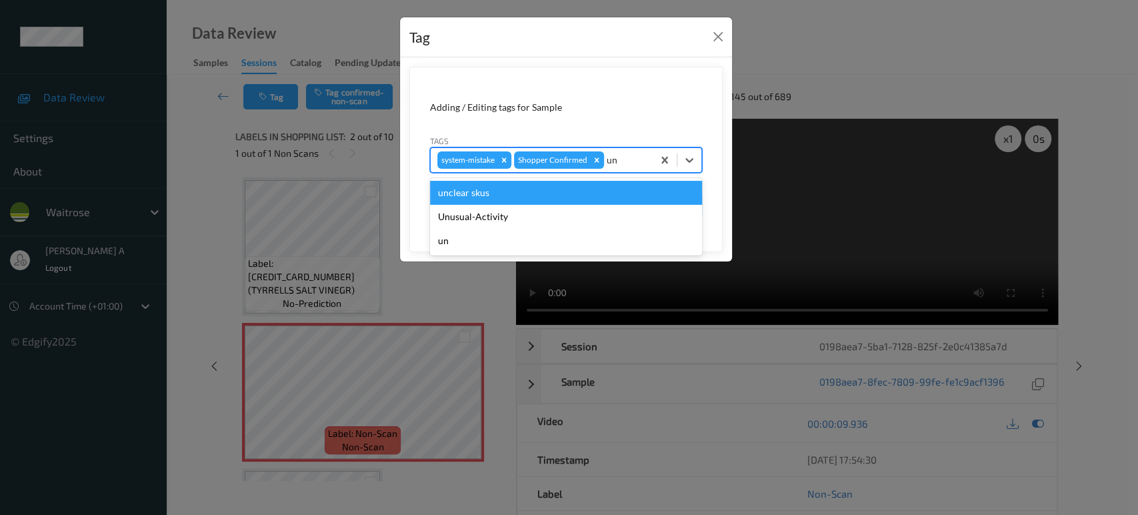
click at [549, 213] on div "Unusual-Activity" at bounding box center [566, 217] width 272 height 24
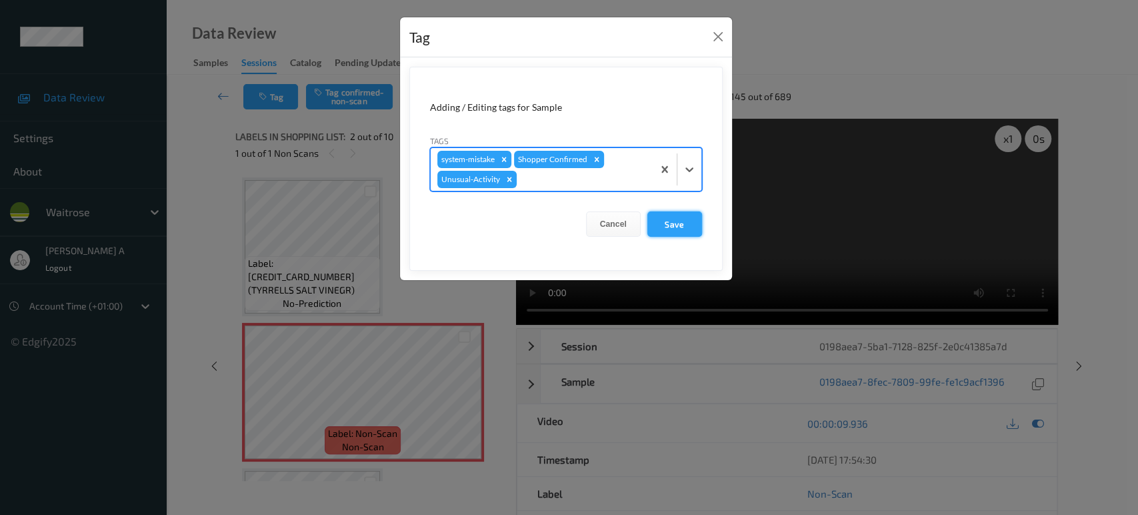
click at [682, 222] on button "Save" at bounding box center [674, 223] width 55 height 25
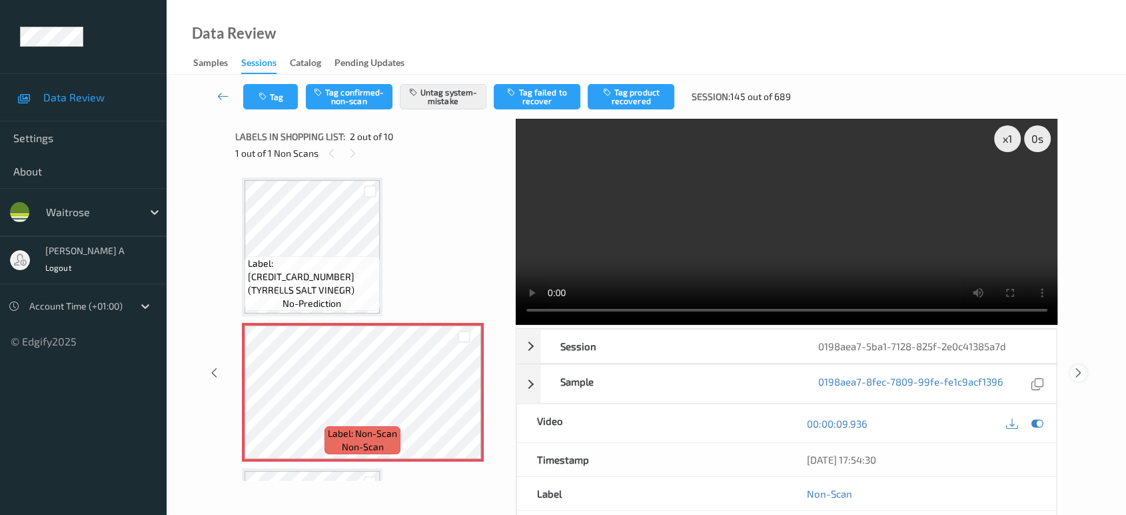
click at [1076, 367] on icon at bounding box center [1078, 373] width 11 height 12
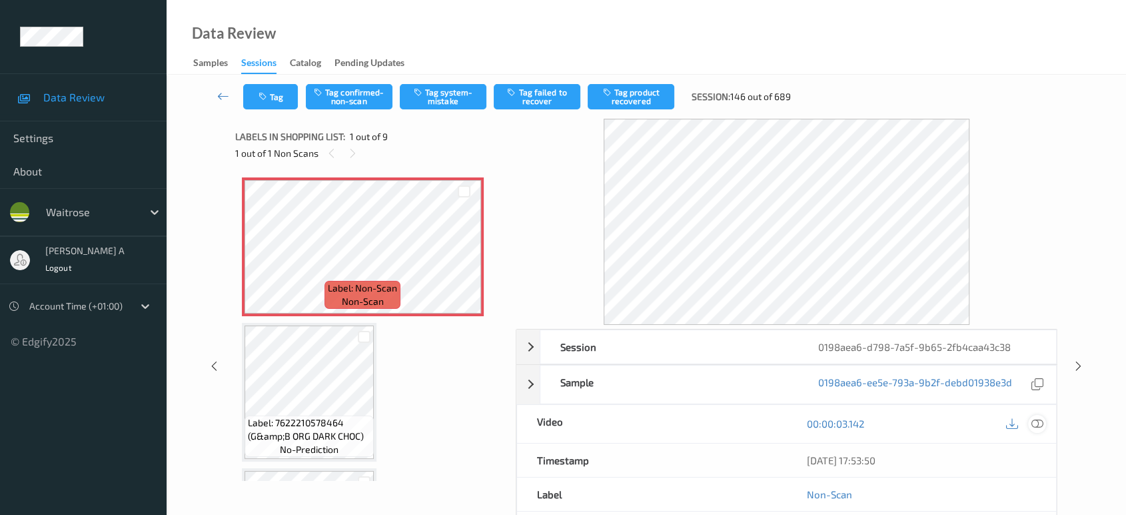
click at [1034, 425] on icon at bounding box center [1038, 423] width 12 height 12
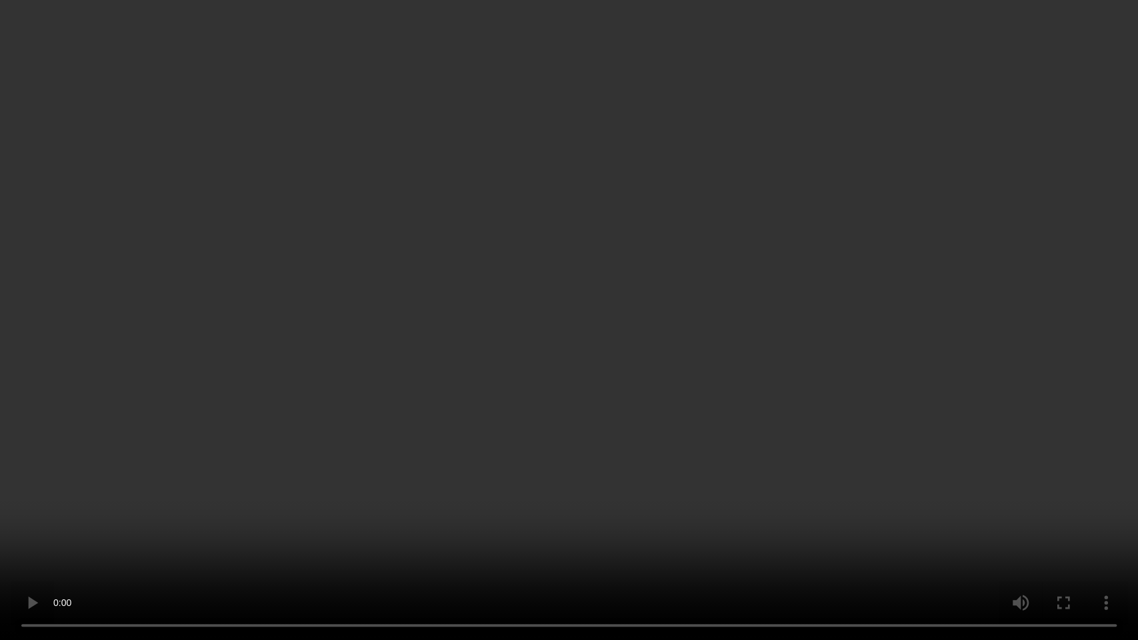
click at [445, 373] on video at bounding box center [569, 320] width 1138 height 640
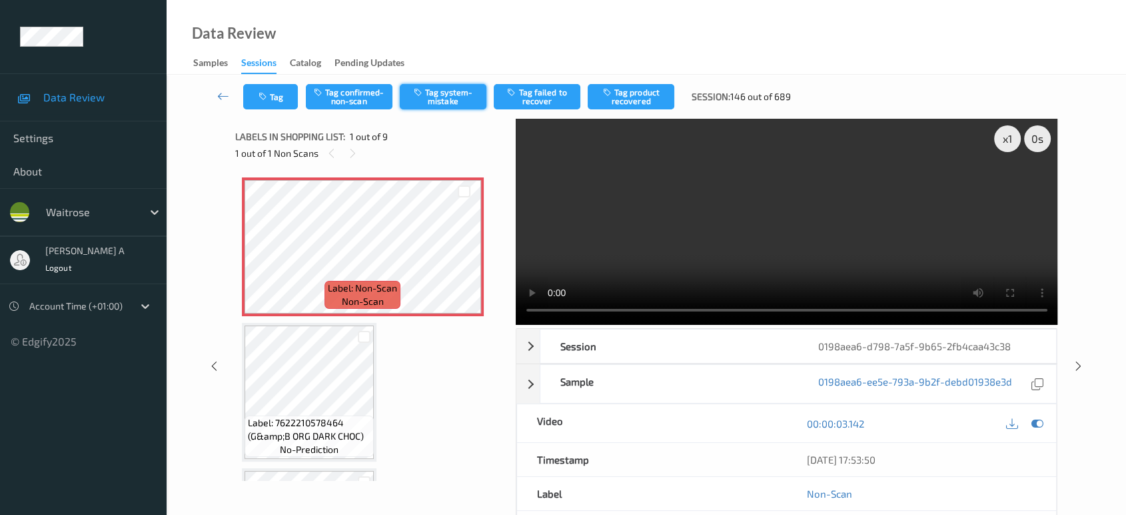
click at [451, 99] on button "Tag system-mistake" at bounding box center [443, 96] width 87 height 25
click at [269, 101] on button "Tag" at bounding box center [270, 96] width 55 height 25
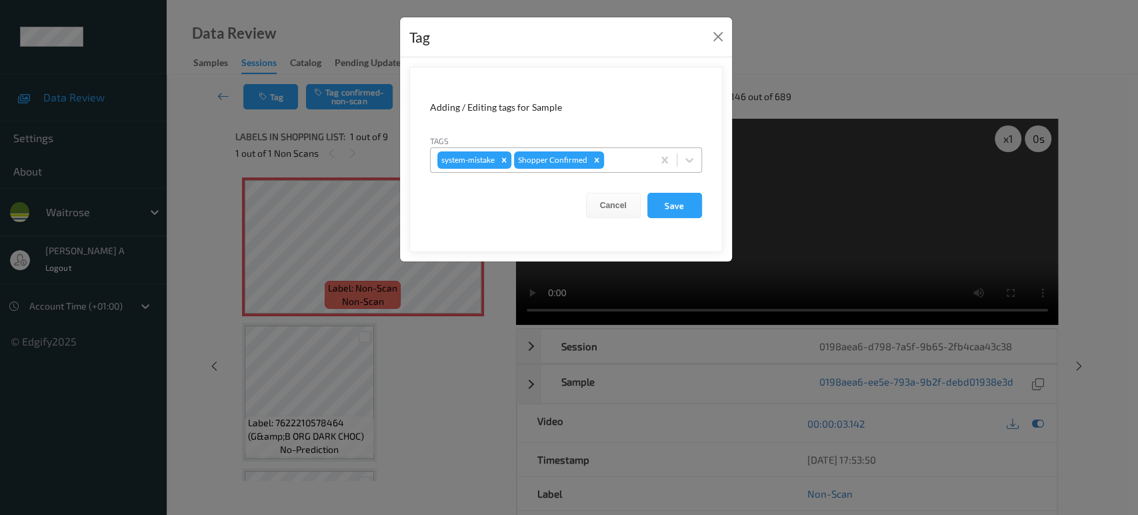
click at [622, 160] on div at bounding box center [626, 160] width 39 height 16
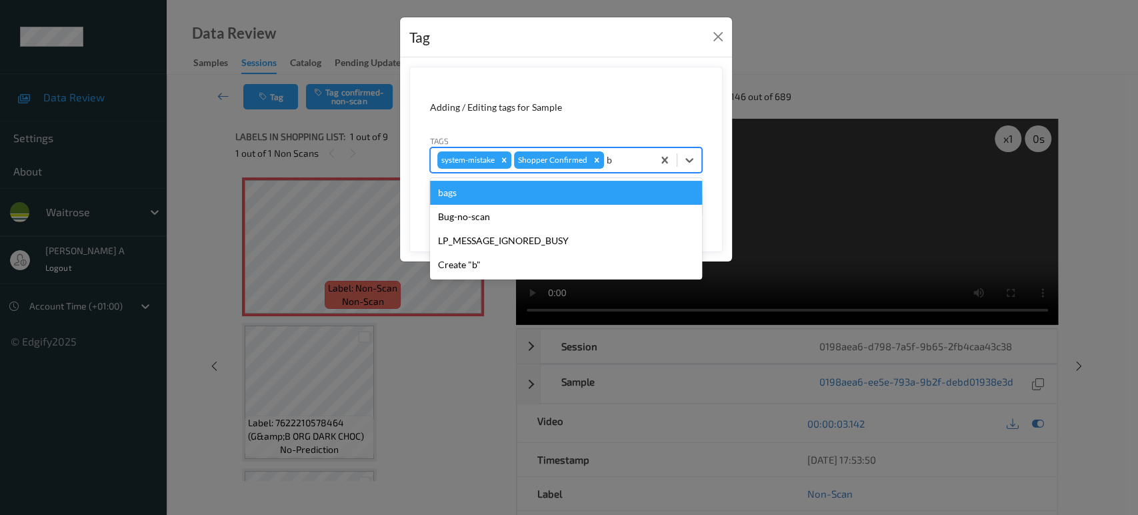
type input "ba"
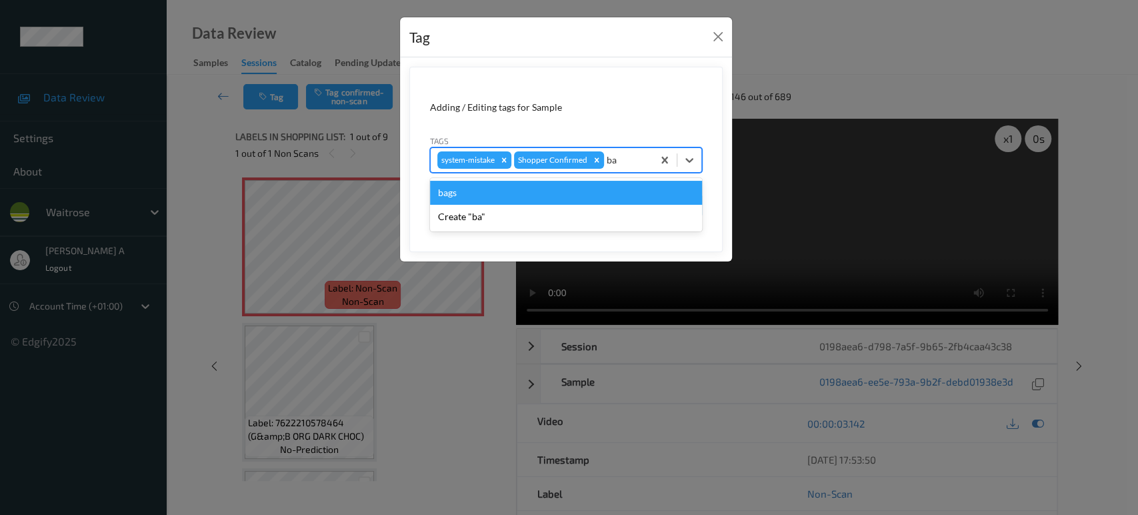
click at [598, 188] on div "bags" at bounding box center [566, 193] width 272 height 24
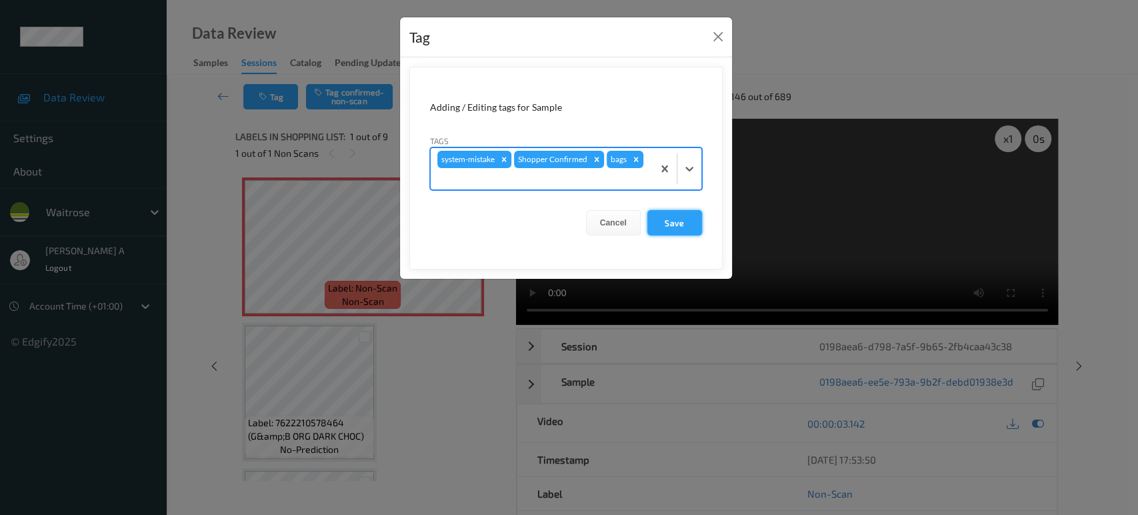
click at [668, 213] on button "Save" at bounding box center [674, 222] width 55 height 25
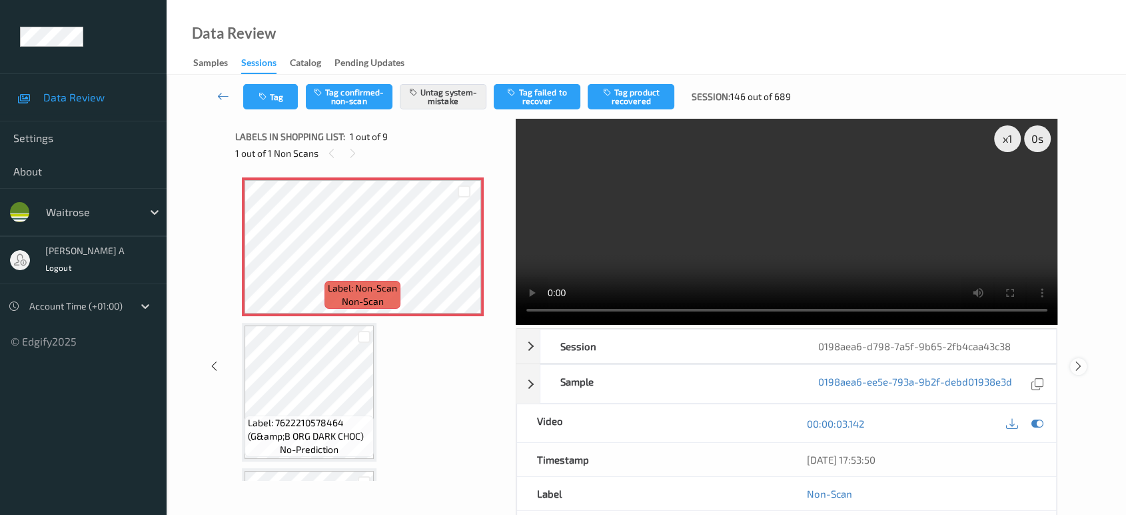
click at [1078, 360] on icon at bounding box center [1078, 366] width 11 height 12
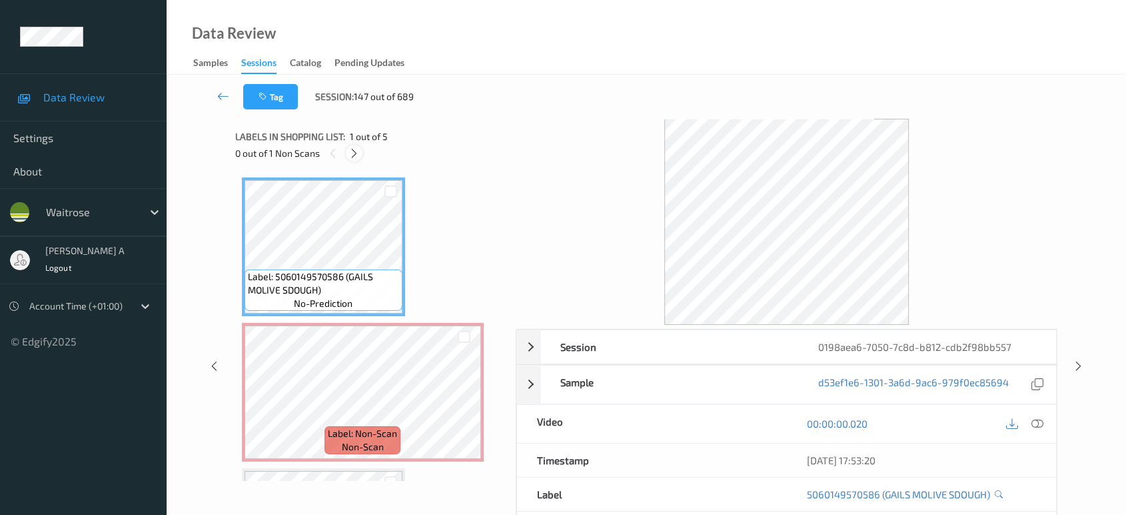
click at [347, 153] on div at bounding box center [354, 153] width 17 height 17
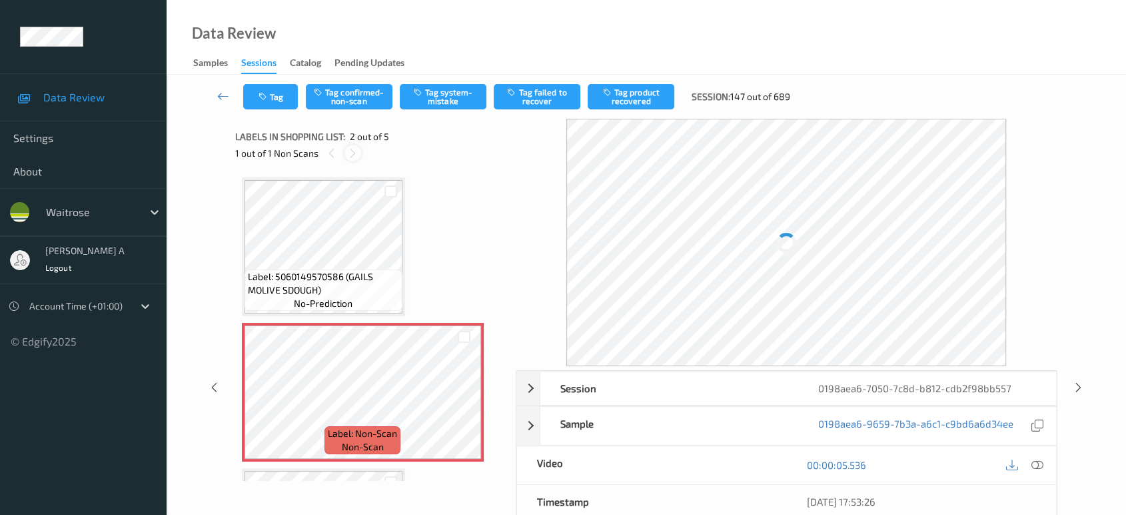
scroll to position [6, 0]
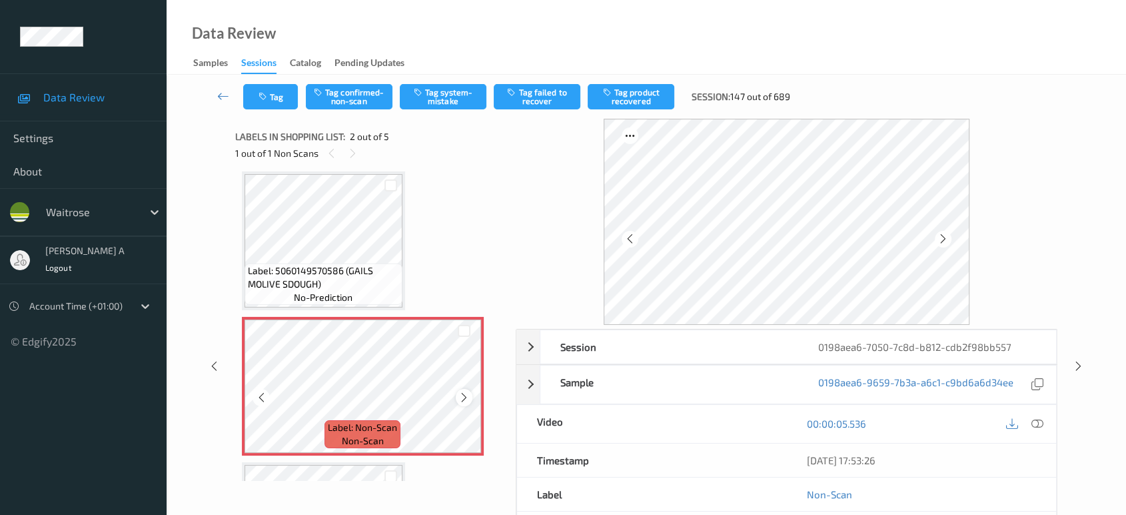
click at [465, 395] on icon at bounding box center [464, 397] width 11 height 12
click at [1041, 424] on icon at bounding box center [1038, 423] width 12 height 12
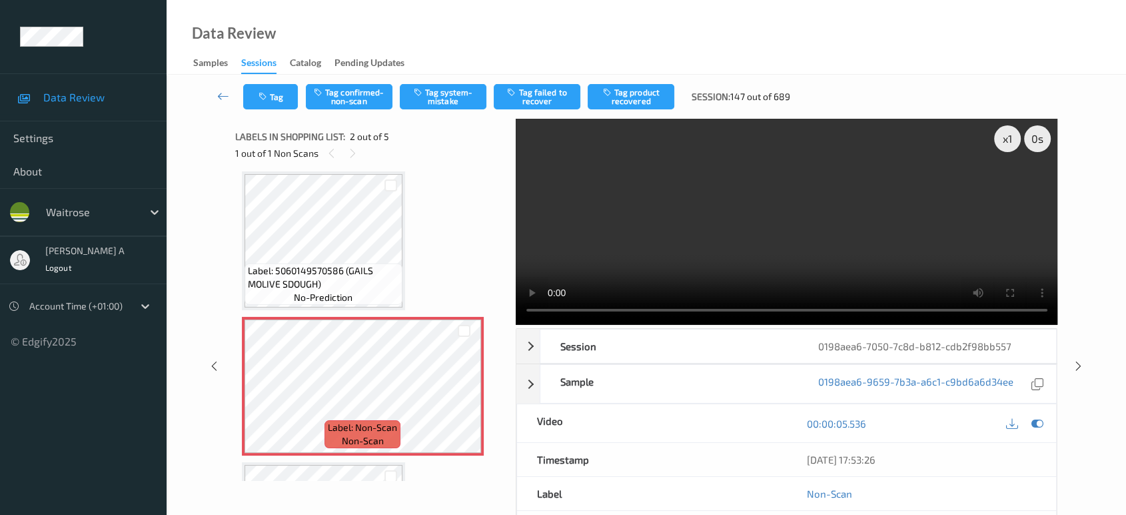
click at [931, 471] on div "[DATE] 17:53:26" at bounding box center [921, 459] width 270 height 33
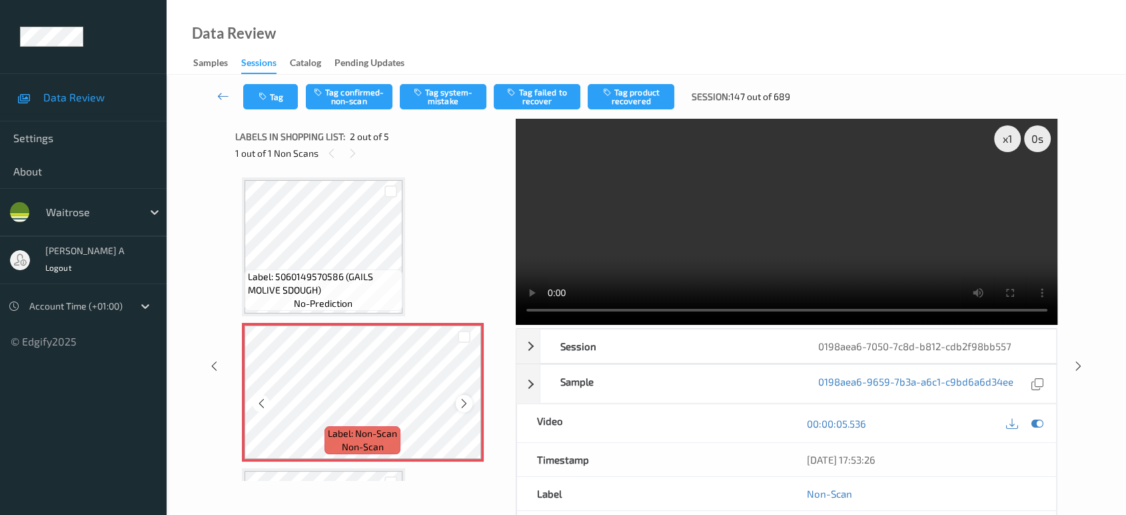
click at [464, 404] on icon at bounding box center [464, 403] width 11 height 12
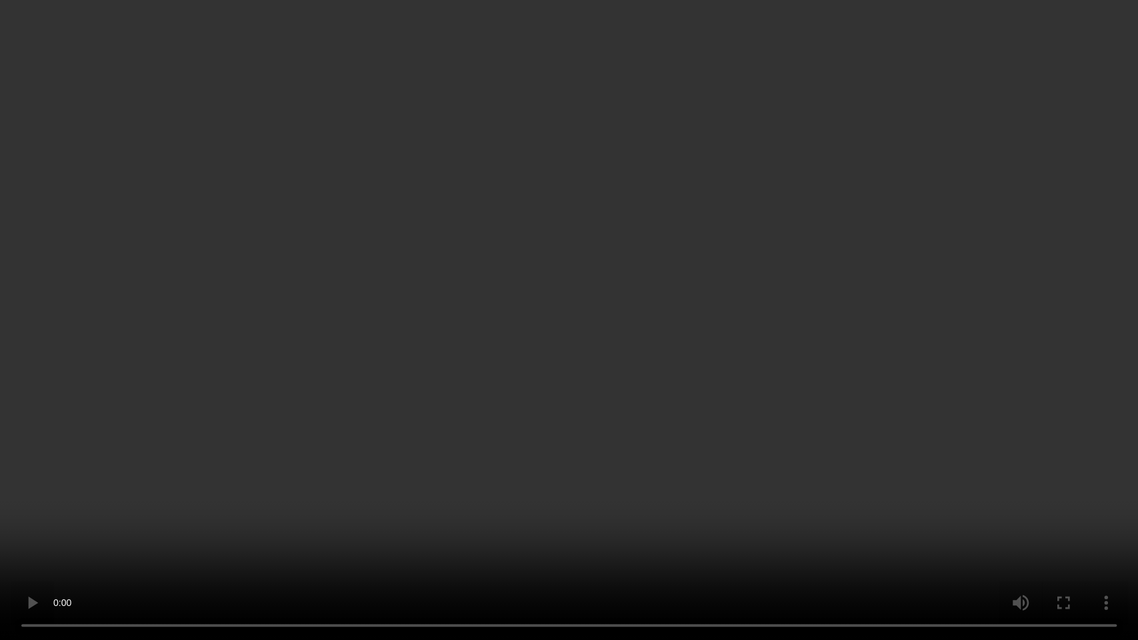
click at [656, 359] on video at bounding box center [569, 320] width 1138 height 640
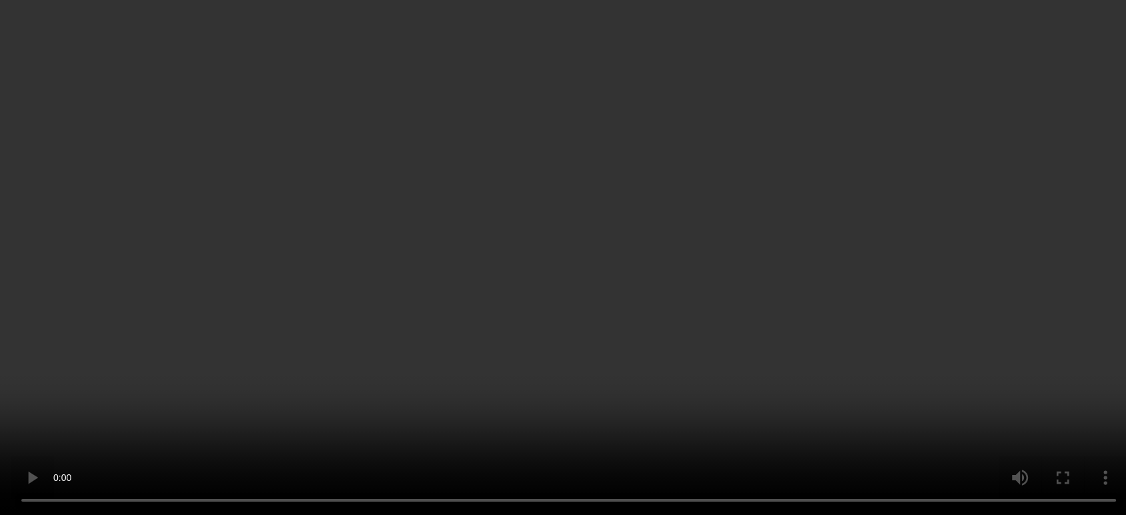
scroll to position [148, 0]
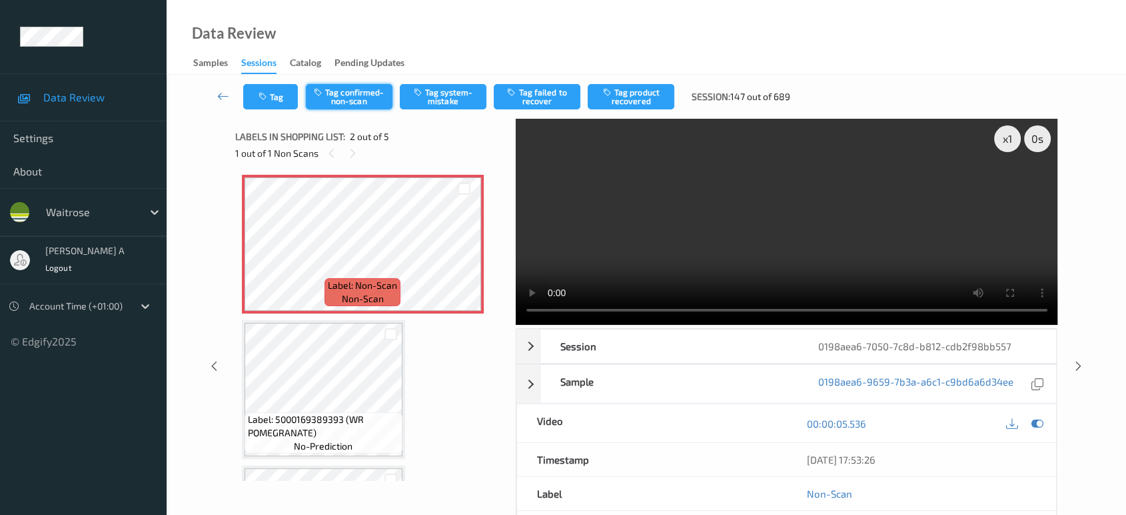
click at [347, 89] on button "Tag confirmed-non-scan" at bounding box center [349, 96] width 87 height 25
click at [635, 101] on button "Tag product recovered" at bounding box center [631, 96] width 87 height 25
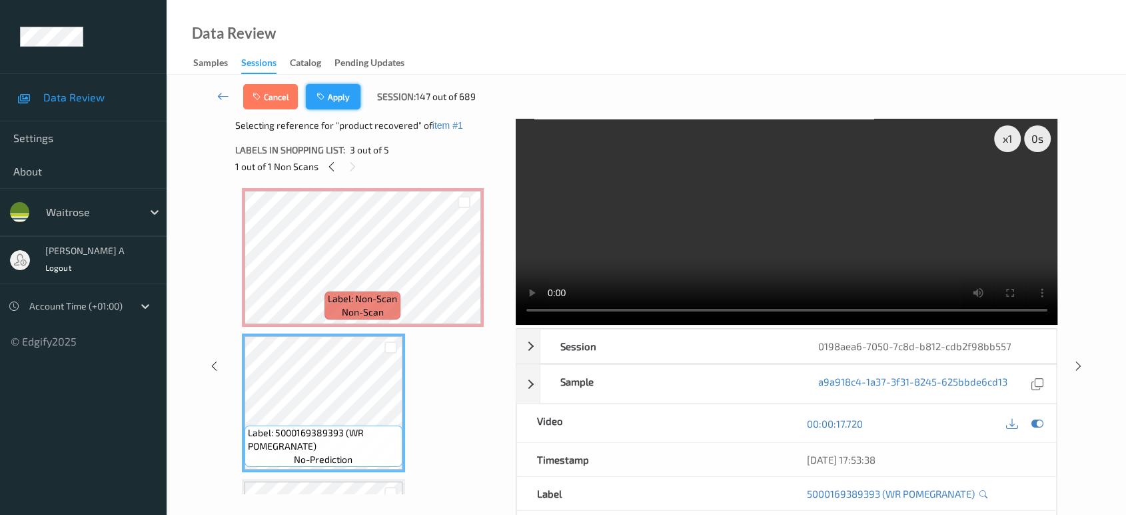
click at [335, 105] on button "Apply" at bounding box center [333, 96] width 55 height 25
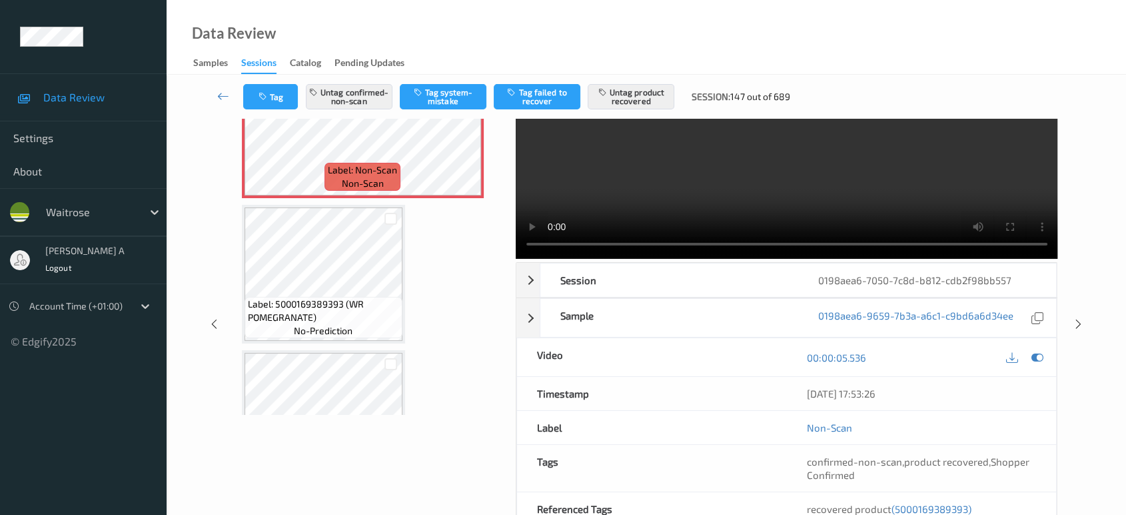
scroll to position [49, 0]
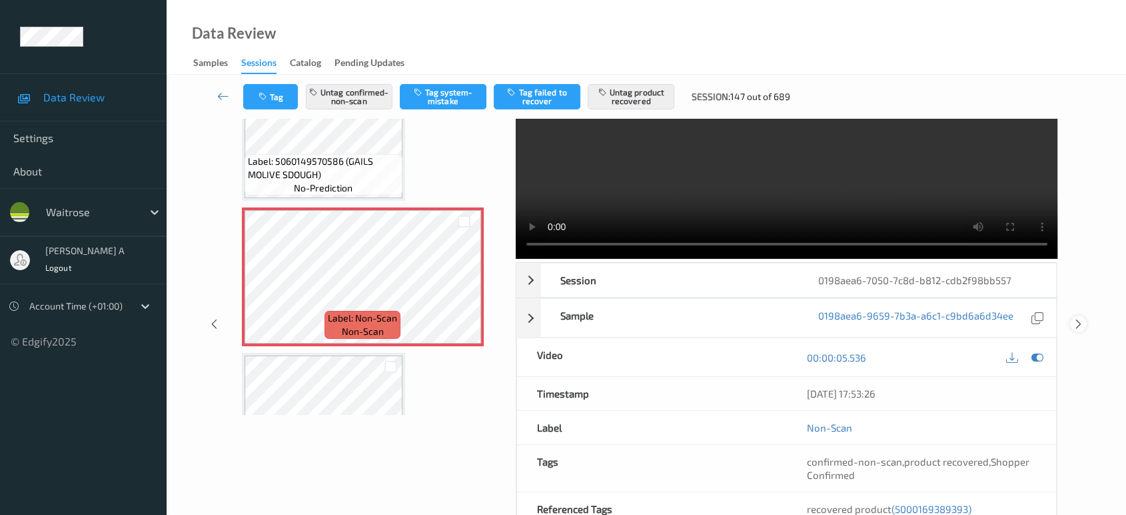
click at [1079, 321] on icon at bounding box center [1078, 324] width 11 height 12
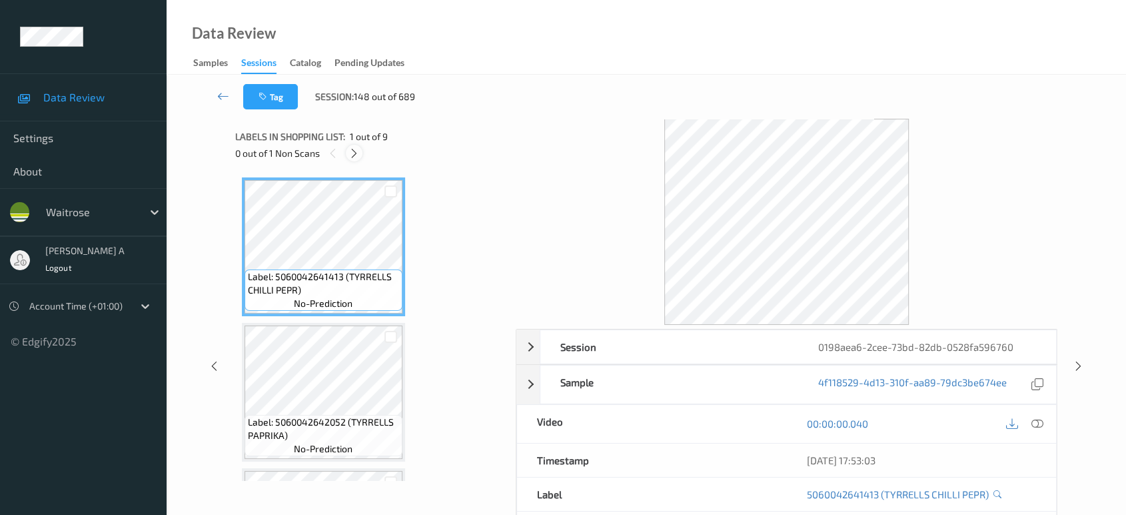
click at [351, 155] on icon at bounding box center [354, 153] width 11 height 12
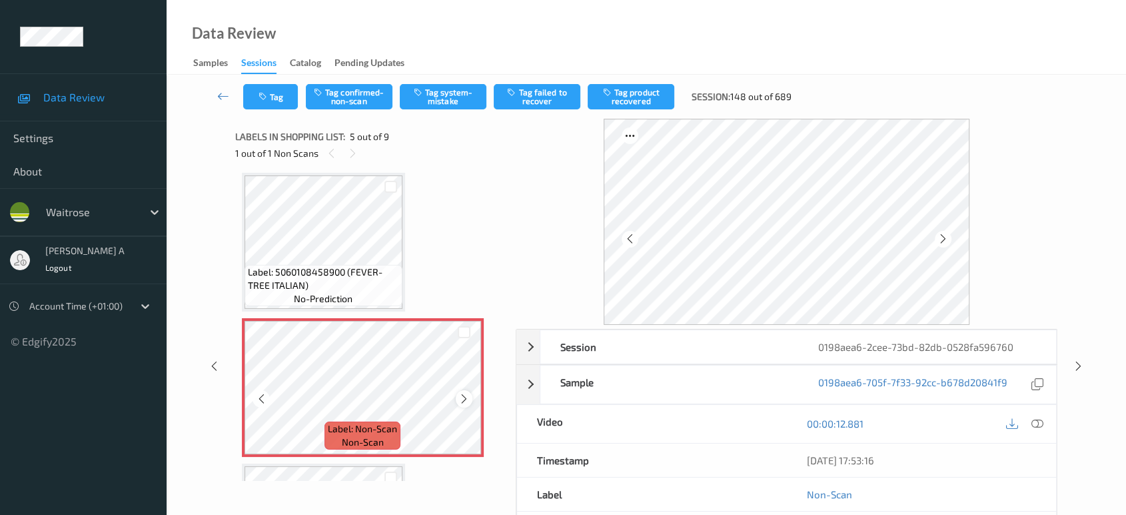
click at [461, 393] on icon at bounding box center [464, 399] width 11 height 12
click at [1036, 420] on icon at bounding box center [1038, 423] width 12 height 12
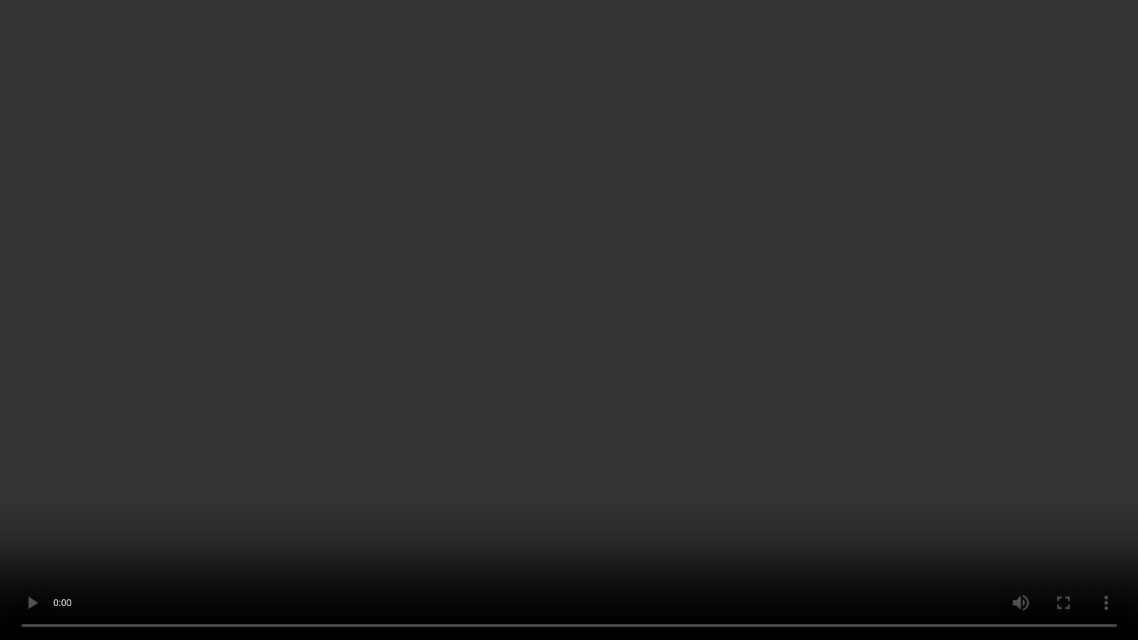
click at [522, 357] on video at bounding box center [569, 320] width 1138 height 640
click at [459, 376] on video at bounding box center [569, 320] width 1138 height 640
click at [535, 451] on video at bounding box center [569, 320] width 1138 height 640
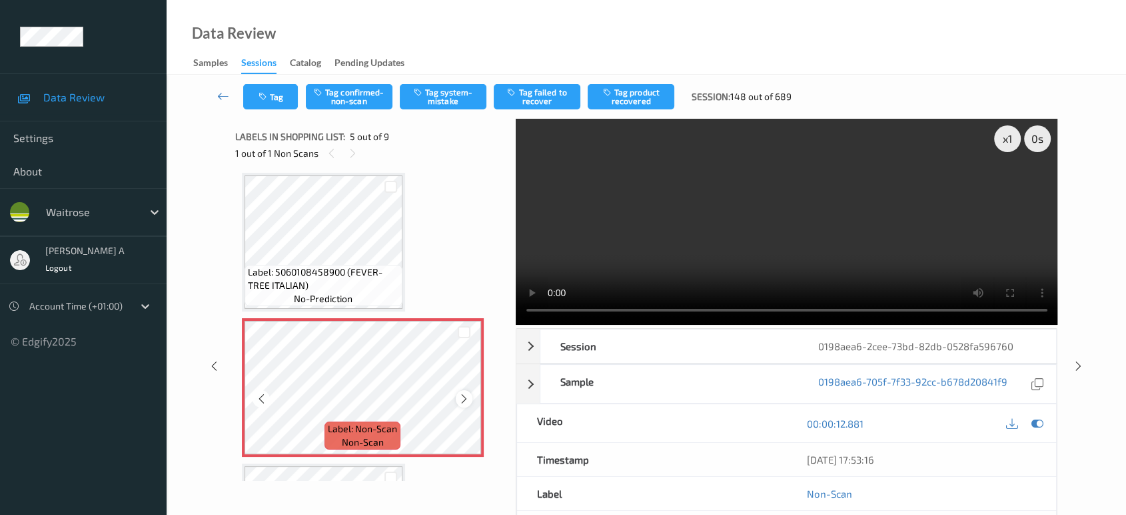
click at [459, 393] on icon at bounding box center [464, 399] width 11 height 12
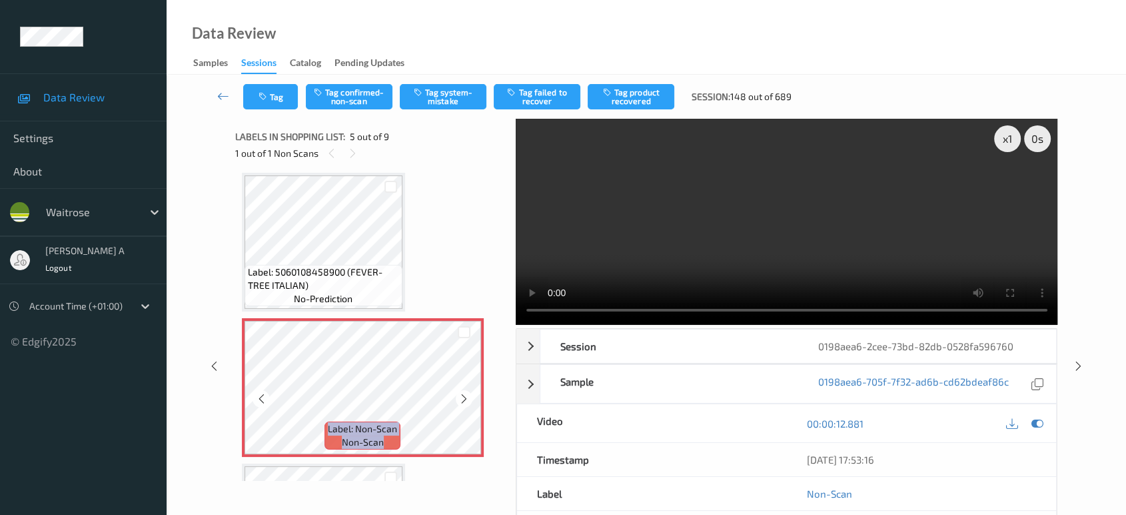
click at [459, 393] on icon at bounding box center [464, 399] width 11 height 12
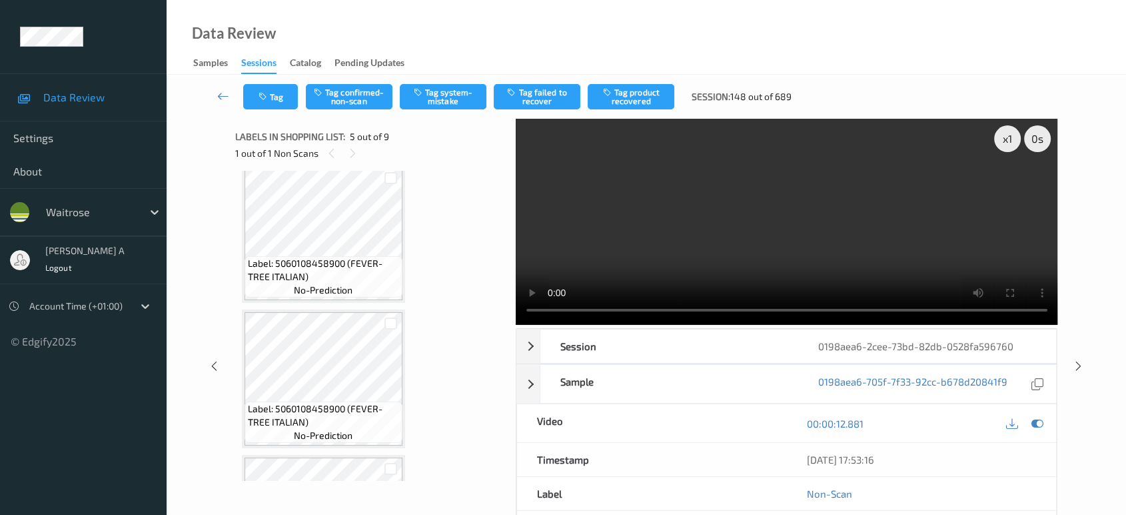
scroll to position [874, 0]
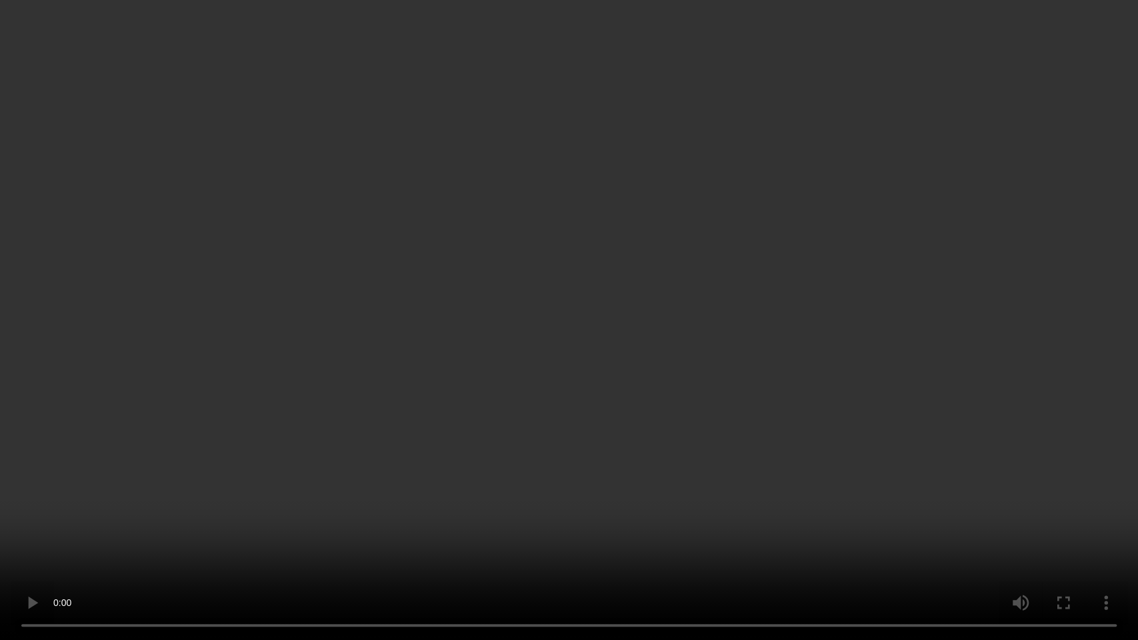
click at [682, 335] on video at bounding box center [569, 320] width 1138 height 640
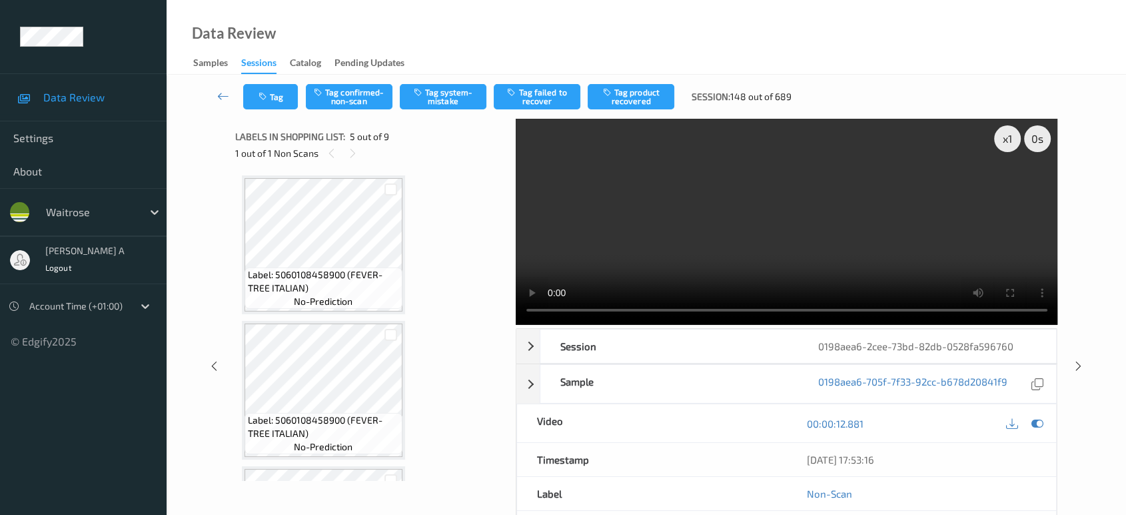
drag, startPoint x: 366, startPoint y: 98, endPoint x: 419, endPoint y: 198, distance: 113.0
click at [366, 98] on button "Tag confirmed-non-scan" at bounding box center [349, 96] width 87 height 25
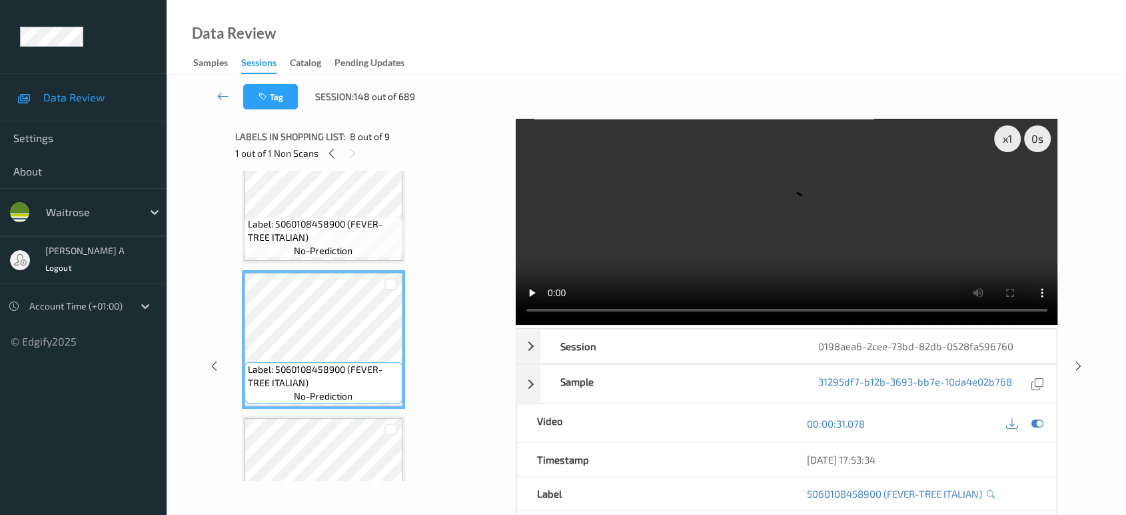
scroll to position [629, 0]
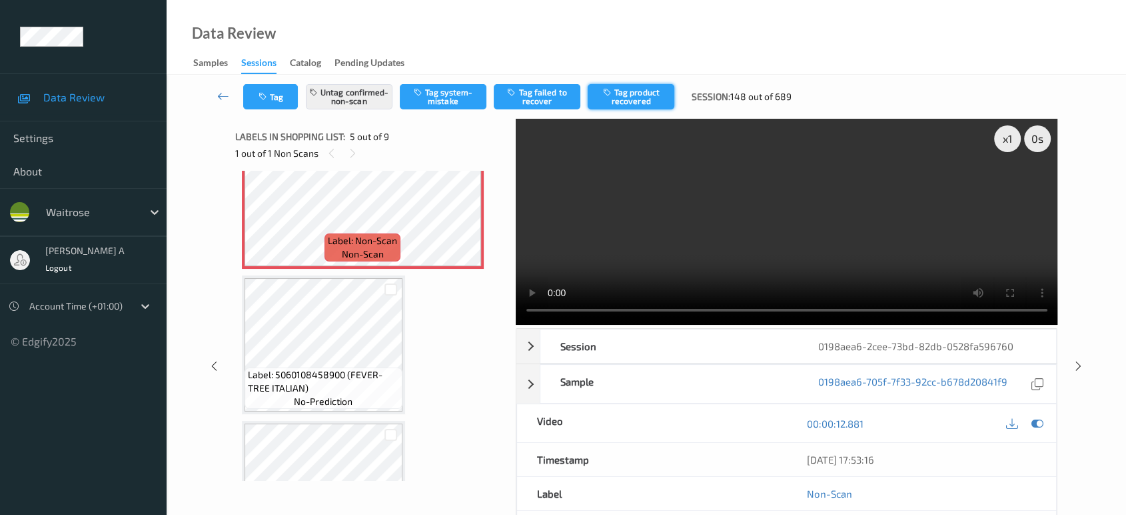
click at [649, 99] on button "Tag product recovered" at bounding box center [631, 96] width 87 height 25
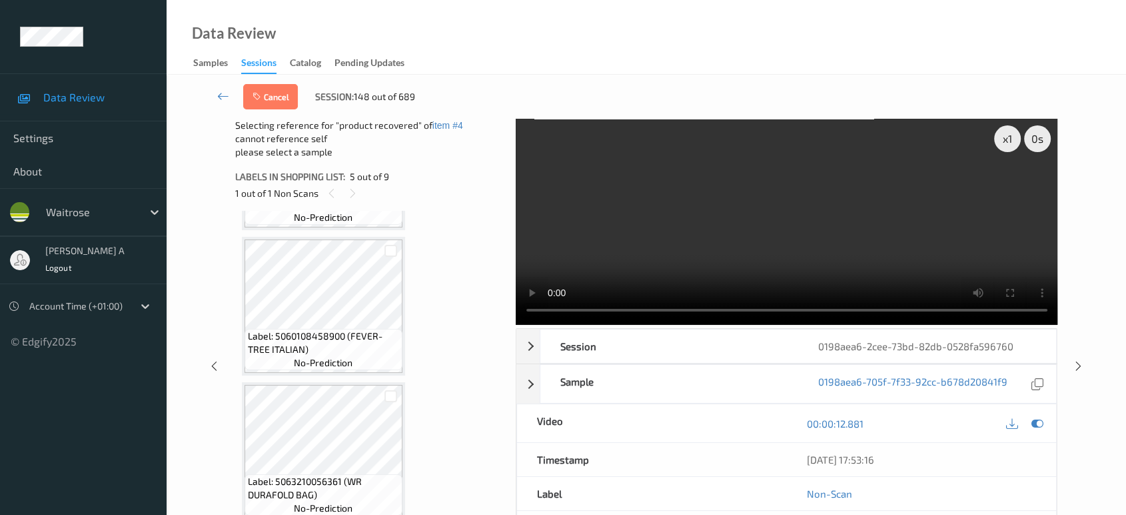
scroll to position [924, 0]
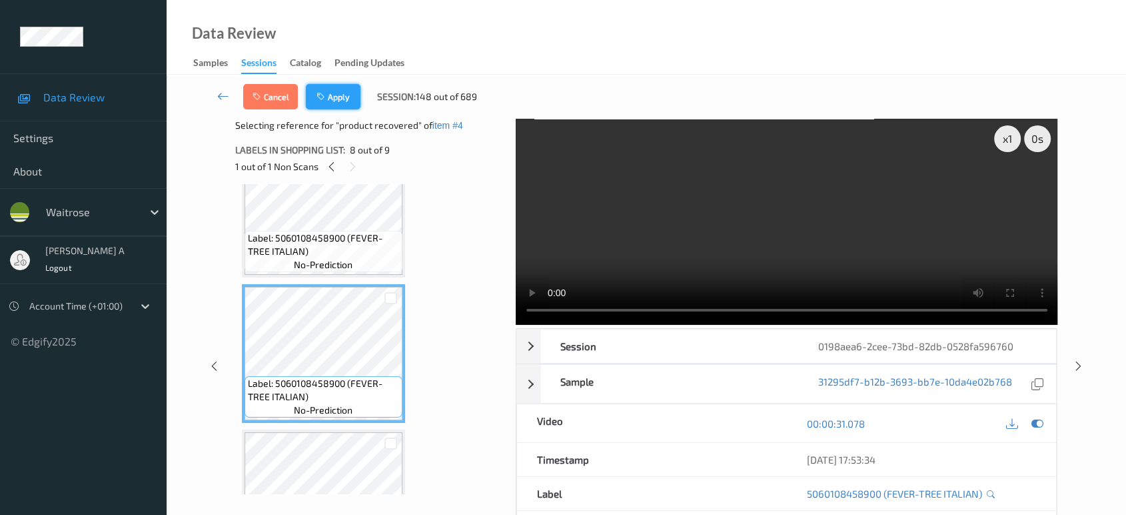
click at [347, 108] on button "Apply" at bounding box center [333, 96] width 55 height 25
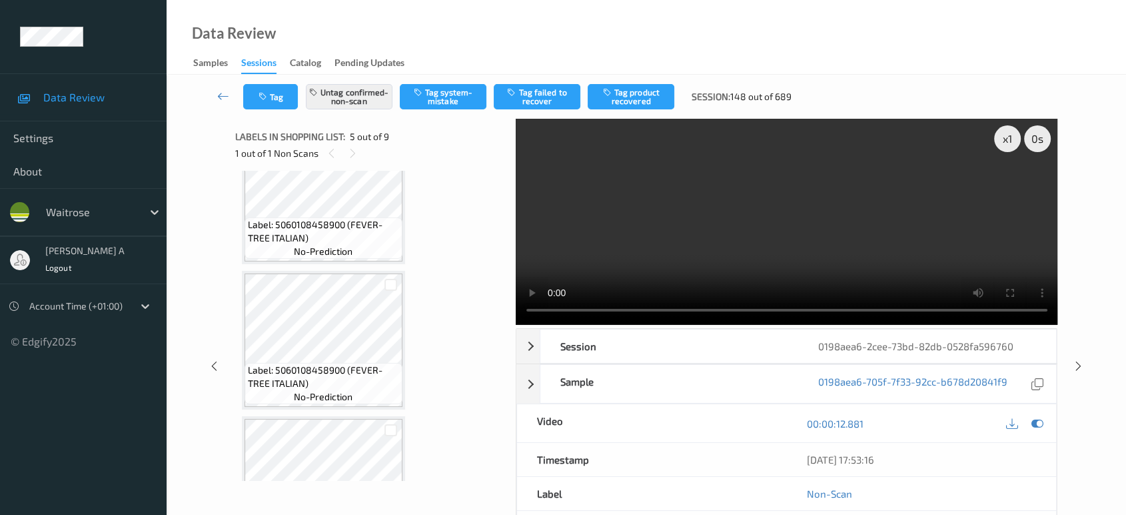
scroll to position [441, 0]
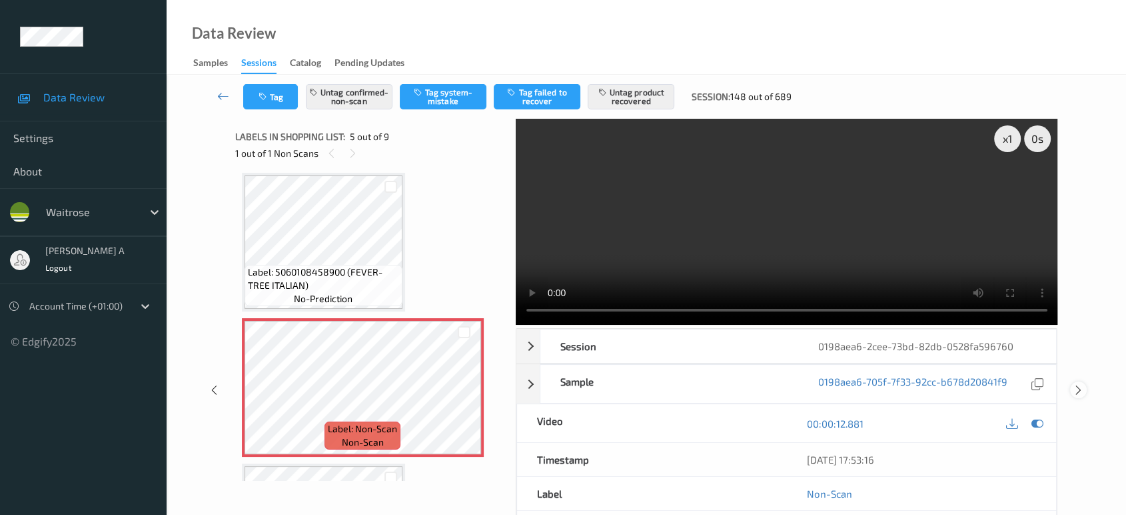
click at [1076, 384] on icon at bounding box center [1078, 390] width 11 height 12
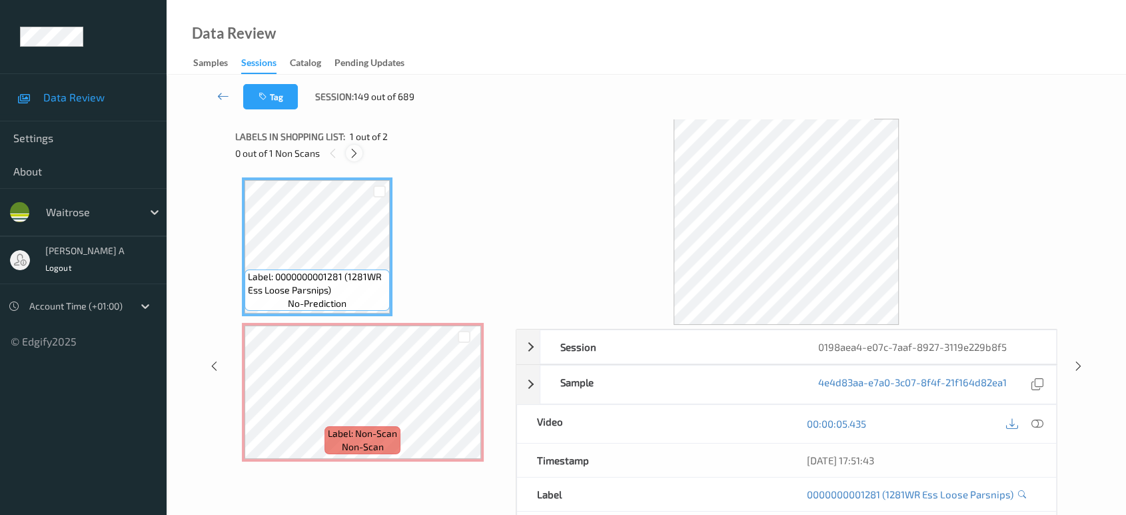
click at [349, 149] on icon at bounding box center [354, 153] width 11 height 12
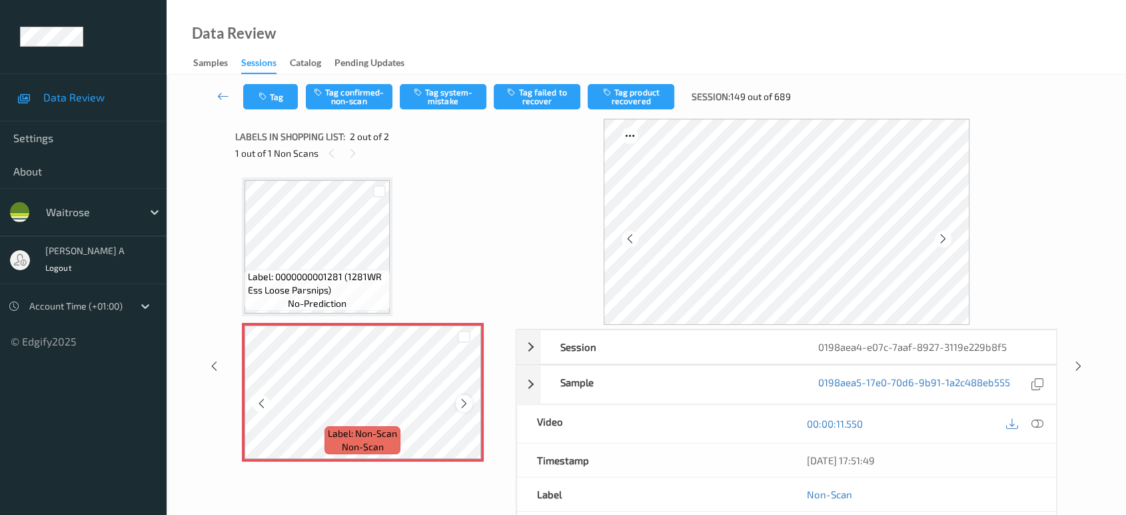
click at [461, 399] on icon at bounding box center [464, 403] width 11 height 12
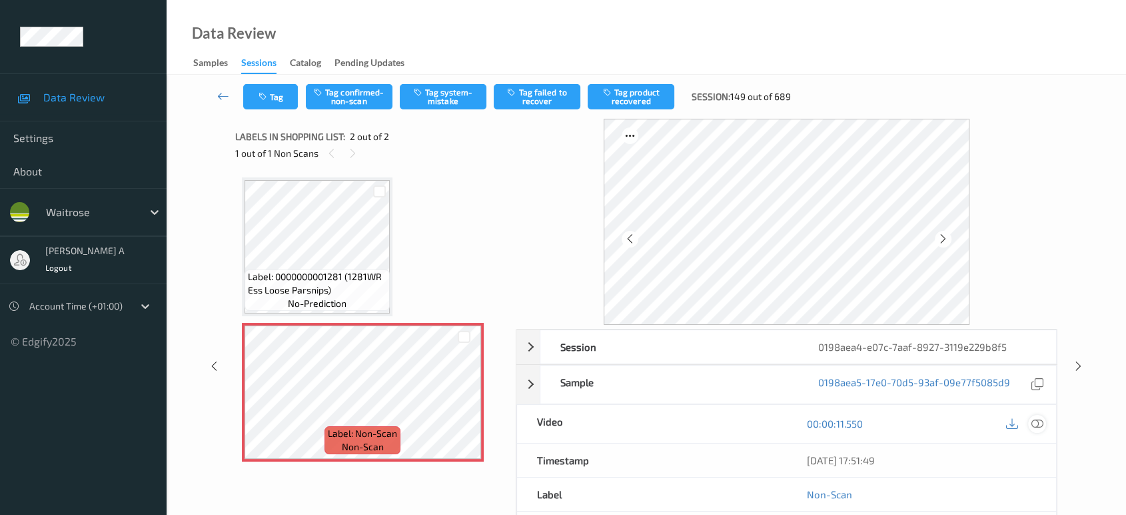
click at [1036, 425] on icon at bounding box center [1038, 423] width 12 height 12
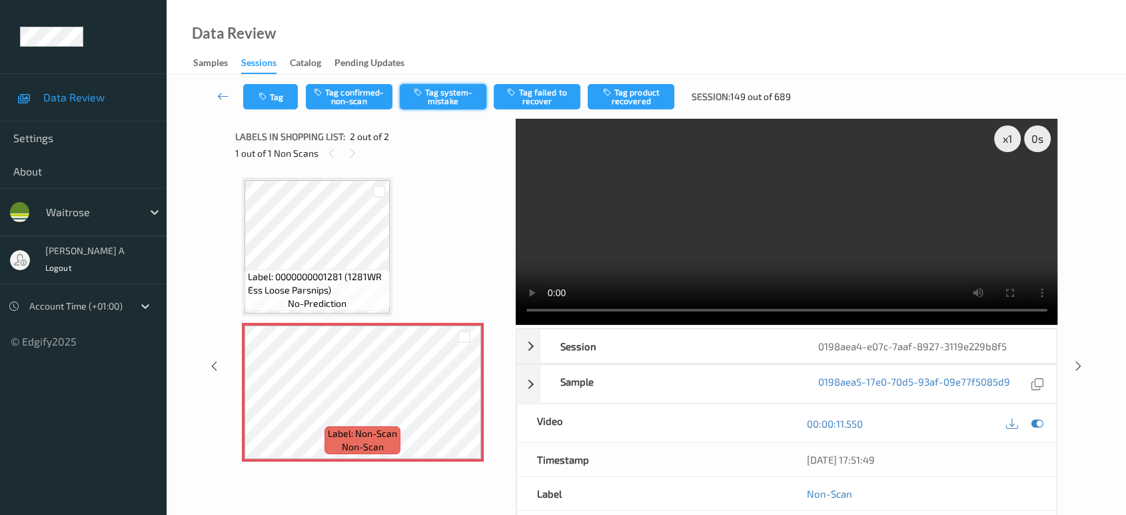
click at [445, 97] on button "Tag system-mistake" at bounding box center [443, 96] width 87 height 25
click at [261, 103] on button "Tag" at bounding box center [270, 96] width 55 height 25
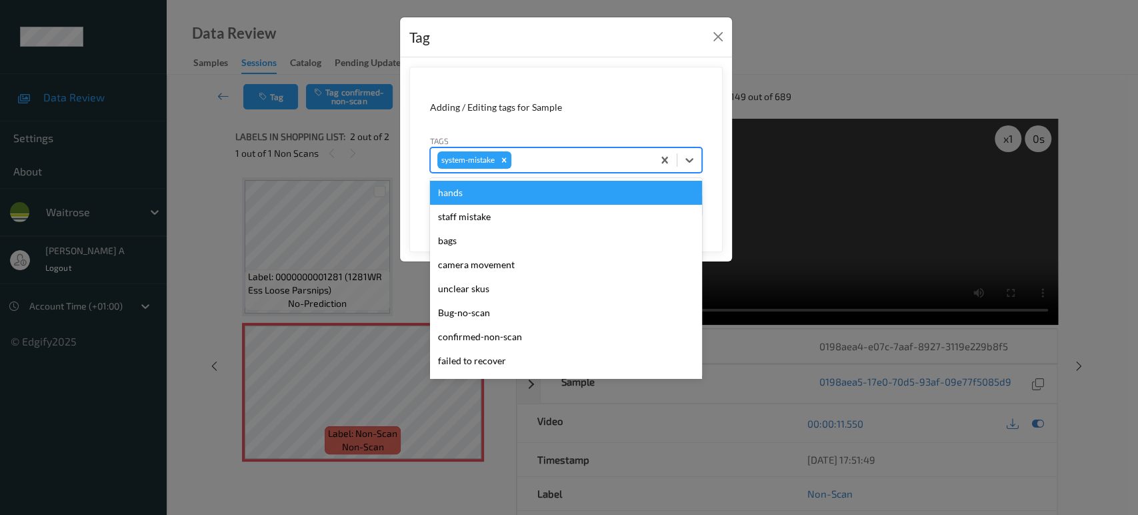
click at [575, 161] on div at bounding box center [580, 160] width 132 height 16
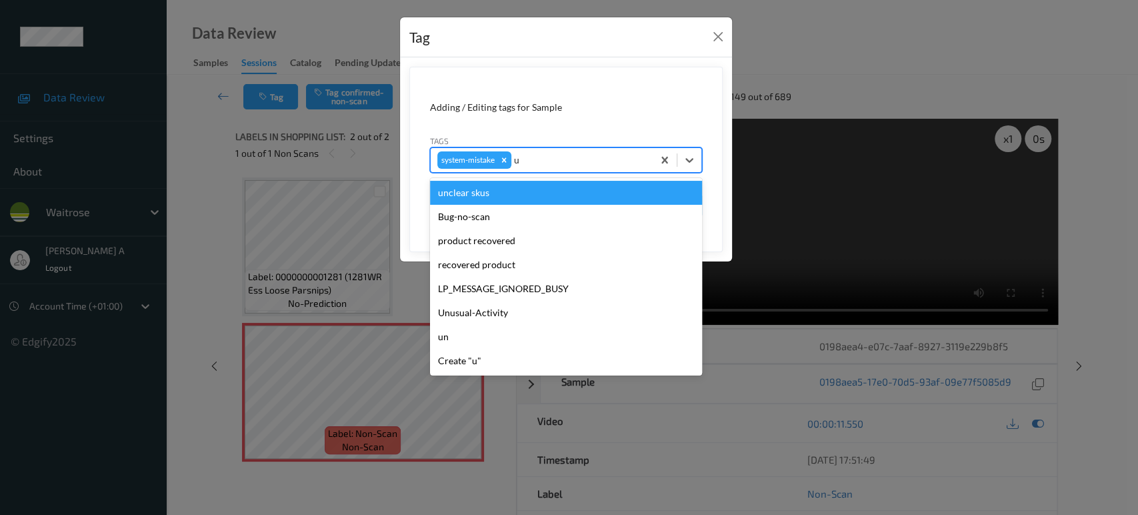
type input "un"
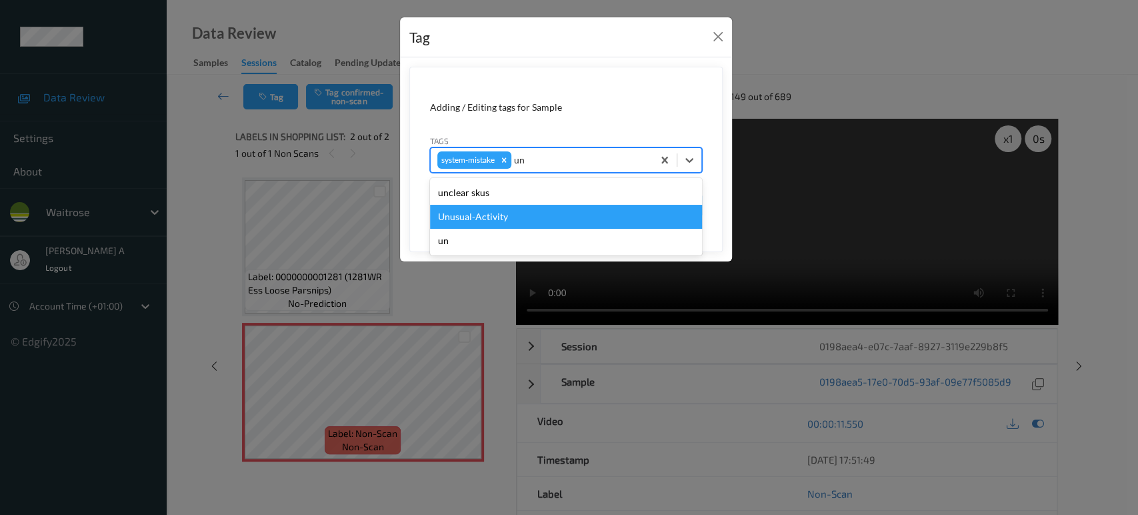
click at [509, 209] on div "Unusual-Activity" at bounding box center [566, 217] width 272 height 24
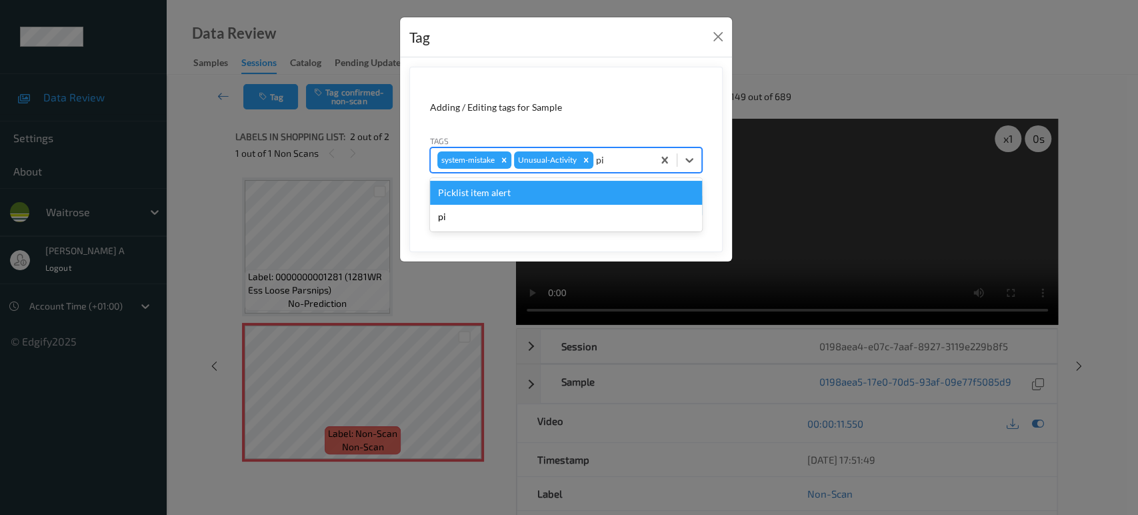
type input "pic"
click at [517, 198] on div "Picklist item alert" at bounding box center [566, 193] width 272 height 24
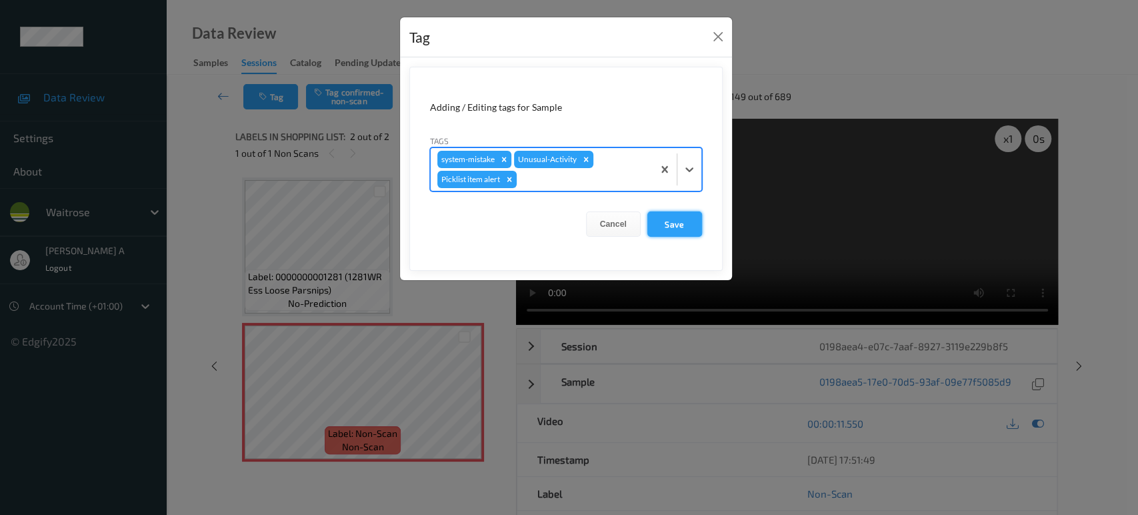
click at [679, 219] on button "Save" at bounding box center [674, 223] width 55 height 25
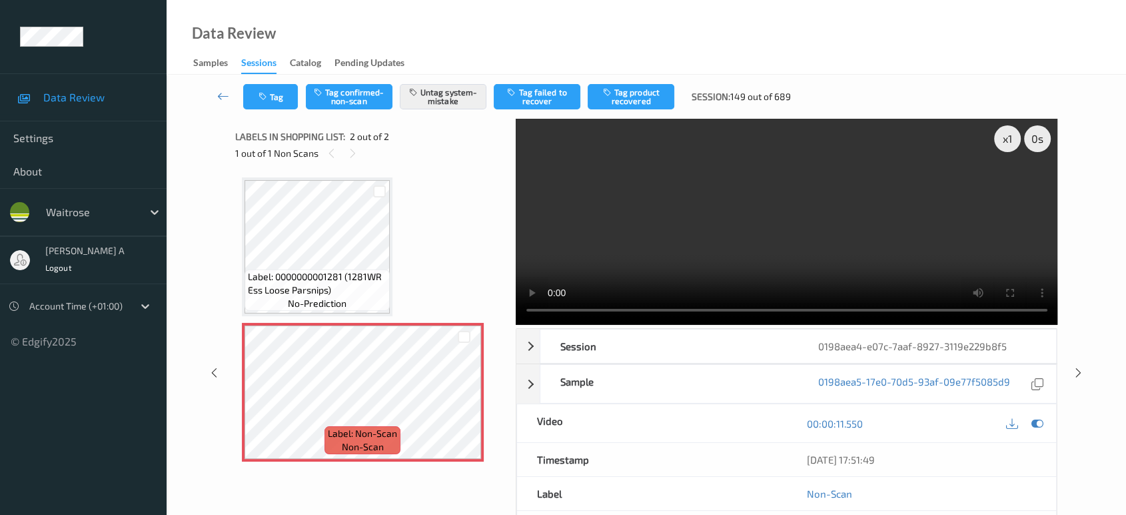
click at [757, 202] on video at bounding box center [787, 222] width 543 height 206
click at [790, 207] on video at bounding box center [787, 222] width 543 height 206
click at [265, 95] on icon "button" at bounding box center [264, 96] width 11 height 9
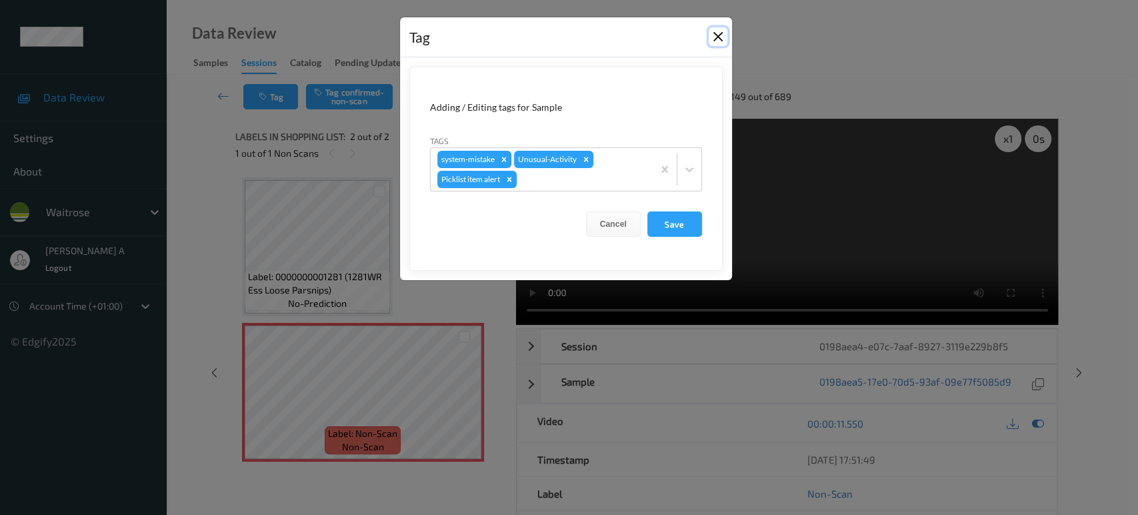
click at [722, 41] on button "Close" at bounding box center [717, 36] width 19 height 19
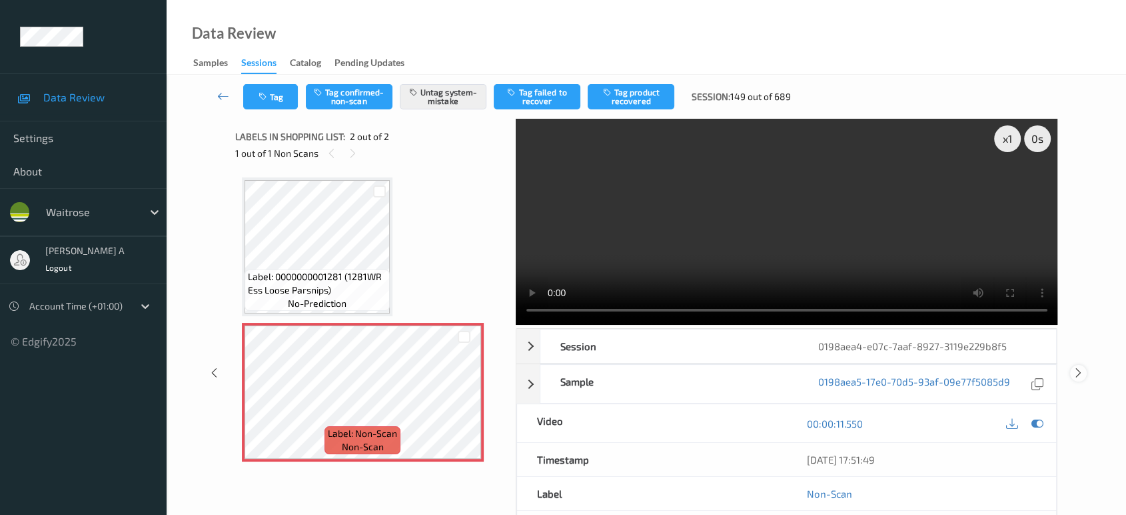
click at [1078, 369] on icon at bounding box center [1078, 373] width 11 height 12
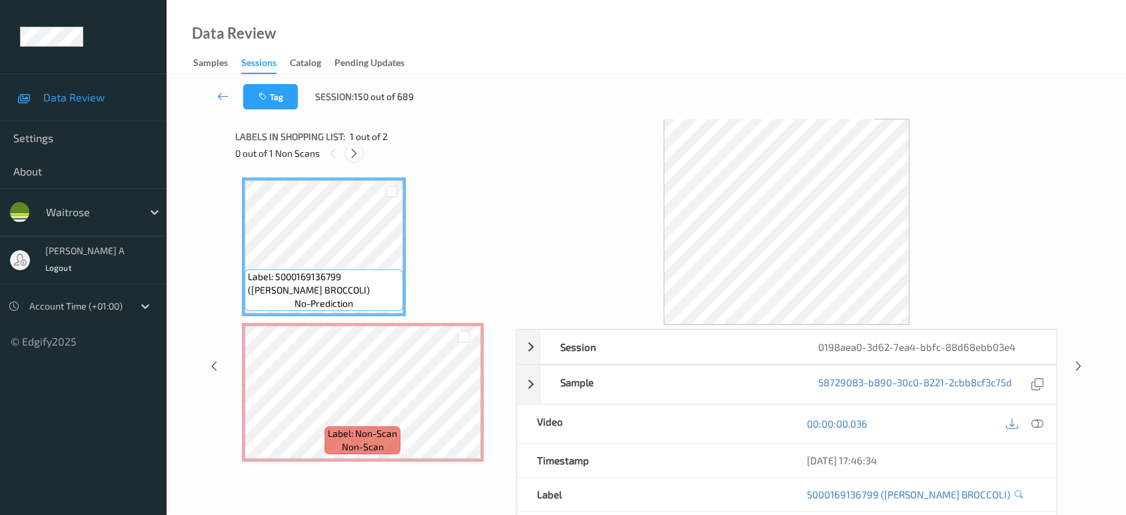
click at [357, 153] on icon at bounding box center [354, 153] width 11 height 12
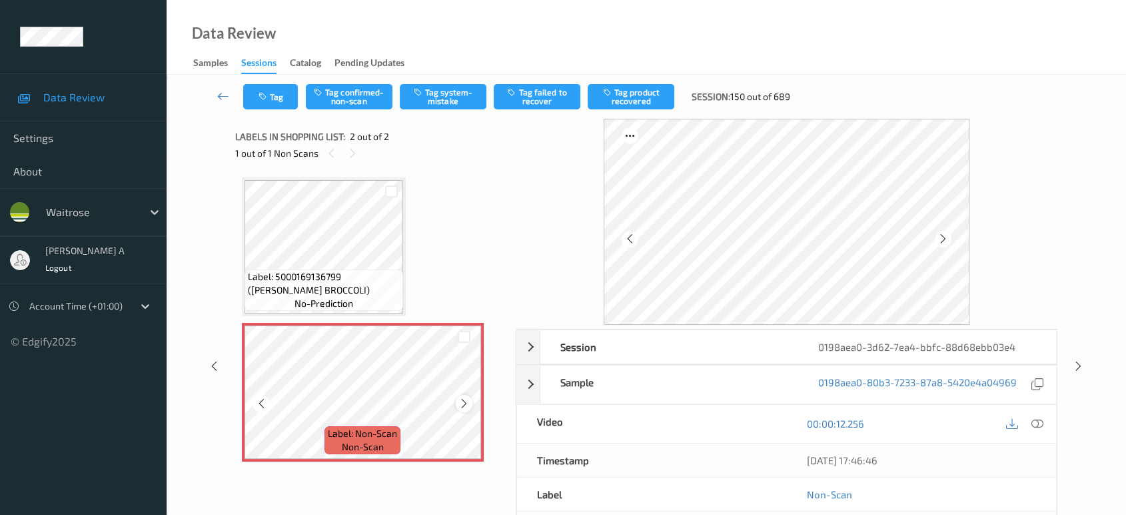
click at [457, 402] on div at bounding box center [464, 403] width 17 height 17
click at [427, 93] on button "Tag system-mistake" at bounding box center [443, 96] width 87 height 25
click at [277, 99] on button "Tag" at bounding box center [270, 96] width 55 height 25
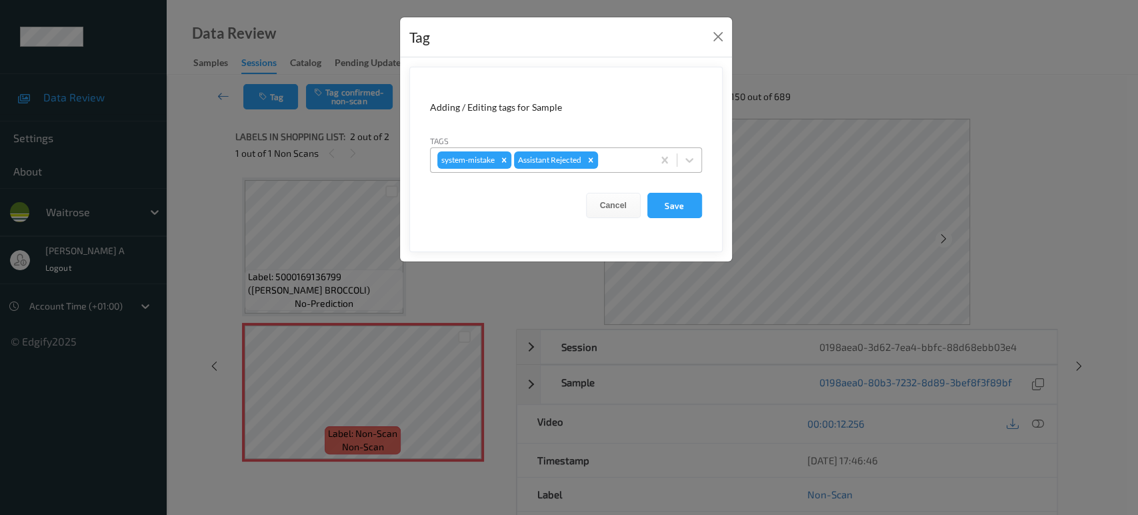
click at [625, 165] on div at bounding box center [623, 160] width 45 height 16
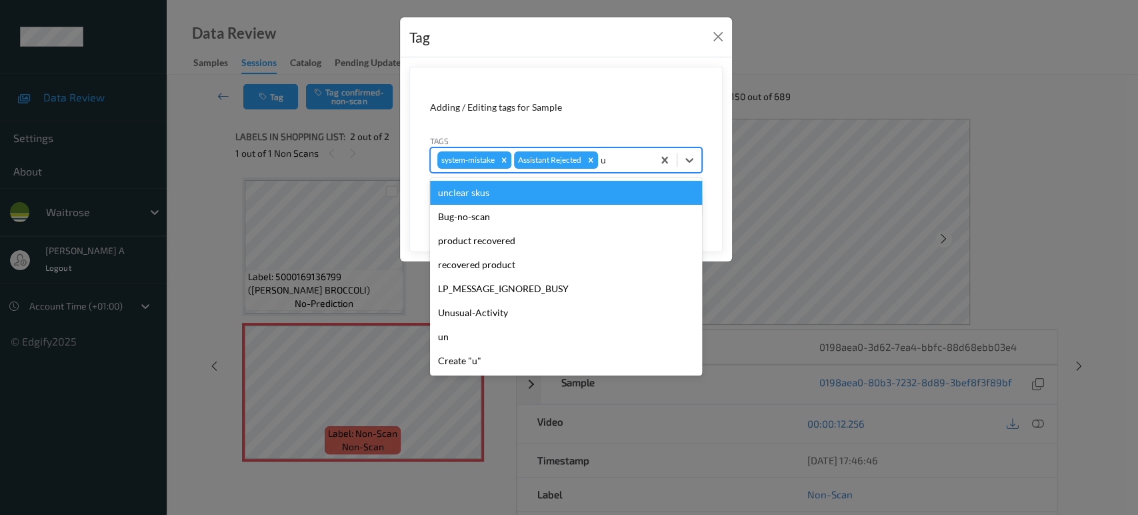
type input "un"
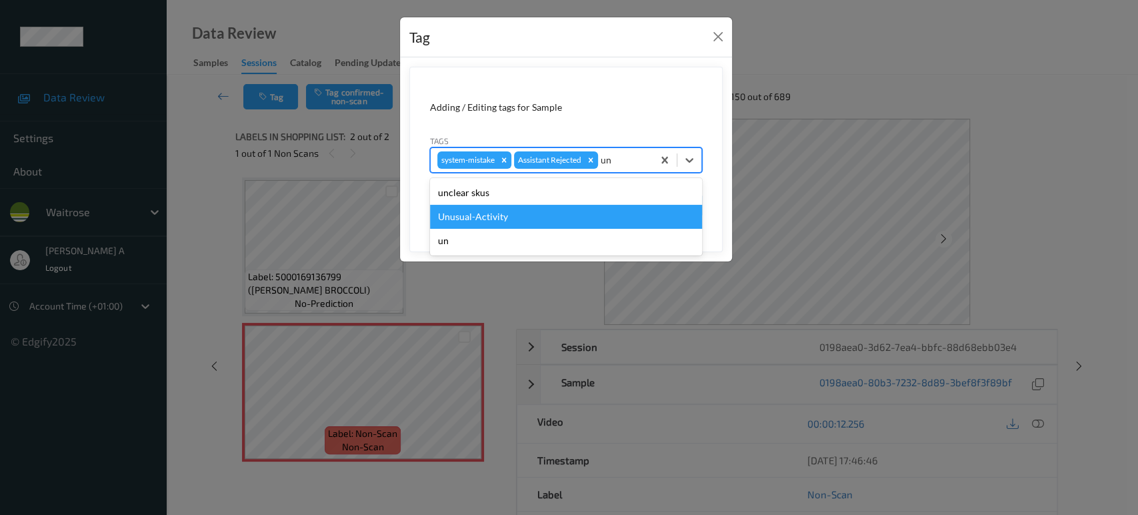
click at [530, 212] on div "Unusual-Activity" at bounding box center [566, 217] width 272 height 24
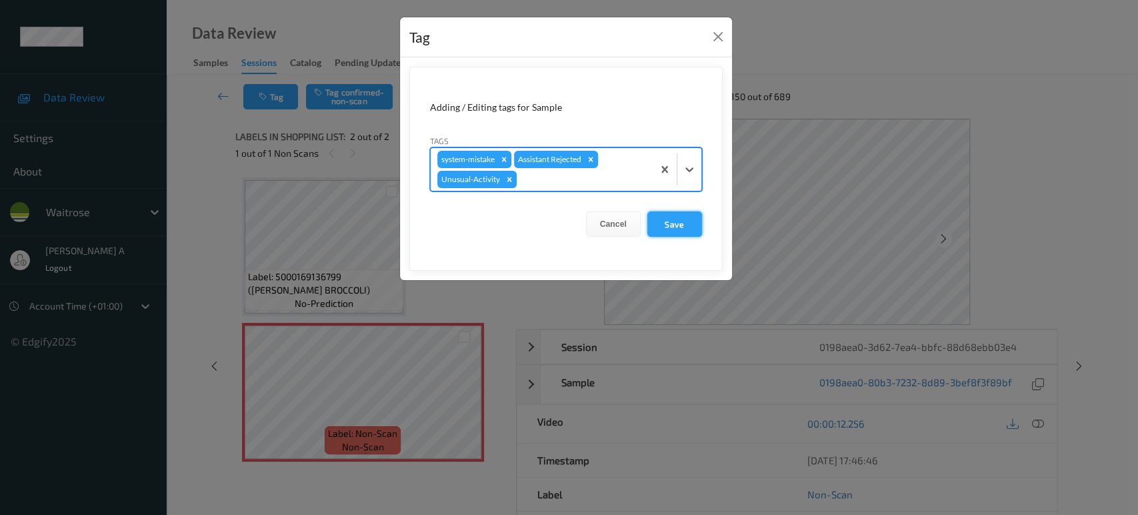
click at [668, 223] on button "Save" at bounding box center [674, 223] width 55 height 25
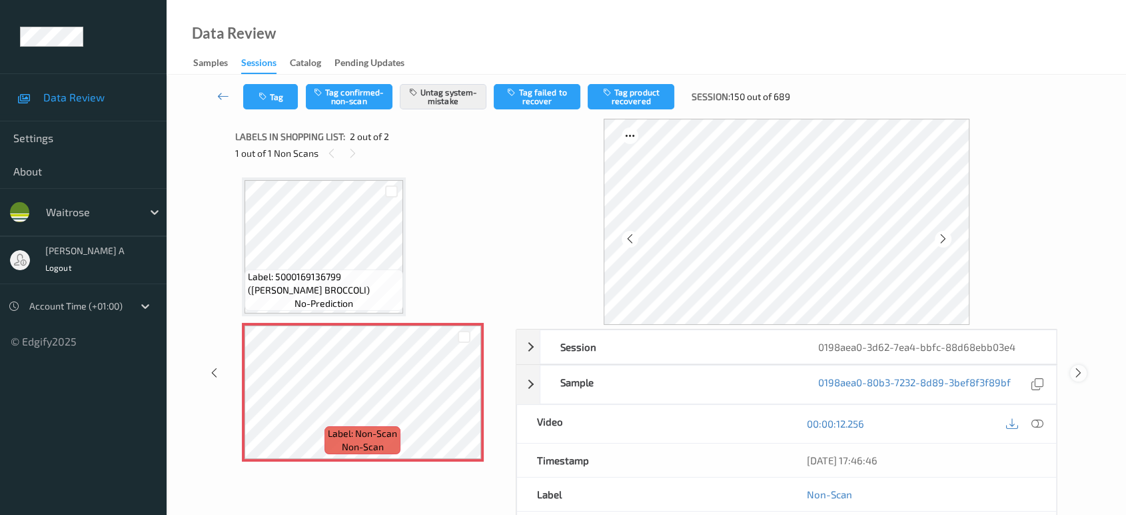
click at [1078, 367] on icon at bounding box center [1078, 373] width 11 height 12
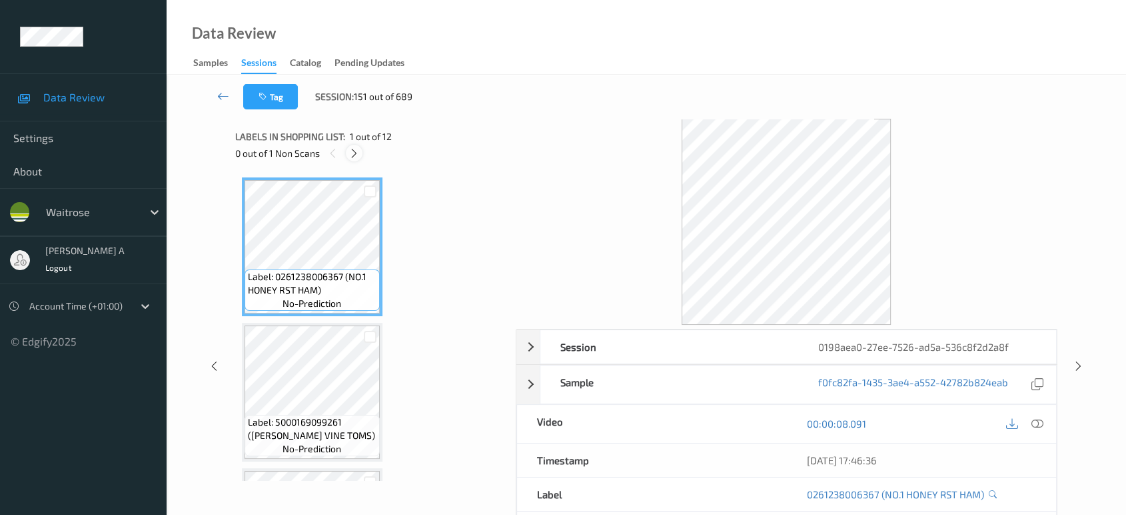
click at [351, 145] on div at bounding box center [354, 153] width 17 height 17
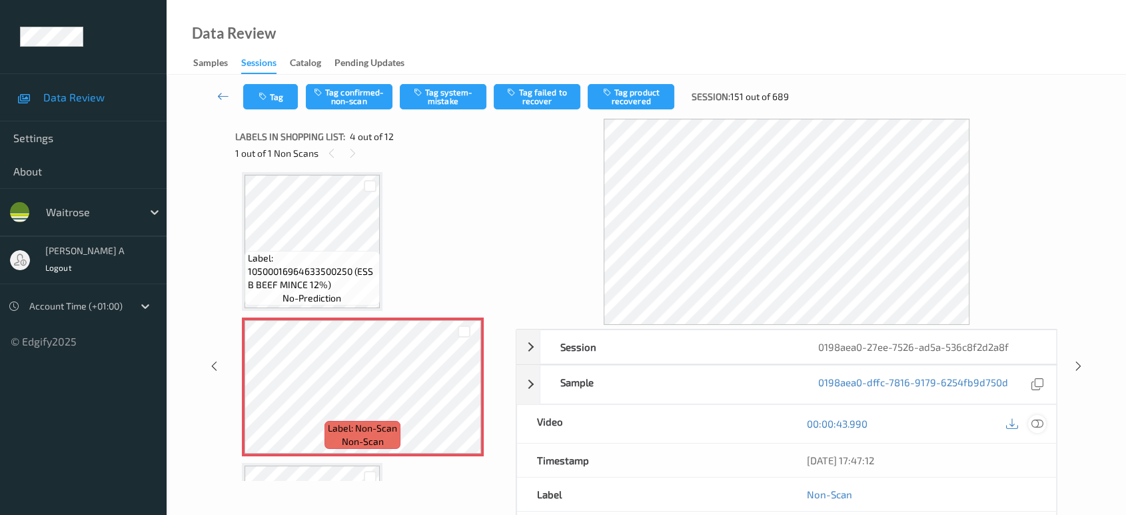
click at [1034, 427] on icon at bounding box center [1038, 423] width 12 height 12
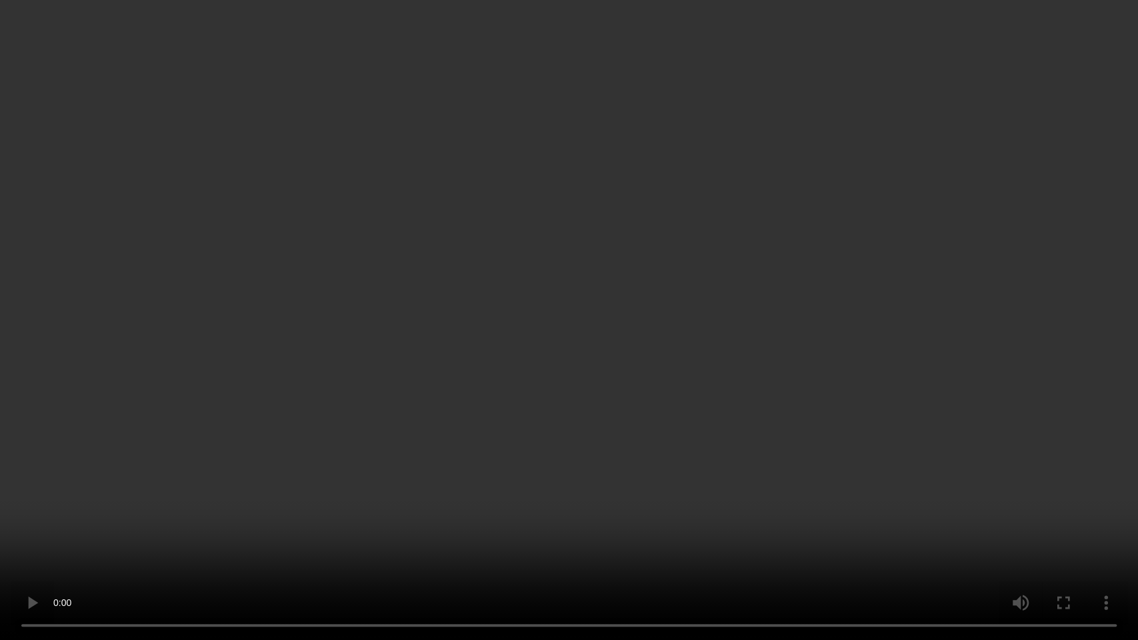
click at [459, 327] on video at bounding box center [569, 320] width 1138 height 640
click at [402, 419] on video at bounding box center [569, 320] width 1138 height 640
click at [559, 441] on video at bounding box center [569, 320] width 1138 height 640
click at [764, 514] on video at bounding box center [569, 320] width 1138 height 640
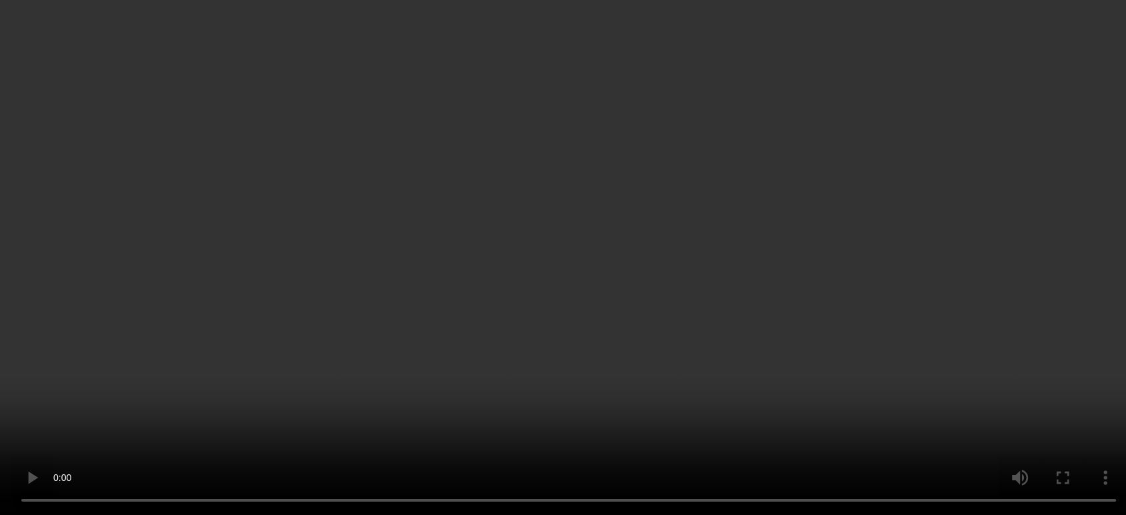
scroll to position [444, 0]
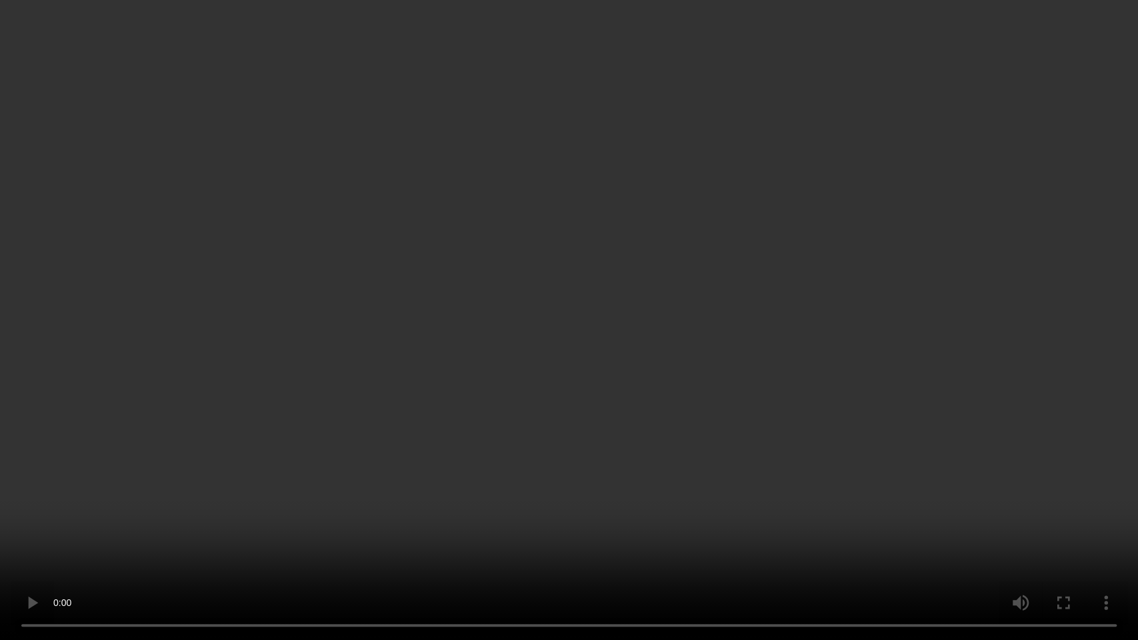
click at [589, 455] on video at bounding box center [569, 320] width 1138 height 640
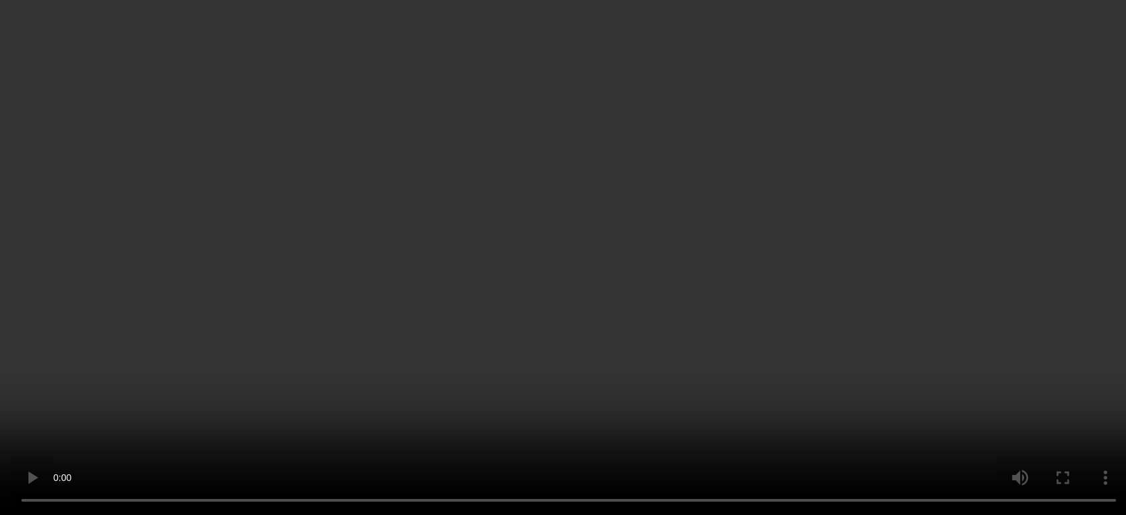
scroll to position [296, 0]
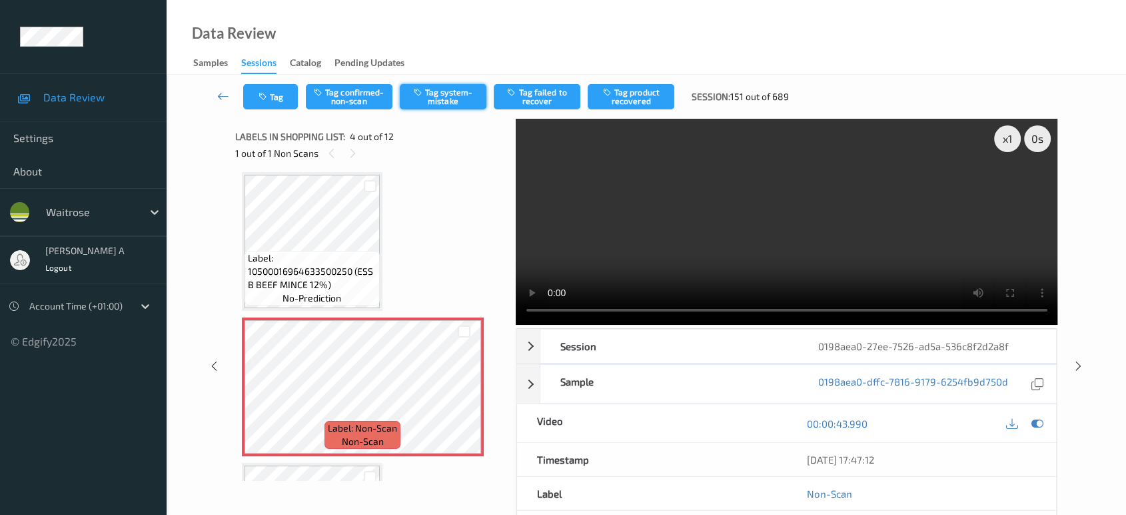
click at [438, 101] on button "Tag system-mistake" at bounding box center [443, 96] width 87 height 25
click at [270, 104] on button "Tag" at bounding box center [270, 96] width 55 height 25
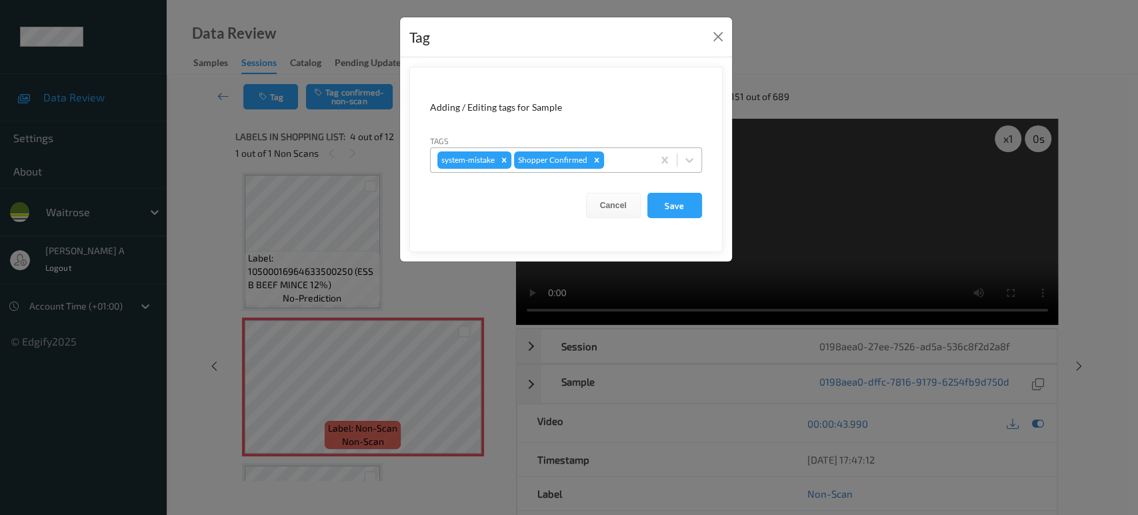
click at [613, 160] on div at bounding box center [626, 160] width 39 height 16
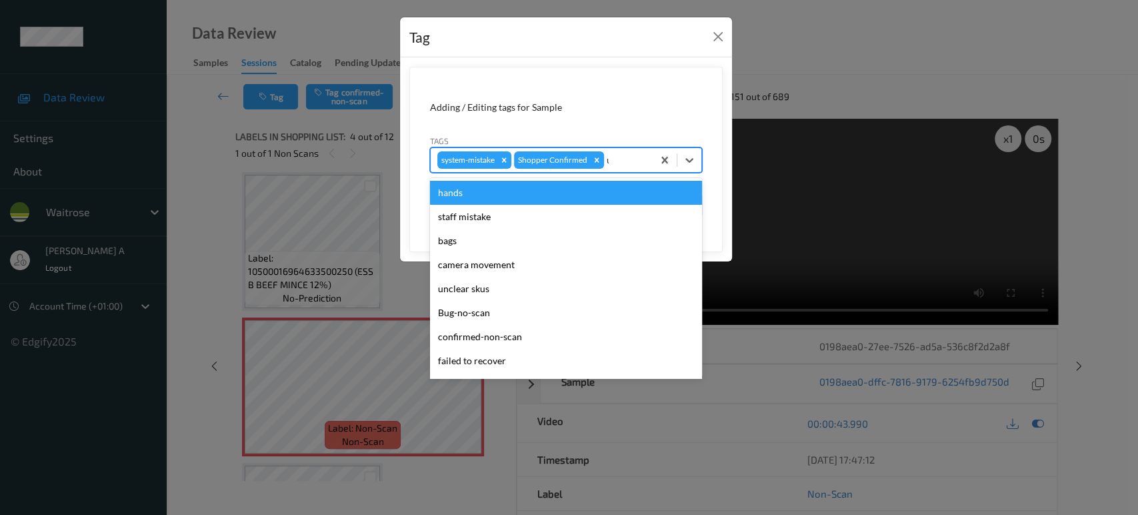
type input "un"
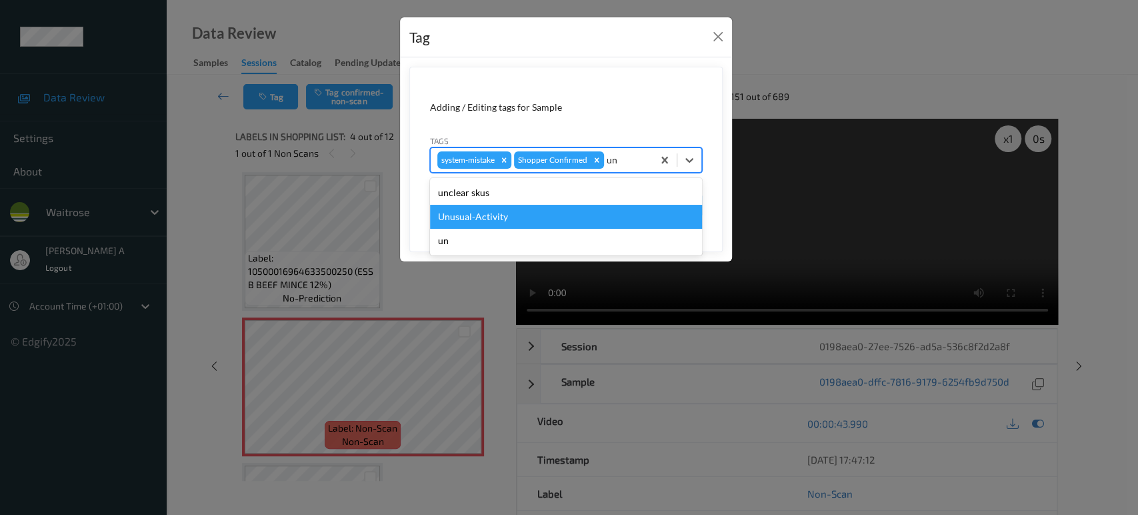
click at [514, 225] on div "Unusual-Activity" at bounding box center [566, 217] width 272 height 24
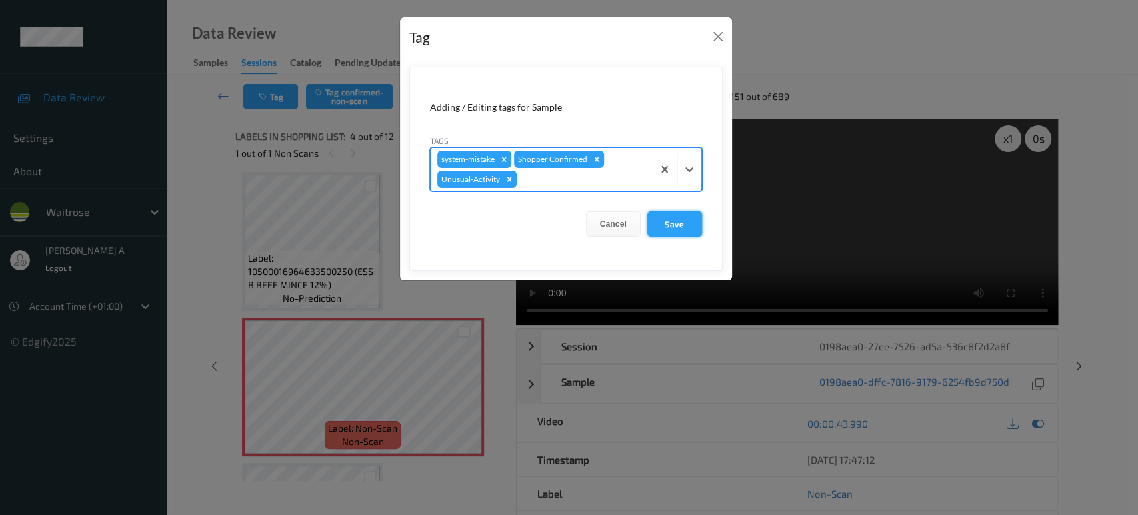
click at [691, 230] on button "Save" at bounding box center [674, 223] width 55 height 25
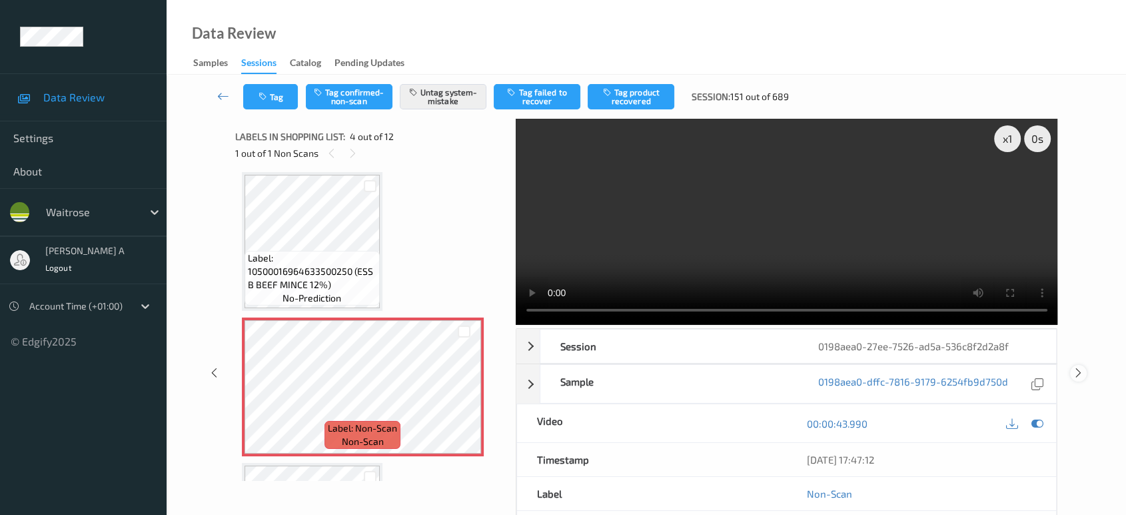
click at [1080, 367] on icon at bounding box center [1078, 373] width 11 height 12
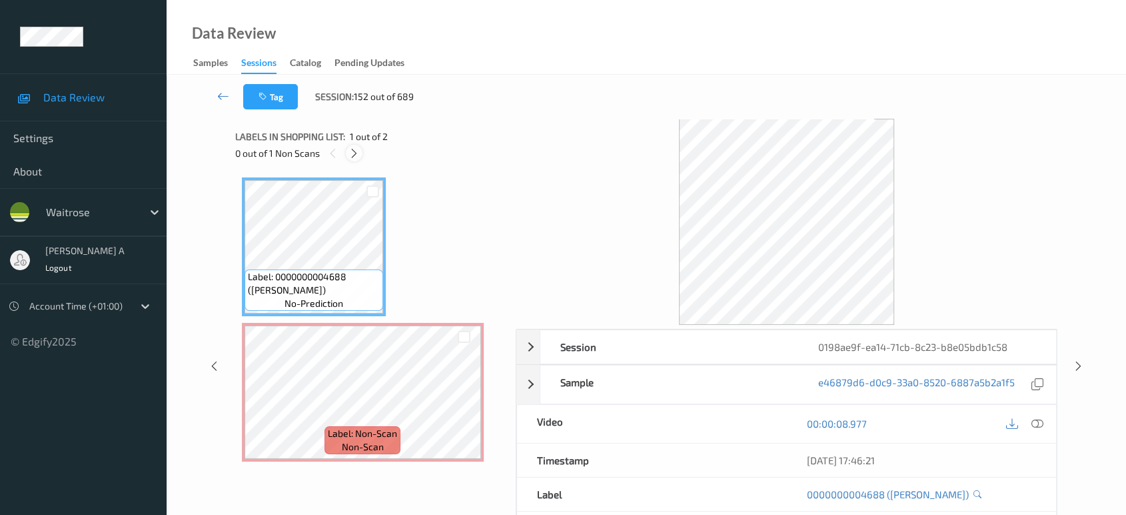
click at [357, 155] on icon at bounding box center [354, 153] width 11 height 12
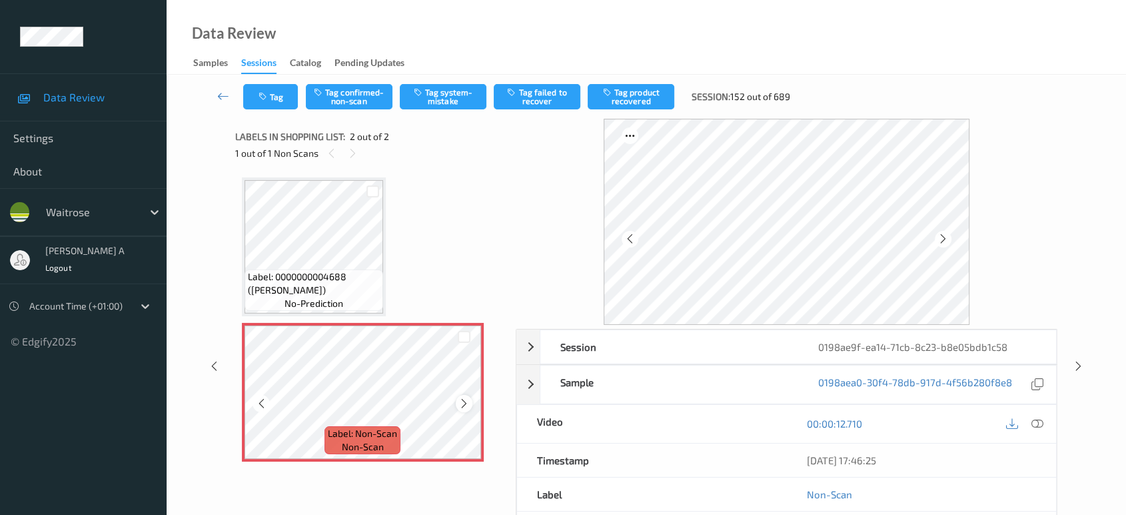
click at [459, 400] on icon at bounding box center [464, 403] width 11 height 12
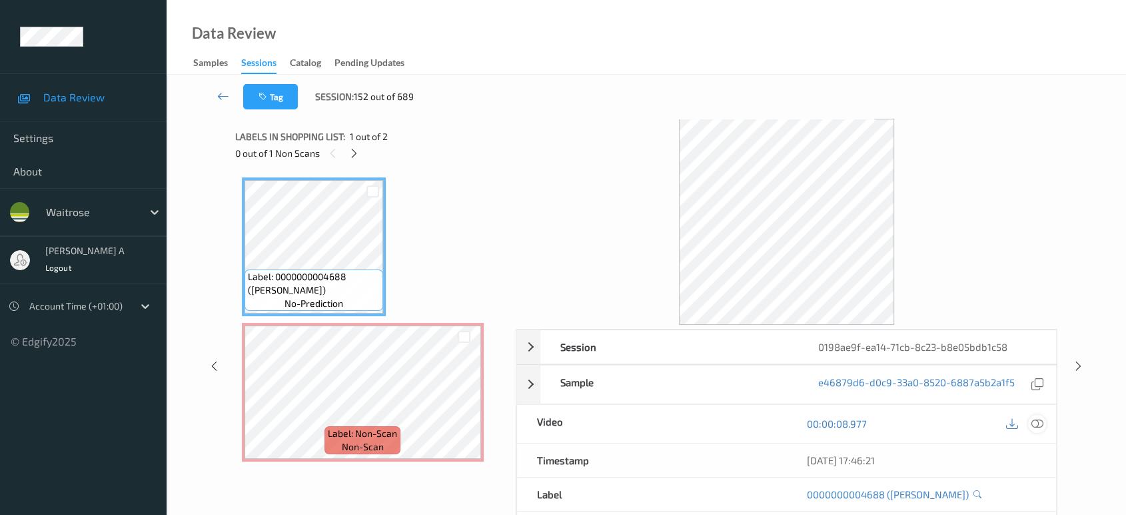
click at [1035, 425] on icon at bounding box center [1038, 423] width 12 height 12
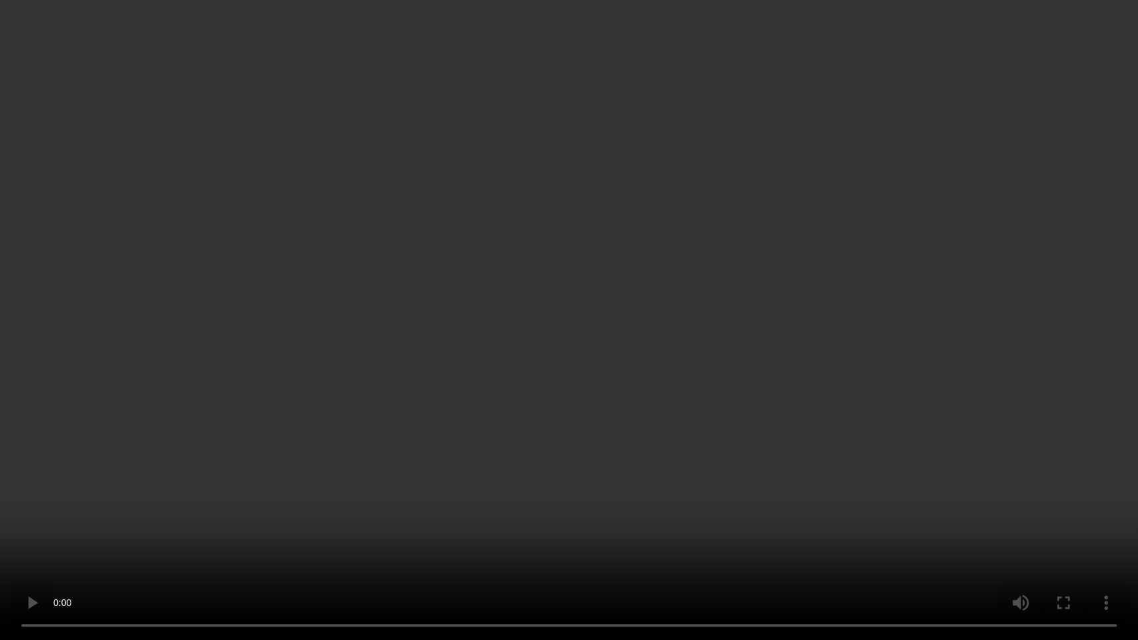
click at [574, 293] on video at bounding box center [569, 320] width 1138 height 640
click at [465, 383] on video at bounding box center [569, 320] width 1138 height 640
click at [682, 291] on video at bounding box center [569, 320] width 1138 height 640
click at [633, 326] on video at bounding box center [569, 320] width 1138 height 640
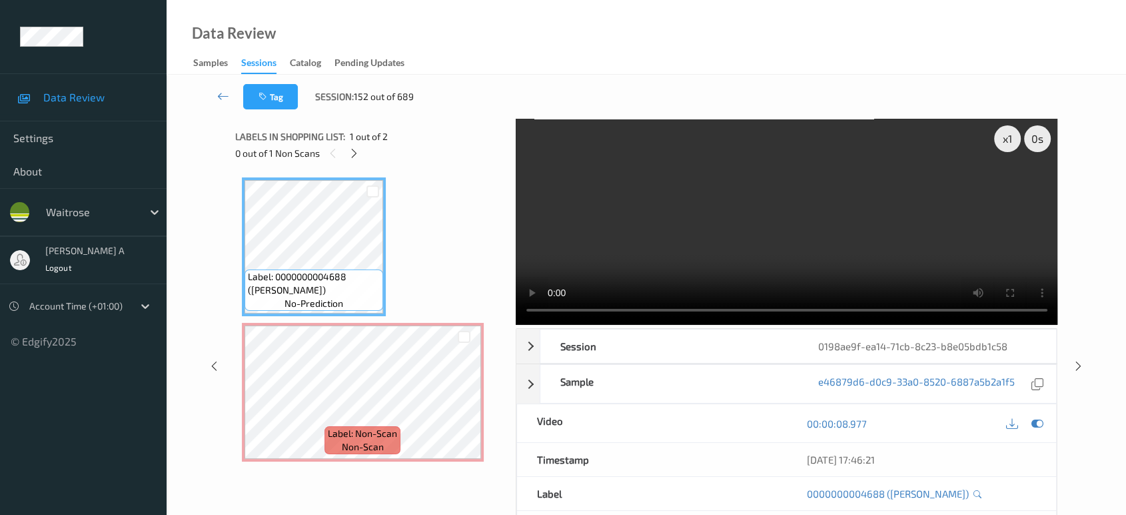
click at [667, 175] on video at bounding box center [787, 222] width 543 height 206
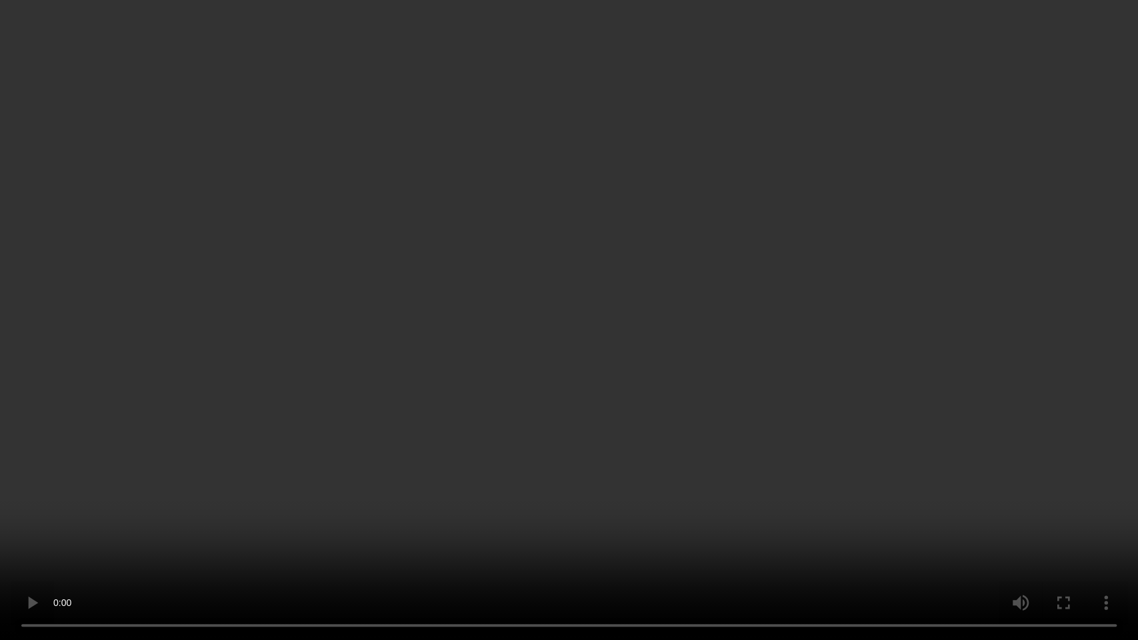
click at [598, 297] on video at bounding box center [569, 320] width 1138 height 640
click at [591, 321] on video at bounding box center [569, 320] width 1138 height 640
click at [537, 379] on video at bounding box center [569, 320] width 1138 height 640
click at [615, 405] on video at bounding box center [569, 320] width 1138 height 640
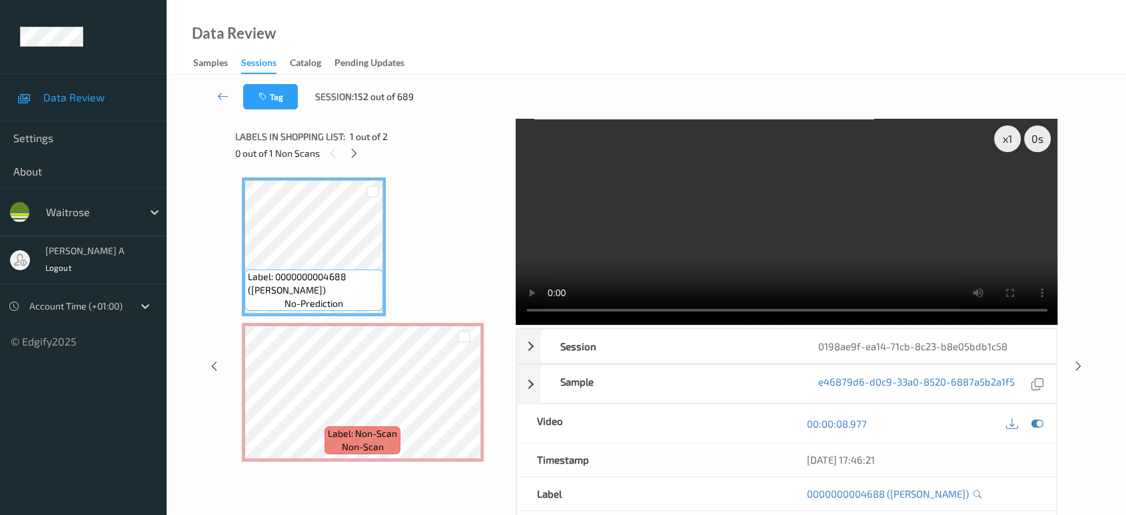
click at [740, 243] on video at bounding box center [787, 222] width 543 height 206
click at [772, 222] on video at bounding box center [787, 222] width 543 height 206
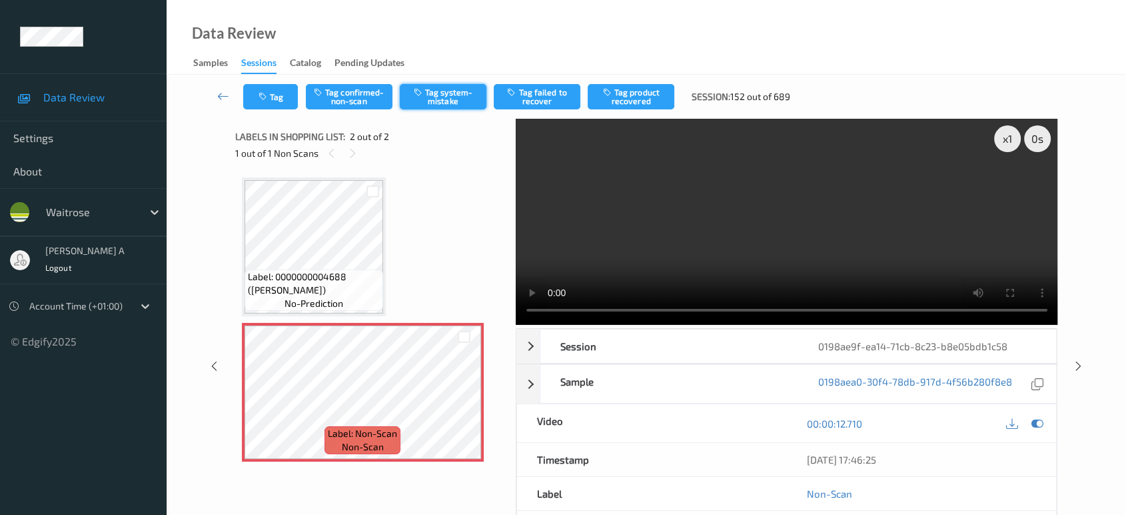
click at [435, 97] on button "Tag system-mistake" at bounding box center [443, 96] width 87 height 25
click at [275, 104] on button "Tag" at bounding box center [270, 96] width 55 height 25
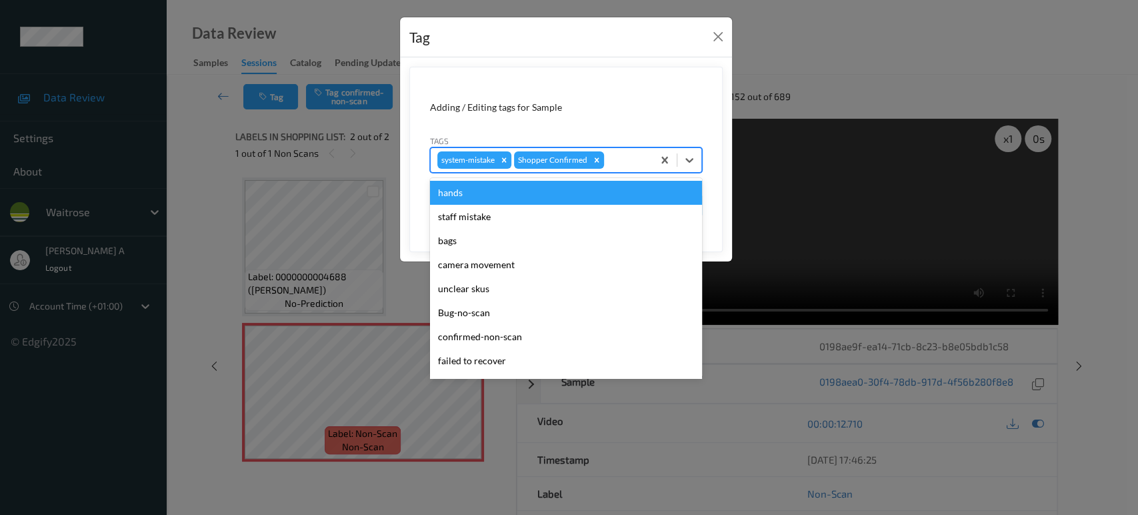
click at [618, 160] on div at bounding box center [626, 160] width 39 height 16
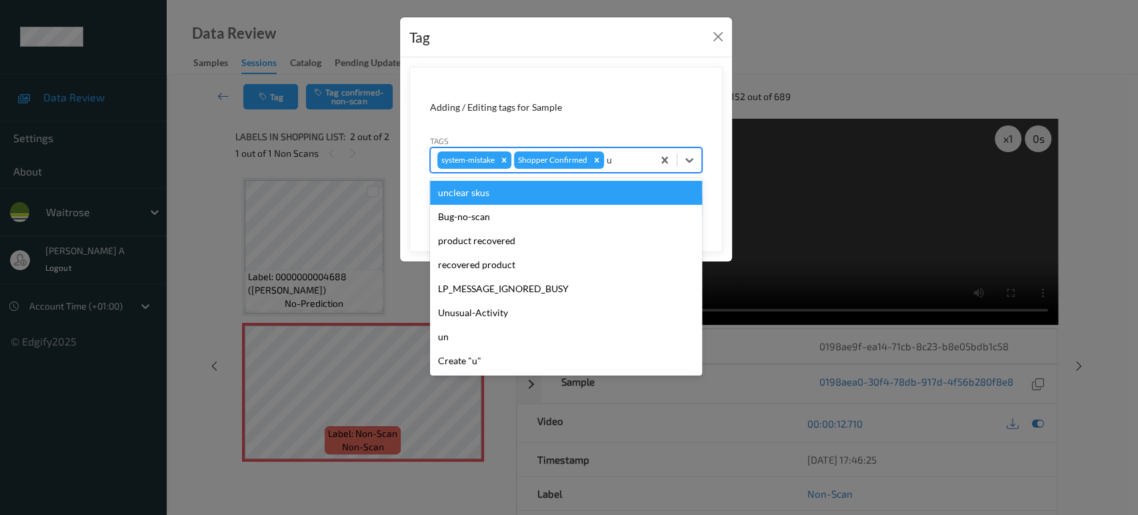
type input "un"
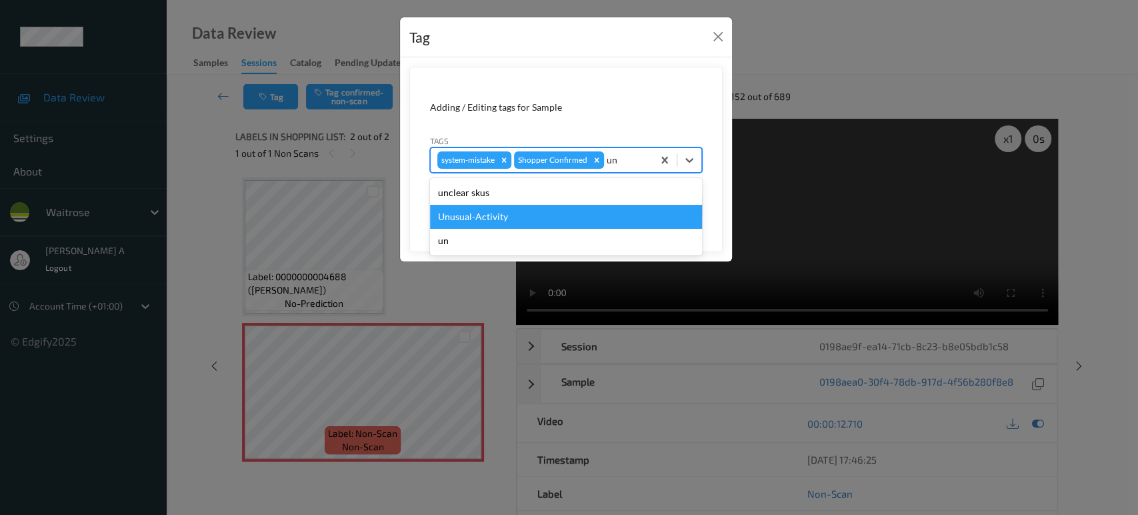
click at [525, 211] on div "Unusual-Activity" at bounding box center [566, 217] width 272 height 24
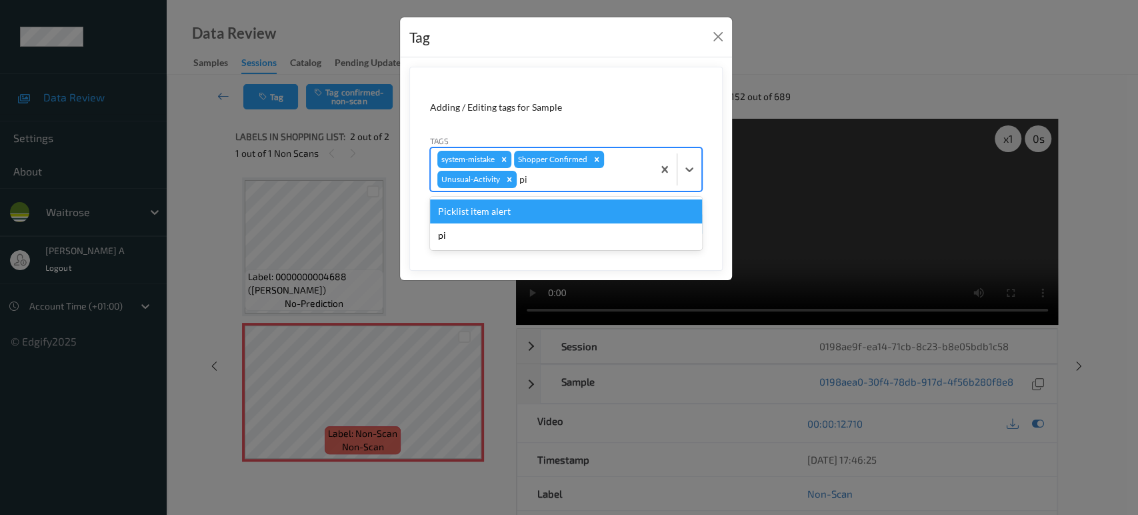
type input "pic"
click at [518, 212] on div "Picklist item alert" at bounding box center [566, 211] width 272 height 24
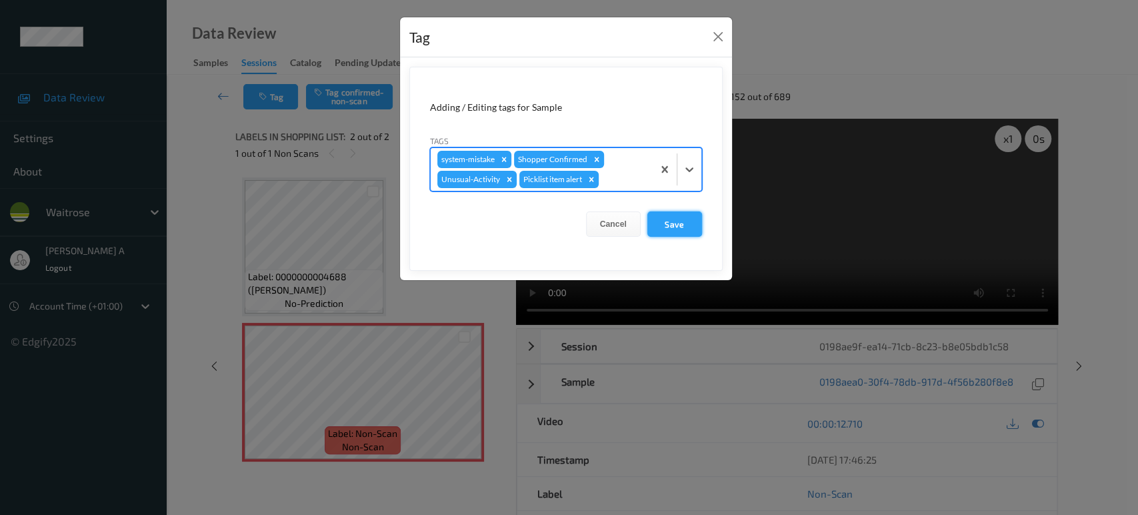
click at [687, 230] on button "Save" at bounding box center [674, 223] width 55 height 25
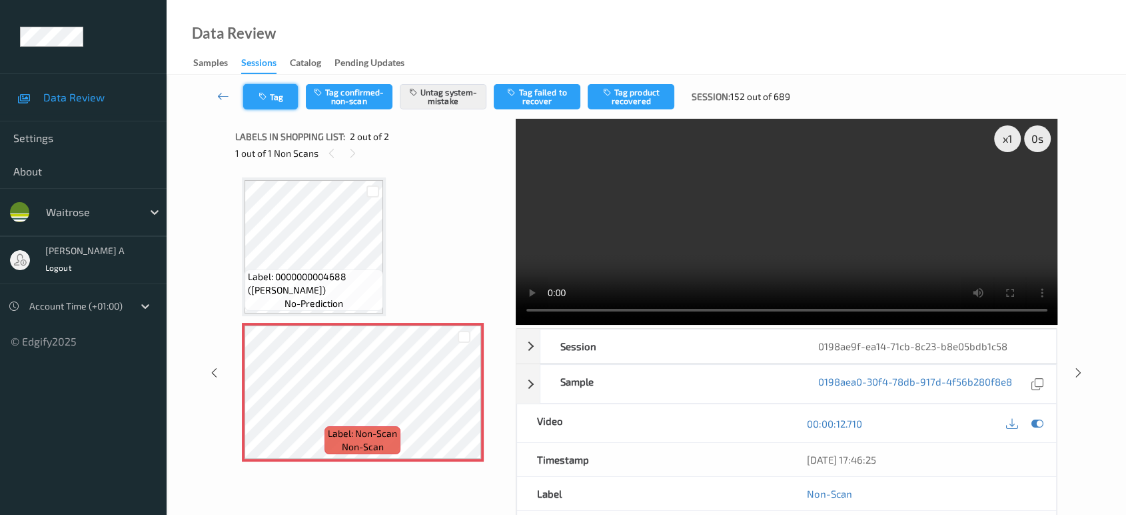
click at [277, 101] on button "Tag" at bounding box center [270, 96] width 55 height 25
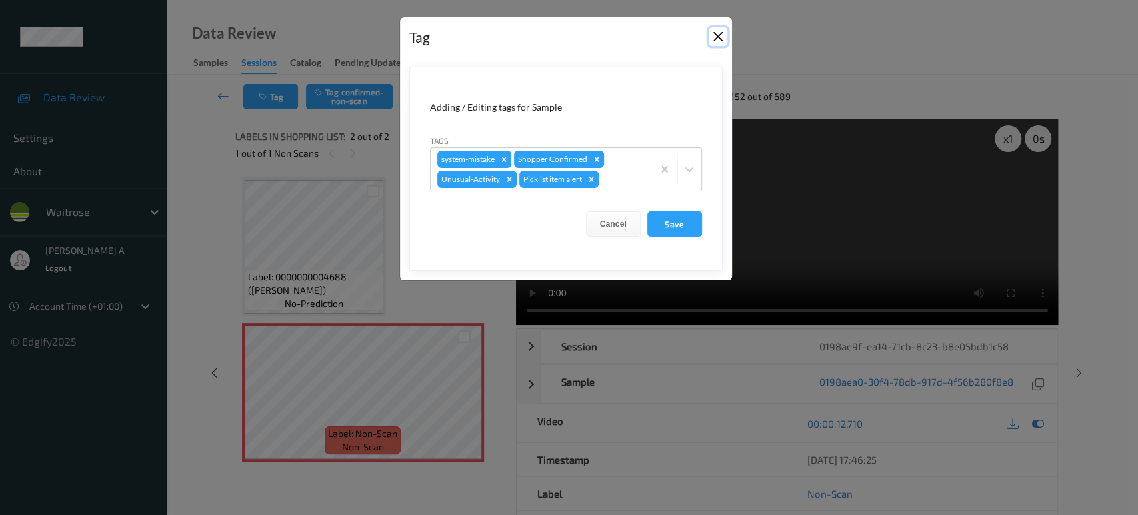
click at [719, 41] on button "Close" at bounding box center [717, 36] width 19 height 19
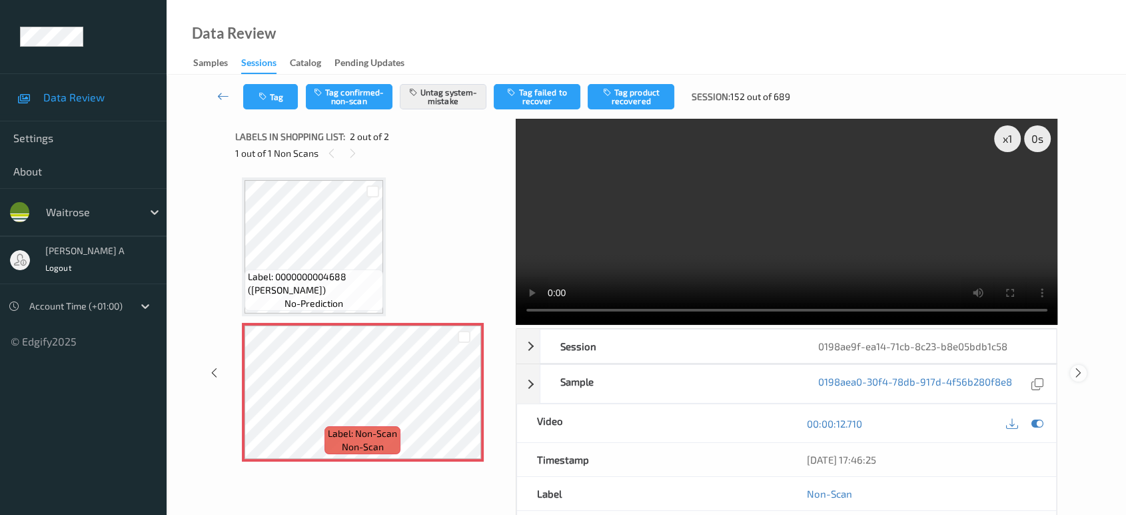
click at [1079, 374] on icon at bounding box center [1078, 373] width 11 height 12
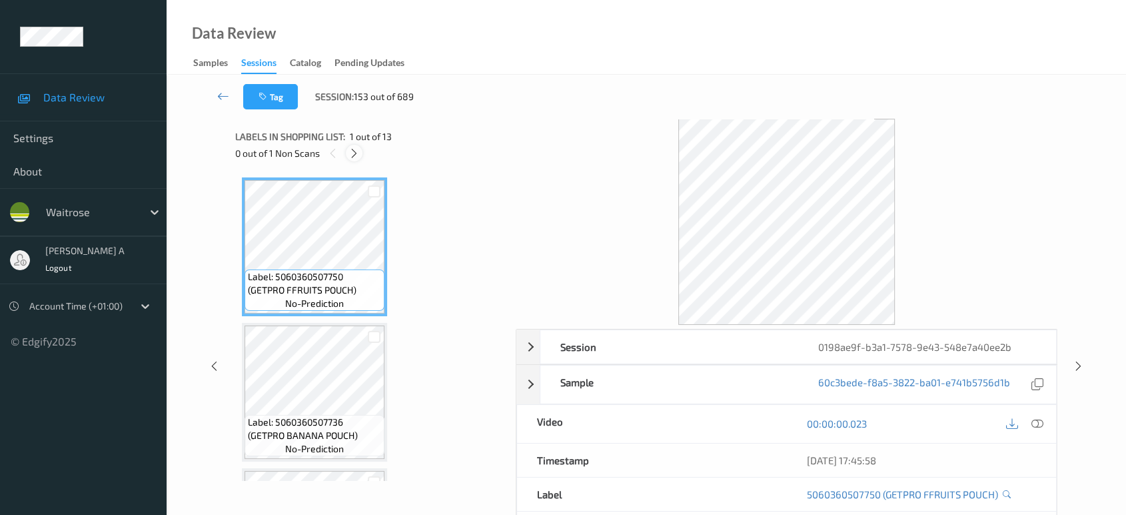
click at [352, 154] on icon at bounding box center [354, 153] width 11 height 12
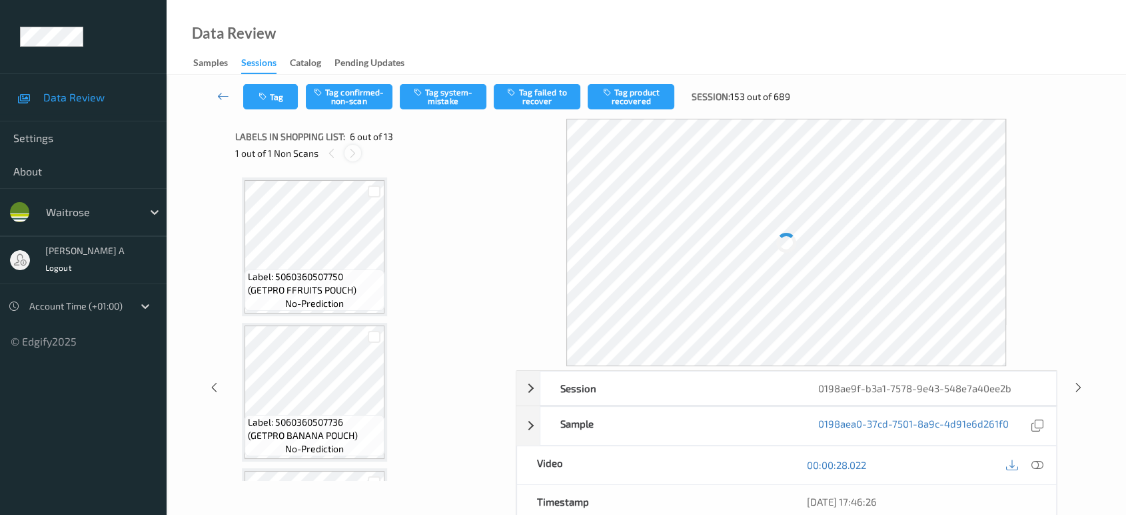
scroll to position [585, 0]
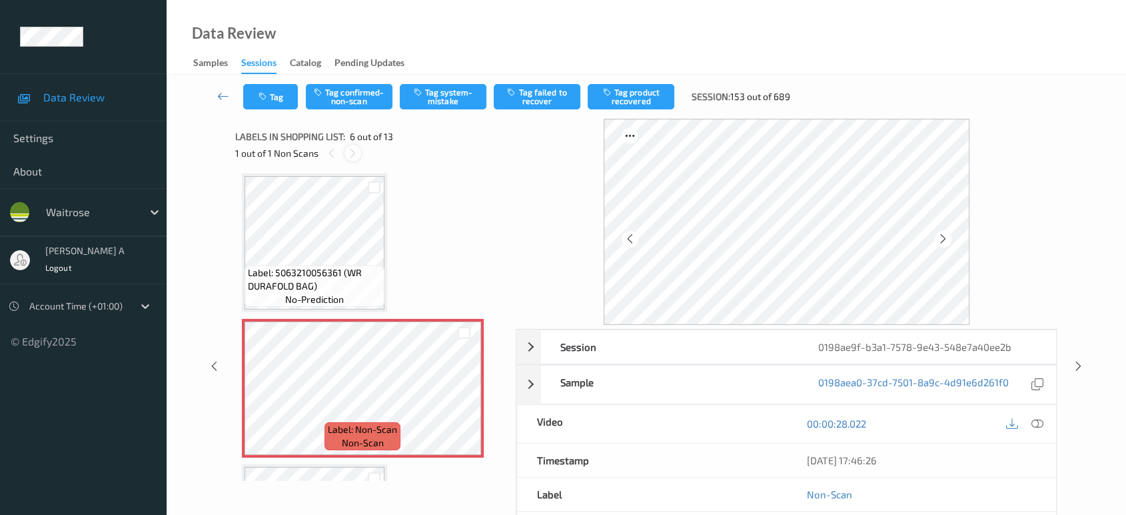
click at [352, 154] on icon at bounding box center [352, 153] width 11 height 12
click at [468, 399] on icon at bounding box center [464, 399] width 11 height 12
click at [1040, 424] on icon at bounding box center [1038, 423] width 12 height 12
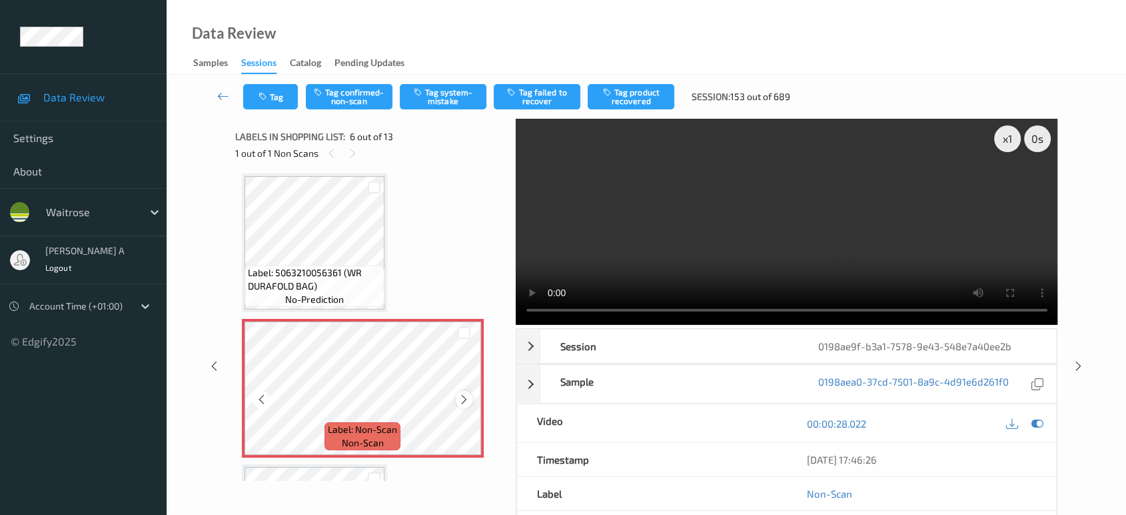
click at [463, 394] on icon at bounding box center [464, 399] width 11 height 12
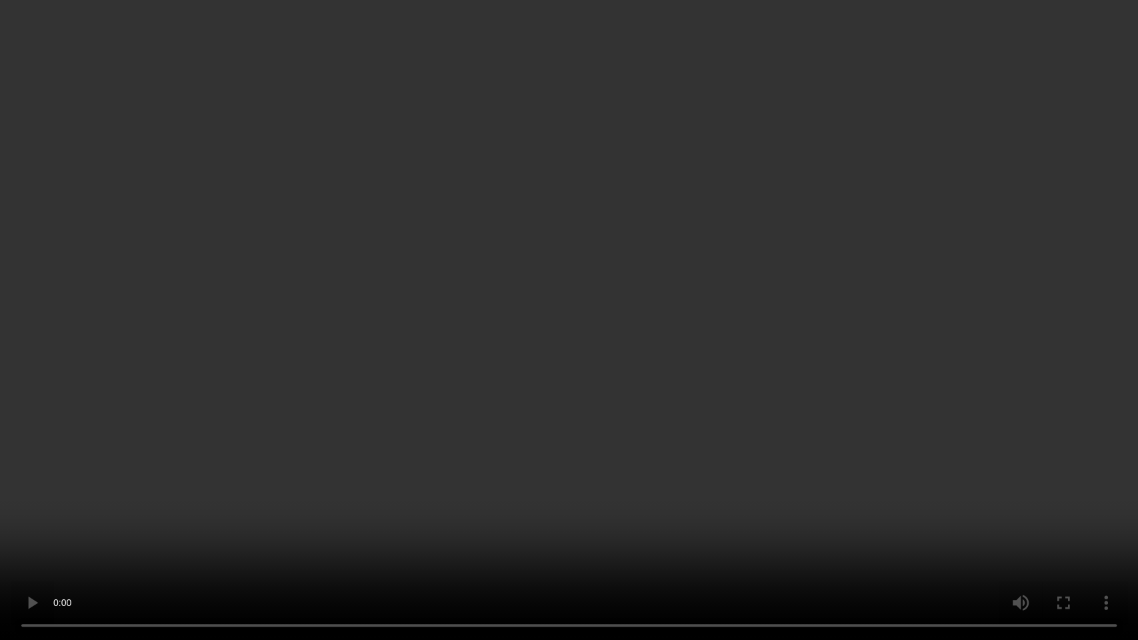
click at [674, 259] on video at bounding box center [569, 320] width 1138 height 640
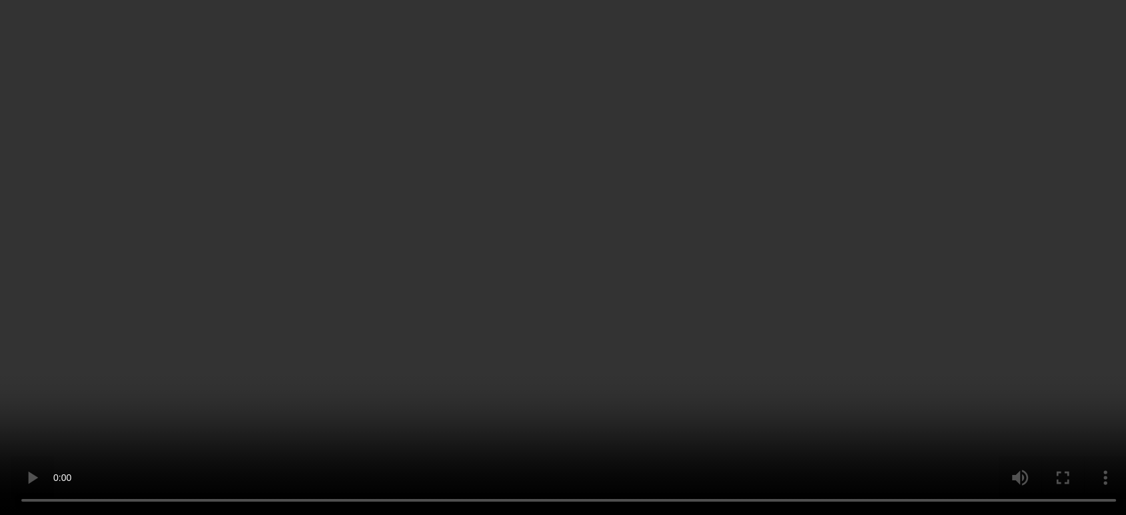
scroll to position [733, 0]
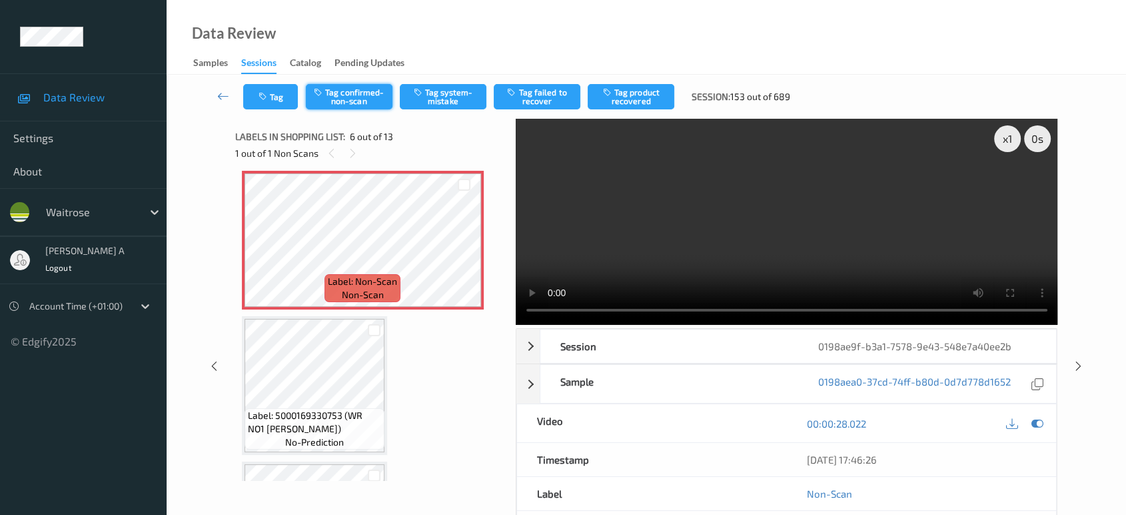
click at [341, 104] on button "Tag confirmed-non-scan" at bounding box center [349, 96] width 87 height 25
click at [640, 95] on button "Tag product recovered" at bounding box center [631, 96] width 87 height 25
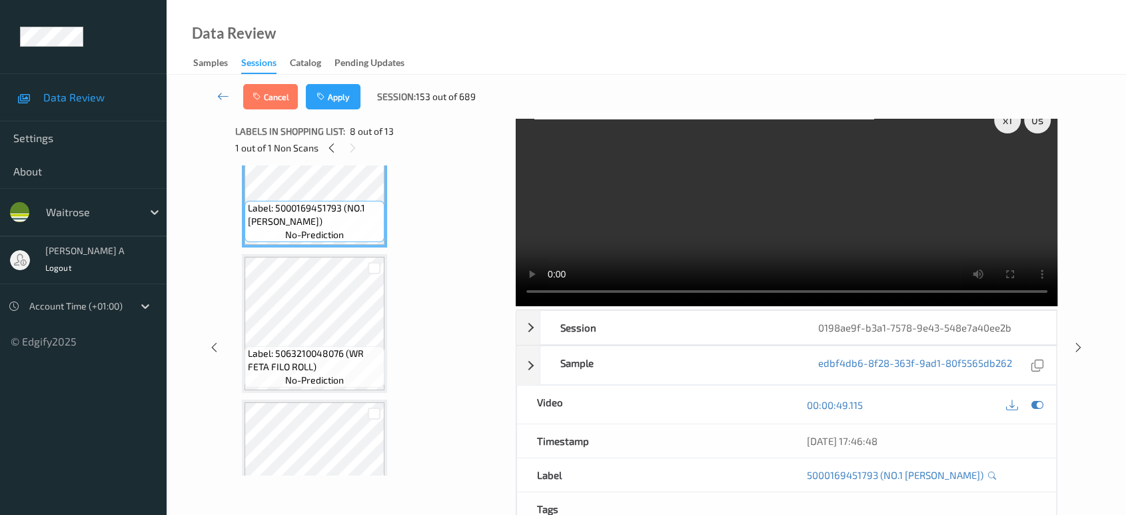
scroll to position [1104, 0]
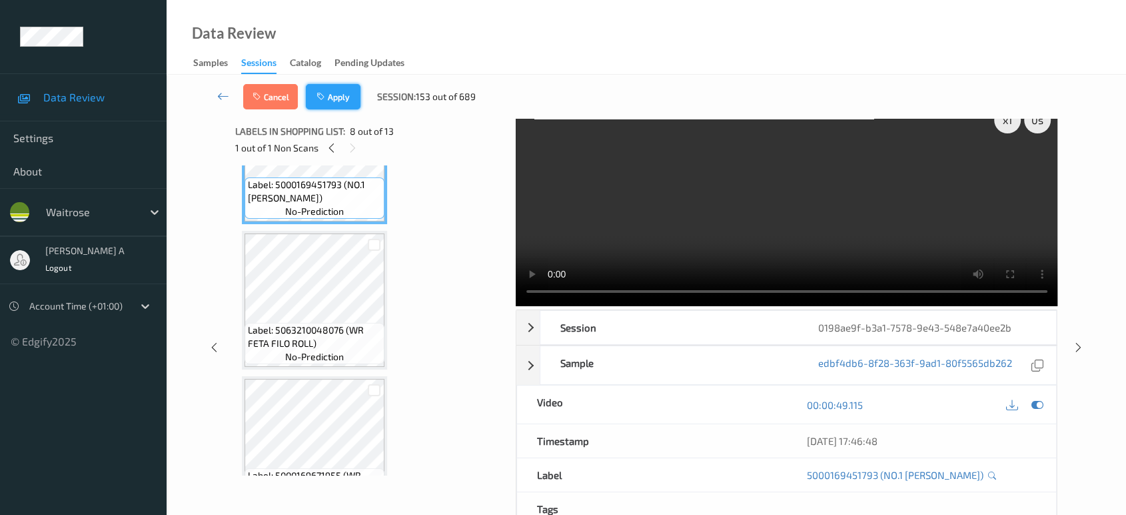
click at [337, 102] on button "Apply" at bounding box center [333, 96] width 55 height 25
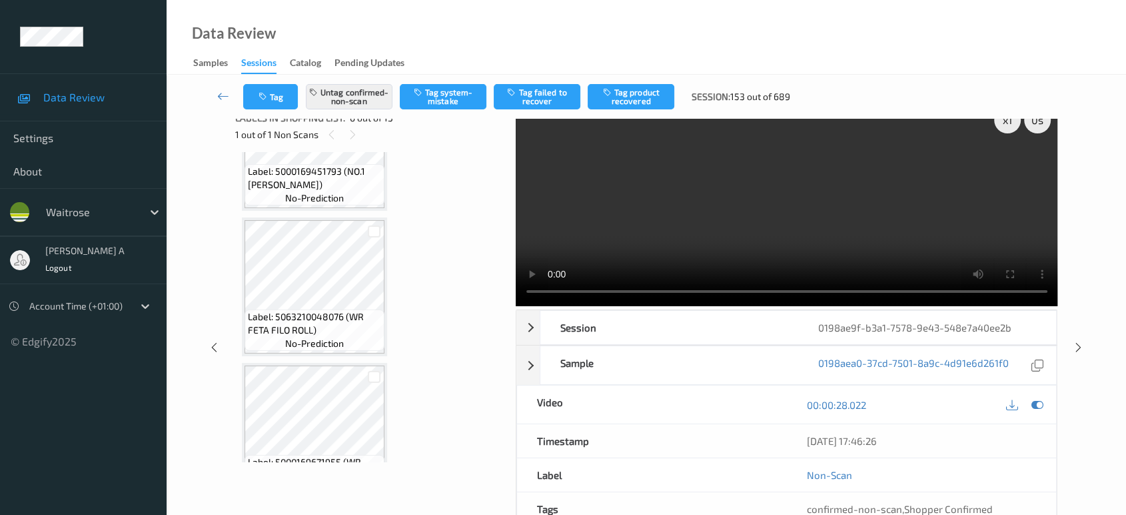
scroll to position [585, 0]
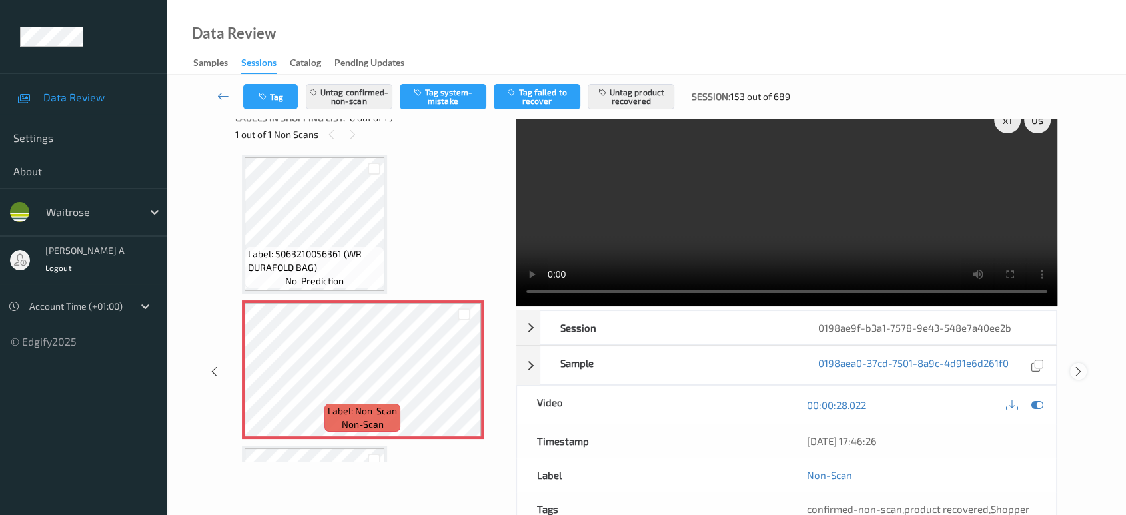
click at [1080, 365] on icon at bounding box center [1078, 371] width 11 height 12
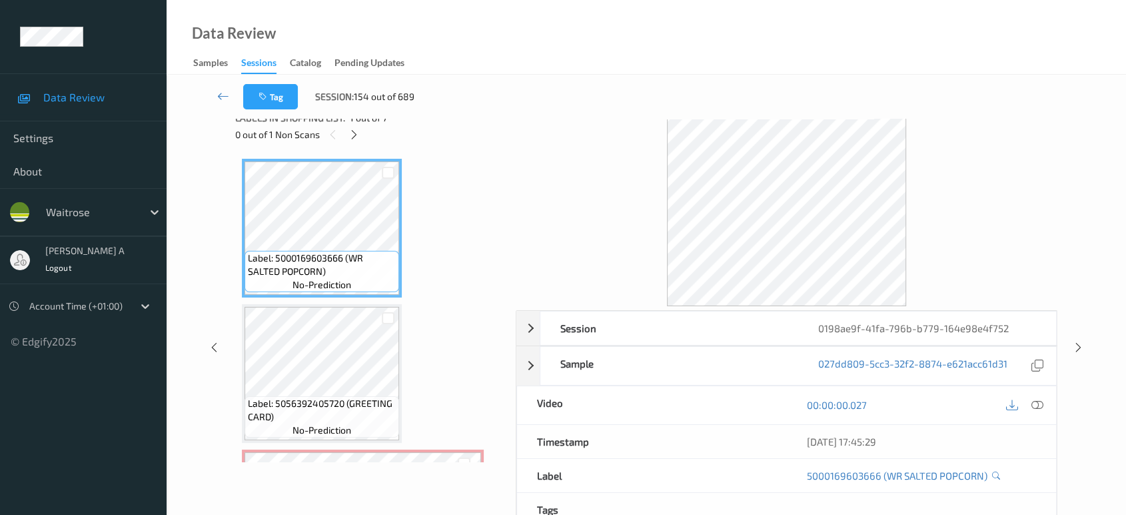
drag, startPoint x: 355, startPoint y: 139, endPoint x: 353, endPoint y: 153, distance: 14.1
click at [355, 139] on icon at bounding box center [354, 135] width 11 height 12
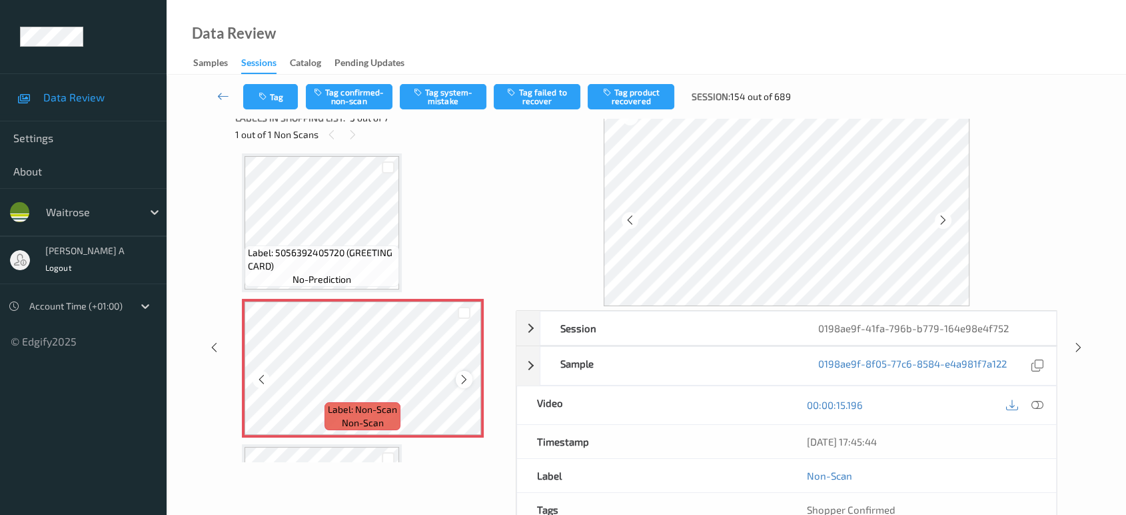
click at [461, 377] on icon at bounding box center [464, 379] width 11 height 12
click at [1040, 404] on icon at bounding box center [1038, 405] width 12 height 12
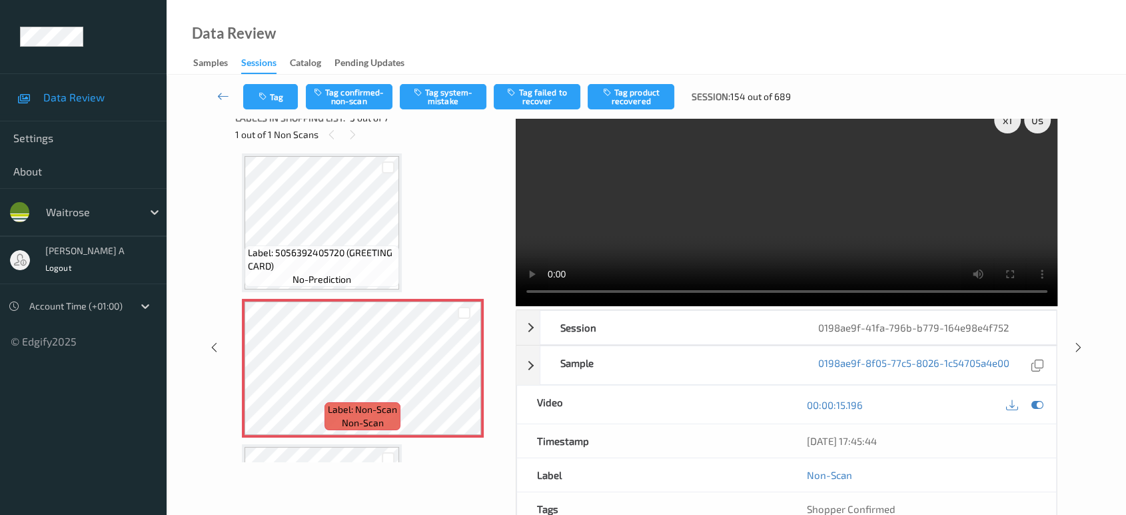
scroll to position [0, 0]
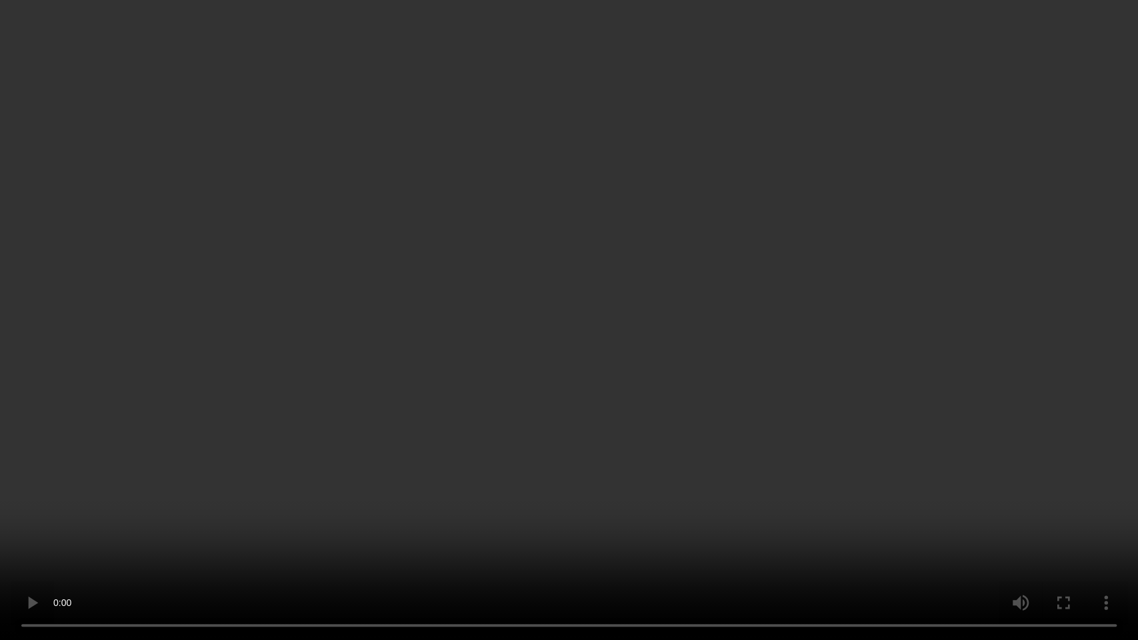
click at [627, 395] on video at bounding box center [569, 320] width 1138 height 640
click at [383, 436] on video at bounding box center [569, 320] width 1138 height 640
click at [802, 405] on video at bounding box center [569, 320] width 1138 height 640
click at [625, 375] on video at bounding box center [569, 320] width 1138 height 640
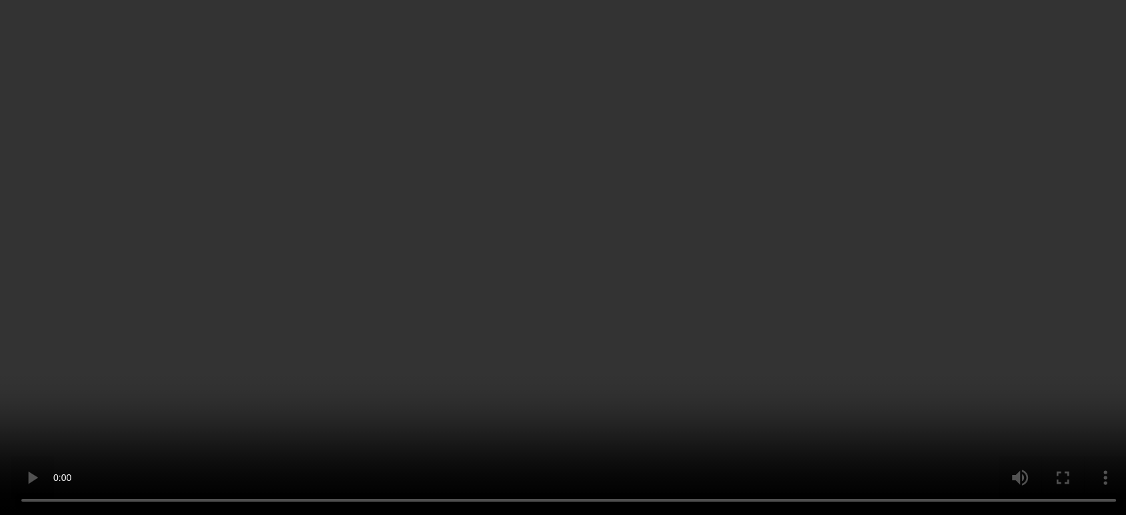
scroll to position [444, 0]
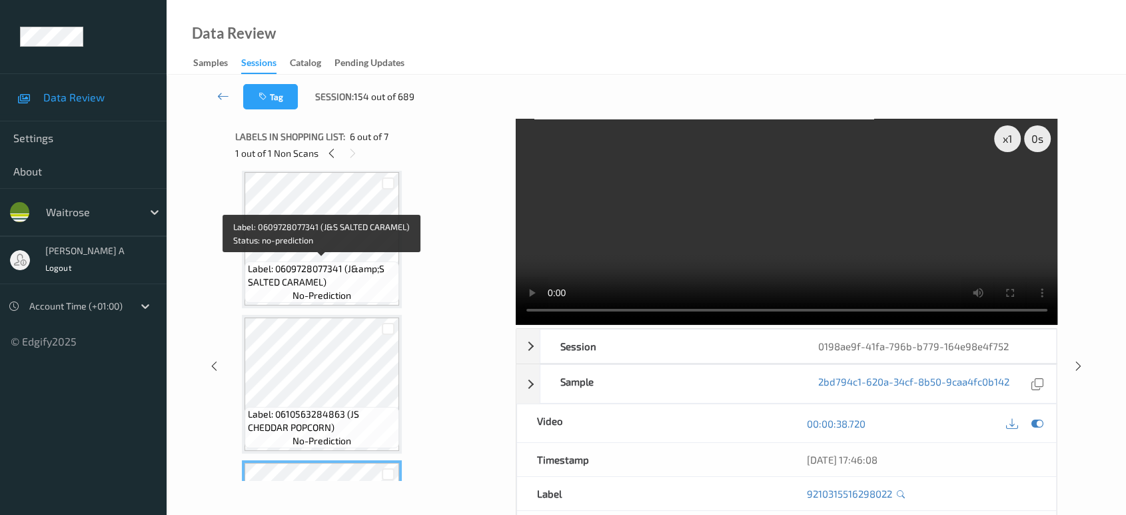
click at [352, 262] on span "Label: 0609728077341 (J&amp;S SALTED CARAMEL)" at bounding box center [322, 275] width 148 height 27
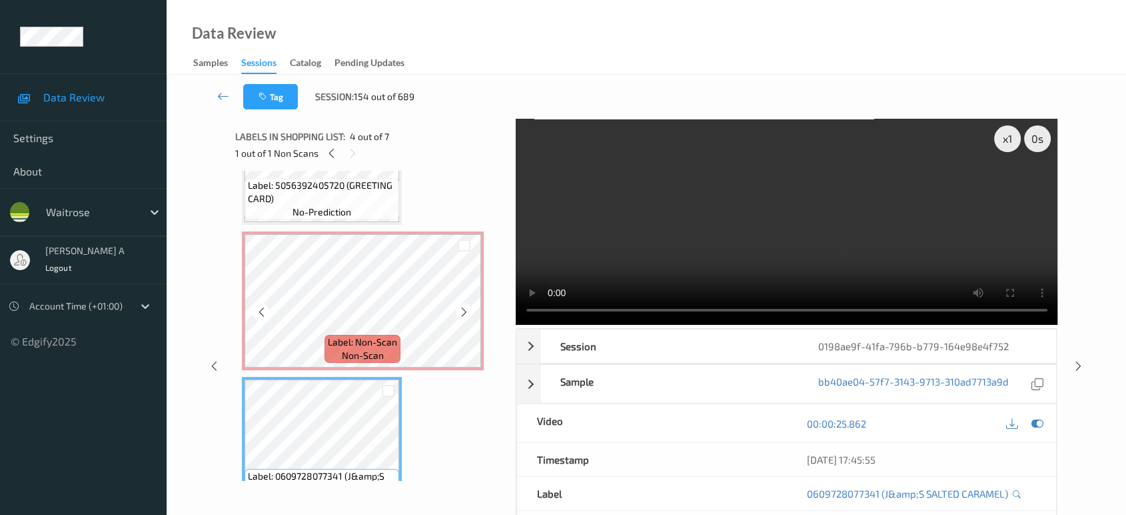
scroll to position [222, 0]
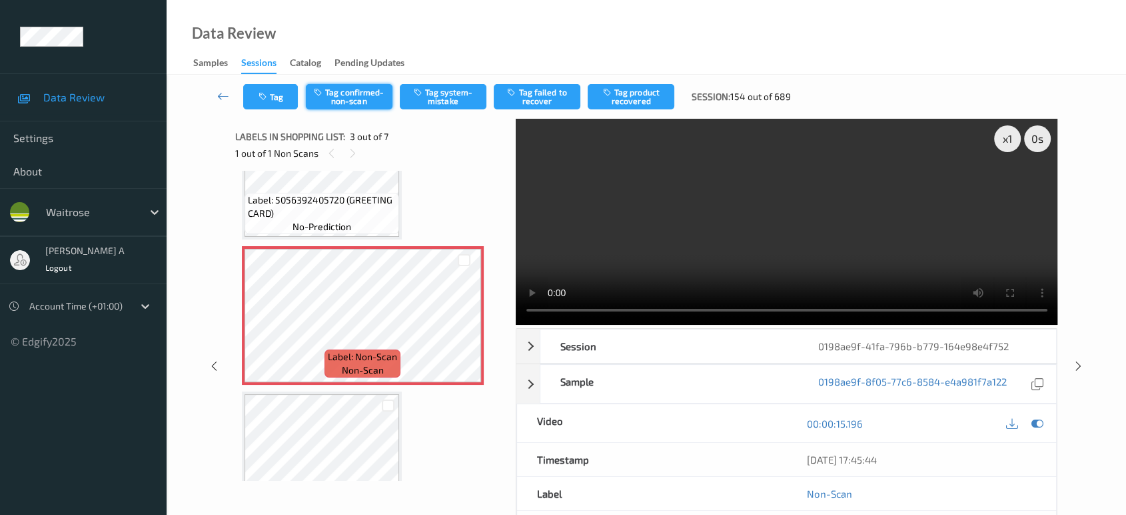
click at [331, 97] on button "Tag confirmed-non-scan" at bounding box center [349, 96] width 87 height 25
click at [641, 95] on button "Tag product recovered" at bounding box center [631, 96] width 87 height 25
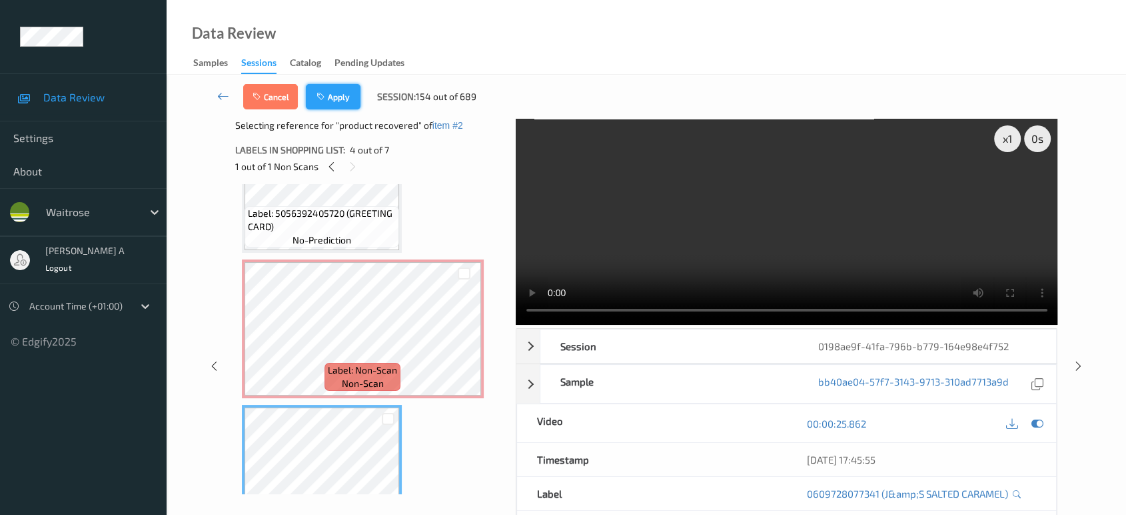
click at [346, 94] on button "Apply" at bounding box center [333, 96] width 55 height 25
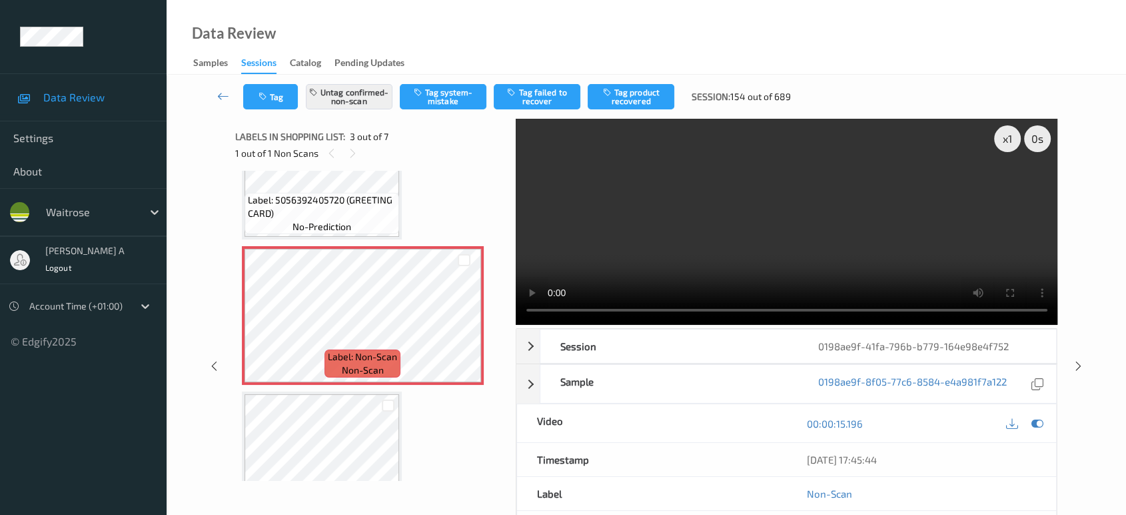
scroll to position [151, 0]
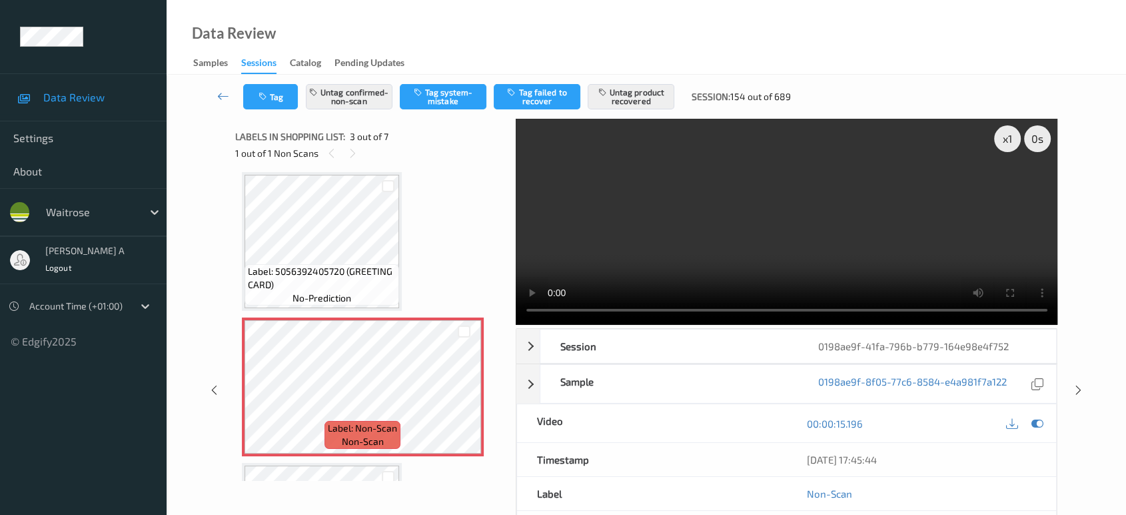
drag, startPoint x: 1073, startPoint y: 339, endPoint x: 1067, endPoint y: 317, distance: 22.8
click at [1073, 384] on icon at bounding box center [1078, 390] width 11 height 12
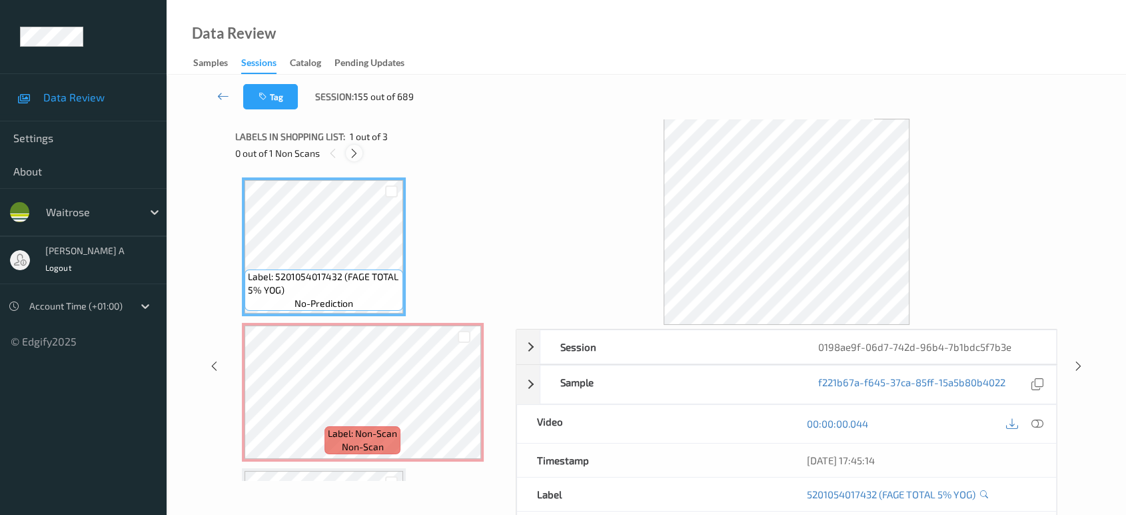
click at [362, 151] on div at bounding box center [354, 153] width 17 height 17
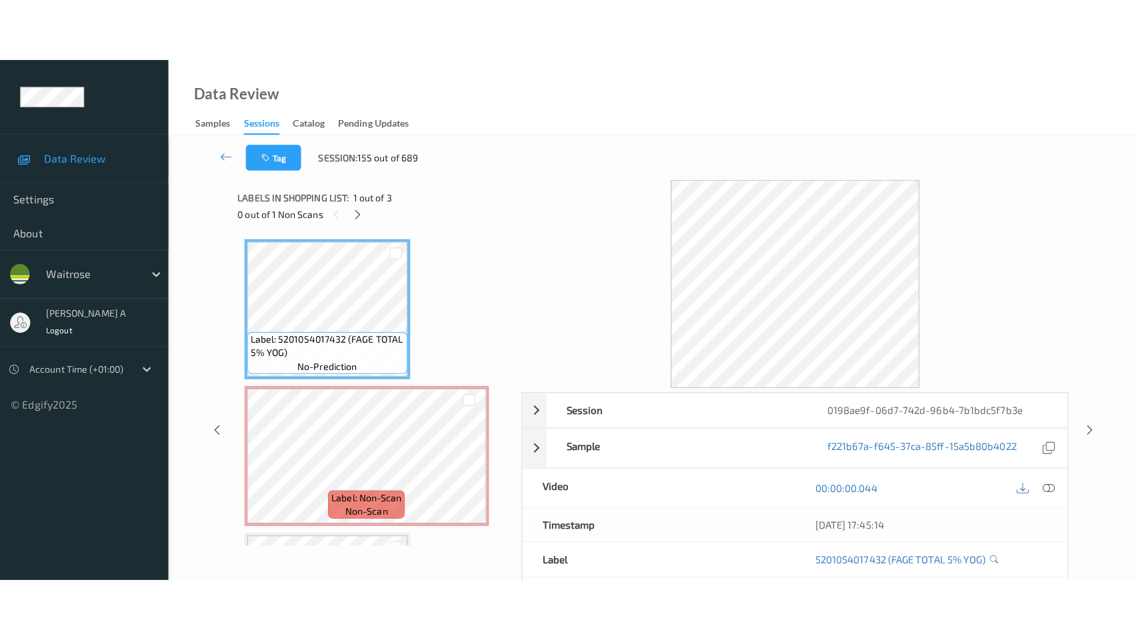
scroll to position [6, 0]
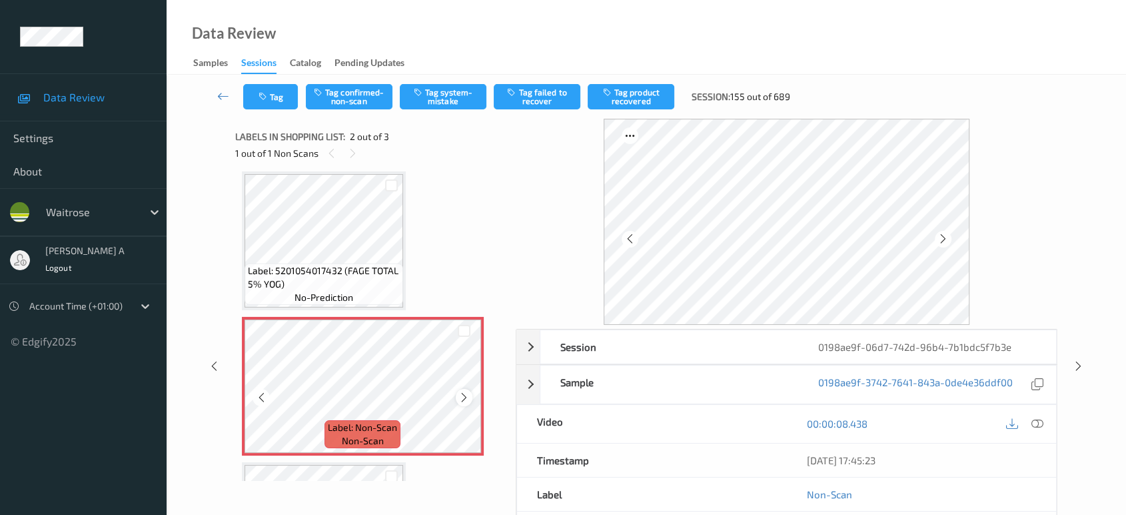
click at [469, 395] on div at bounding box center [464, 397] width 17 height 17
drag, startPoint x: 1035, startPoint y: 422, endPoint x: 980, endPoint y: 395, distance: 61.1
click at [1035, 422] on icon at bounding box center [1038, 423] width 12 height 12
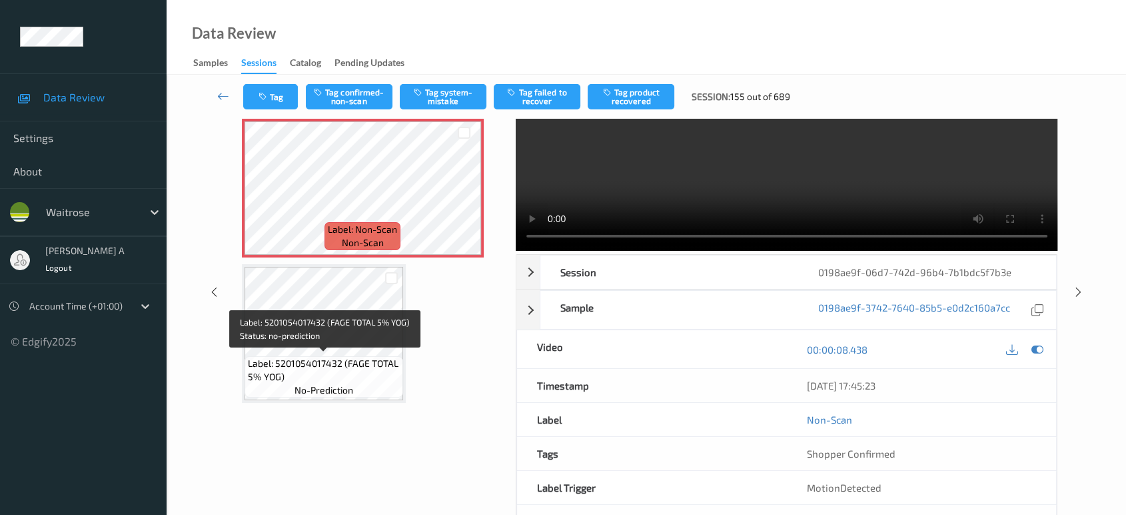
scroll to position [0, 0]
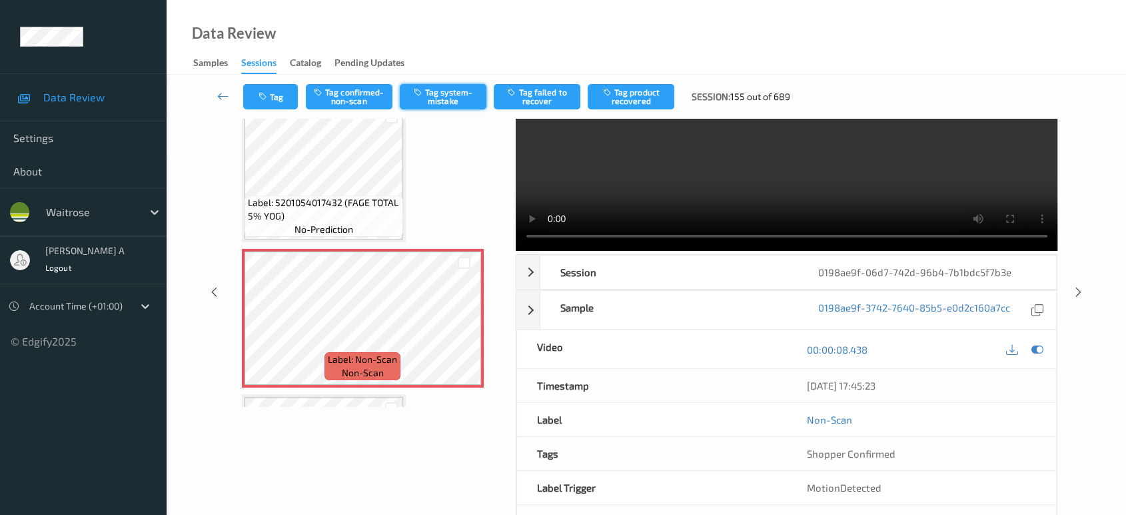
click at [449, 95] on button "Tag system-mistake" at bounding box center [443, 96] width 87 height 25
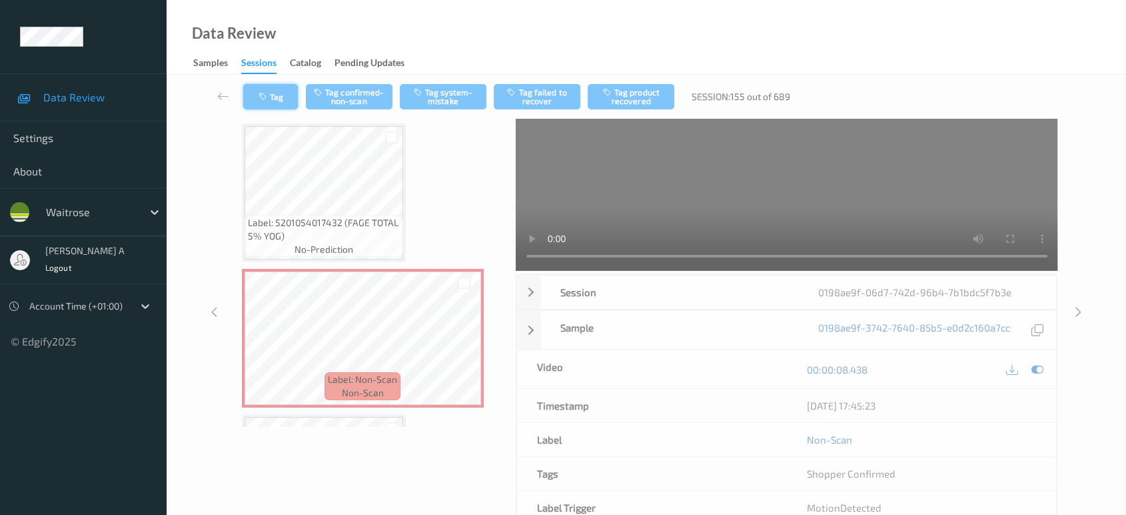
scroll to position [19, 0]
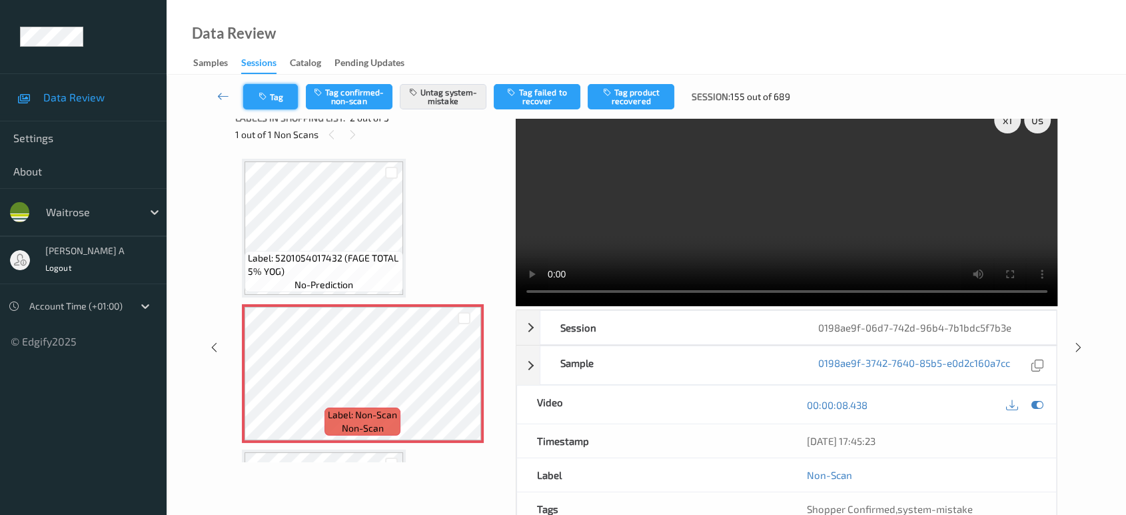
click at [262, 89] on button "Tag" at bounding box center [270, 96] width 55 height 25
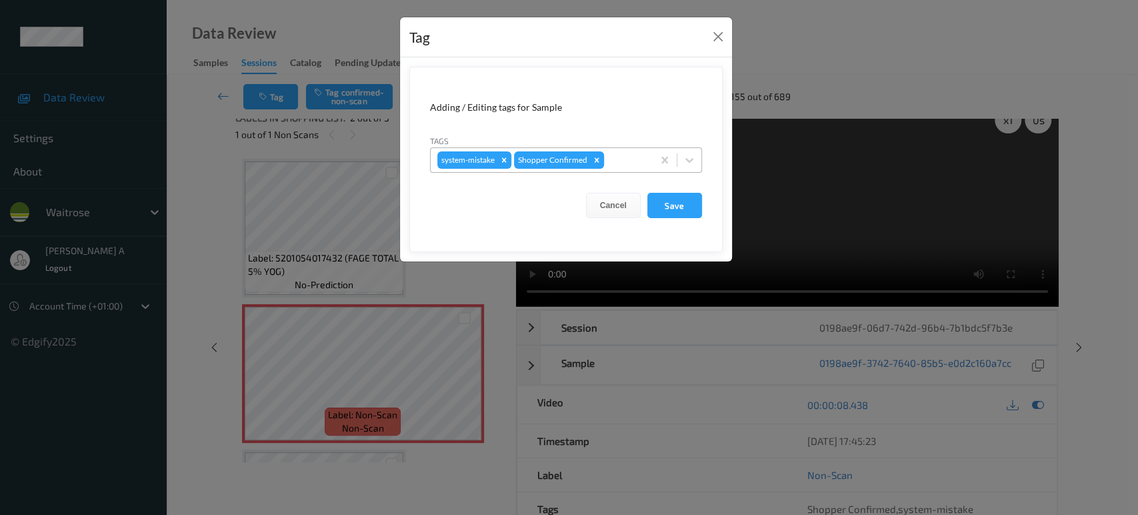
click at [611, 153] on div at bounding box center [626, 160] width 39 height 16
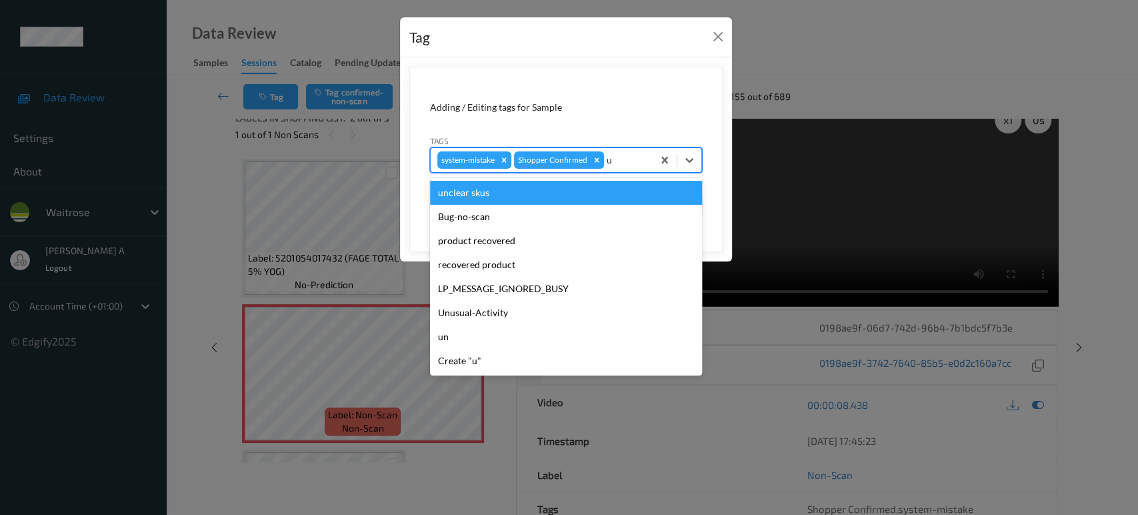
type input "un"
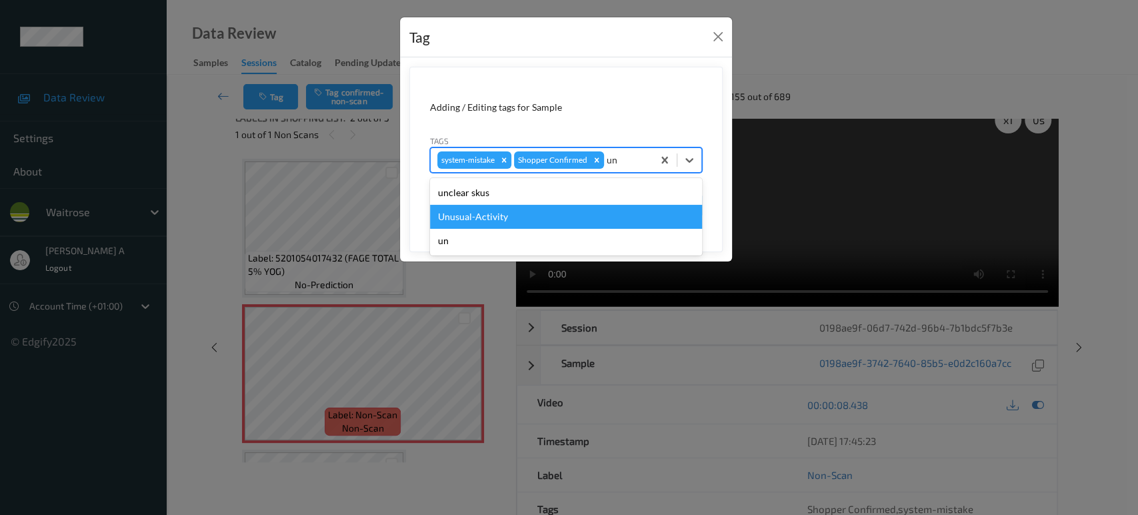
click at [528, 217] on div "Unusual-Activity" at bounding box center [566, 217] width 272 height 24
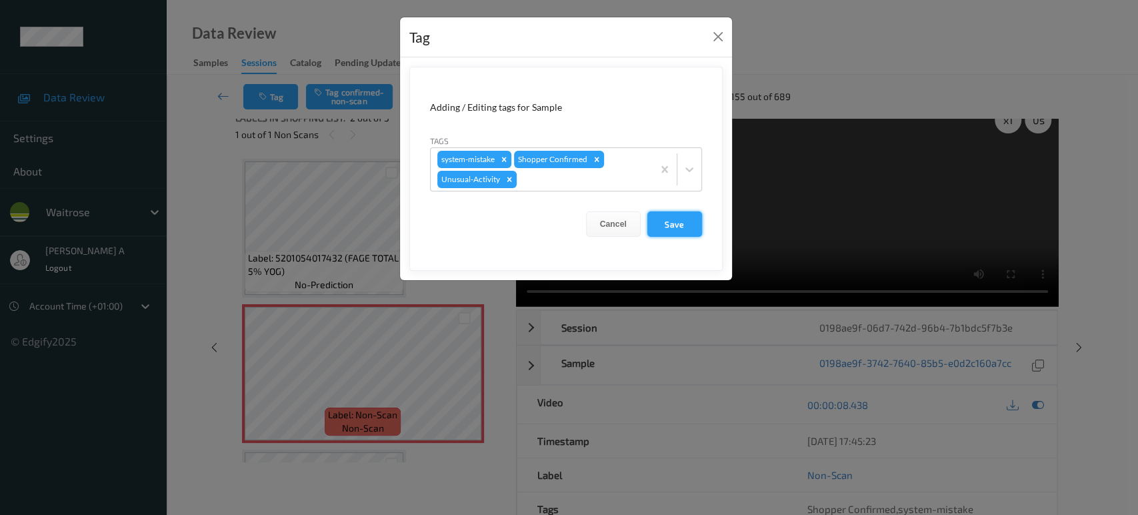
click at [667, 222] on button "Save" at bounding box center [674, 223] width 55 height 25
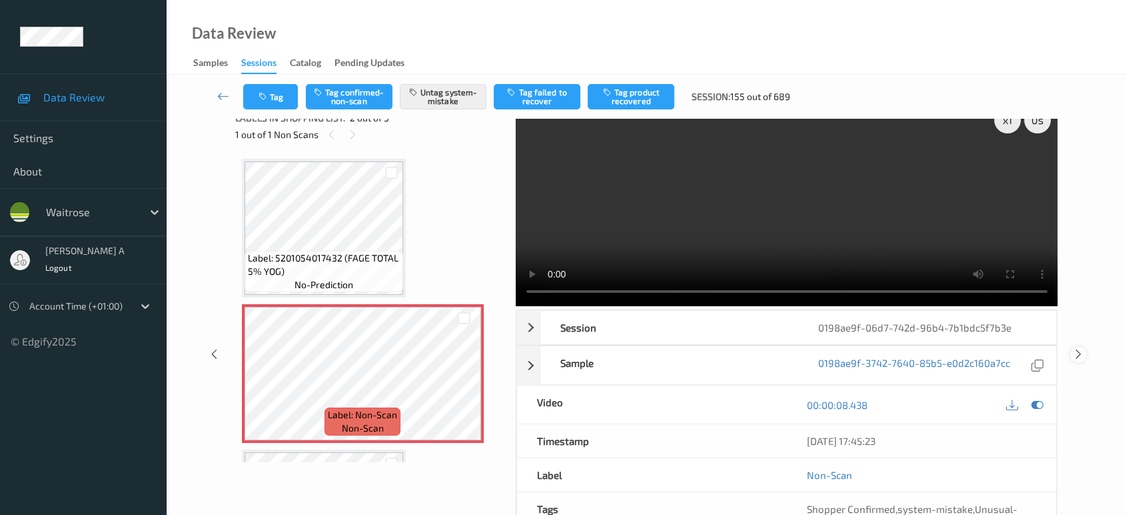
click at [1073, 348] on icon at bounding box center [1078, 354] width 11 height 12
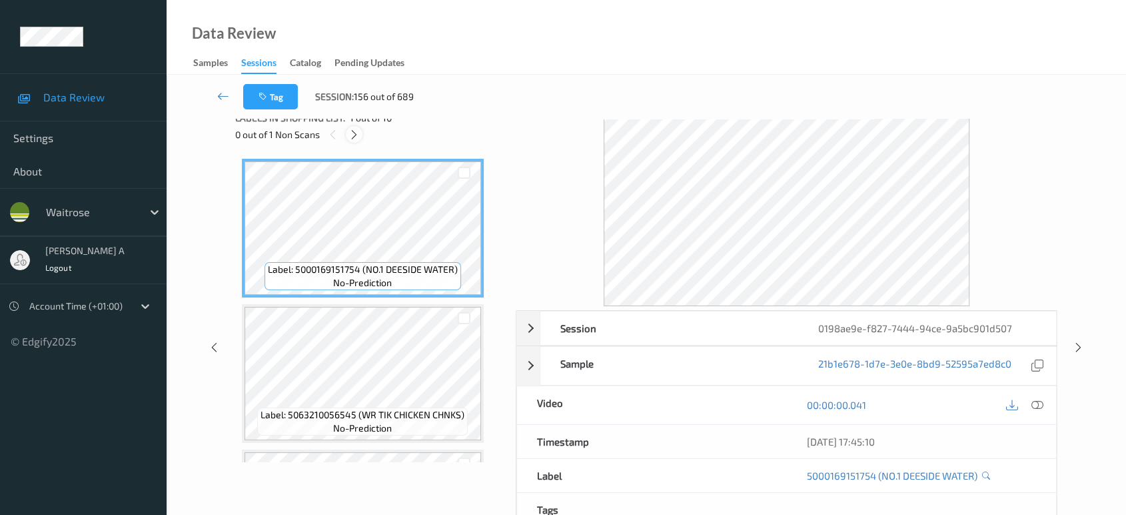
click at [357, 133] on icon at bounding box center [354, 135] width 11 height 12
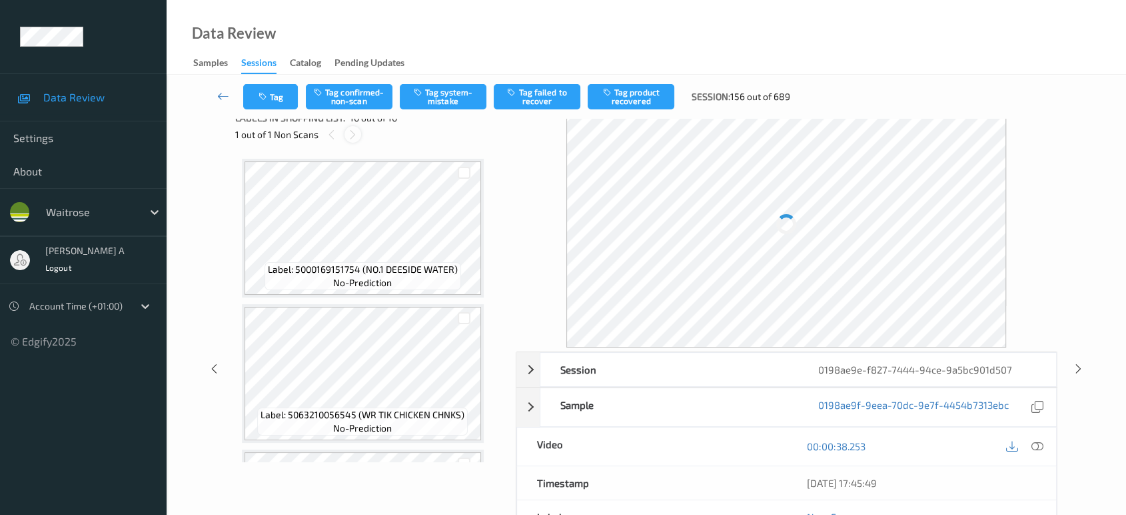
scroll to position [1143, 0]
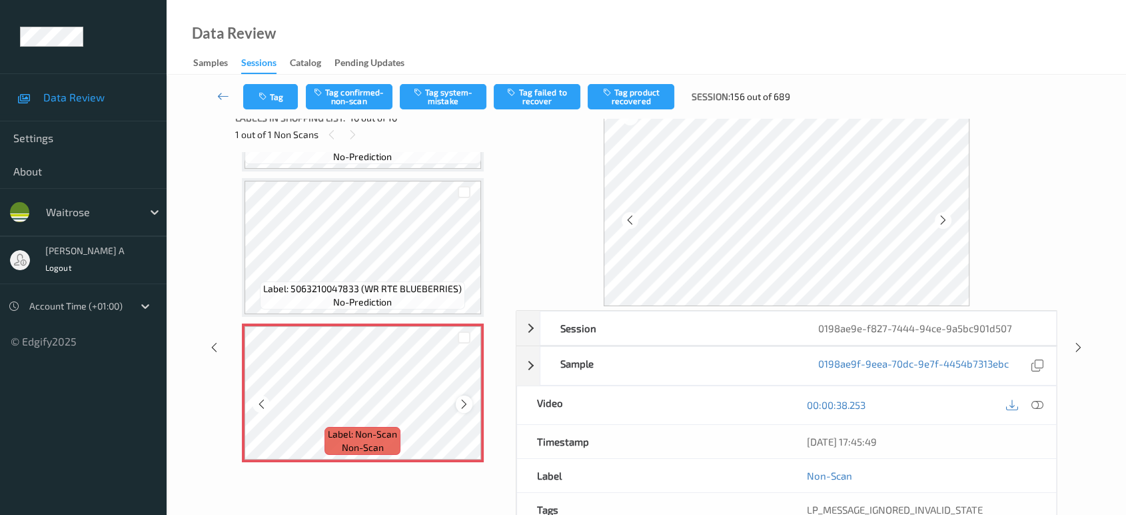
click at [459, 398] on icon at bounding box center [464, 404] width 11 height 12
click at [1035, 405] on icon at bounding box center [1038, 405] width 12 height 12
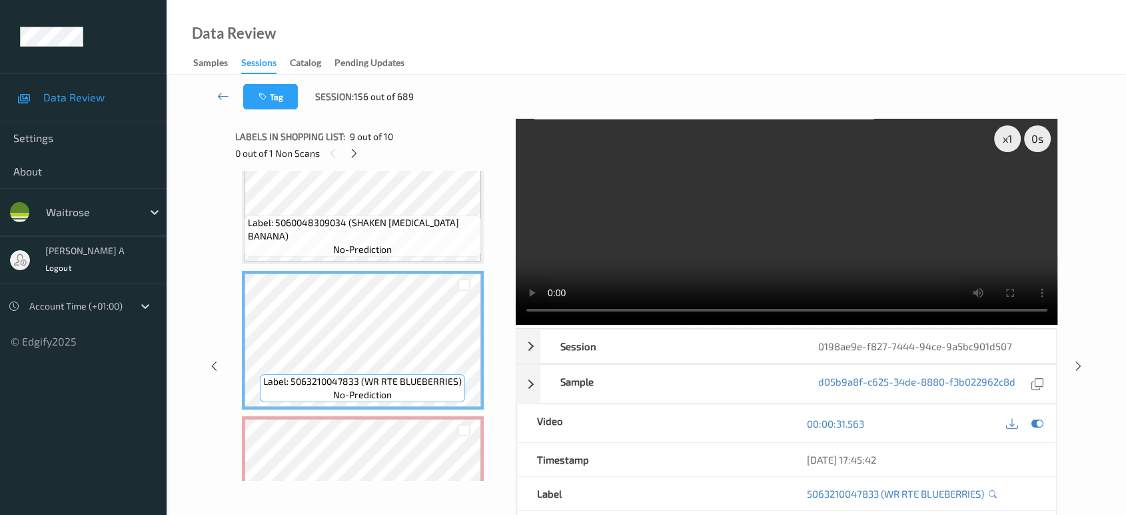
scroll to position [1018, 0]
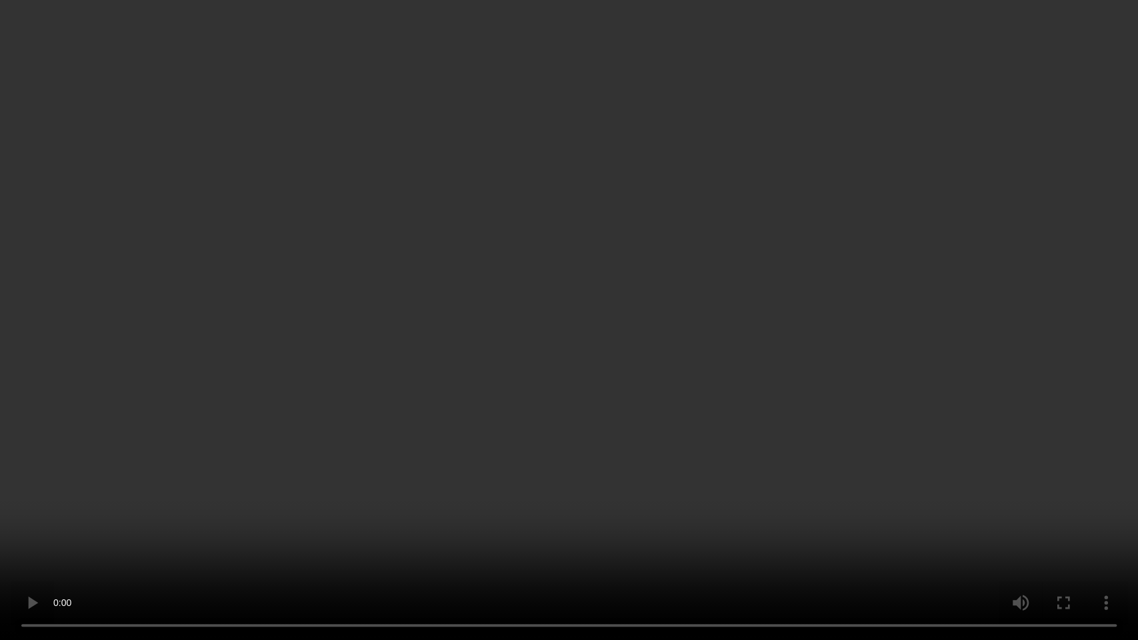
click at [583, 352] on video at bounding box center [569, 320] width 1138 height 640
click at [474, 277] on video at bounding box center [569, 320] width 1138 height 640
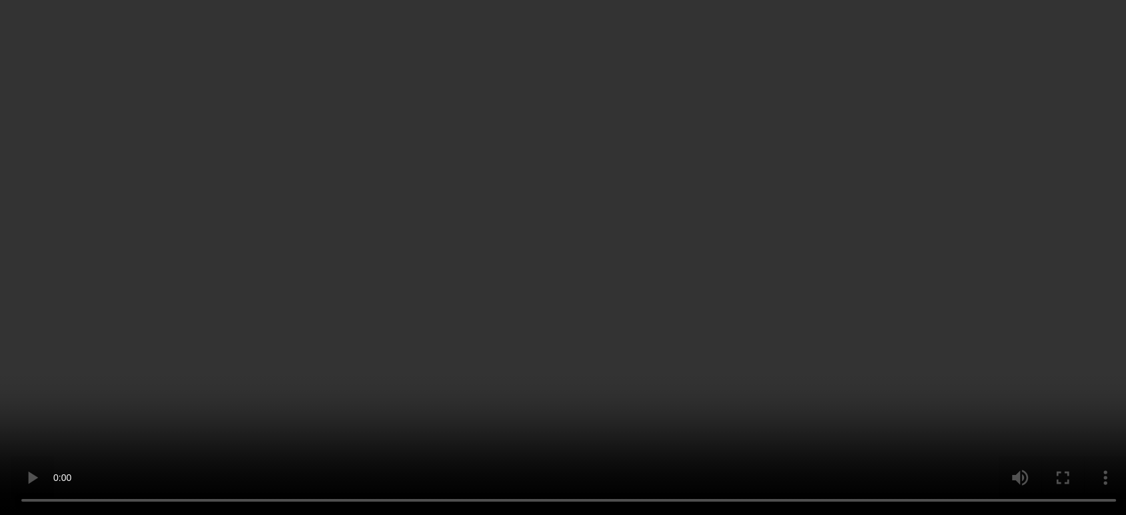
scroll to position [1143, 0]
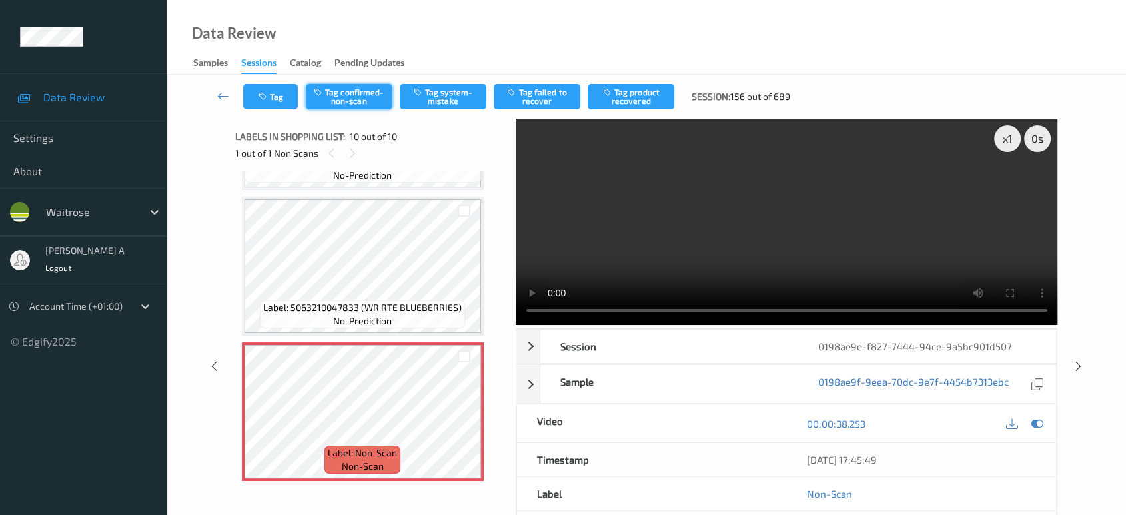
click at [348, 100] on button "Tag confirmed-non-scan" at bounding box center [349, 96] width 87 height 25
click at [523, 98] on button "Tag failed to recover" at bounding box center [537, 96] width 87 height 25
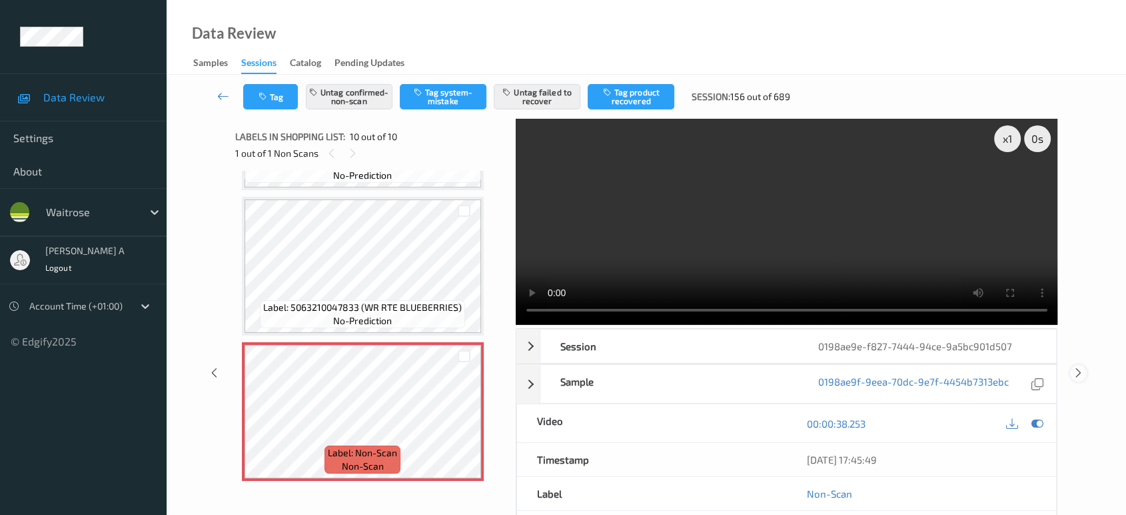
click at [1078, 367] on icon at bounding box center [1078, 373] width 11 height 12
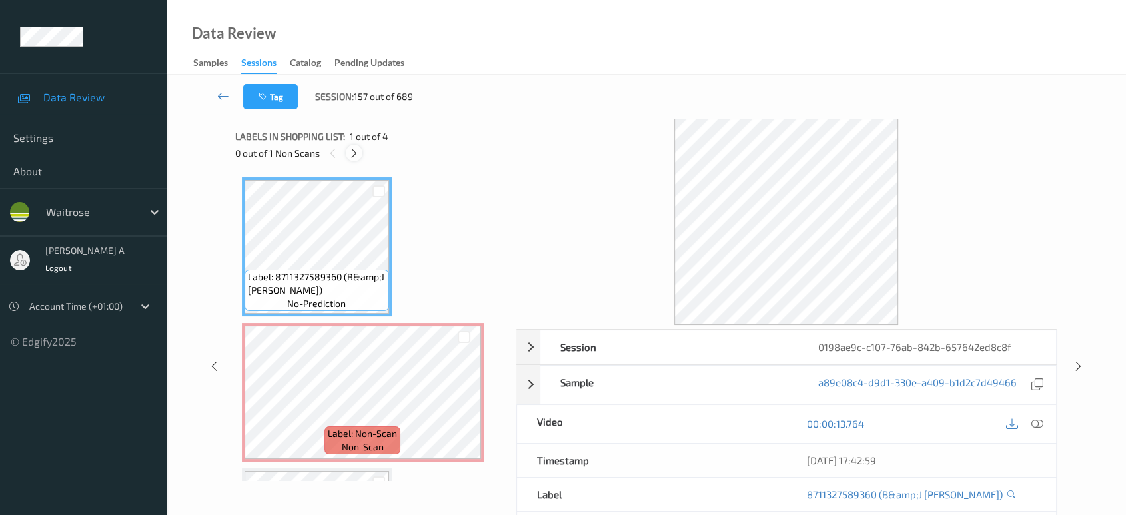
click at [358, 153] on icon at bounding box center [354, 153] width 11 height 12
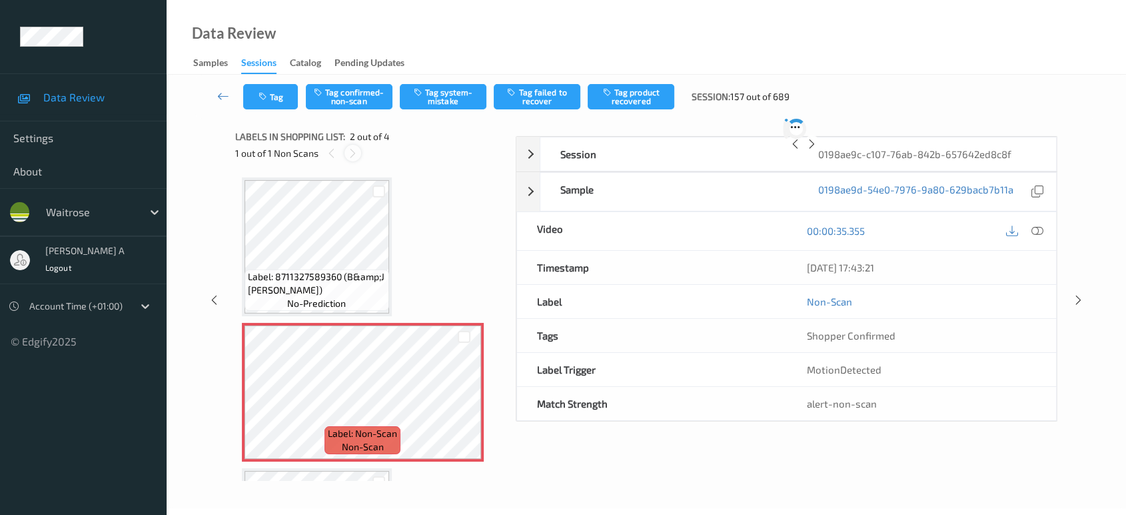
scroll to position [6, 0]
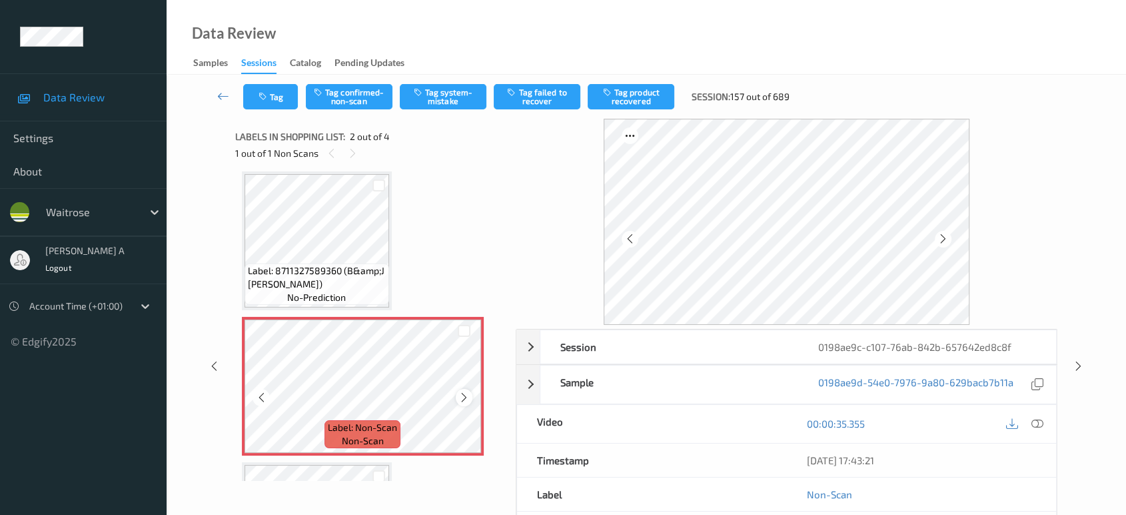
click at [463, 392] on icon at bounding box center [464, 397] width 11 height 12
click at [1036, 421] on icon at bounding box center [1038, 423] width 12 height 12
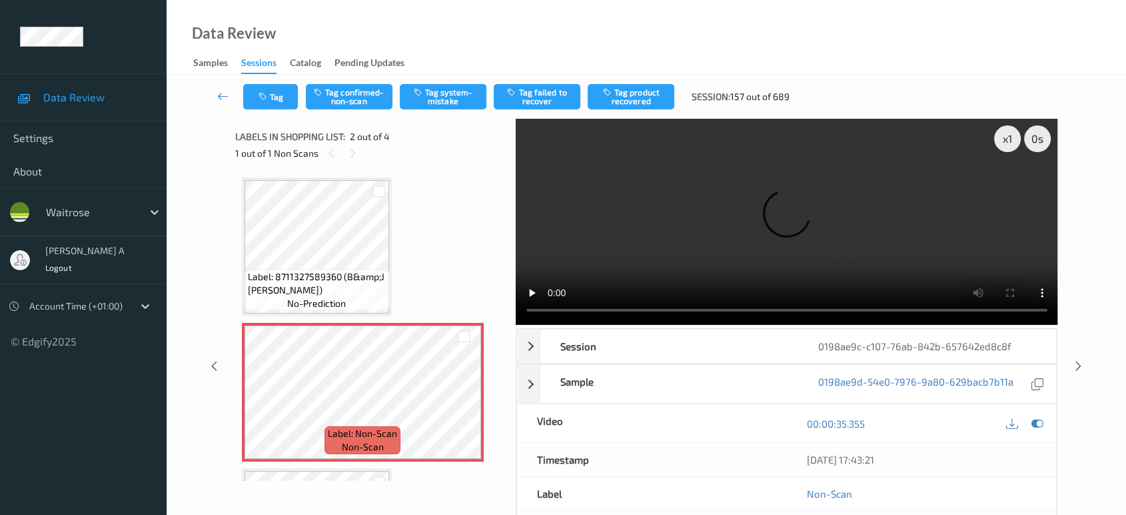
scroll to position [0, 0]
click at [501, 200] on div "x 1 0 s Session 0198ae9c-c107-76ab-842b-657642ed8c8f Session ID 0198ae9c-c107-7…" at bounding box center [646, 366] width 823 height 495
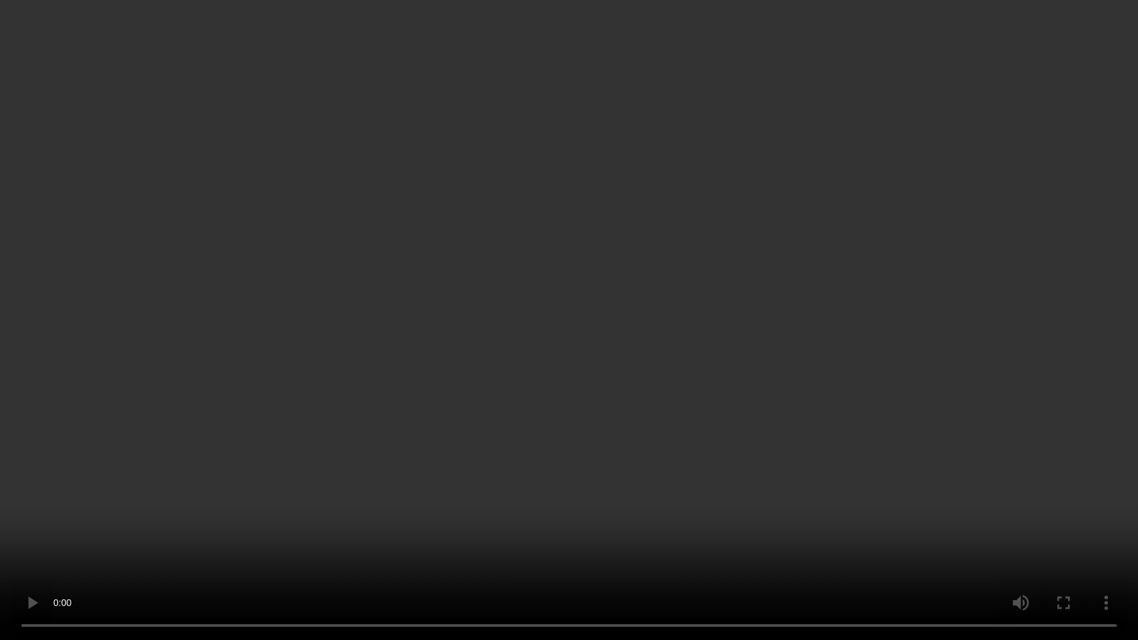
click at [589, 383] on video at bounding box center [569, 320] width 1138 height 640
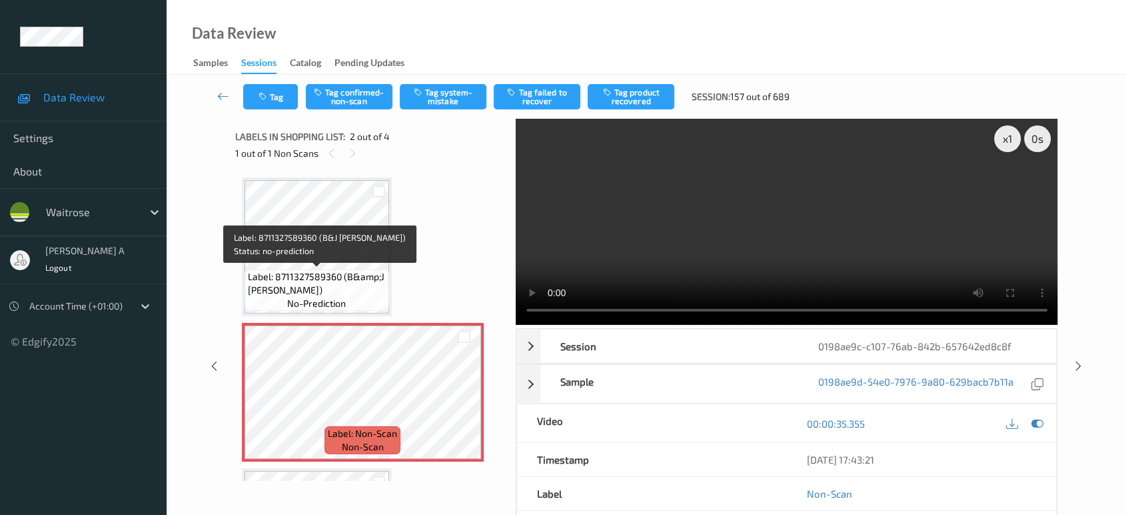
click at [353, 279] on span "Label: 8711327589360 (B&amp;J [PERSON_NAME])" at bounding box center [317, 283] width 138 height 27
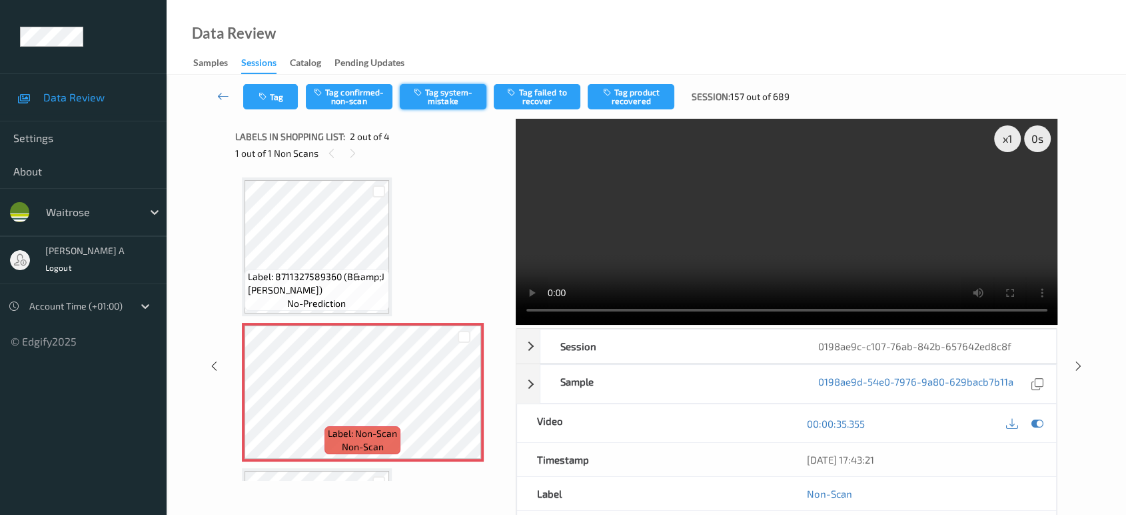
click at [445, 93] on button "Tag system-mistake" at bounding box center [443, 96] width 87 height 25
click at [269, 106] on button "Tag" at bounding box center [270, 96] width 55 height 25
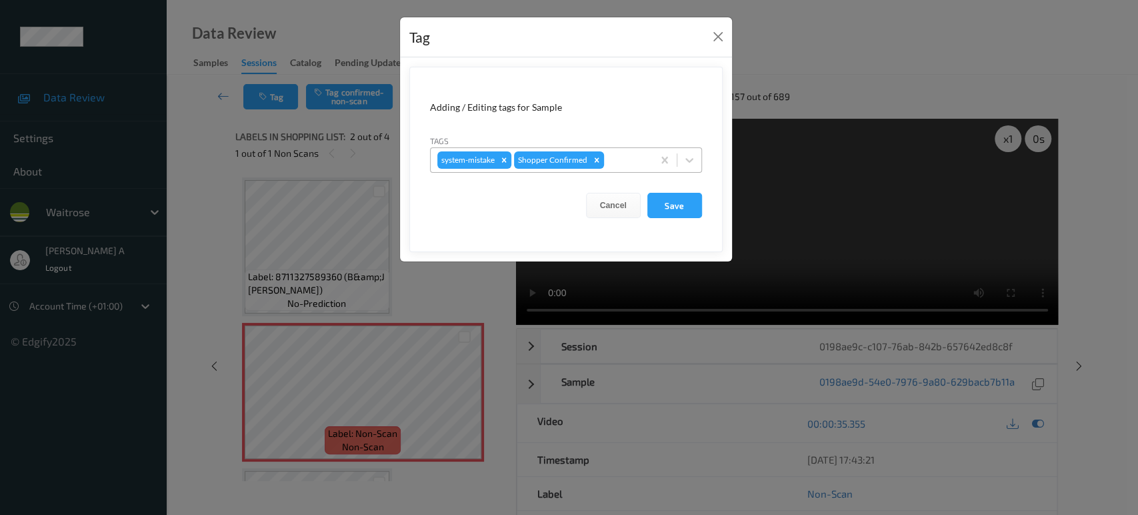
click at [629, 166] on div at bounding box center [626, 160] width 39 height 16
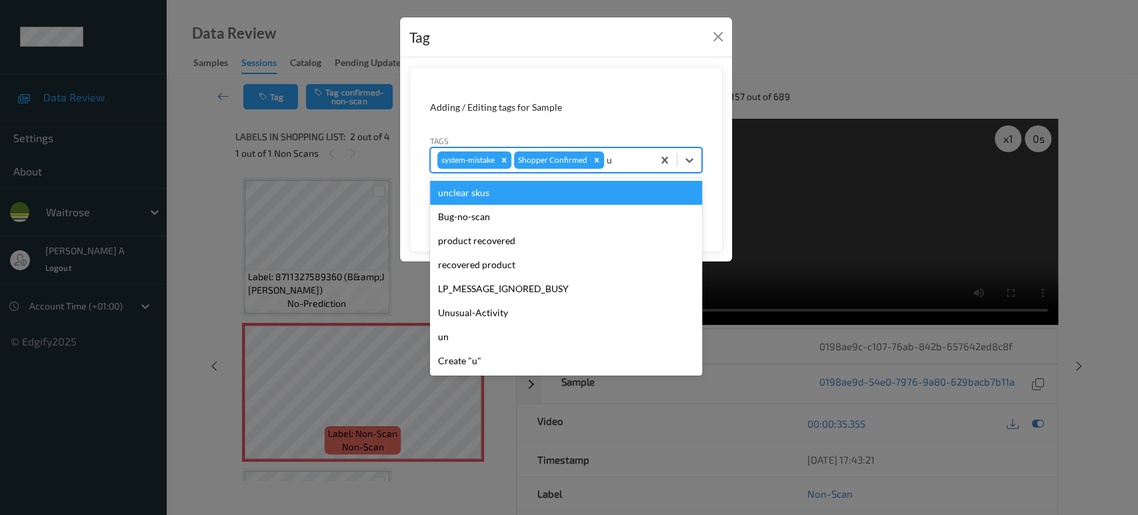
type input "un"
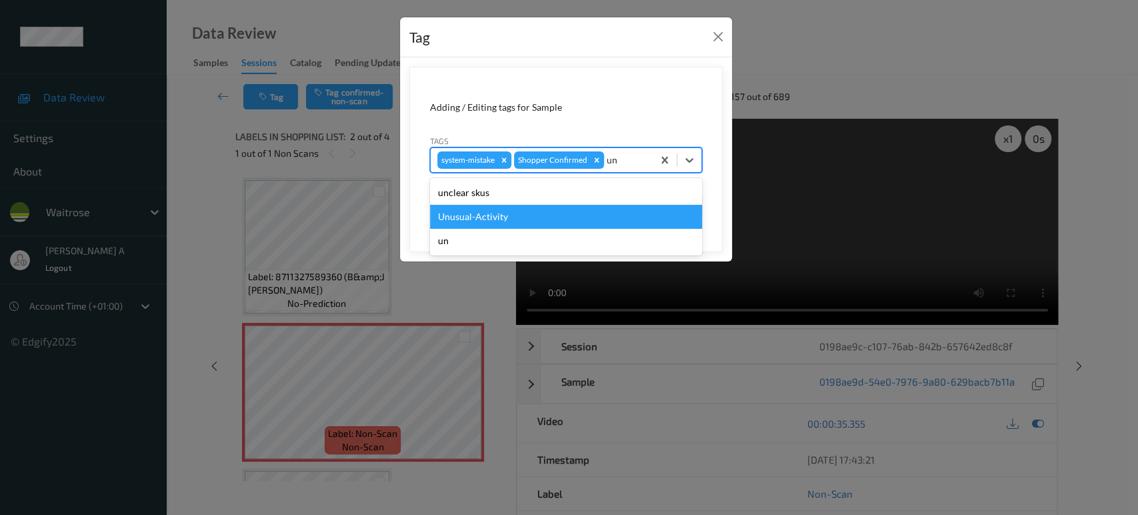
click at [540, 207] on div "Unusual-Activity" at bounding box center [566, 217] width 272 height 24
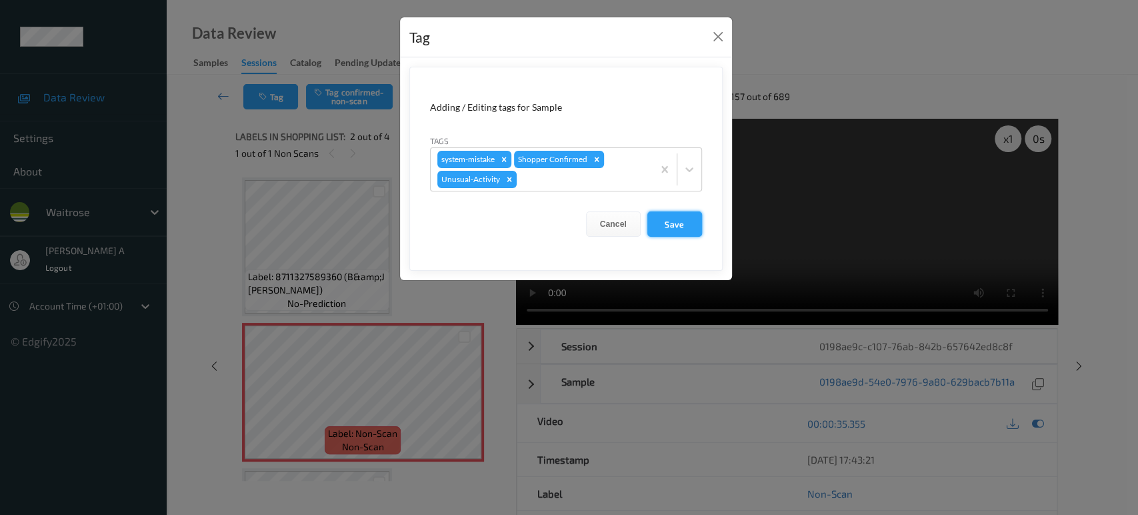
click at [679, 225] on button "Save" at bounding box center [674, 223] width 55 height 25
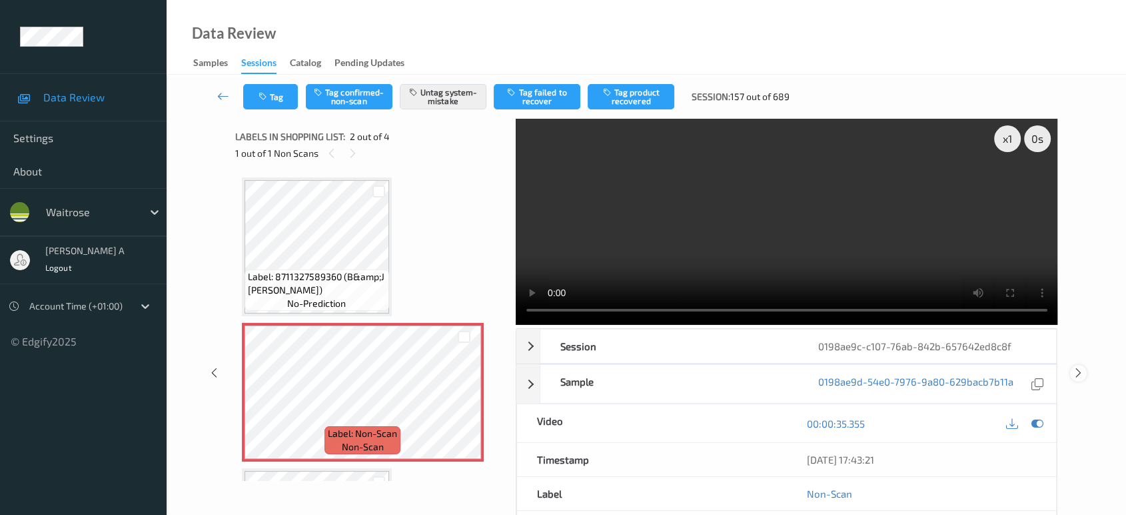
click at [1077, 367] on icon at bounding box center [1078, 373] width 11 height 12
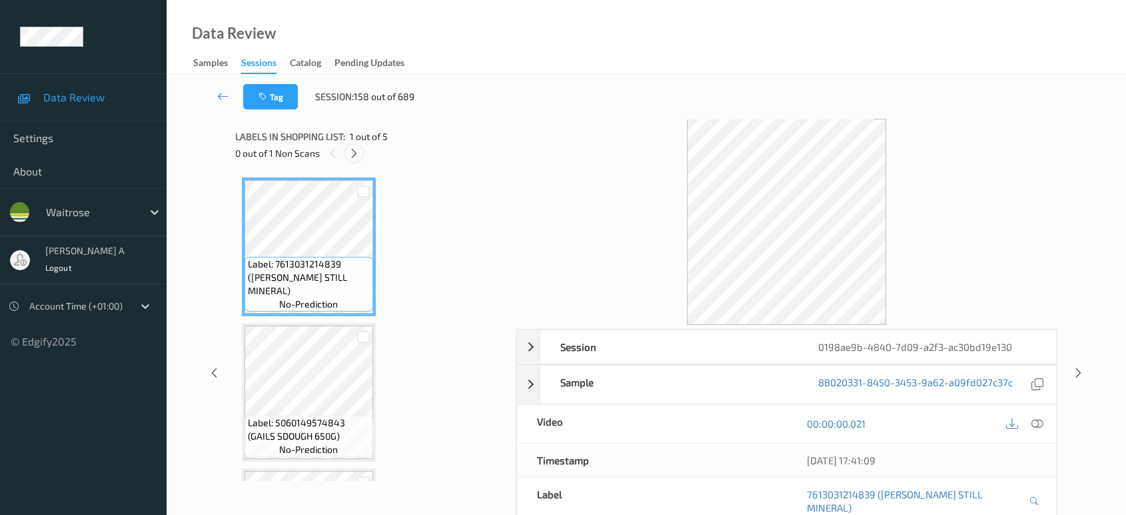
click at [356, 151] on icon at bounding box center [354, 153] width 11 height 12
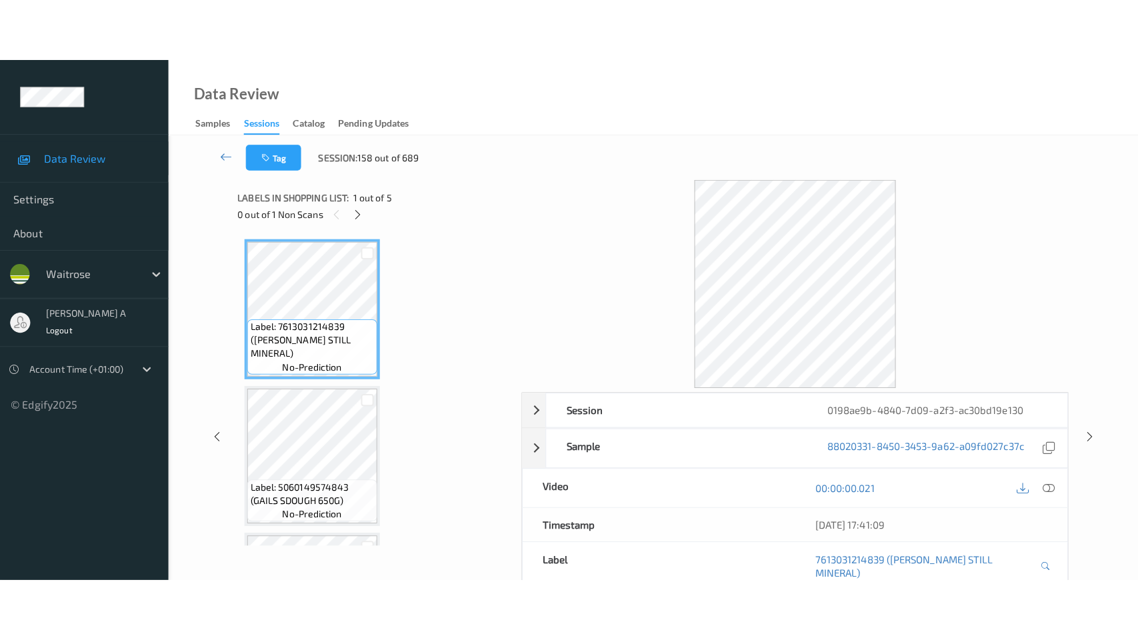
scroll to position [296, 0]
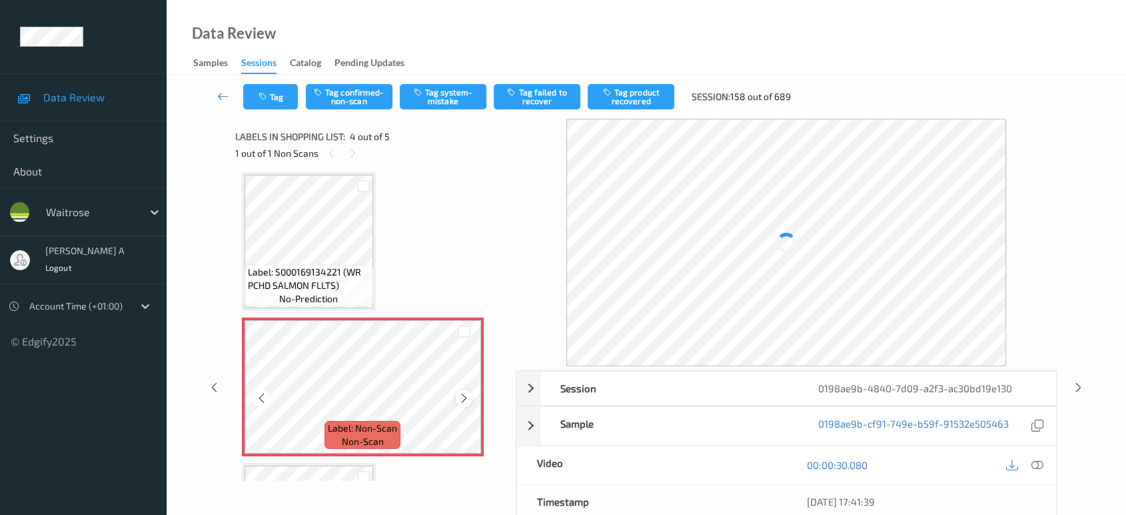
click at [467, 395] on icon at bounding box center [464, 398] width 11 height 12
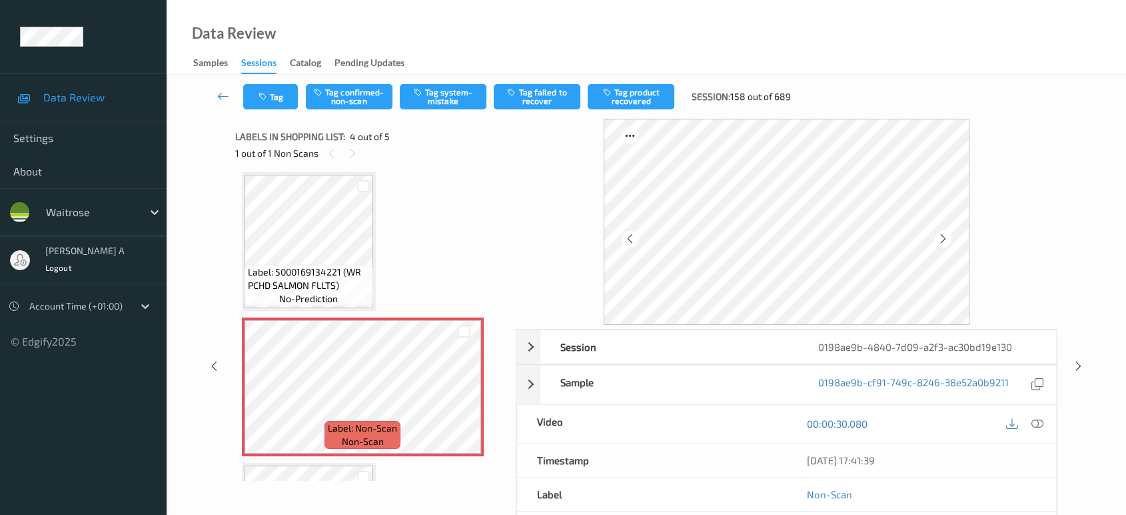
drag, startPoint x: 1040, startPoint y: 423, endPoint x: 1018, endPoint y: 413, distance: 23.6
click at [1040, 423] on icon at bounding box center [1038, 423] width 12 height 12
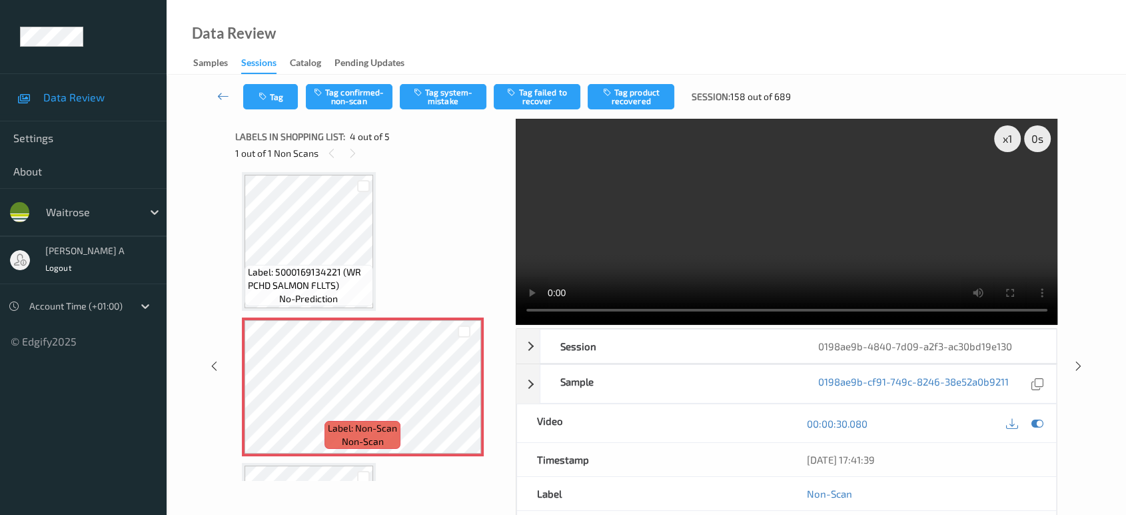
scroll to position [295, 0]
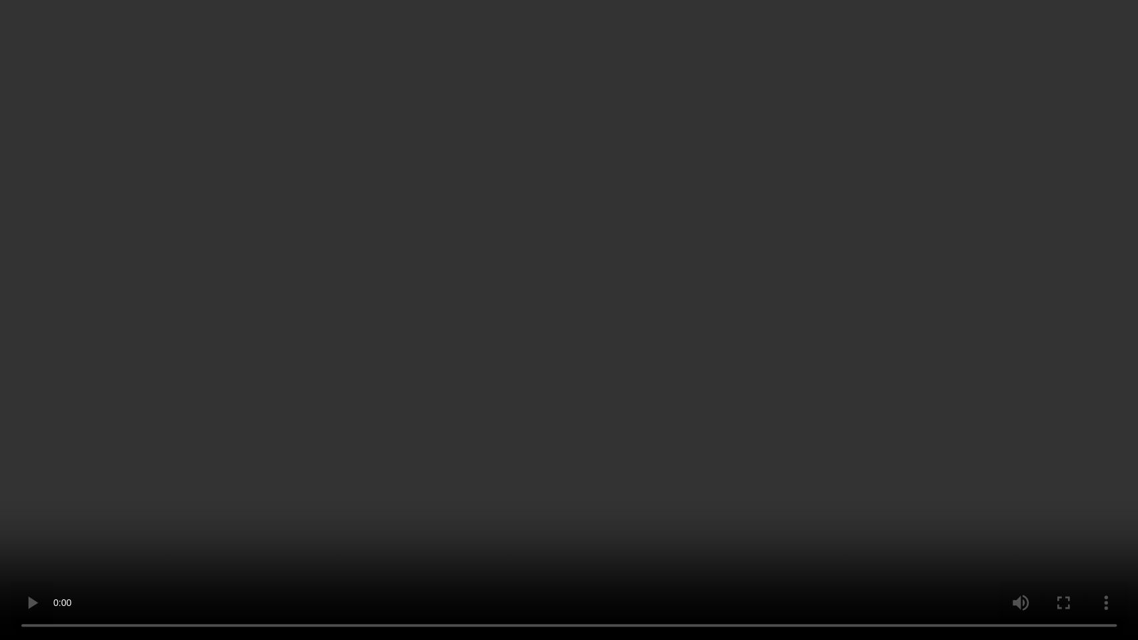
click at [671, 311] on video at bounding box center [569, 320] width 1138 height 640
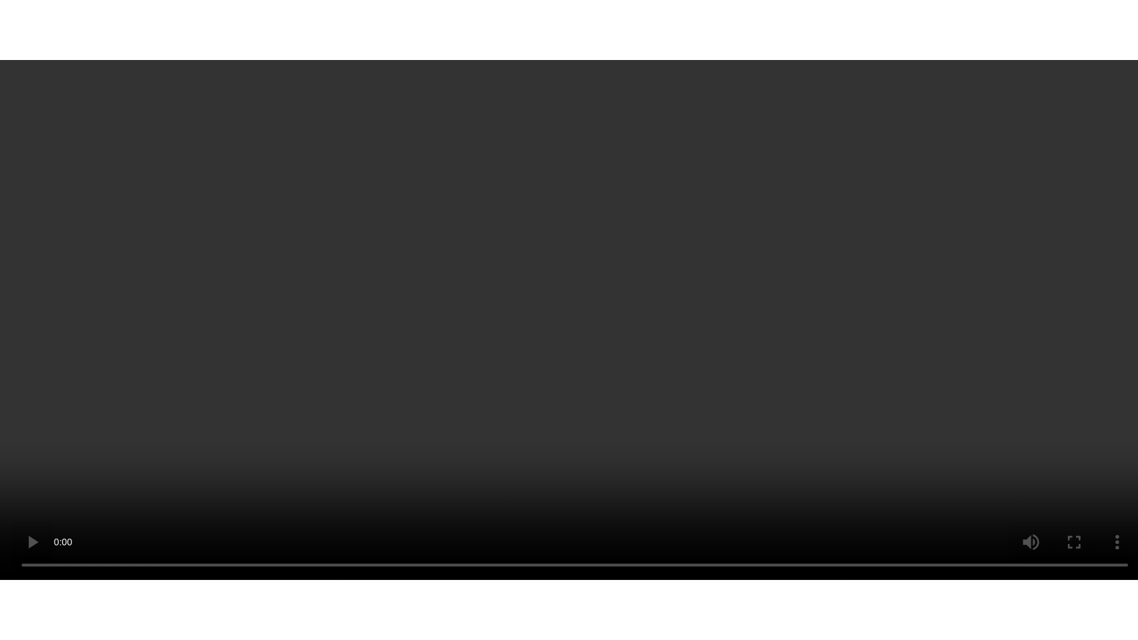
scroll to position [346, 0]
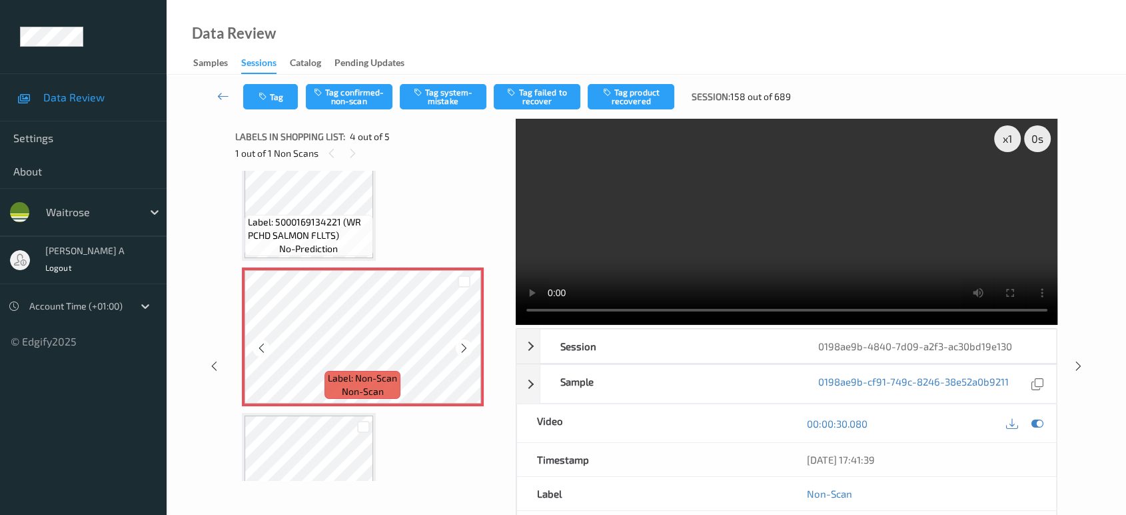
click at [463, 344] on icon at bounding box center [464, 348] width 11 height 12
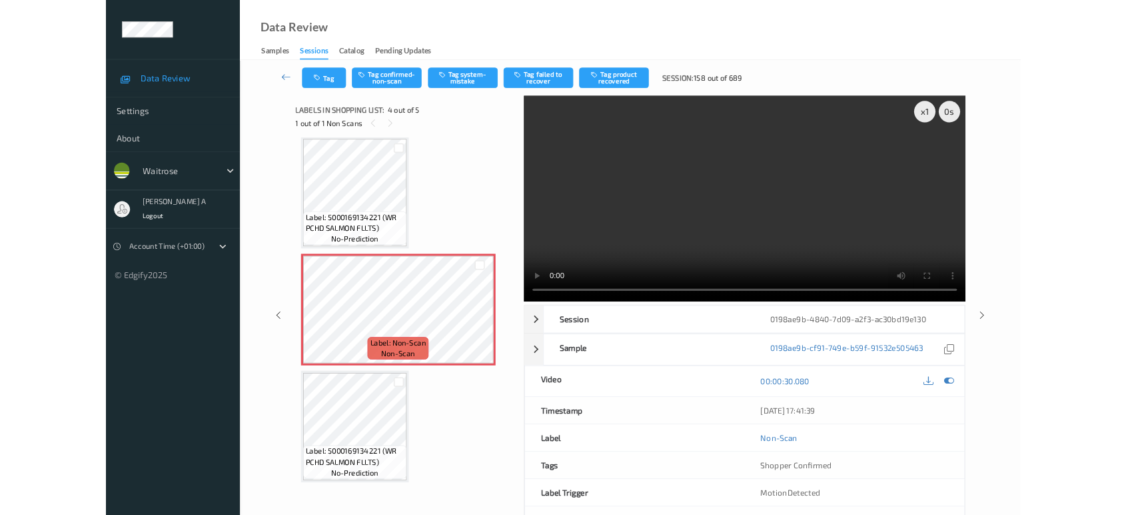
scroll to position [295, 0]
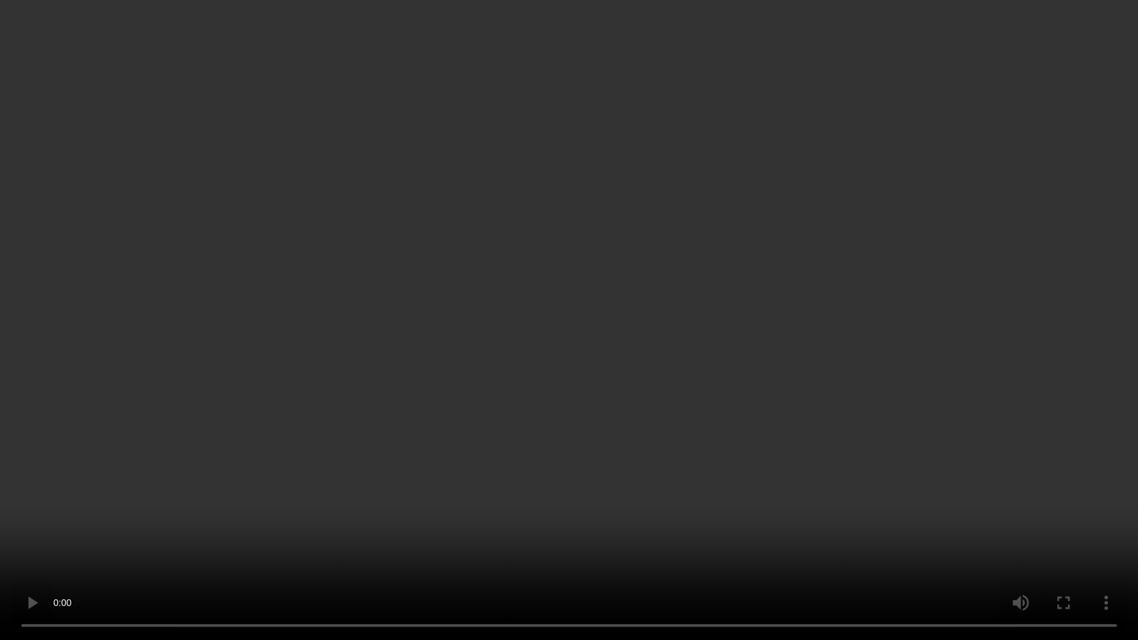
click at [667, 301] on video at bounding box center [569, 320] width 1138 height 640
click at [671, 320] on video at bounding box center [569, 320] width 1138 height 640
click at [740, 439] on video at bounding box center [569, 320] width 1138 height 640
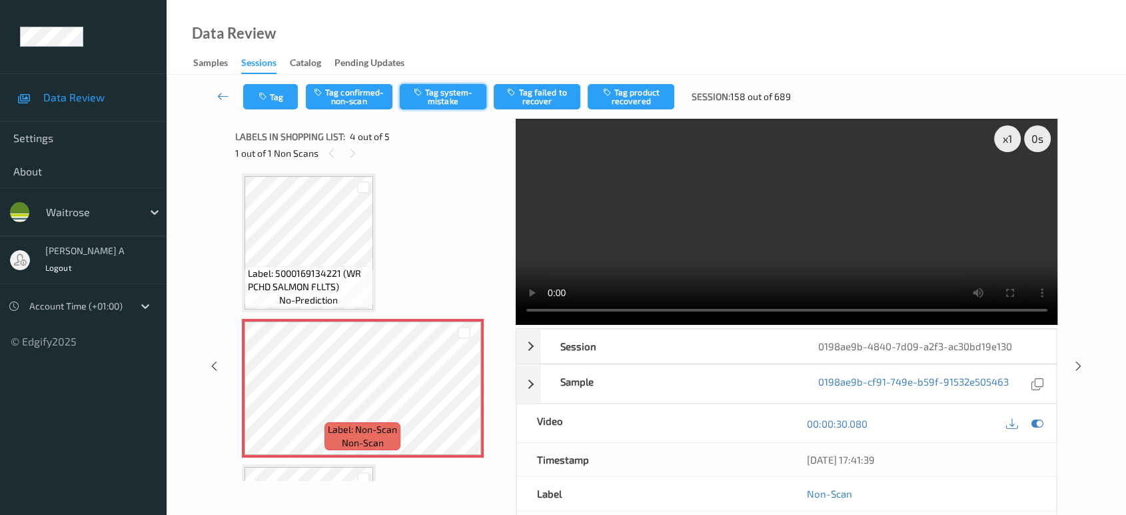
drag, startPoint x: 440, startPoint y: 106, endPoint x: 402, endPoint y: 104, distance: 38.0
click at [440, 106] on button "Tag system-mistake" at bounding box center [443, 96] width 87 height 25
click at [272, 91] on button "Tag" at bounding box center [270, 96] width 55 height 25
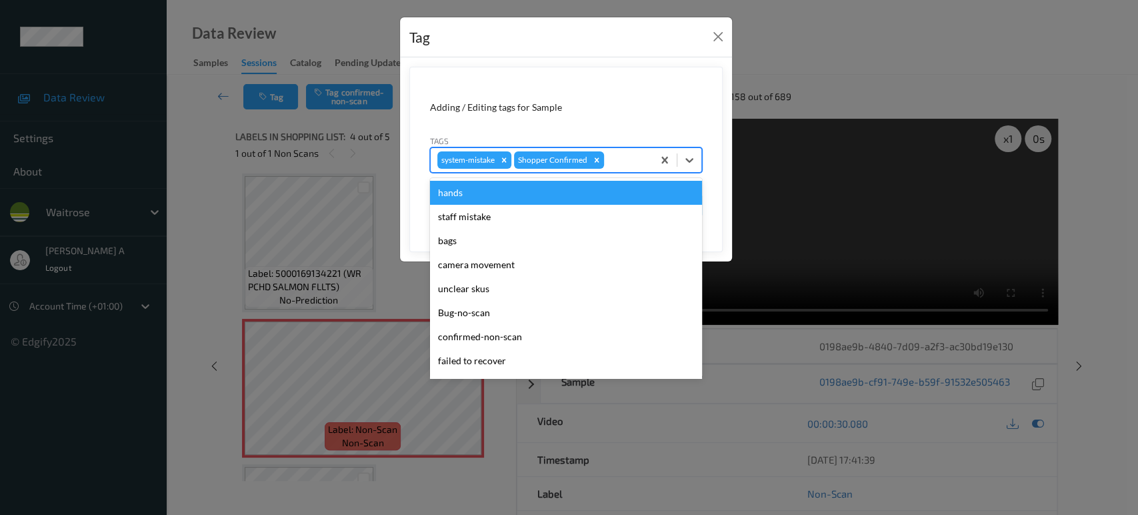
click at [631, 149] on div "system-mistake Shopper Confirmed" at bounding box center [542, 160] width 222 height 23
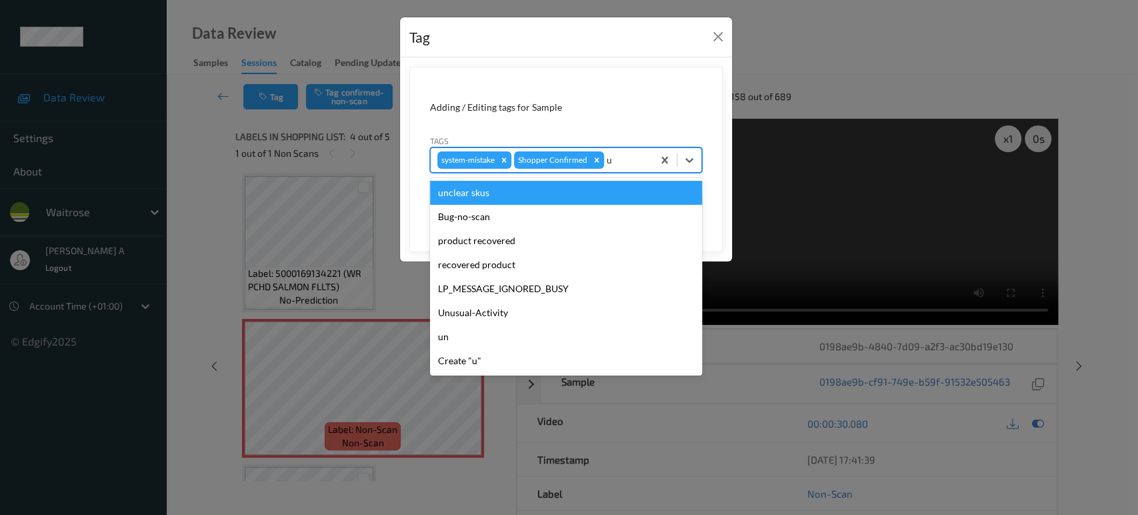
type input "un"
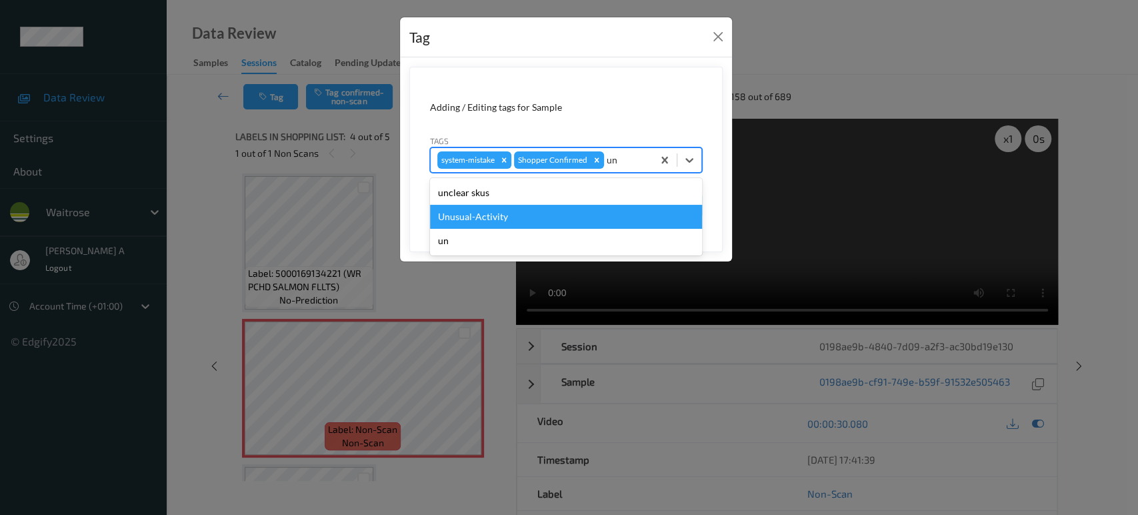
click at [576, 218] on div "Unusual-Activity" at bounding box center [566, 217] width 272 height 24
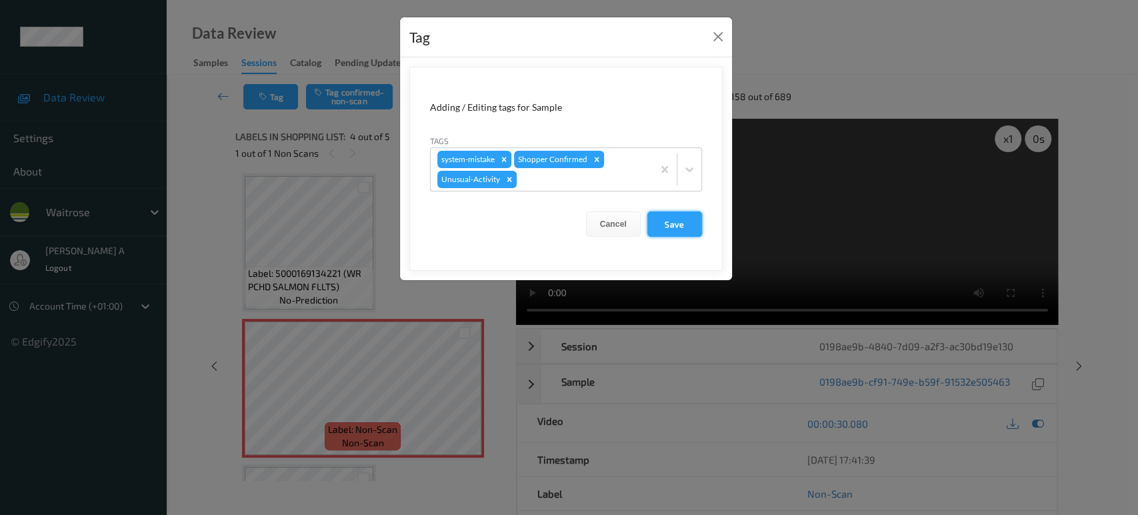
click at [682, 232] on button "Save" at bounding box center [674, 223] width 55 height 25
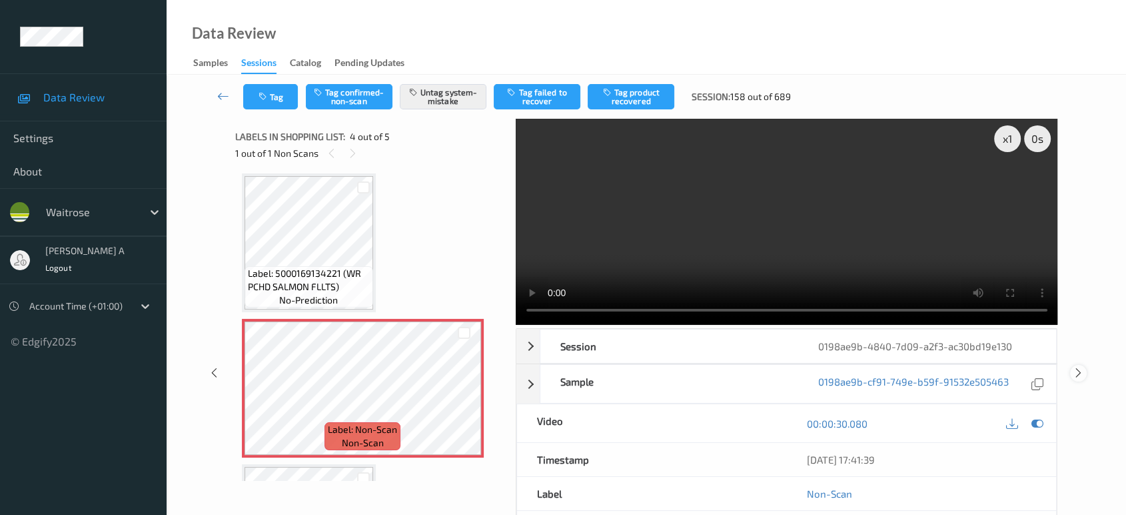
click at [1082, 367] on icon at bounding box center [1078, 373] width 11 height 12
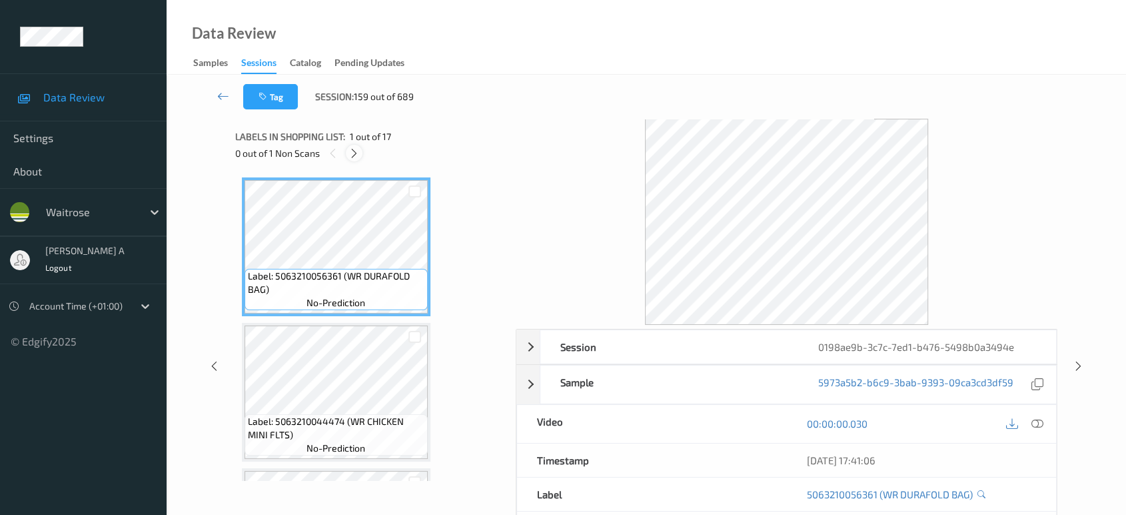
click at [352, 159] on div at bounding box center [354, 153] width 17 height 17
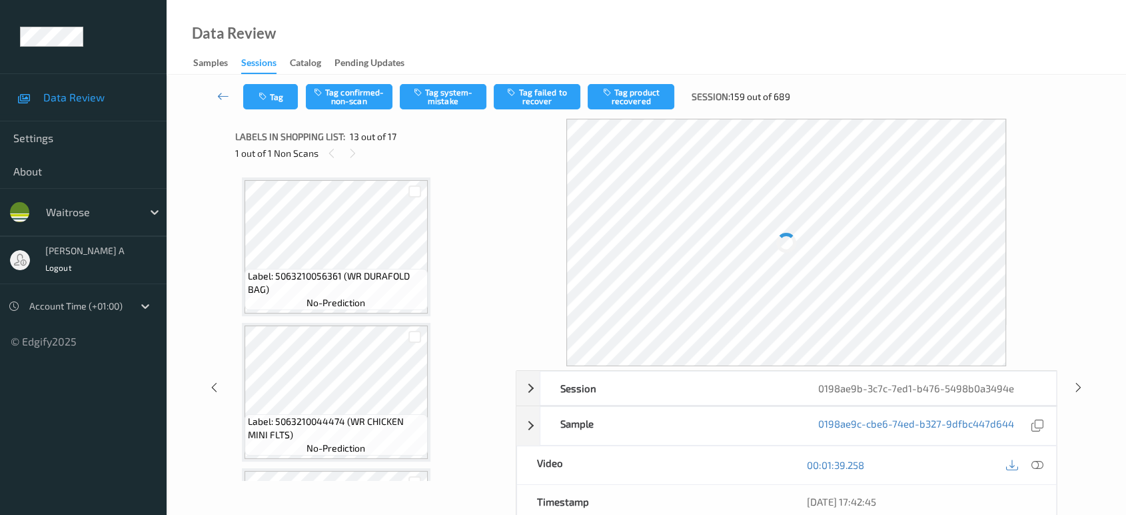
scroll to position [1598, 0]
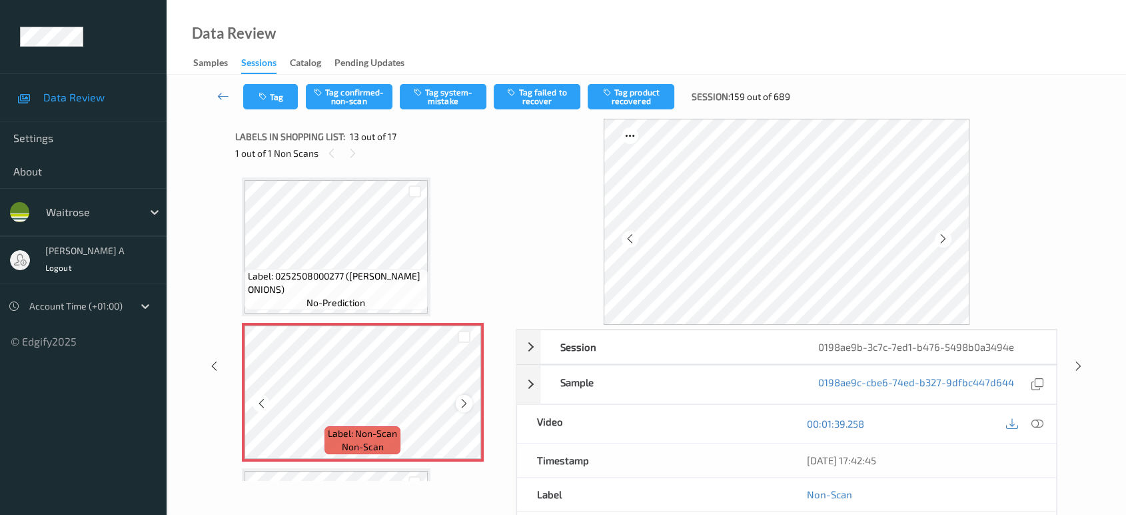
click at [467, 397] on icon at bounding box center [464, 403] width 11 height 12
click at [1034, 423] on icon at bounding box center [1038, 423] width 12 height 12
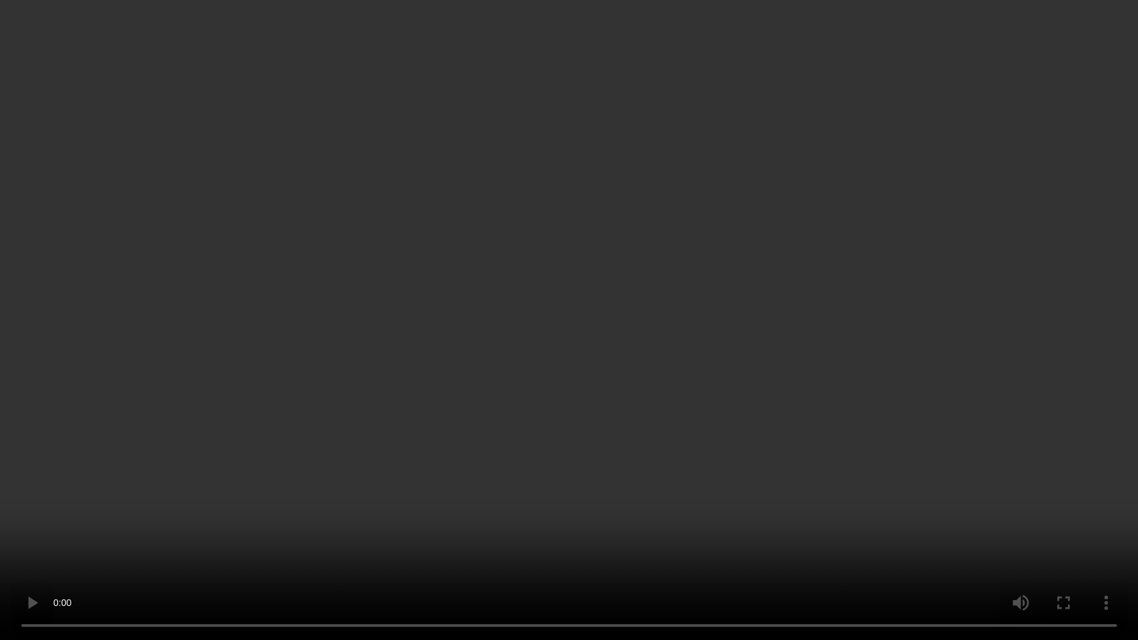
click at [590, 124] on video at bounding box center [569, 320] width 1138 height 640
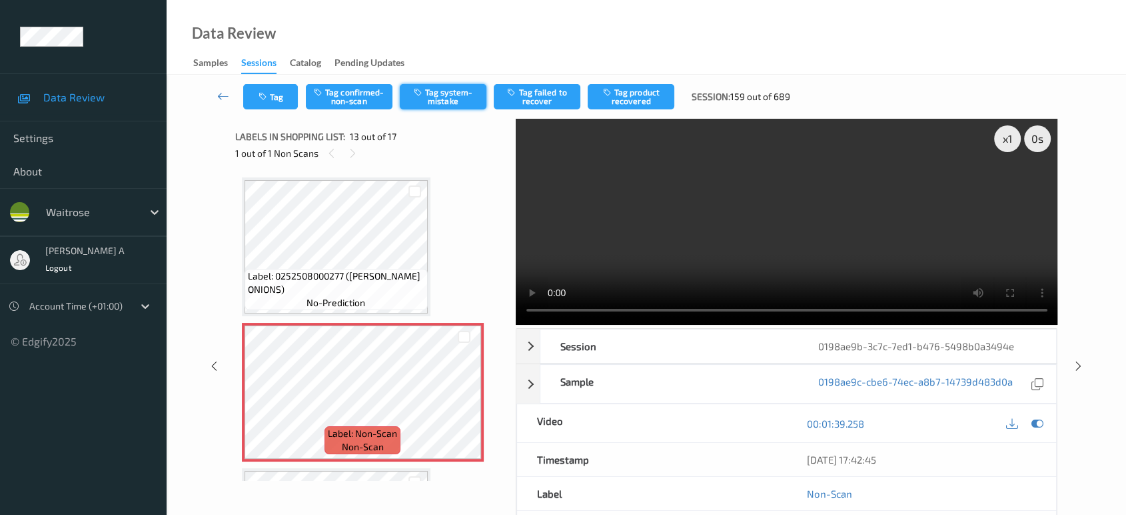
click at [432, 104] on button "Tag system-mistake" at bounding box center [443, 96] width 87 height 25
click at [275, 101] on button "Tag" at bounding box center [270, 96] width 55 height 25
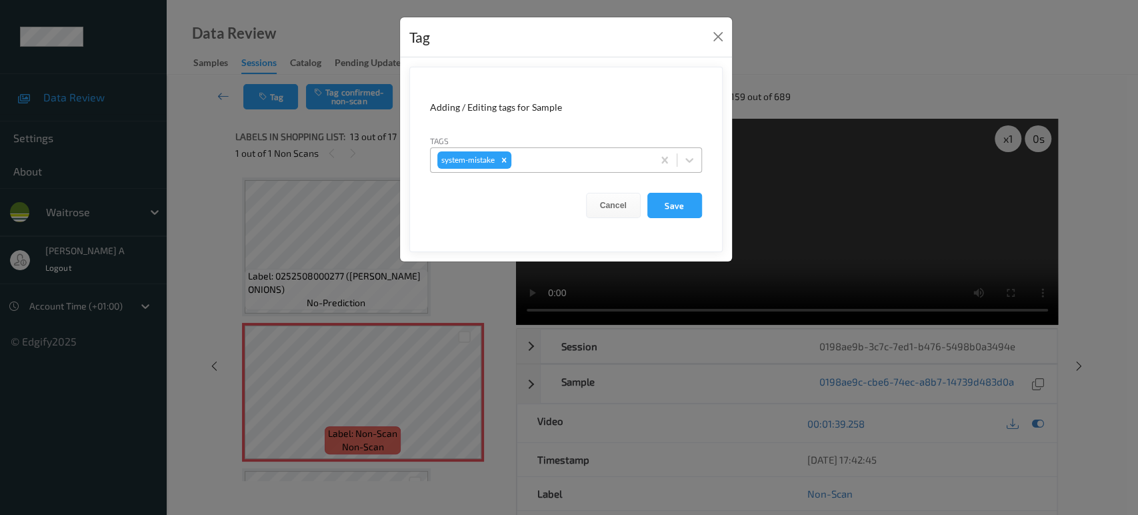
click at [584, 149] on div "system-mistake" at bounding box center [542, 160] width 222 height 23
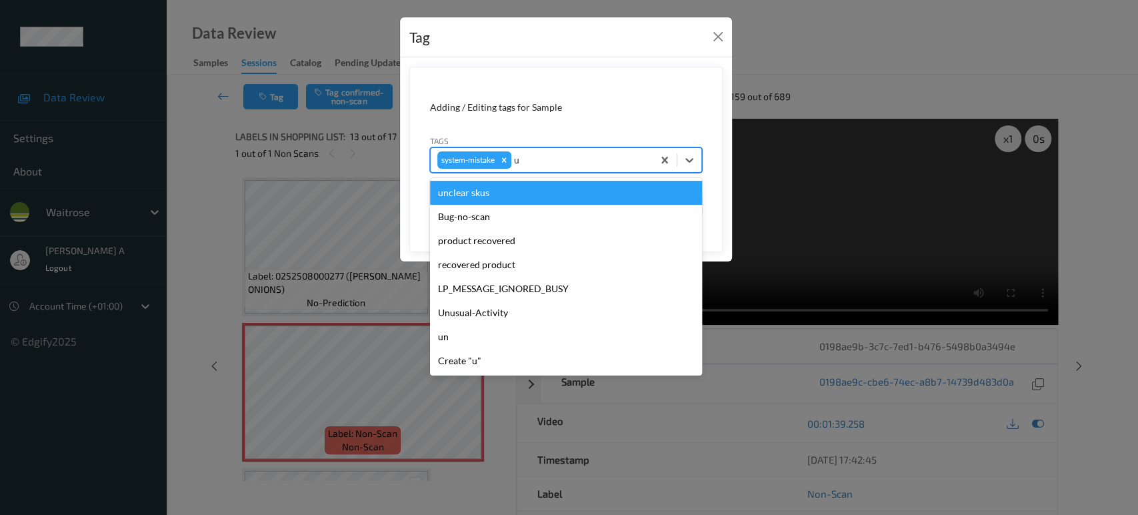
type input "un"
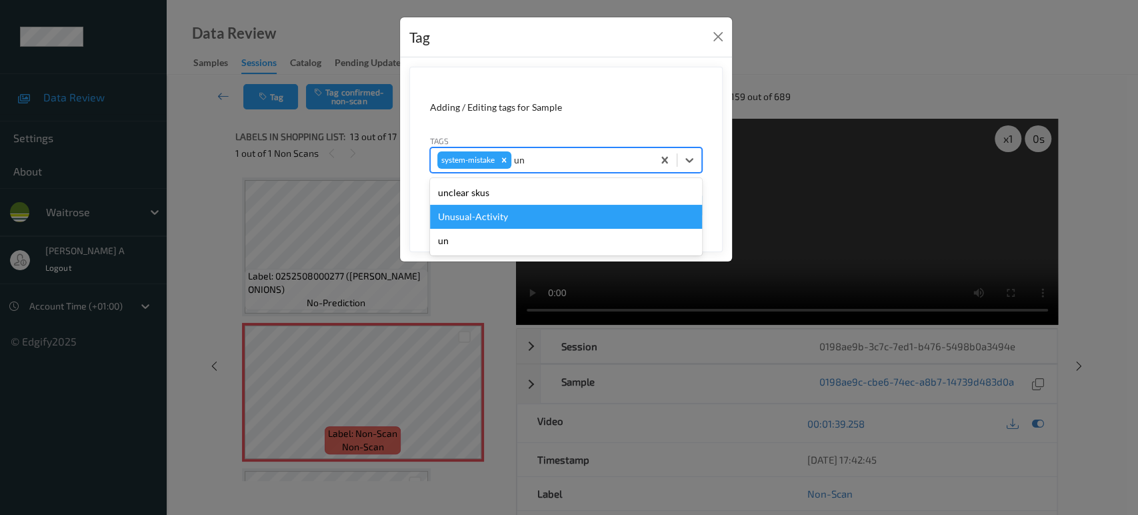
click at [540, 211] on div "Unusual-Activity" at bounding box center [566, 217] width 272 height 24
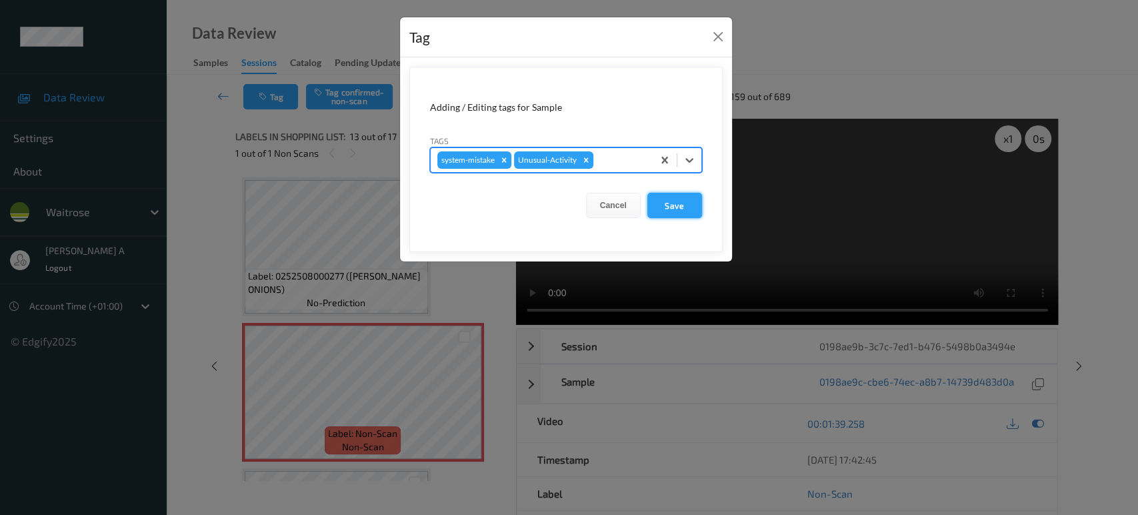
click at [686, 201] on button "Save" at bounding box center [674, 205] width 55 height 25
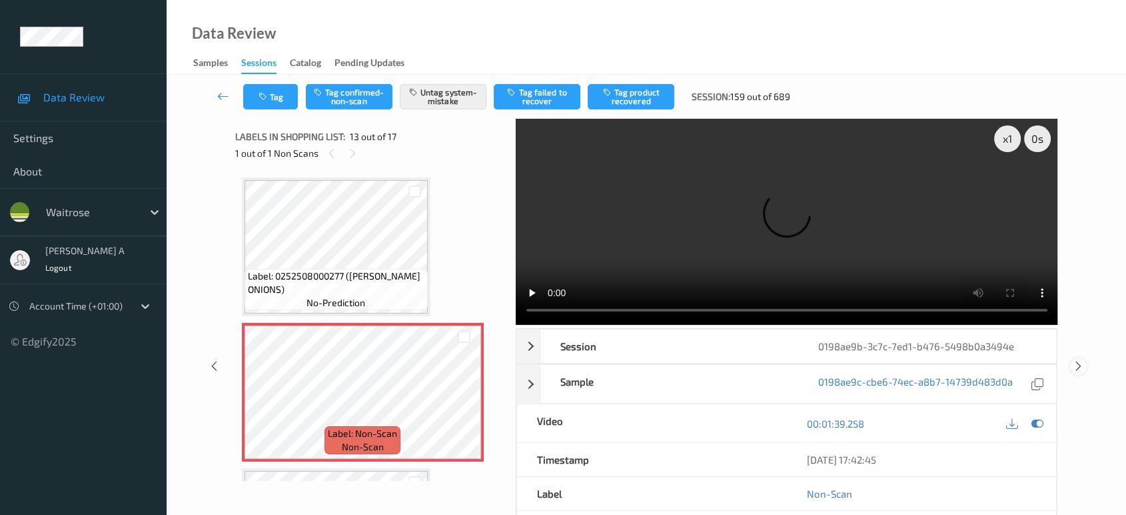
click at [1082, 360] on icon at bounding box center [1078, 366] width 11 height 12
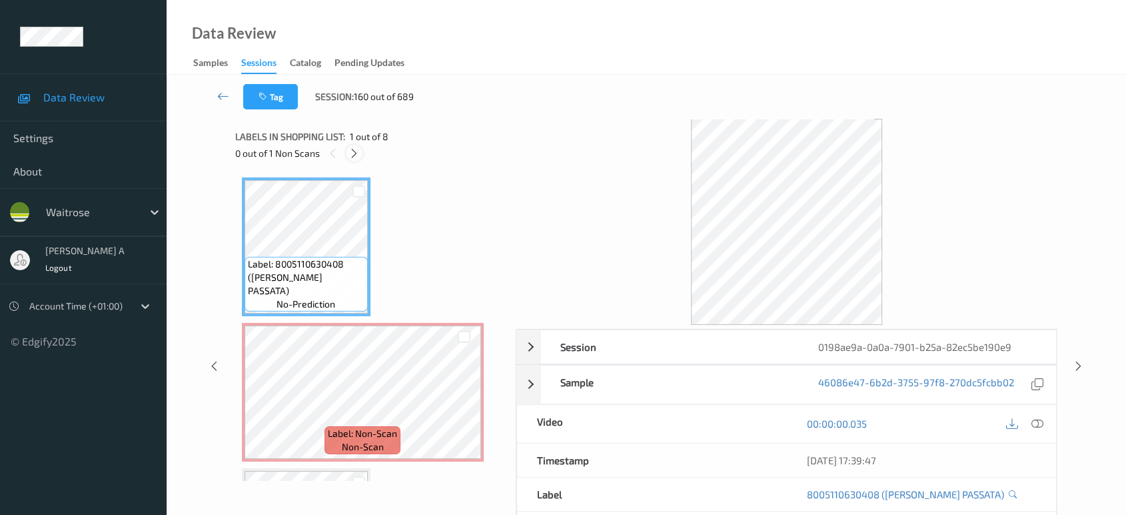
click at [360, 153] on div at bounding box center [354, 153] width 17 height 17
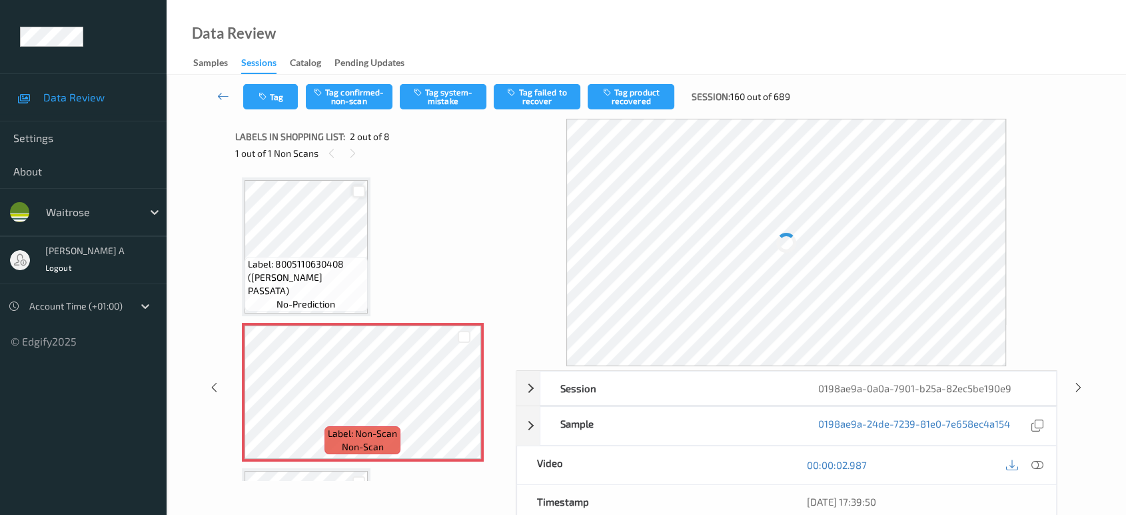
scroll to position [6, 0]
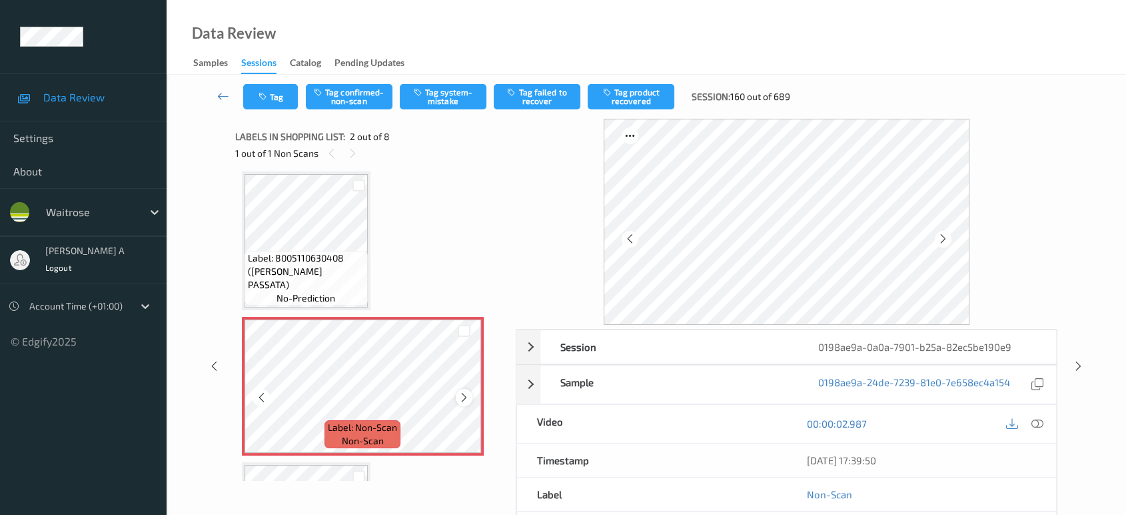
click at [467, 393] on icon at bounding box center [464, 397] width 11 height 12
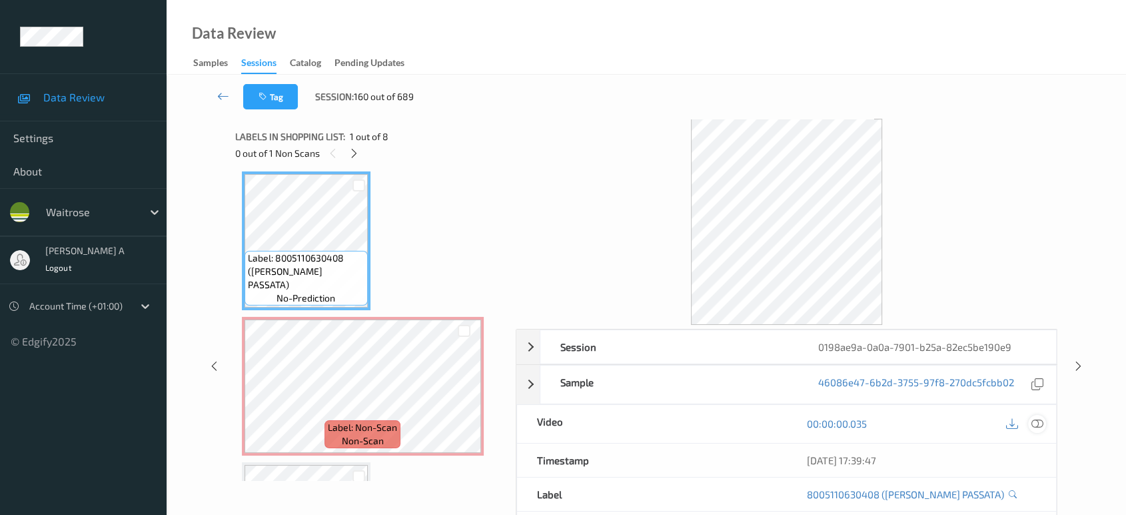
click at [1036, 421] on icon at bounding box center [1038, 423] width 12 height 12
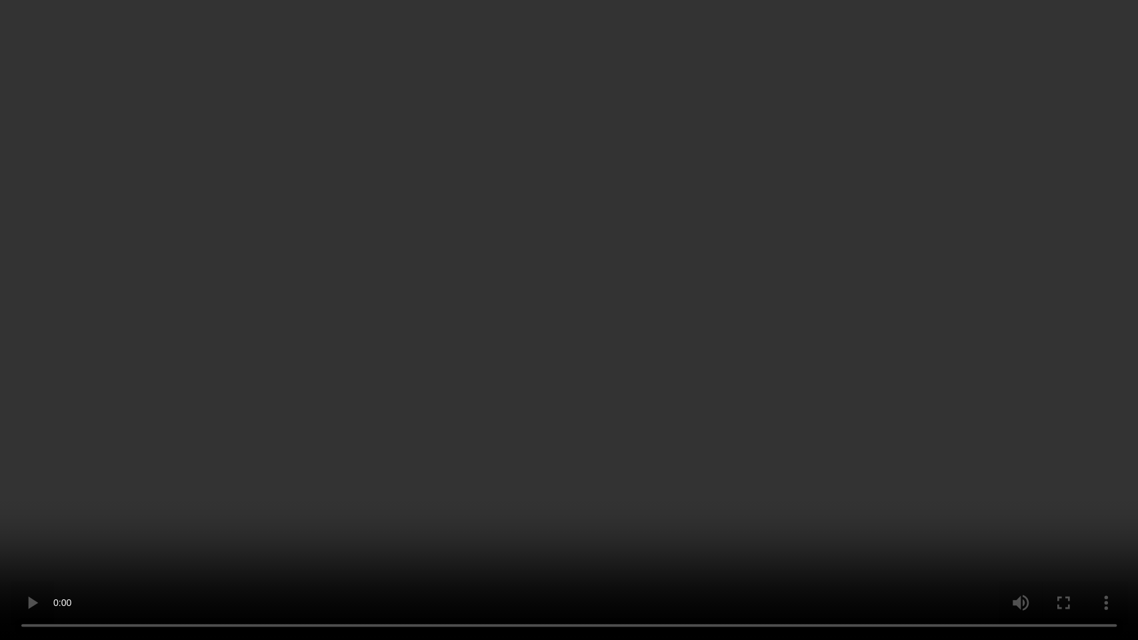
click at [635, 308] on video at bounding box center [569, 320] width 1138 height 640
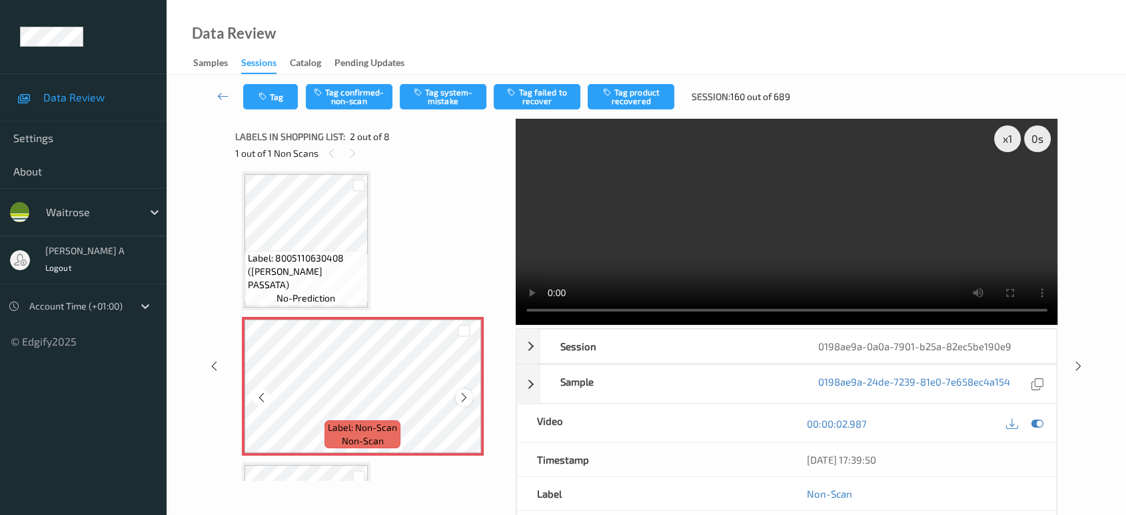
click at [464, 394] on icon at bounding box center [464, 397] width 11 height 12
click at [364, 102] on button "Tag confirmed-non-scan" at bounding box center [349, 96] width 87 height 25
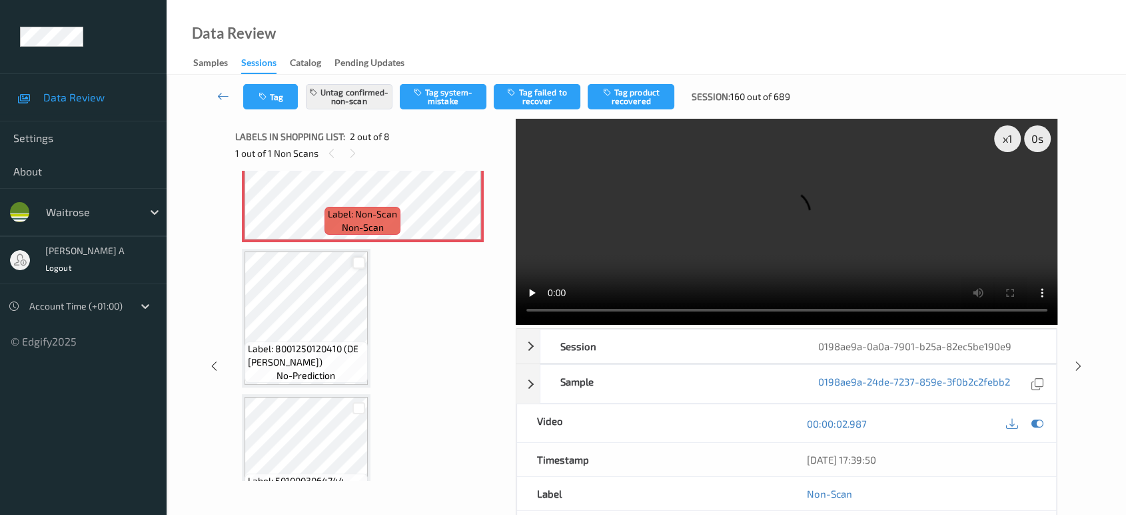
scroll to position [222, 0]
click at [635, 100] on button "Tag product recovered" at bounding box center [631, 96] width 87 height 25
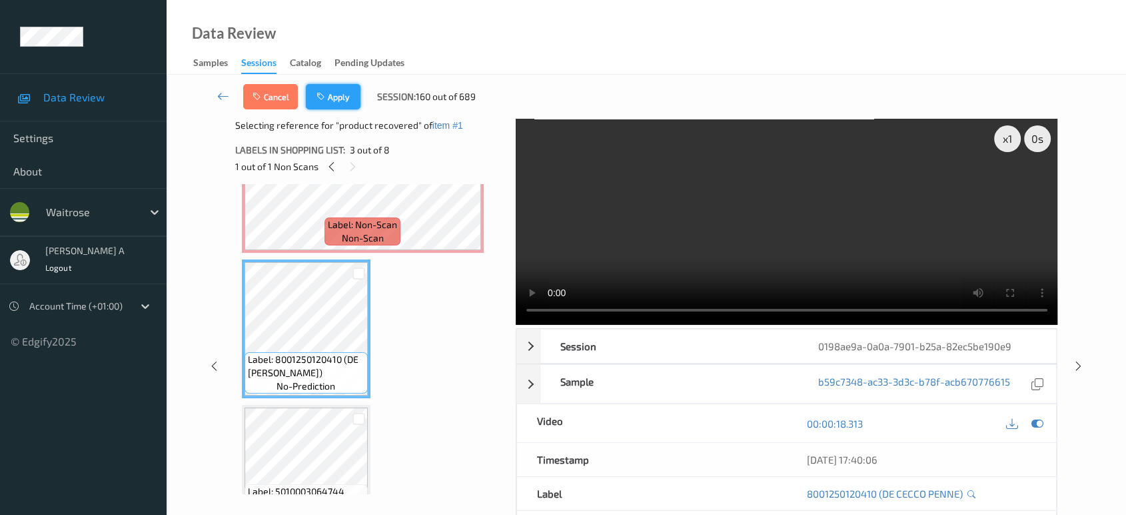
click at [340, 88] on button "Apply" at bounding box center [333, 96] width 55 height 25
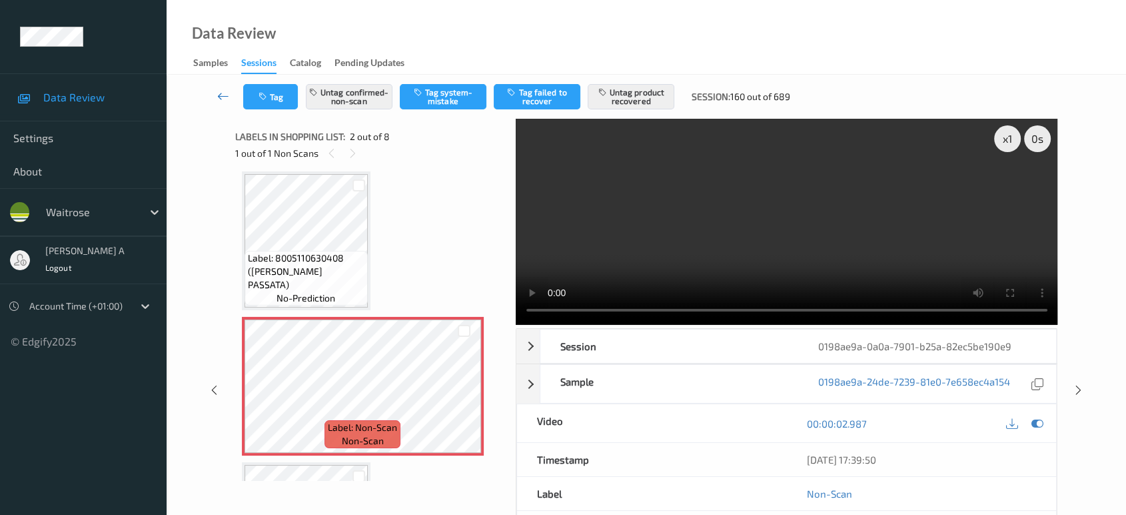
click at [224, 99] on icon at bounding box center [223, 95] width 12 height 13
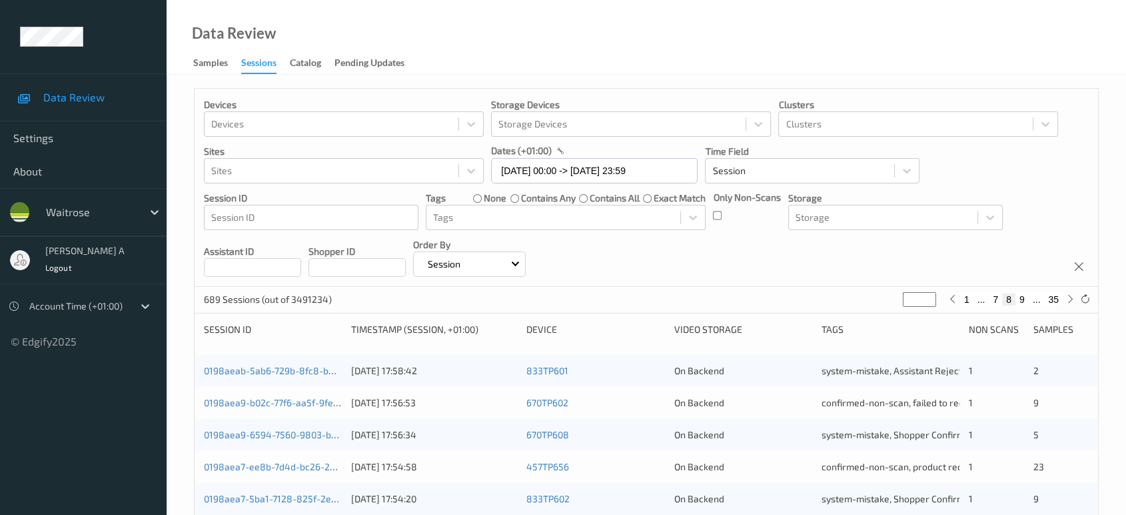
click at [1023, 298] on button "9" at bounding box center [1022, 299] width 13 height 12
type input "*"
click at [1023, 298] on button "10" at bounding box center [1019, 299] width 19 height 12
type input "**"
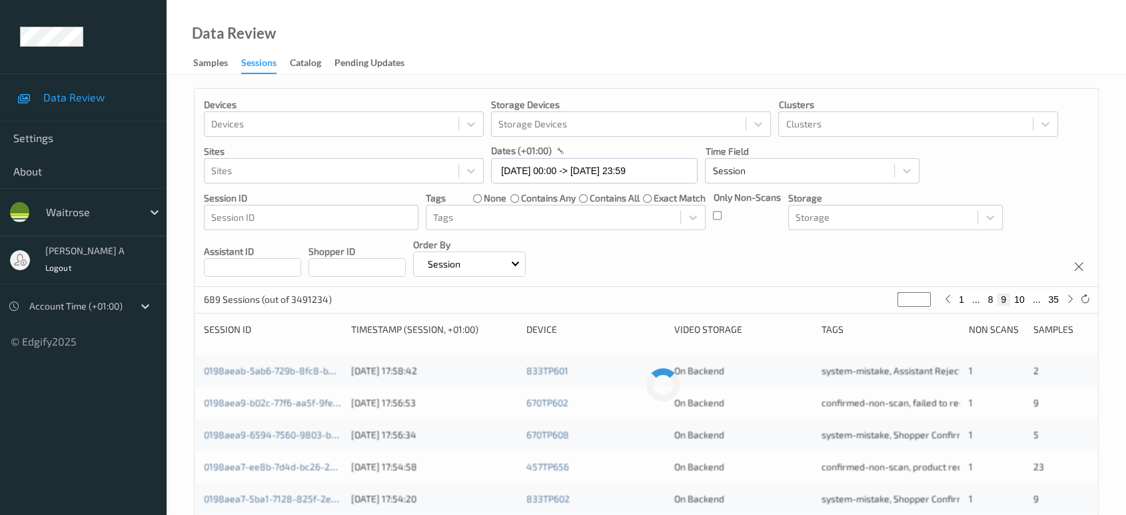
type input "**"
click at [1023, 298] on button "11" at bounding box center [1019, 299] width 19 height 12
type input "**"
click at [1023, 298] on button "12" at bounding box center [1019, 299] width 19 height 12
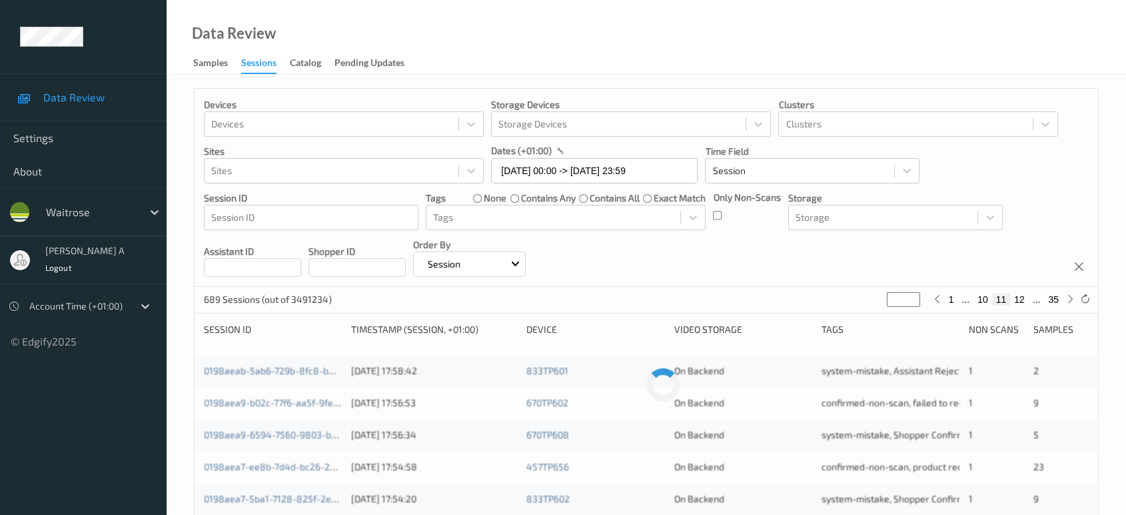
type input "**"
click at [1023, 298] on button "13" at bounding box center [1019, 299] width 19 height 12
type input "**"
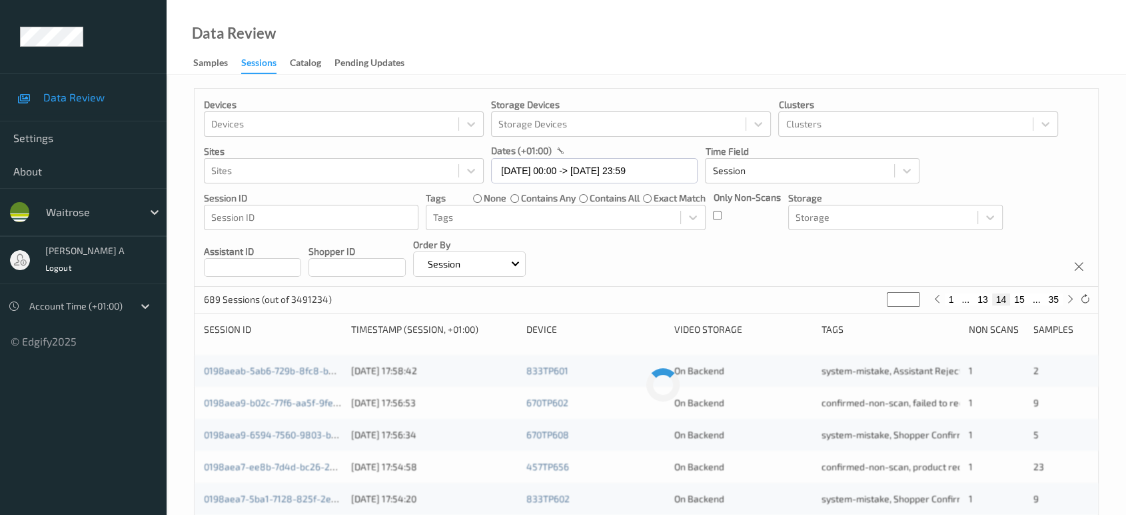
type input "**"
click at [1023, 298] on button "15" at bounding box center [1019, 299] width 19 height 12
type input "**"
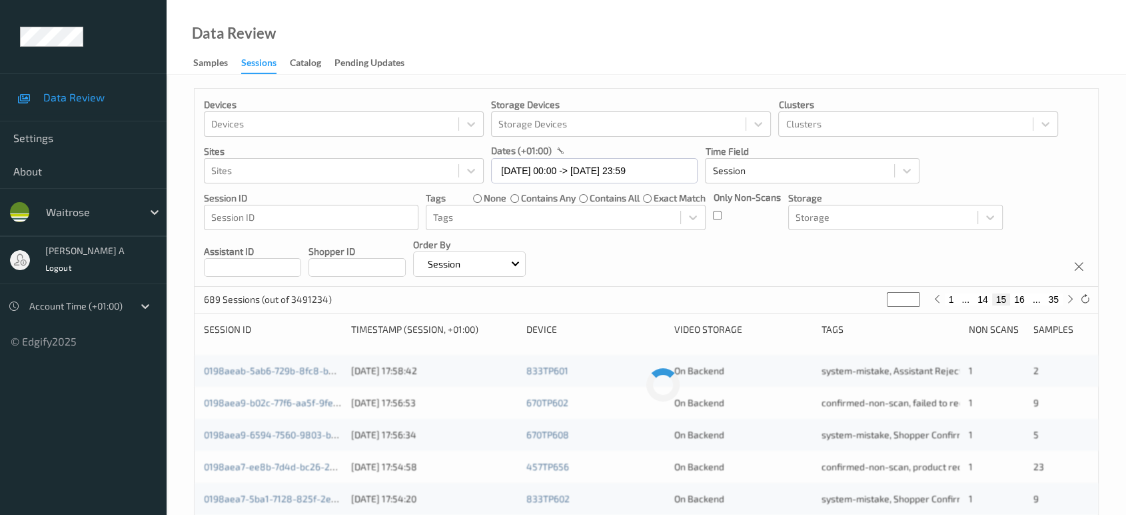
click at [1023, 298] on button "16" at bounding box center [1019, 299] width 19 height 12
type input "**"
click at [1023, 298] on button "17" at bounding box center [1019, 299] width 19 height 12
type input "**"
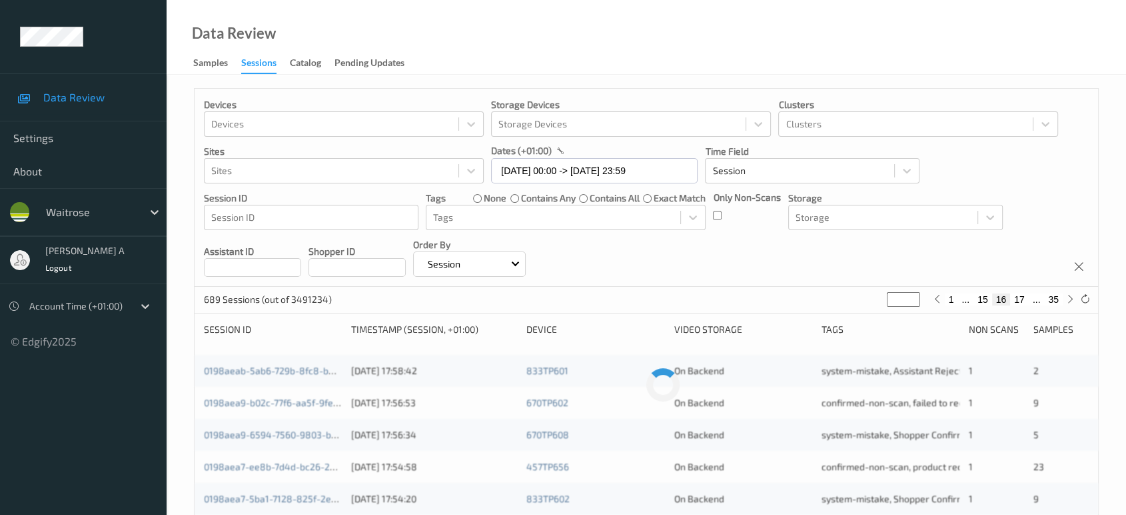
type input "**"
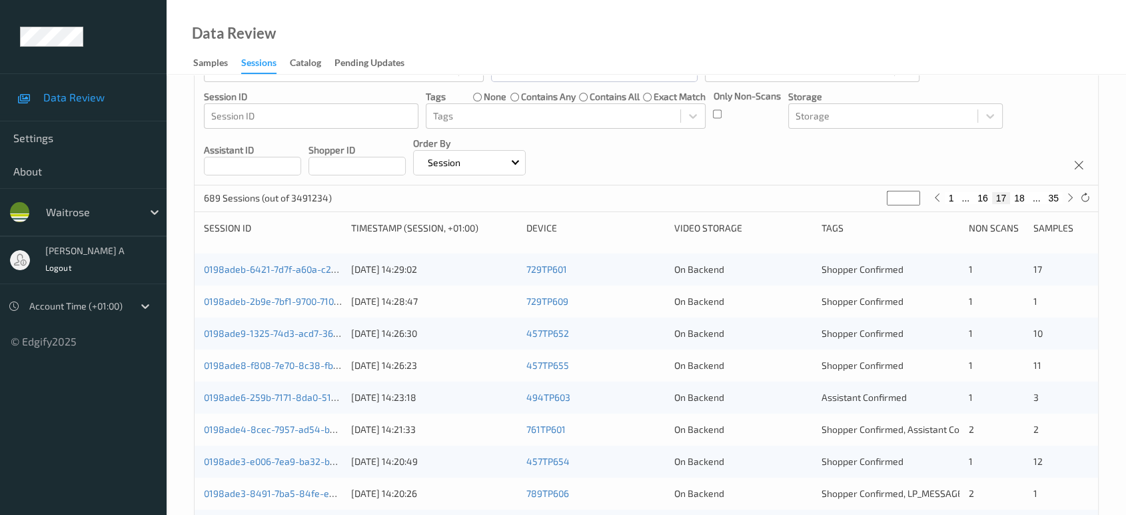
scroll to position [89, 0]
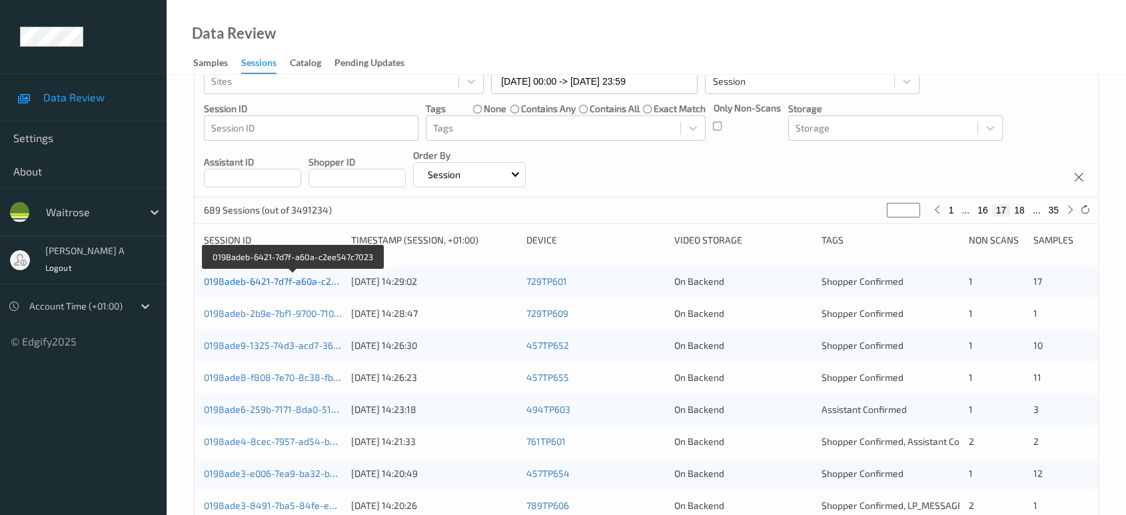
click at [291, 277] on link "0198adeb-6421-7d7f-a60a-c2ee547c7023" at bounding box center [293, 280] width 179 height 11
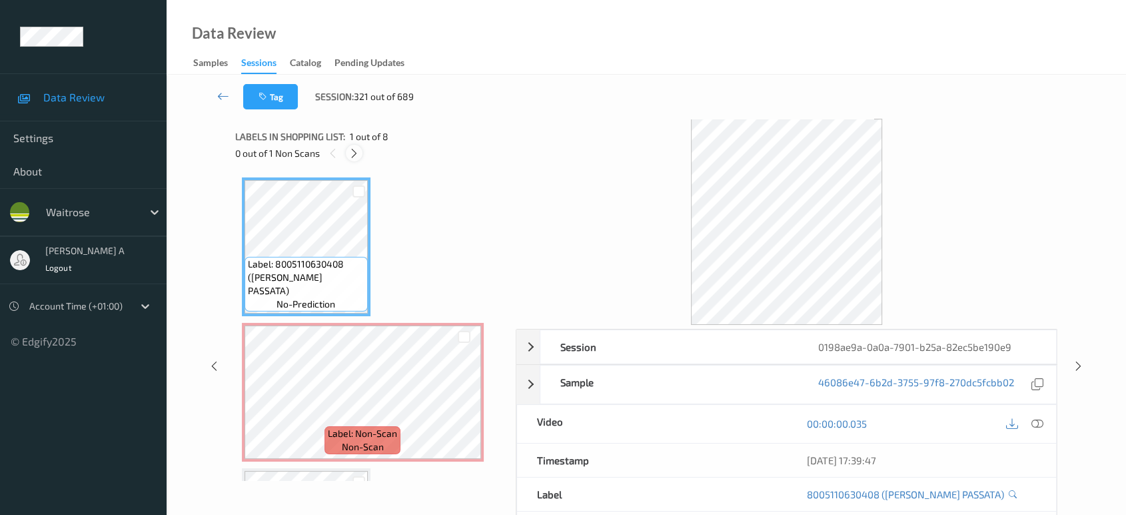
click at [361, 149] on div at bounding box center [354, 153] width 17 height 17
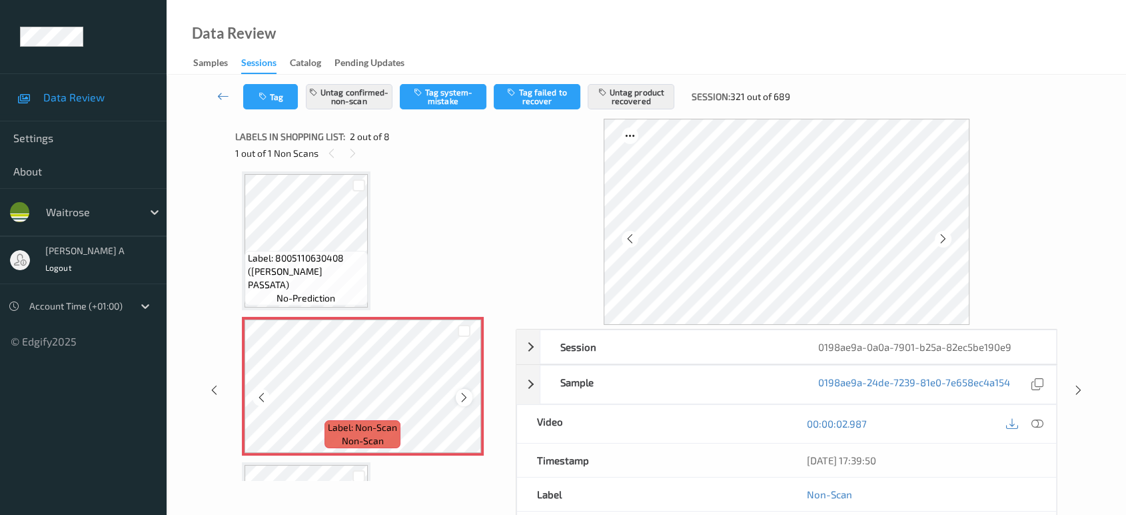
click at [463, 393] on icon at bounding box center [464, 397] width 11 height 12
click at [216, 97] on link at bounding box center [223, 96] width 40 height 25
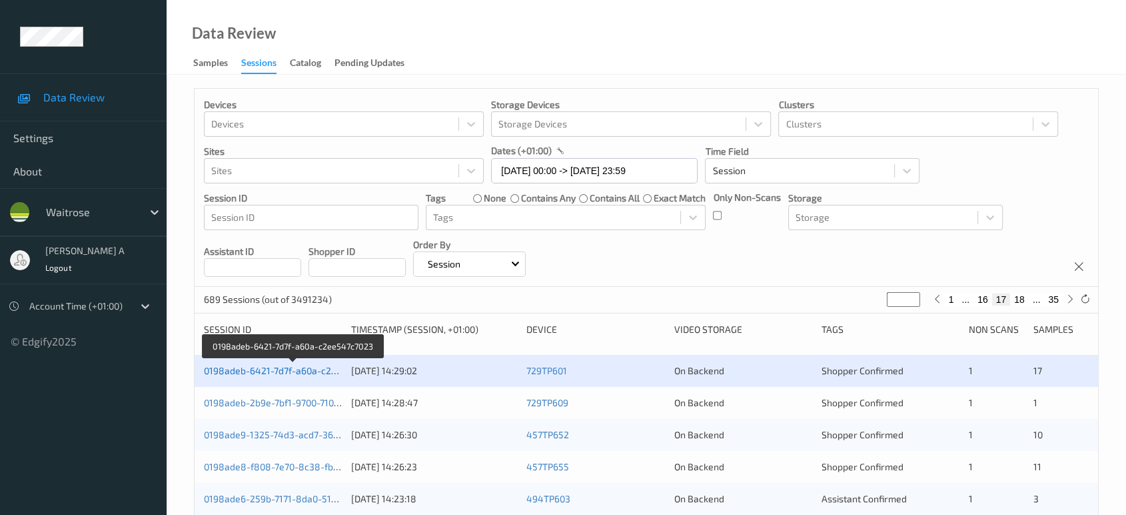
click at [289, 369] on link "0198adeb-6421-7d7f-a60a-c2ee547c7023" at bounding box center [293, 370] width 179 height 11
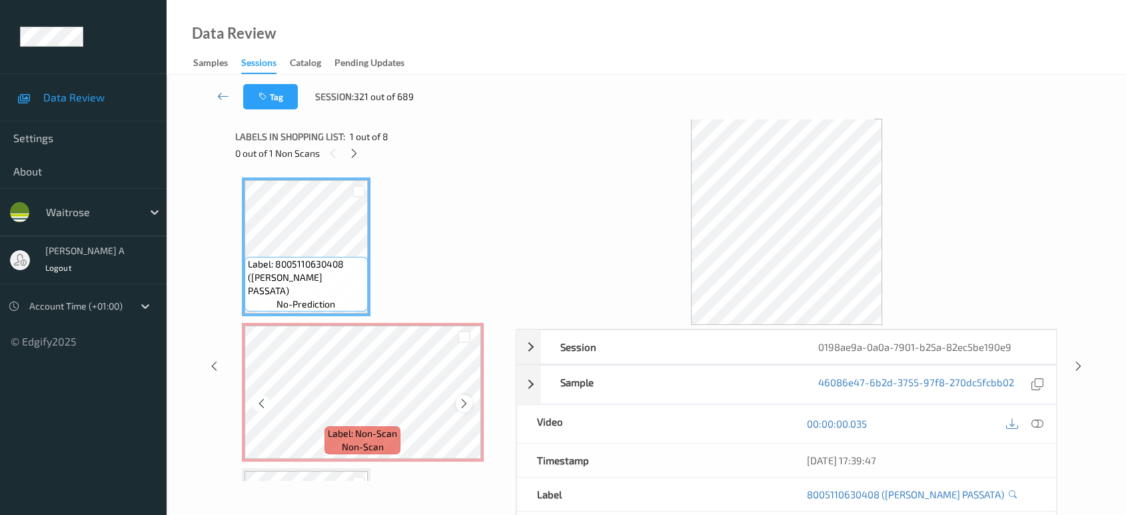
click at [464, 403] on icon at bounding box center [464, 403] width 11 height 12
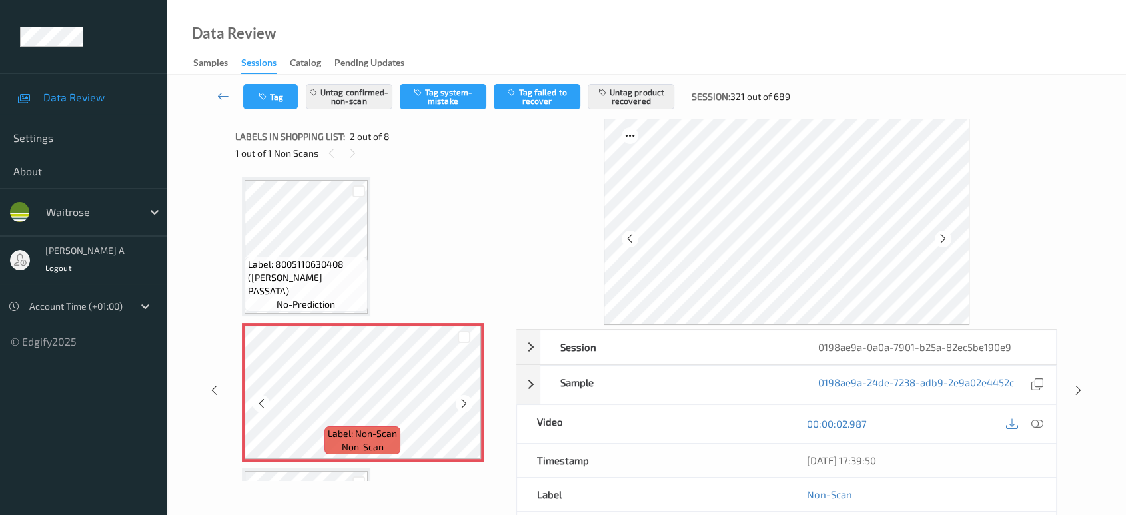
click at [464, 403] on icon at bounding box center [464, 403] width 11 height 12
click at [229, 94] on icon at bounding box center [223, 95] width 12 height 13
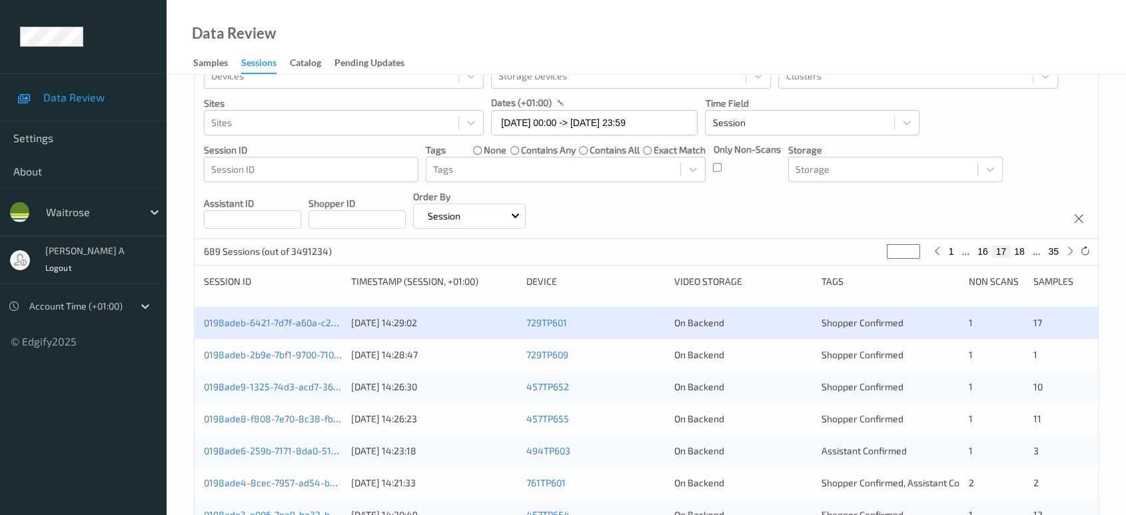
scroll to position [74, 0]
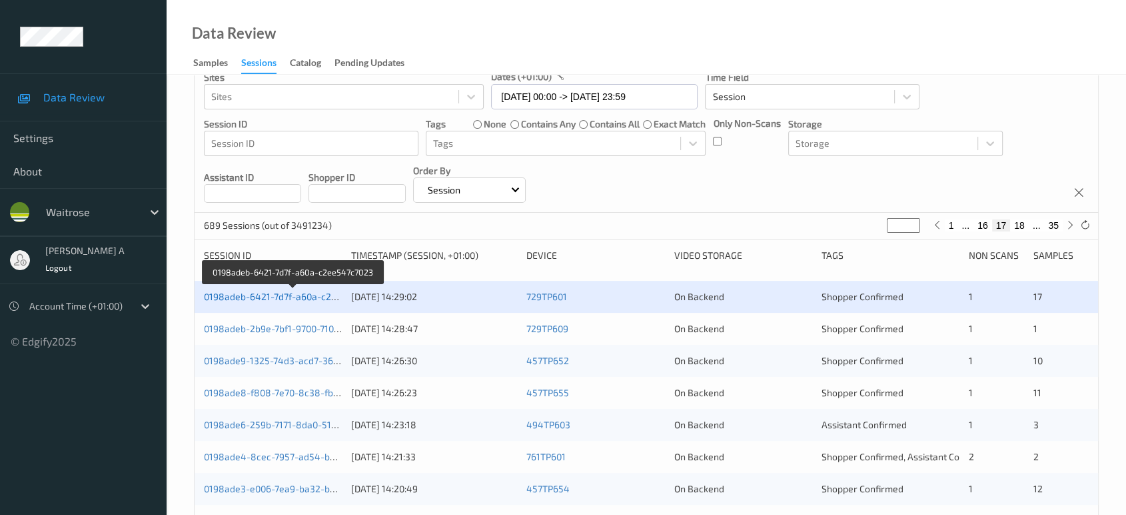
click at [275, 293] on link "0198adeb-6421-7d7f-a60a-c2ee547c7023" at bounding box center [293, 296] width 179 height 11
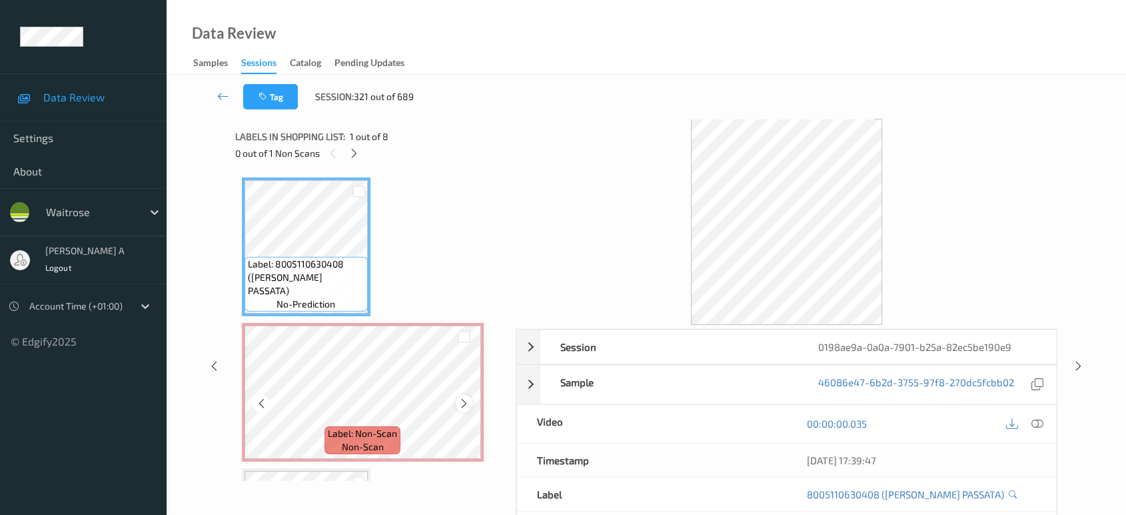
click at [467, 398] on icon at bounding box center [464, 403] width 11 height 12
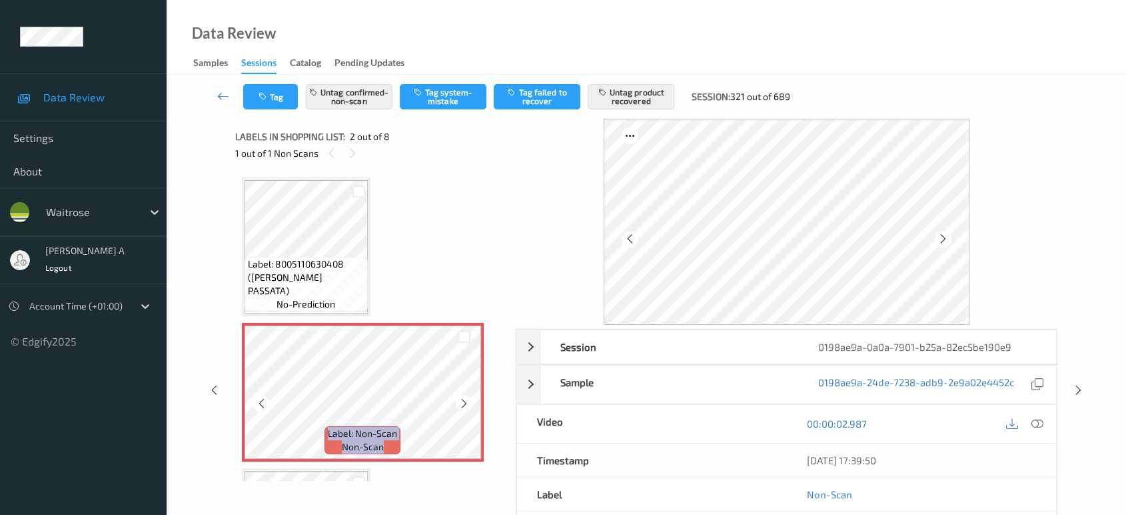
click at [467, 398] on icon at bounding box center [464, 403] width 11 height 12
click at [227, 93] on icon at bounding box center [223, 95] width 12 height 13
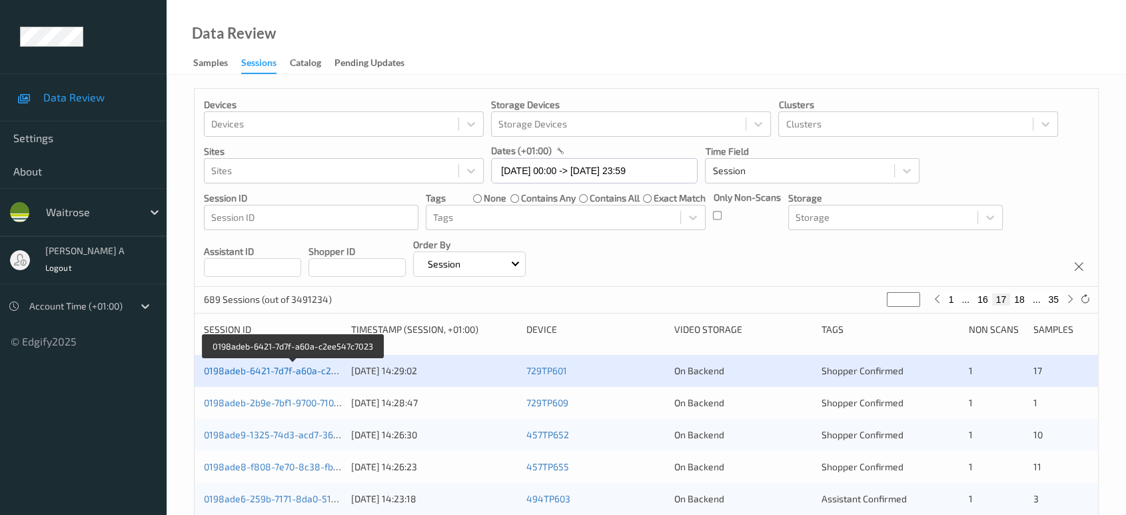
click at [306, 373] on link "0198adeb-6421-7d7f-a60a-c2ee547c7023" at bounding box center [293, 370] width 179 height 11
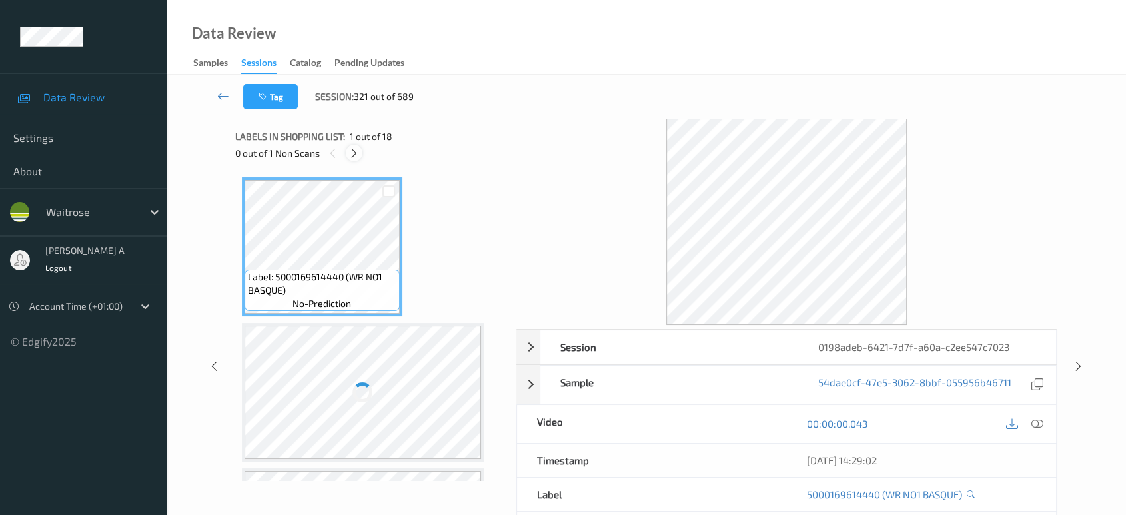
click at [359, 155] on icon at bounding box center [354, 153] width 11 height 12
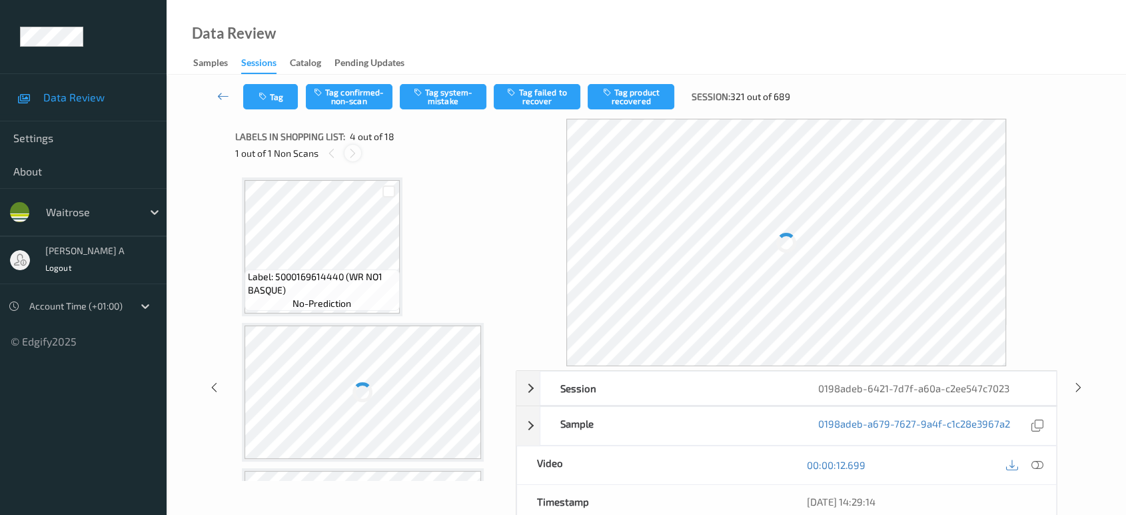
scroll to position [296, 0]
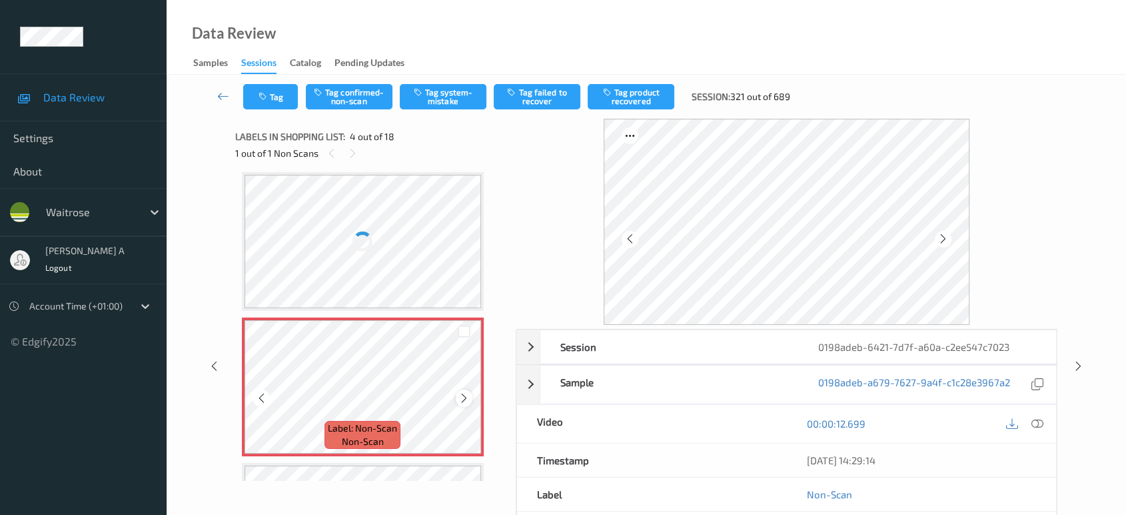
click at [459, 393] on icon at bounding box center [464, 398] width 11 height 12
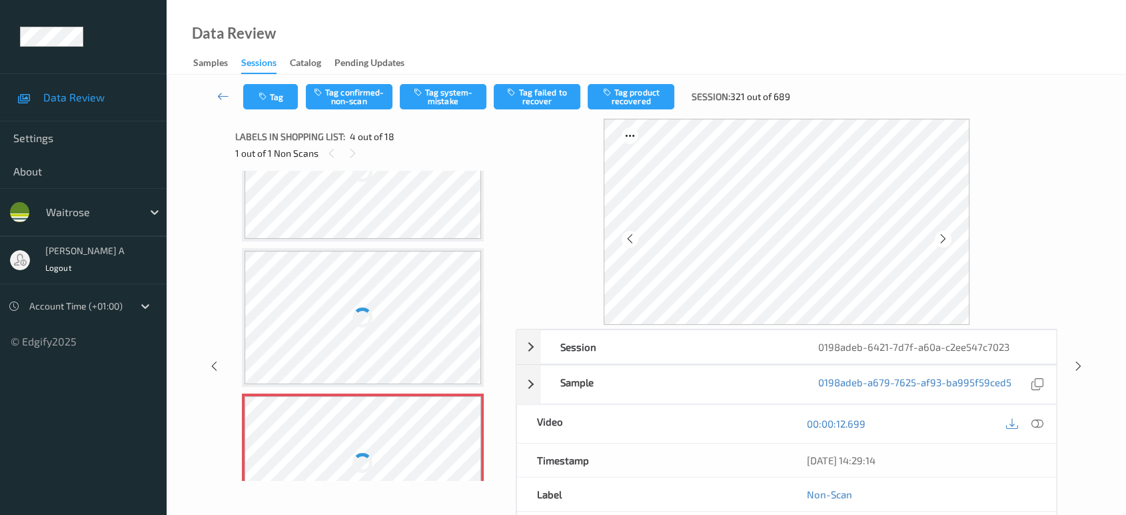
scroll to position [222, 0]
click at [435, 321] on div at bounding box center [363, 315] width 237 height 133
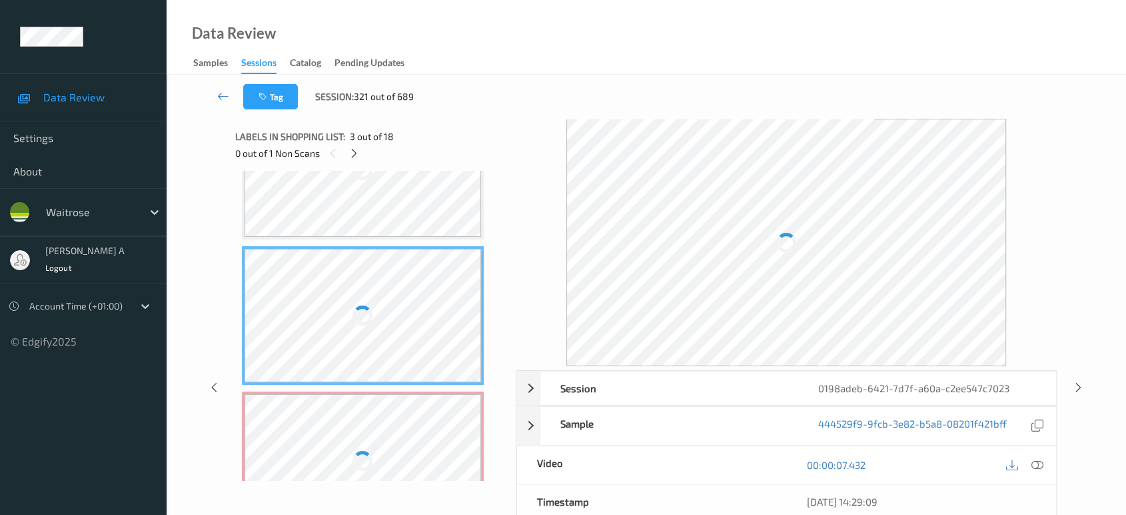
click at [430, 412] on div at bounding box center [363, 460] width 237 height 133
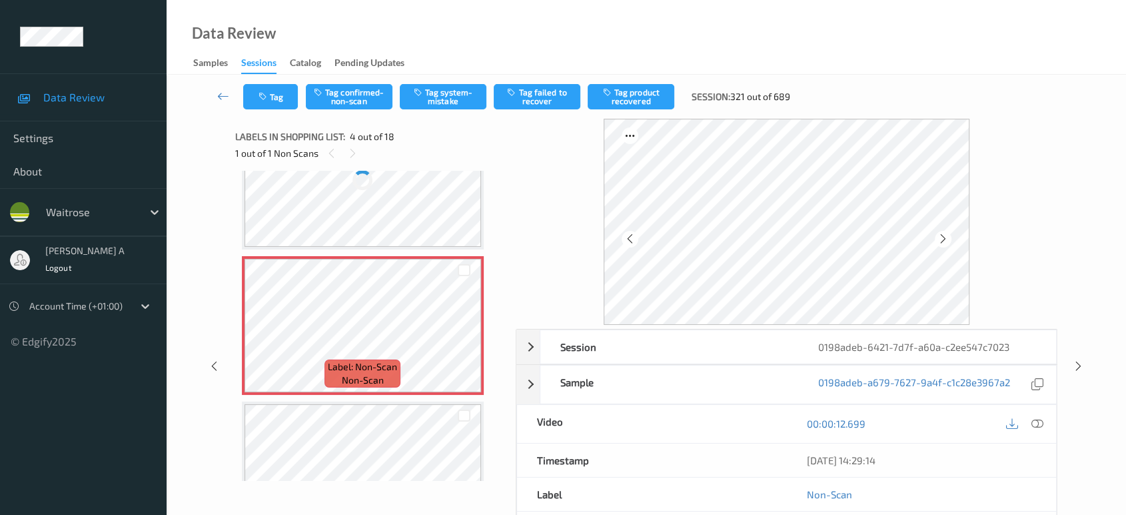
scroll to position [358, 0]
click at [463, 334] on icon at bounding box center [464, 336] width 11 height 12
click at [463, 334] on div at bounding box center [363, 324] width 237 height 133
click at [463, 334] on icon at bounding box center [464, 336] width 11 height 12
click at [463, 334] on div at bounding box center [363, 324] width 237 height 133
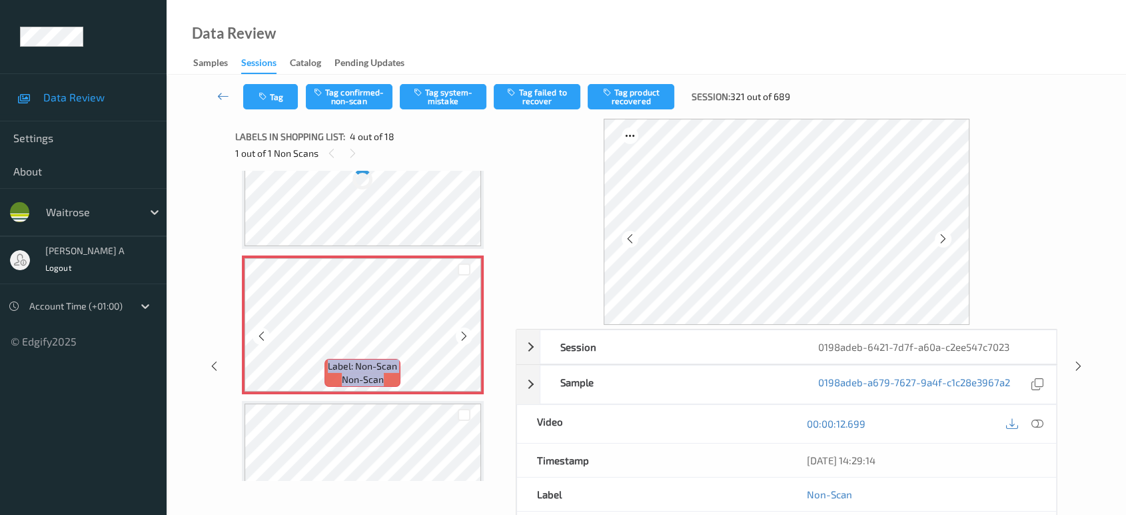
click at [463, 334] on icon at bounding box center [464, 336] width 11 height 12
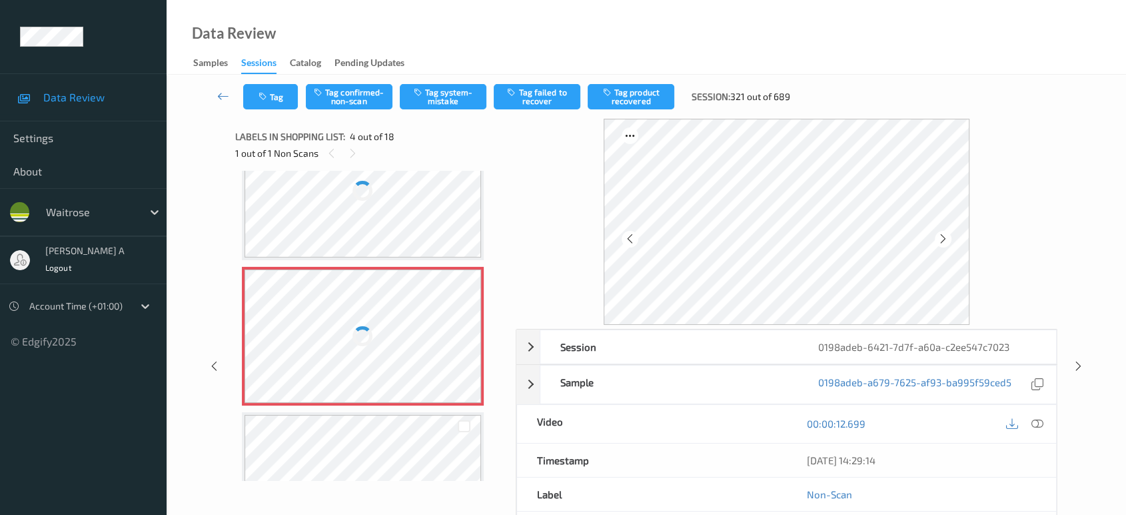
click at [463, 334] on div at bounding box center [363, 335] width 237 height 133
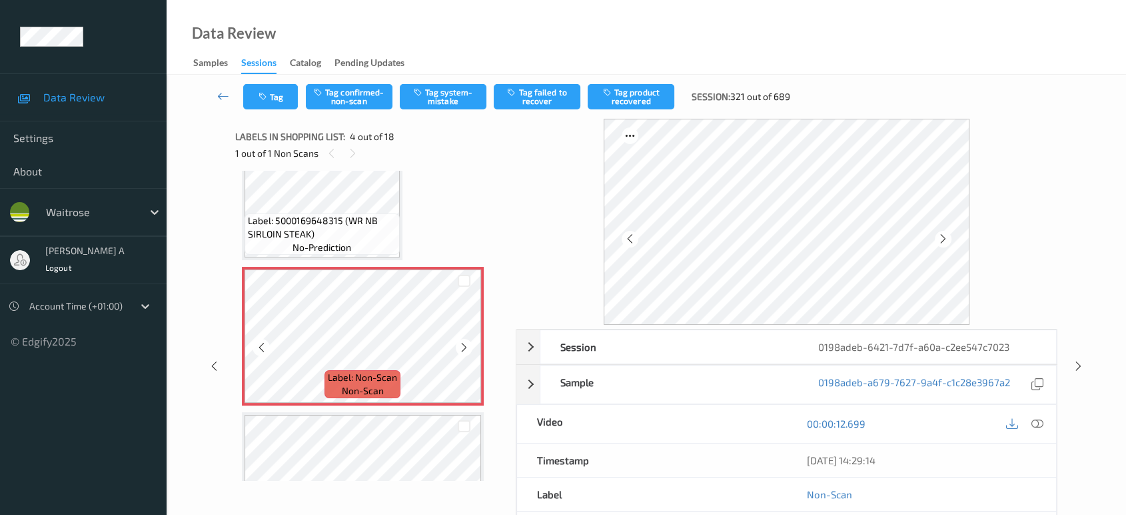
scroll to position [272, 0]
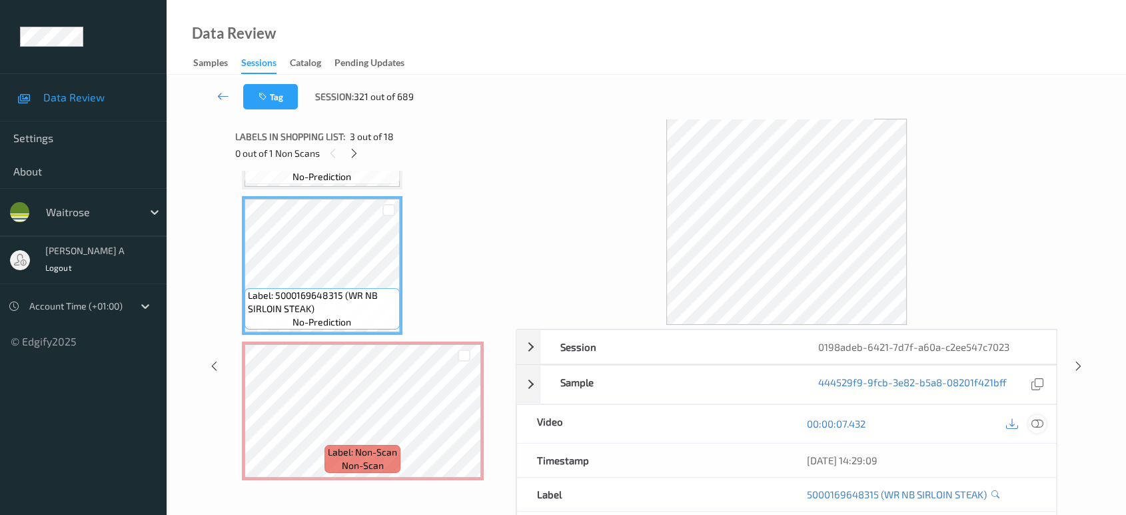
click at [1042, 422] on icon at bounding box center [1038, 423] width 12 height 12
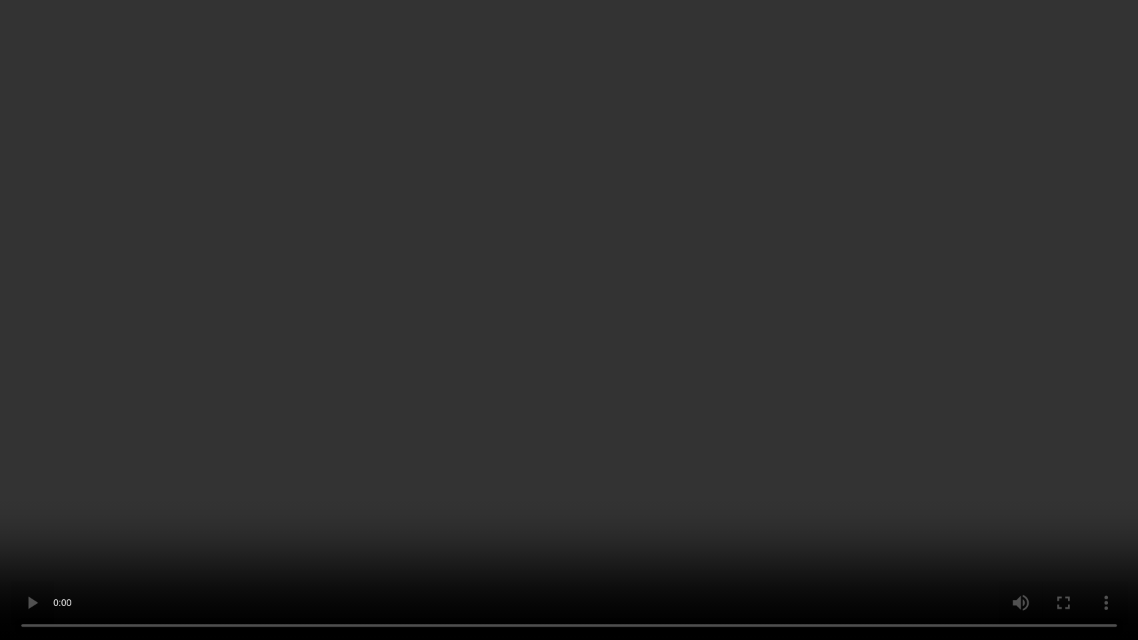
click at [575, 332] on video at bounding box center [569, 320] width 1138 height 640
click at [579, 263] on video at bounding box center [569, 320] width 1138 height 640
click at [387, 333] on video at bounding box center [569, 320] width 1138 height 640
click at [635, 240] on video at bounding box center [569, 320] width 1138 height 640
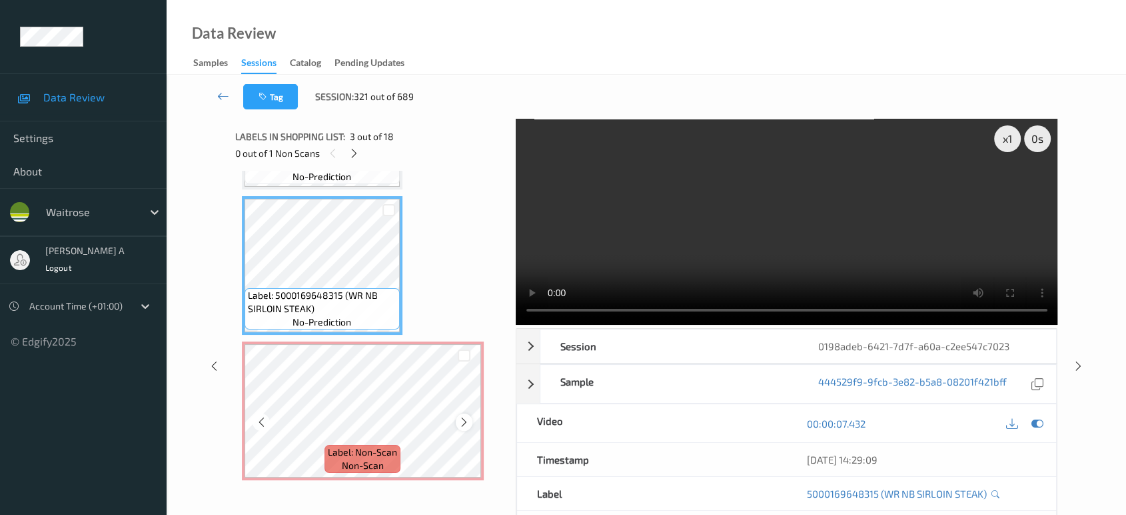
click at [461, 419] on icon at bounding box center [464, 422] width 11 height 12
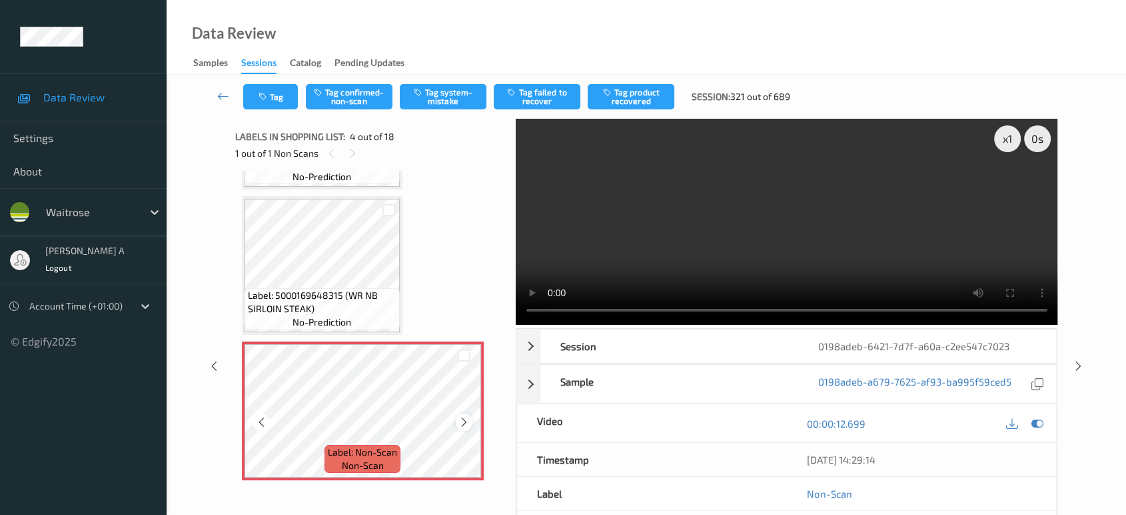
click at [461, 418] on icon at bounding box center [464, 422] width 11 height 12
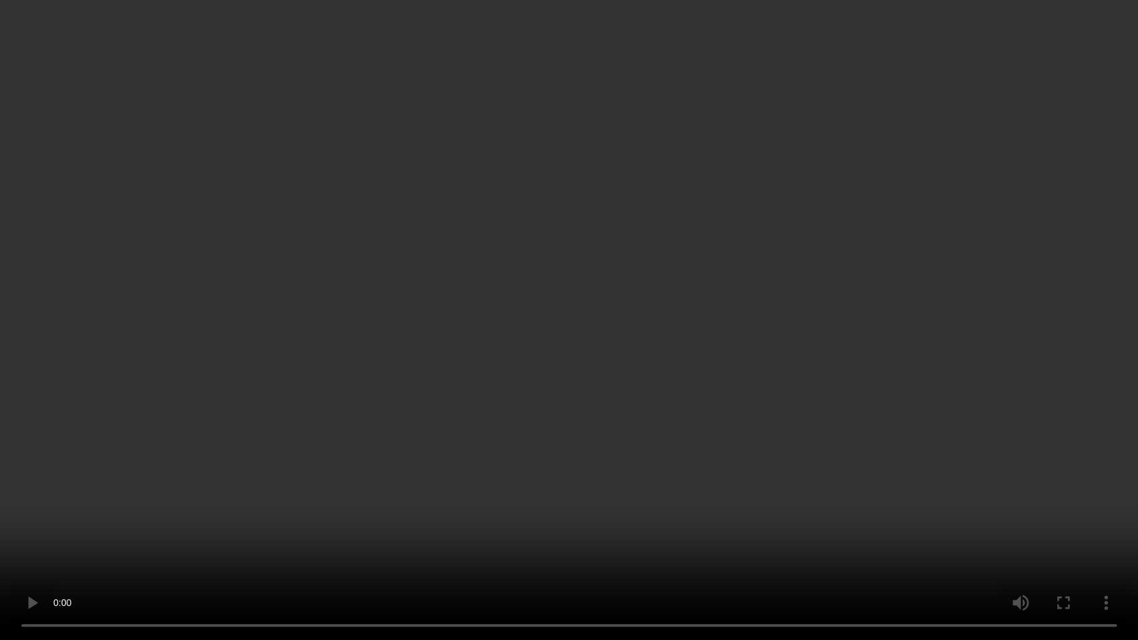
click at [570, 369] on video at bounding box center [569, 320] width 1138 height 640
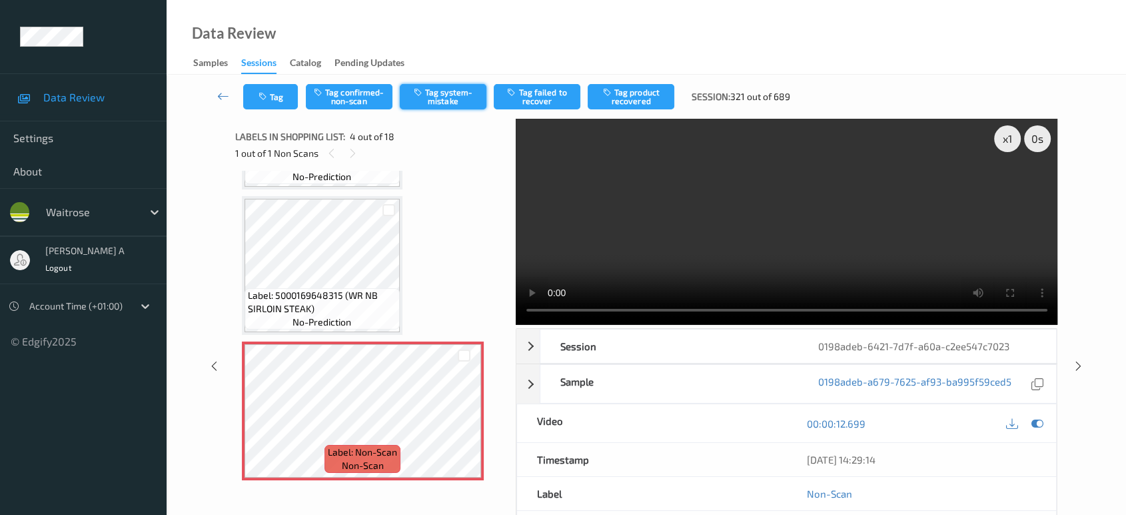
click at [446, 101] on button "Tag system-mistake" at bounding box center [443, 96] width 87 height 25
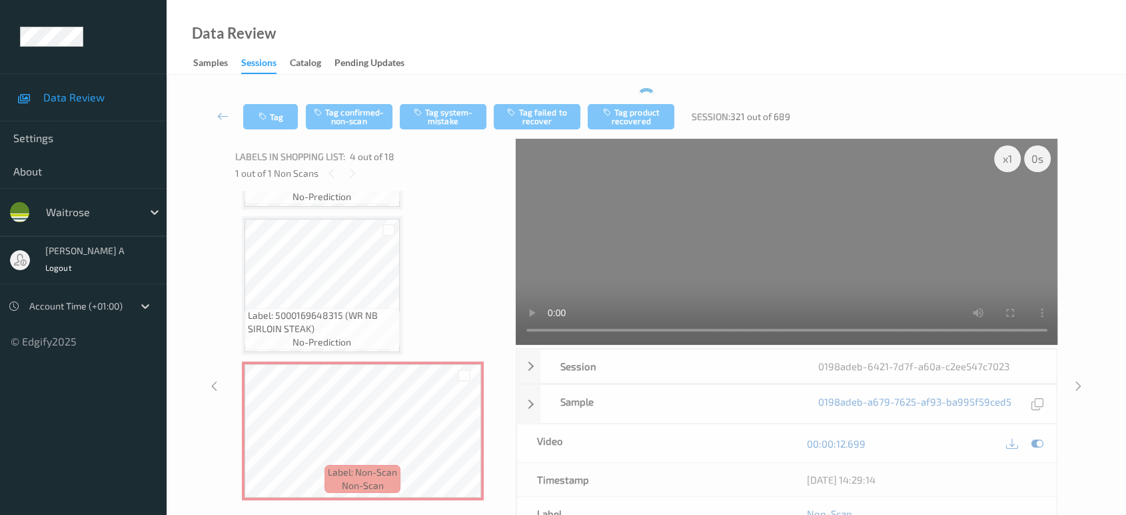
click at [269, 102] on div "Tag Tag confirmed-non-scan Tag system-mistake Tag failed to recover Tag product…" at bounding box center [646, 117] width 905 height 44
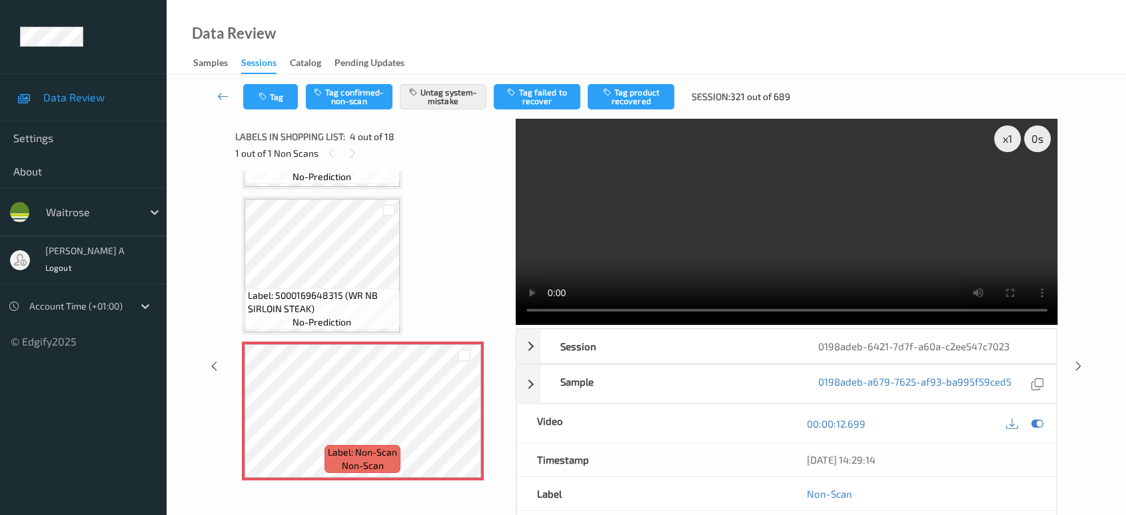
click at [269, 102] on button "Tag" at bounding box center [270, 96] width 55 height 25
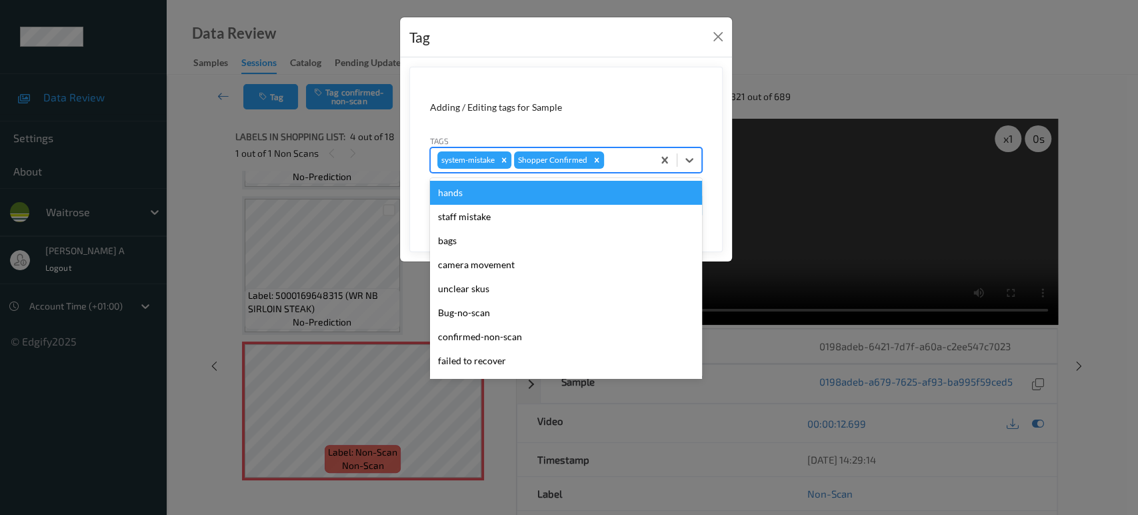
click at [639, 159] on div at bounding box center [626, 160] width 39 height 16
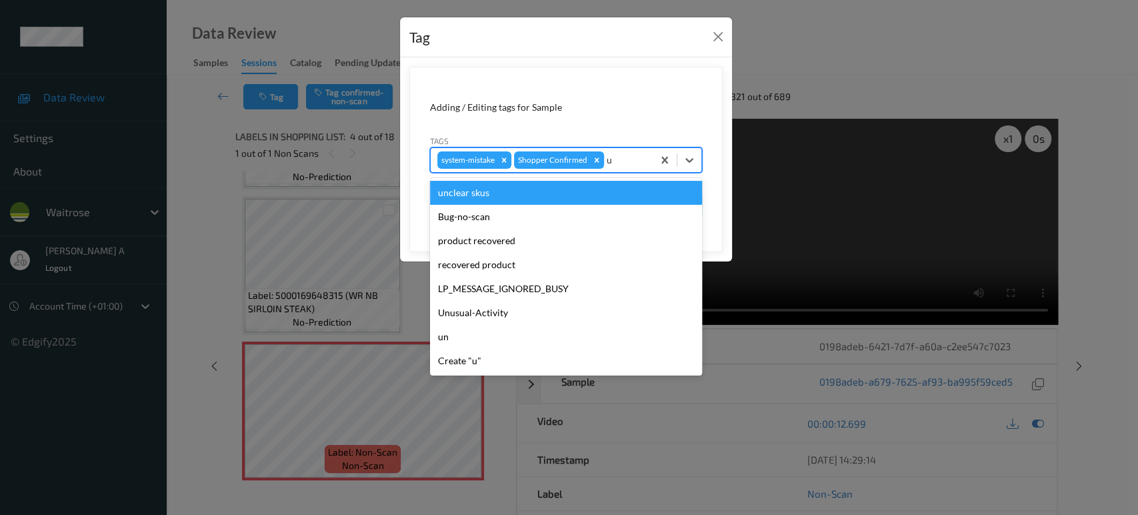
type input "un"
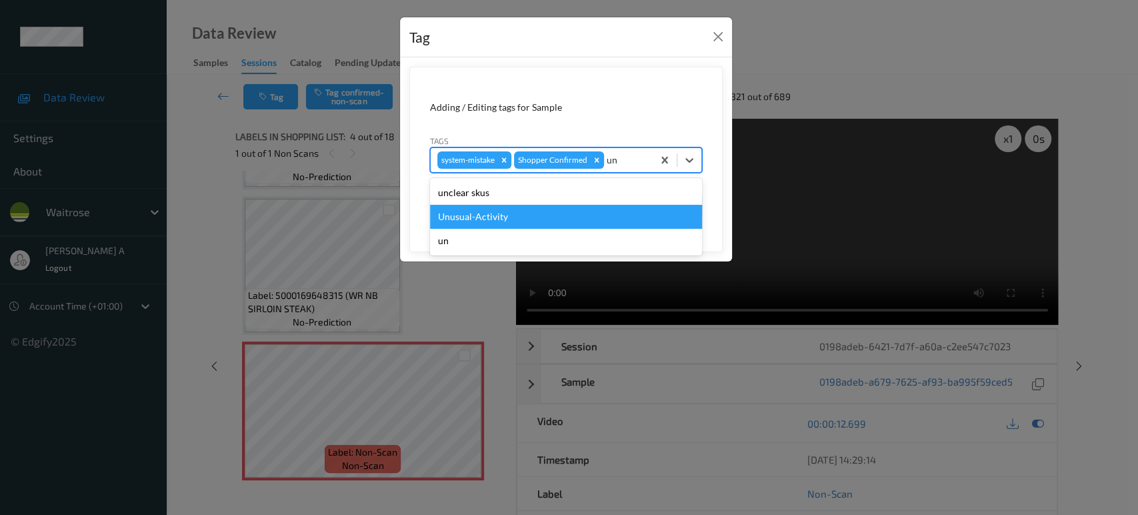
click at [529, 208] on div "Unusual-Activity" at bounding box center [566, 217] width 272 height 24
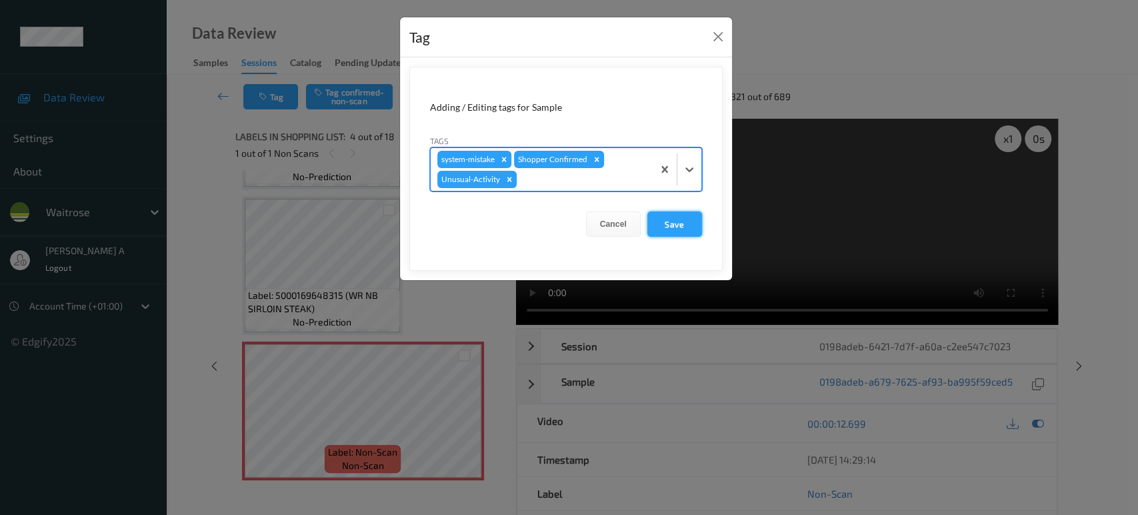
click at [677, 223] on button "Save" at bounding box center [674, 223] width 55 height 25
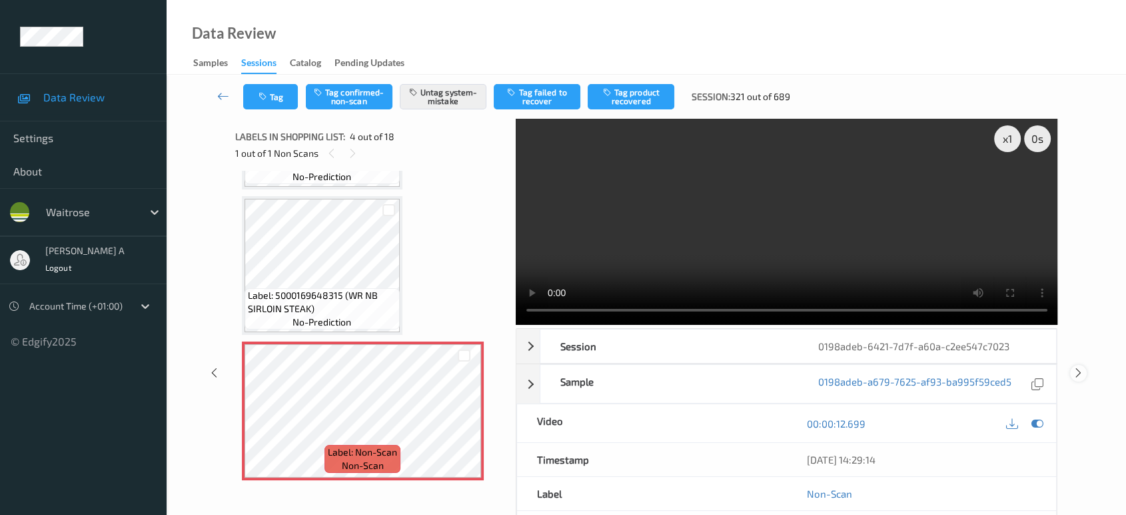
click at [1077, 367] on icon at bounding box center [1078, 373] width 11 height 12
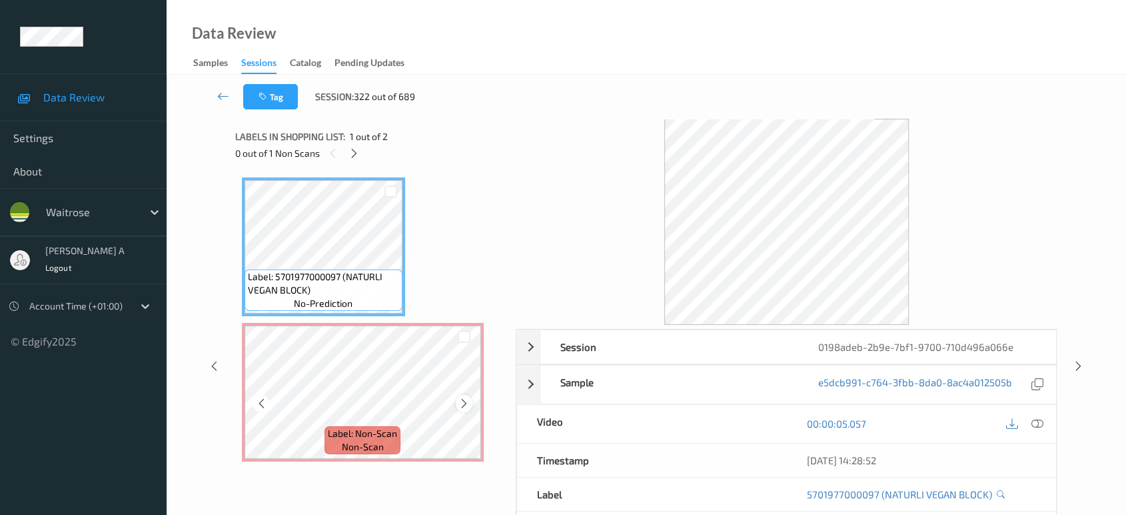
click at [468, 403] on icon at bounding box center [464, 403] width 11 height 12
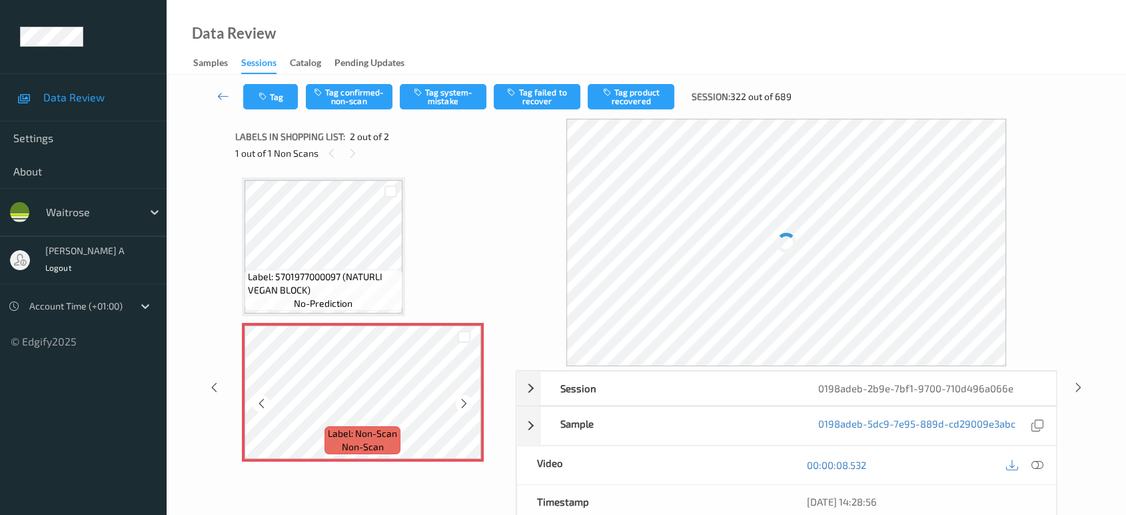
click at [468, 403] on icon at bounding box center [464, 403] width 11 height 12
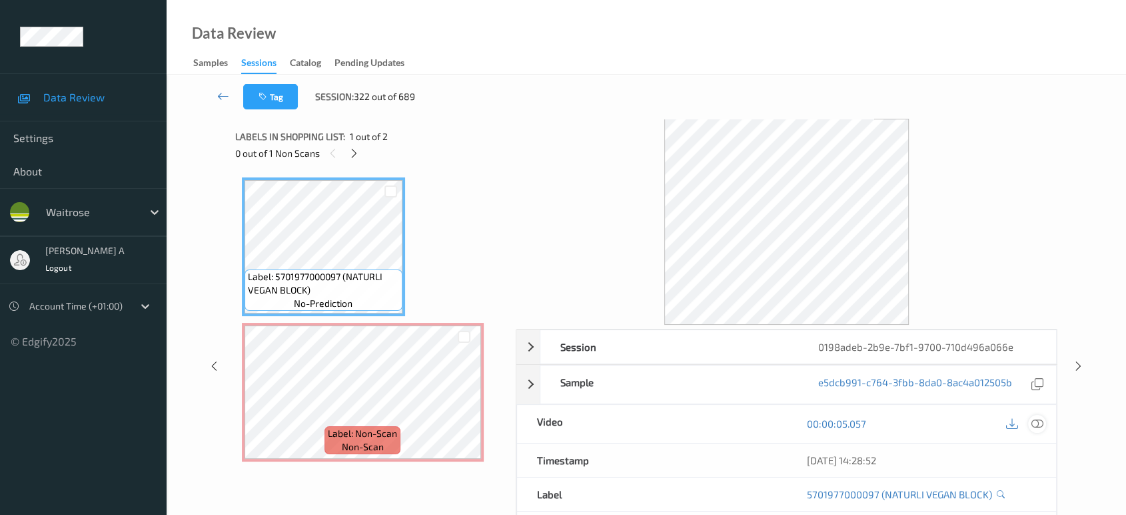
click at [1034, 417] on icon at bounding box center [1038, 423] width 12 height 12
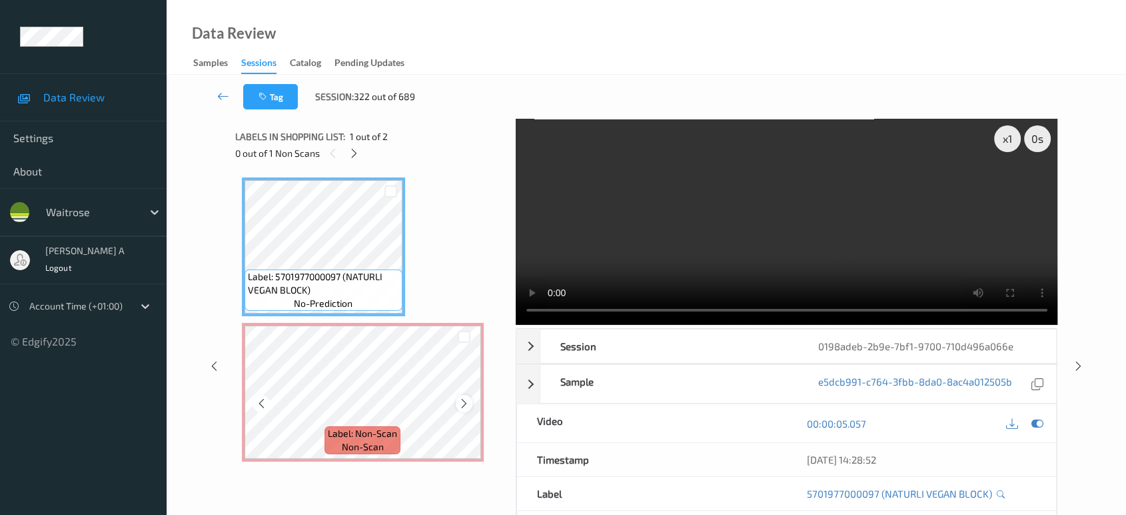
click at [462, 407] on icon at bounding box center [464, 403] width 11 height 12
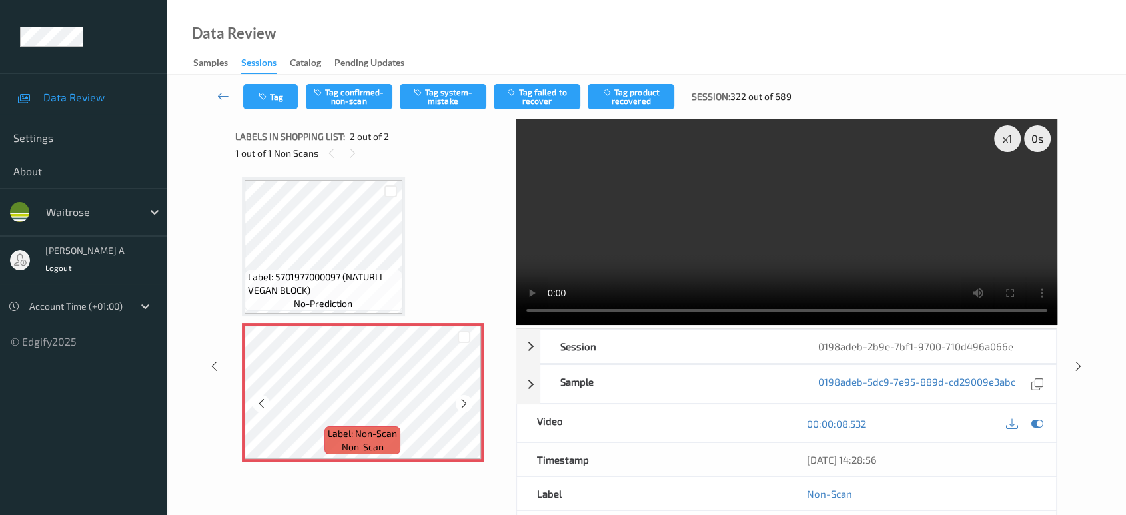
click at [462, 407] on icon at bounding box center [464, 403] width 11 height 12
click at [1032, 417] on icon at bounding box center [1038, 423] width 12 height 12
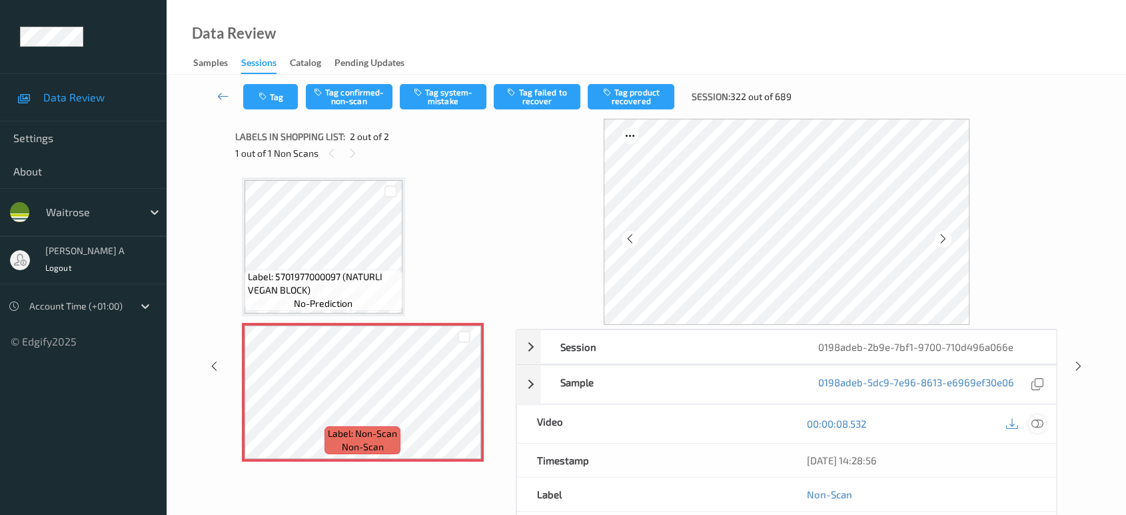
click at [1038, 423] on icon at bounding box center [1038, 423] width 12 height 12
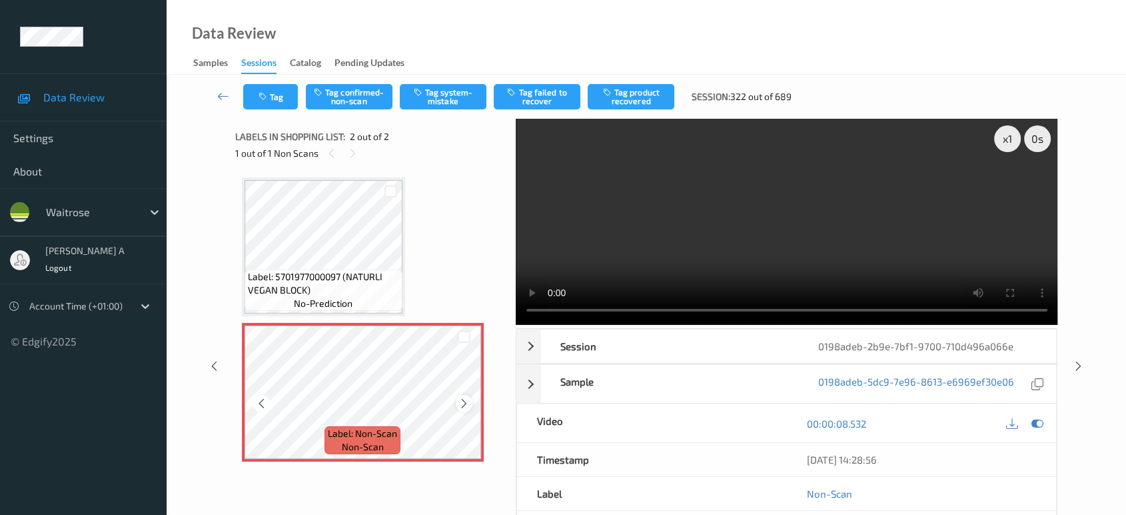
click at [462, 407] on icon at bounding box center [464, 403] width 11 height 12
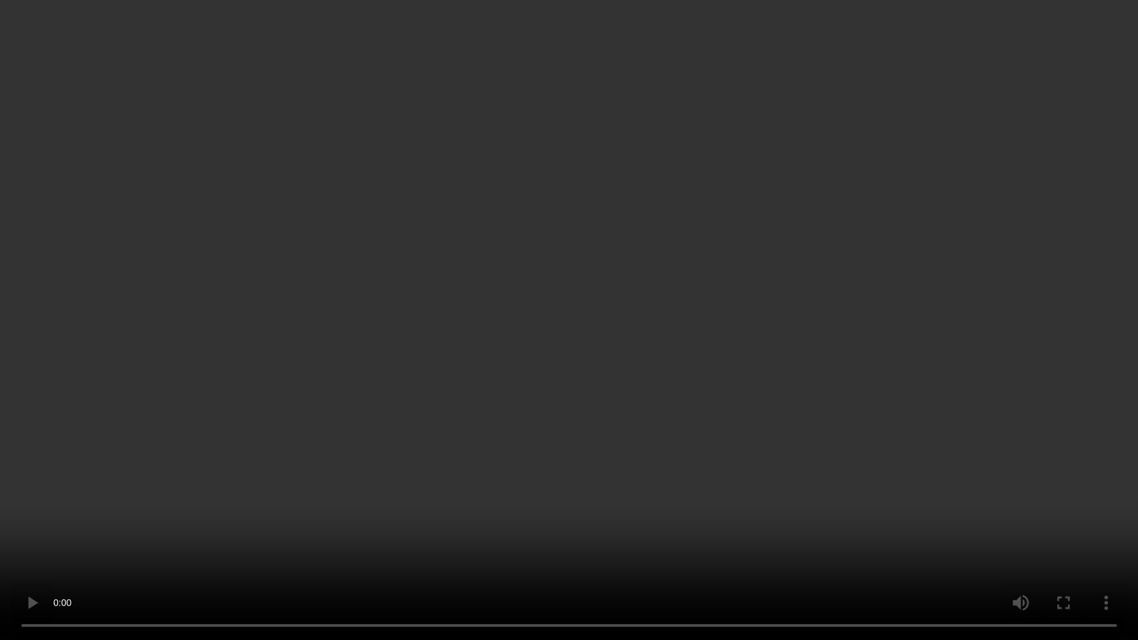
drag, startPoint x: 782, startPoint y: 239, endPoint x: 774, endPoint y: 143, distance: 96.4
click at [781, 237] on video at bounding box center [569, 320] width 1138 height 640
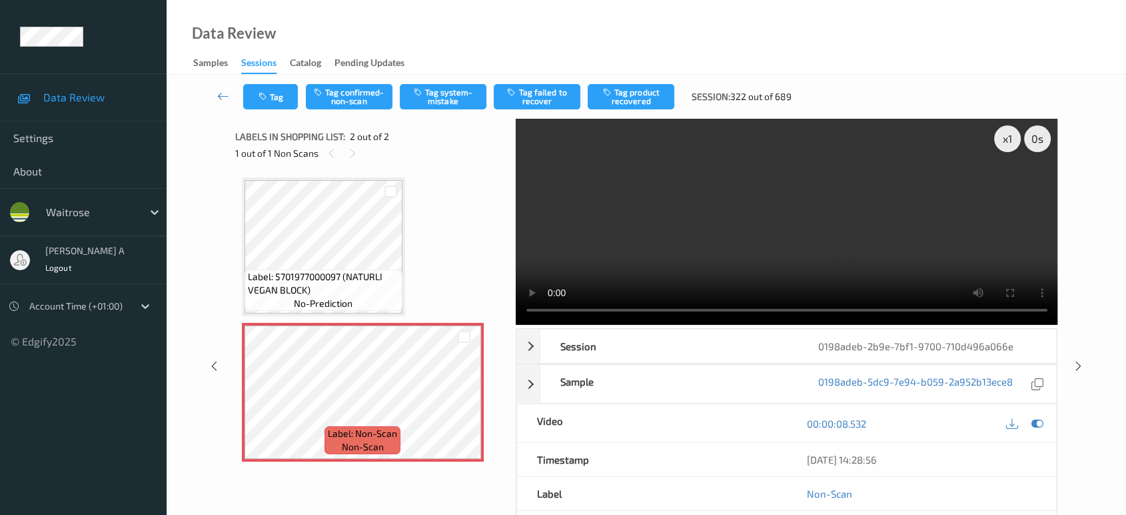
click at [432, 113] on div "Tag Tag confirmed-non-scan Tag system-mistake Tag failed to recover Tag product…" at bounding box center [646, 97] width 905 height 44
click at [438, 101] on button "Tag system-mistake" at bounding box center [443, 96] width 87 height 25
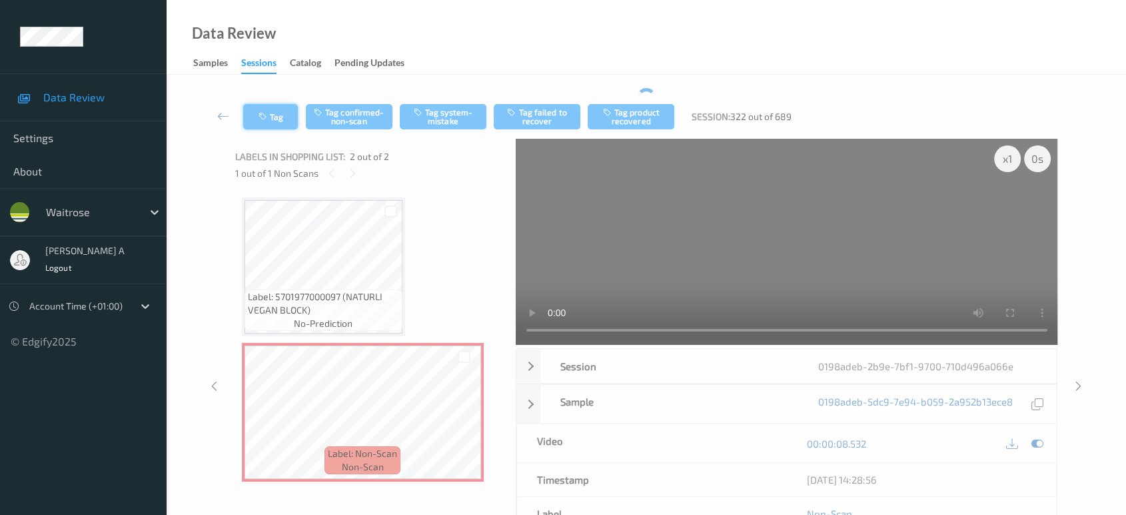
click at [276, 109] on button "Tag" at bounding box center [270, 116] width 55 height 25
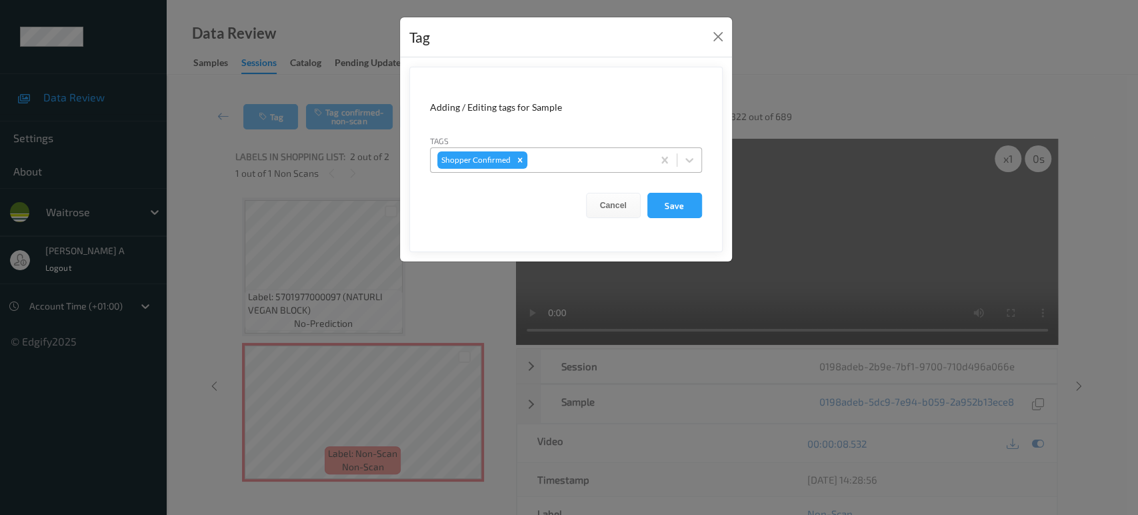
click at [585, 155] on div at bounding box center [588, 160] width 116 height 16
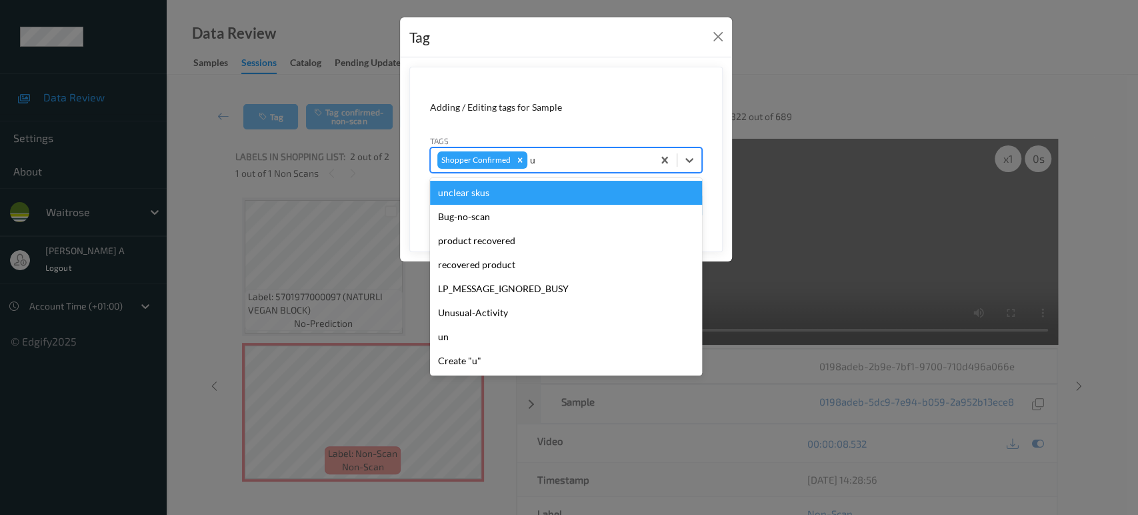
type input "un"
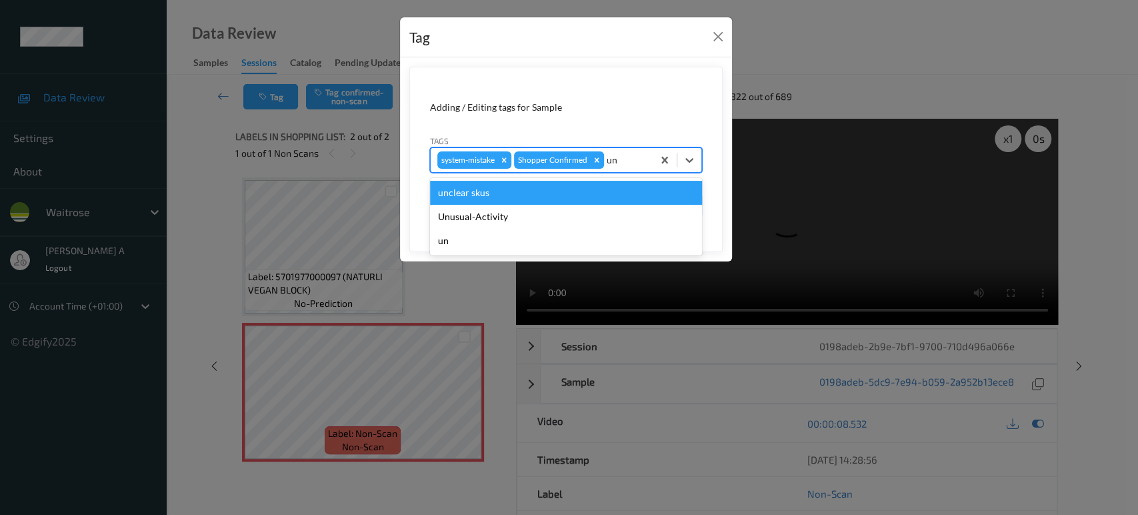
click at [560, 212] on div "Unusual-Activity" at bounding box center [566, 217] width 272 height 24
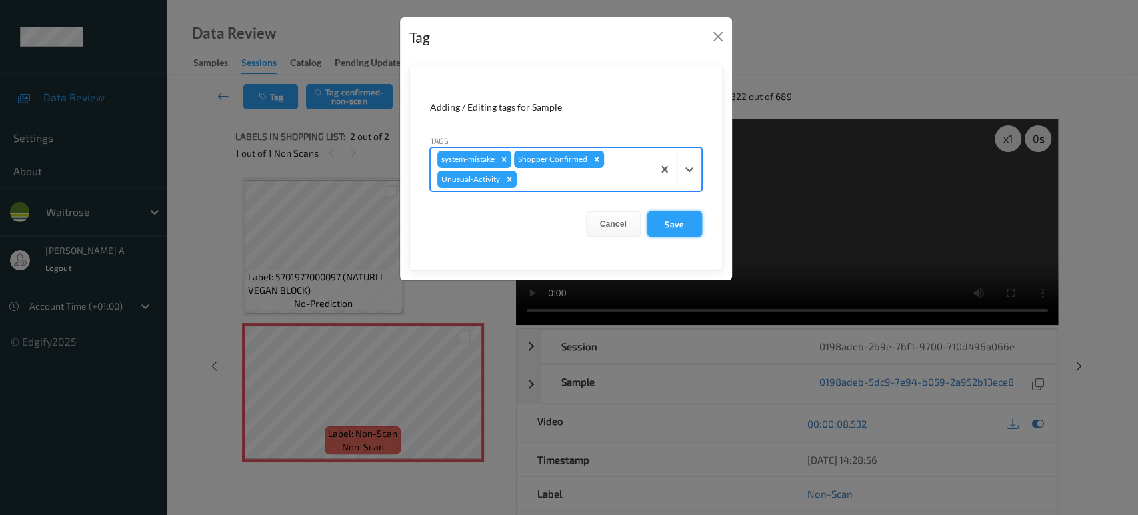
click at [677, 222] on button "Save" at bounding box center [674, 223] width 55 height 25
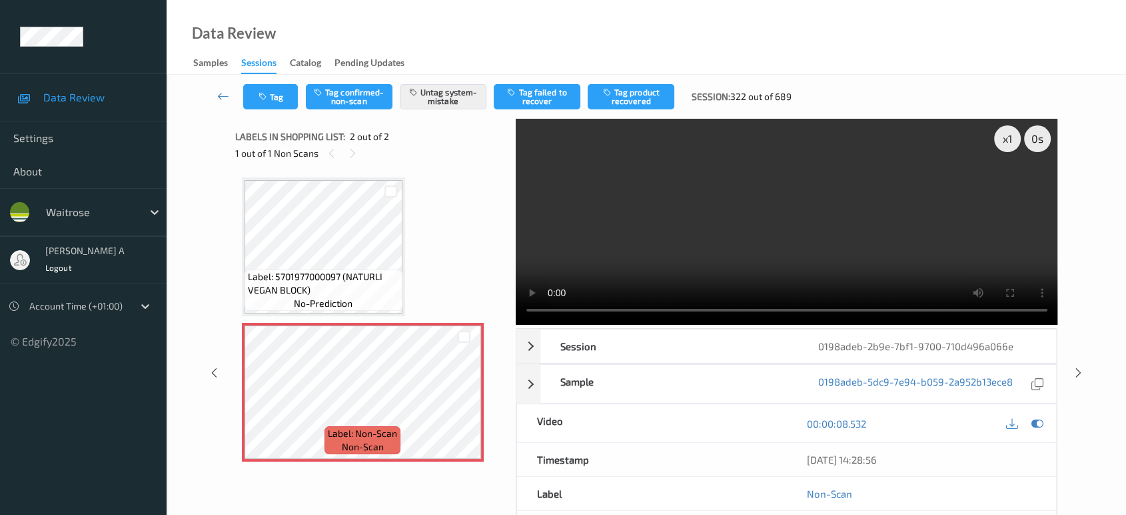
drag, startPoint x: 1083, startPoint y: 372, endPoint x: 1081, endPoint y: 334, distance: 38.0
click at [1082, 372] on icon at bounding box center [1078, 373] width 11 height 12
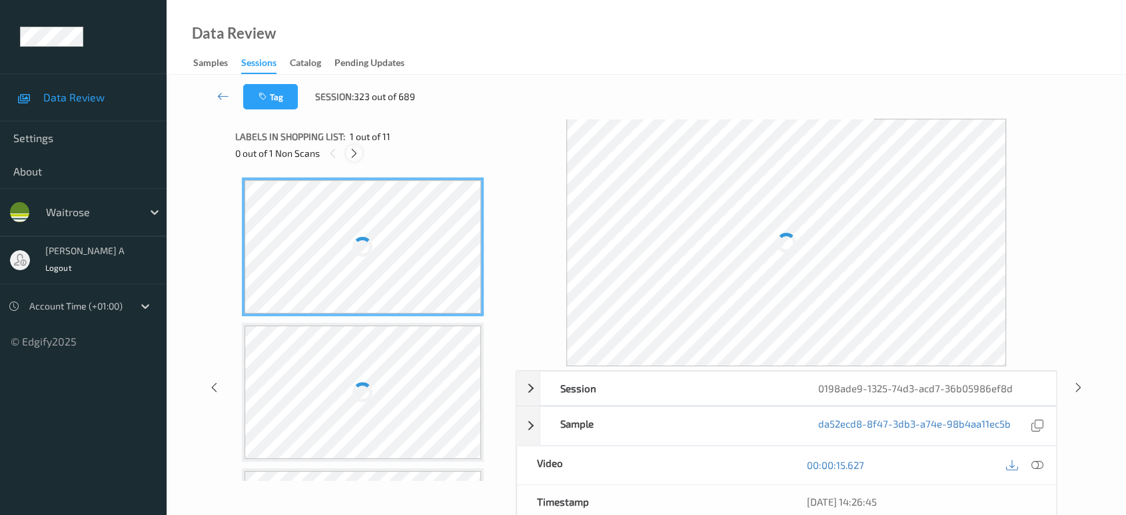
click at [353, 153] on icon at bounding box center [354, 153] width 11 height 12
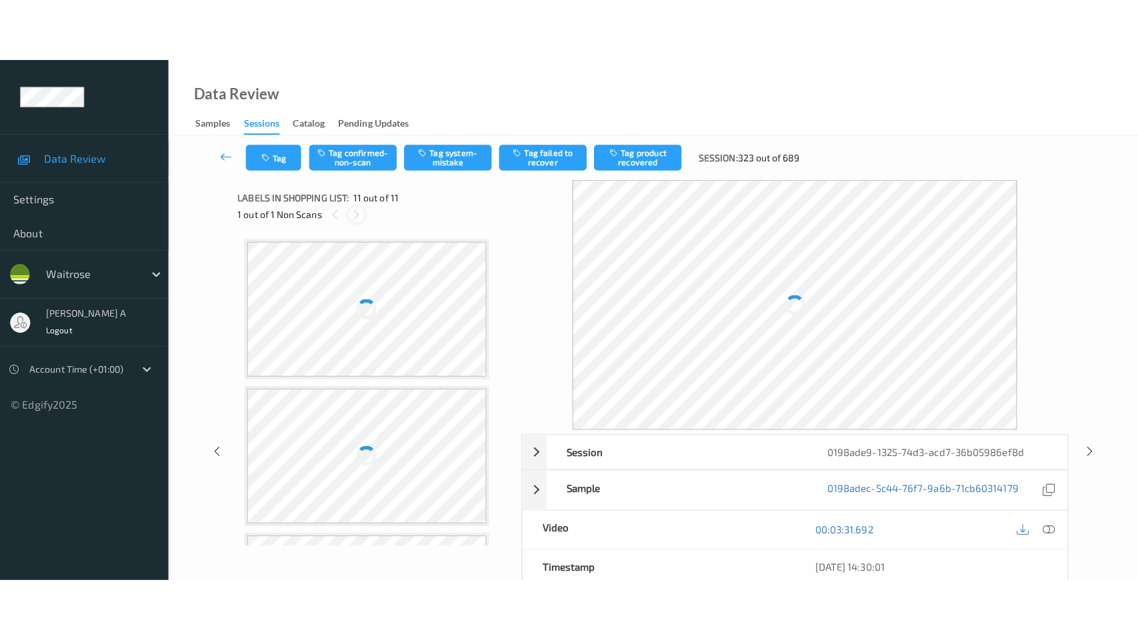
scroll to position [1288, 0]
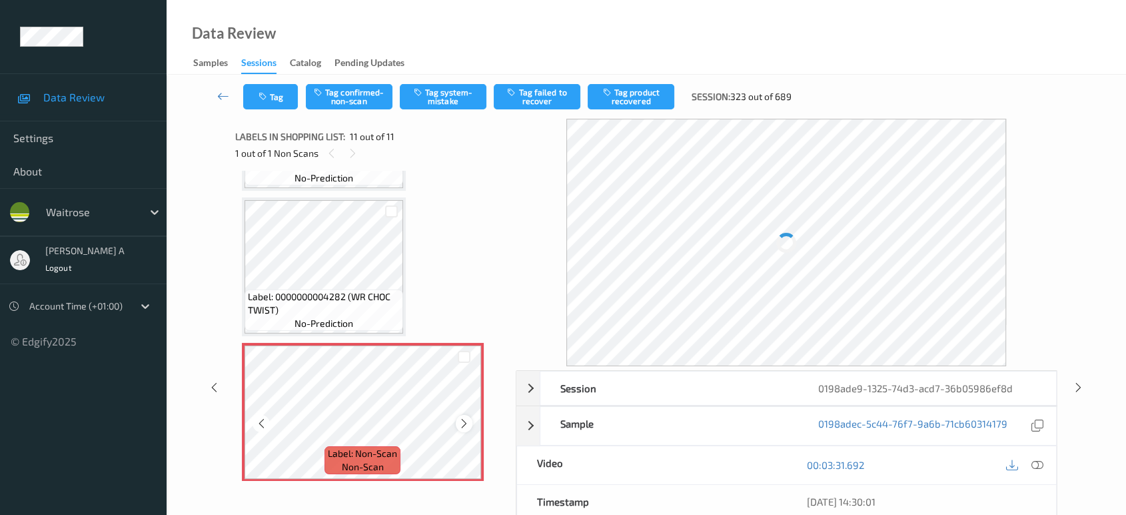
click at [465, 417] on icon at bounding box center [464, 423] width 11 height 12
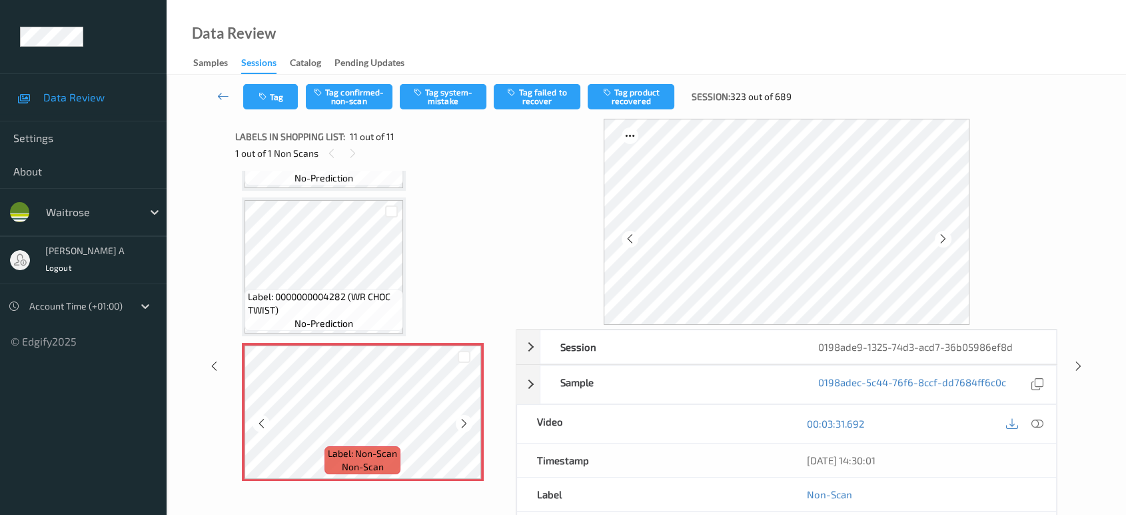
click at [465, 417] on icon at bounding box center [464, 423] width 11 height 12
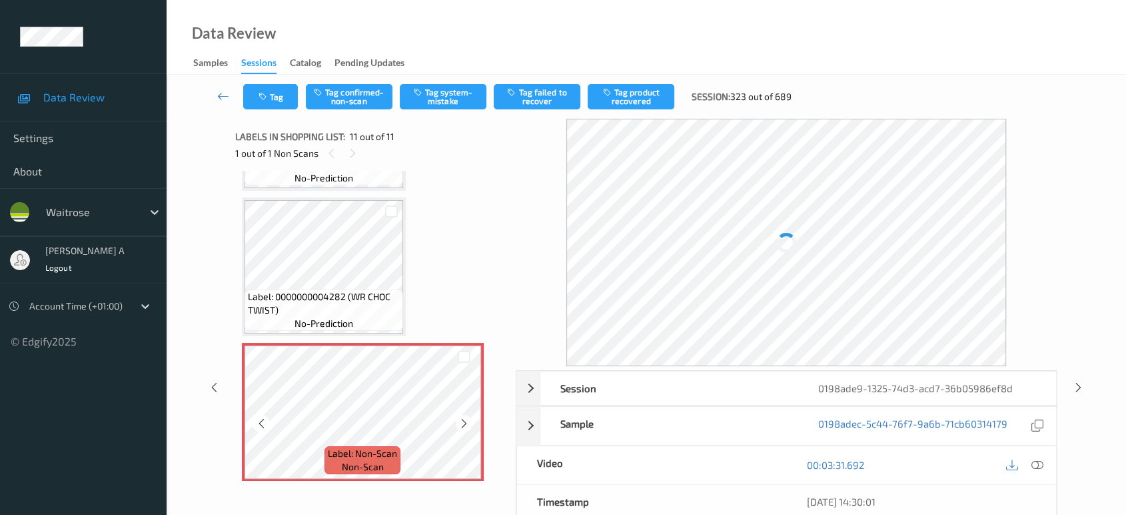
click at [465, 417] on icon at bounding box center [464, 423] width 11 height 12
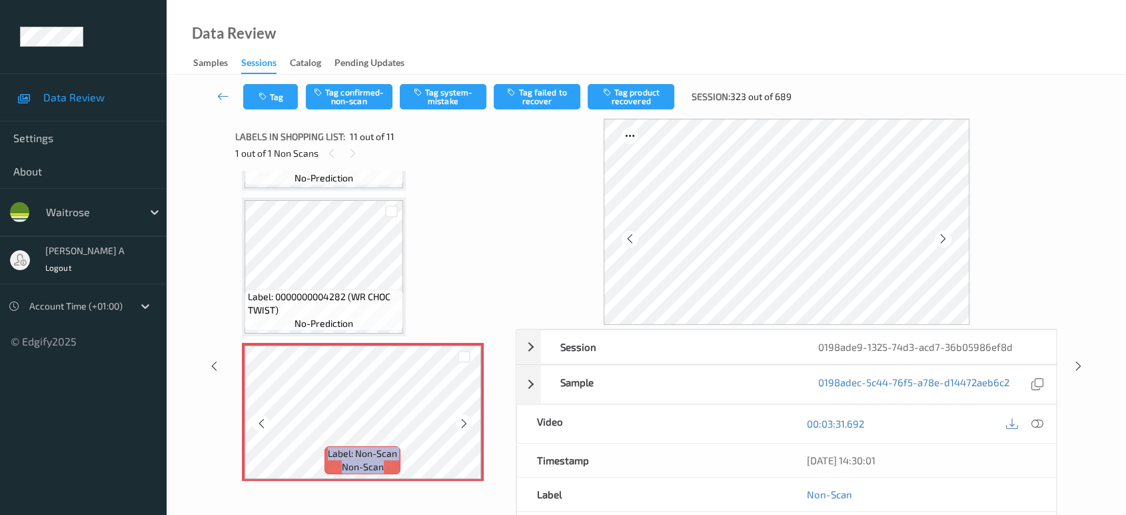
click at [465, 417] on icon at bounding box center [464, 423] width 11 height 12
click at [1041, 423] on icon at bounding box center [1038, 423] width 12 height 12
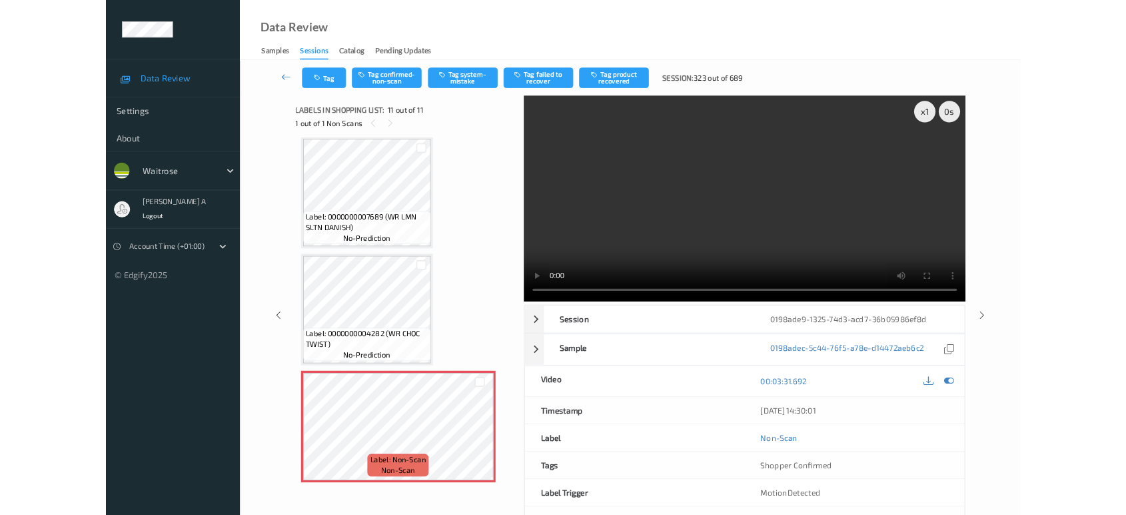
scroll to position [1162, 0]
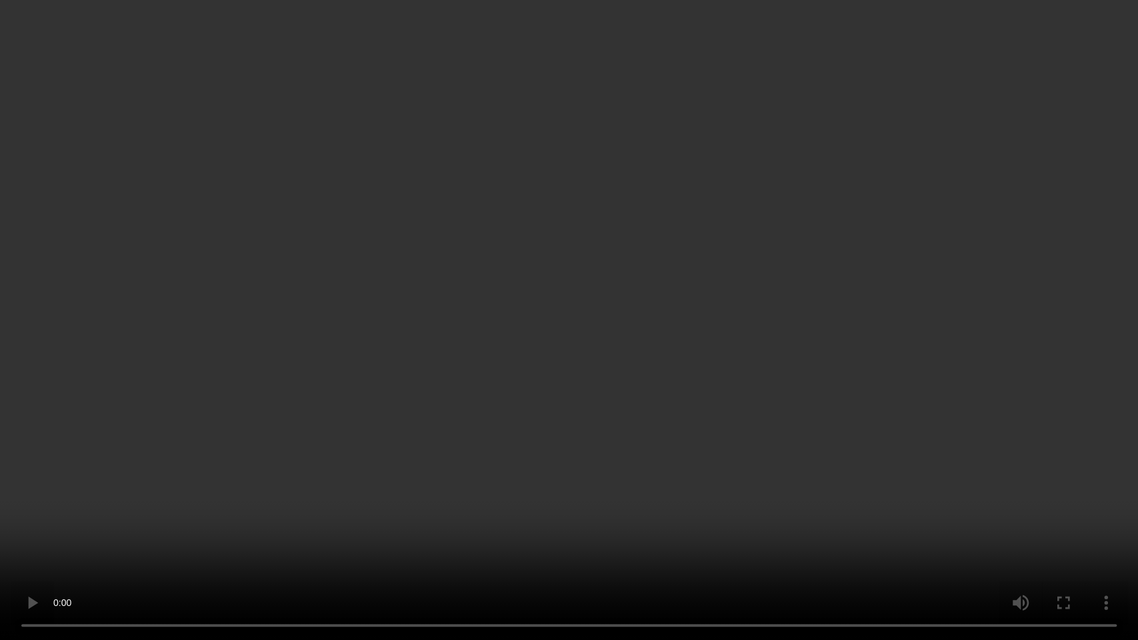
click at [478, 338] on video at bounding box center [569, 320] width 1138 height 640
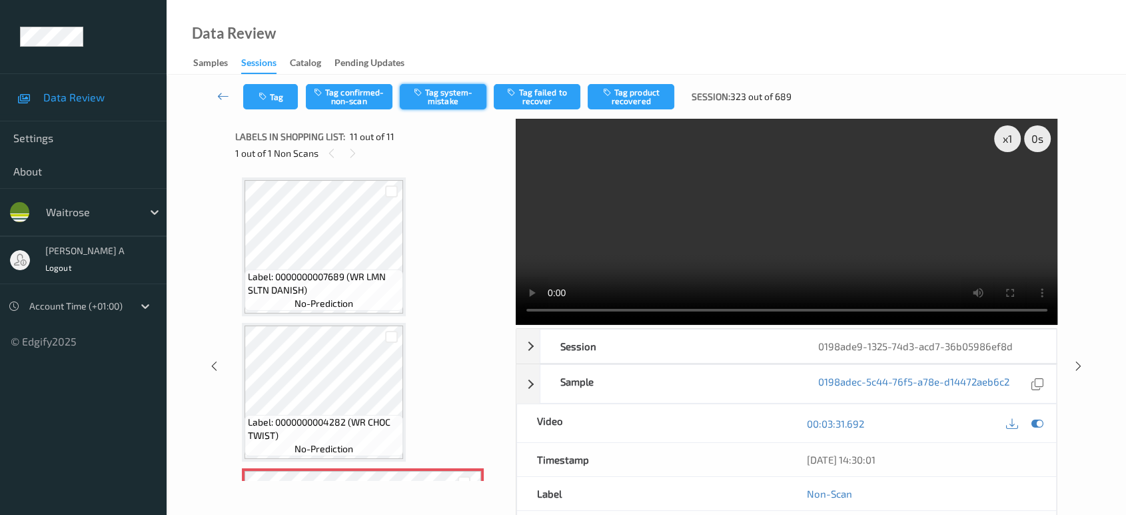
click at [433, 103] on button "Tag system-mistake" at bounding box center [443, 96] width 87 height 25
click at [267, 99] on icon "button" at bounding box center [264, 96] width 11 height 9
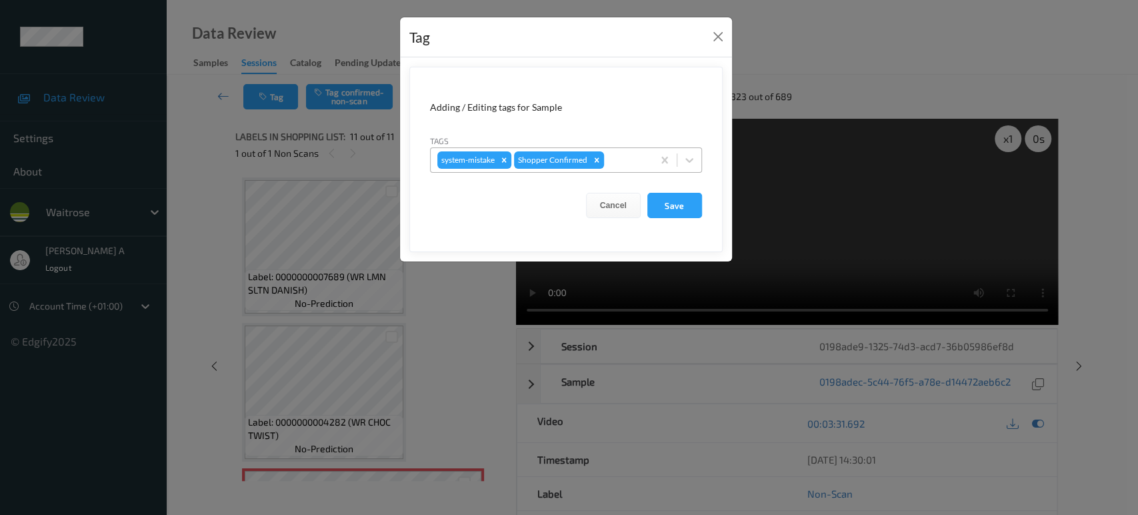
click at [632, 159] on div at bounding box center [626, 160] width 39 height 16
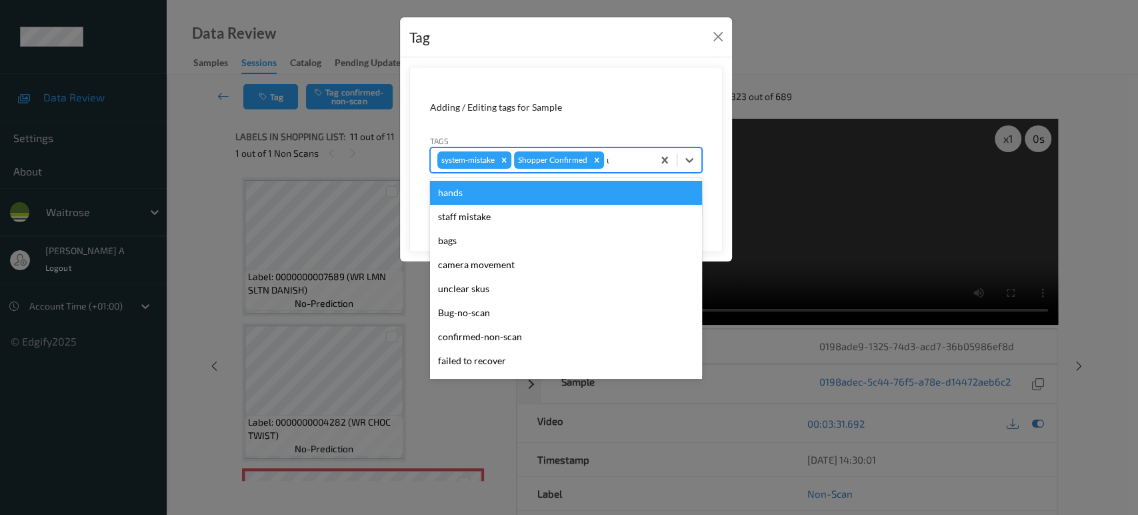
type input "un"
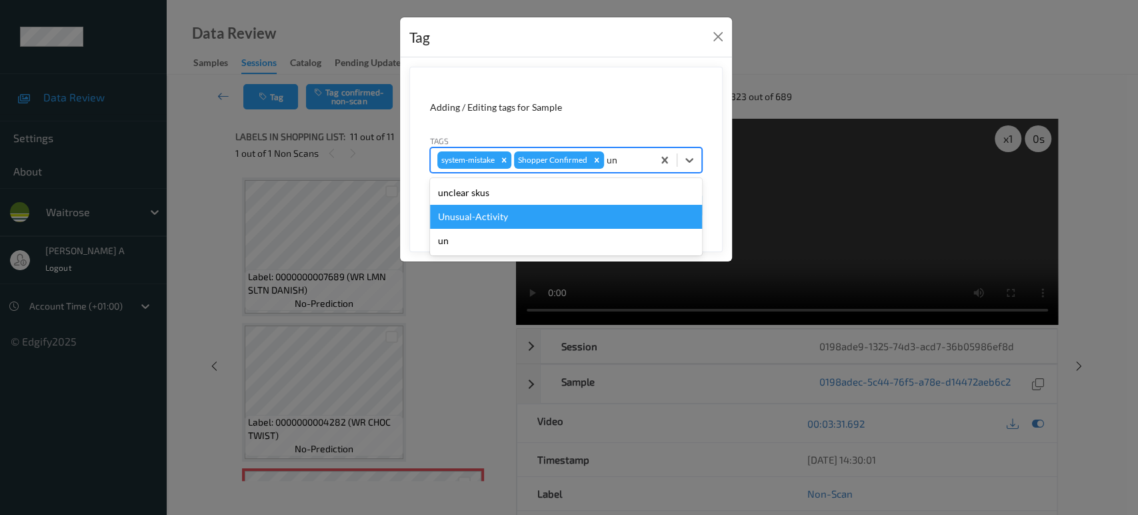
click at [573, 227] on div "Unusual-Activity" at bounding box center [566, 217] width 272 height 24
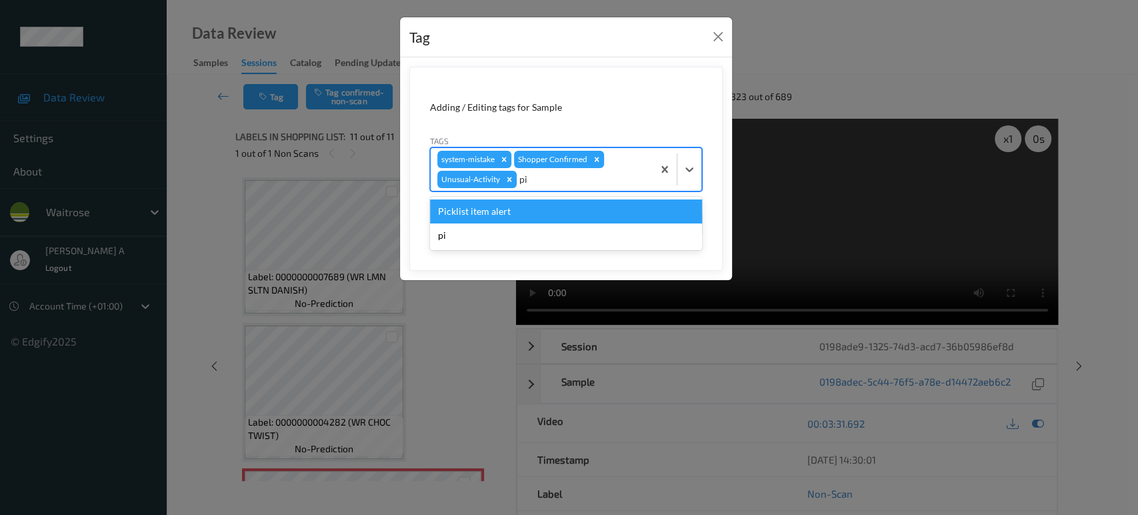
type input "pic"
click at [559, 207] on div "Picklist item alert" at bounding box center [566, 211] width 272 height 24
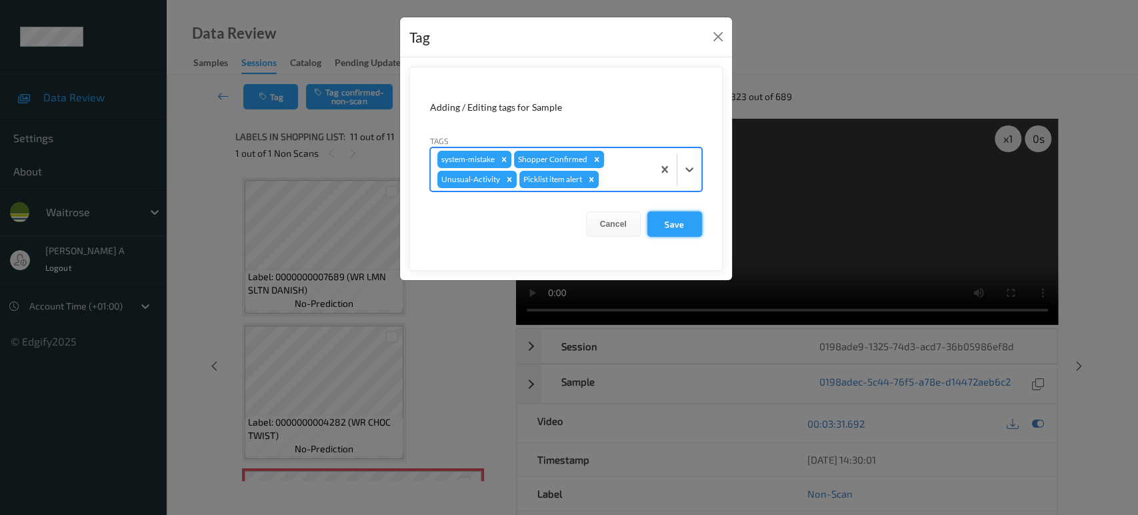
click at [661, 225] on button "Save" at bounding box center [674, 223] width 55 height 25
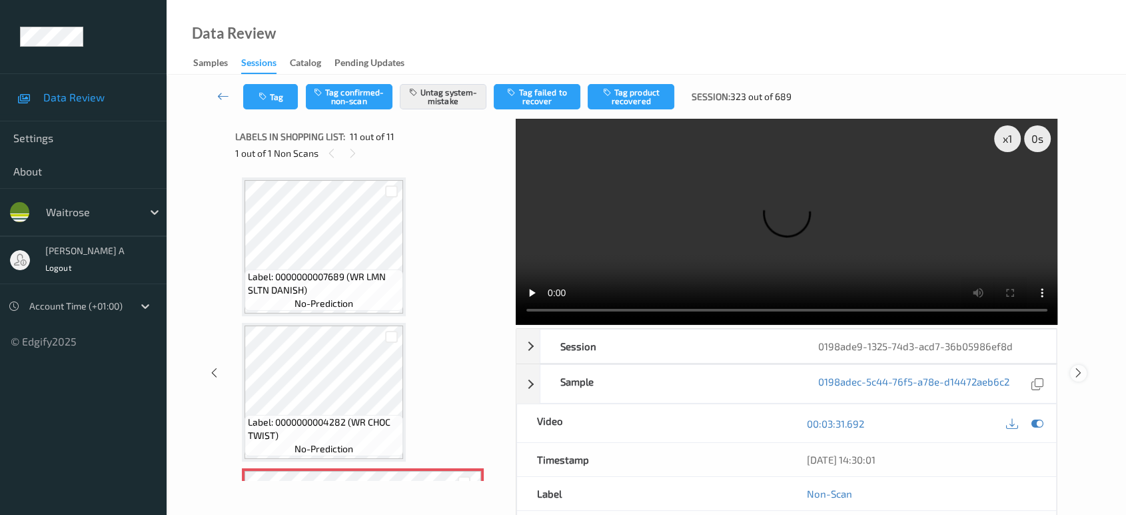
click at [1080, 367] on icon at bounding box center [1078, 373] width 11 height 12
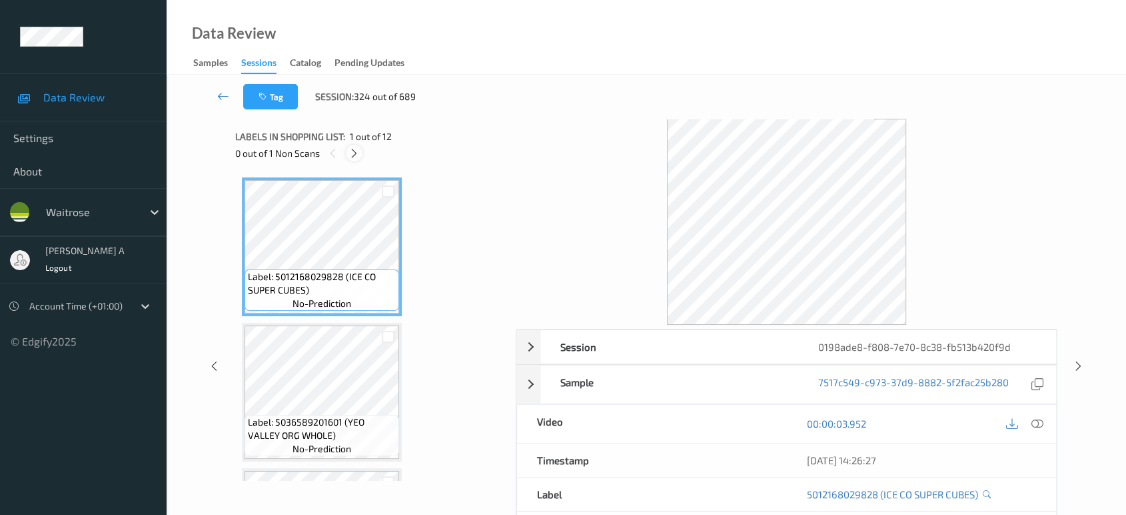
click at [359, 155] on icon at bounding box center [354, 153] width 11 height 12
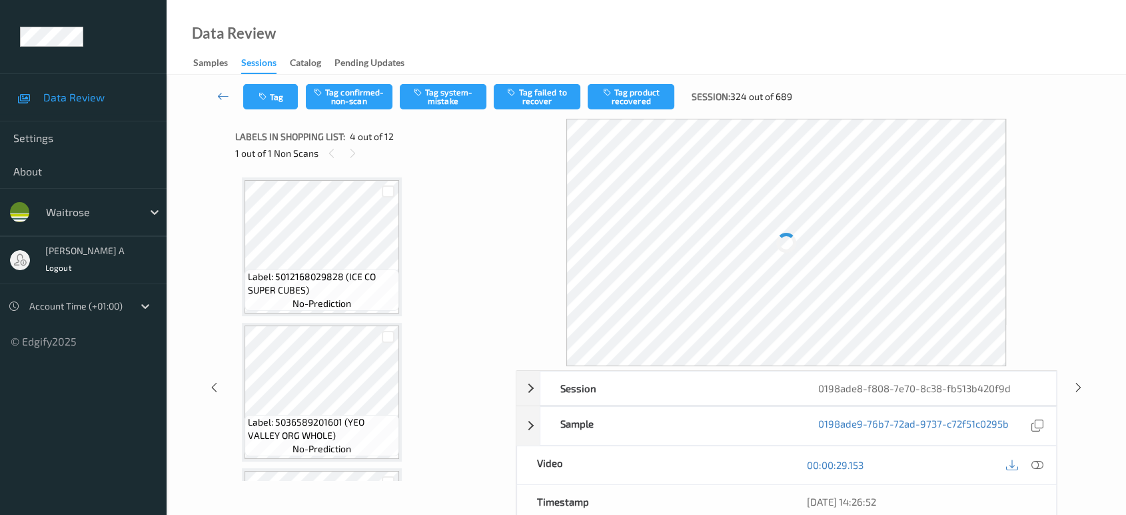
scroll to position [296, 0]
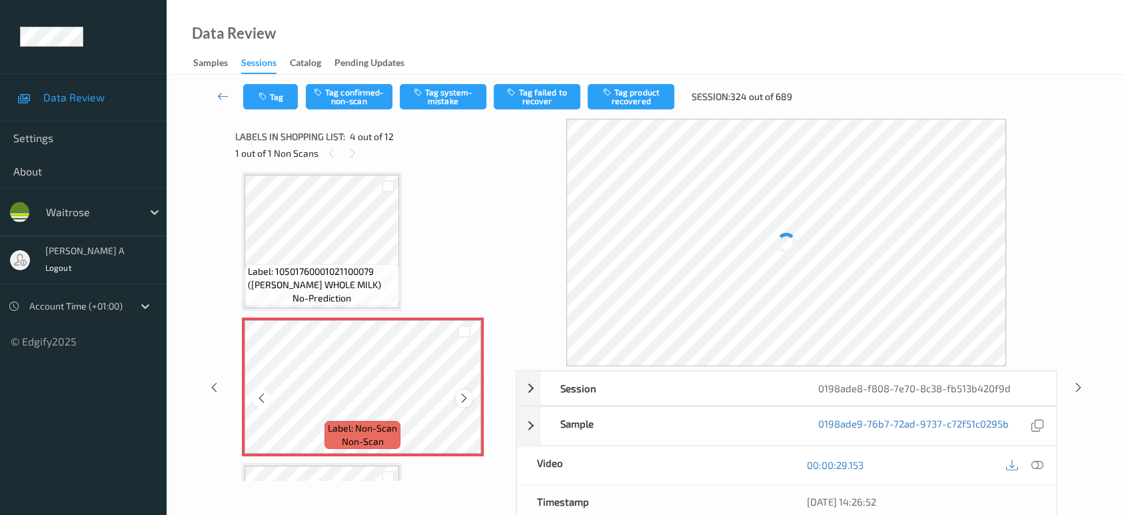
click at [462, 395] on icon at bounding box center [464, 398] width 11 height 12
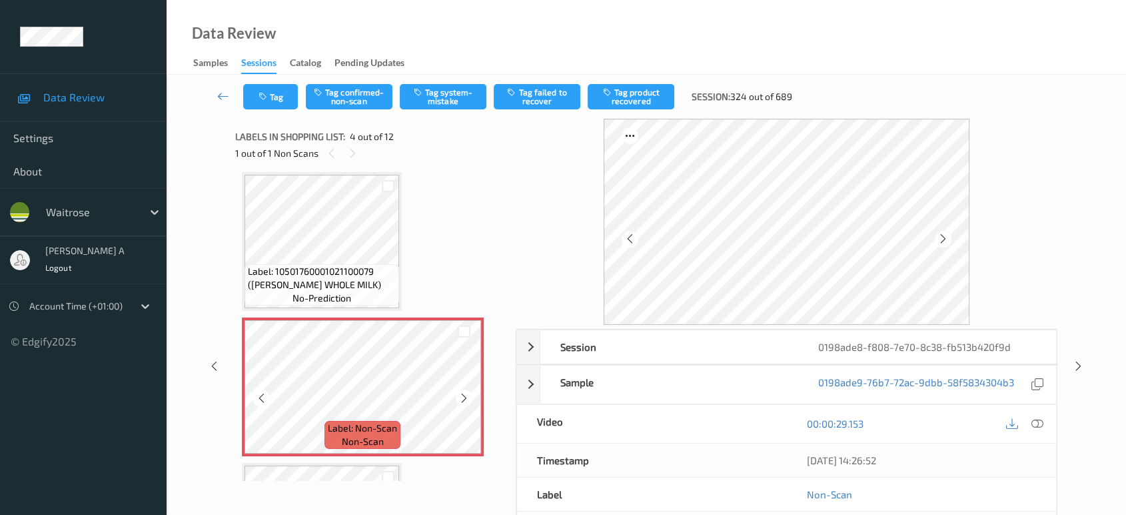
click at [462, 395] on icon at bounding box center [464, 398] width 11 height 12
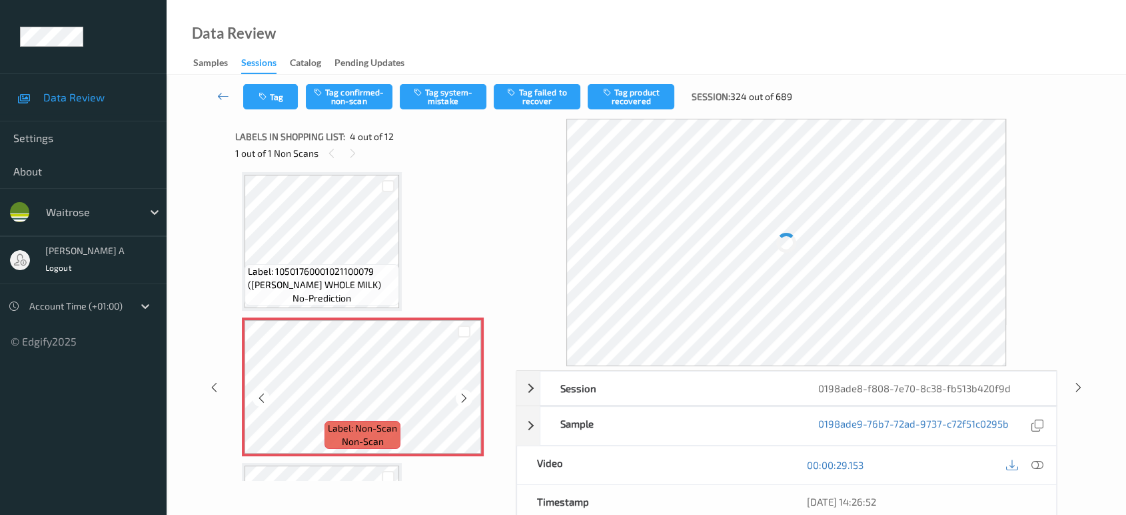
click at [462, 395] on icon at bounding box center [464, 398] width 11 height 12
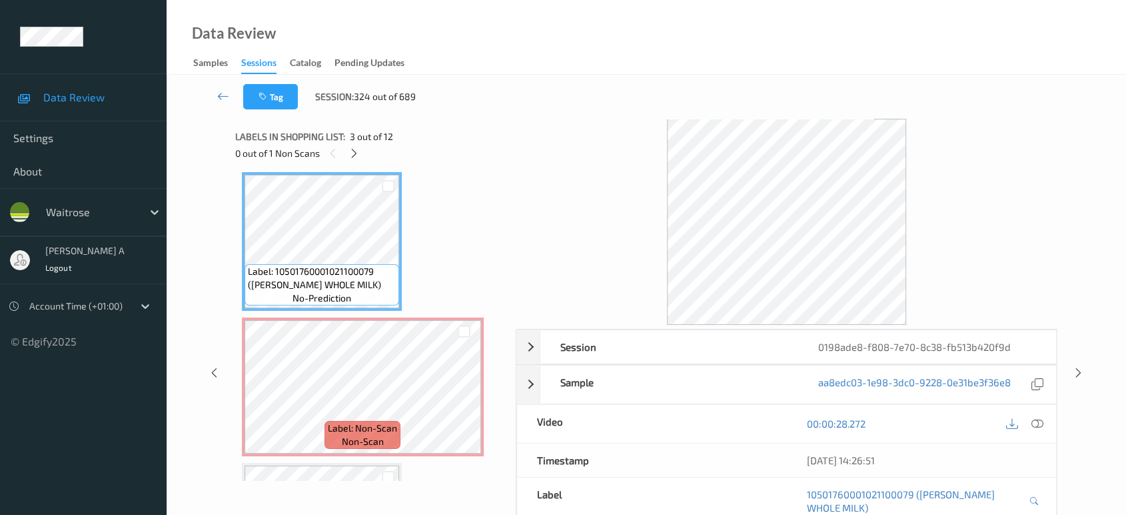
click at [1038, 461] on div "[DATE] 14:26:51" at bounding box center [921, 459] width 270 height 33
click at [1037, 415] on div at bounding box center [1037, 424] width 18 height 18
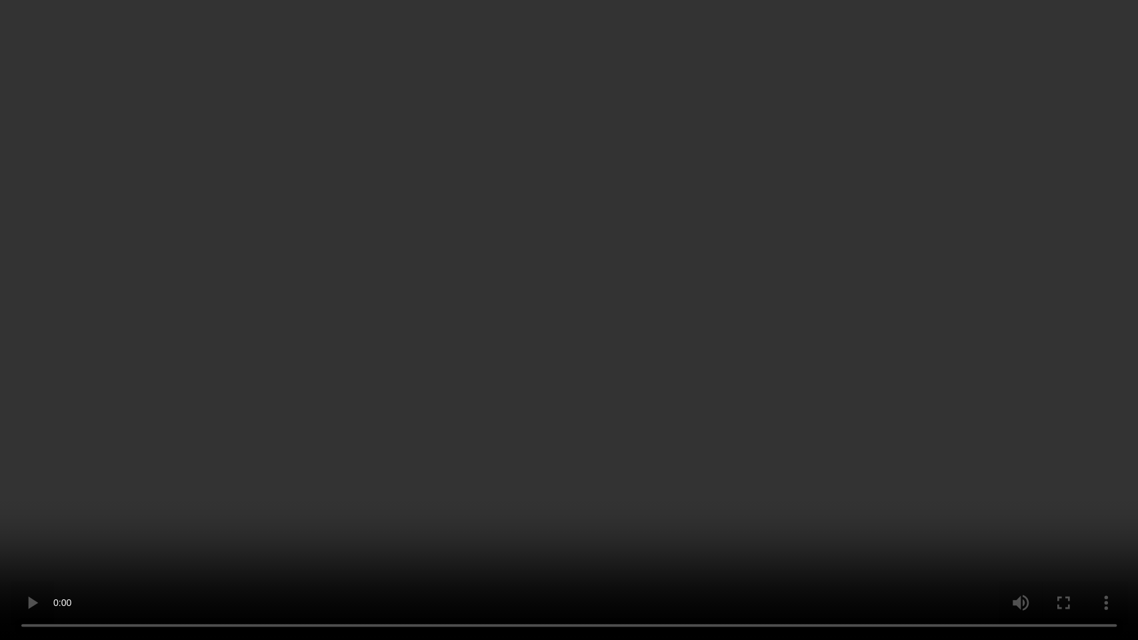
click at [485, 338] on video at bounding box center [569, 320] width 1138 height 640
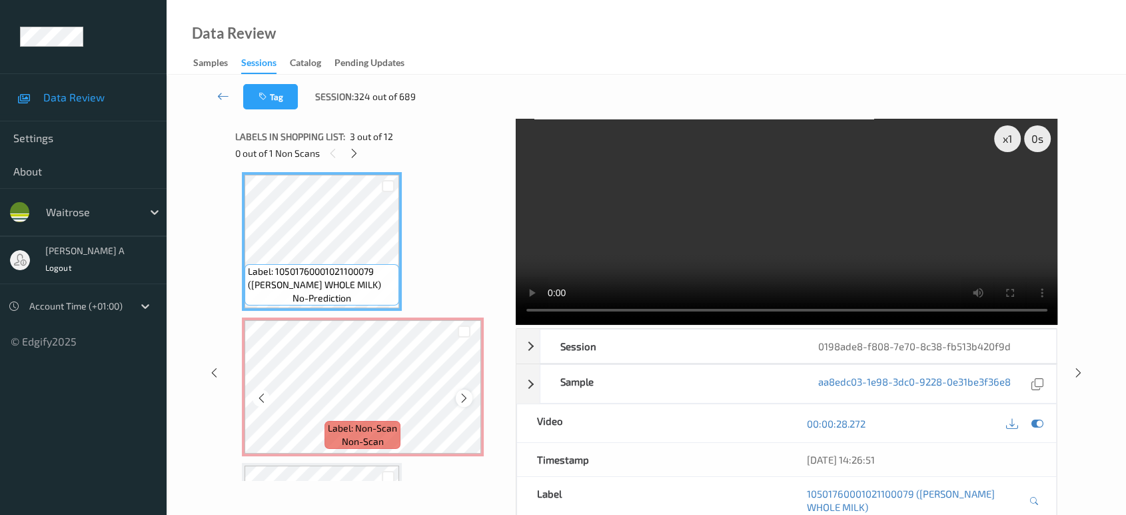
click at [465, 401] on icon at bounding box center [464, 398] width 11 height 12
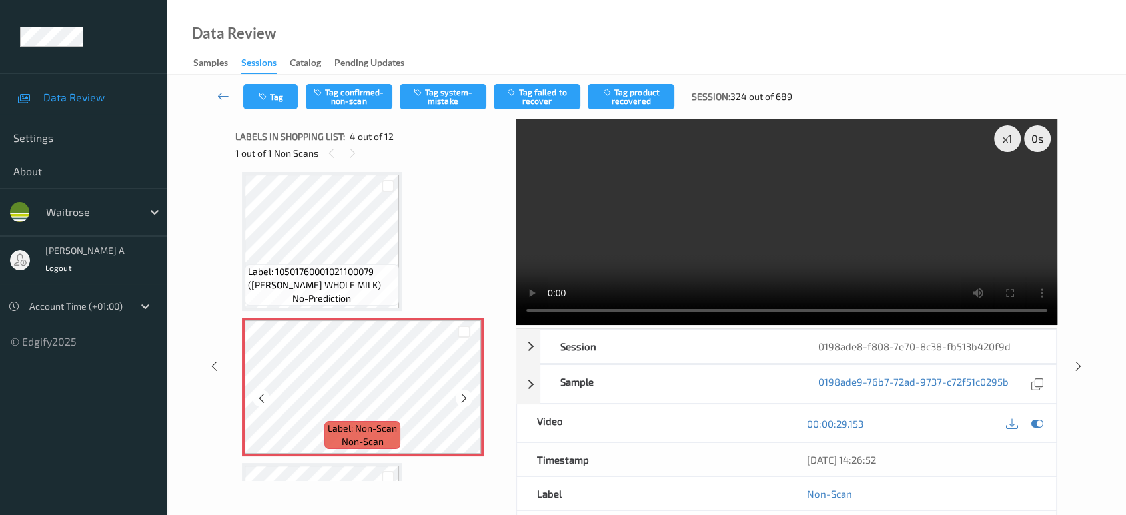
click at [465, 401] on icon at bounding box center [464, 398] width 11 height 12
click at [441, 105] on button "Tag system-mistake" at bounding box center [443, 96] width 87 height 25
click at [283, 95] on button "Tag" at bounding box center [270, 96] width 55 height 25
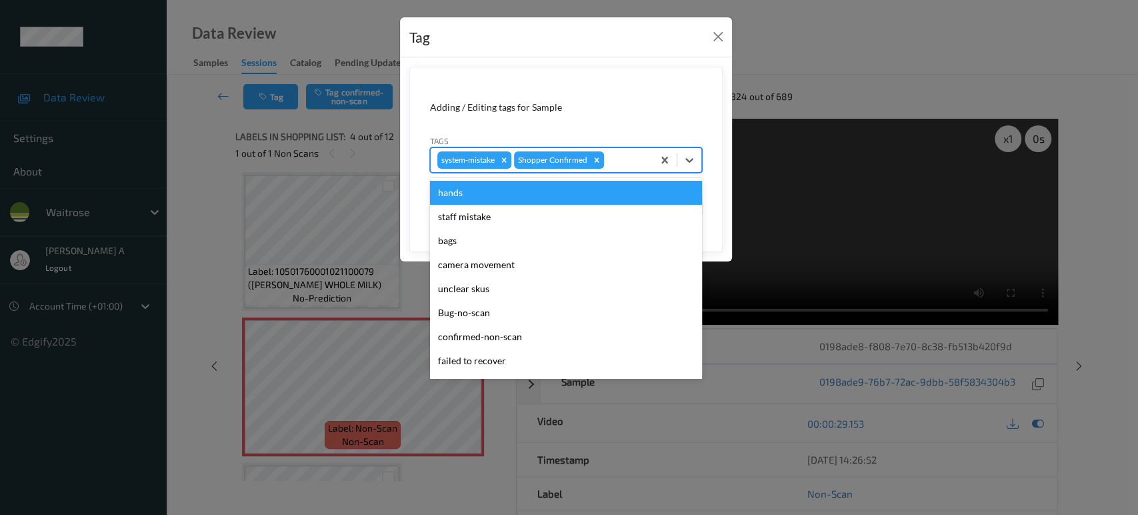
click at [615, 158] on div at bounding box center [626, 160] width 39 height 16
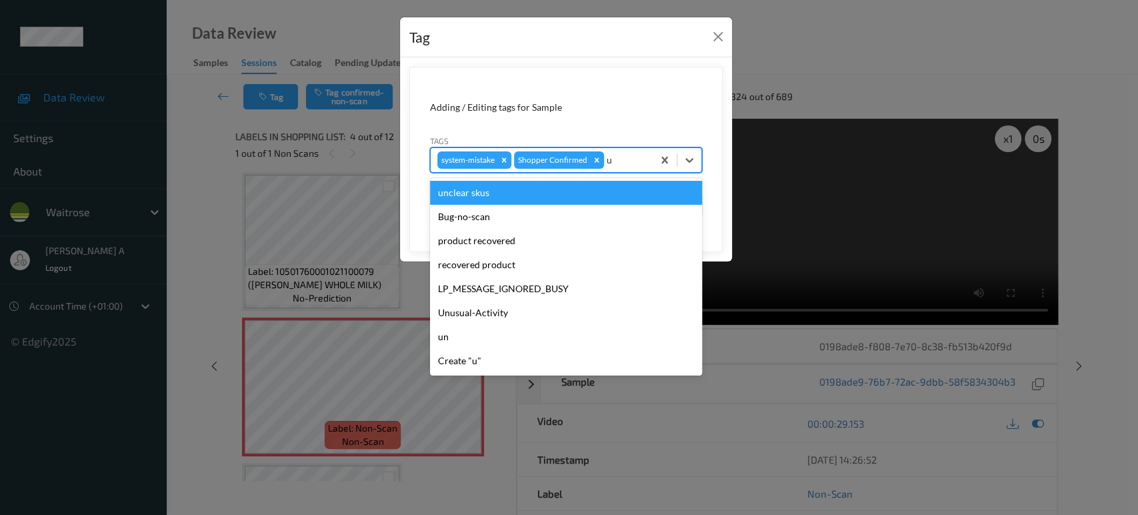
type input "un"
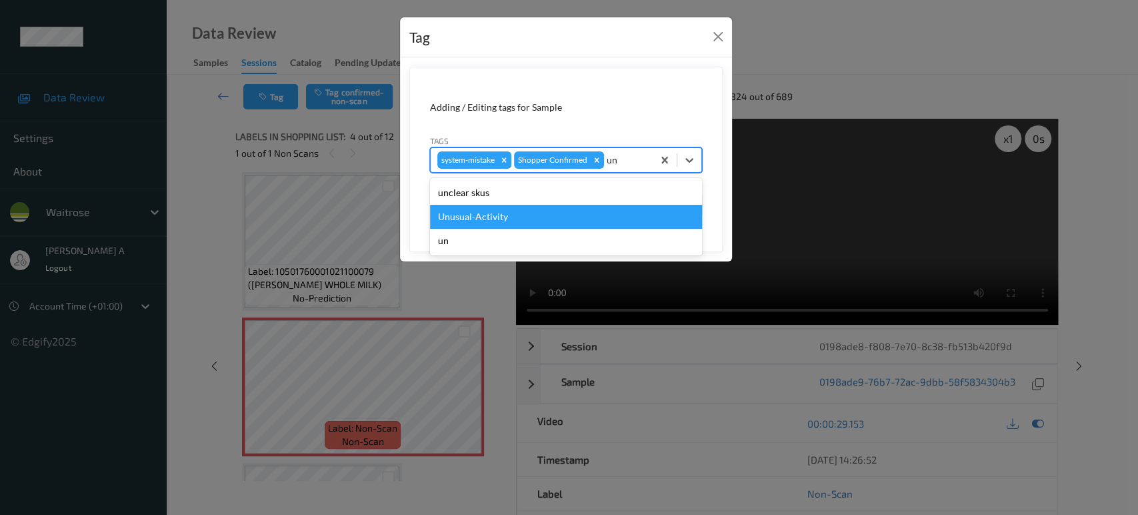
click at [514, 213] on div "Unusual-Activity" at bounding box center [566, 217] width 272 height 24
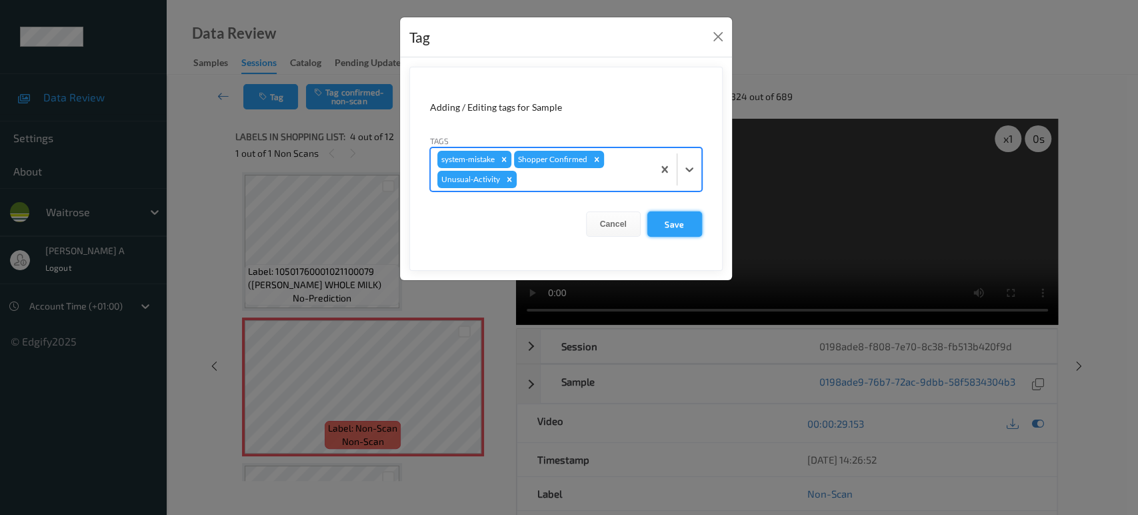
click at [673, 217] on button "Save" at bounding box center [674, 223] width 55 height 25
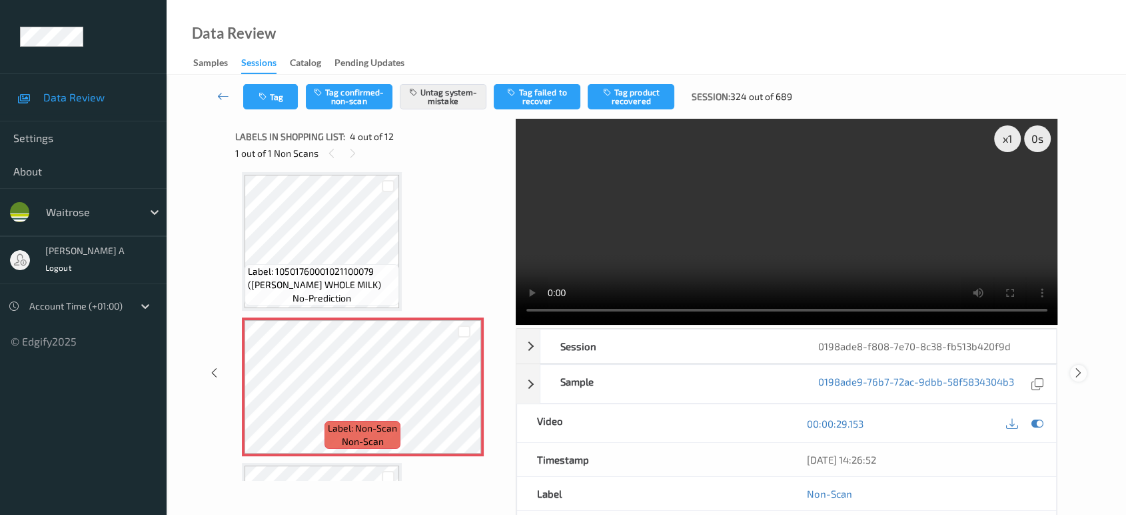
click at [1082, 369] on icon at bounding box center [1078, 373] width 11 height 12
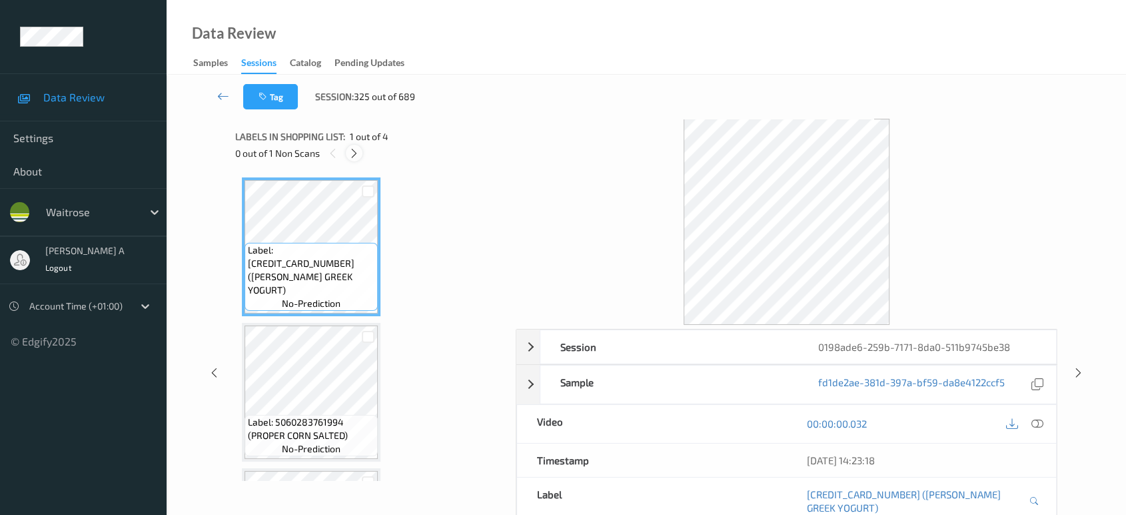
click at [357, 153] on icon at bounding box center [354, 153] width 11 height 12
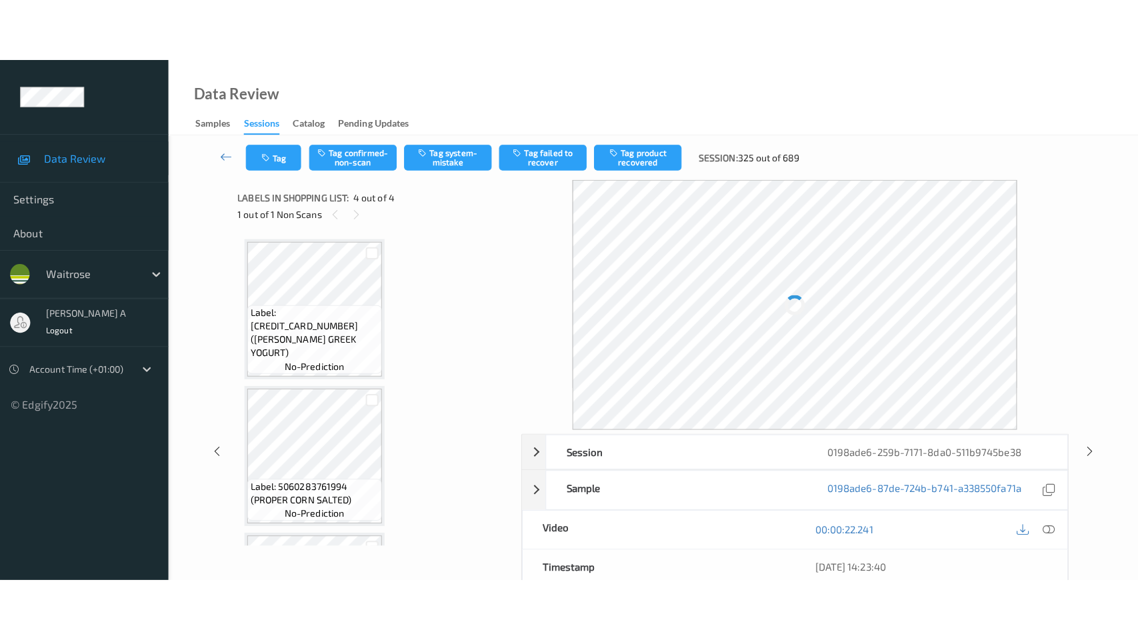
scroll to position [275, 0]
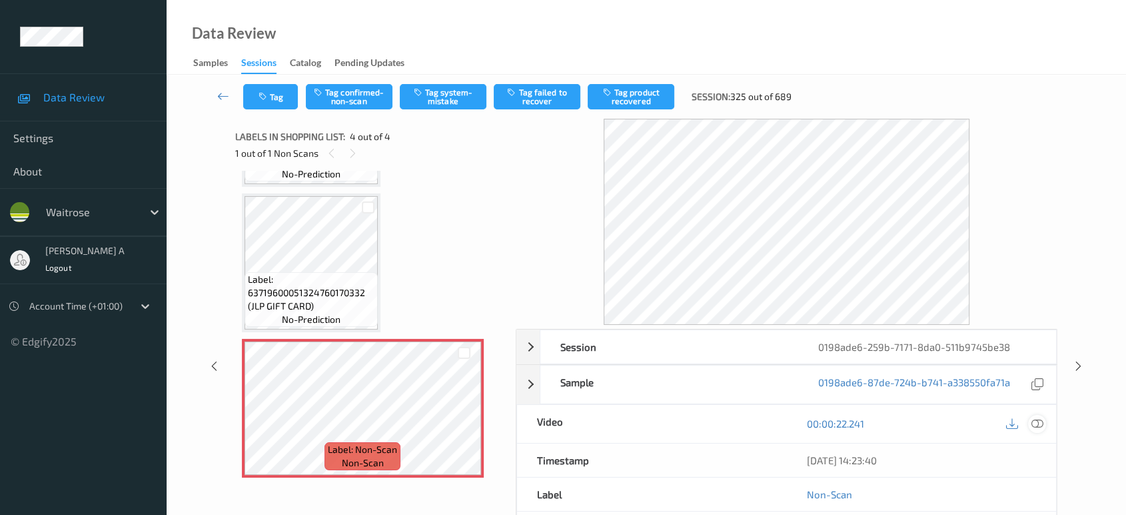
click at [1034, 424] on icon at bounding box center [1038, 423] width 12 height 12
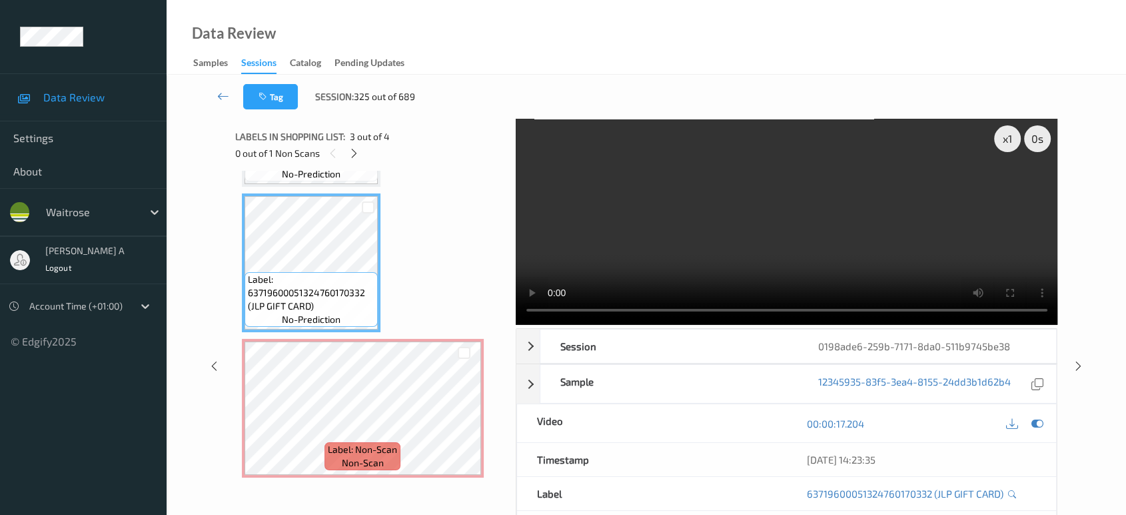
scroll to position [149, 0]
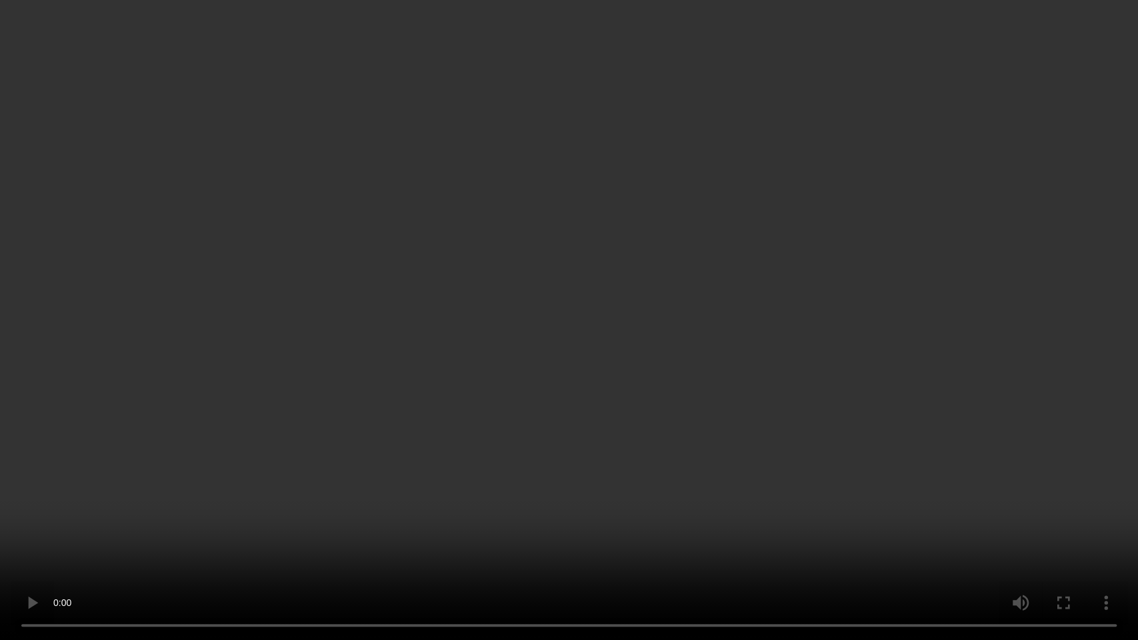
click at [688, 219] on video at bounding box center [569, 320] width 1138 height 640
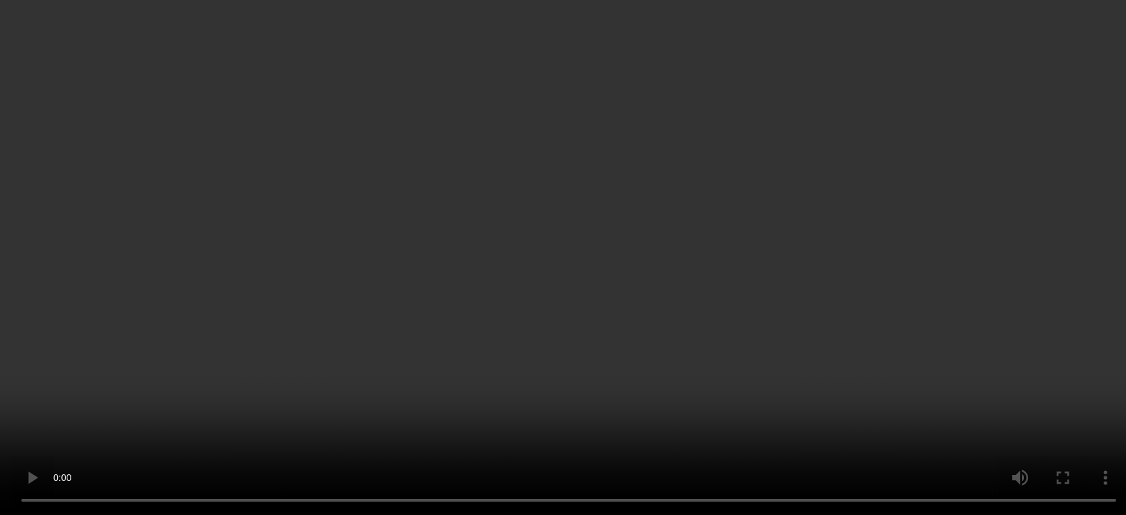
scroll to position [275, 0]
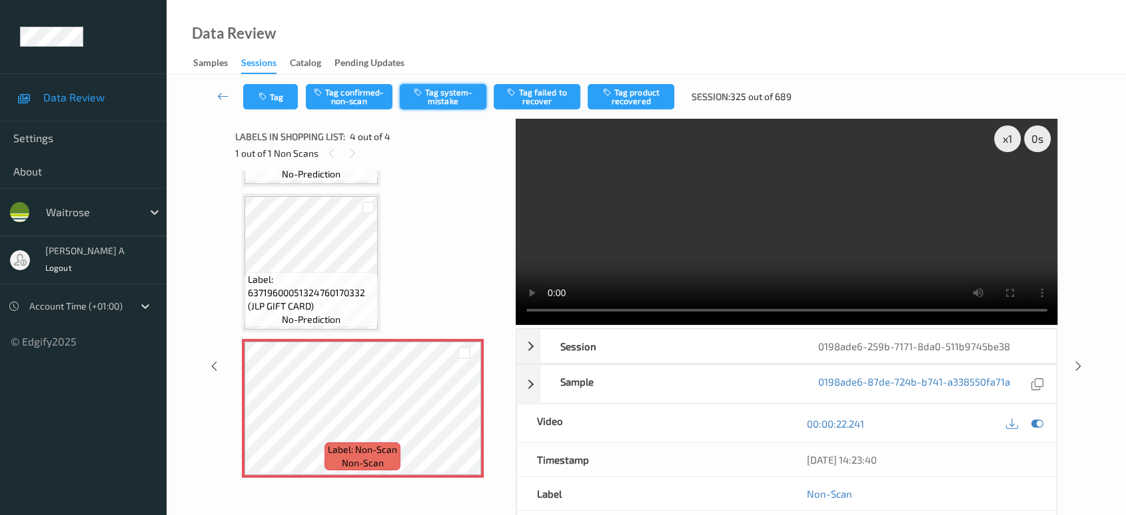
click at [451, 105] on button "Tag system-mistake" at bounding box center [443, 96] width 87 height 25
click at [268, 106] on button "Tag" at bounding box center [270, 96] width 55 height 25
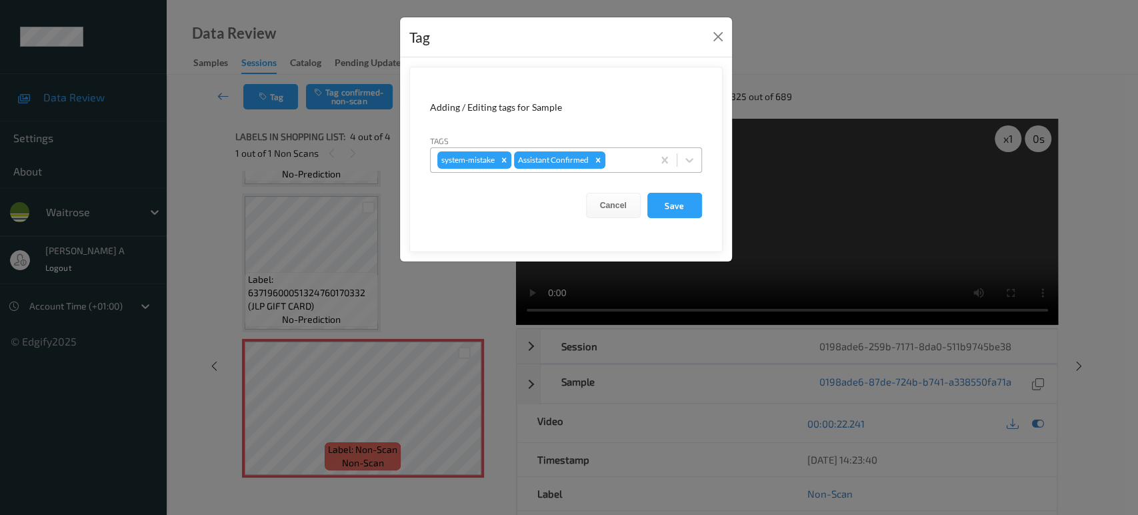
click at [635, 165] on div at bounding box center [627, 160] width 38 height 16
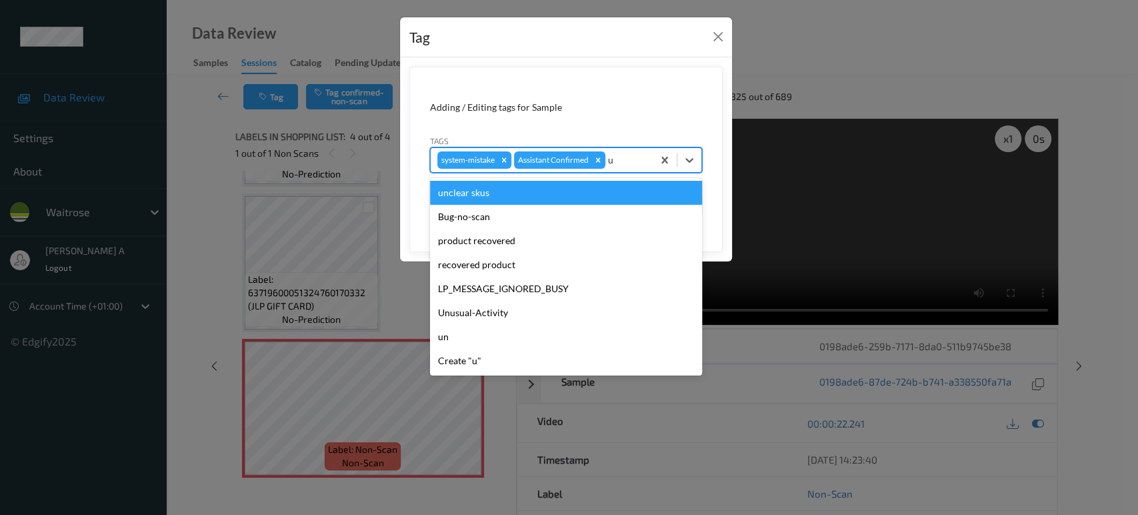
type input "un"
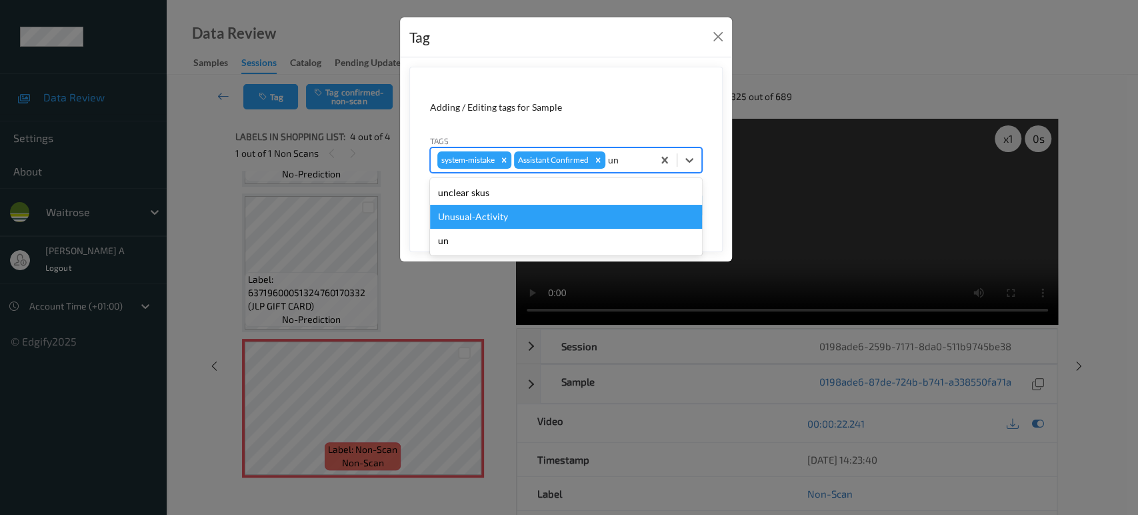
click at [552, 214] on div "Unusual-Activity" at bounding box center [566, 217] width 272 height 24
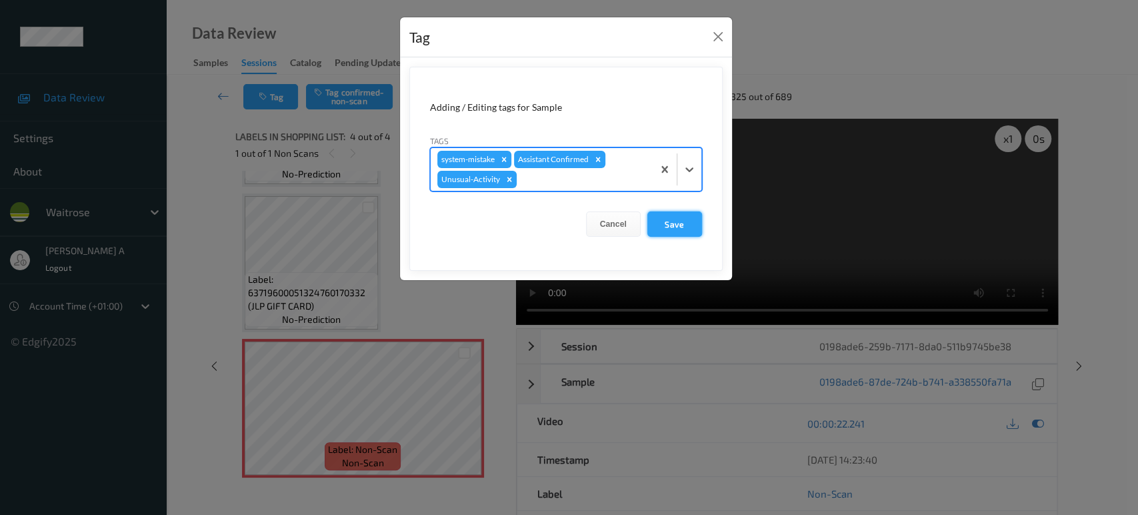
click at [687, 223] on button "Save" at bounding box center [674, 223] width 55 height 25
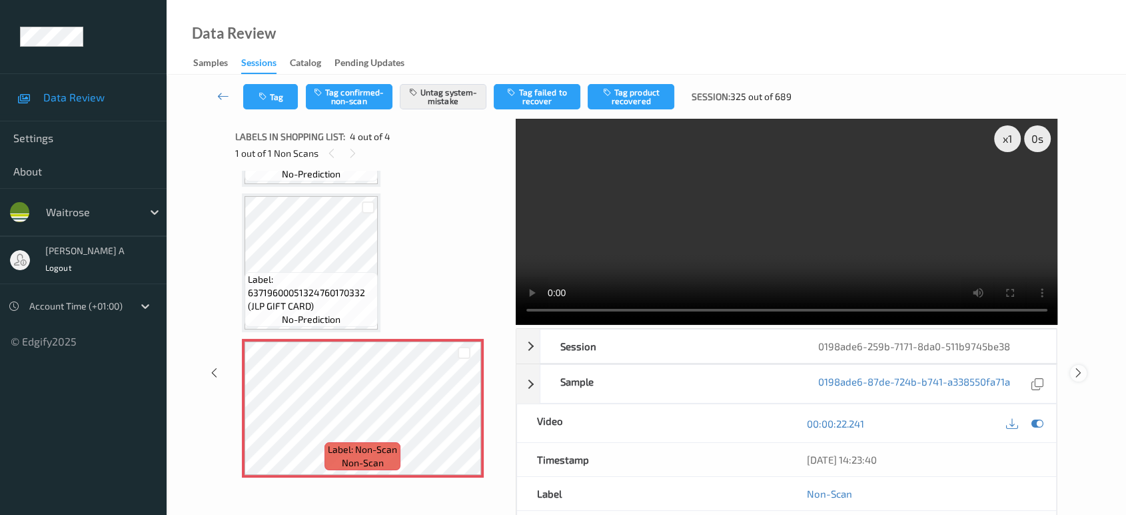
click at [1081, 367] on icon at bounding box center [1078, 373] width 11 height 12
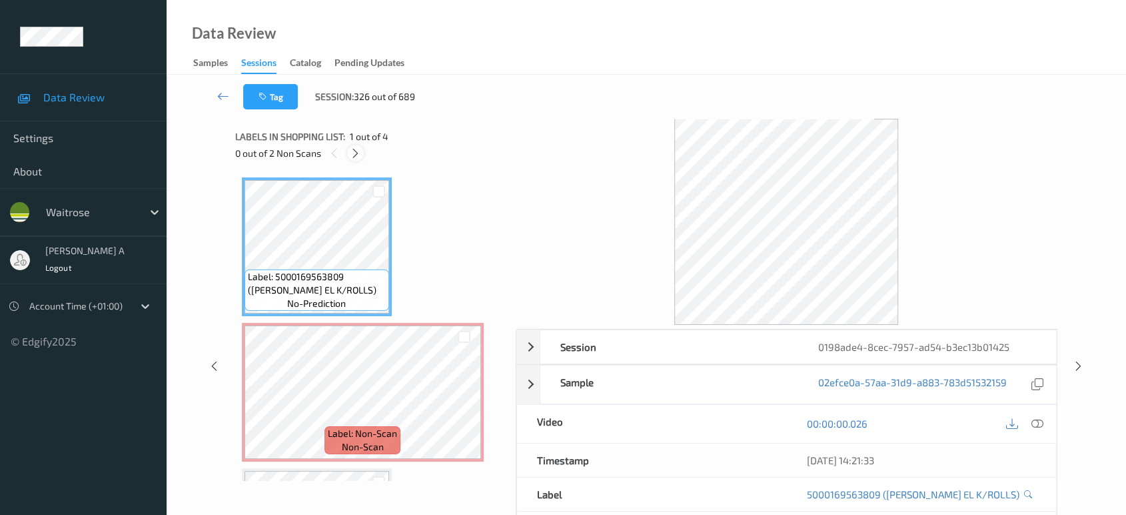
click at [357, 153] on icon at bounding box center [355, 153] width 11 height 12
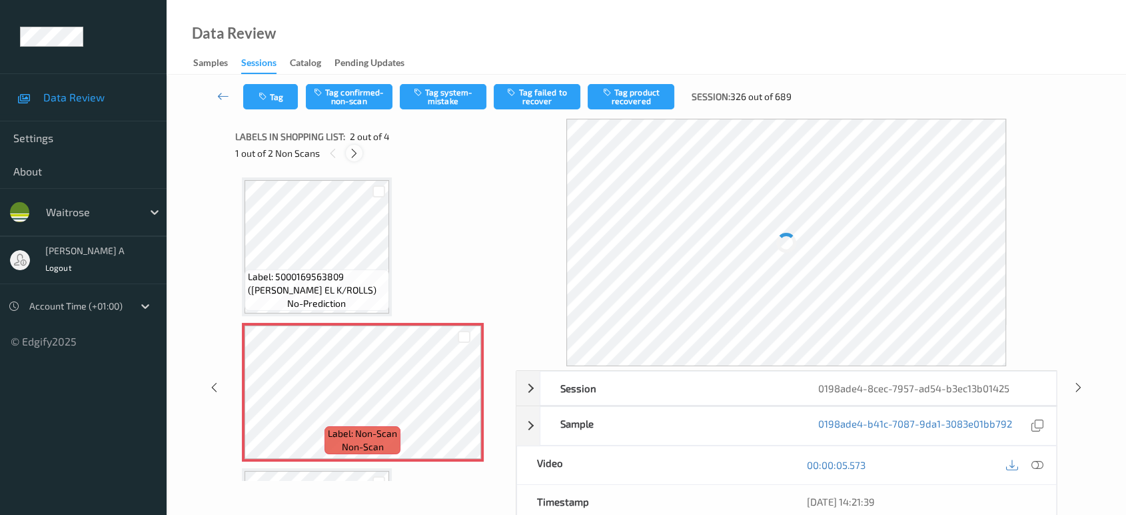
scroll to position [6, 0]
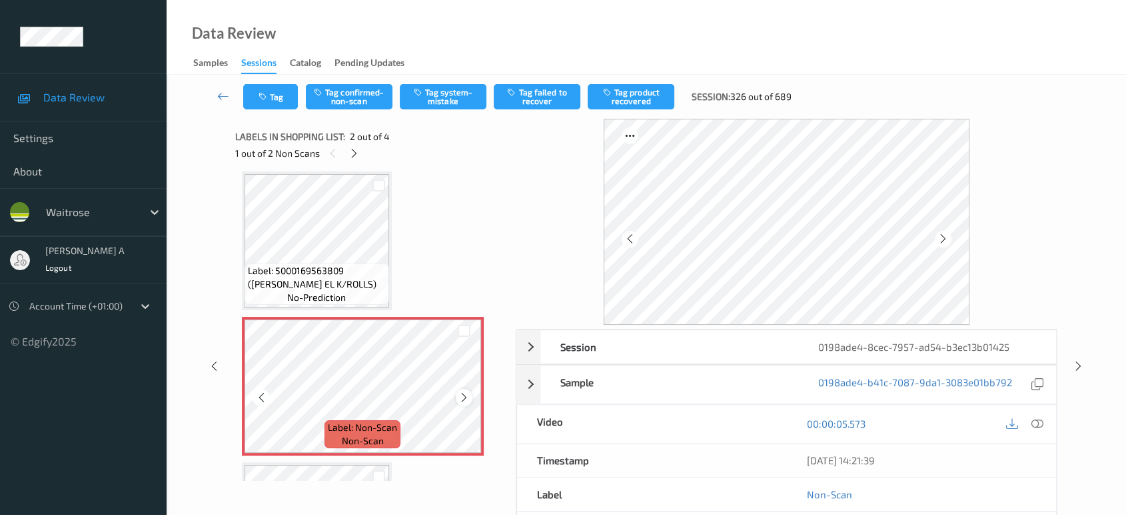
click at [464, 394] on icon at bounding box center [464, 397] width 11 height 12
click at [1034, 423] on icon at bounding box center [1038, 423] width 12 height 12
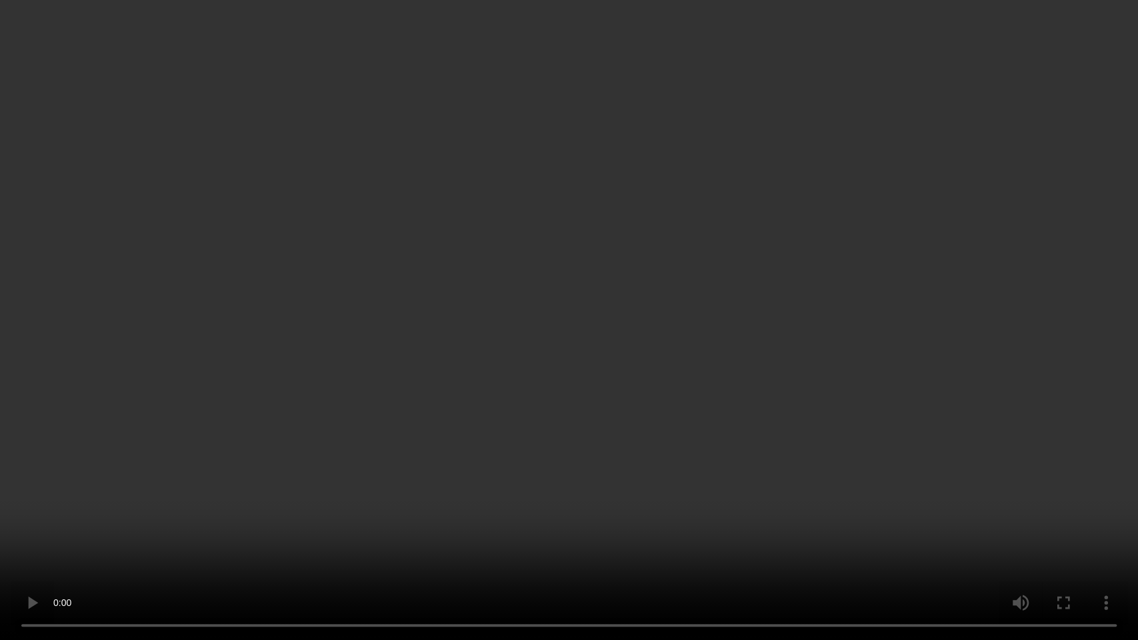
click at [563, 333] on video at bounding box center [569, 320] width 1138 height 640
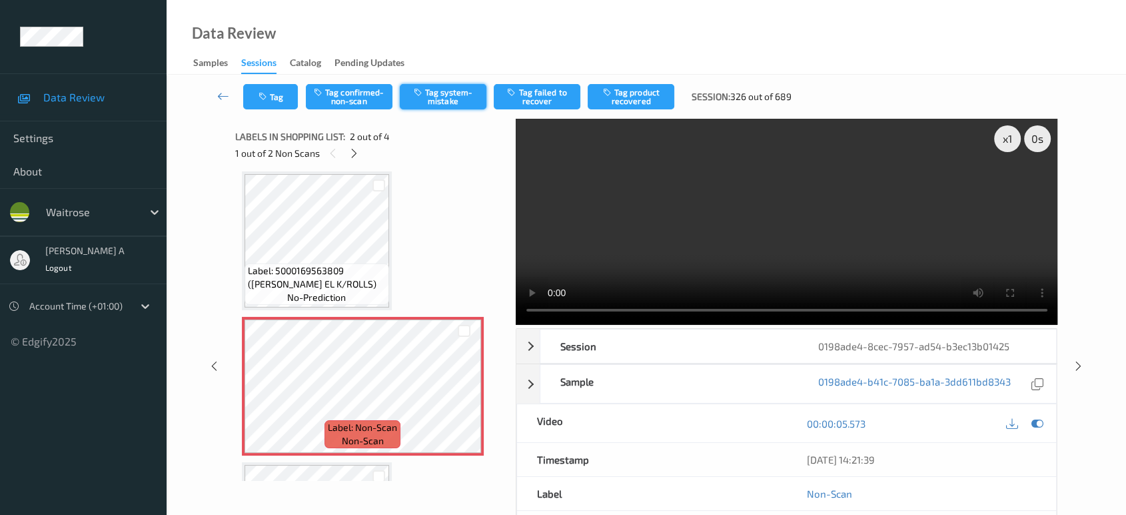
click at [448, 91] on button "Tag system-mistake" at bounding box center [443, 96] width 87 height 25
click at [274, 107] on button "Tag" at bounding box center [270, 96] width 55 height 25
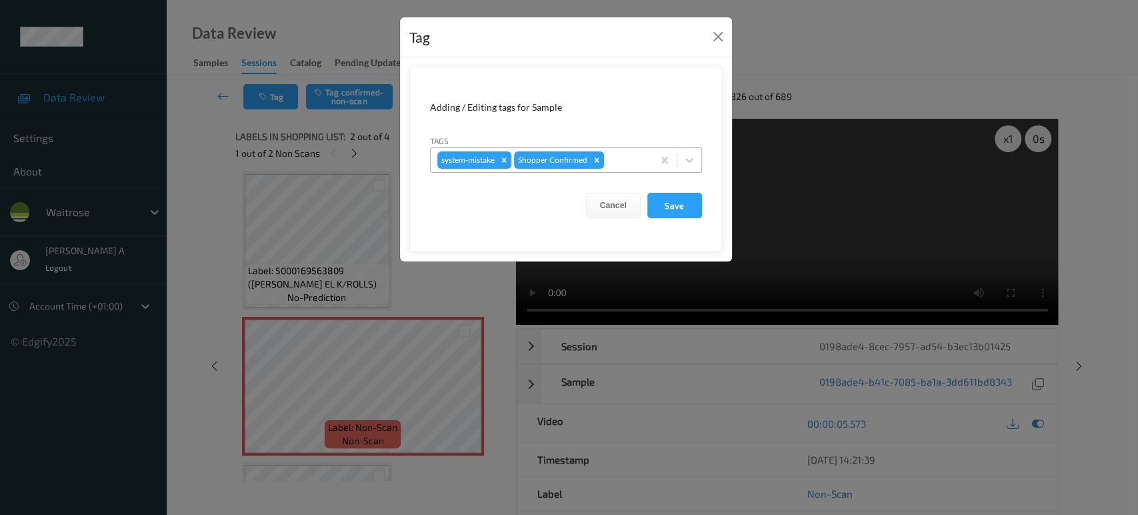
click at [616, 166] on div at bounding box center [626, 160] width 39 height 16
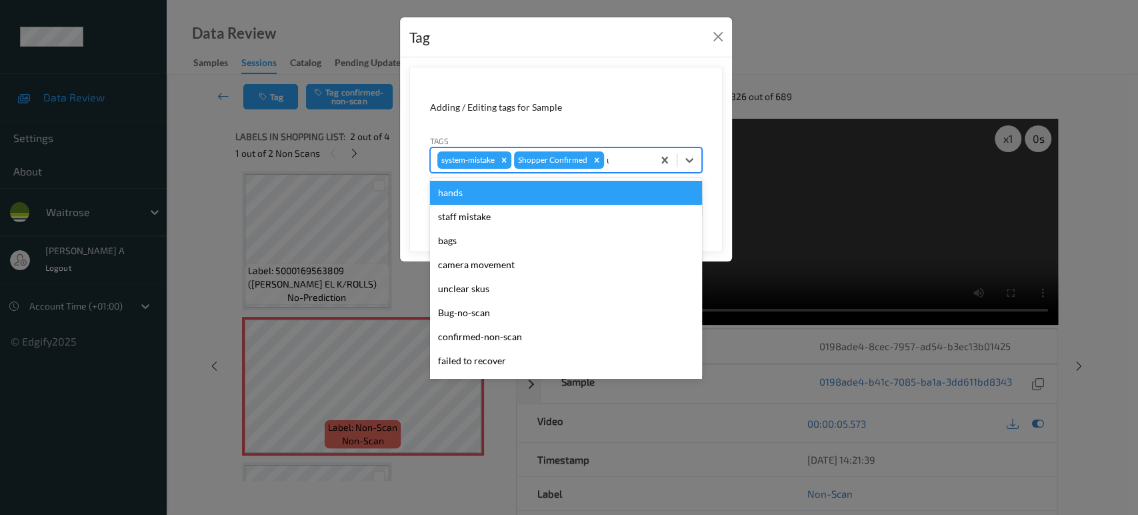
type input "un"
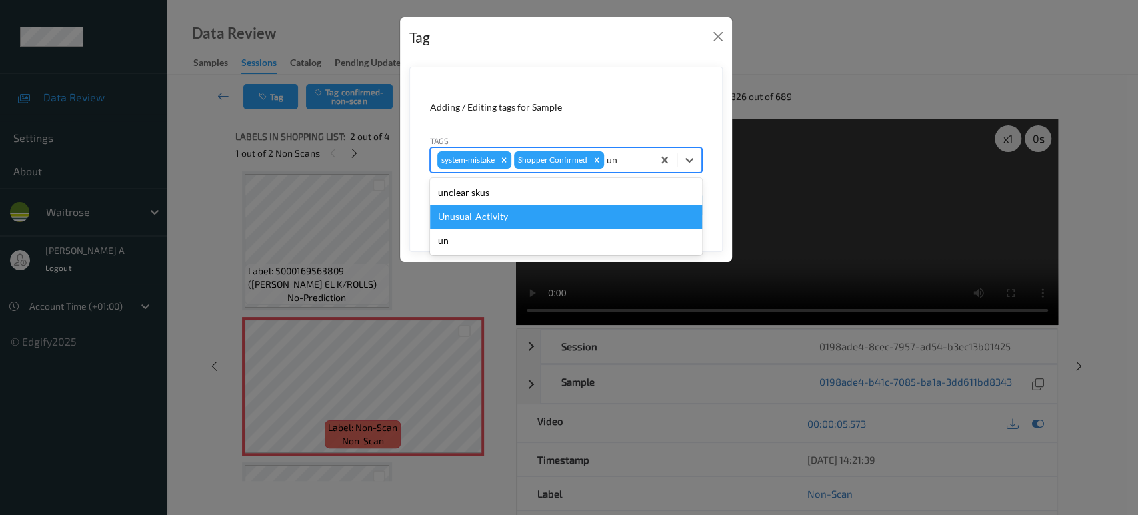
click at [575, 217] on div "Unusual-Activity" at bounding box center [566, 217] width 272 height 24
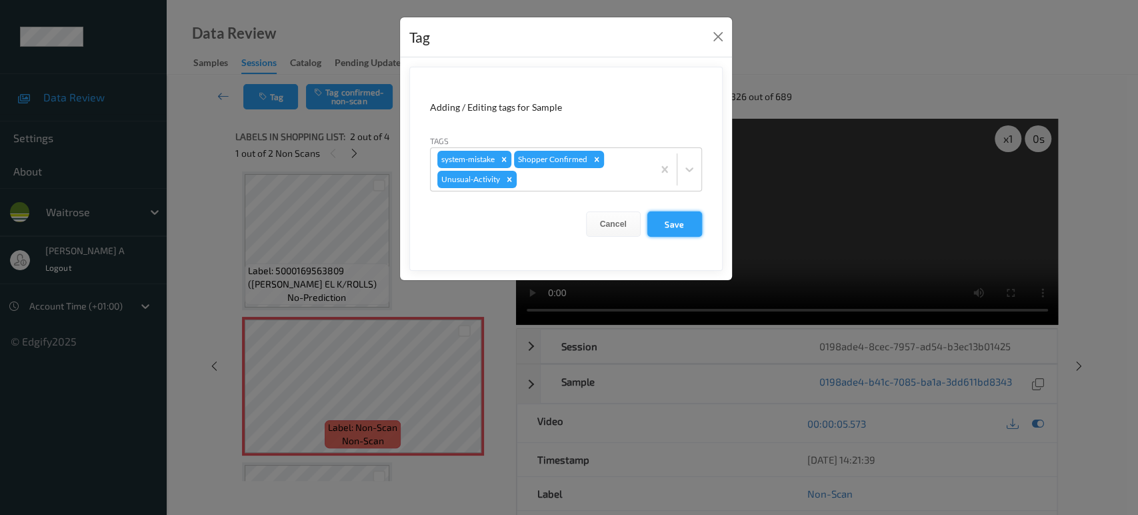
click at [682, 219] on button "Save" at bounding box center [674, 223] width 55 height 25
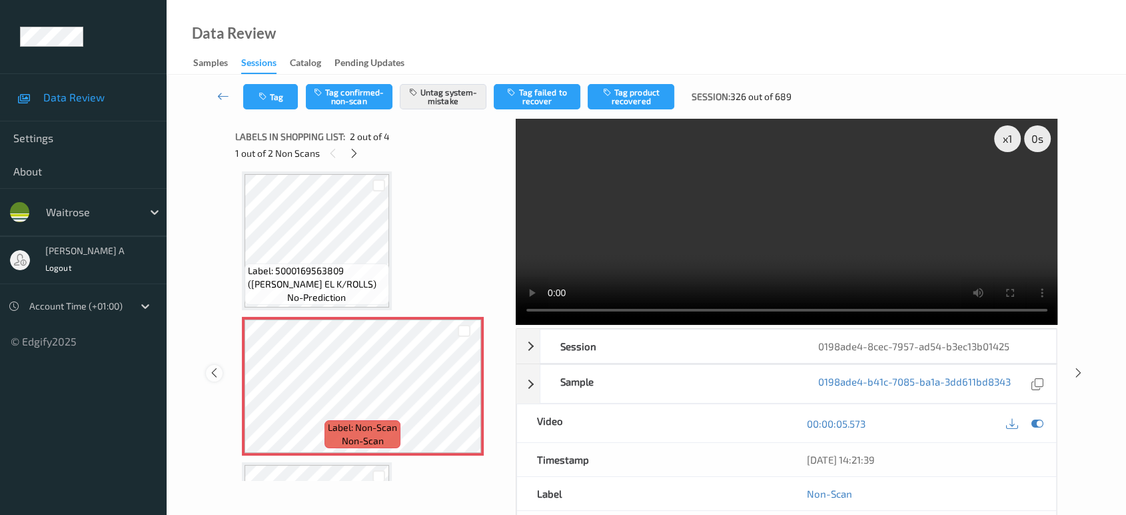
click at [215, 376] on icon at bounding box center [214, 373] width 11 height 12
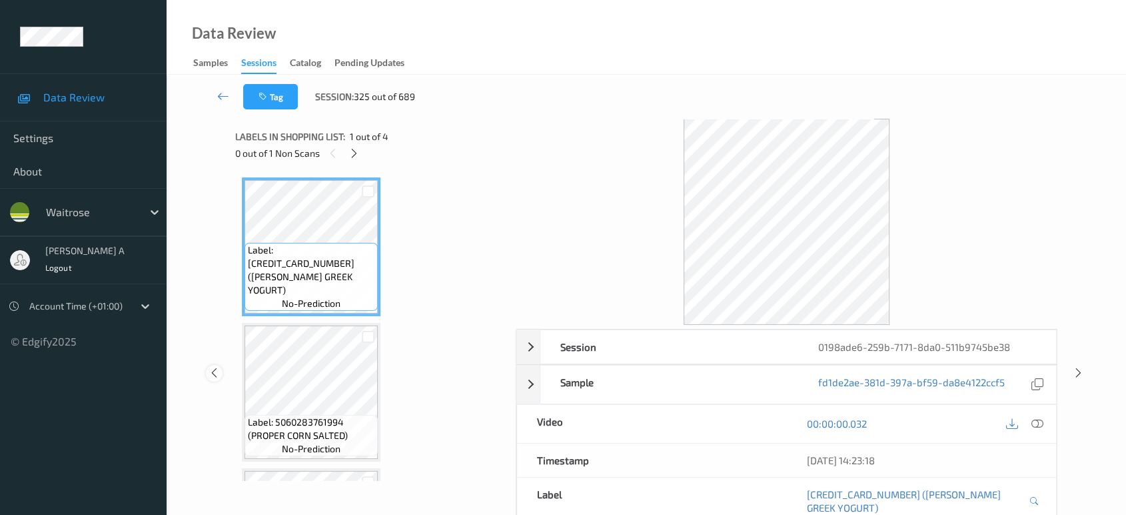
click at [215, 376] on div "Session 0198ade6-259b-7171-8da0-511b9745be38 Session ID 0198ade6-259b-7171-8da0…" at bounding box center [646, 373] width 905 height 509
click at [214, 367] on icon at bounding box center [214, 373] width 11 height 12
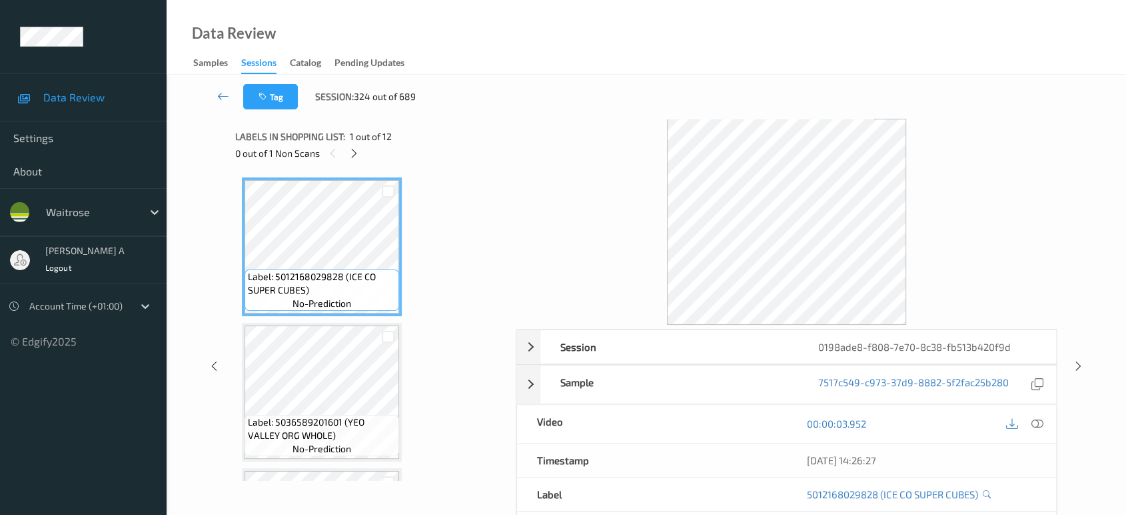
click at [363, 157] on div "0 out of 1 Non Scans" at bounding box center [370, 153] width 271 height 17
click at [353, 148] on icon at bounding box center [354, 153] width 11 height 12
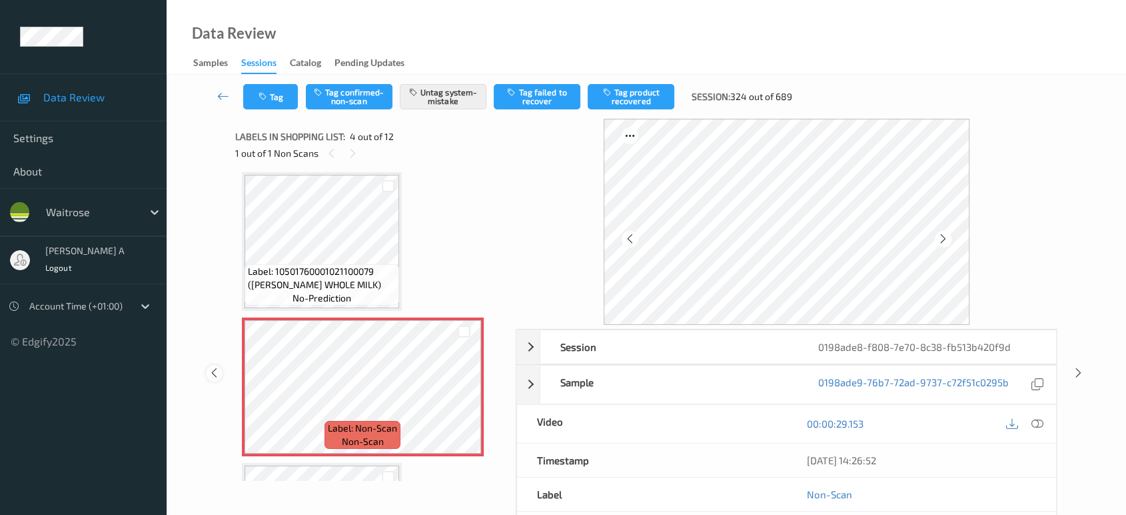
click at [209, 377] on icon at bounding box center [214, 373] width 11 height 12
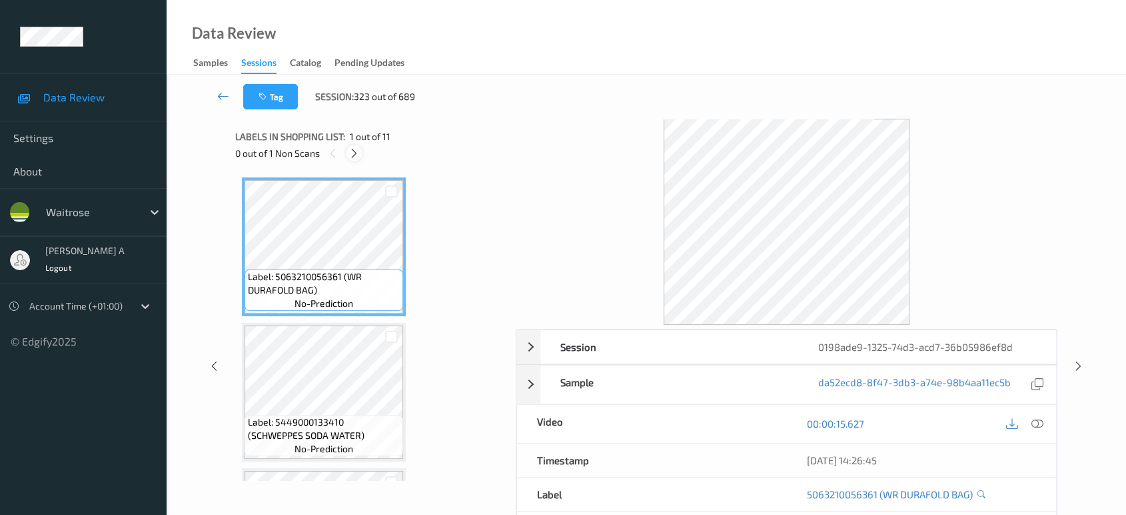
click at [352, 151] on icon at bounding box center [354, 153] width 11 height 12
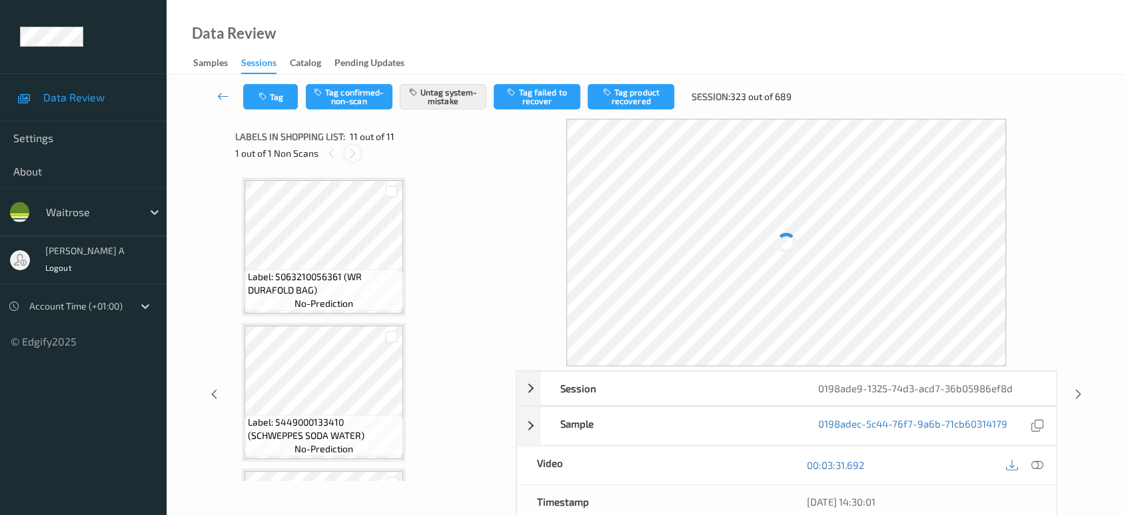
scroll to position [1288, 0]
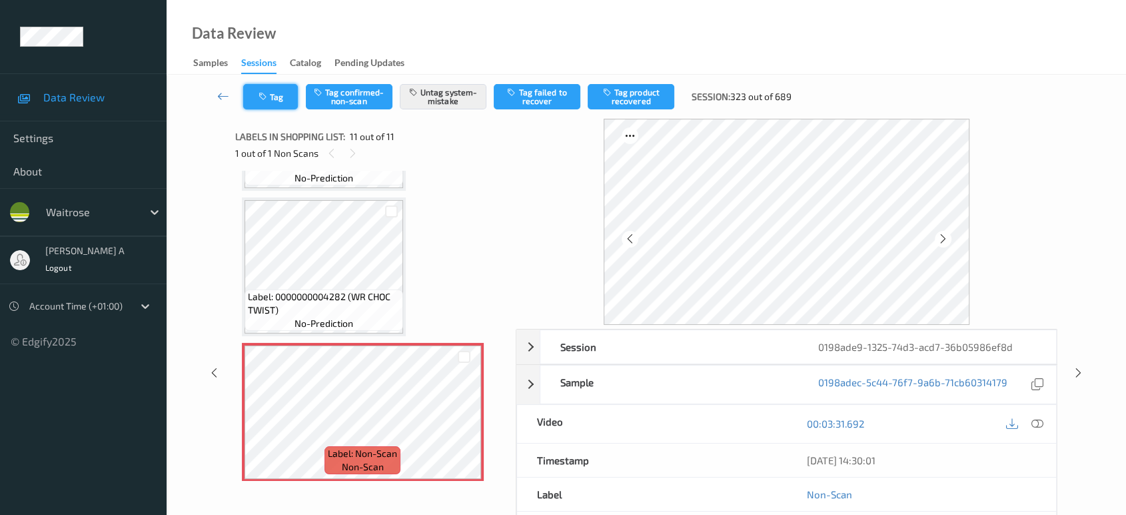
click at [258, 103] on button "Tag" at bounding box center [270, 96] width 55 height 25
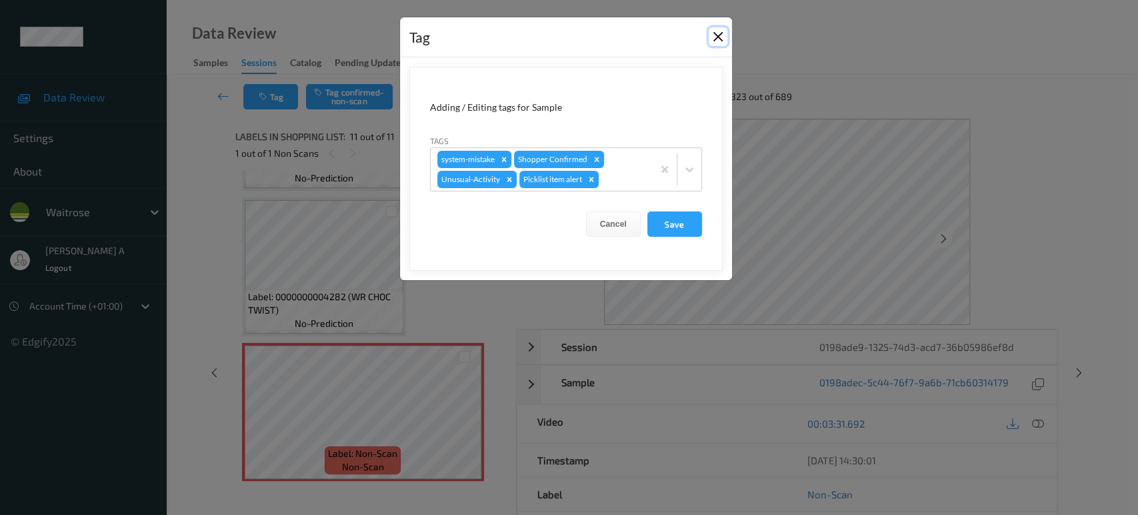
click at [710, 37] on button "Close" at bounding box center [717, 36] width 19 height 19
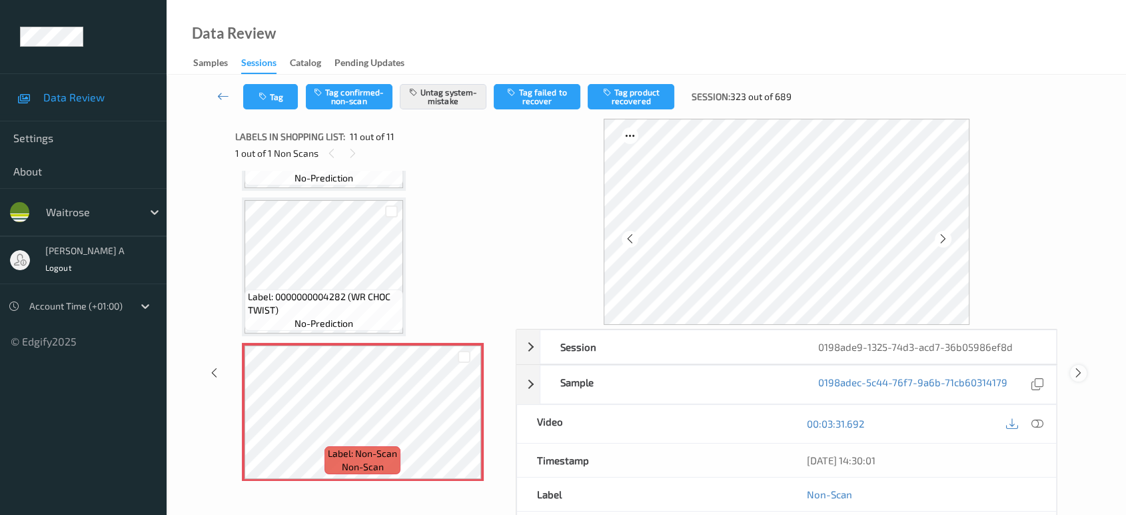
click at [1075, 367] on icon at bounding box center [1078, 373] width 11 height 12
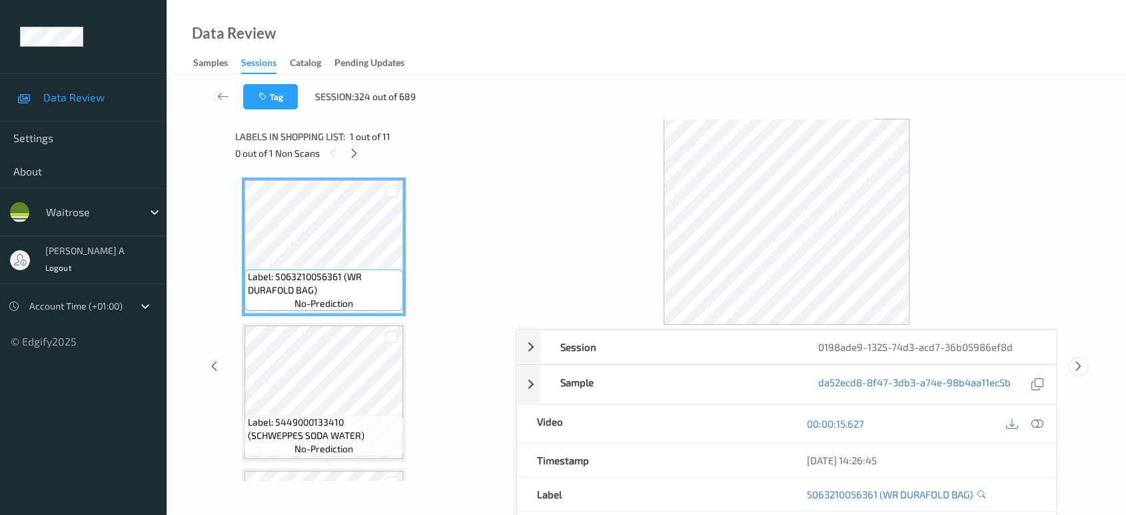
click at [1075, 367] on icon at bounding box center [1078, 366] width 11 height 12
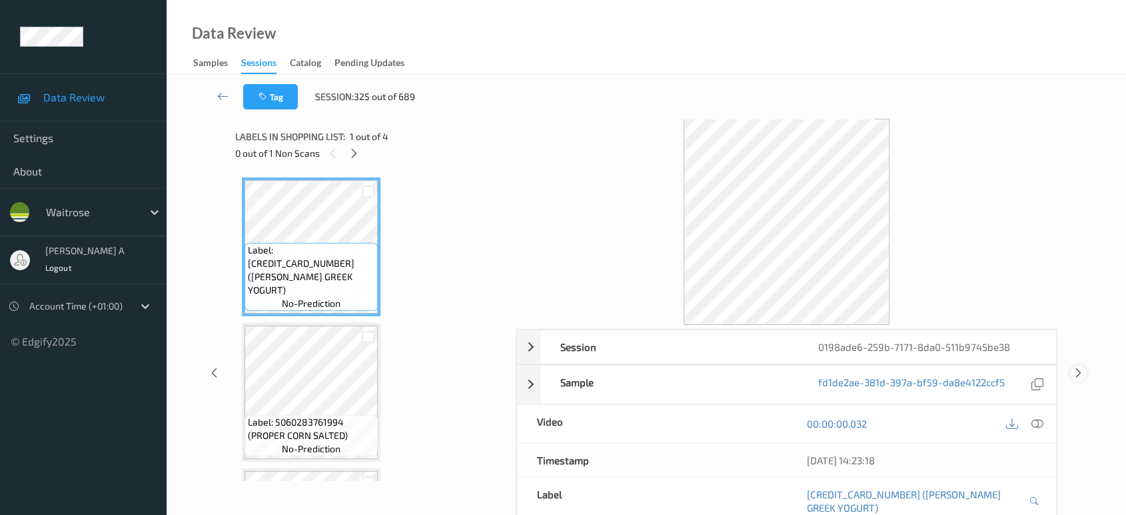
click at [1075, 367] on icon at bounding box center [1078, 373] width 11 height 12
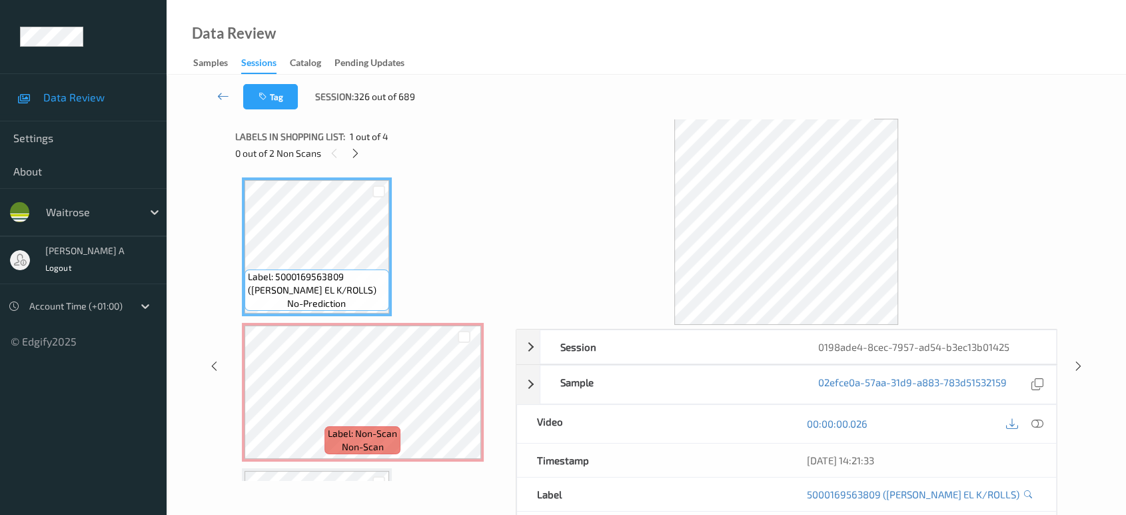
click at [367, 152] on div "0 out of 2 Non Scans" at bounding box center [370, 153] width 271 height 17
click at [362, 152] on div at bounding box center [355, 153] width 17 height 17
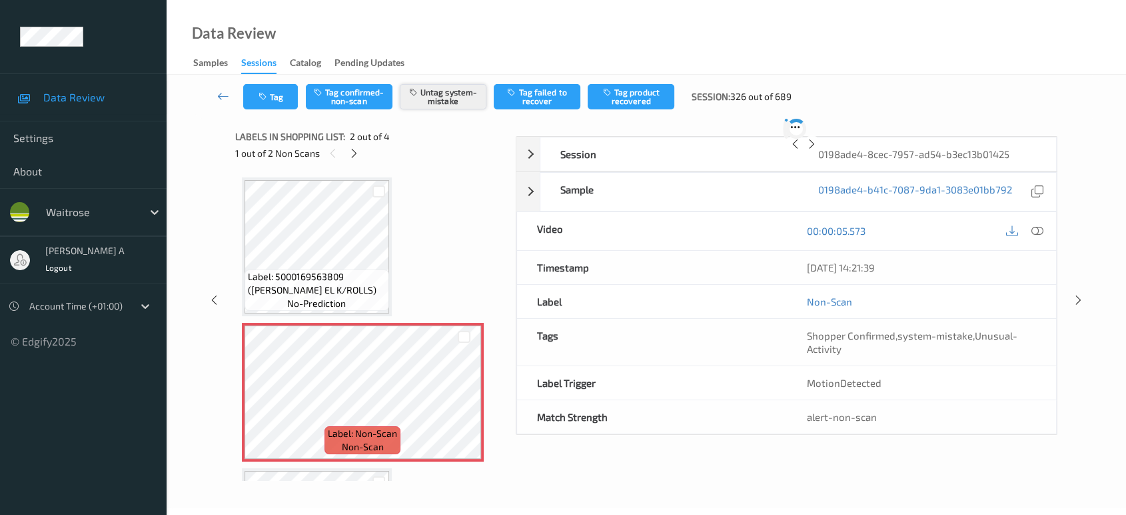
scroll to position [6, 0]
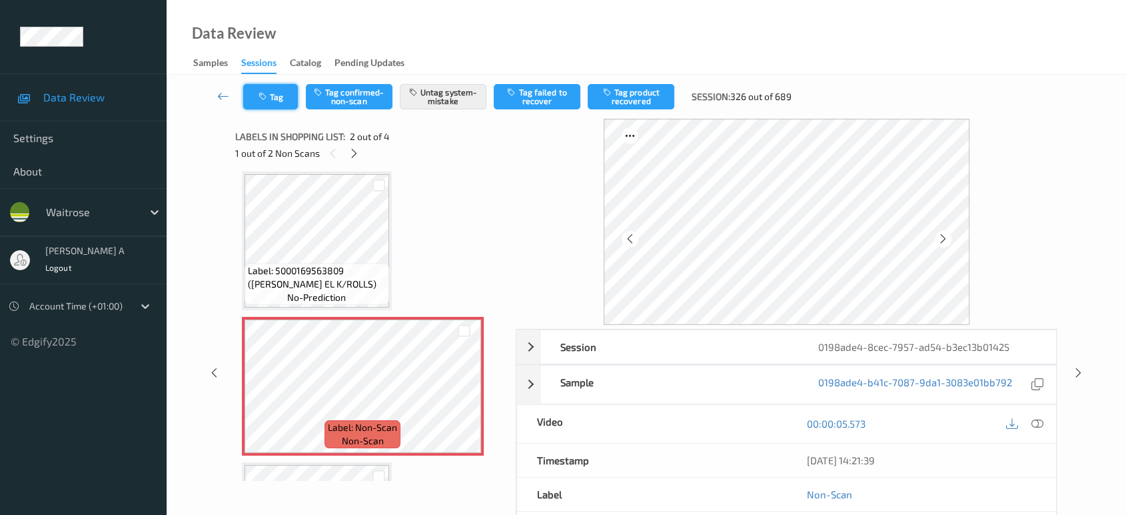
click at [270, 100] on button "Tag" at bounding box center [270, 96] width 55 height 25
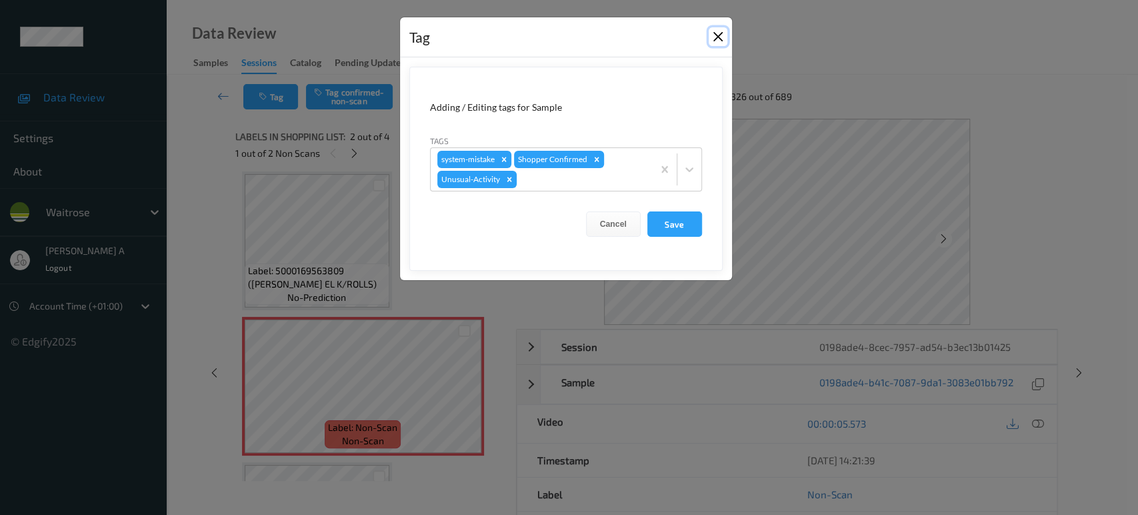
click at [718, 45] on button "Close" at bounding box center [717, 36] width 19 height 19
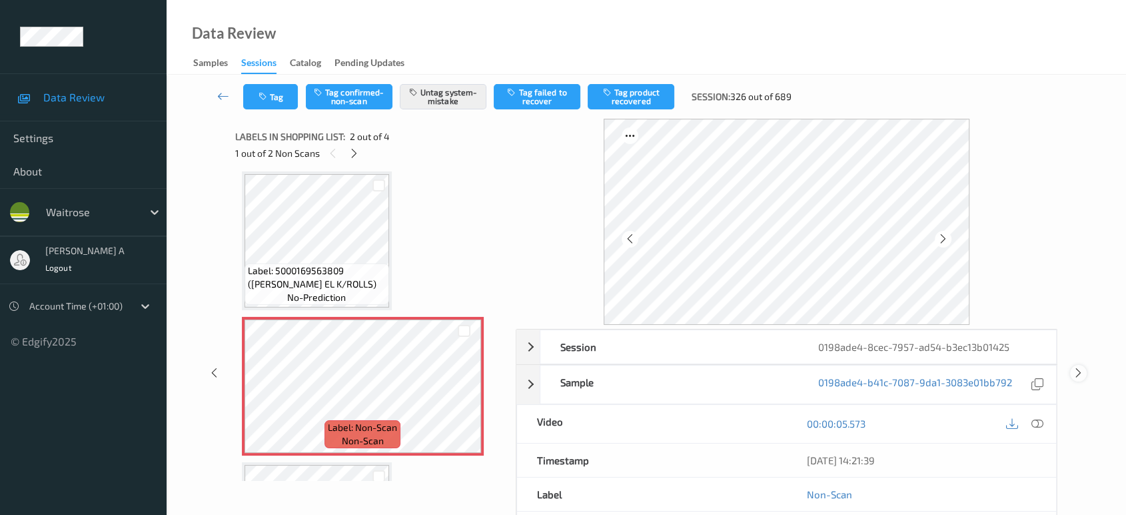
click at [1076, 371] on icon at bounding box center [1078, 373] width 11 height 12
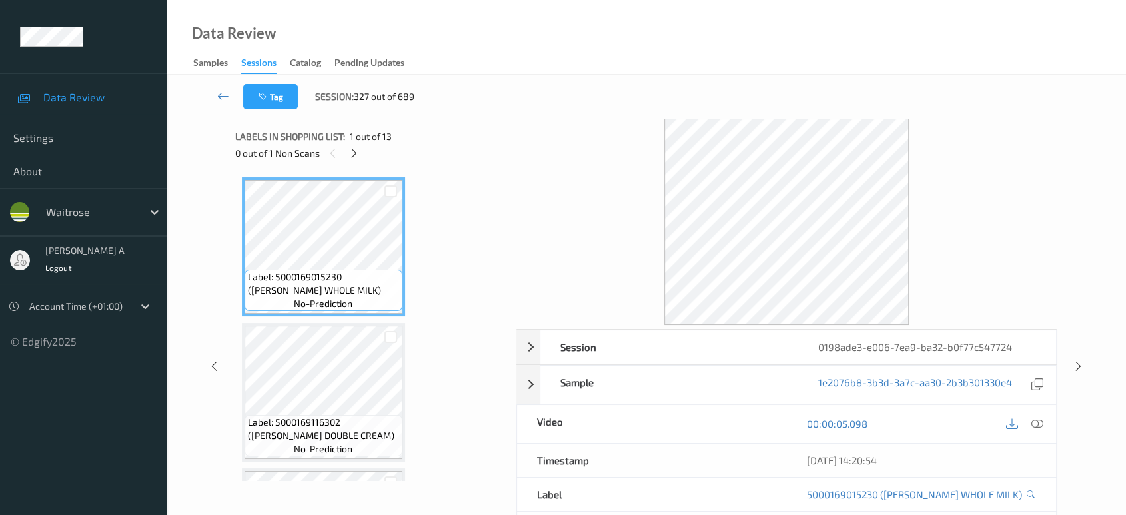
click at [364, 153] on div "0 out of 1 Non Scans" at bounding box center [370, 153] width 271 height 17
click at [357, 153] on icon at bounding box center [354, 153] width 11 height 12
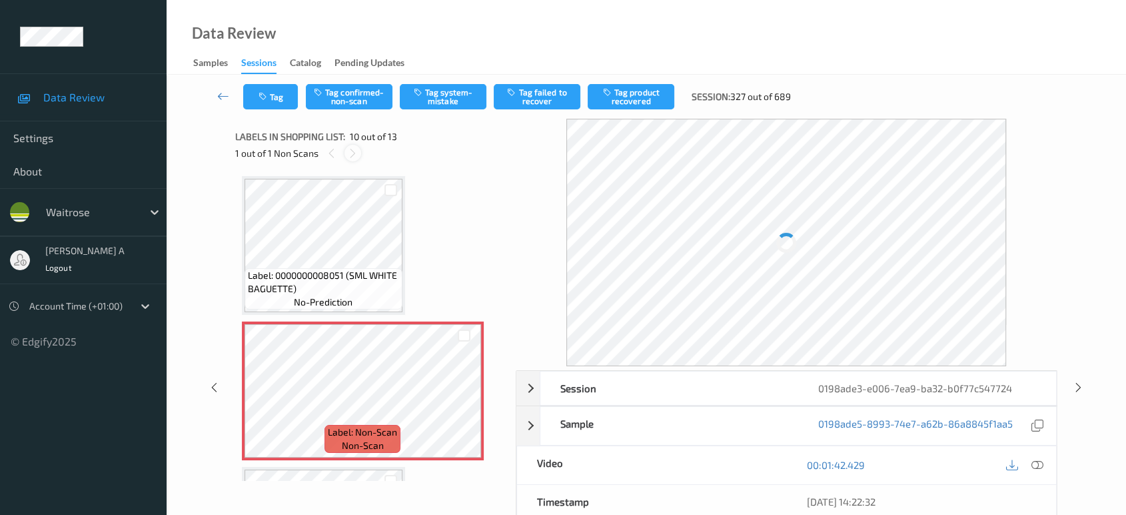
click at [356, 153] on icon at bounding box center [352, 153] width 11 height 12
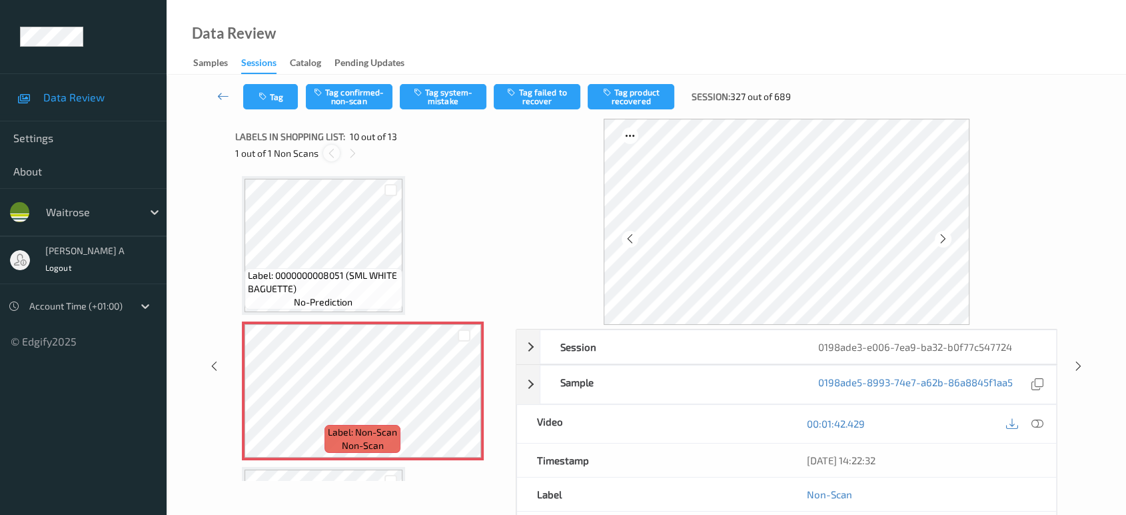
click at [329, 153] on icon at bounding box center [331, 153] width 11 height 12
click at [466, 397] on icon at bounding box center [464, 402] width 11 height 12
click at [1046, 418] on div at bounding box center [1024, 424] width 43 height 18
click at [1040, 420] on icon at bounding box center [1038, 423] width 12 height 12
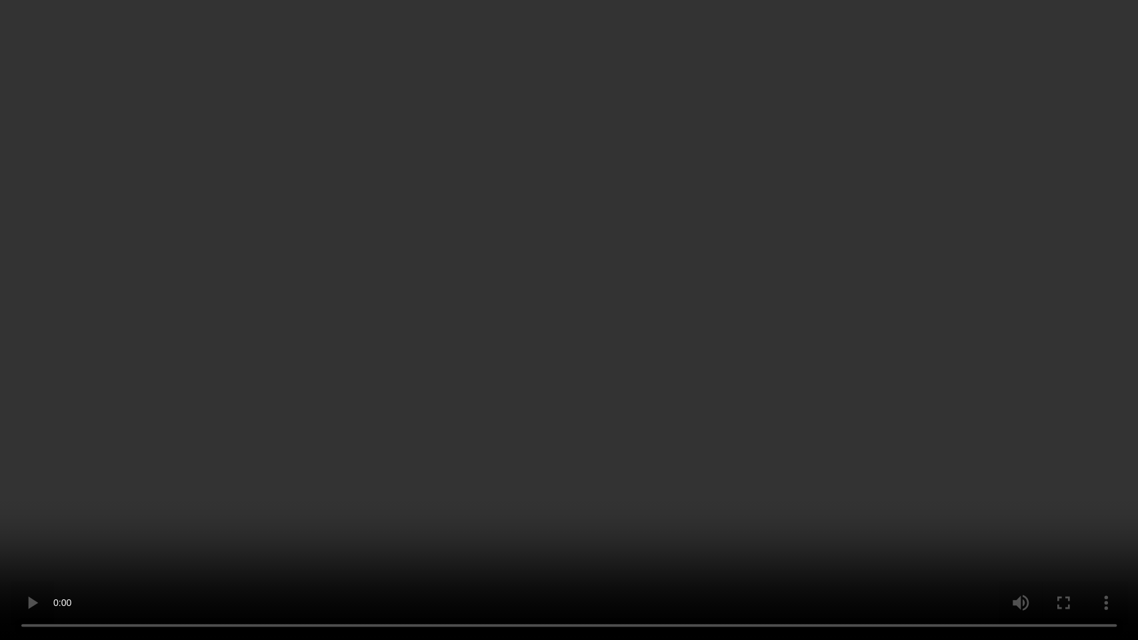
click at [752, 267] on video at bounding box center [569, 320] width 1138 height 640
click at [642, 290] on video at bounding box center [569, 320] width 1138 height 640
click at [626, 333] on video at bounding box center [569, 320] width 1138 height 640
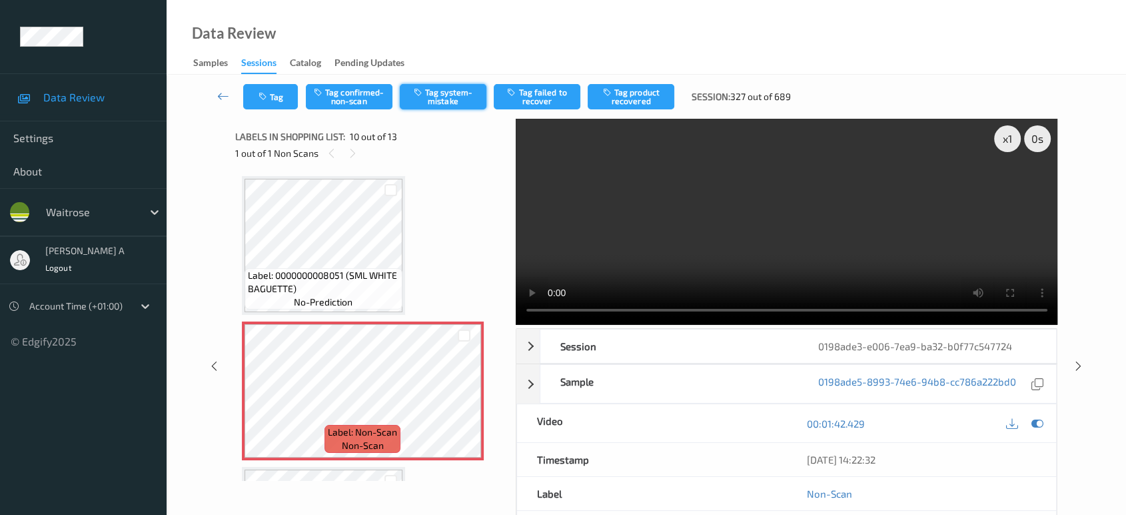
click at [462, 95] on button "Tag system-mistake" at bounding box center [443, 96] width 87 height 25
click at [261, 100] on icon "button" at bounding box center [264, 96] width 11 height 9
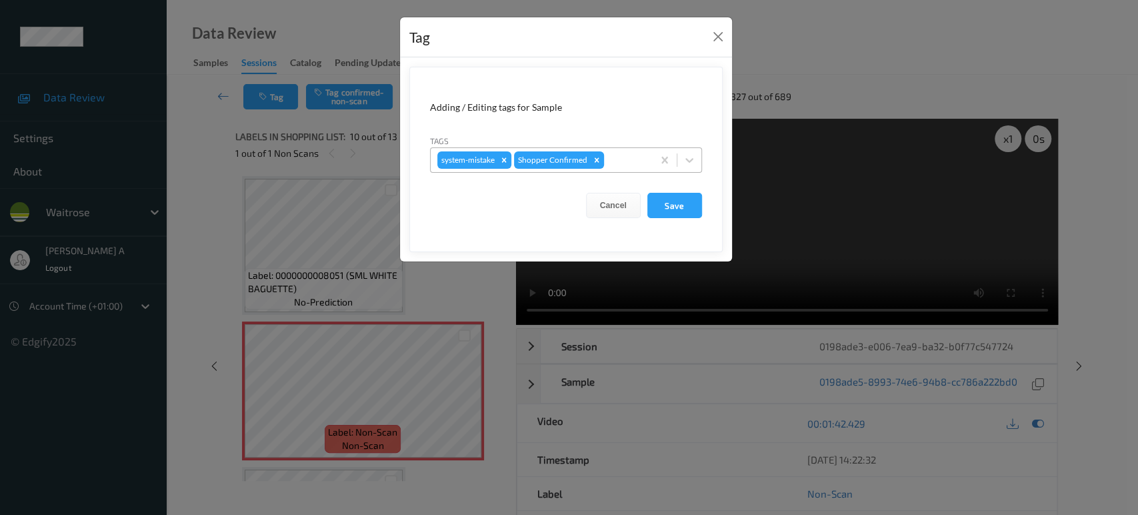
click at [624, 163] on div at bounding box center [626, 160] width 39 height 16
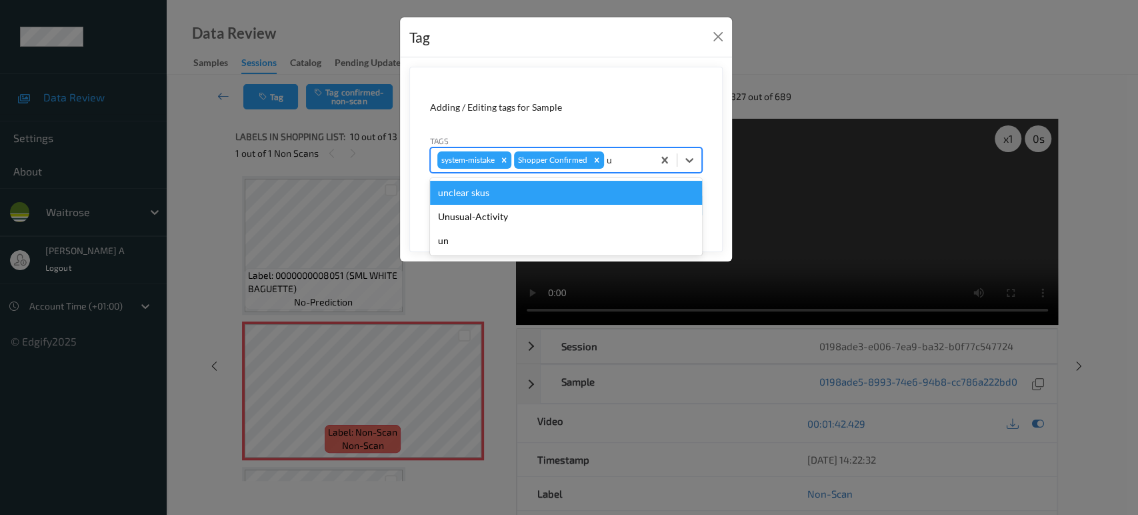
type input "un"
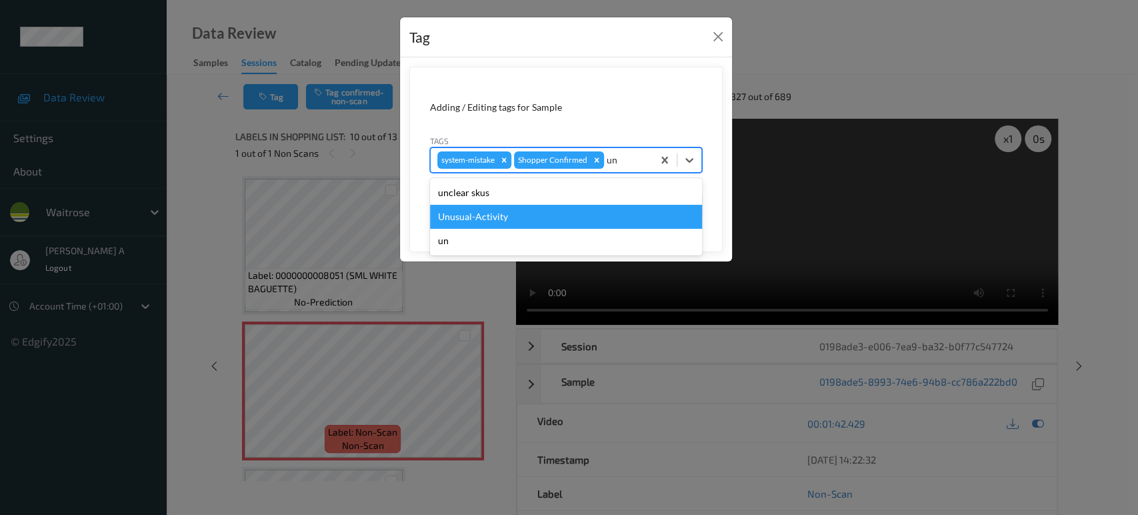
click at [584, 208] on div "Unusual-Activity" at bounding box center [566, 217] width 272 height 24
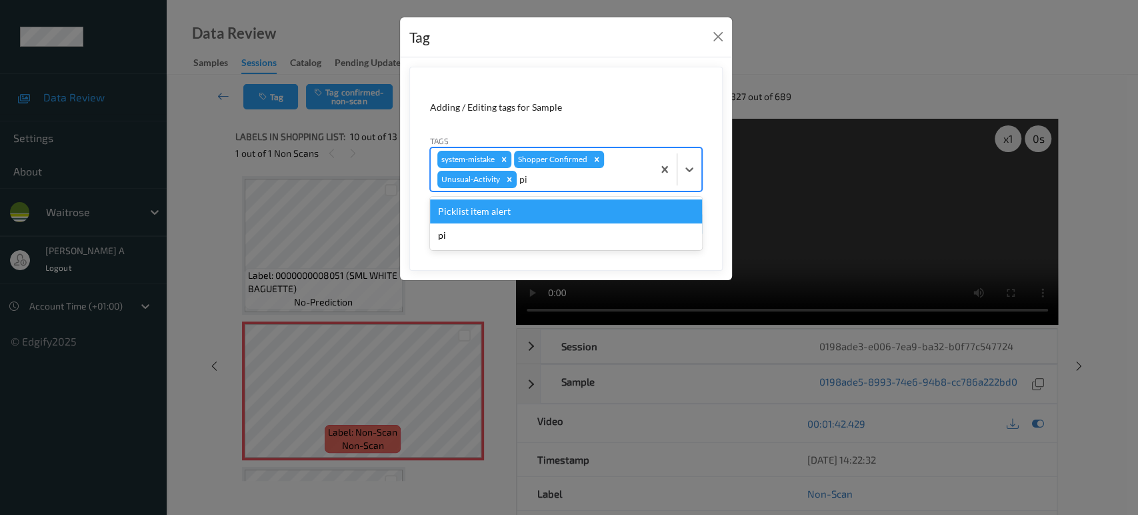
type input "pic"
click at [584, 208] on div "Picklist item alert" at bounding box center [566, 211] width 272 height 24
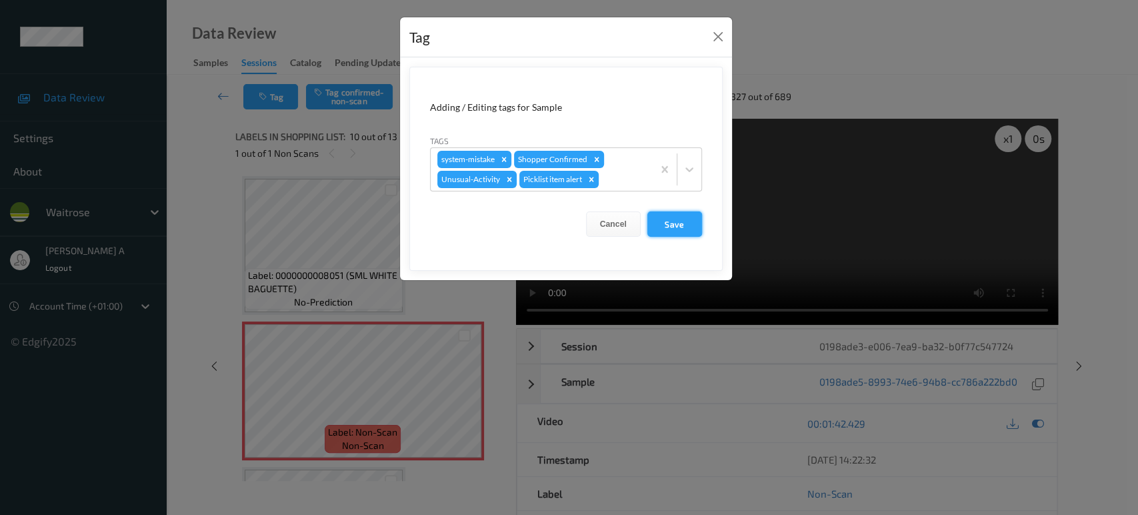
click at [668, 228] on button "Save" at bounding box center [674, 223] width 55 height 25
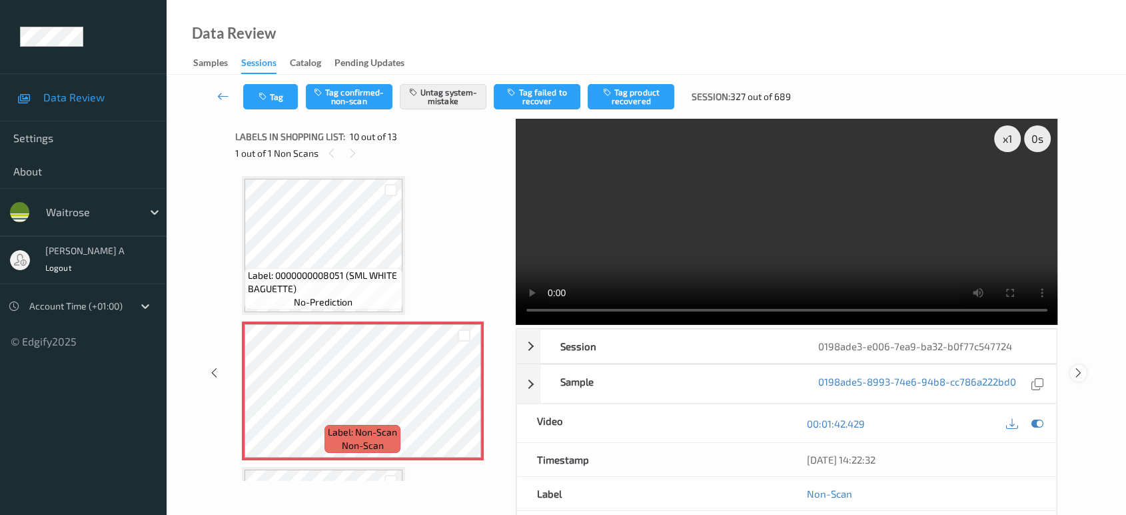
click at [1074, 367] on icon at bounding box center [1078, 373] width 11 height 12
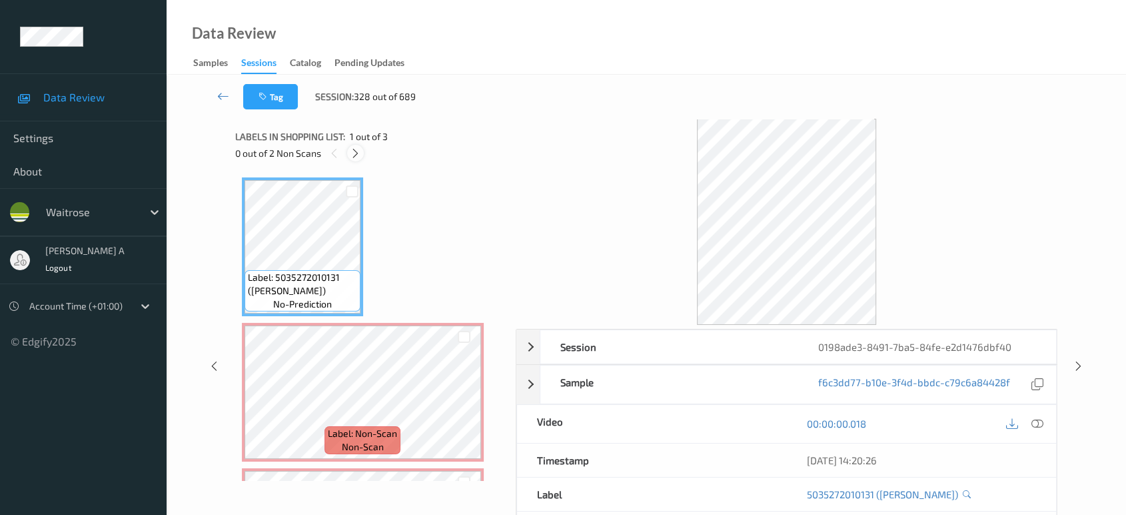
click at [352, 155] on icon at bounding box center [355, 153] width 11 height 12
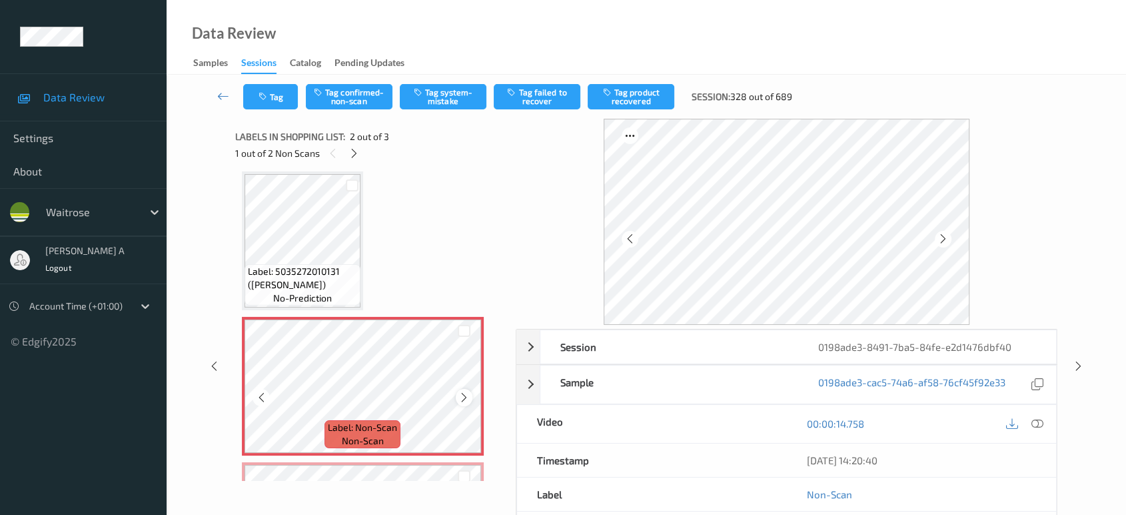
click at [467, 394] on icon at bounding box center [464, 397] width 11 height 12
click at [461, 401] on icon at bounding box center [464, 397] width 11 height 12
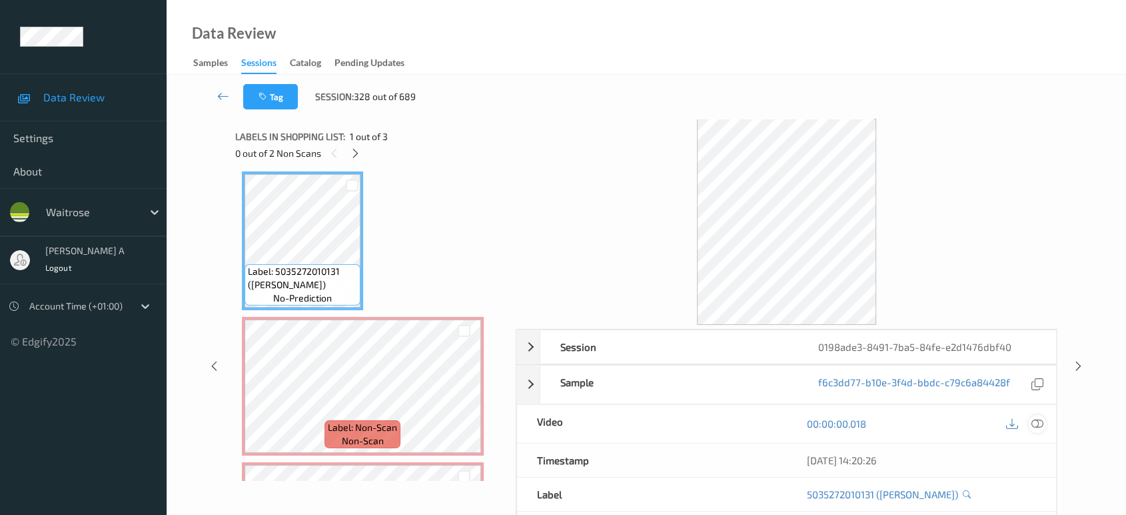
click at [1033, 426] on icon at bounding box center [1038, 423] width 12 height 12
